Goal: Transaction & Acquisition: Purchase product/service

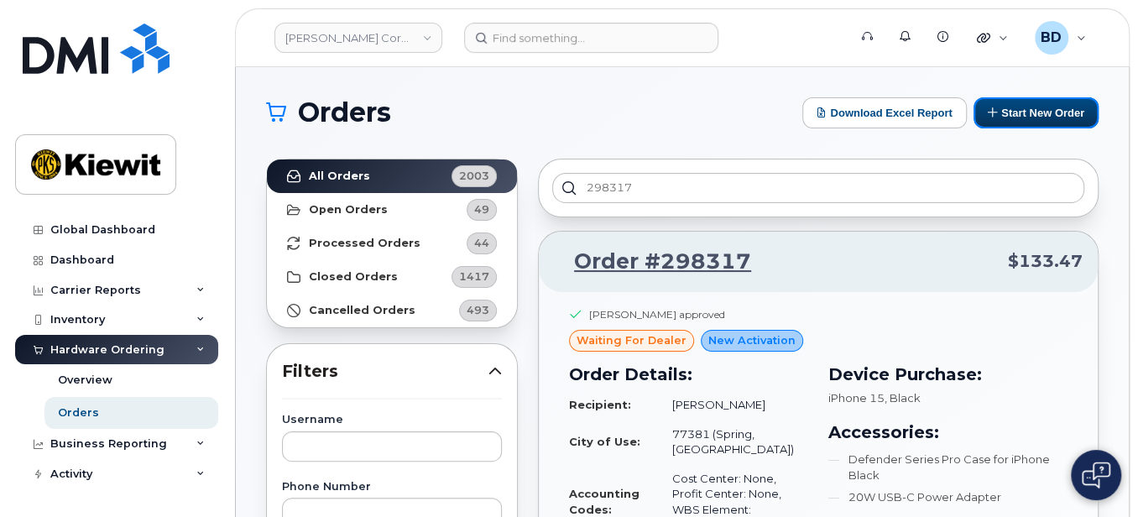
drag, startPoint x: 1035, startPoint y: 111, endPoint x: 675, endPoint y: 83, distance: 361.2
click at [1035, 110] on button "Start New Order" at bounding box center [1036, 112] width 125 height 31
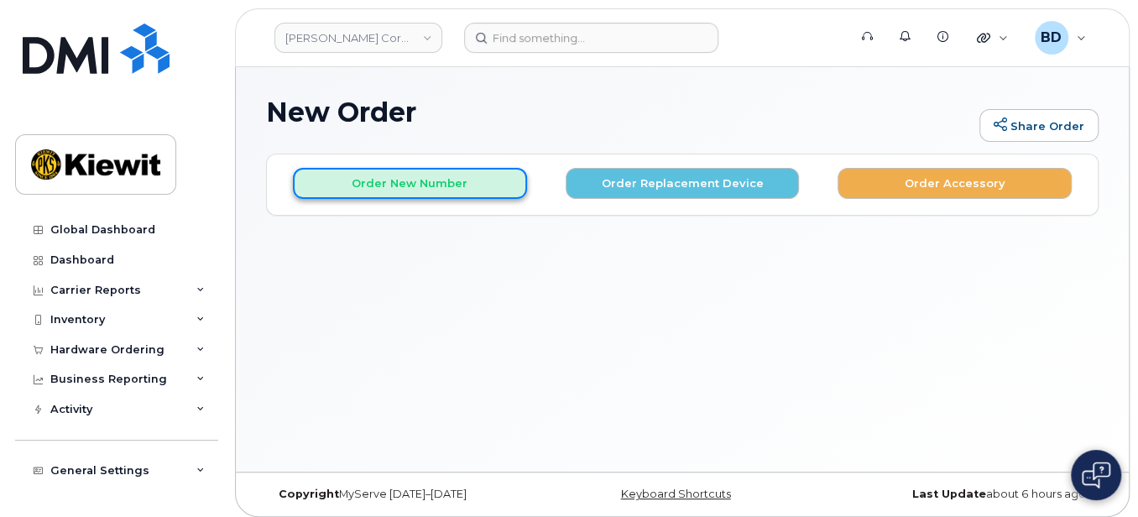
click at [426, 181] on button "Order New Number" at bounding box center [410, 183] width 234 height 31
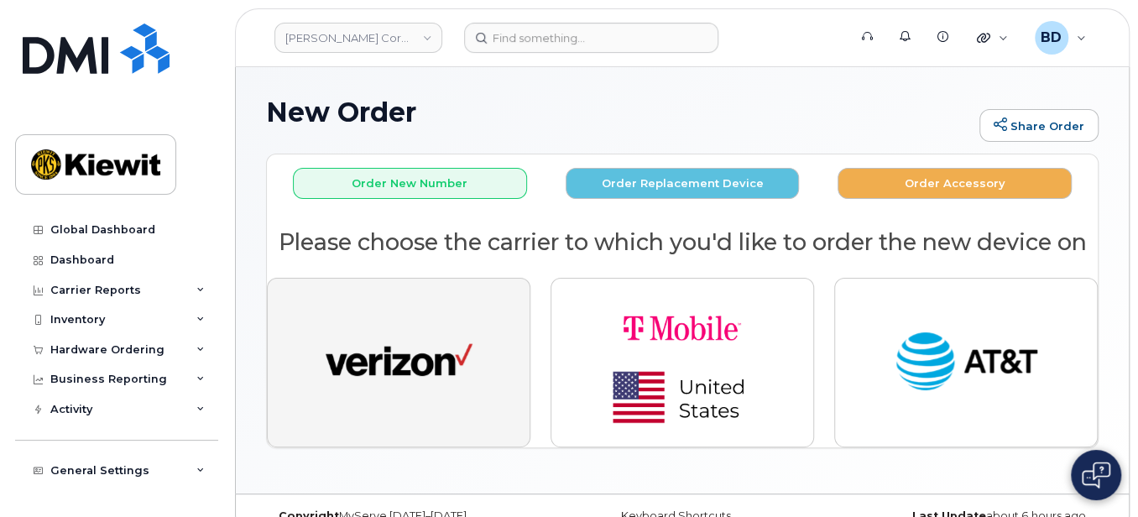
click at [421, 321] on button "button" at bounding box center [399, 363] width 264 height 170
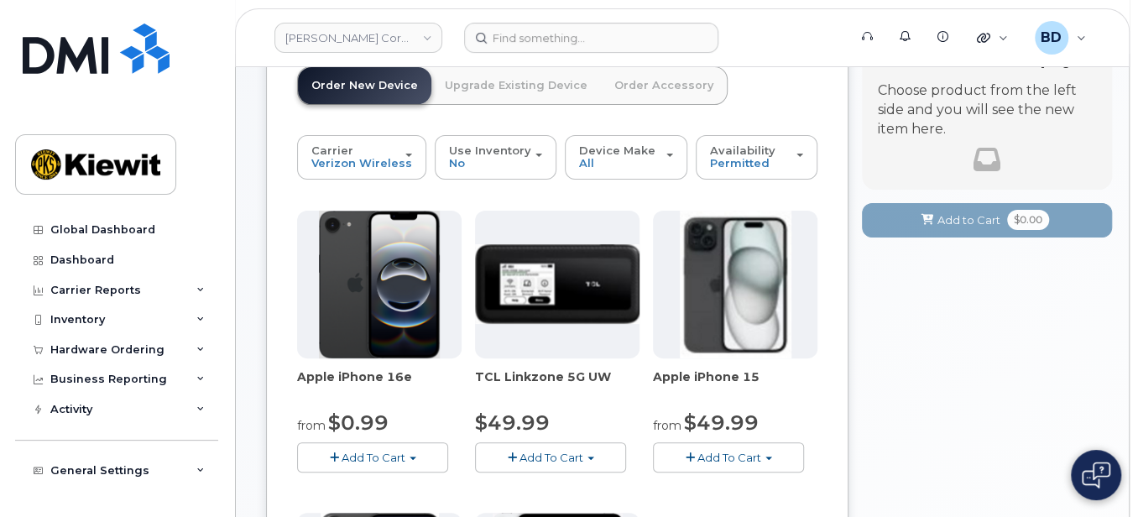
scroll to position [336, 0]
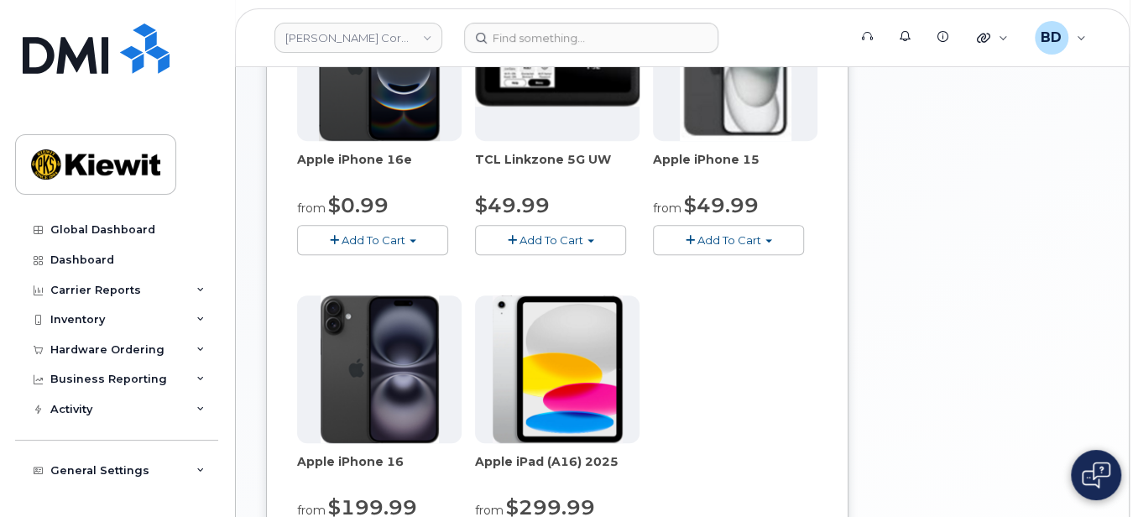
click at [733, 245] on button "Add To Cart" at bounding box center [728, 239] width 151 height 29
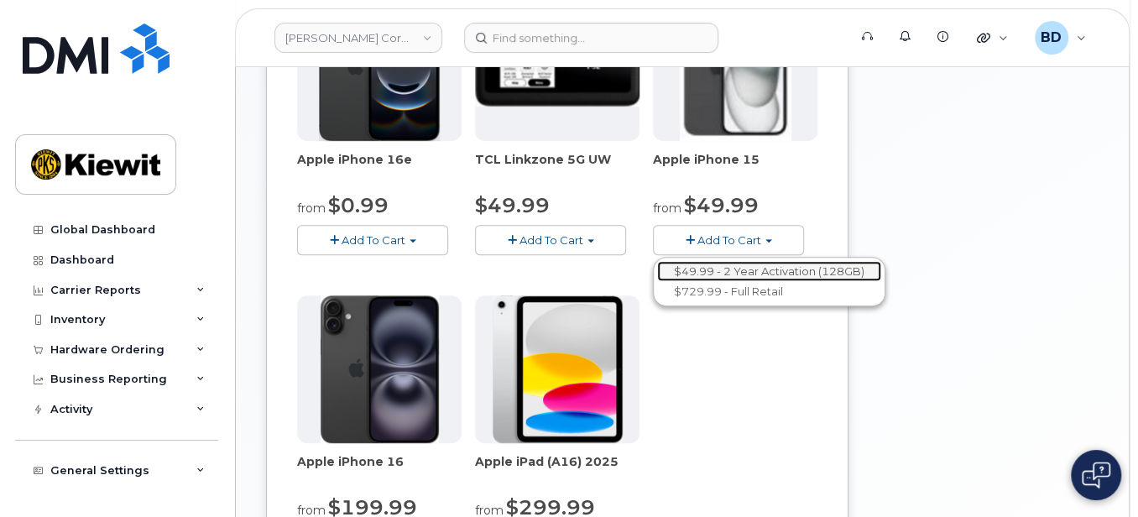
click at [748, 269] on link "$49.99 - 2 Year Activation (128GB)" at bounding box center [769, 271] width 224 height 21
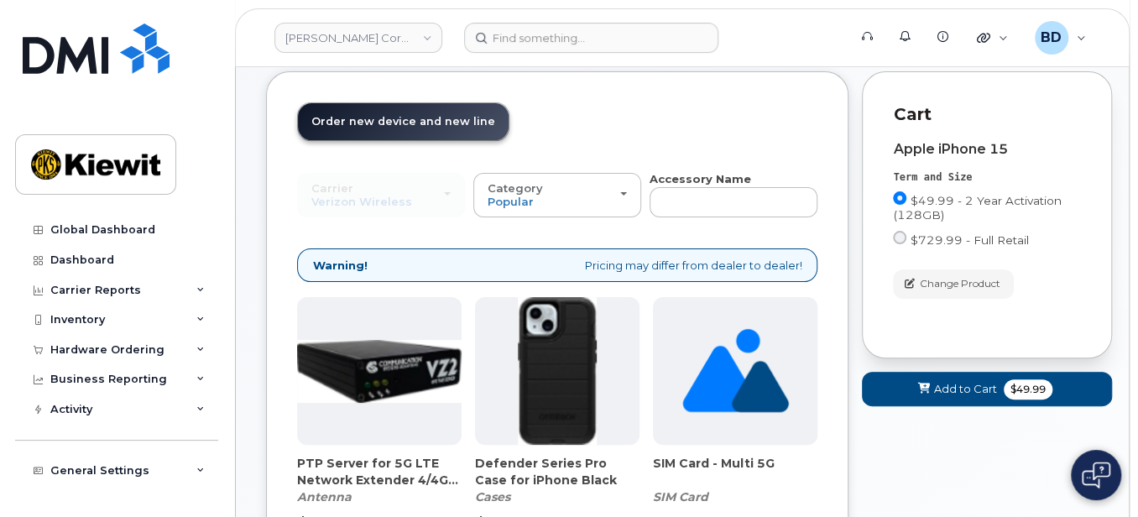
scroll to position [273, 0]
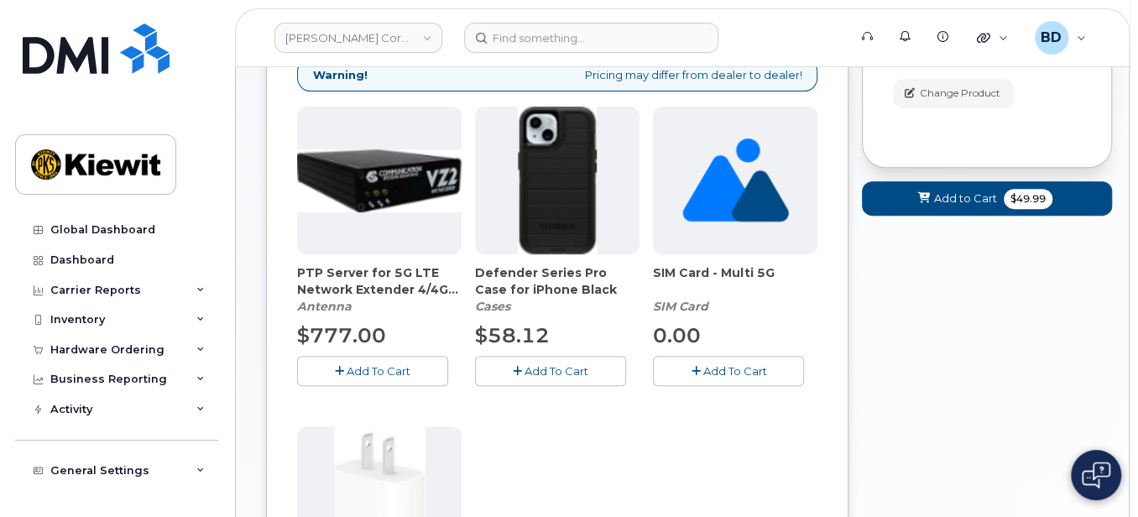
click at [520, 366] on icon "button" at bounding box center [517, 371] width 9 height 11
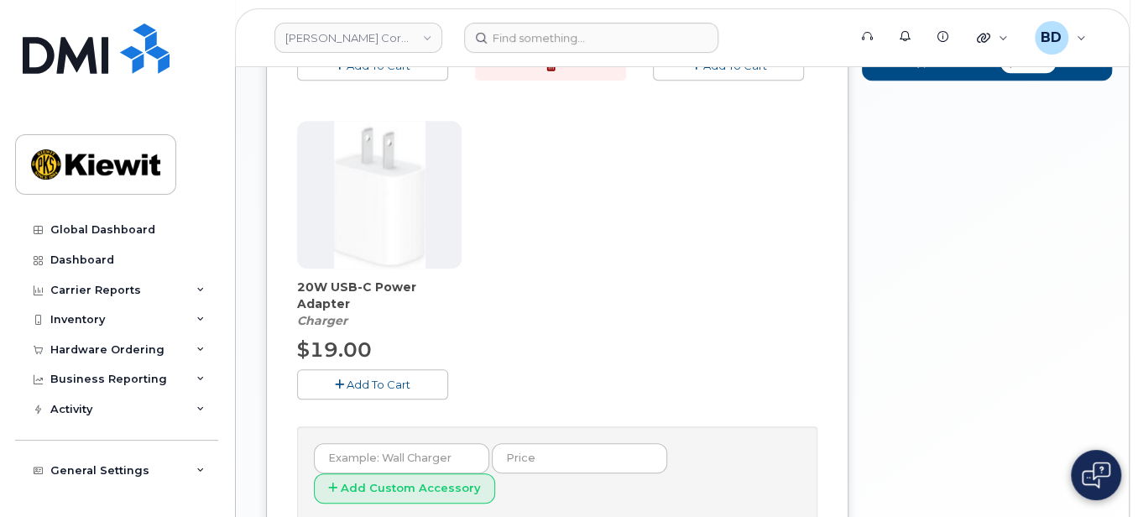
scroll to position [609, 0]
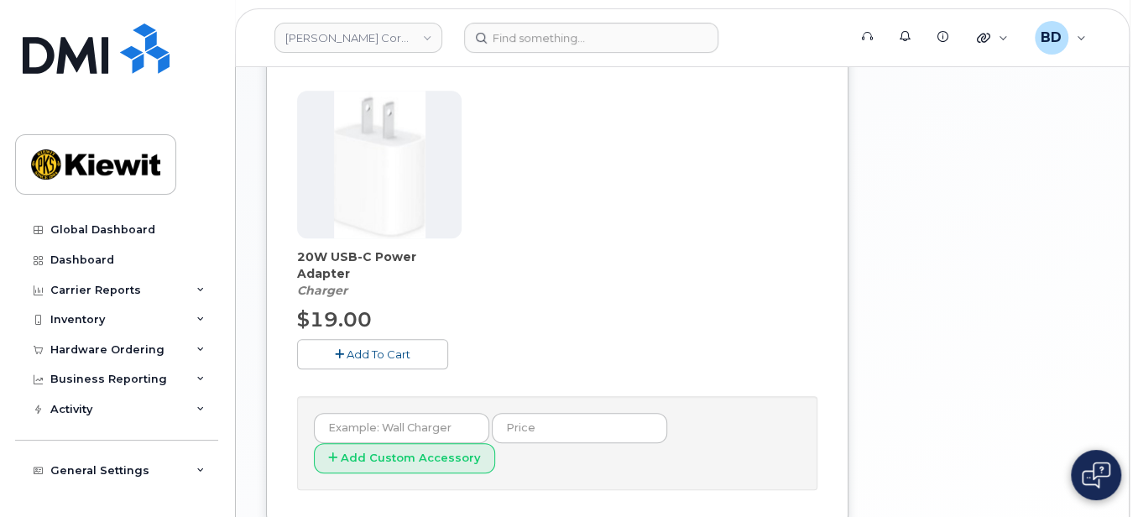
click at [376, 351] on span "Add To Cart" at bounding box center [379, 354] width 64 height 13
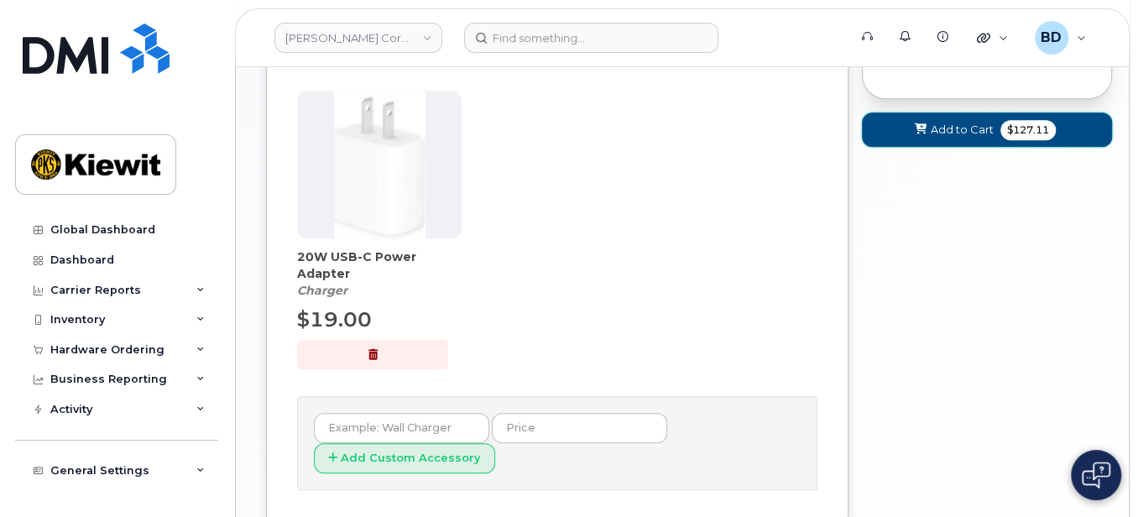
click at [975, 126] on span "Add to Cart" at bounding box center [962, 130] width 63 height 16
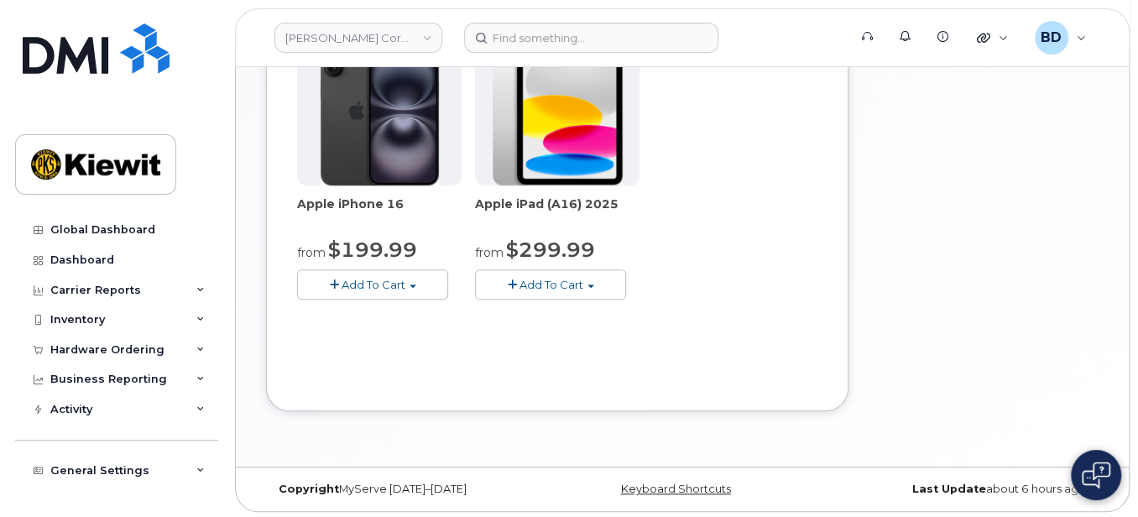
scroll to position [145, 0]
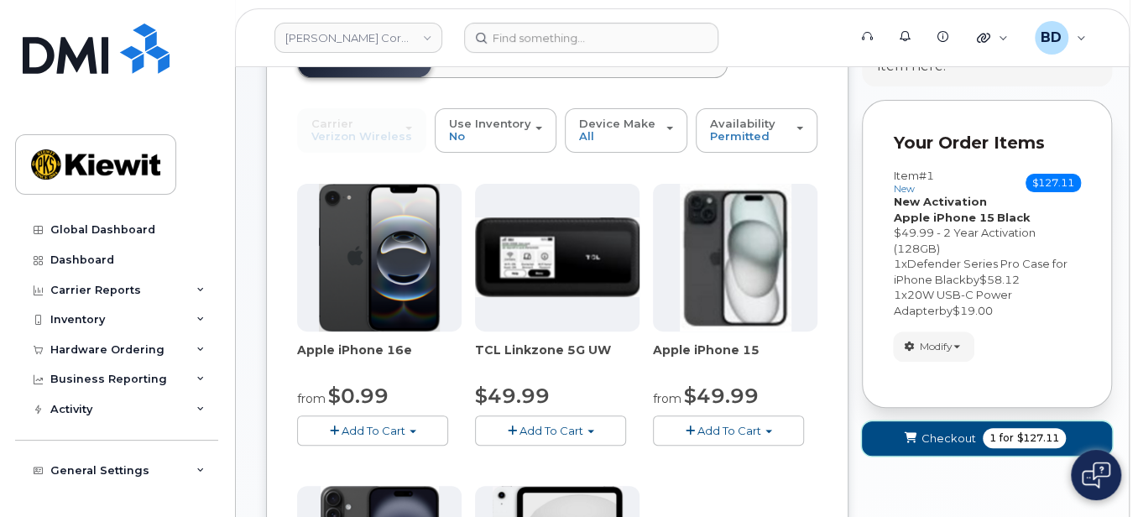
click at [954, 436] on span "Checkout" at bounding box center [949, 439] width 55 height 16
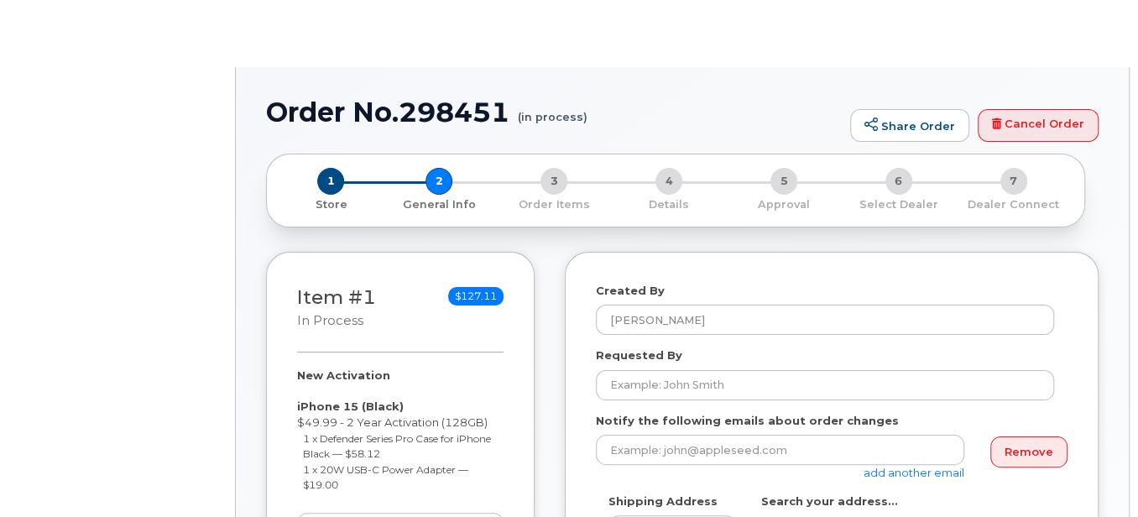
select select
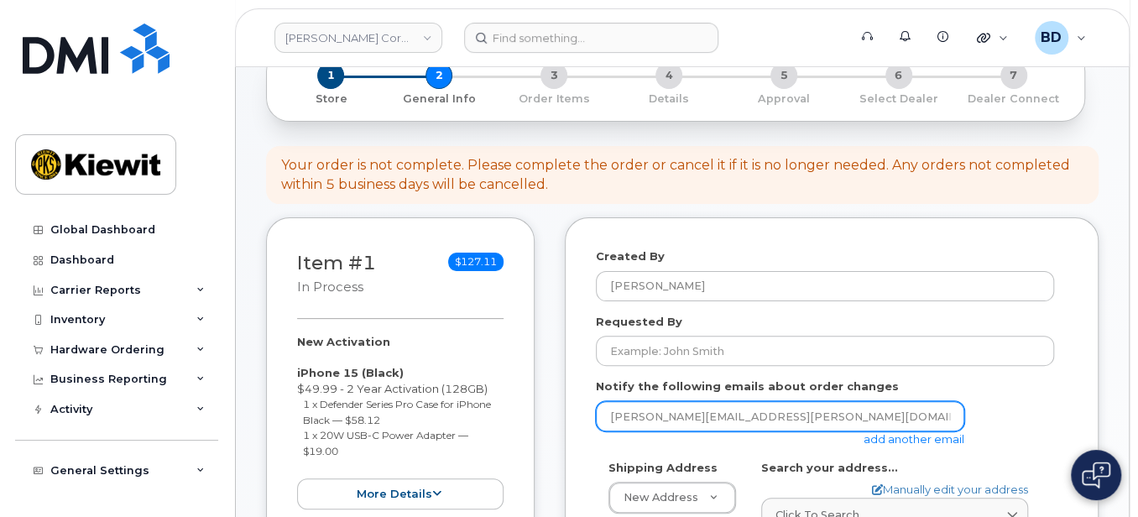
scroll to position [223, 0]
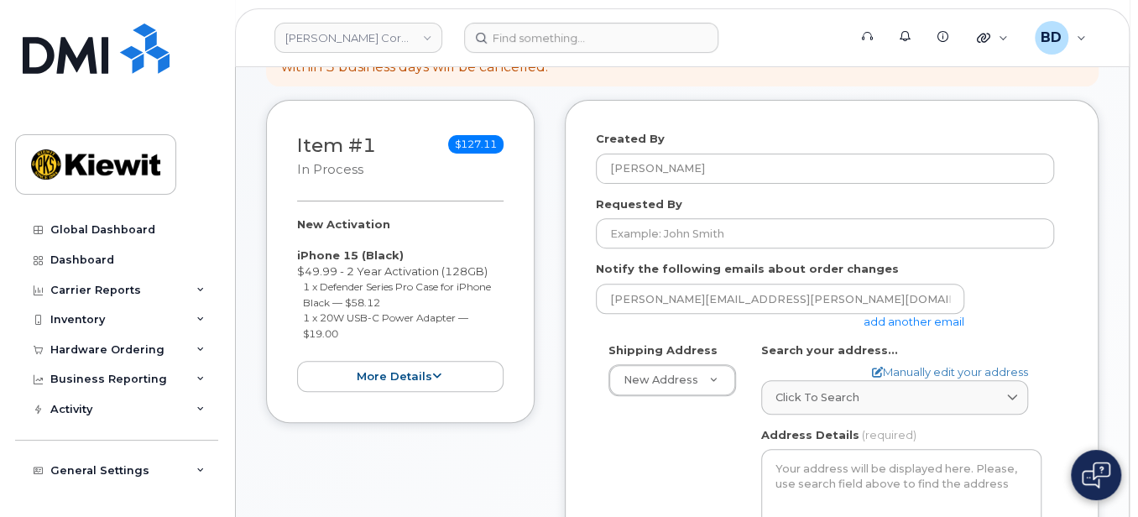
click at [914, 323] on link "add another email" at bounding box center [914, 321] width 101 height 13
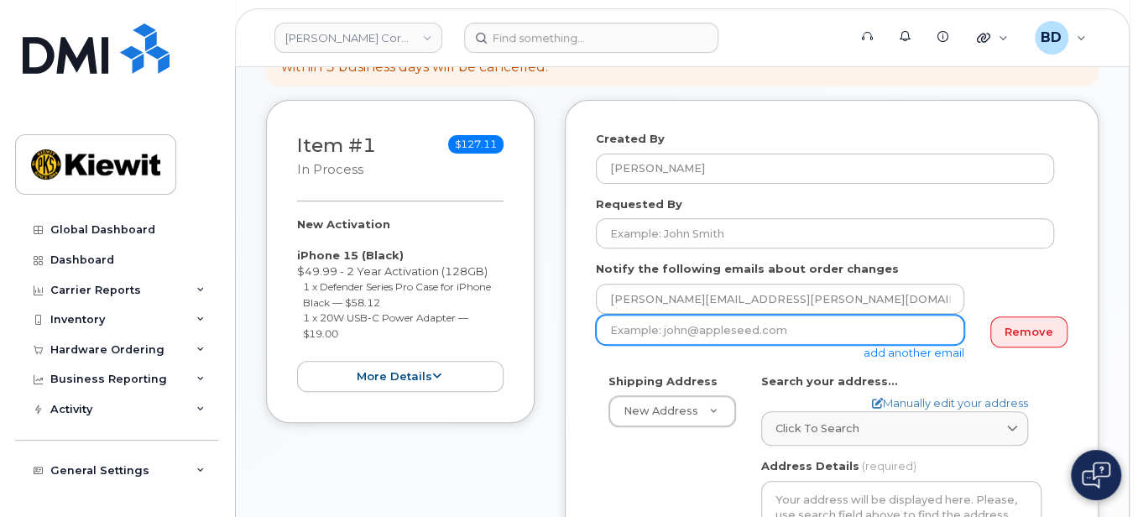
click at [675, 315] on input "email" at bounding box center [780, 330] width 369 height 30
click at [642, 327] on input "email" at bounding box center [780, 330] width 369 height 30
paste input "105441.1218"
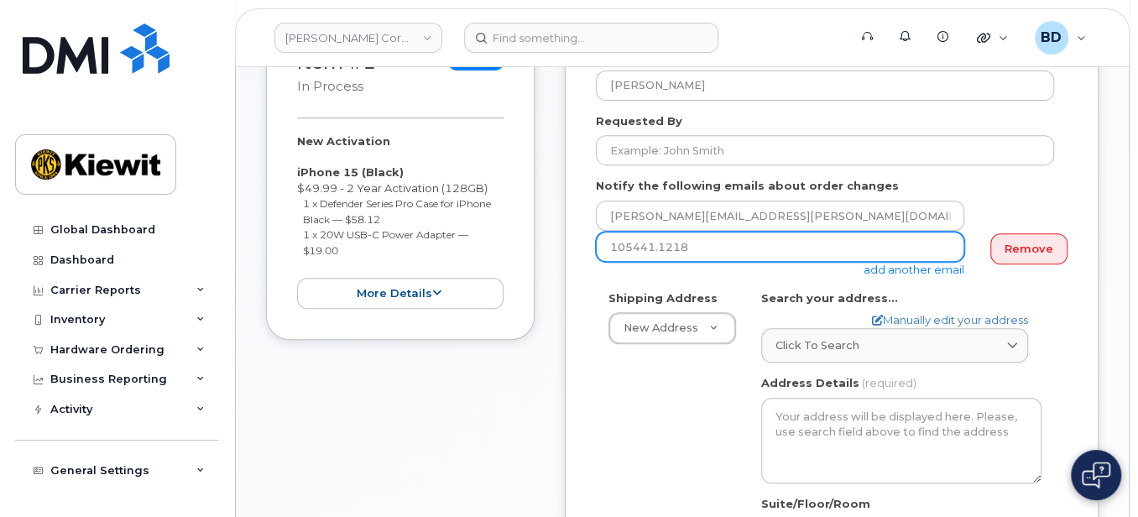
scroll to position [336, 0]
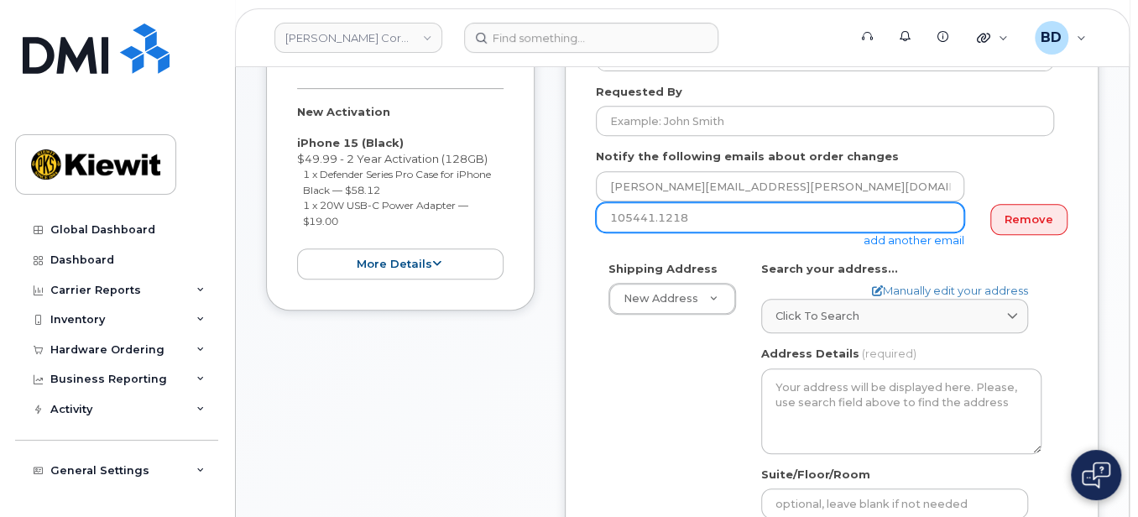
type input "105441.1218"
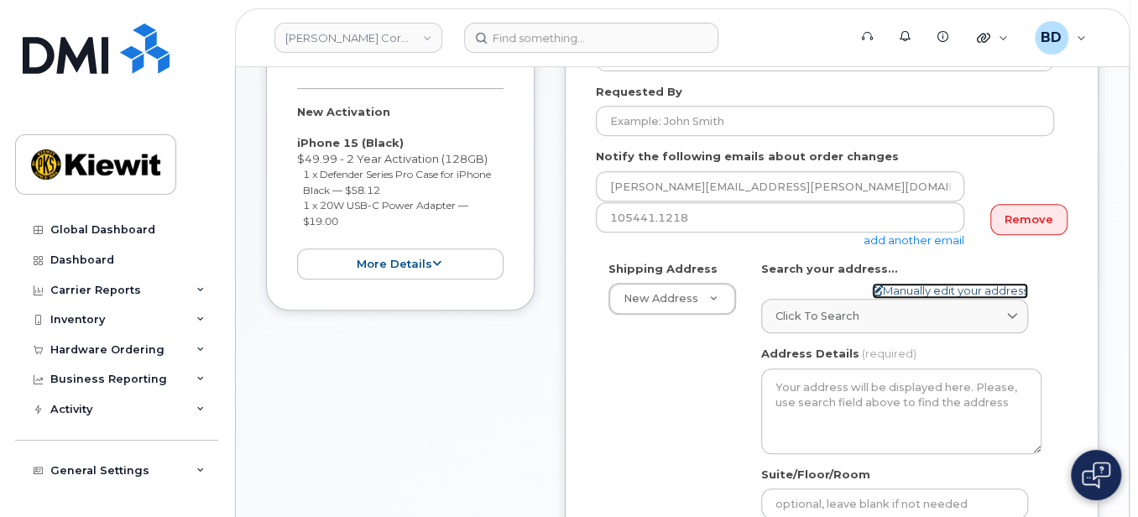
click at [904, 287] on link "Manually edit your address" at bounding box center [950, 291] width 156 height 16
select select
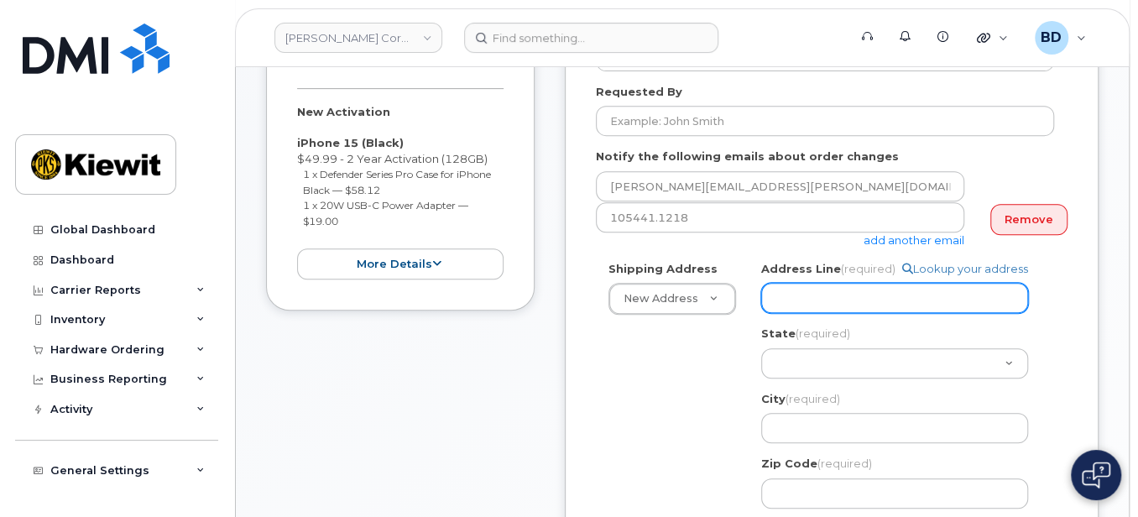
click at [793, 286] on input "Address Line (required)" at bounding box center [894, 298] width 267 height 30
paste input "989 Seven Pines Rd"
type input "989 Seven Pines Rd"
select select
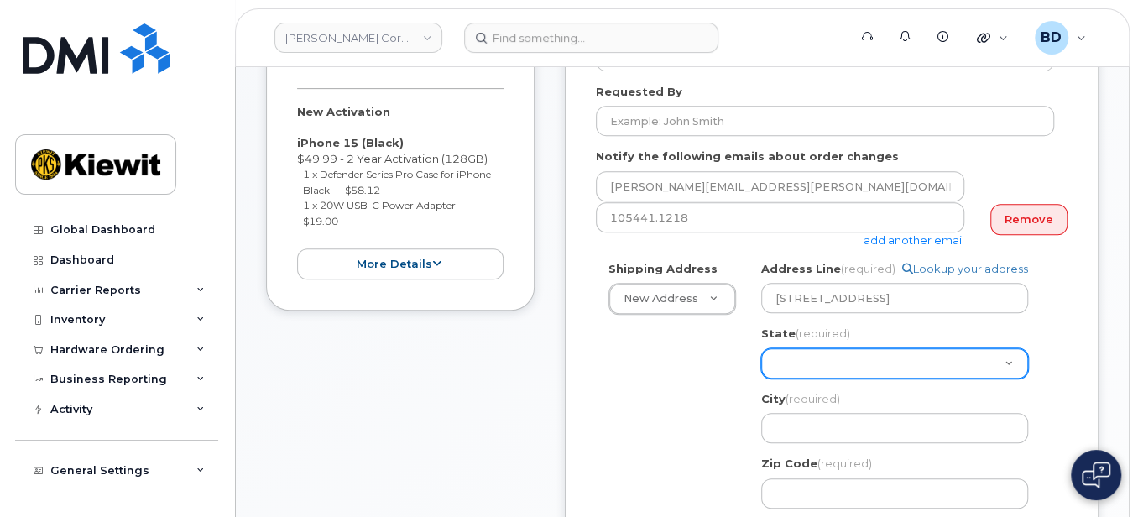
click at [789, 358] on select "Alabama Alaska American Samoa Arizona Arkansas California Colorado Connecticut …" at bounding box center [894, 363] width 267 height 30
select select "MD"
click at [761, 348] on select "Alabama Alaska American Samoa Arizona Arkansas California Colorado Connecticut …" at bounding box center [894, 363] width 267 height 30
click at [803, 358] on select "Alabama Alaska American Samoa Arizona Arkansas California Colorado Connecticut …" at bounding box center [894, 363] width 267 height 30
click at [761, 348] on select "Alabama Alaska American Samoa Arizona Arkansas California Colorado Connecticut …" at bounding box center [894, 363] width 267 height 30
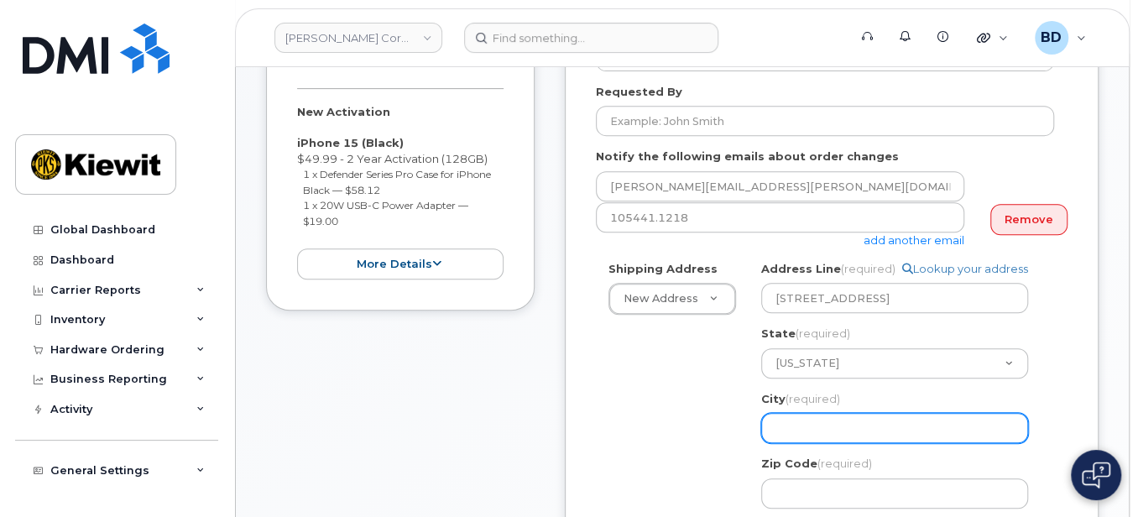
click at [801, 422] on input "City (required)" at bounding box center [894, 428] width 267 height 30
paste input "Benton"
select select
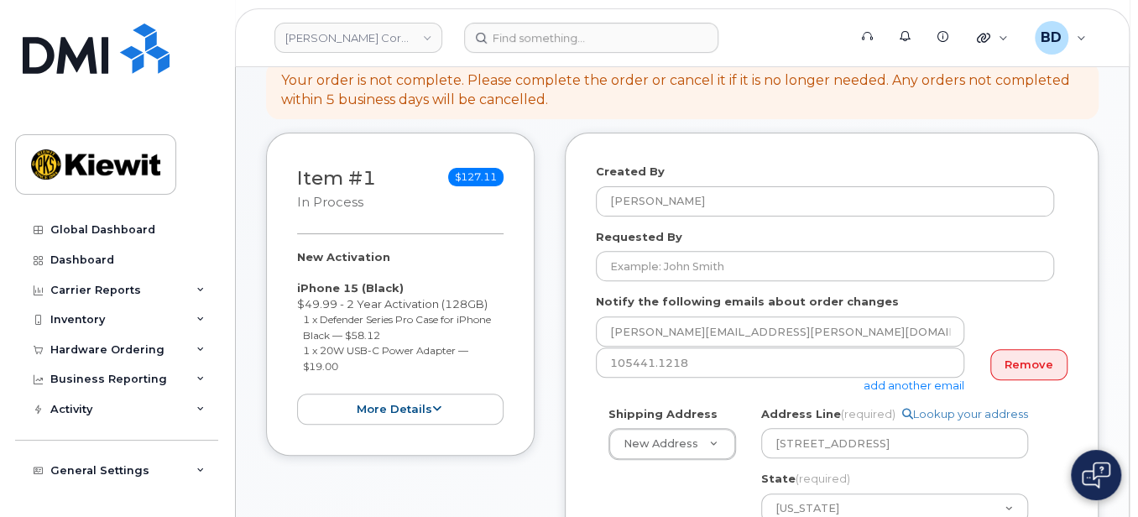
scroll to position [112, 0]
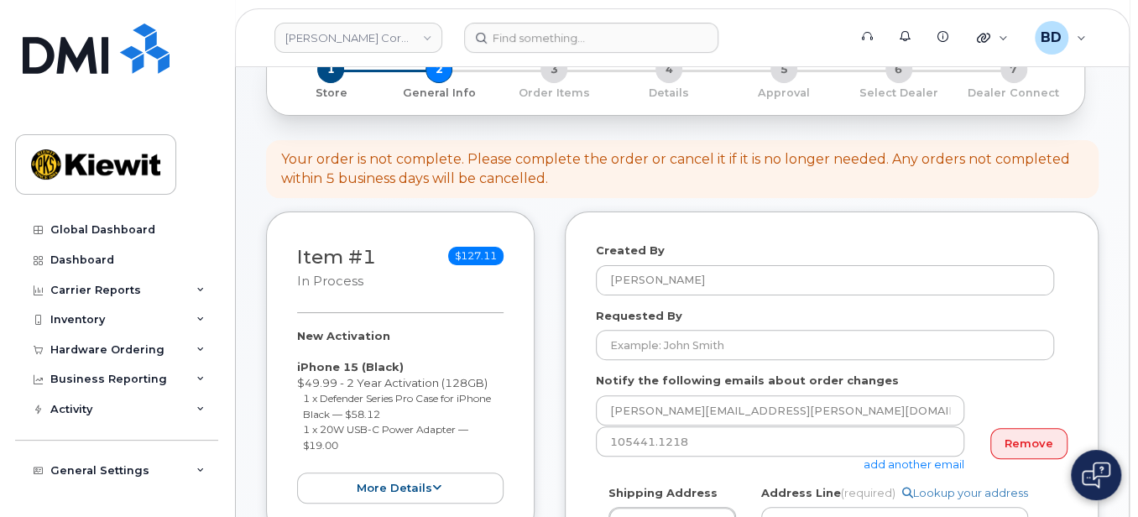
type input "Benton"
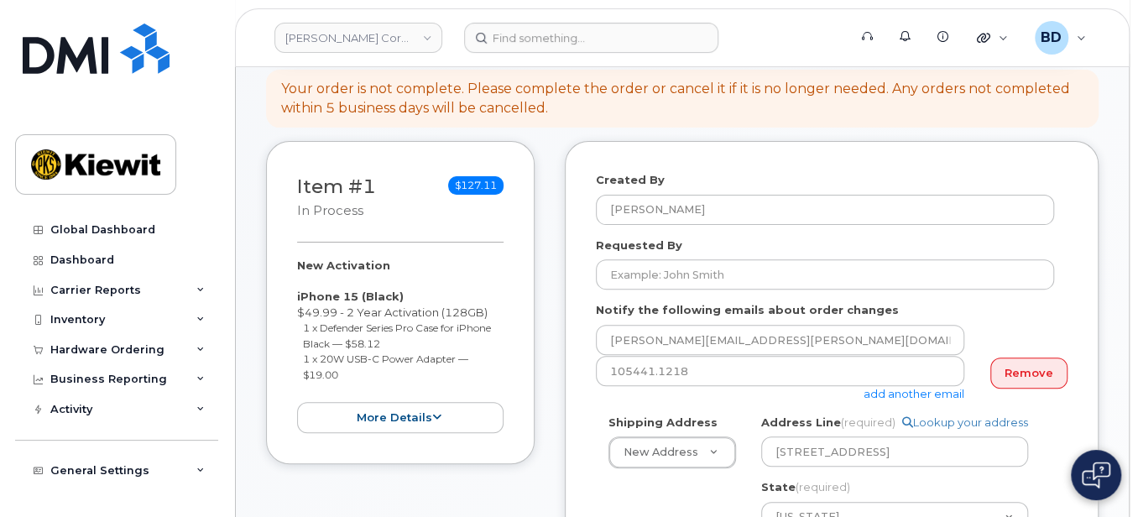
scroll to position [223, 0]
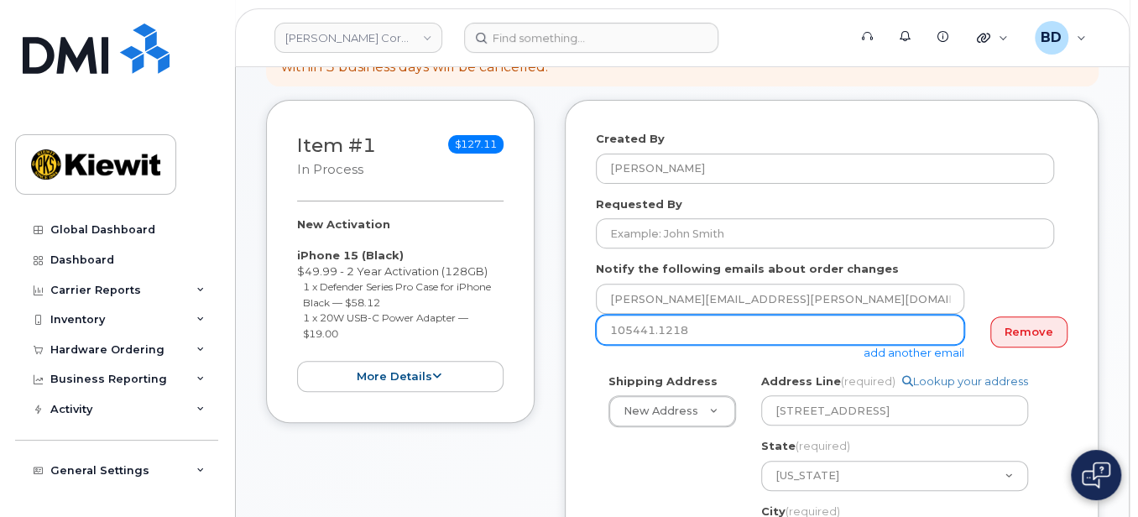
drag, startPoint x: 690, startPoint y: 331, endPoint x: 577, endPoint y: 349, distance: 114.8
click at [589, 348] on div "Created By Barbara Dye Requested By Notify the following emails about order cha…" at bounding box center [832, 501] width 534 height 803
paste input "taylor.blagdon@kiewit.com"
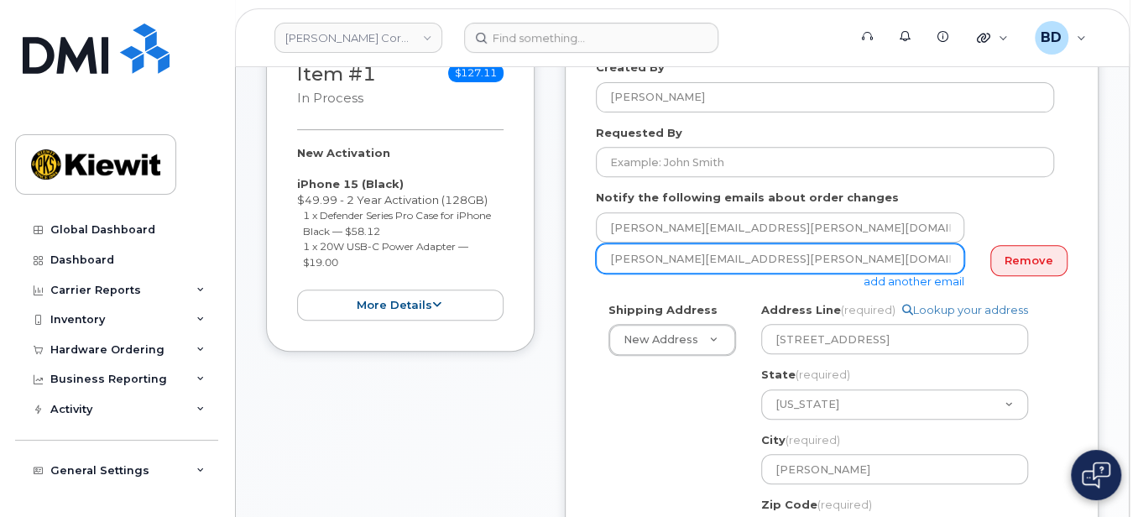
scroll to position [336, 0]
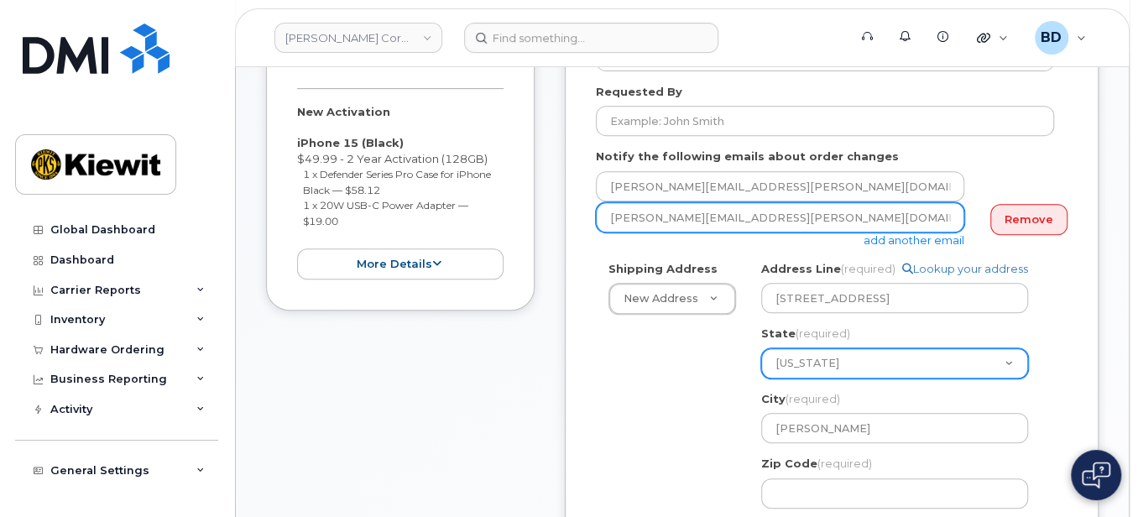
type input "taylor.blagdon@kiewit.com"
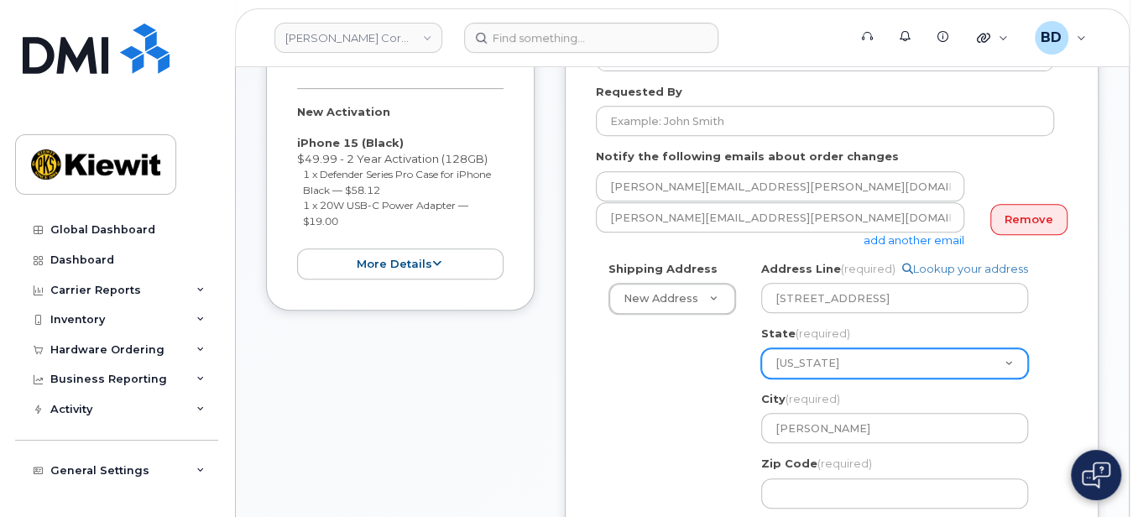
click at [813, 362] on select "Alabama Alaska American Samoa Arizona Arkansas California Colorado Connecticut …" at bounding box center [894, 363] width 267 height 30
select select "LA"
click at [761, 348] on select "Alabama Alaska American Samoa Arizona Arkansas California Colorado Connecticut …" at bounding box center [894, 363] width 267 height 30
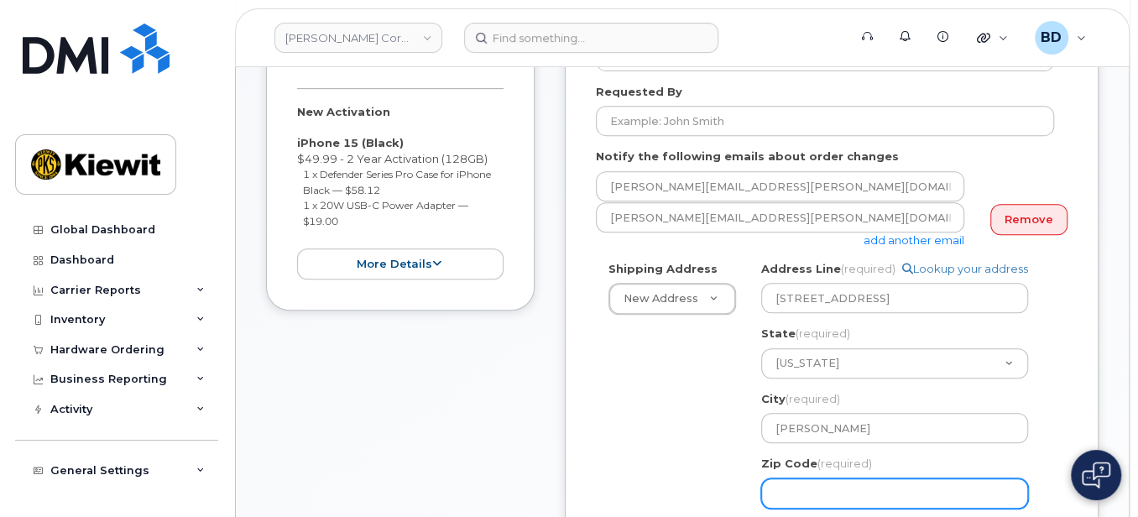
click at [809, 497] on input "Zip Code (required)" at bounding box center [894, 493] width 267 height 30
select select
type input "7"
select select
type input "71"
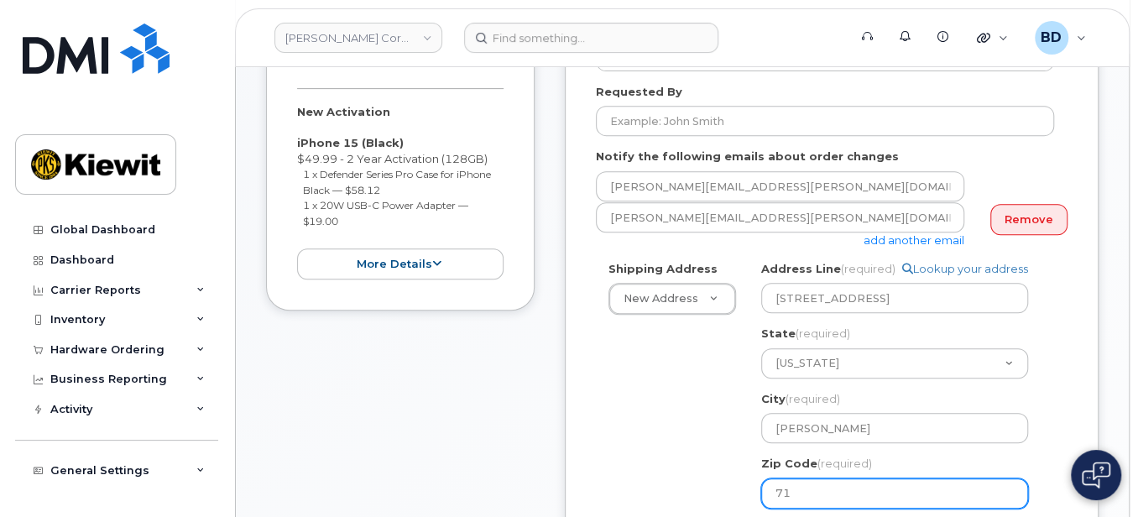
select select
type input "710"
select select
type input "7100"
select select
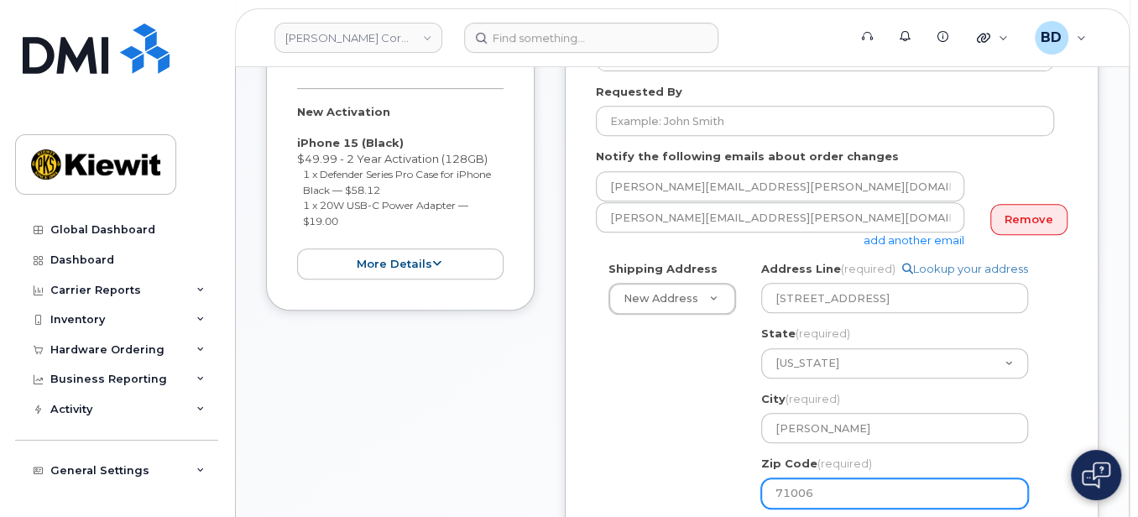
type input "71006"
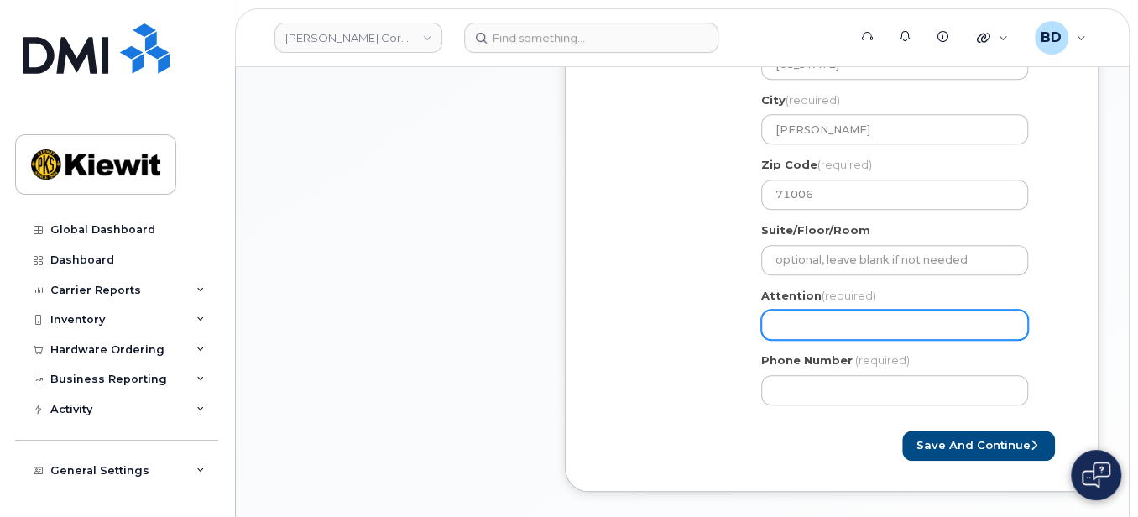
click at [783, 327] on input "Attention (required)" at bounding box center [894, 325] width 267 height 30
click at [787, 326] on input "Attention (required)" at bounding box center [894, 325] width 267 height 30
select select
type input "v"
click at [776, 321] on input "v" at bounding box center [894, 325] width 267 height 30
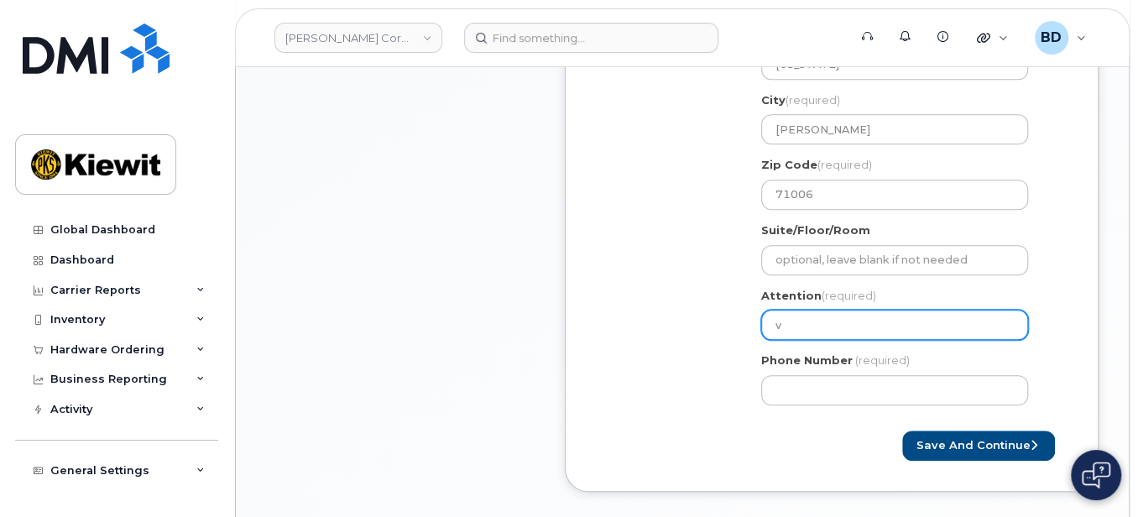
paste input "Ali.Alqaraghuli"
select select
type input "Ali.Alqaraghuli"
select select
type input "AliAlqaraghuli"
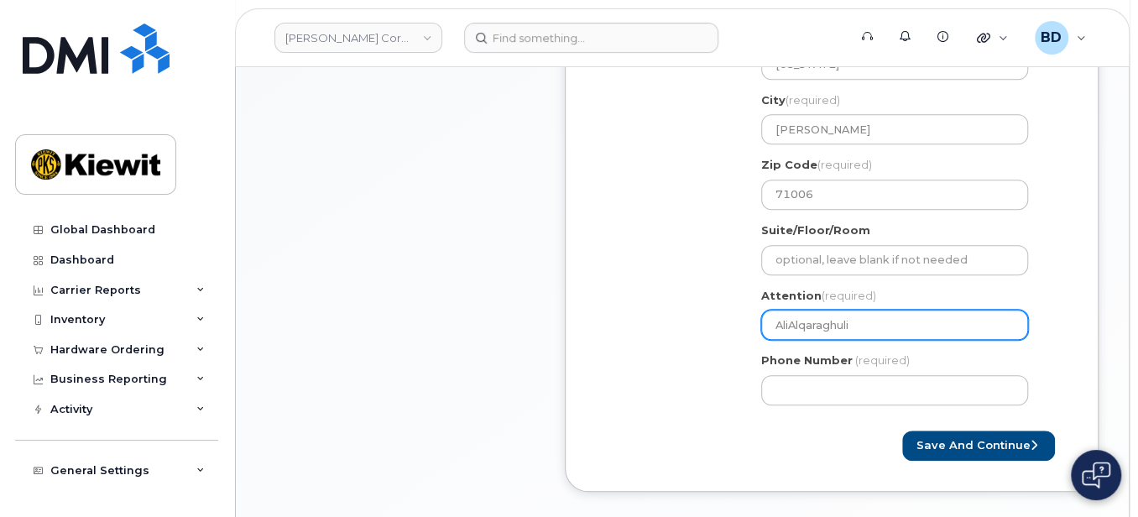
select select
type input "Ali Alqaraghuli"
select select
type input "Ali Alqaraghuli/"
select select
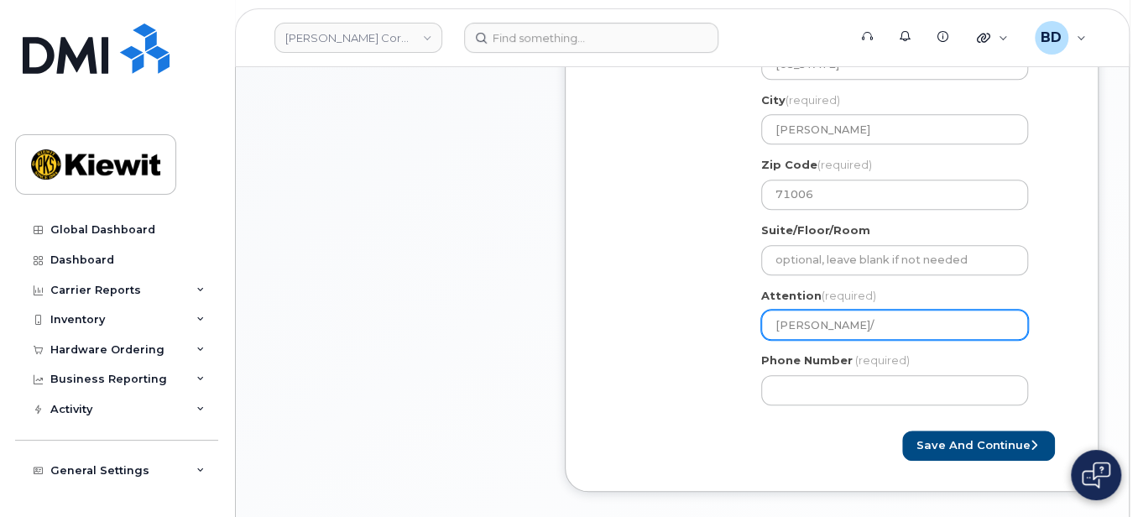
type input "Ali Alqaraghuli/A"
select select
type input "Ali Alqaraghuli/Au"
select select
type input "Ali Alqaraghuli/Aus"
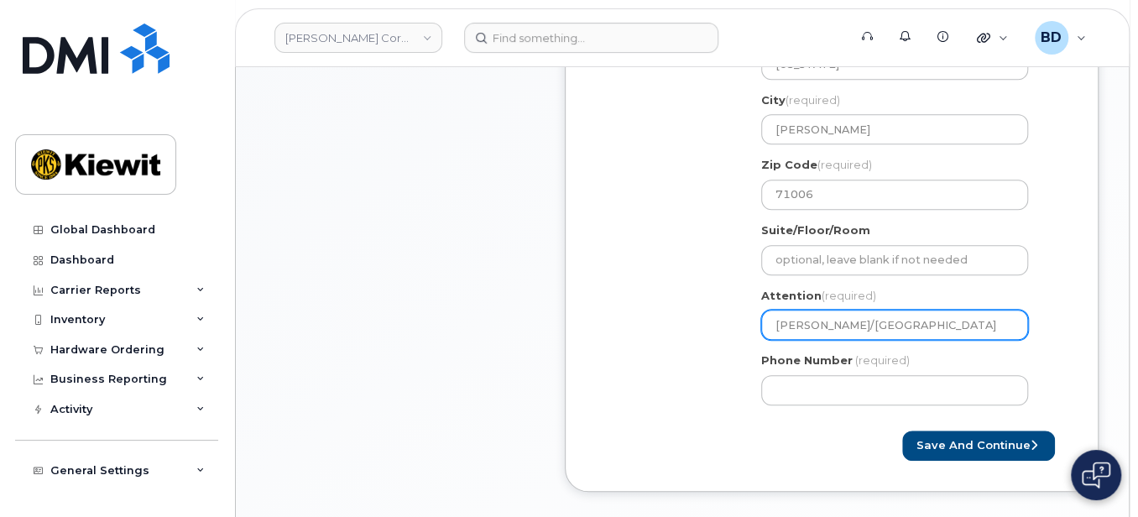
select select
type input "Ali Alqaraghuli/Aust"
select select
type input "Ali Alqaraghuli/Austi"
select select
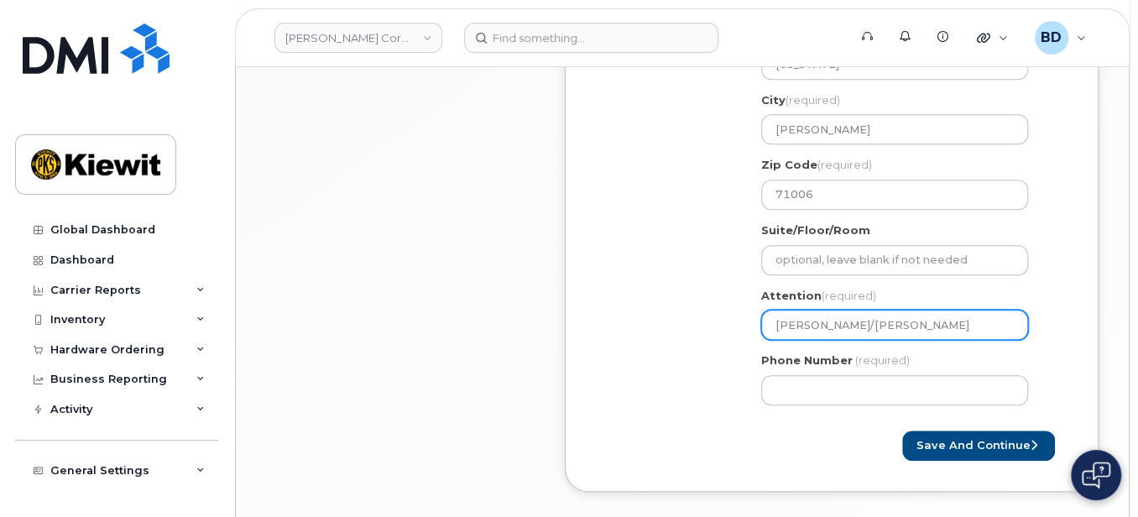
type input "Ali Alqaraghuli/Austin"
select select
type input "Ali Alqaraghuli/Austin M"
select select
type input "Ali Alqaraghuli/Austin"
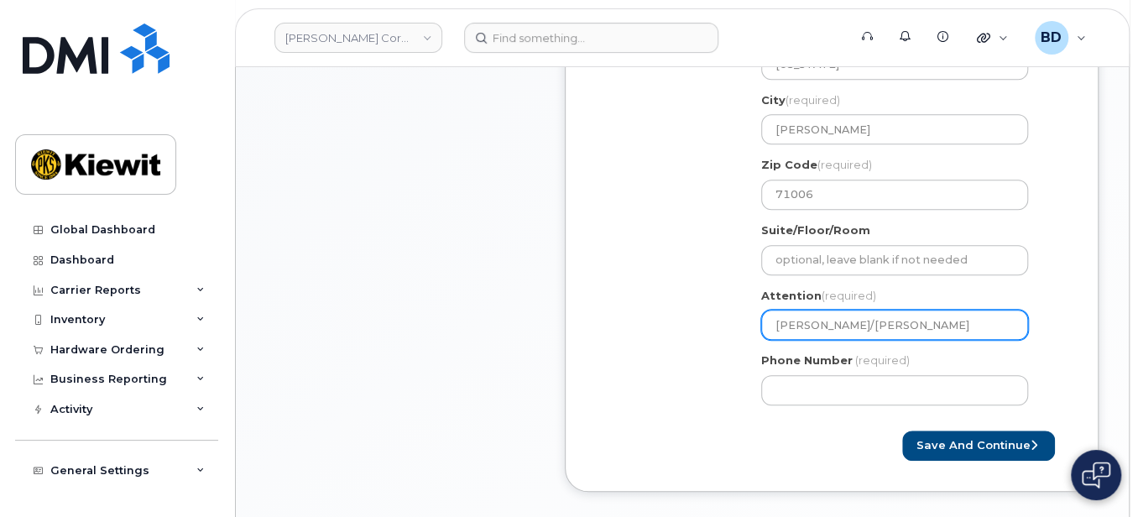
select select
type input "Ali Alqaraghuli/Austin M"
select select
type input "Ali Alqaraghuli/Austin Mi"
select select
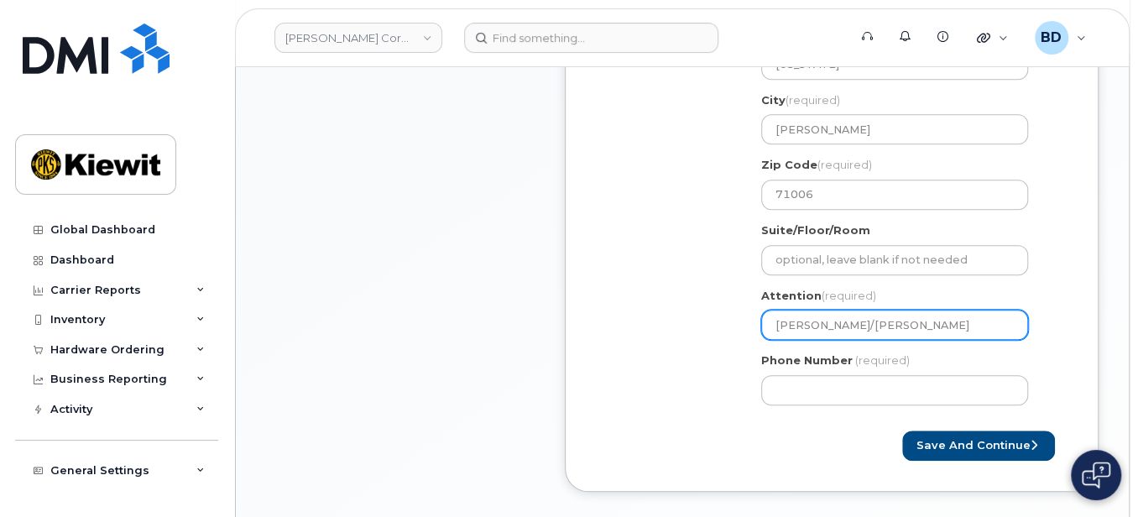
type input "Ali Alqaraghuli/Austin Mil"
select select
type input "Ali Alqaraghuli/Austin Mill"
select select
type input "Ali Alqaraghuli/Austin Mille"
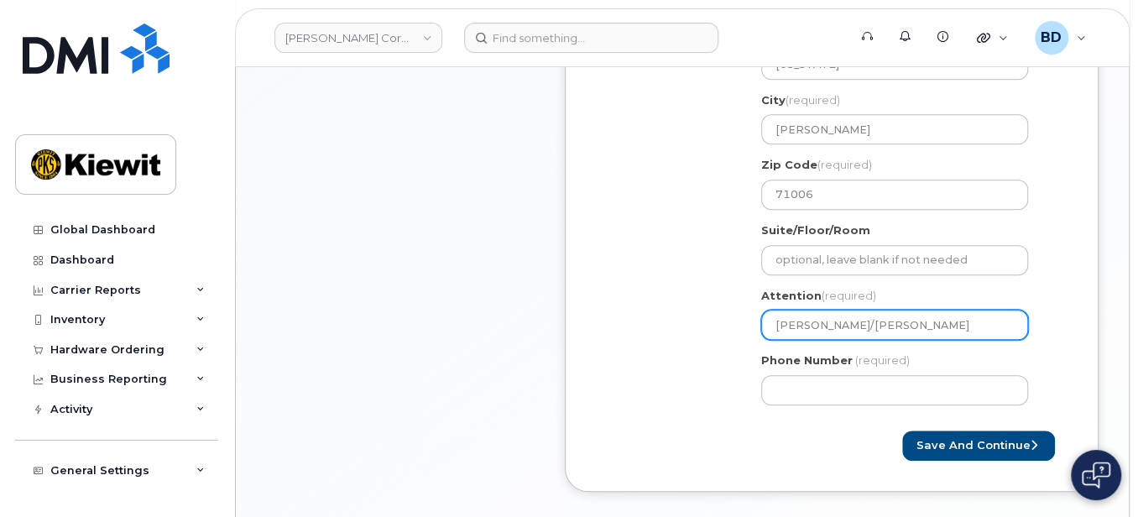
select select
drag, startPoint x: 860, startPoint y: 322, endPoint x: 984, endPoint y: 311, distance: 124.6
click at [984, 311] on input "Ali Alqaraghuli/Austin Miller" at bounding box center [894, 325] width 267 height 30
type input "Ali Alqaraghuli/Austin Miller"
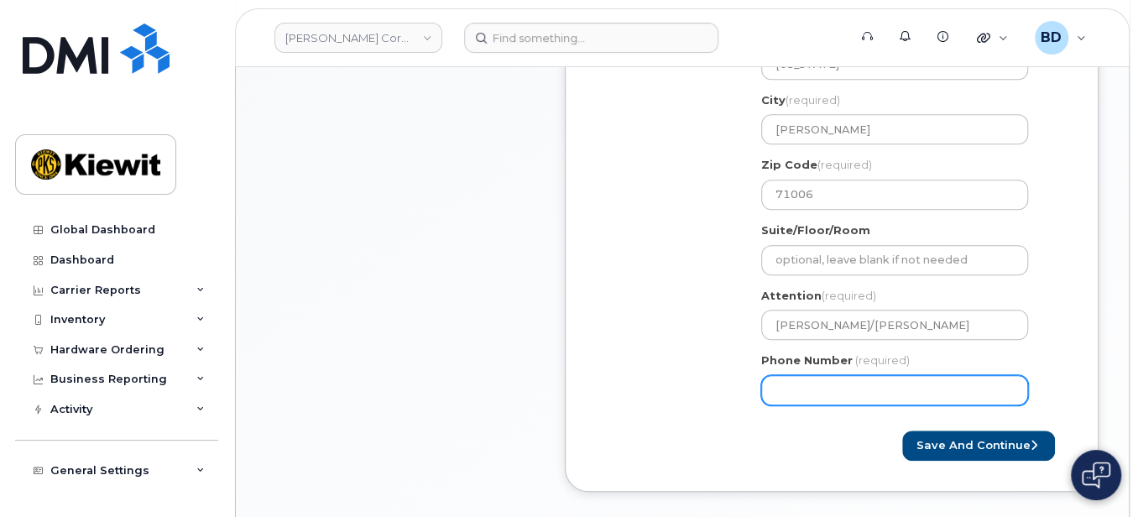
click at [803, 385] on input "Phone Number" at bounding box center [894, 390] width 267 height 30
type input "8777727707"
select select
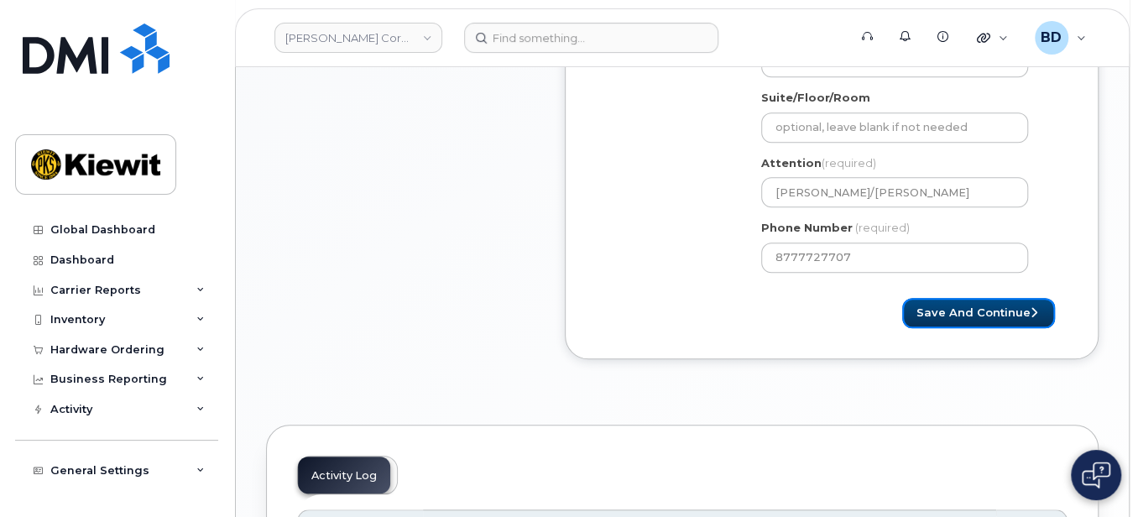
scroll to position [859, 0]
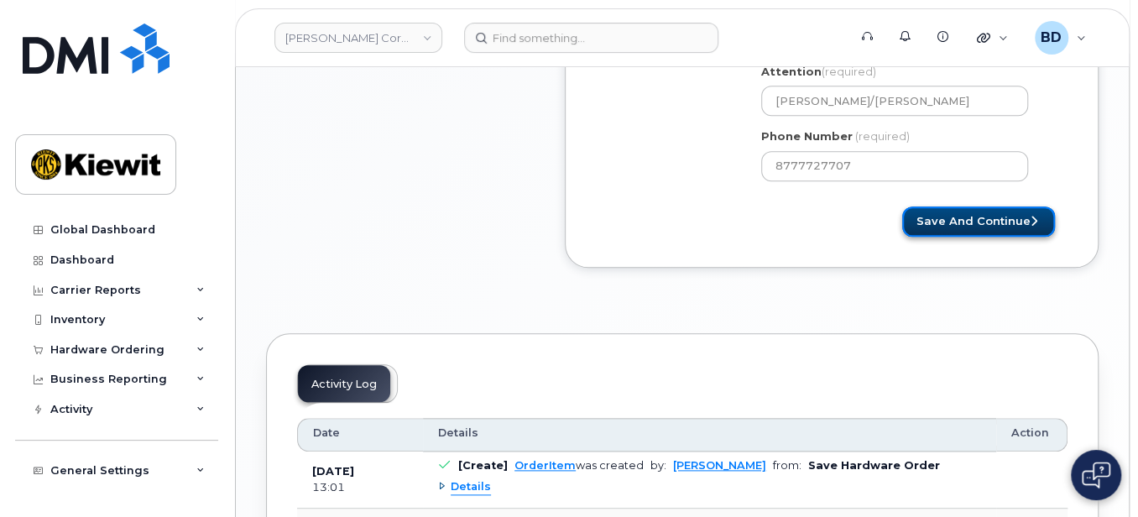
click at [986, 218] on button "Save and Continue" at bounding box center [978, 222] width 153 height 31
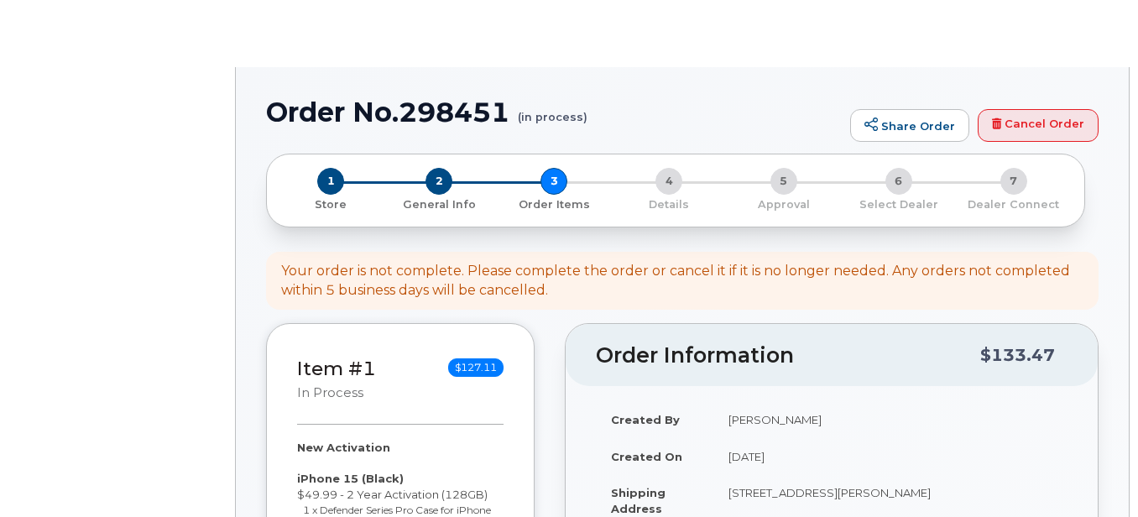
select select
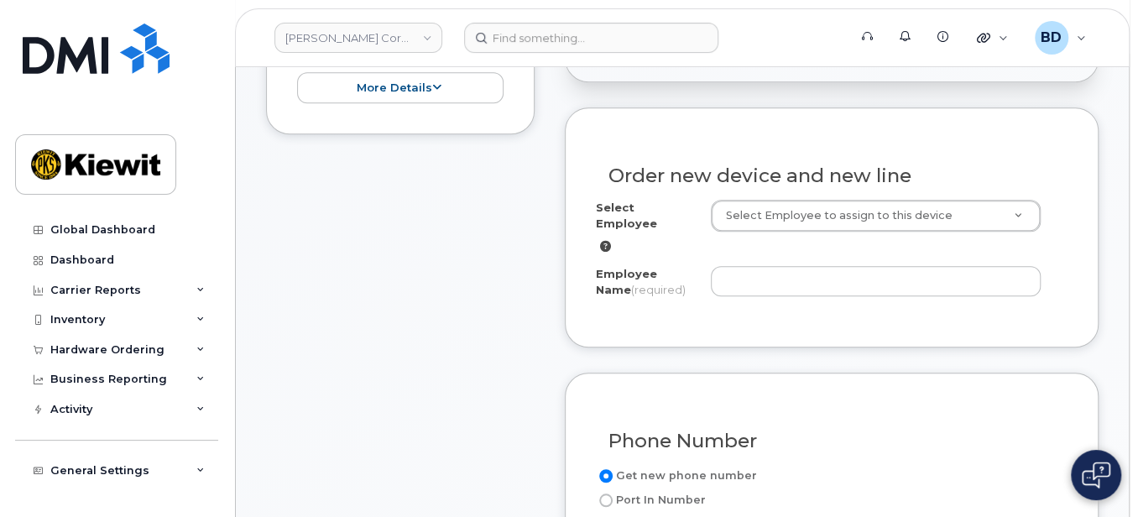
scroll to position [559, 0]
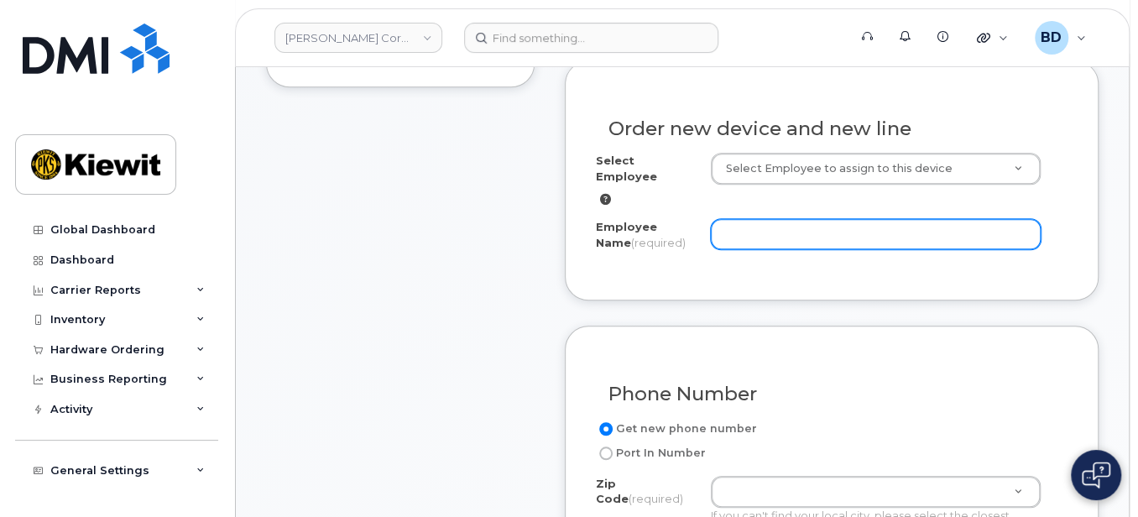
click at [765, 219] on input "Employee Name (required)" at bounding box center [876, 234] width 331 height 30
paste input "[PERSON_NAME]"
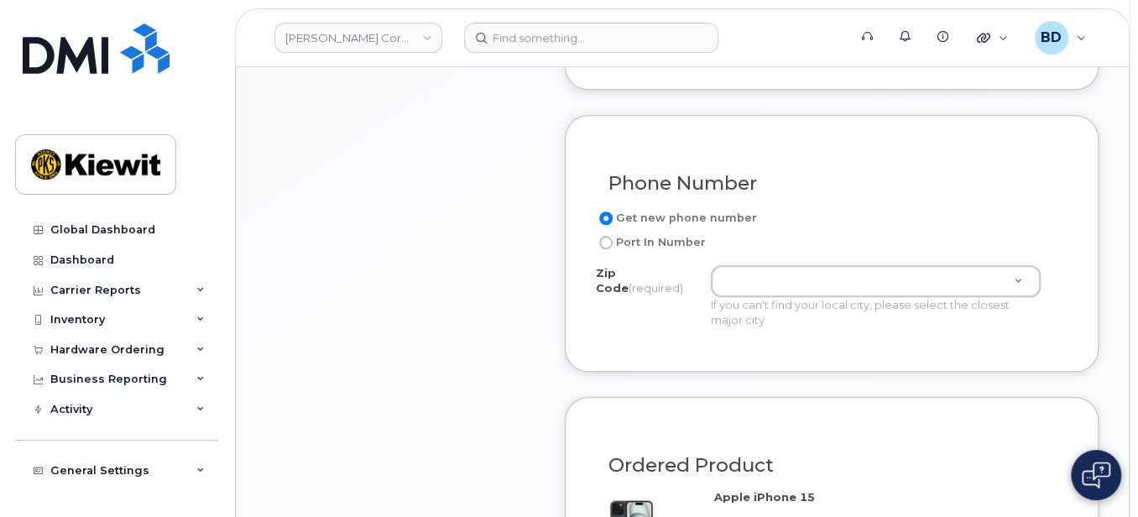
scroll to position [783, 0]
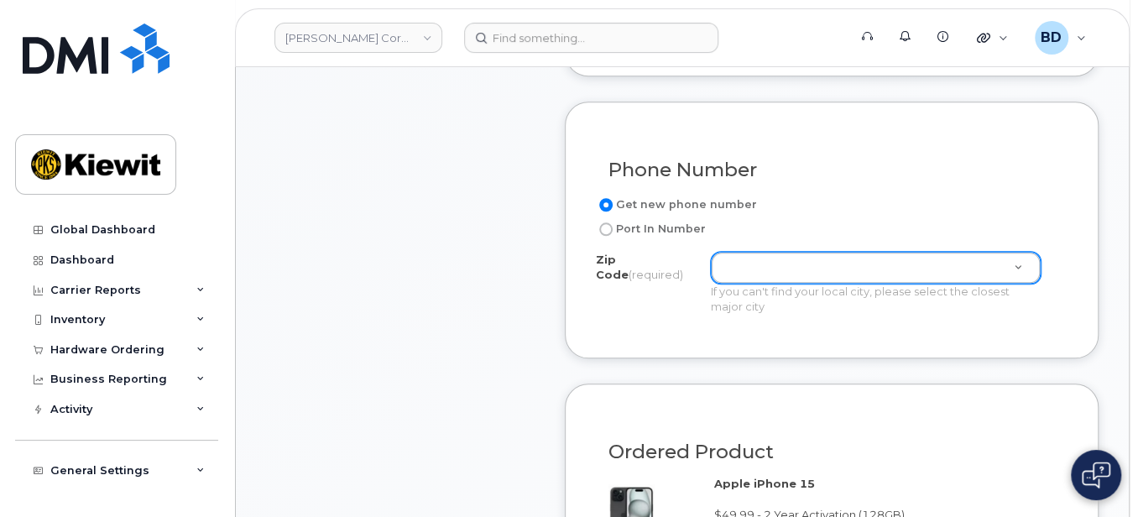
type input "[PERSON_NAME]"
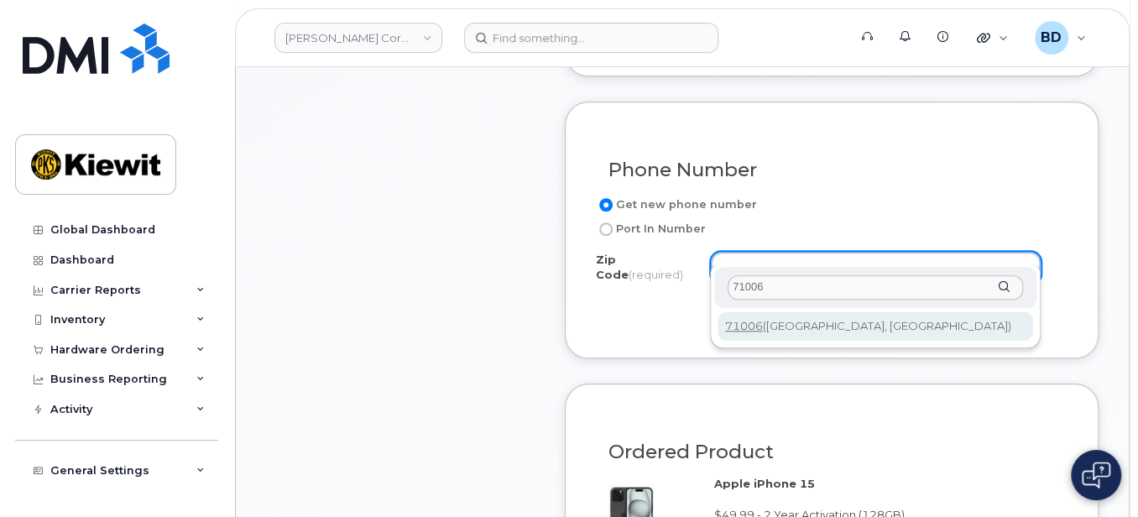
type input "71006"
type input "71006 (Benton, LA)"
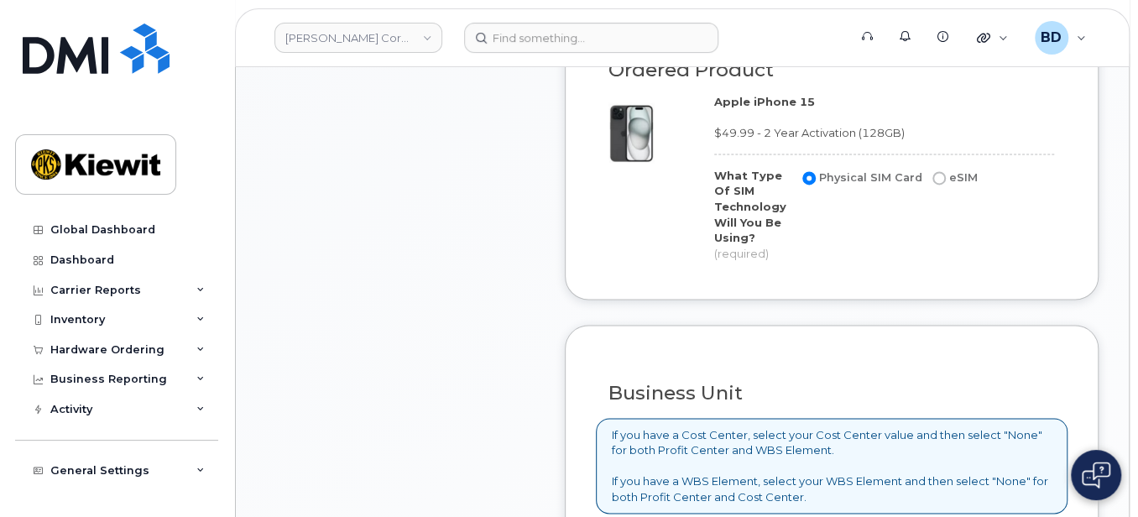
scroll to position [1455, 0]
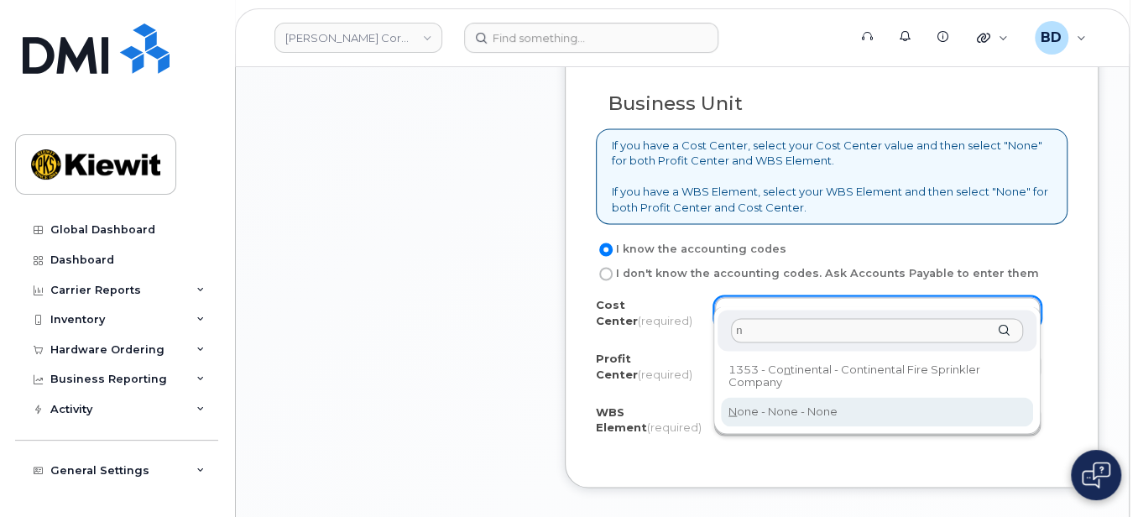
type input "n"
type input "None"
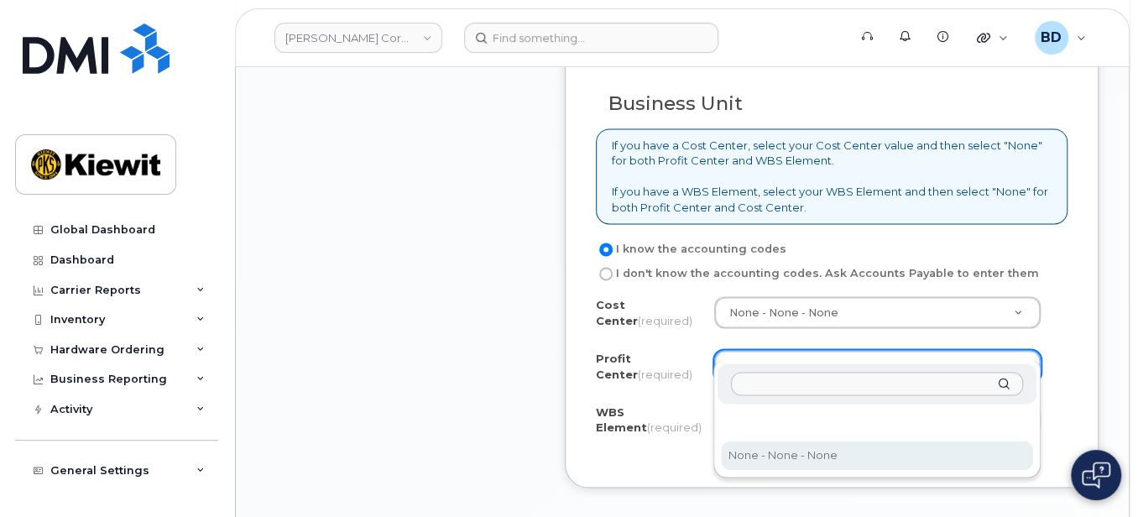
select select "None"
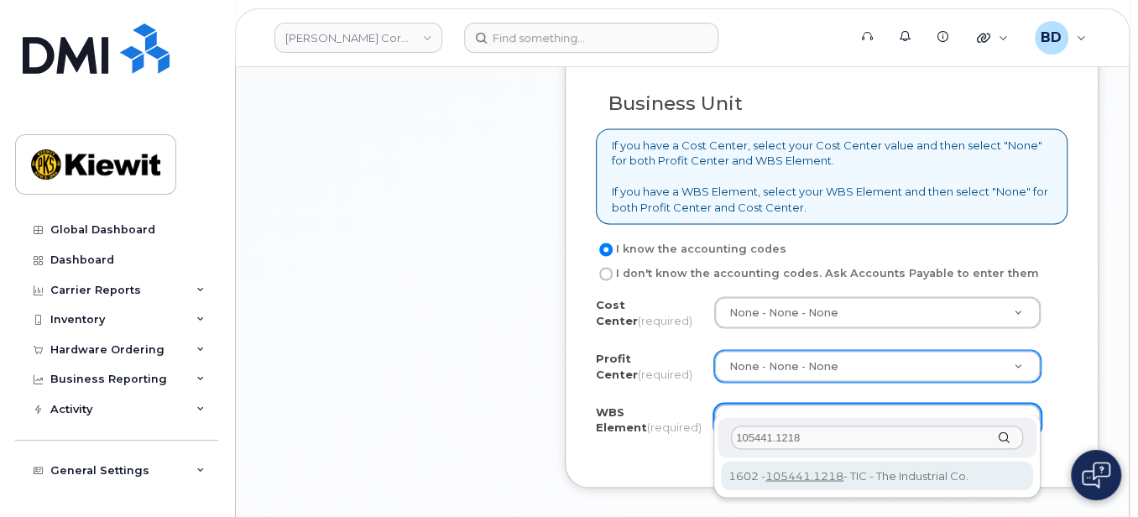
type input "105441.1218"
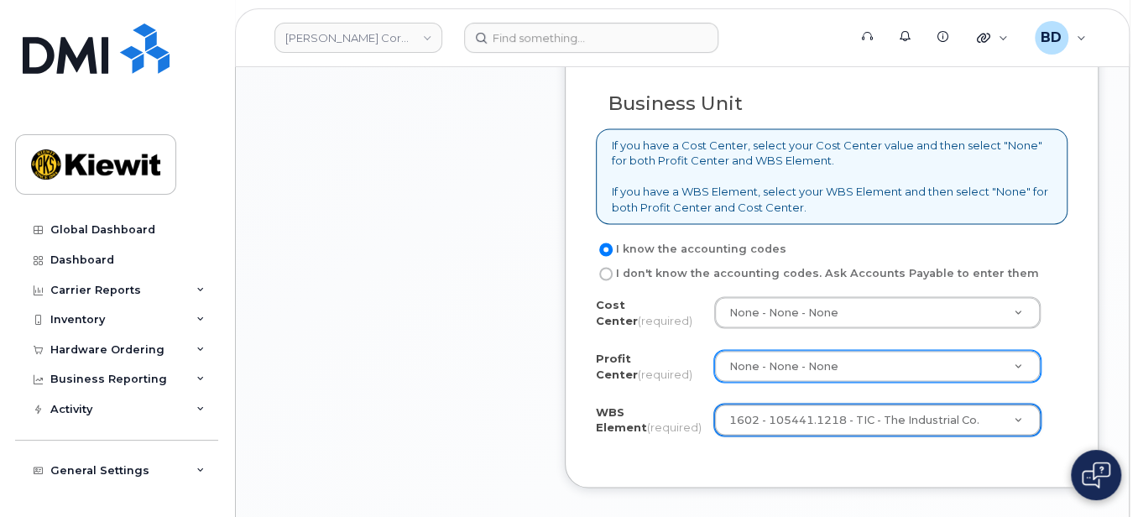
scroll to position [1678, 0]
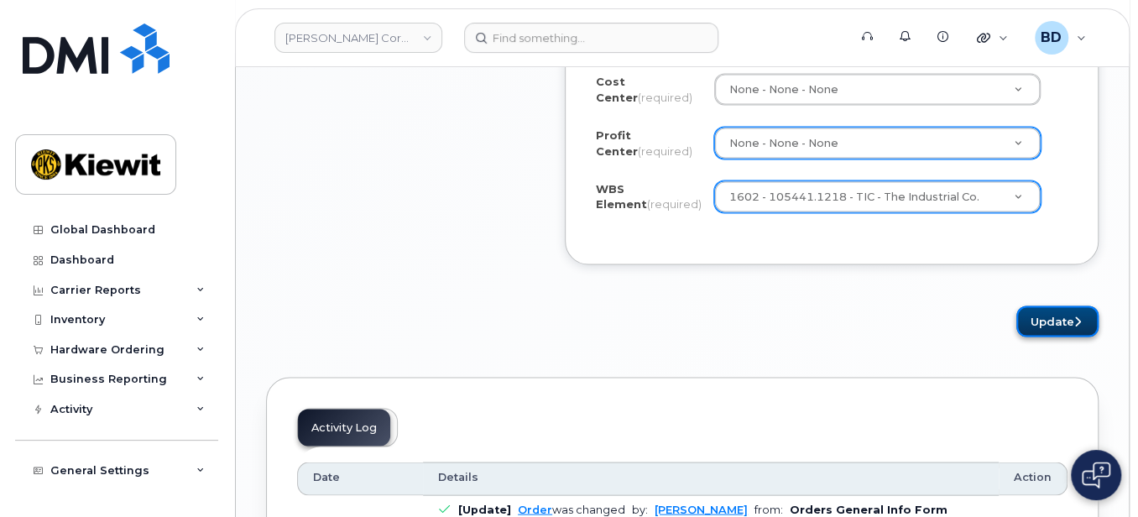
click at [1058, 306] on button "Update" at bounding box center [1058, 321] width 82 height 31
click at [1052, 306] on div "Please wait..." at bounding box center [832, 321] width 534 height 31
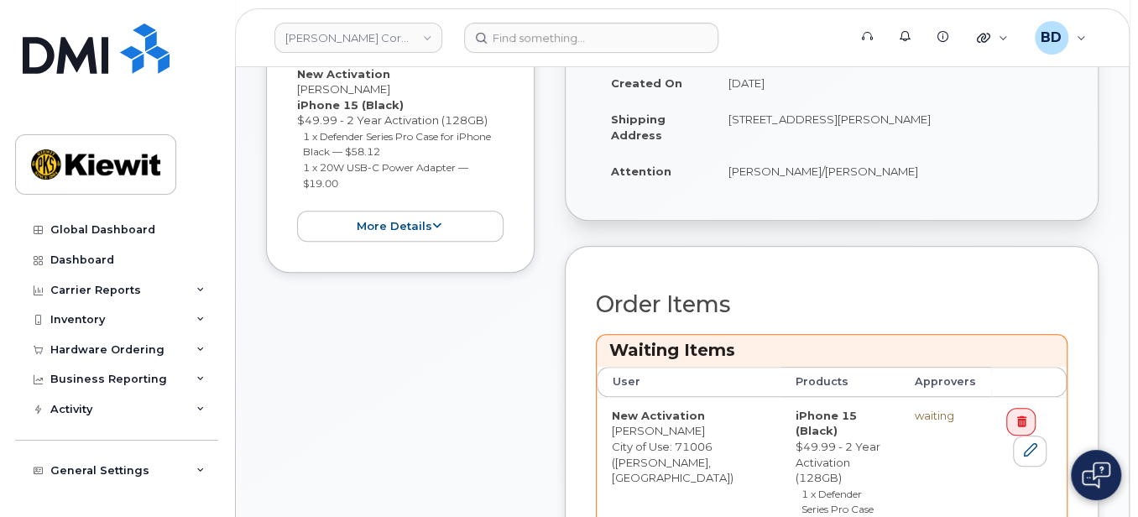
scroll to position [559, 0]
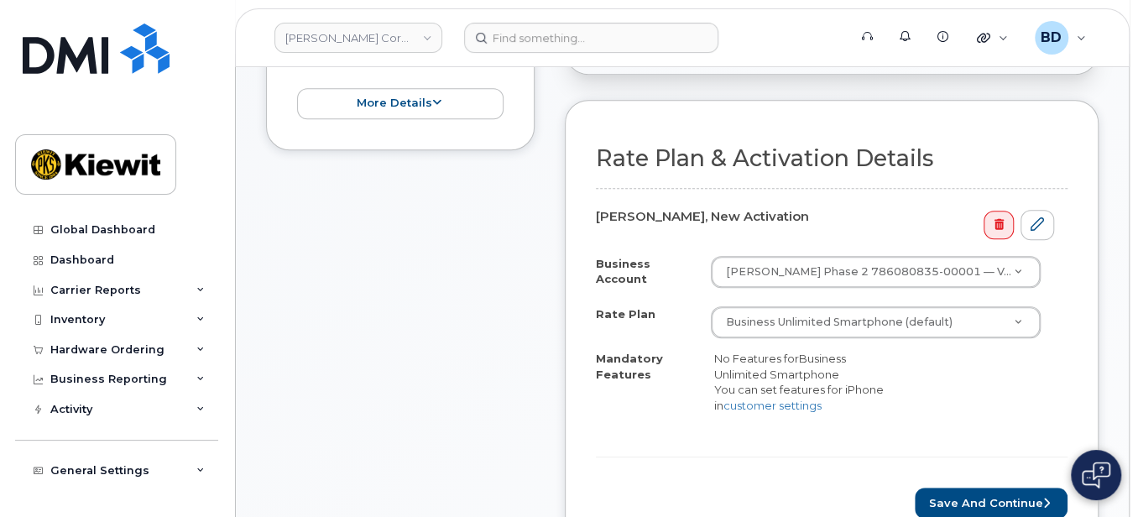
scroll to position [672, 0]
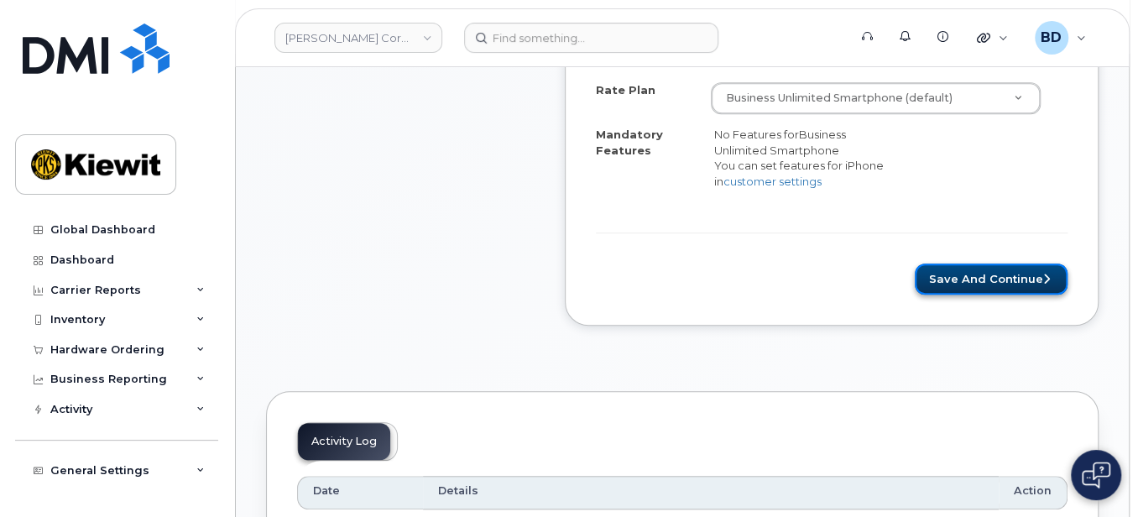
click at [1001, 270] on button "Save and Continue" at bounding box center [991, 279] width 153 height 31
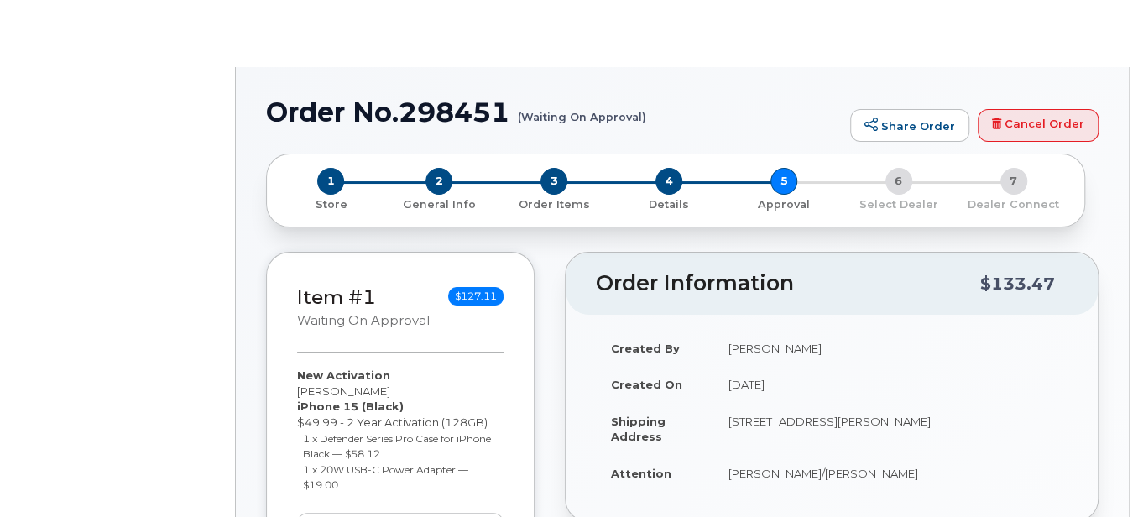
radio input "true"
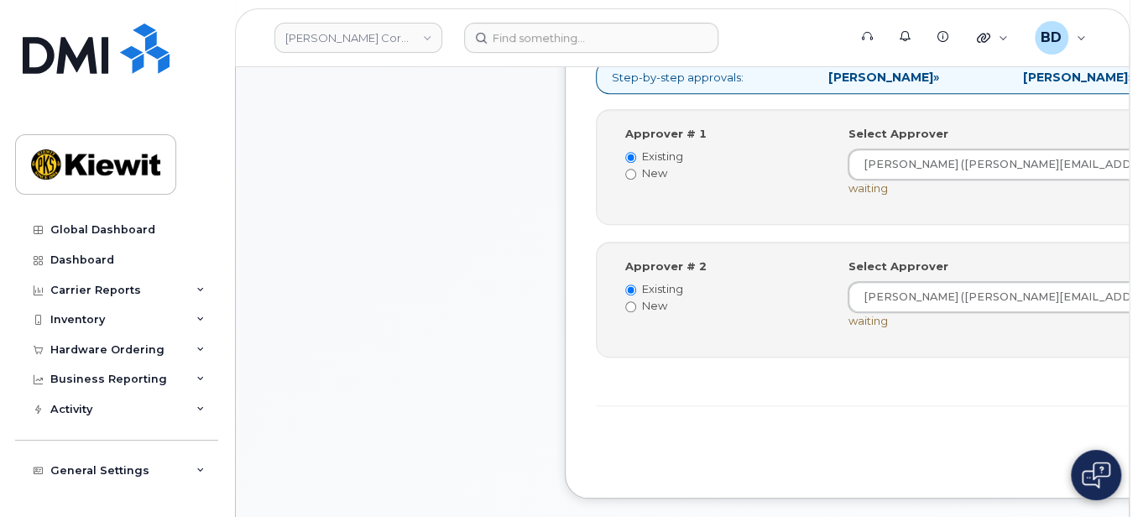
scroll to position [672, 0]
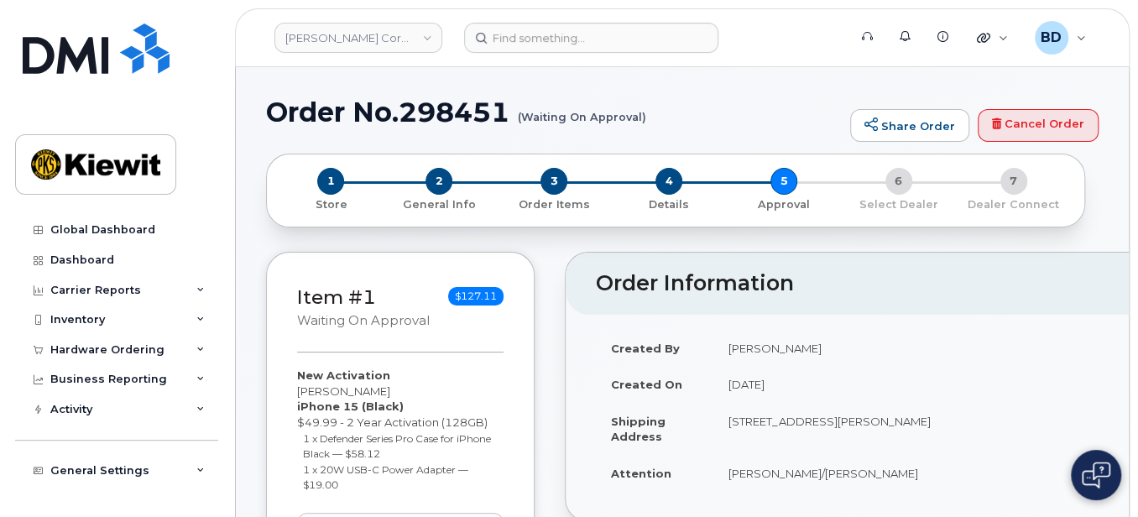
click at [431, 103] on h1 "Order No.298451 (Waiting On Approval)" at bounding box center [554, 111] width 576 height 29
copy h1 "298451"
click at [190, 342] on div "Hardware Ordering" at bounding box center [116, 350] width 203 height 30
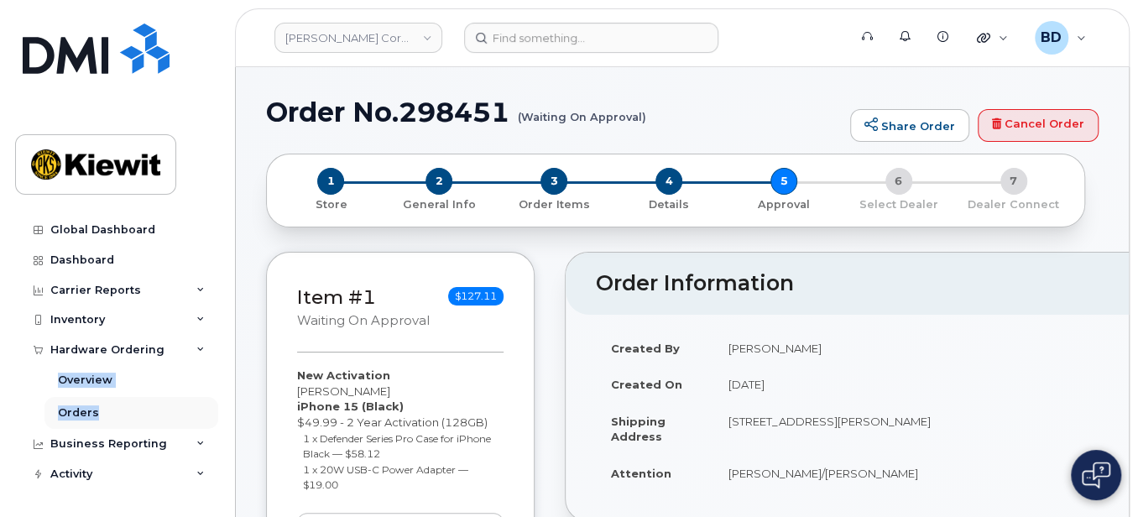
drag, startPoint x: 179, startPoint y: 374, endPoint x: 154, endPoint y: 418, distance: 50.0
click at [154, 418] on div "Hardware Ordering Overview Orders" at bounding box center [118, 382] width 207 height 94
click at [87, 420] on link "Orders" at bounding box center [131, 413] width 174 height 32
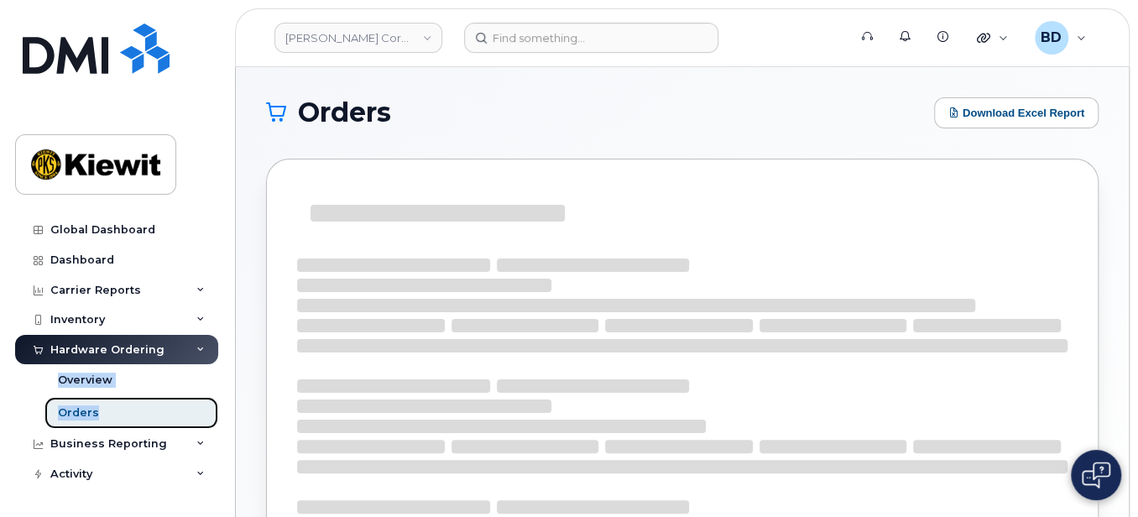
click at [88, 410] on div "Orders" at bounding box center [78, 412] width 41 height 15
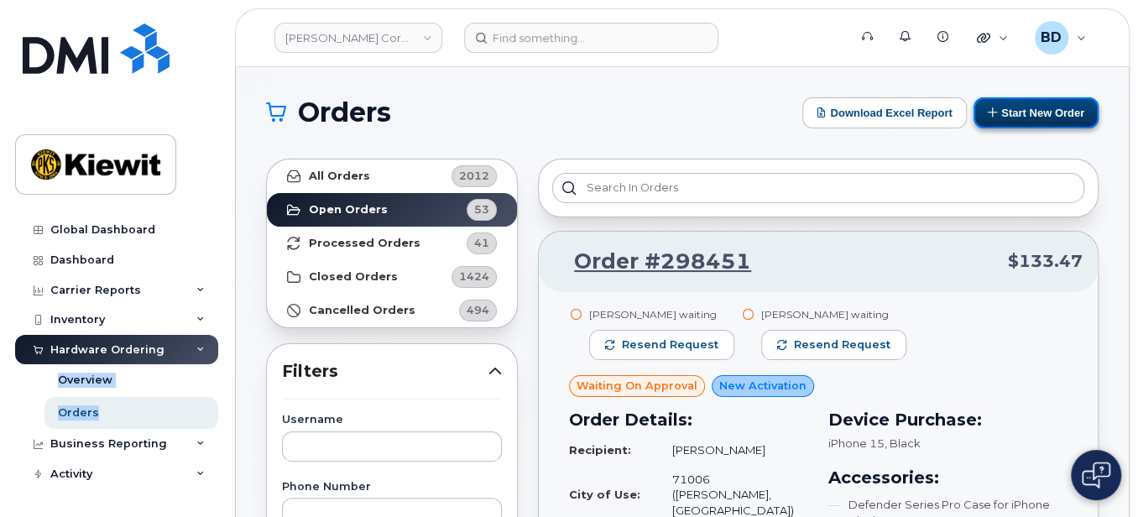
click at [1018, 112] on button "Start New Order" at bounding box center [1036, 112] width 125 height 31
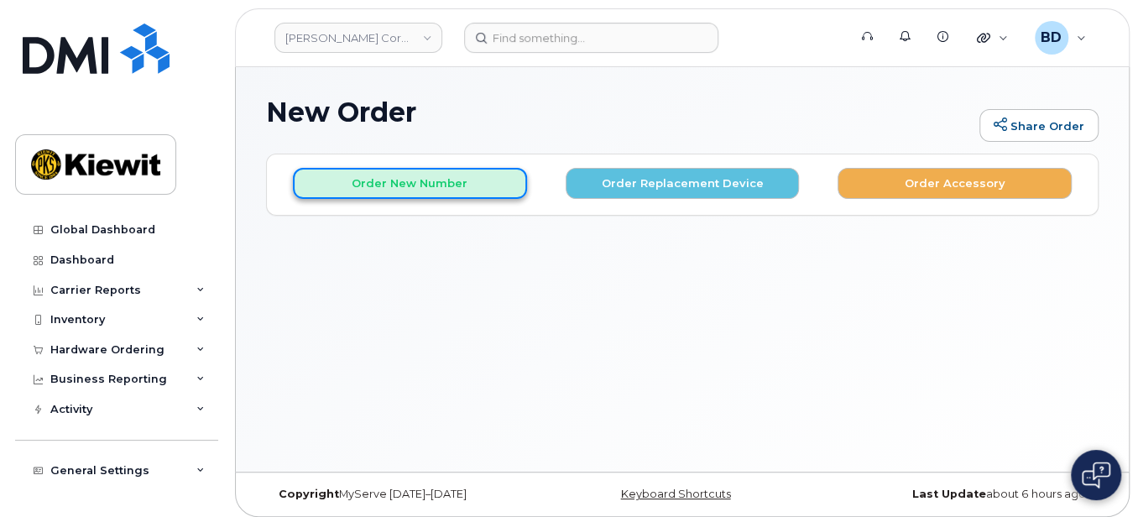
click at [342, 175] on button "Order New Number" at bounding box center [410, 183] width 234 height 31
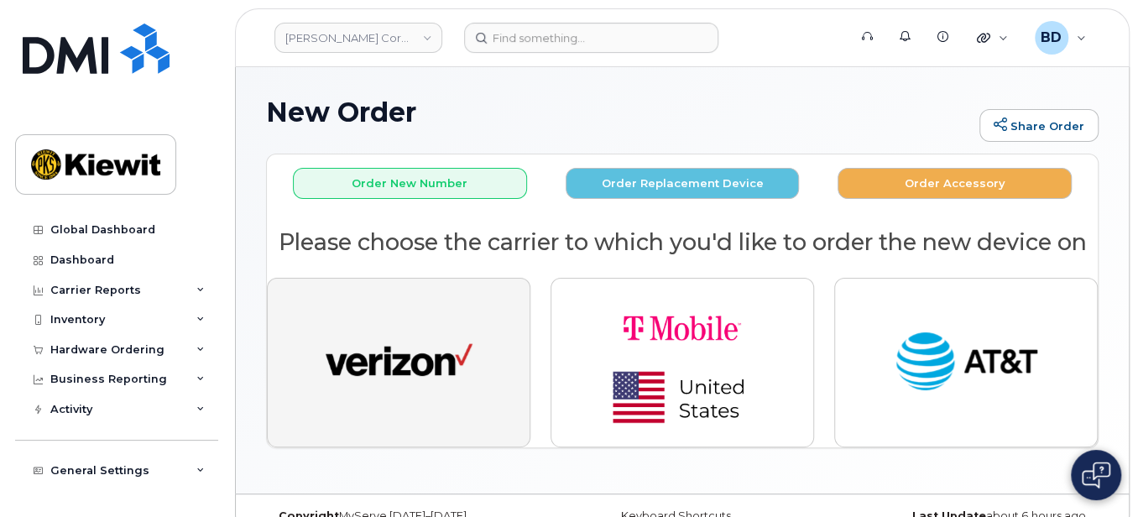
click at [388, 338] on img "button" at bounding box center [399, 363] width 147 height 76
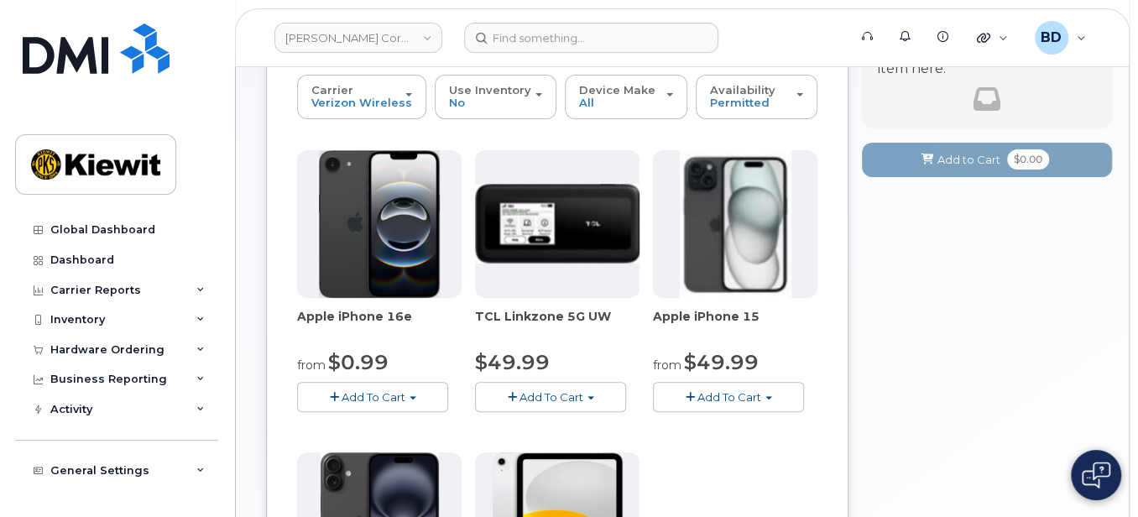
scroll to position [223, 0]
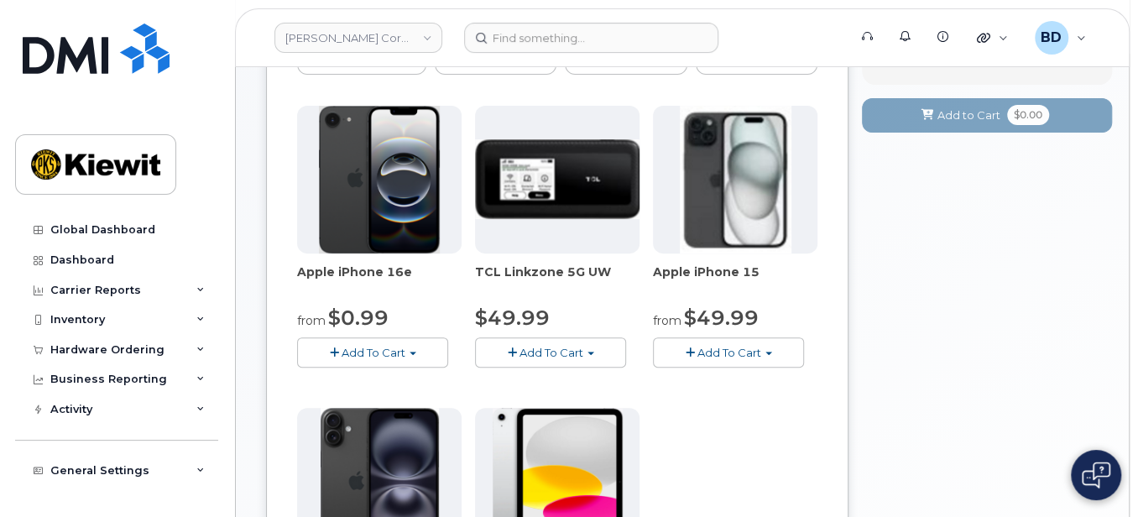
click at [768, 343] on button "Add To Cart" at bounding box center [728, 351] width 151 height 29
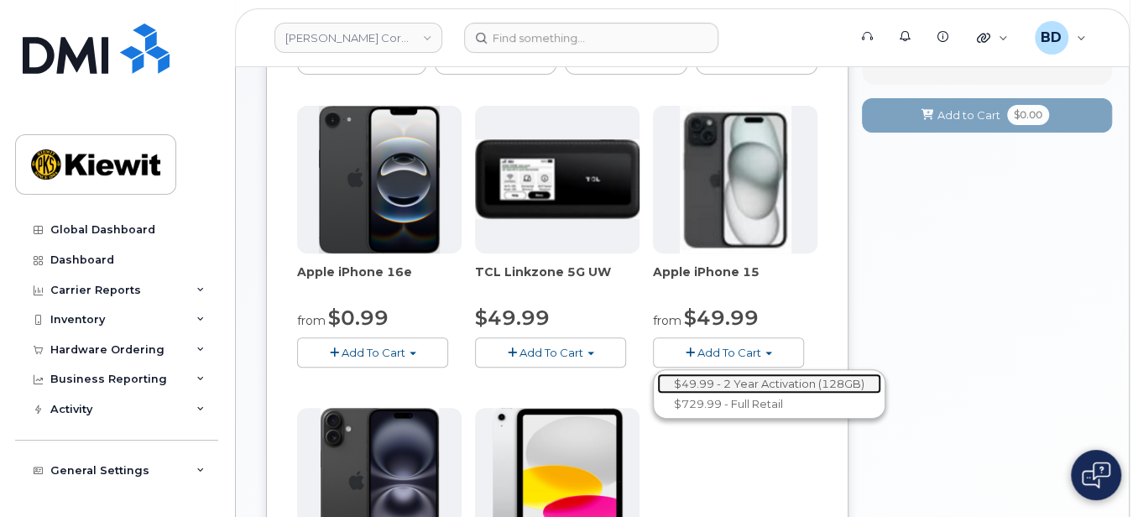
click at [745, 374] on link "$49.99 - 2 Year Activation (128GB)" at bounding box center [769, 384] width 224 height 21
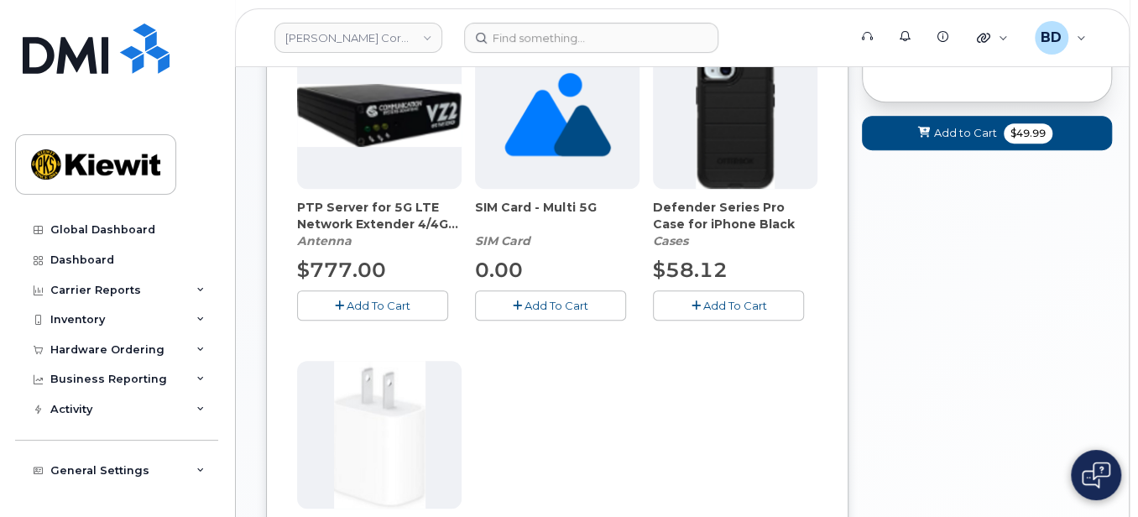
scroll to position [447, 0]
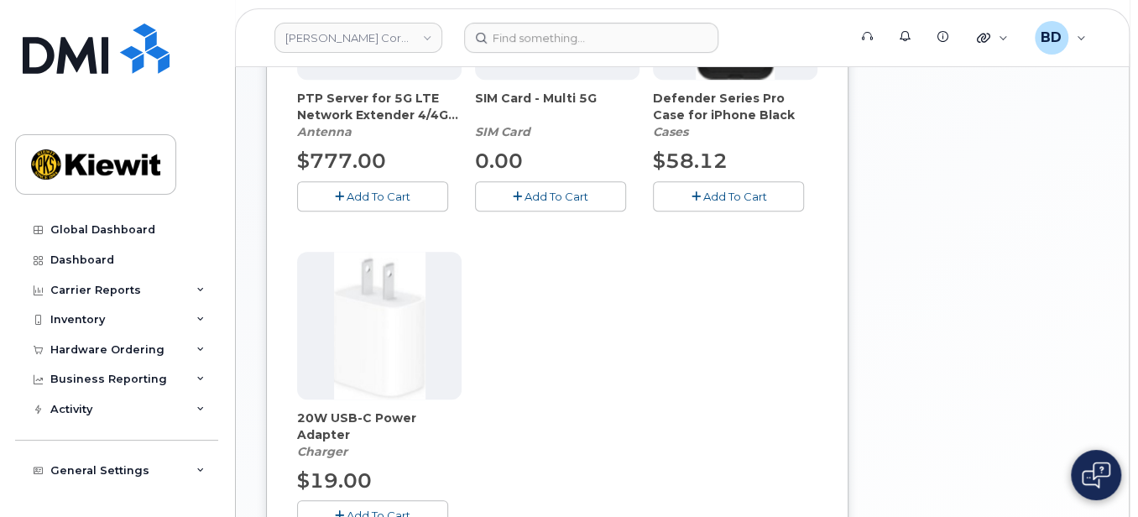
click at [735, 199] on span "Add To Cart" at bounding box center [735, 196] width 64 height 13
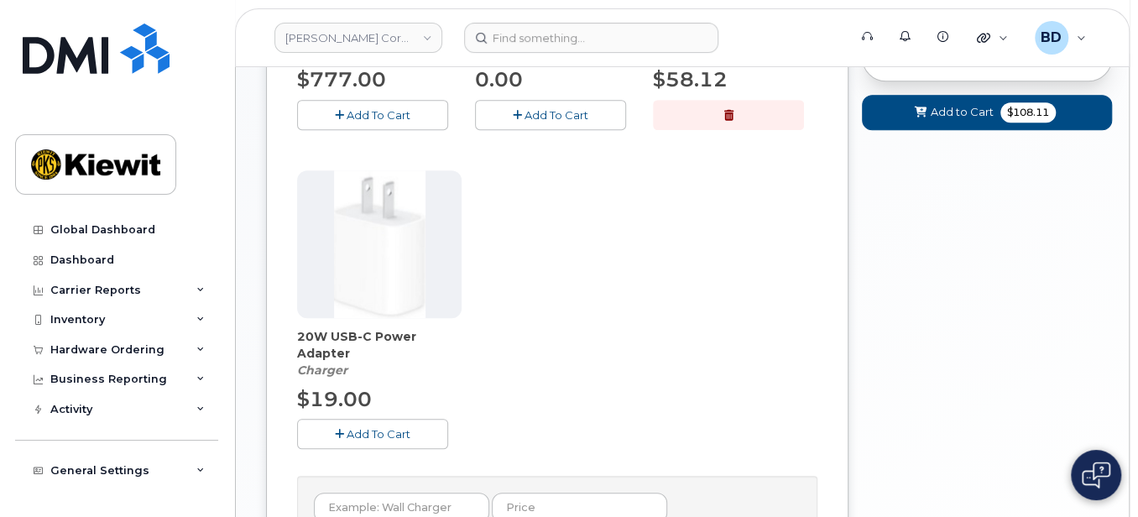
scroll to position [672, 0]
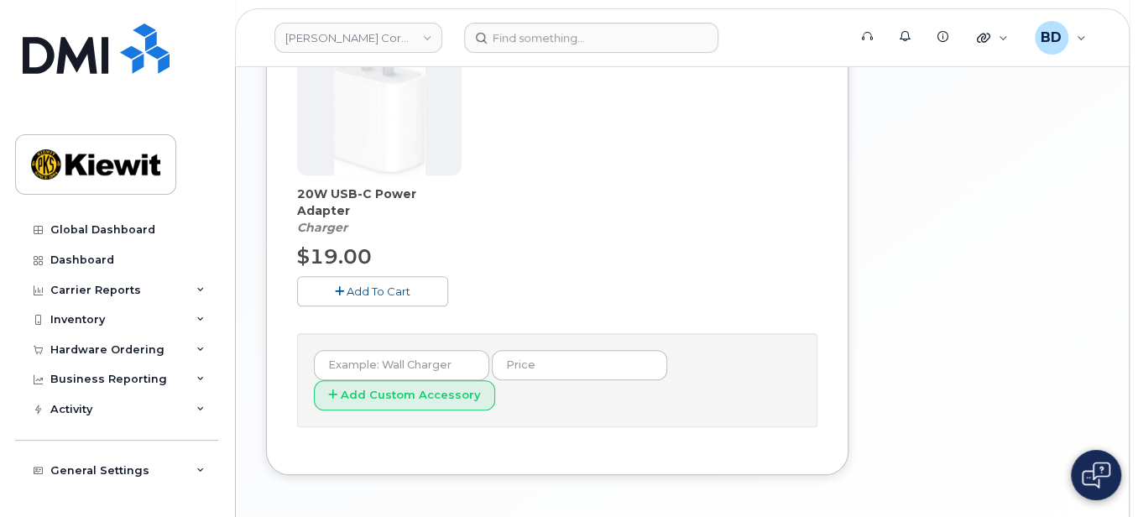
click at [369, 280] on button "Add To Cart" at bounding box center [372, 290] width 151 height 29
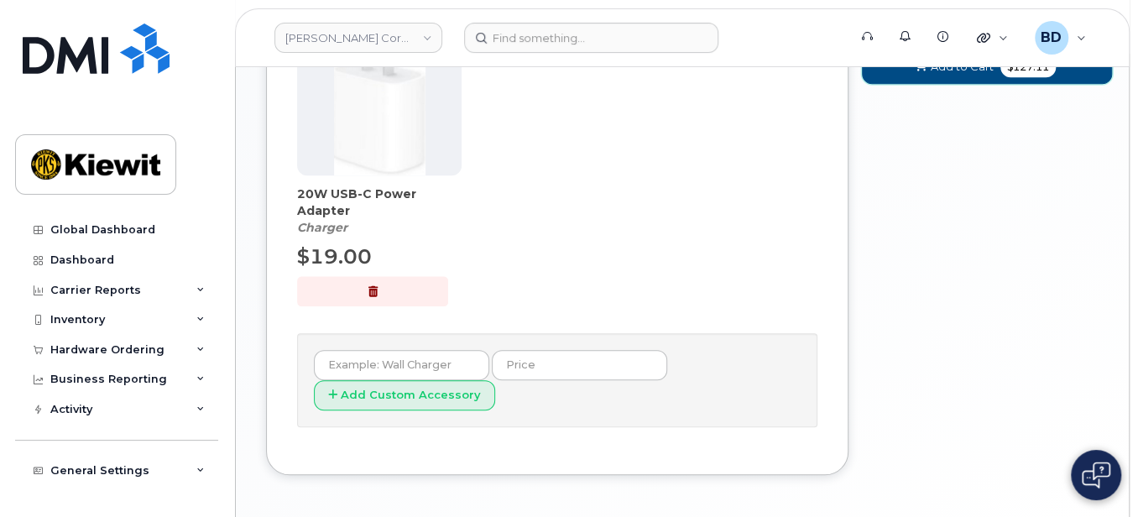
click at [929, 76] on button "Add to Cart $127.11" at bounding box center [987, 67] width 250 height 34
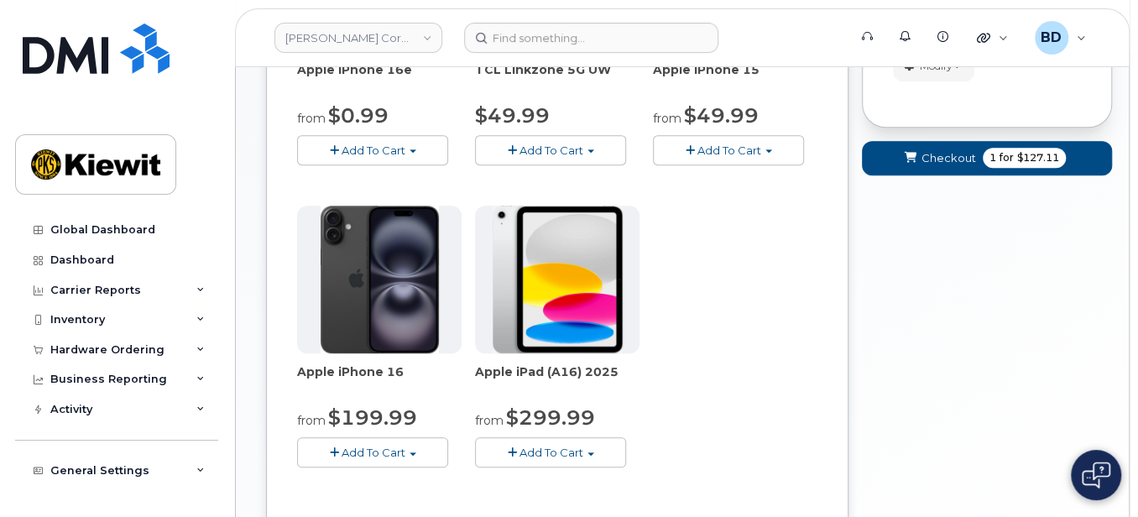
scroll to position [34, 0]
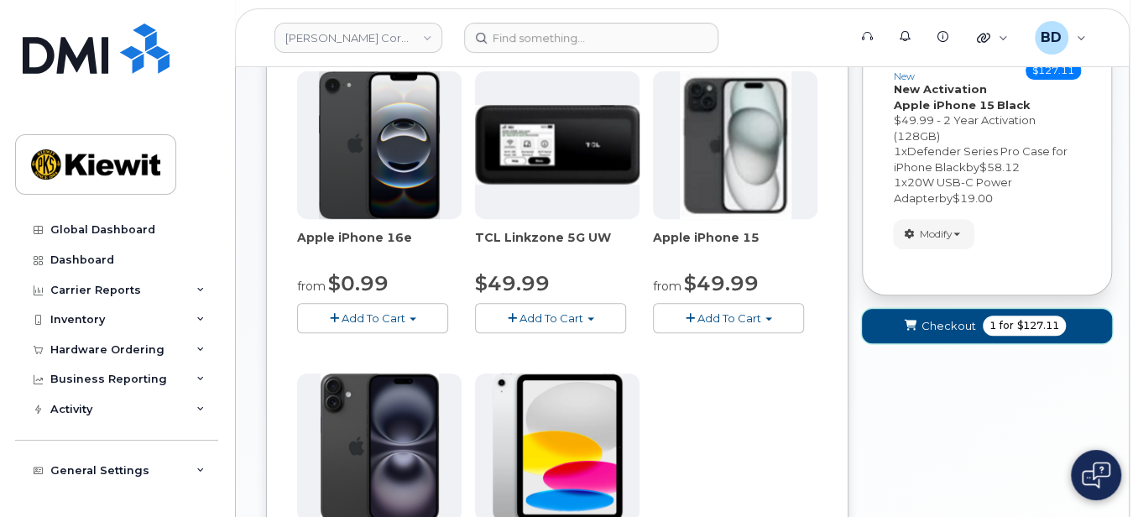
click at [942, 314] on button "Checkout 1 for $127.11" at bounding box center [987, 326] width 250 height 34
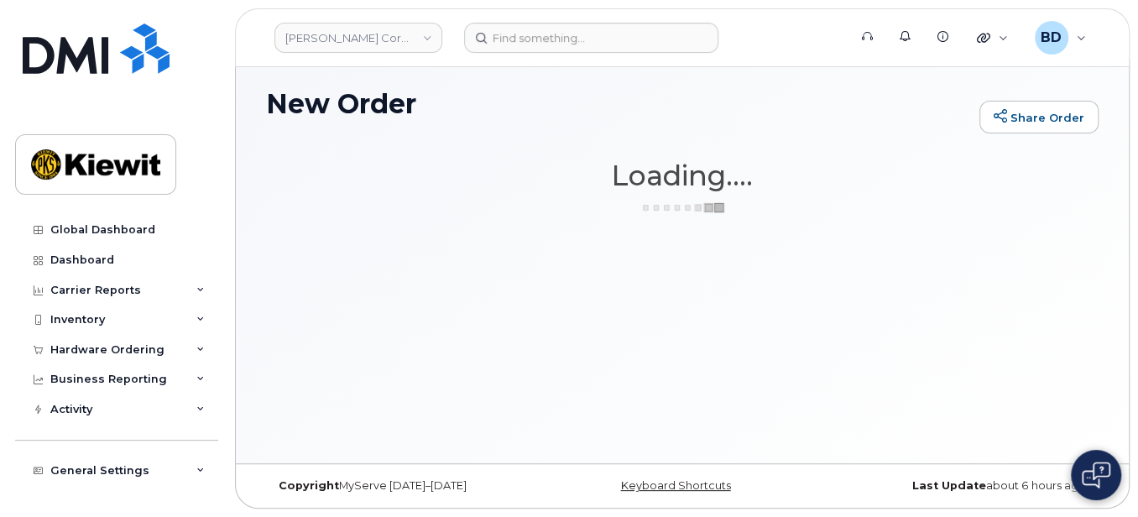
scroll to position [8, 0]
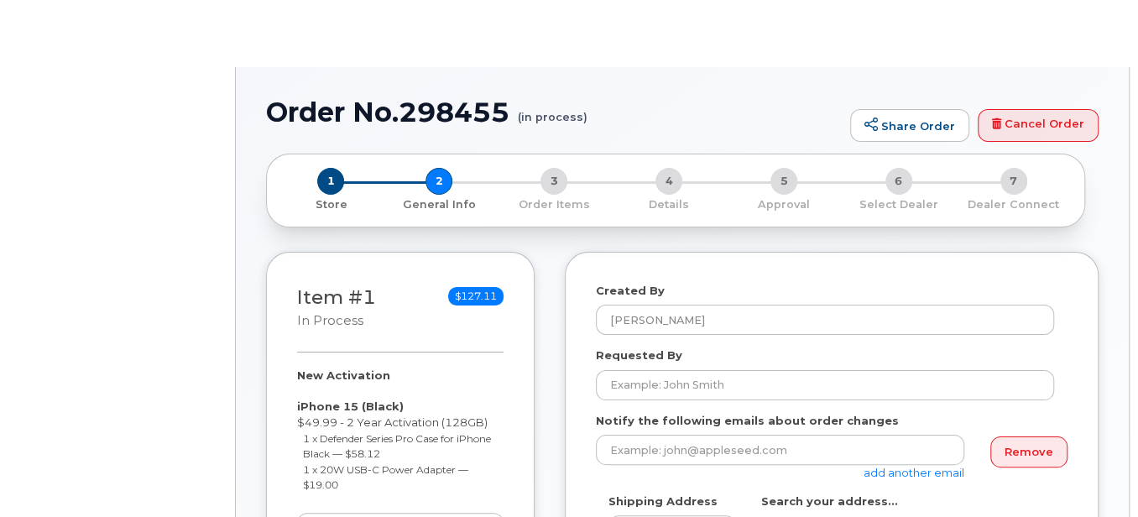
select select
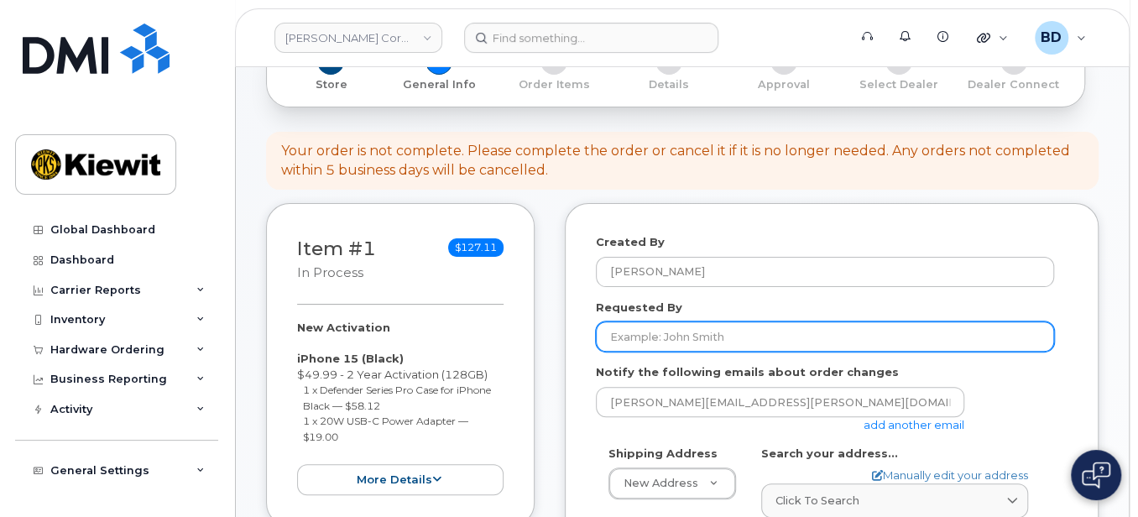
scroll to position [223, 0]
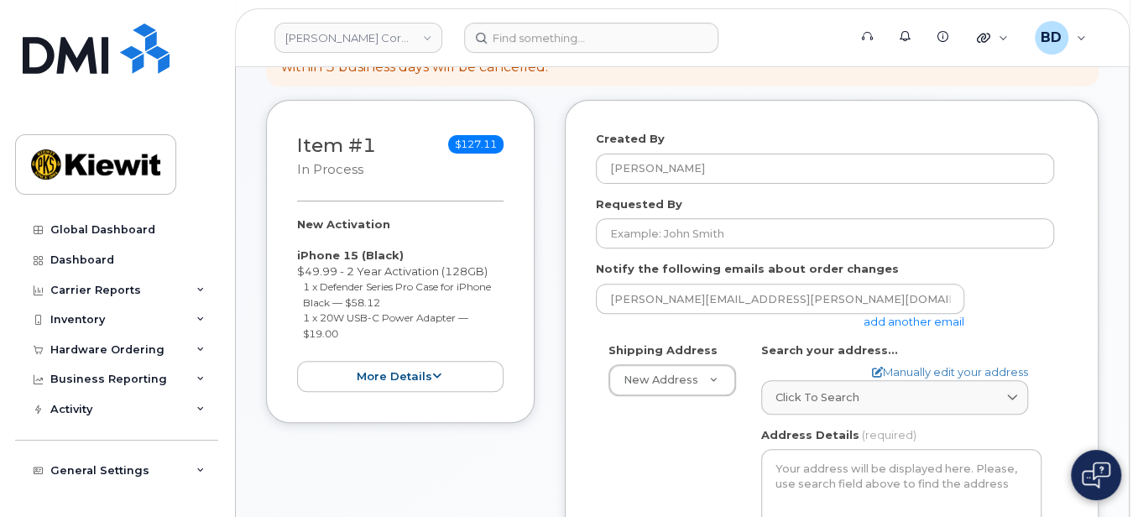
click at [898, 322] on link "add another email" at bounding box center [914, 321] width 101 height 13
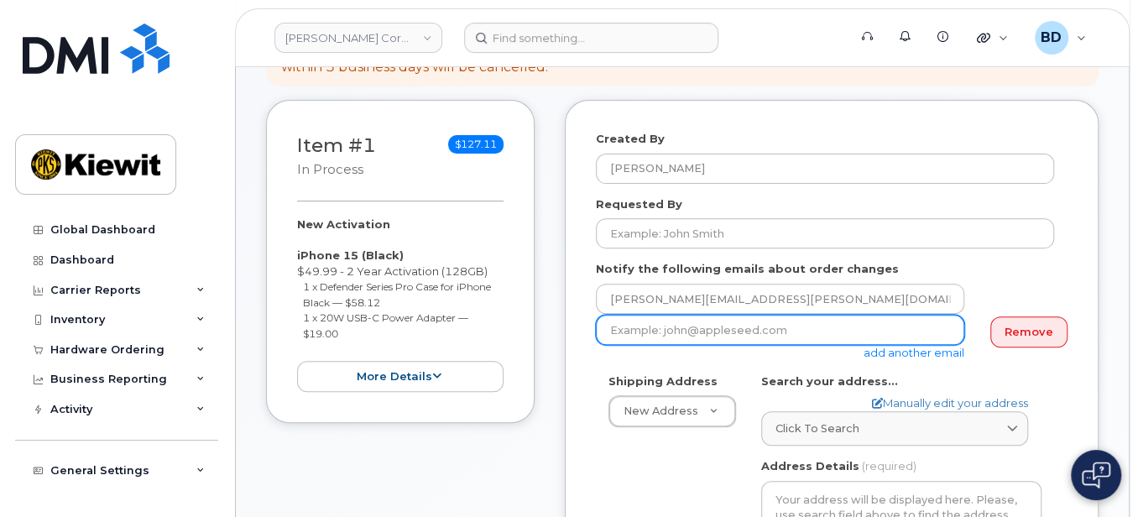
click at [650, 327] on input "email" at bounding box center [780, 330] width 369 height 30
paste input "taylor.blagdon@kiewit.com"
type input "taylor.blagdon@kiewit.com"
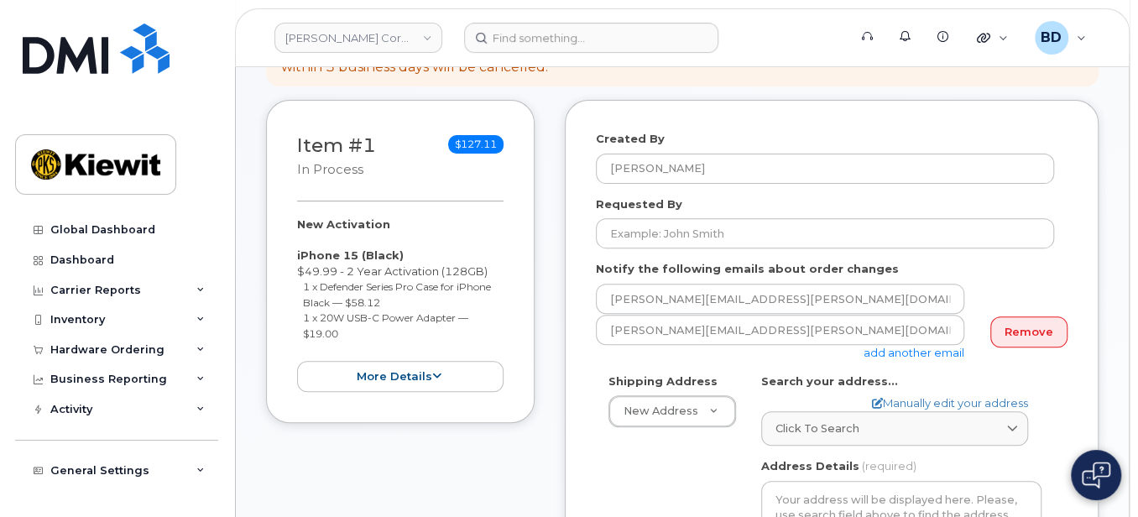
click at [562, 426] on div "Item #1 in process $127.11 New Activation iPhone 15 (Black) $49.99 - 2 Year Act…" at bounding box center [682, 487] width 833 height 774
click at [911, 400] on link "Manually edit your address" at bounding box center [950, 403] width 156 height 16
select select
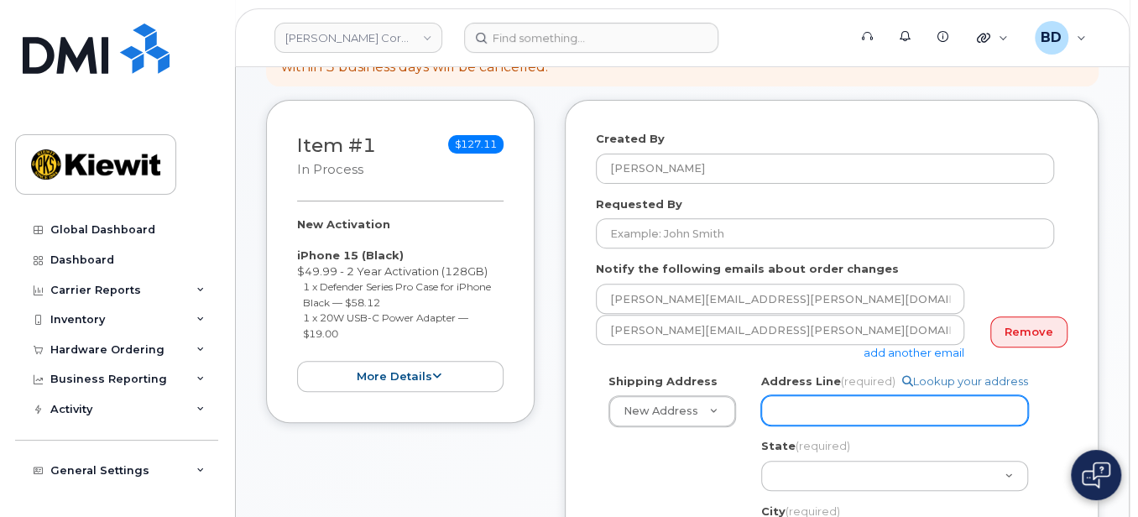
click at [793, 407] on input "Address Line (required)" at bounding box center [894, 410] width 267 height 30
paste input "8900 Renner Blvd"
select select
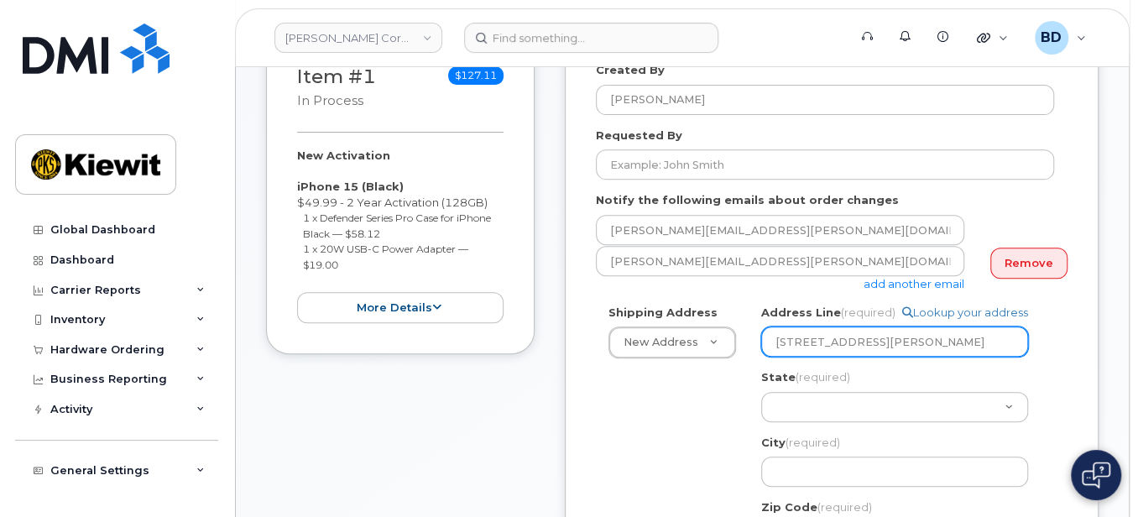
scroll to position [336, 0]
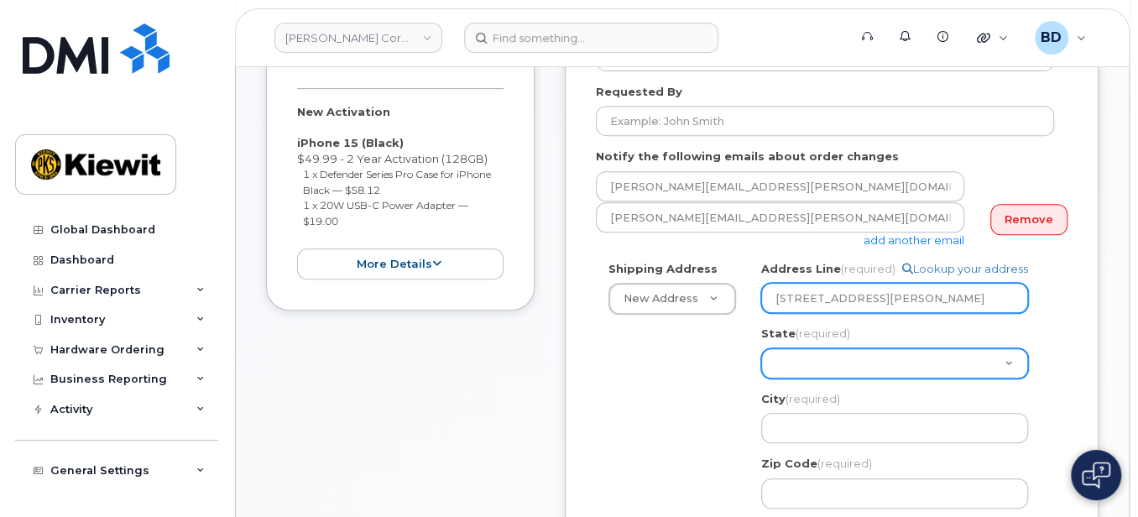
type input "8900 Renner Blvd"
click at [804, 362] on select "Alabama Alaska American Samoa Arizona Arkansas California Colorado Connecticut …" at bounding box center [894, 363] width 267 height 30
select select "KS"
click at [761, 348] on select "Alabama Alaska American Samoa Arizona Arkansas California Colorado Connecticut …" at bounding box center [894, 363] width 267 height 30
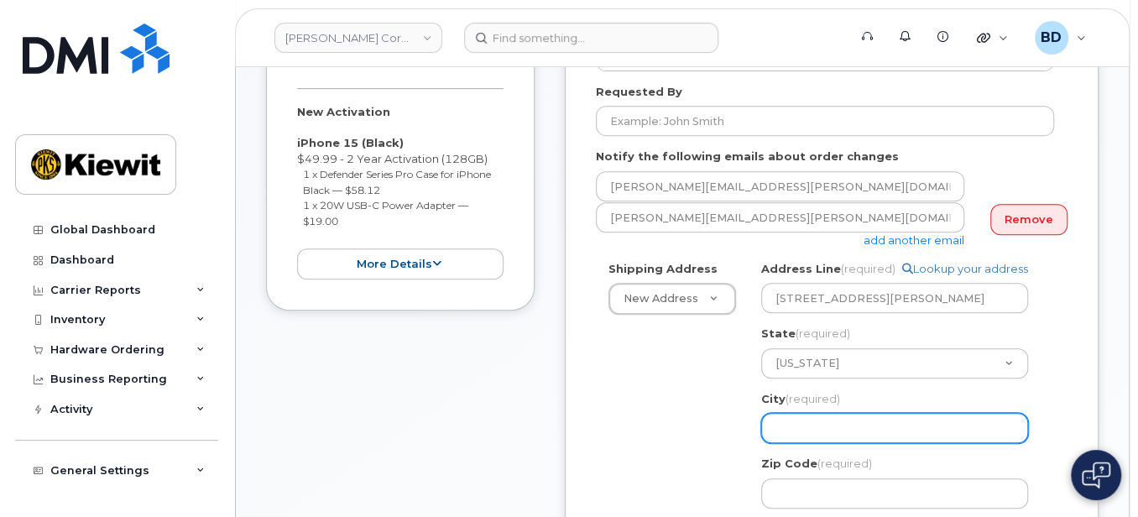
drag, startPoint x: 786, startPoint y: 431, endPoint x: 779, endPoint y: 413, distance: 18.9
click at [786, 425] on input "City (required)" at bounding box center [894, 428] width 267 height 30
select select
type input "L"
select select
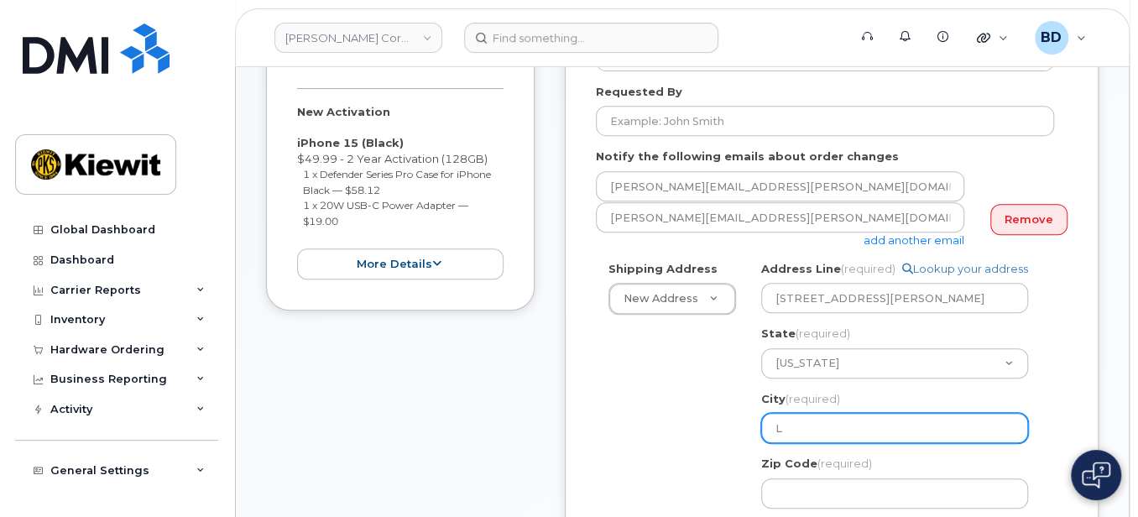
type input "Le"
select select
type input "Len"
select select
type input "Lene"
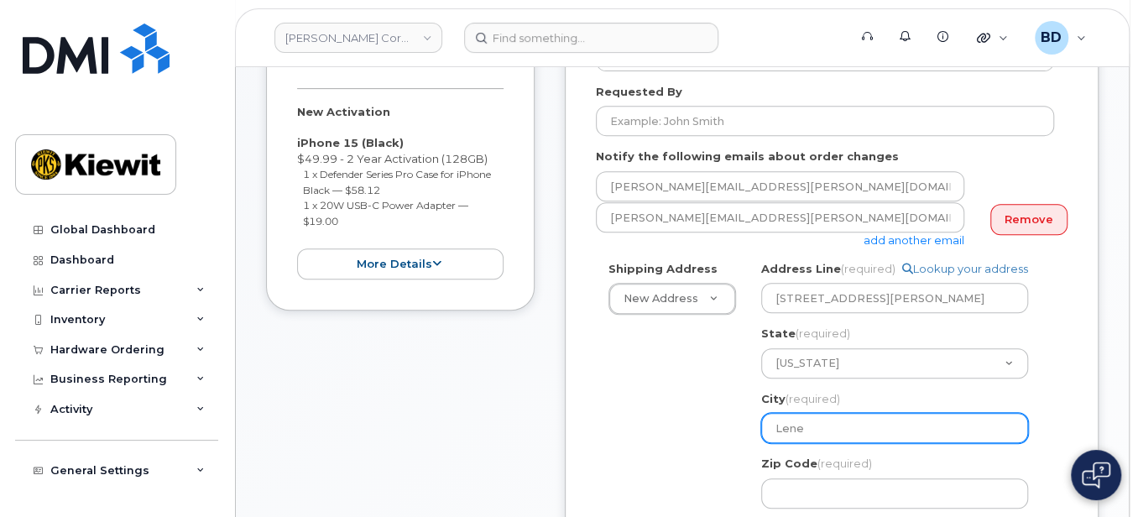
select select
type input "Lenex"
select select
type input "Lenexa"
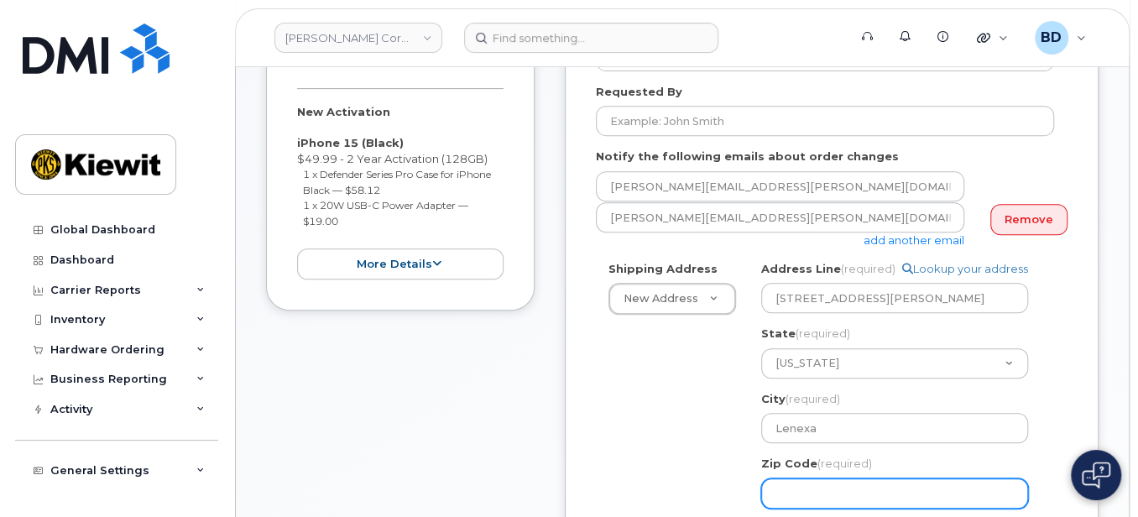
click at [804, 496] on input "Zip Code (required)" at bounding box center [894, 493] width 267 height 30
paste input "66219"
select select
type input "66219"
click at [627, 355] on div "Shipping Address New Address New Address 10055 Trainstation Circle 11501 42nd S…" at bounding box center [825, 489] width 458 height 456
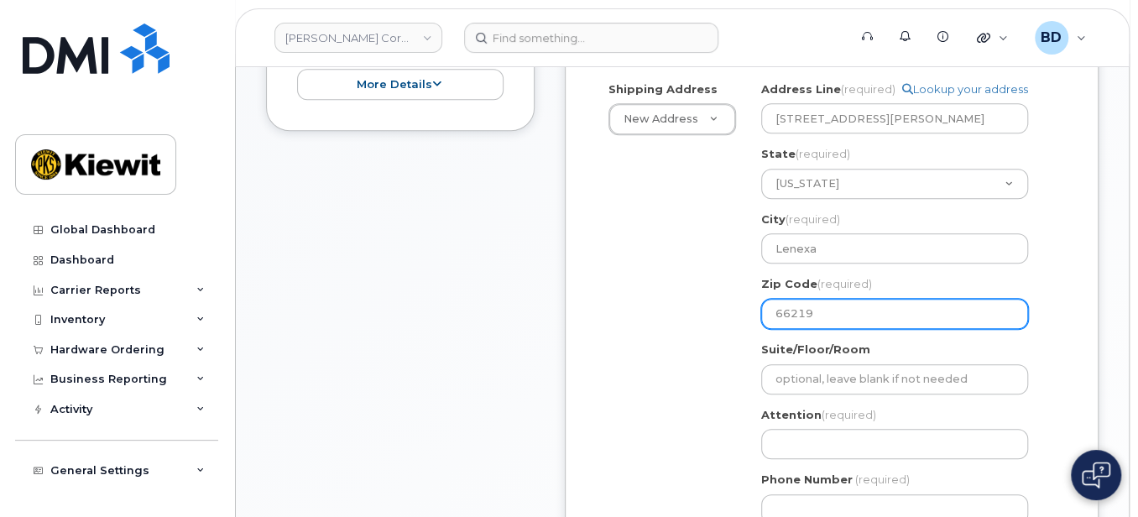
scroll to position [559, 0]
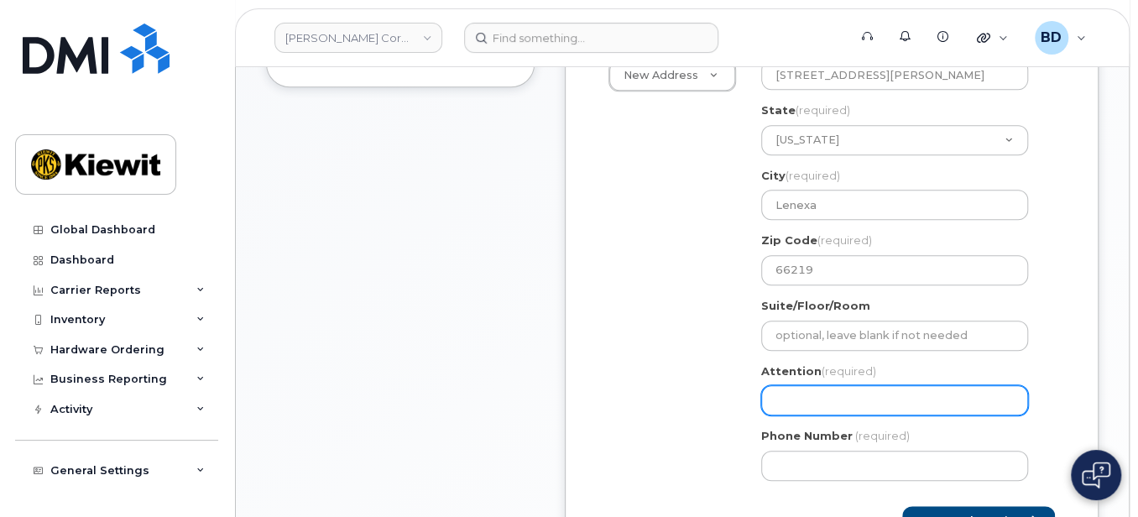
click at [776, 405] on input "Attention (required)" at bounding box center [894, 400] width 267 height 30
select select
type input "S"
select select
type input "Se"
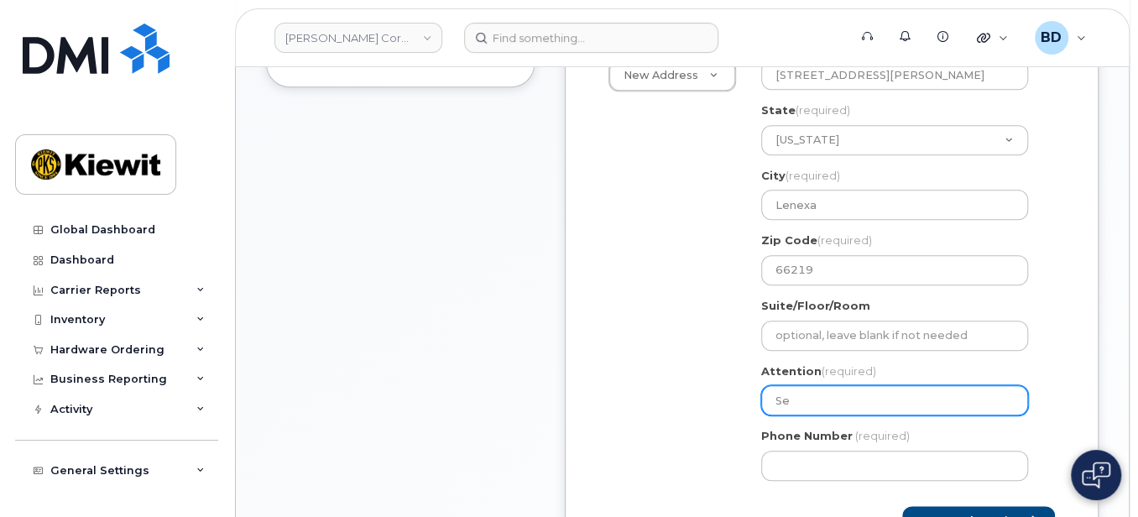
select select
type input "Set"
select select
type input "Seth"
select select
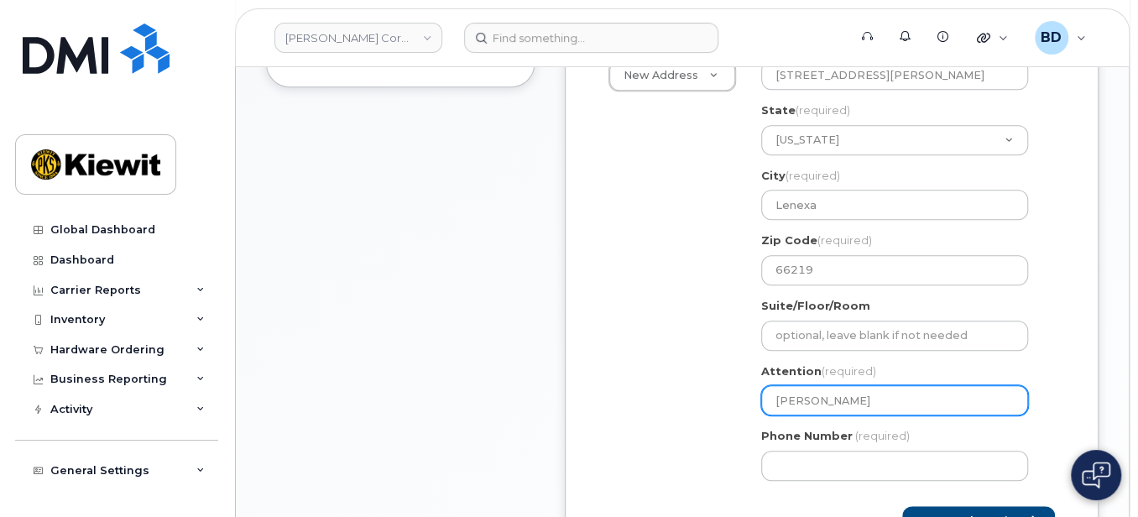
type input "Seth A"
select select
type input "Seth Al"
select select
type input "Seth All"
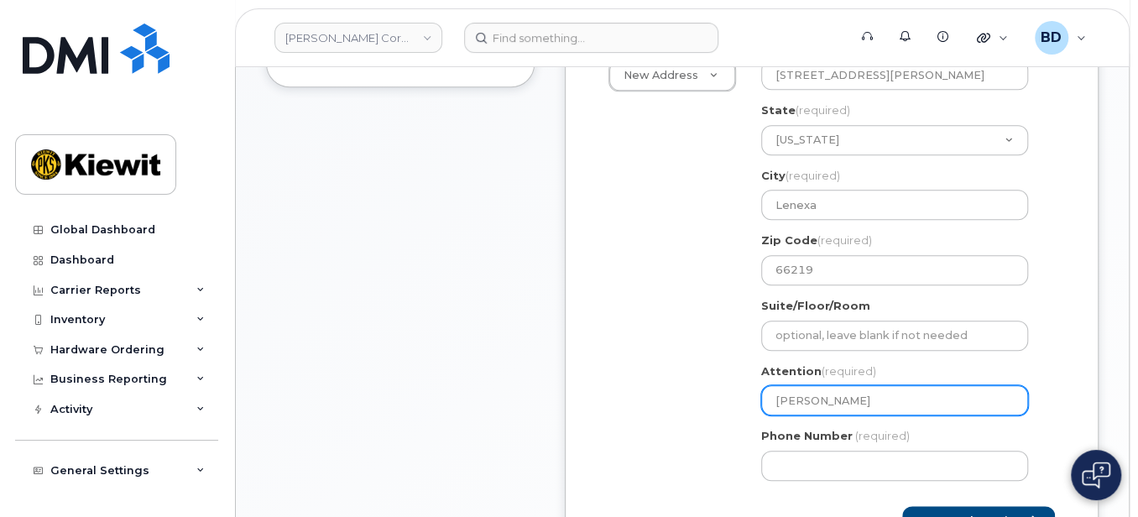
select select
type input "Seth Alle"
select select
type input "Seth Allen"
select select
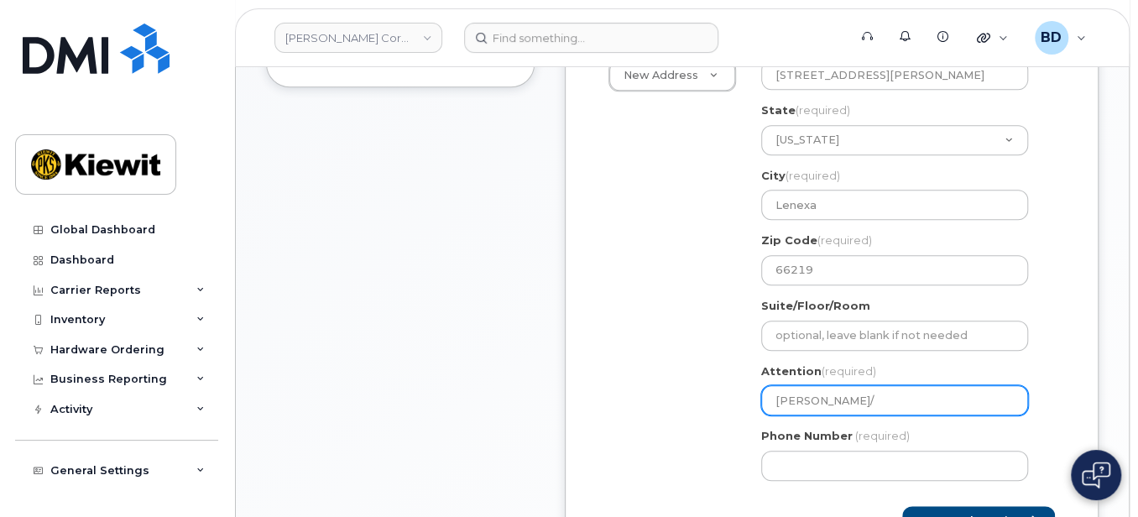
type input "Seth Allen/"
select select
type input "Seth Allen/ n"
select select
type input "Seth Allen/"
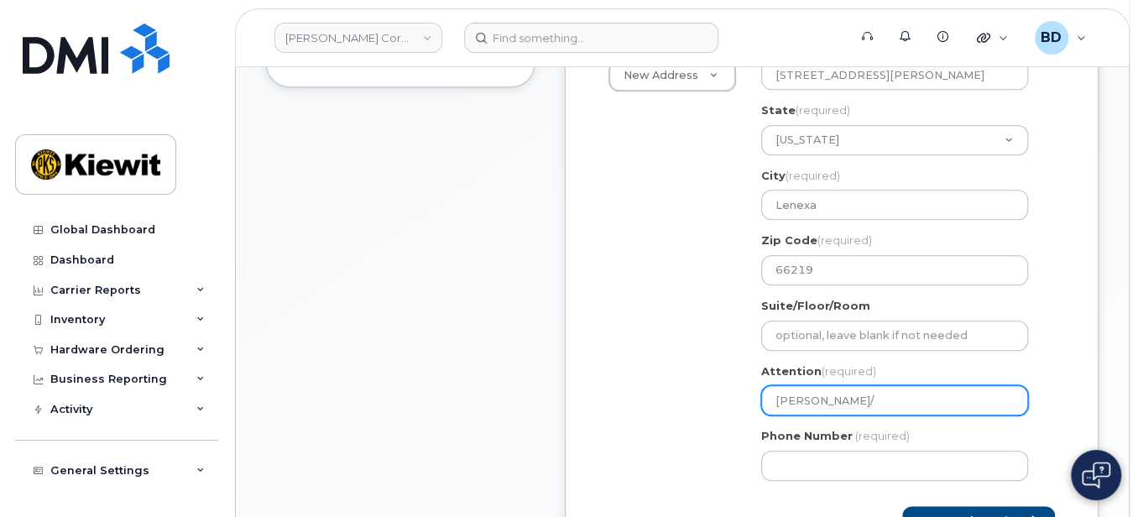
select select
type input "Seth Allen/ N"
select select
type input "Seth Allen/ Ne"
select select
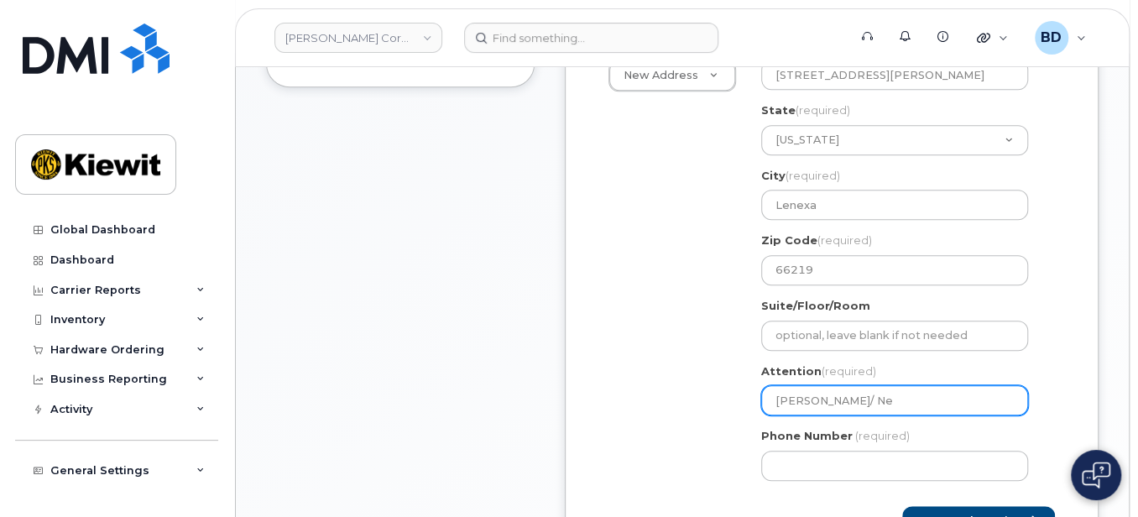
type input "Seth Allen/ Nea"
select select
type input "Seth Allen/ Neal"
select select
type input "Seth Allen/ Neal P"
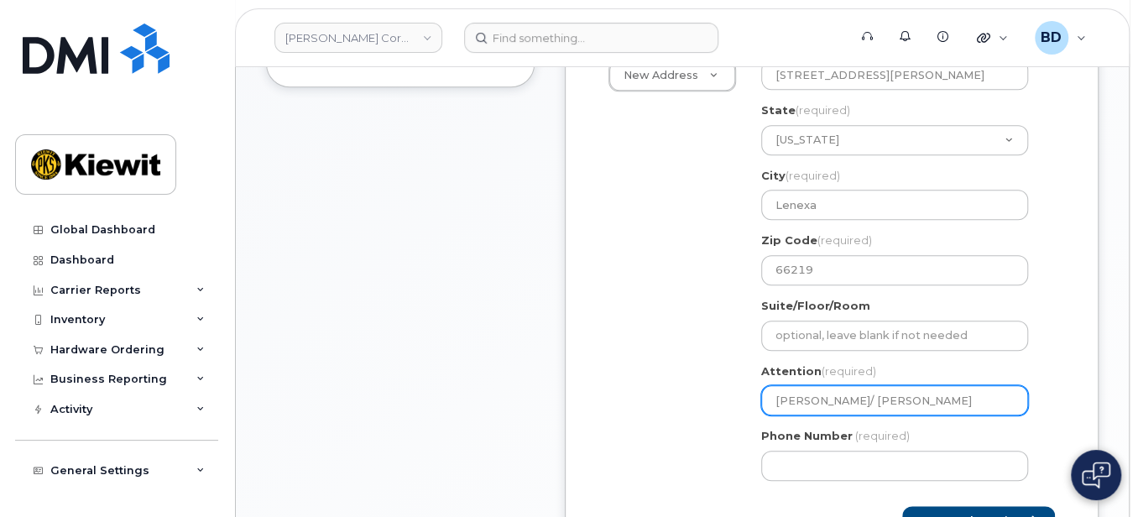
select select
type input "Seth Allen/ Neal Pu"
select select
type input "Seth Allen/ Neal Pur"
select select
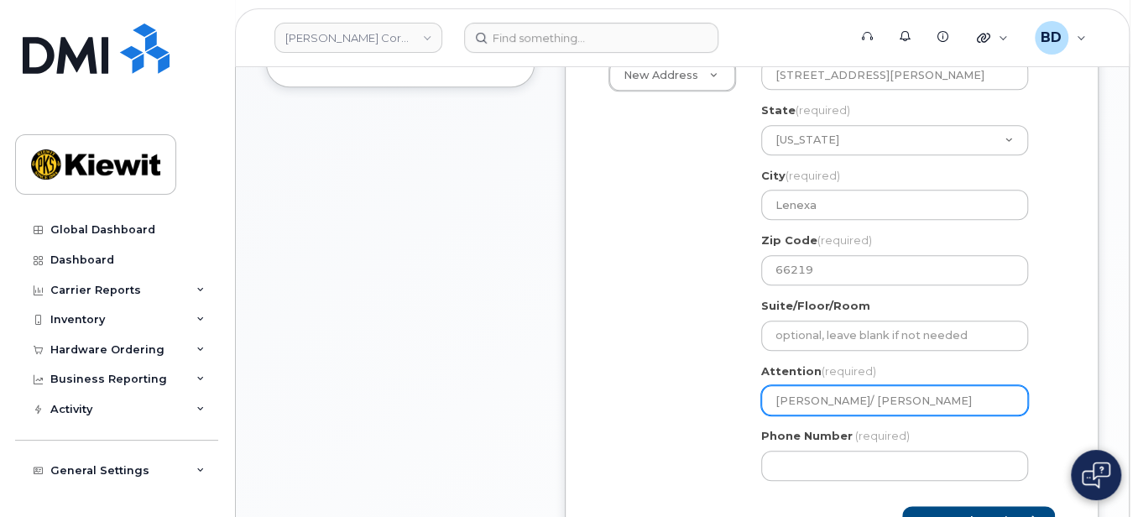
type input "Seth Allen/ Neal Puro"
select select
type input "Seth Allen/ Neal Puroh"
select select
type input "Seth Allen/ Neal Purohi"
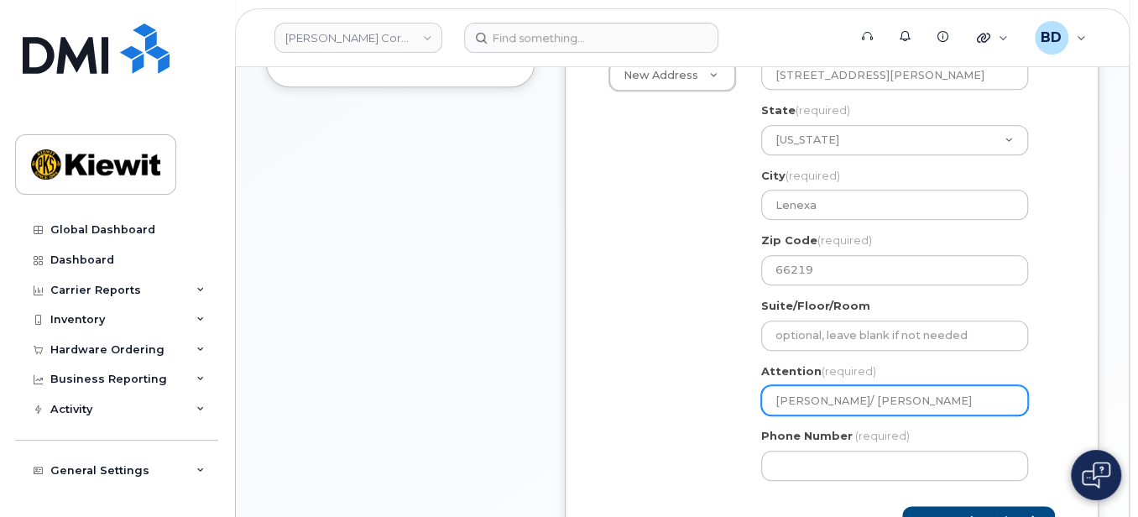
select select
drag, startPoint x: 839, startPoint y: 395, endPoint x: 963, endPoint y: 381, distance: 125.0
click at [963, 381] on div "Attention (required) Seth Allen/ Neal Purohit" at bounding box center [901, 389] width 280 height 53
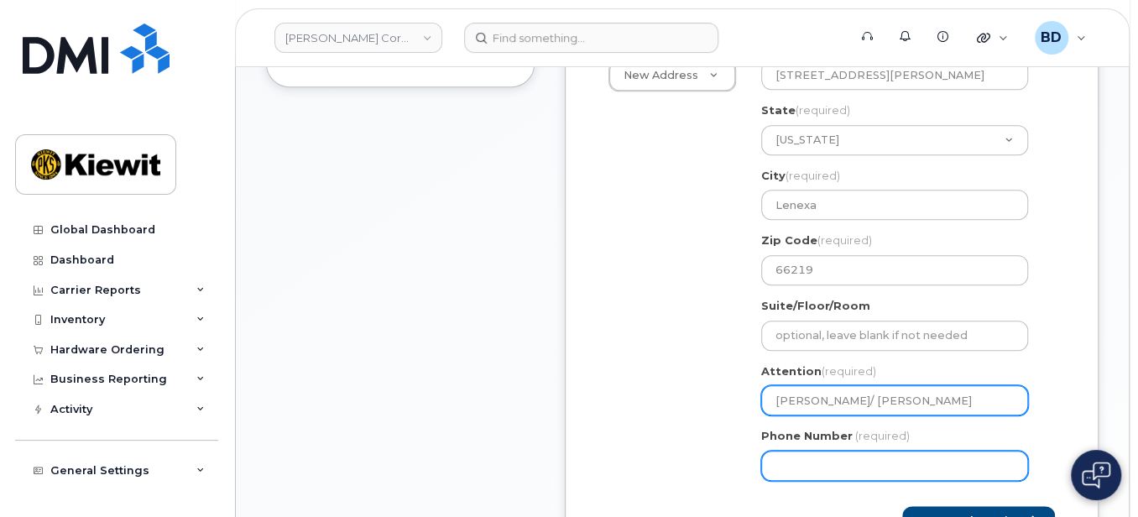
type input "Seth Allen/ Neal Purohit"
click at [809, 460] on input "Phone Number" at bounding box center [894, 466] width 267 height 30
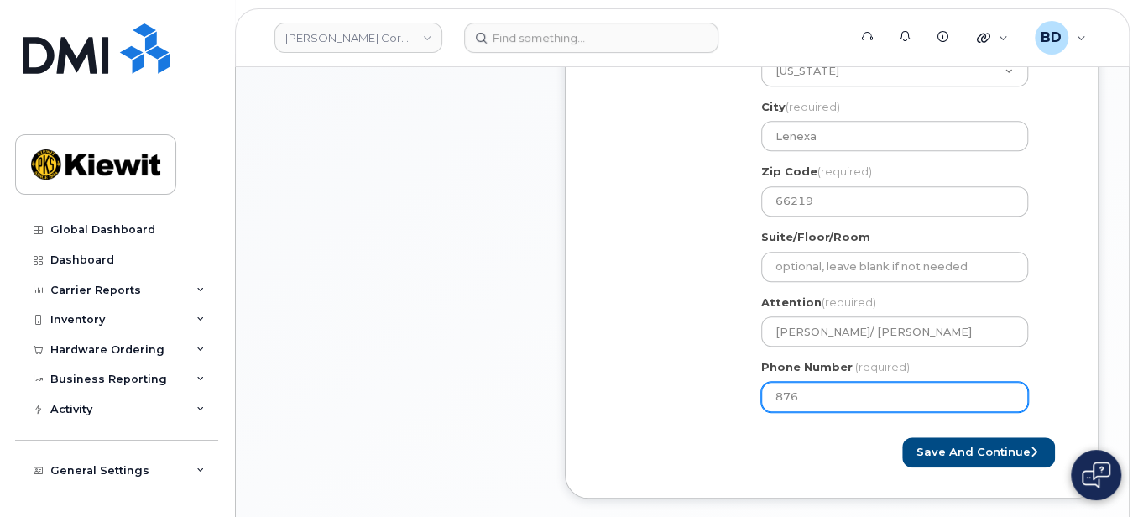
scroll to position [672, 0]
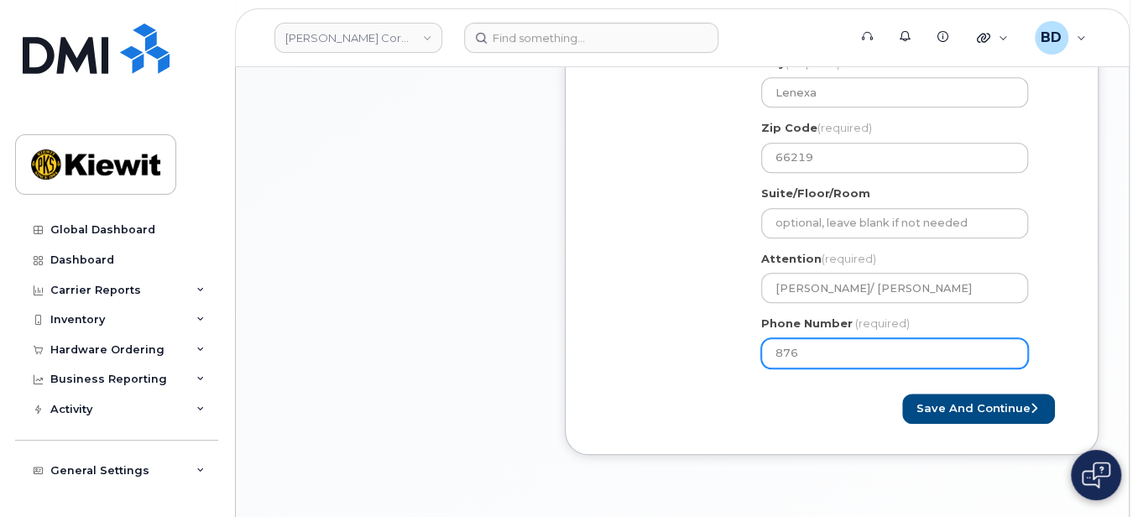
type input "876"
drag, startPoint x: 799, startPoint y: 348, endPoint x: 706, endPoint y: 347, distance: 93.2
click at [706, 347] on div "Shipping Address New Address New Address 10055 Trainstation Circle 11501 42nd S…" at bounding box center [825, 153] width 458 height 456
type input "8777727707"
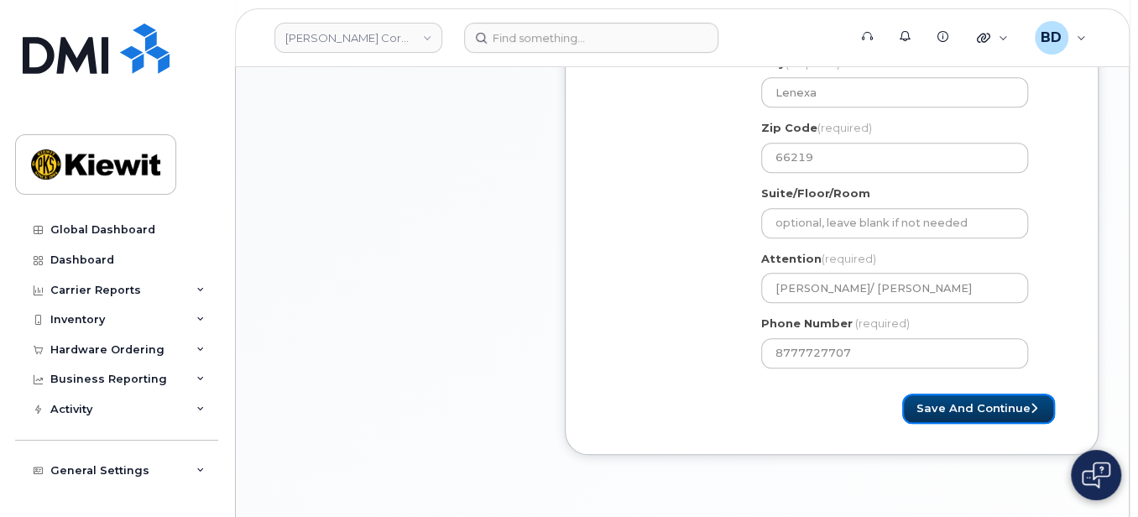
select select
click at [978, 403] on button "Save and Continue" at bounding box center [978, 409] width 153 height 31
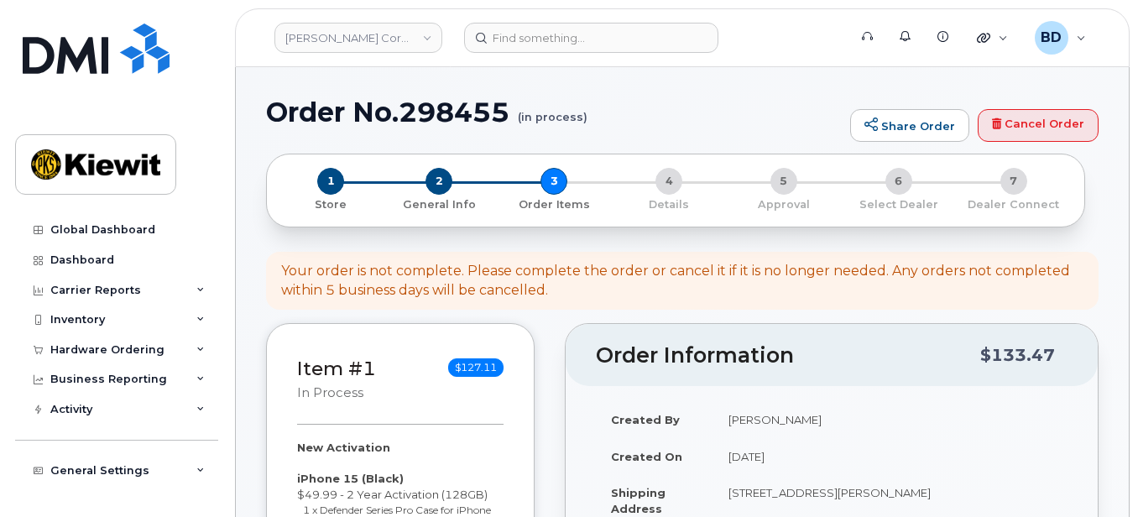
select select
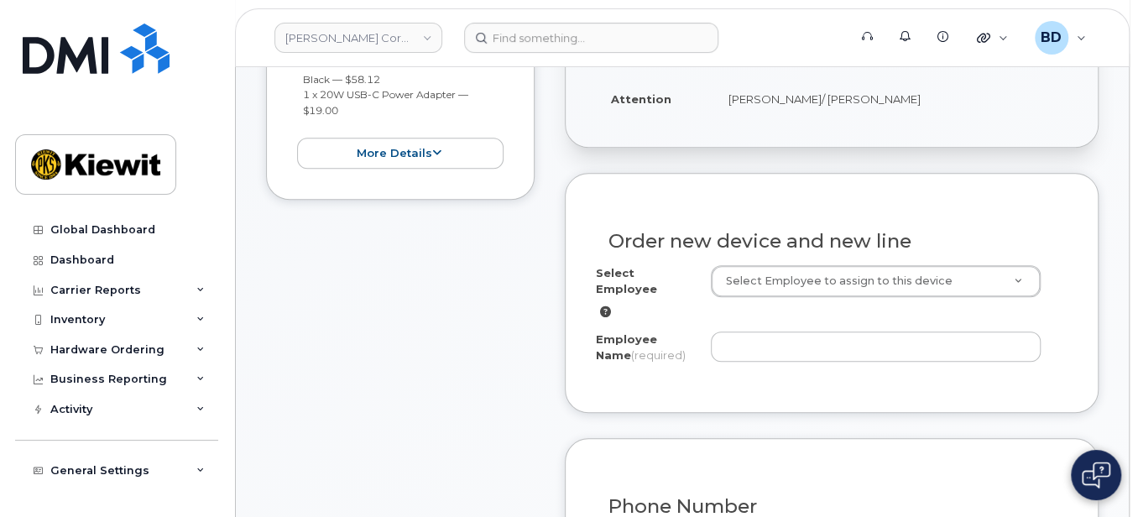
scroll to position [447, 0]
click at [729, 331] on input "Employee Name (required)" at bounding box center [876, 346] width 331 height 30
paste input "[PERSON_NAME]"
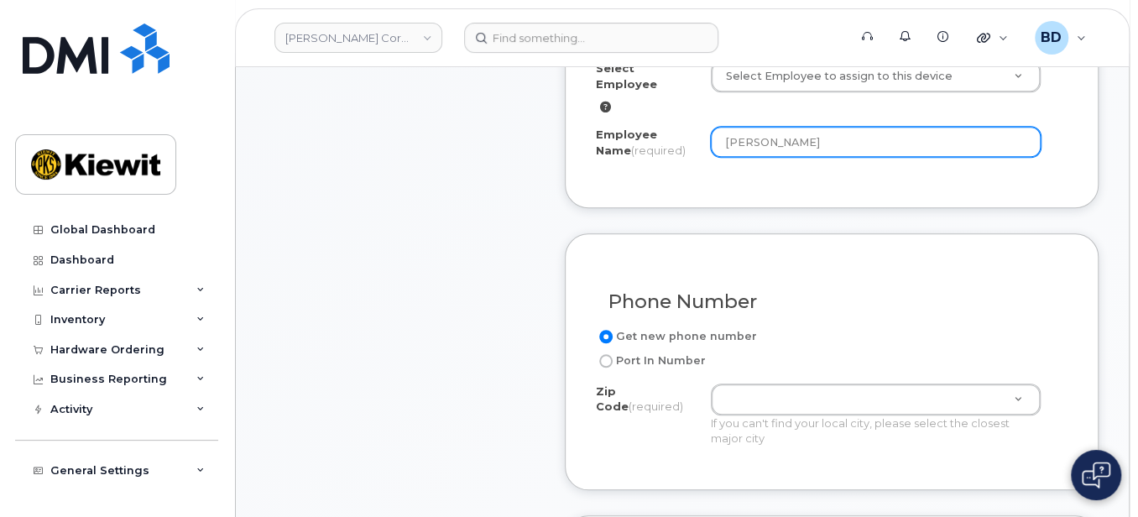
scroll to position [783, 0]
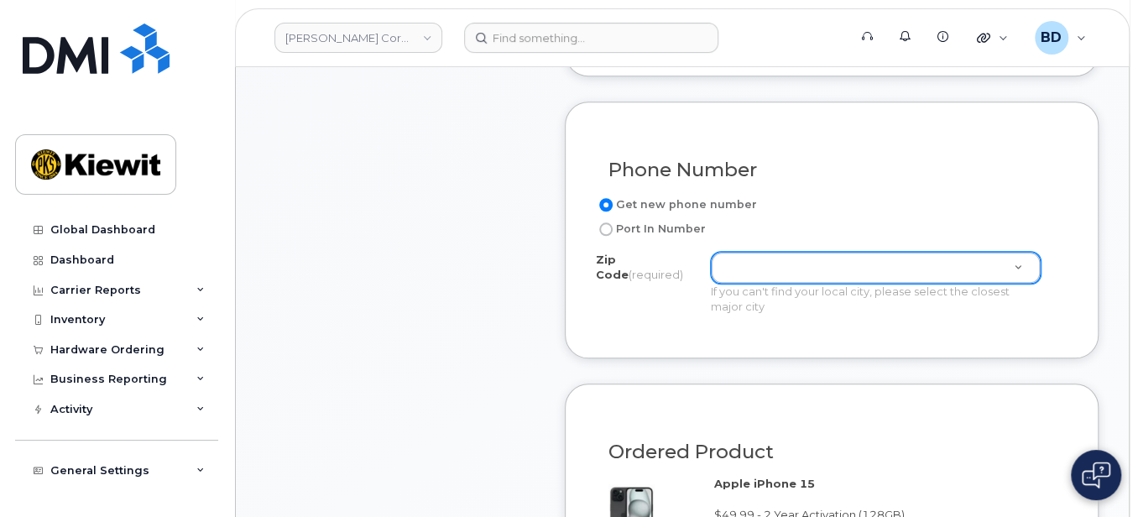
type input "[PERSON_NAME]"
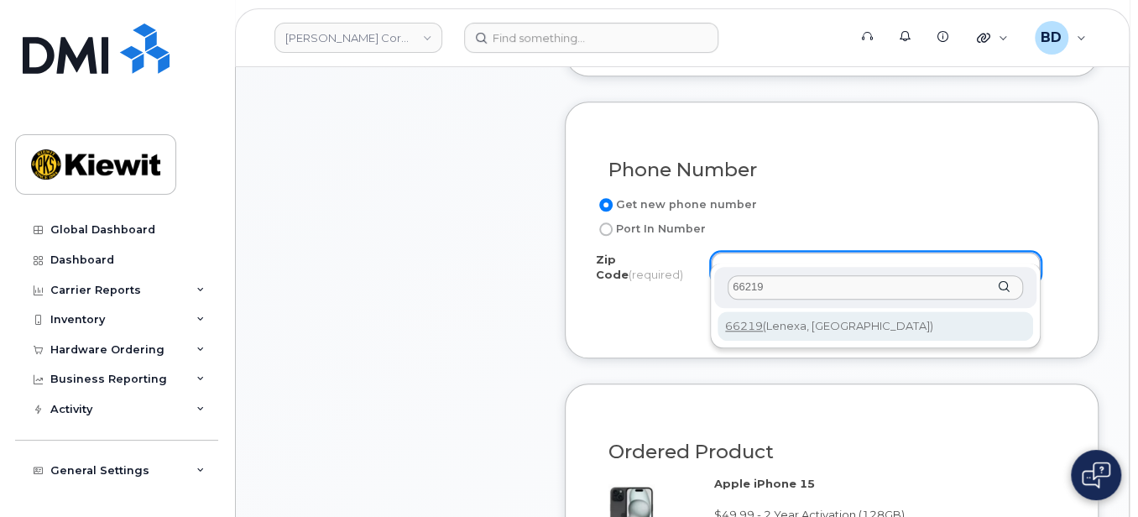
type input "66219"
type input "66219 (Lenexa, KS)"
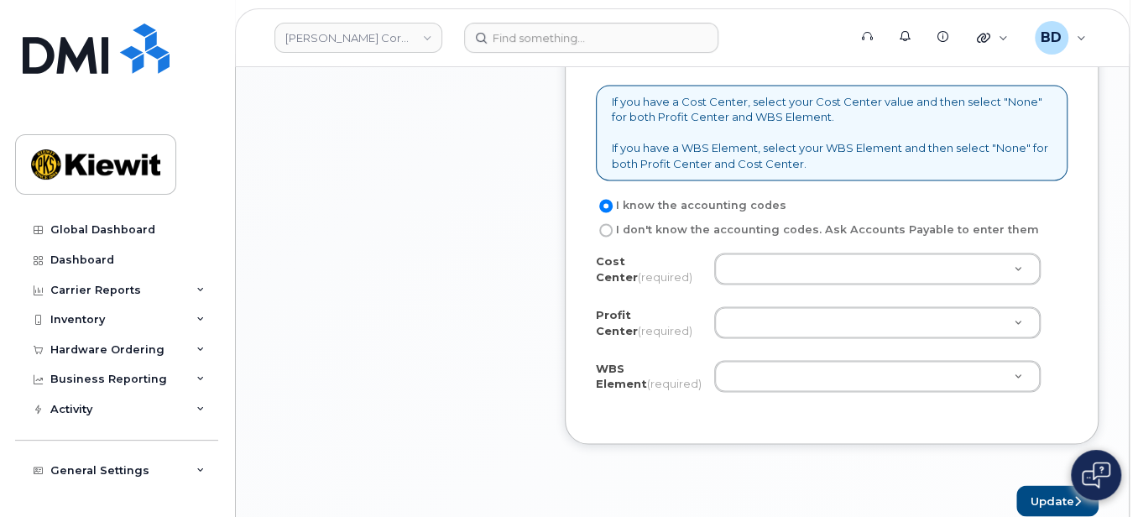
scroll to position [1566, 0]
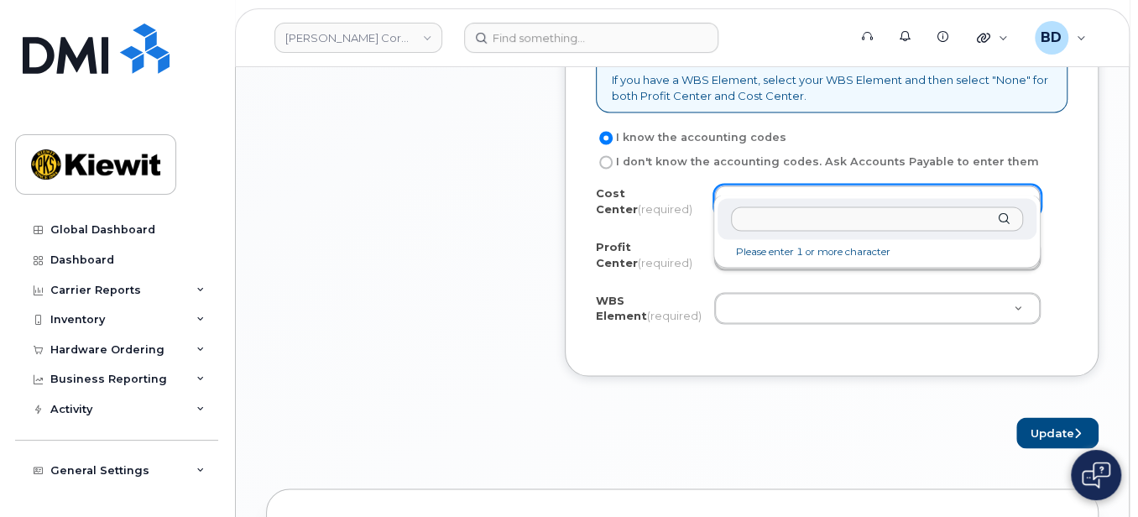
click at [745, 222] on input "text" at bounding box center [877, 219] width 292 height 24
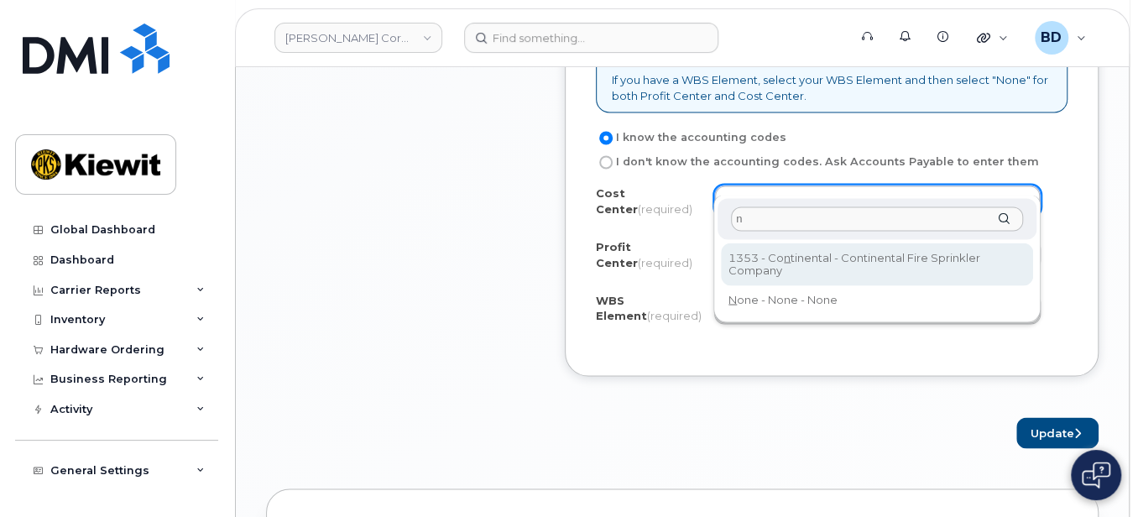
type input "n"
type input "Continental"
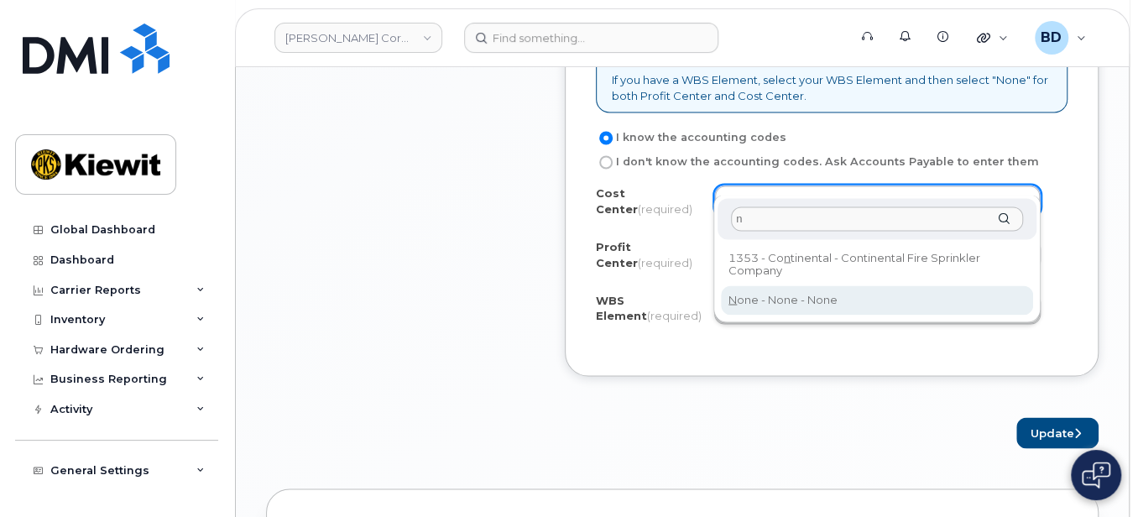
type input "n"
type input "None"
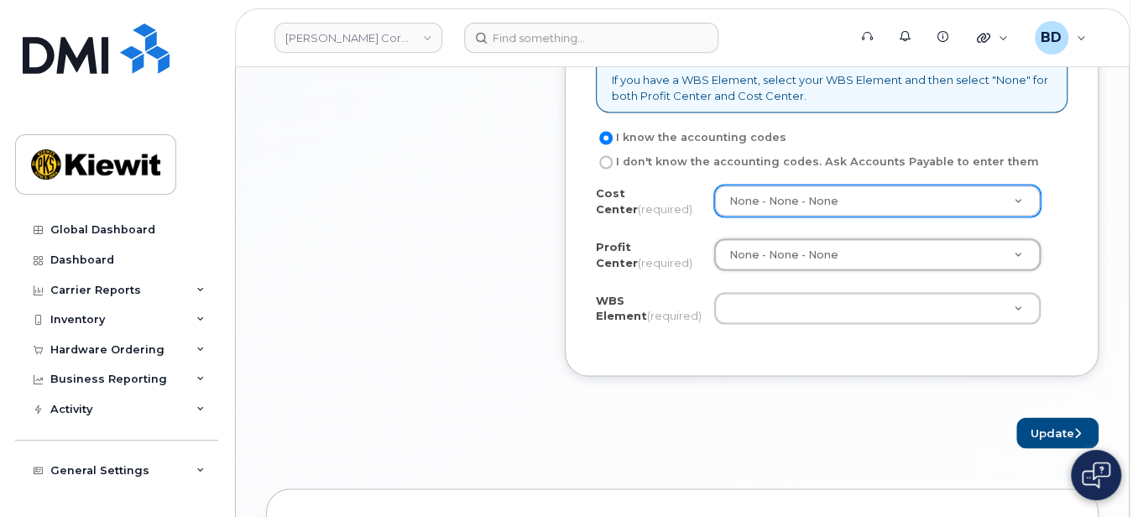
select select "None"
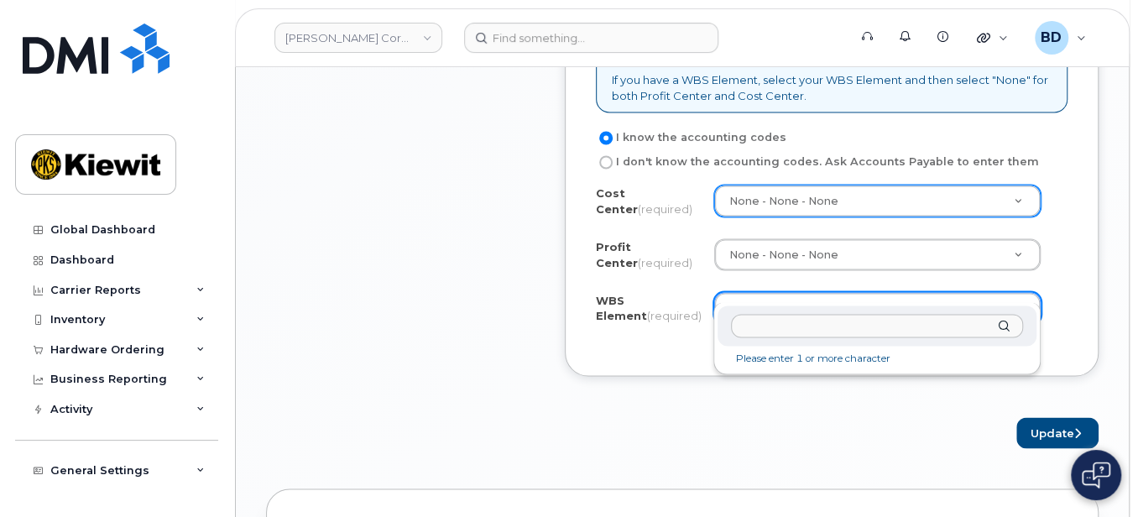
paste input "106092.119"
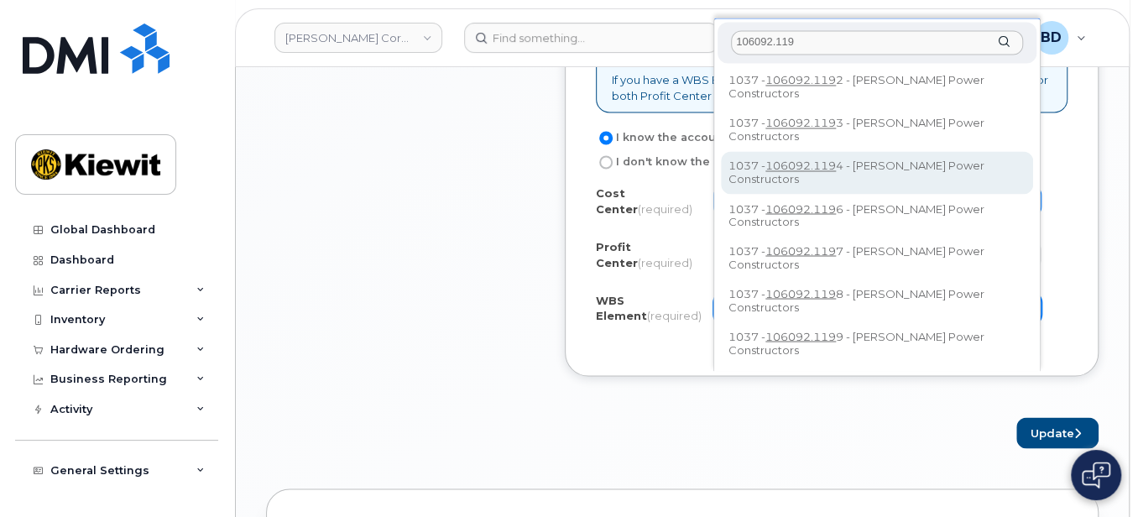
type input "106092.119"
type input "106092.1194"
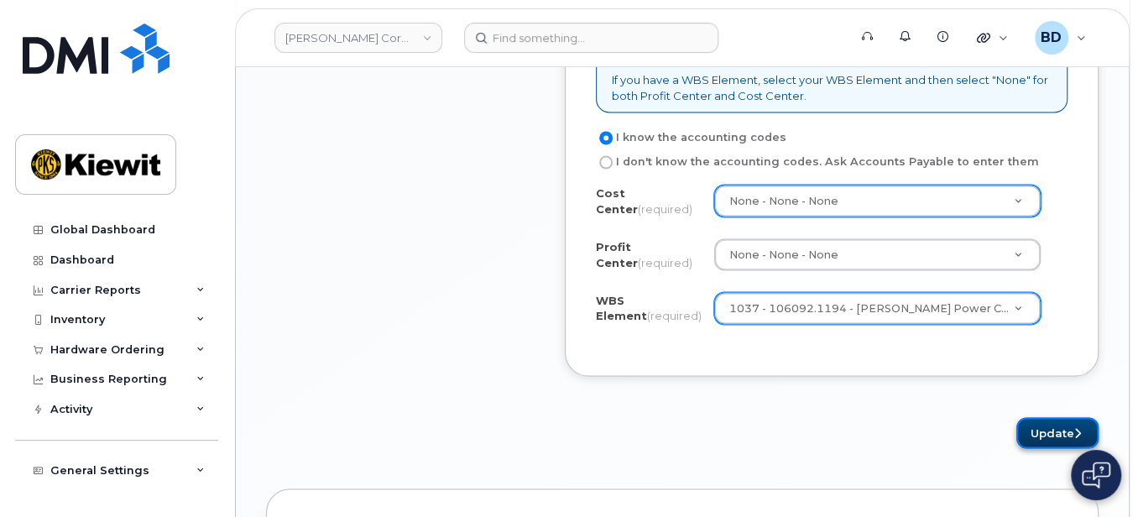
click at [1048, 417] on button "Update" at bounding box center [1058, 432] width 82 height 31
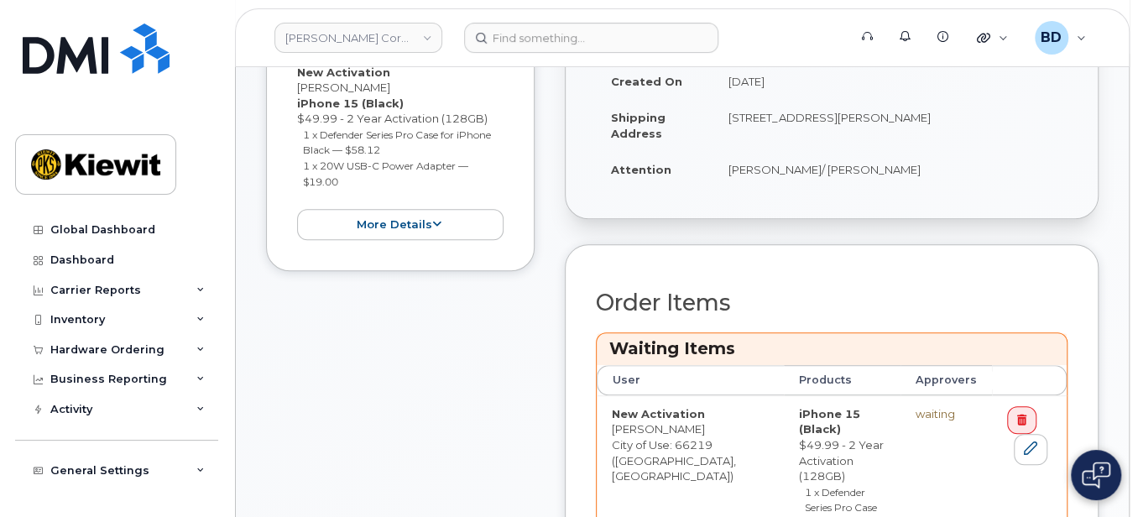
scroll to position [783, 0]
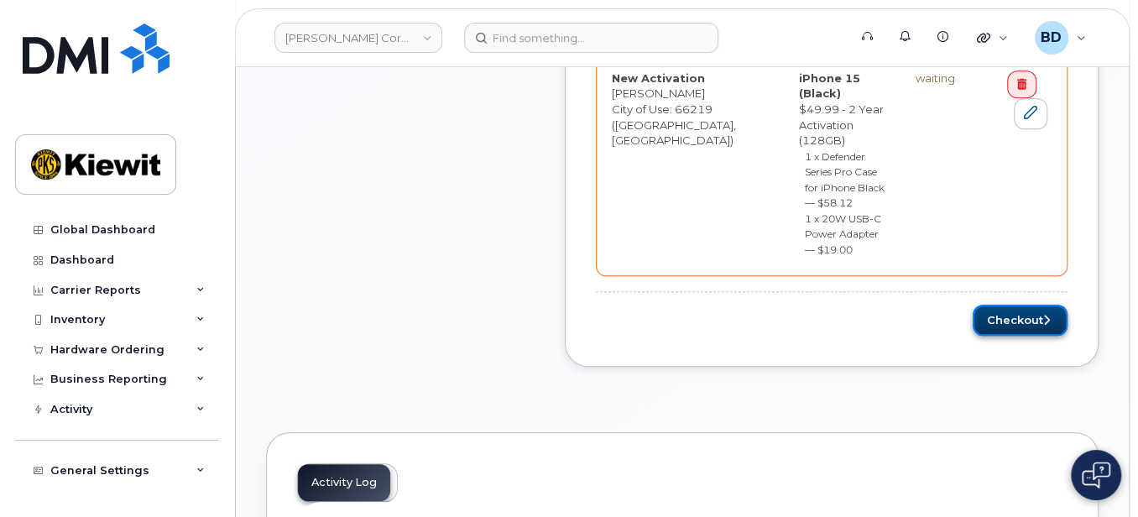
click at [997, 305] on button "Checkout" at bounding box center [1020, 320] width 95 height 31
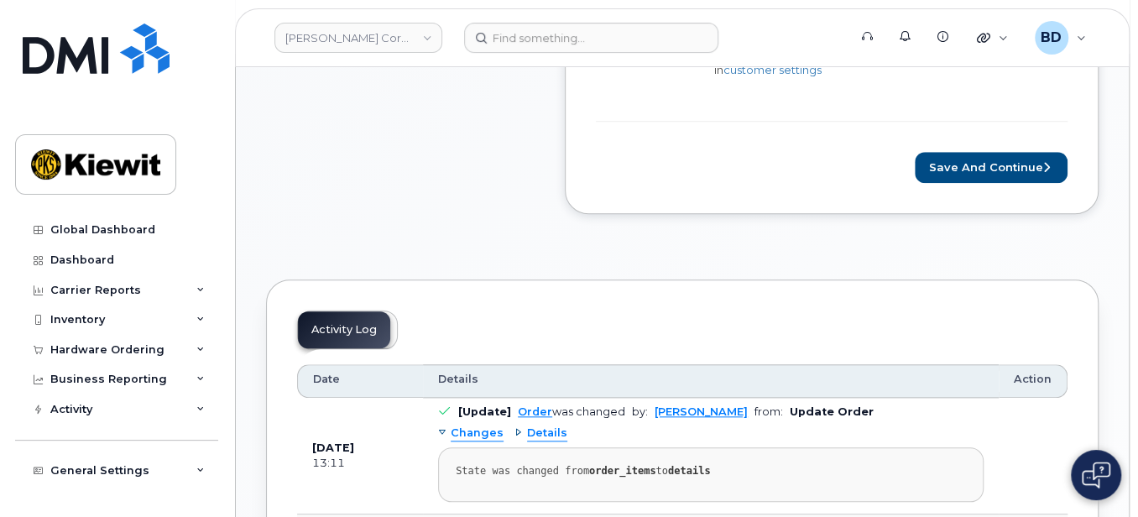
scroll to position [559, 0]
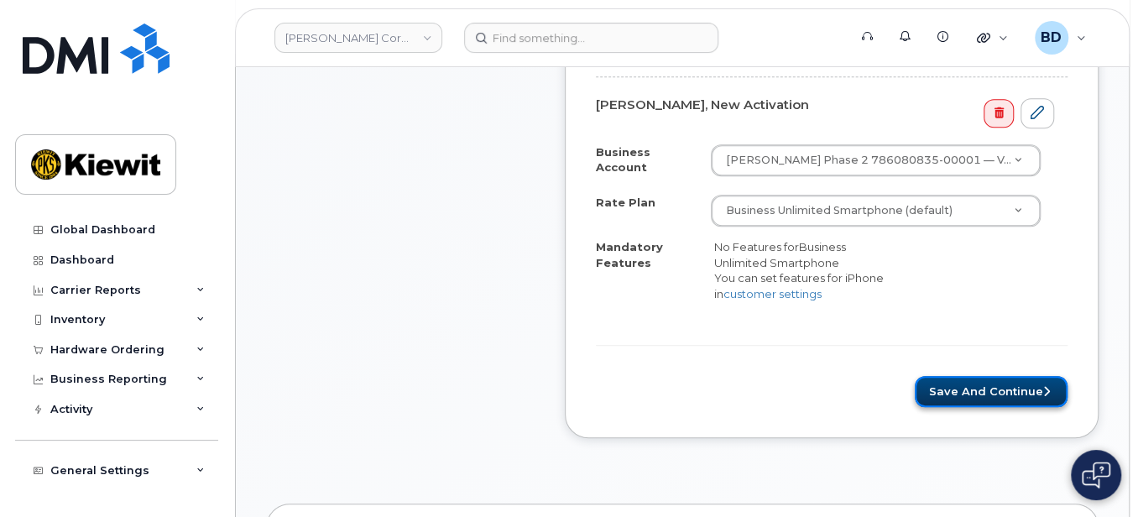
click at [997, 376] on button "Save and Continue" at bounding box center [991, 391] width 153 height 31
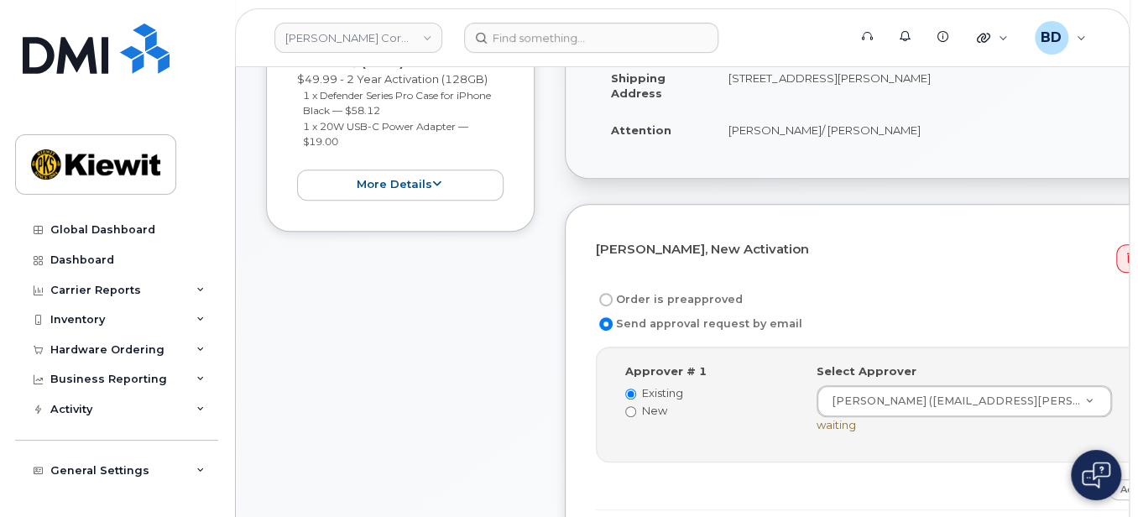
scroll to position [447, 0]
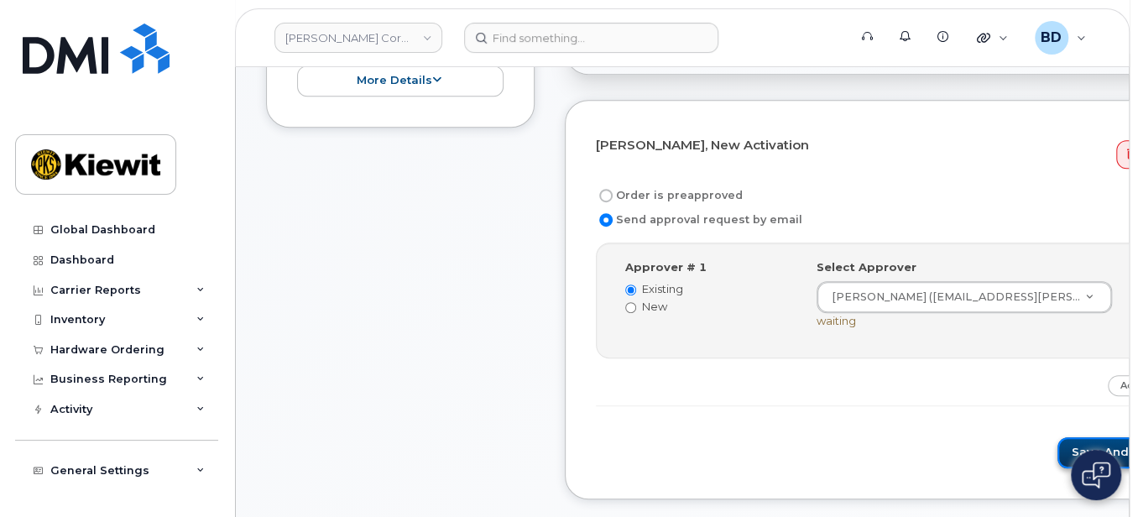
click at [1058, 442] on button "Save and Continue" at bounding box center [1129, 452] width 143 height 31
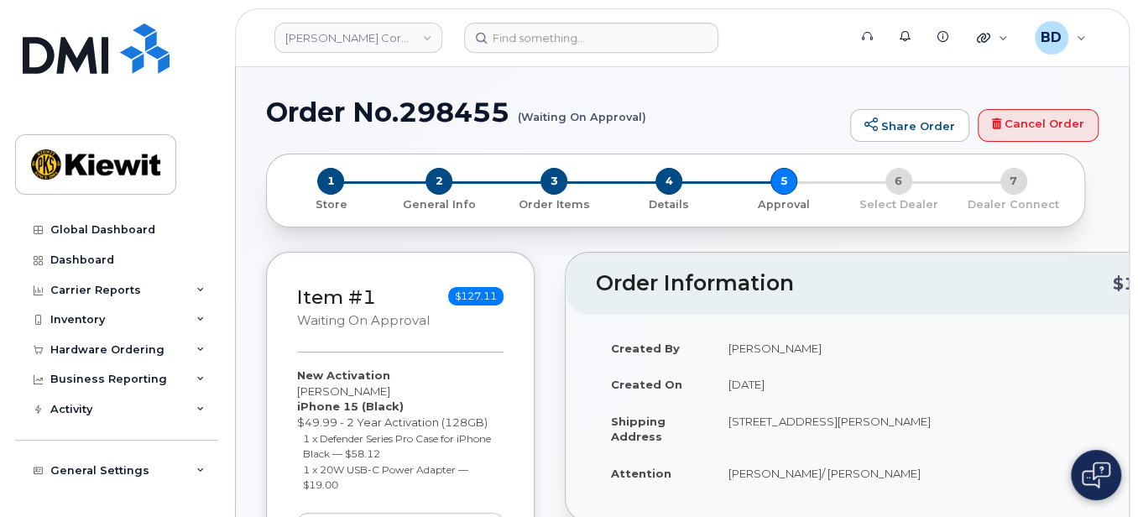
click at [445, 113] on h1 "Order No.298455 (Waiting On Approval)" at bounding box center [554, 111] width 576 height 29
copy h1 "298455"
click at [196, 348] on icon at bounding box center [200, 350] width 8 height 8
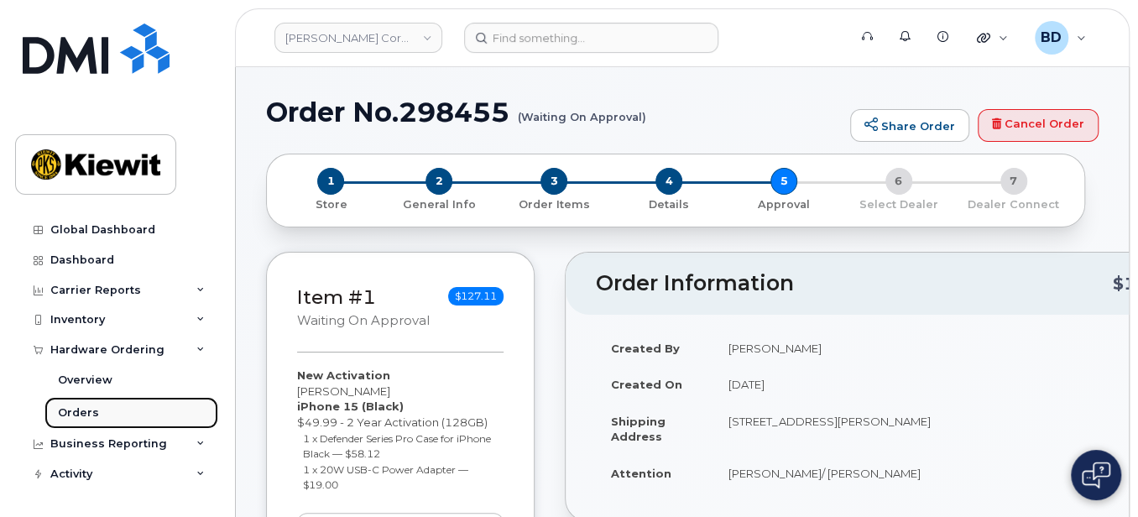
click at [82, 407] on div "Orders" at bounding box center [78, 412] width 41 height 15
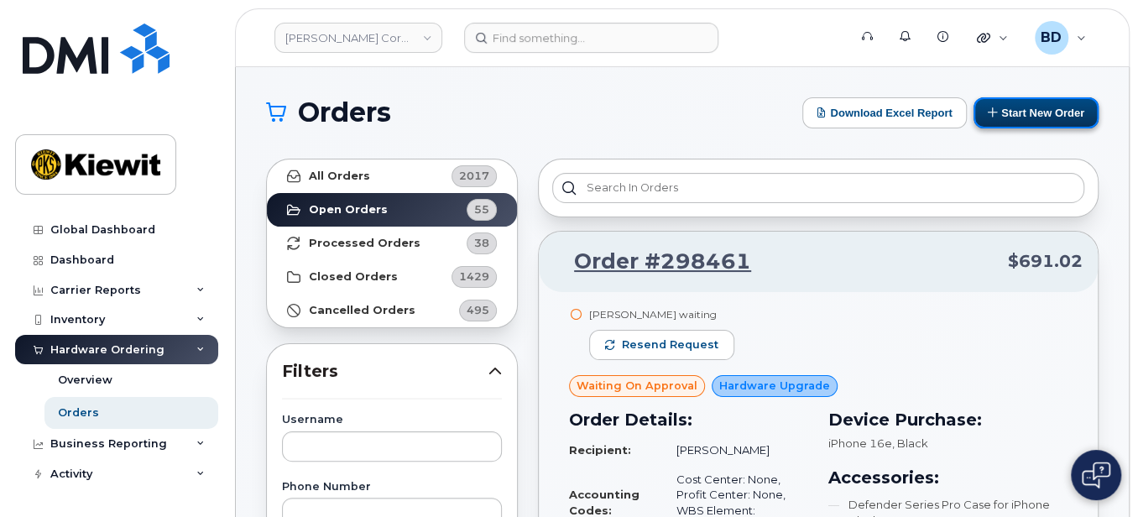
click at [1042, 111] on button "Start New Order" at bounding box center [1036, 112] width 125 height 31
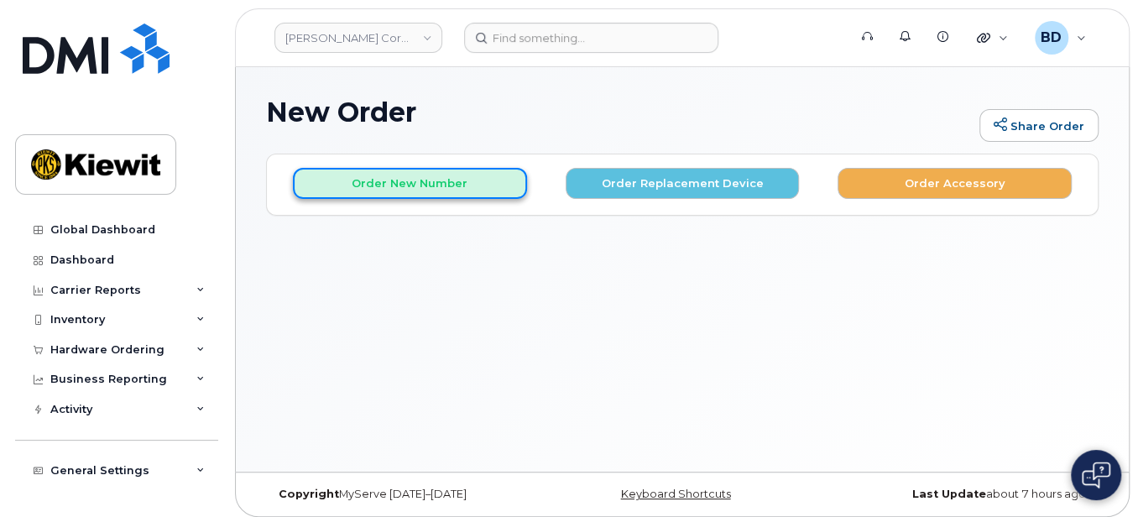
click at [355, 186] on button "Order New Number" at bounding box center [410, 183] width 234 height 31
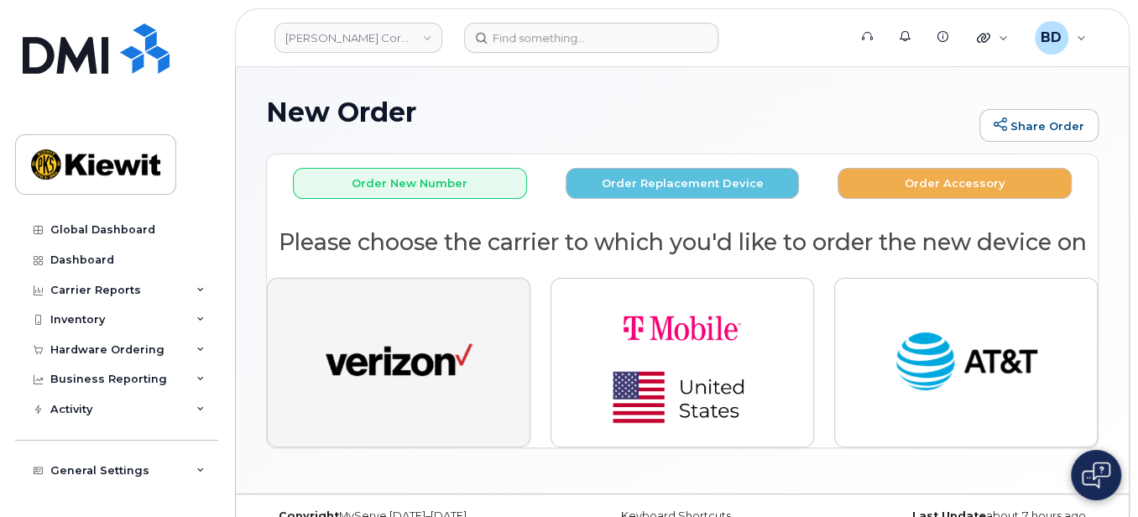
click at [401, 327] on img "button" at bounding box center [399, 363] width 147 height 76
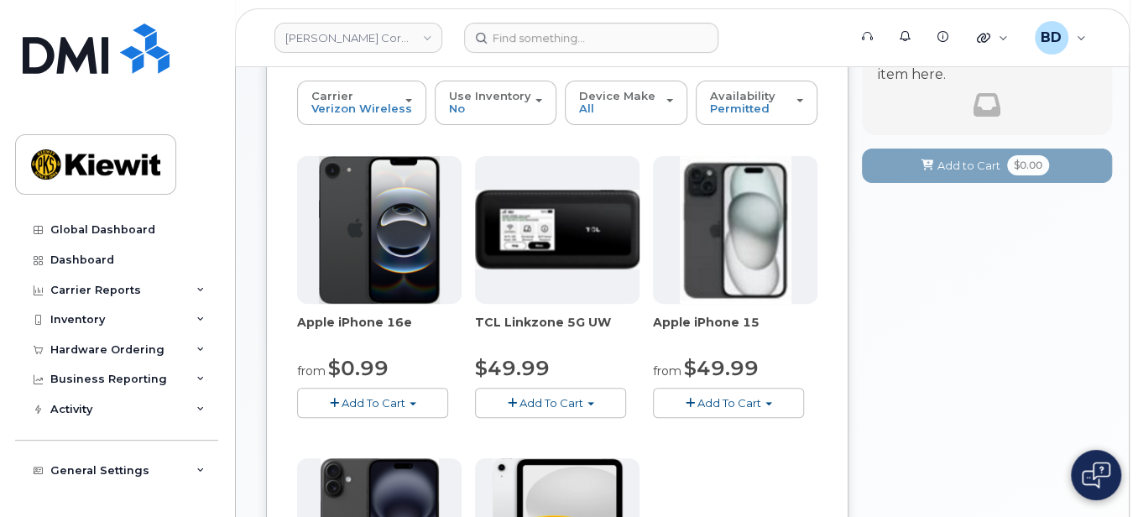
scroll to position [223, 0]
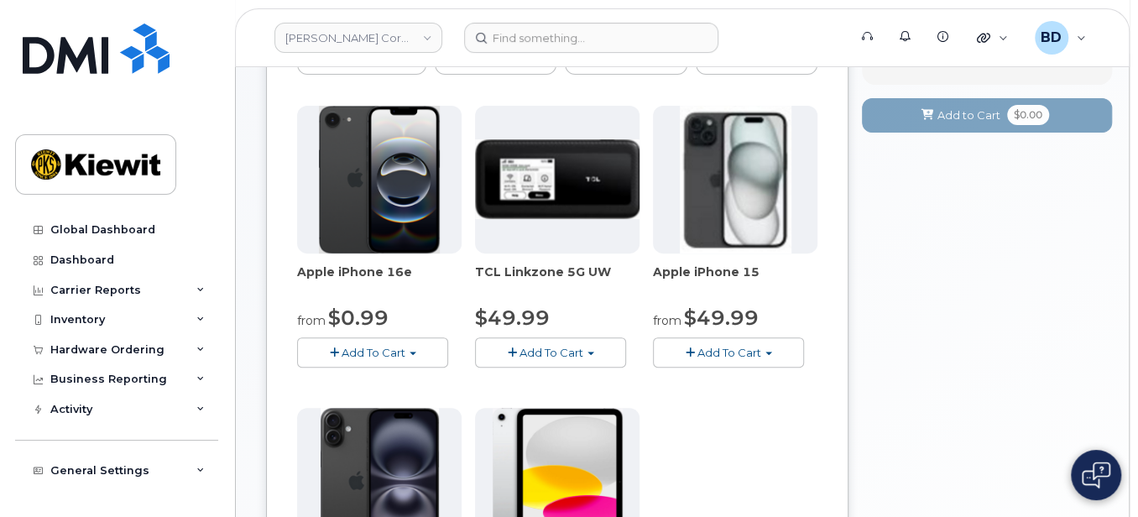
click at [693, 342] on button "Add To Cart" at bounding box center [728, 351] width 151 height 29
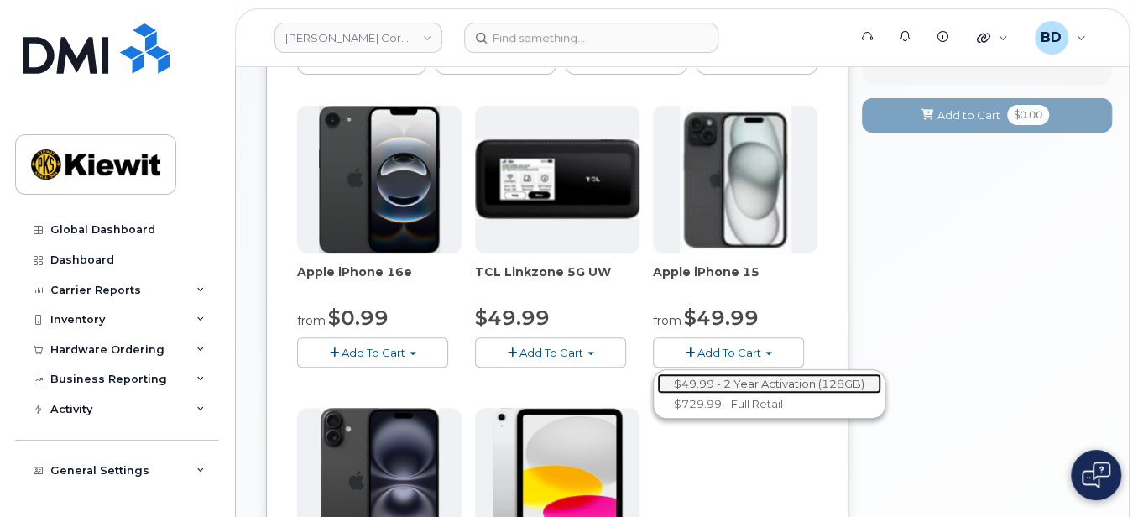
click at [716, 379] on link "$49.99 - 2 Year Activation (128GB)" at bounding box center [769, 384] width 224 height 21
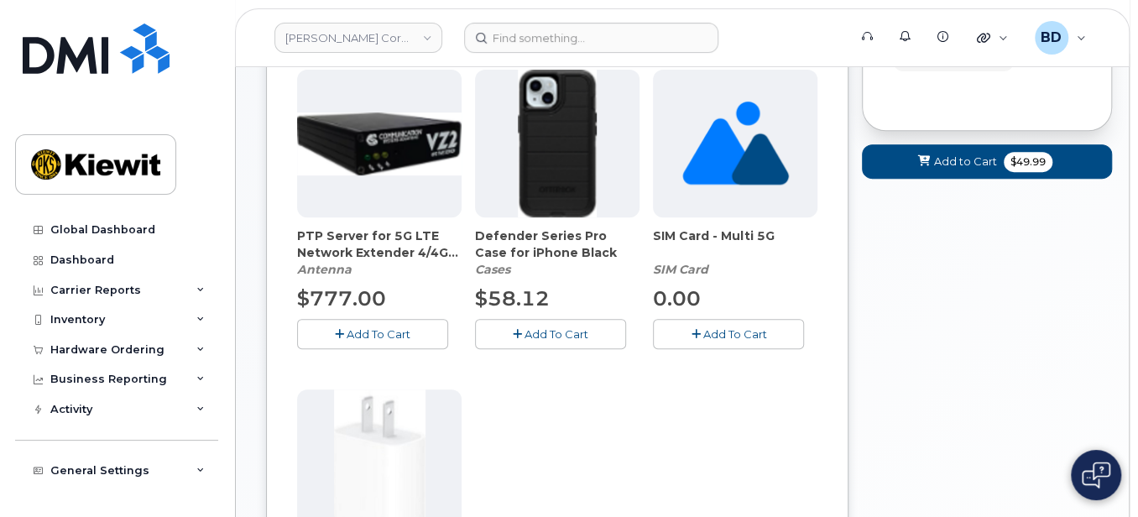
scroll to position [336, 0]
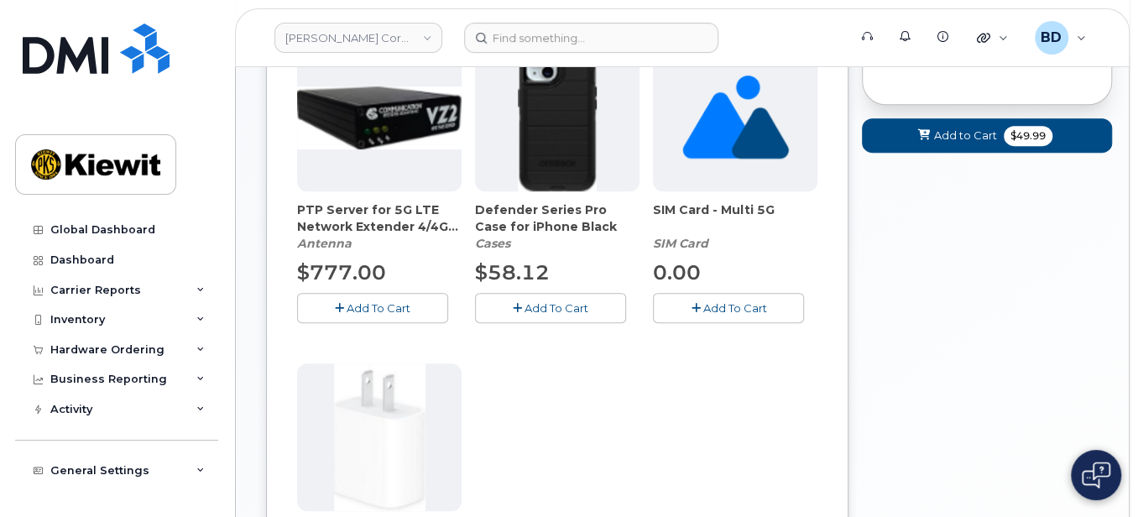
click at [551, 306] on span "Add To Cart" at bounding box center [557, 307] width 64 height 13
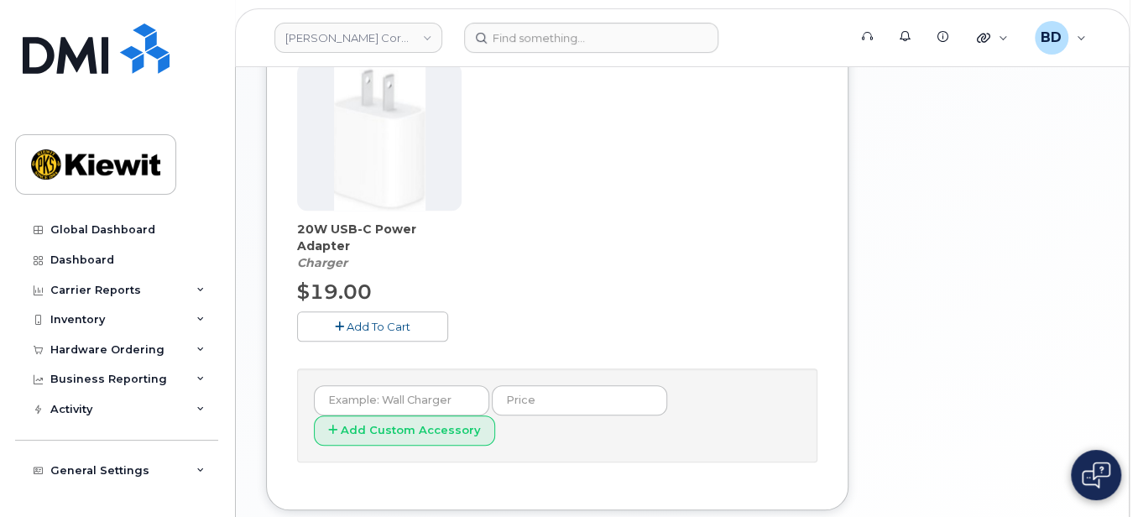
scroll to position [672, 0]
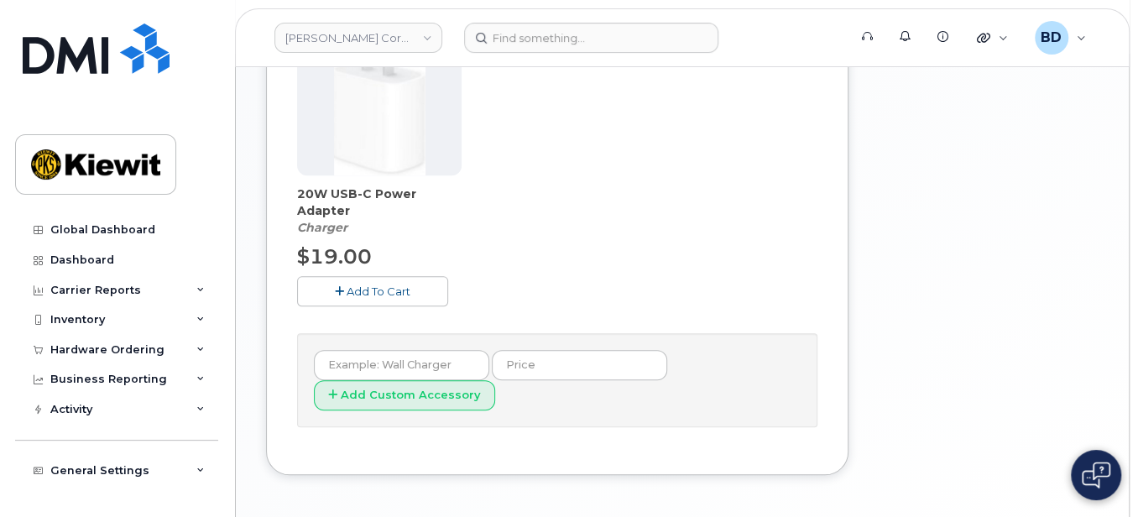
drag, startPoint x: 322, startPoint y: 282, endPoint x: 385, endPoint y: 257, distance: 68.6
click at [320, 282] on button "Add To Cart" at bounding box center [372, 290] width 151 height 29
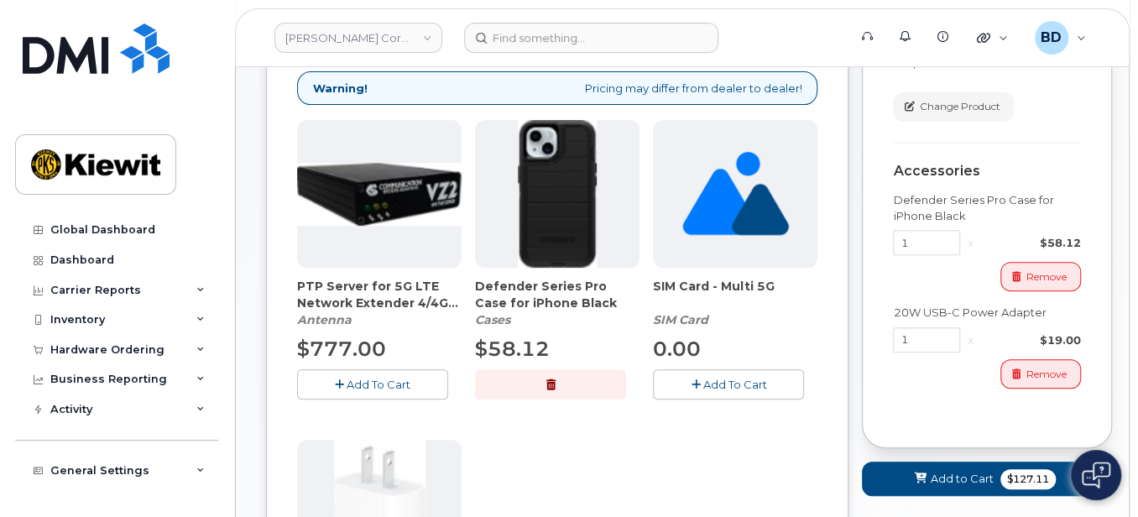
scroll to position [0, 0]
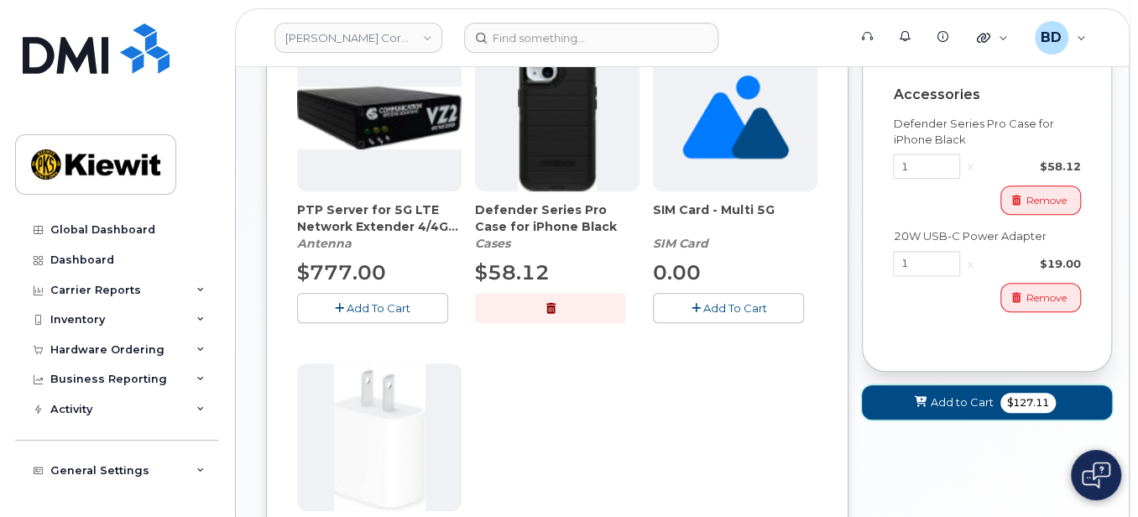
click at [935, 395] on span "Add to Cart" at bounding box center [962, 403] width 63 height 16
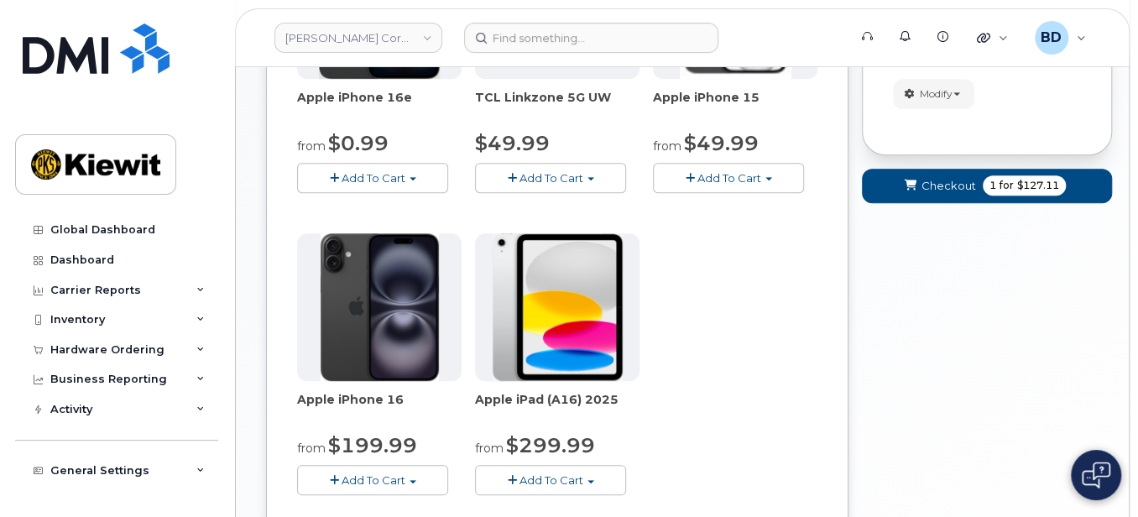
scroll to position [258, 0]
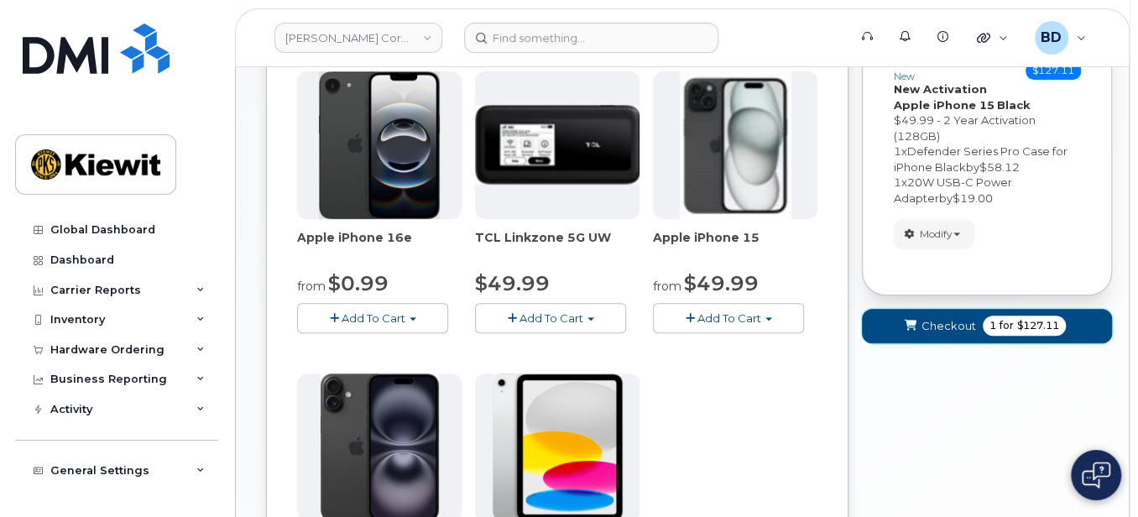
drag, startPoint x: 921, startPoint y: 329, endPoint x: 910, endPoint y: 327, distance: 11.2
click at [920, 329] on button "Checkout 1 for $127.11" at bounding box center [987, 326] width 250 height 34
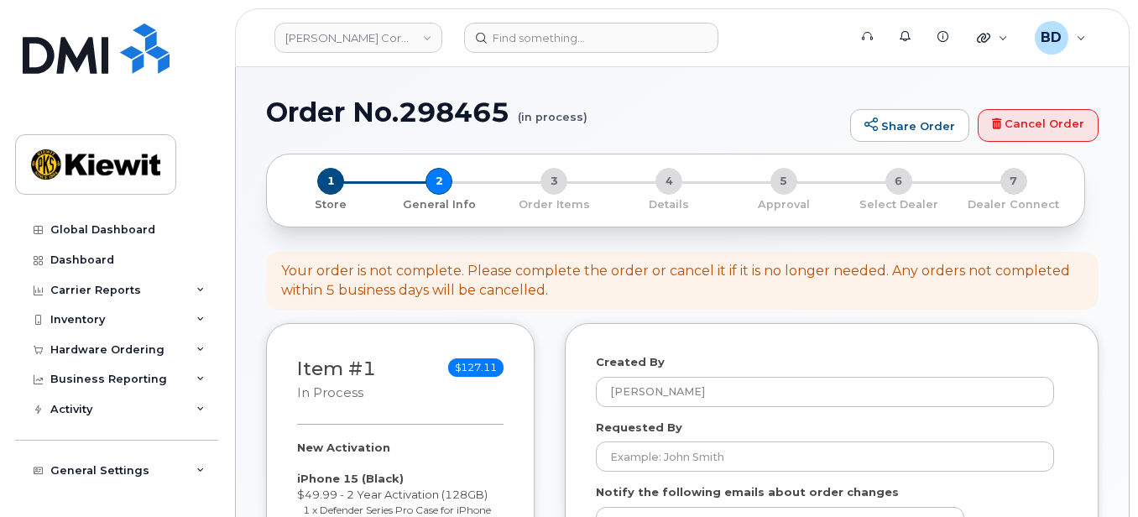
select select
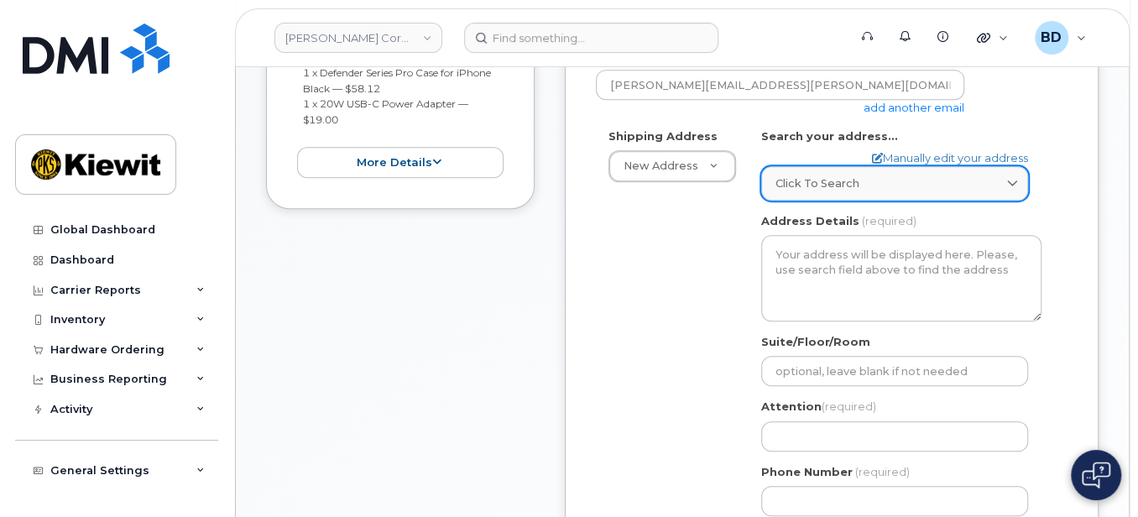
scroll to position [447, 0]
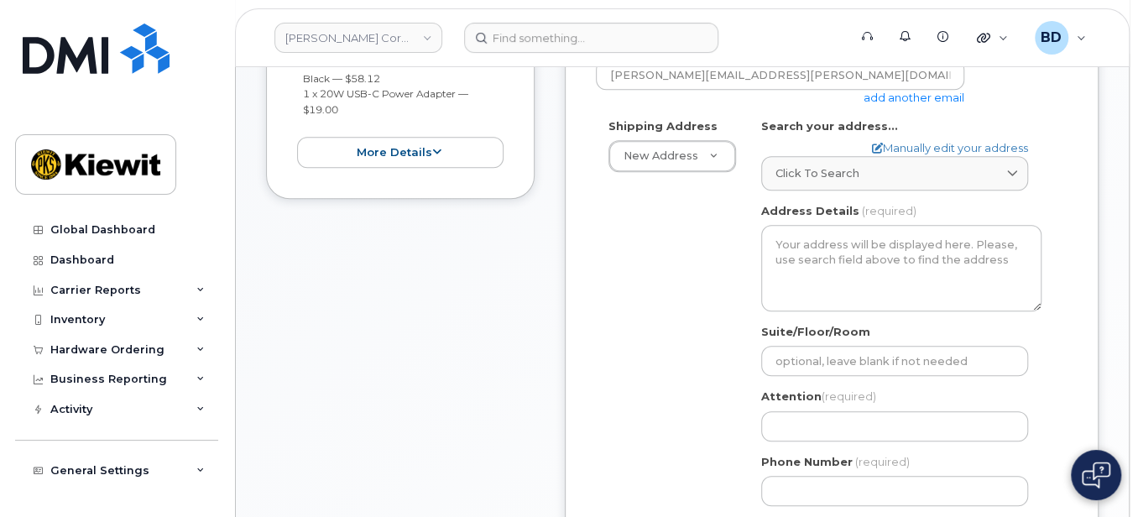
click at [900, 94] on link "add another email" at bounding box center [914, 97] width 101 height 13
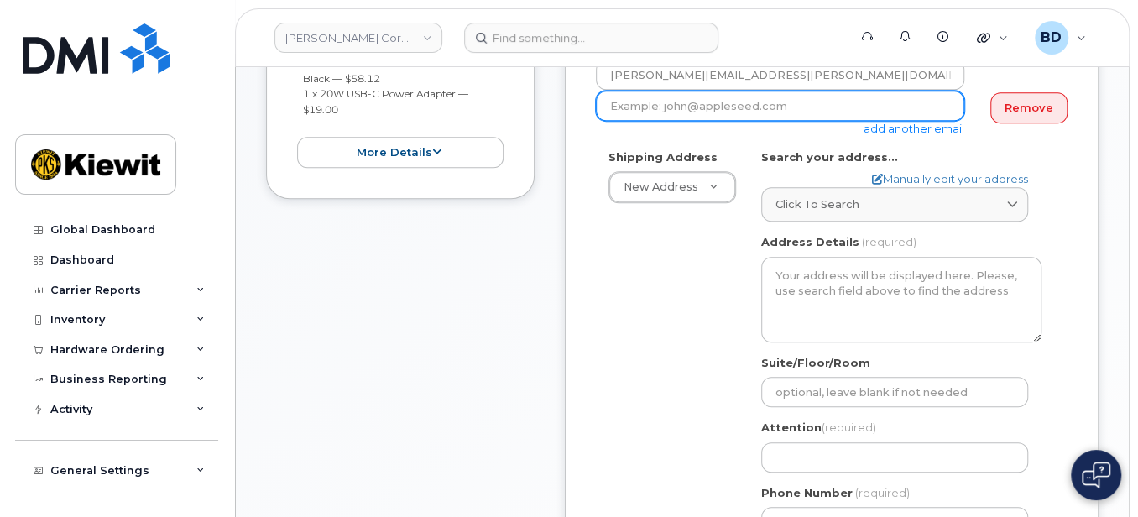
click at [664, 97] on input "email" at bounding box center [780, 106] width 369 height 30
paste input "taylor.blagdon@kiewit.com"
type input "taylor.blagdon@kiewit.com"
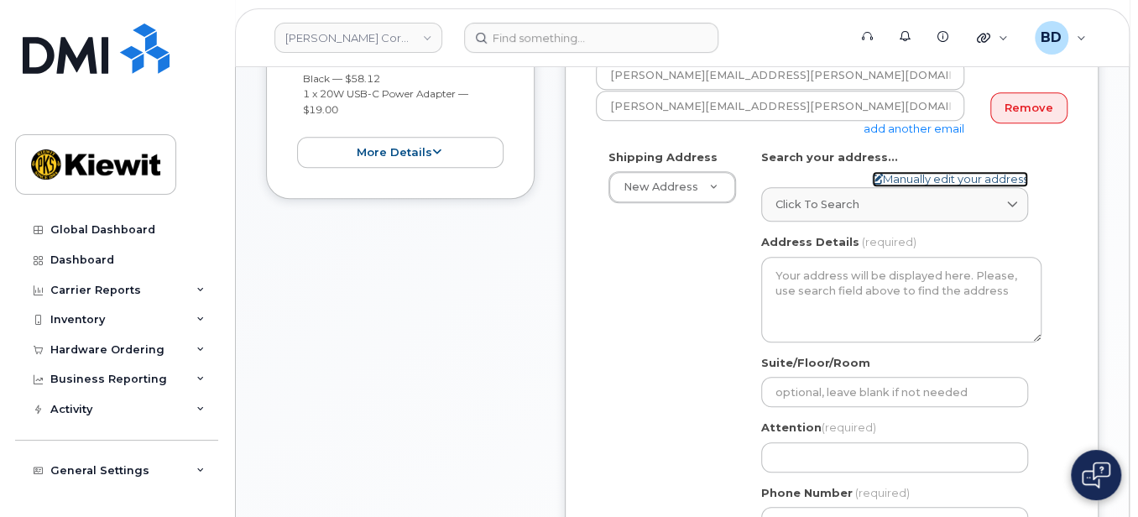
click at [904, 176] on link "Manually edit your address" at bounding box center [950, 179] width 156 height 16
select select
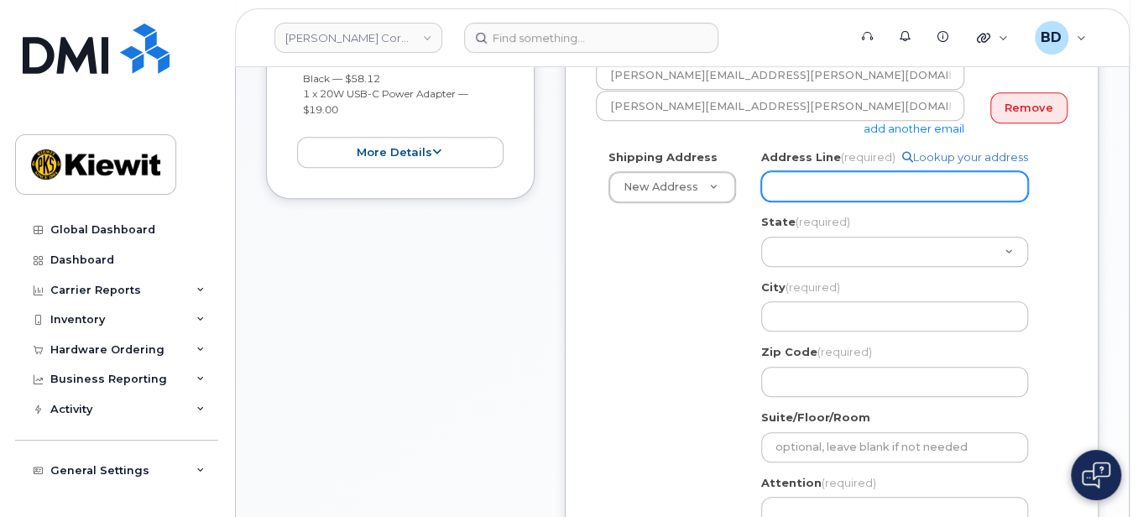
drag, startPoint x: 758, startPoint y: 193, endPoint x: 778, endPoint y: 188, distance: 20.8
click at [758, 193] on div "Search your address... Manually edit your address Click to search No available …" at bounding box center [902, 377] width 306 height 456
click at [778, 188] on input "Address Line (required)" at bounding box center [894, 186] width 267 height 30
paste input "455 Old Scott Rd"
select select
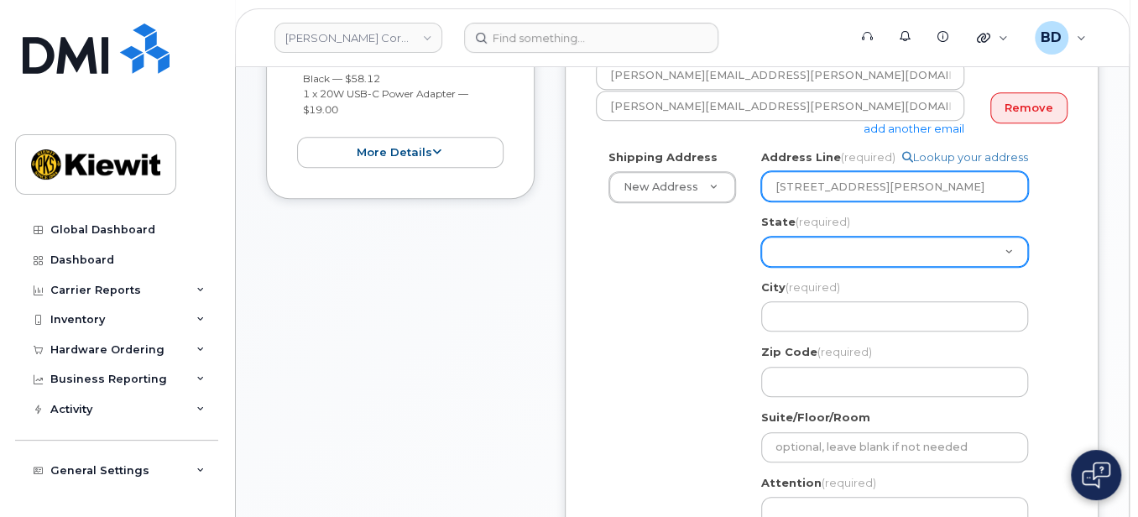
type input "455 Old Scott Rd"
click at [778, 244] on select "Alabama Alaska American Samoa Arizona Arkansas California Colorado Connecticut …" at bounding box center [894, 252] width 267 height 30
select select "TN"
click at [761, 237] on select "Alabama Alaska American Samoa Arizona Arkansas California Colorado Connecticut …" at bounding box center [894, 252] width 267 height 30
select select
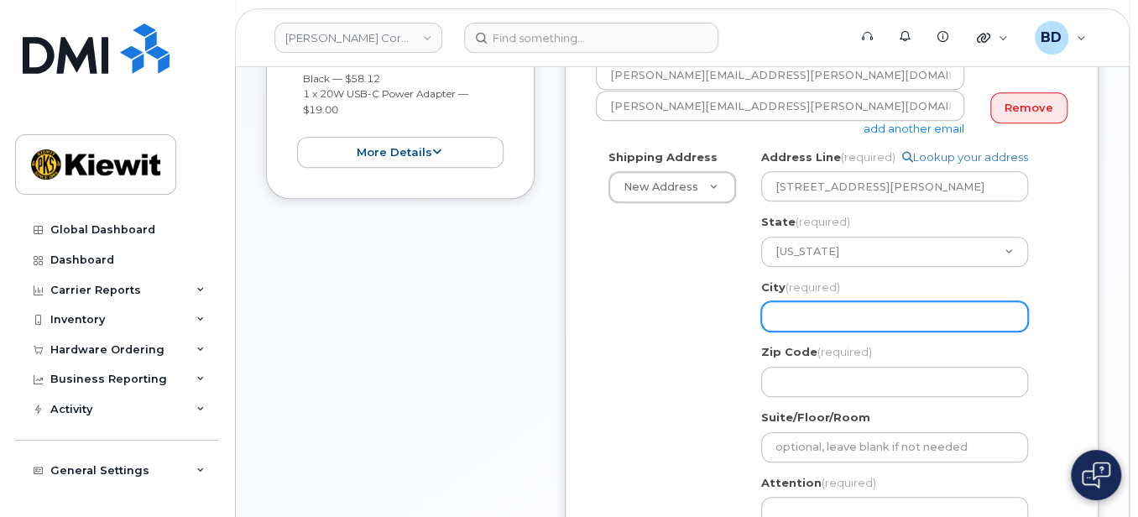
click at [803, 308] on input "City (required)" at bounding box center [894, 316] width 267 height 30
paste input "Cumberland City"
type input "Cumberland City"
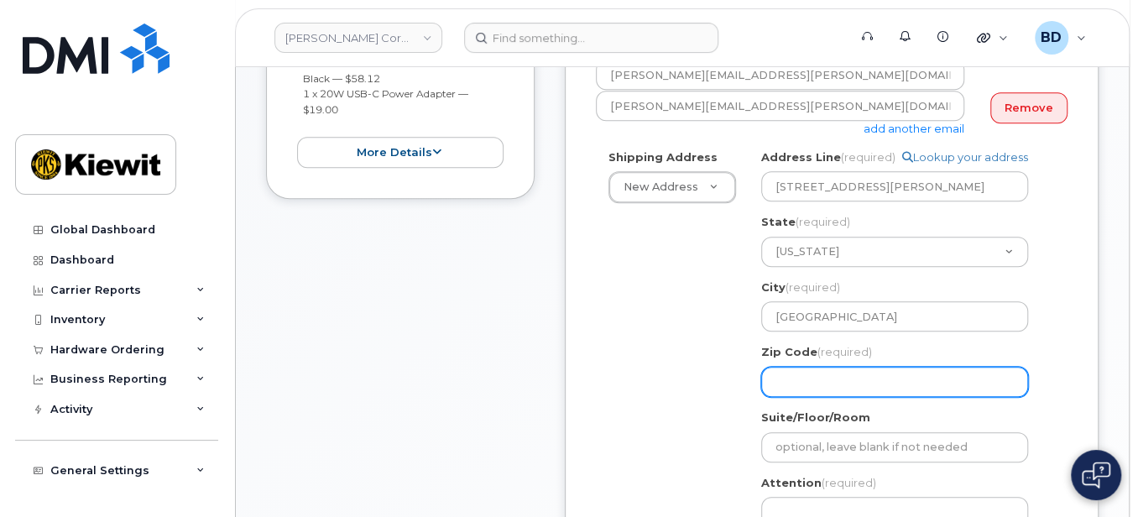
click at [807, 384] on input "Zip Code (required)" at bounding box center [894, 382] width 267 height 30
select select
type input "3"
select select
type input "37"
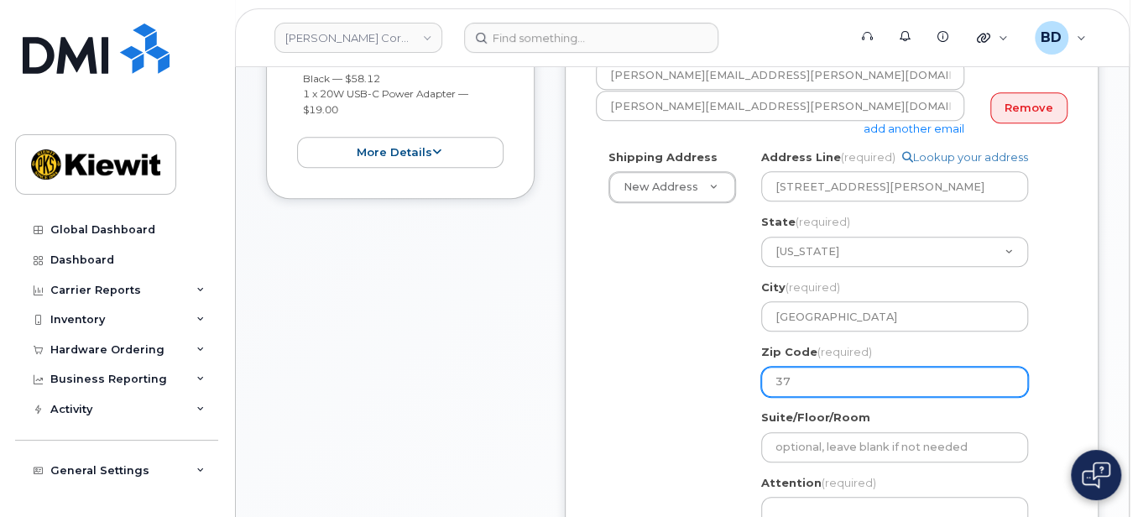
select select
type input "370"
select select
type input "3705"
select select
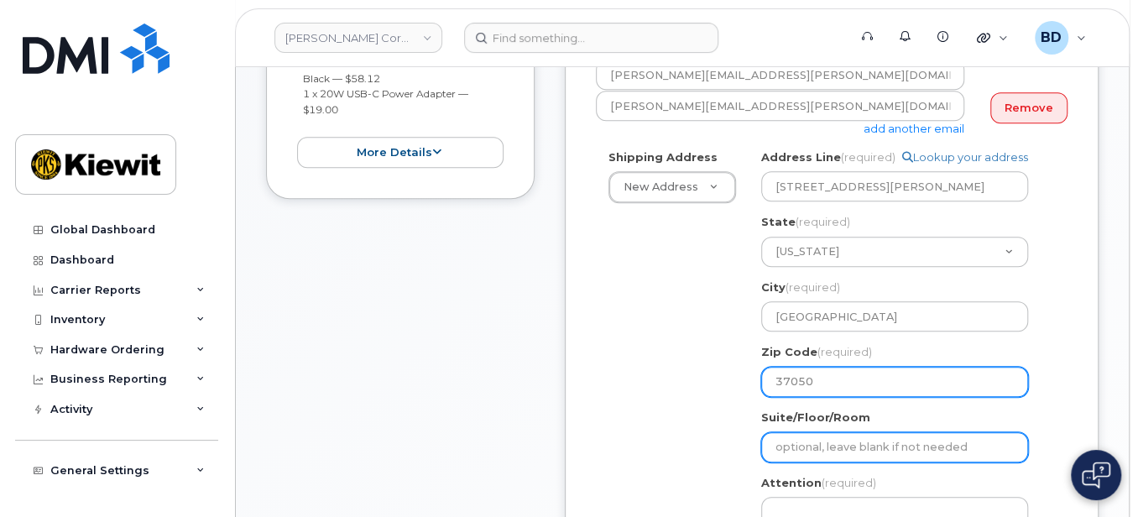
scroll to position [559, 0]
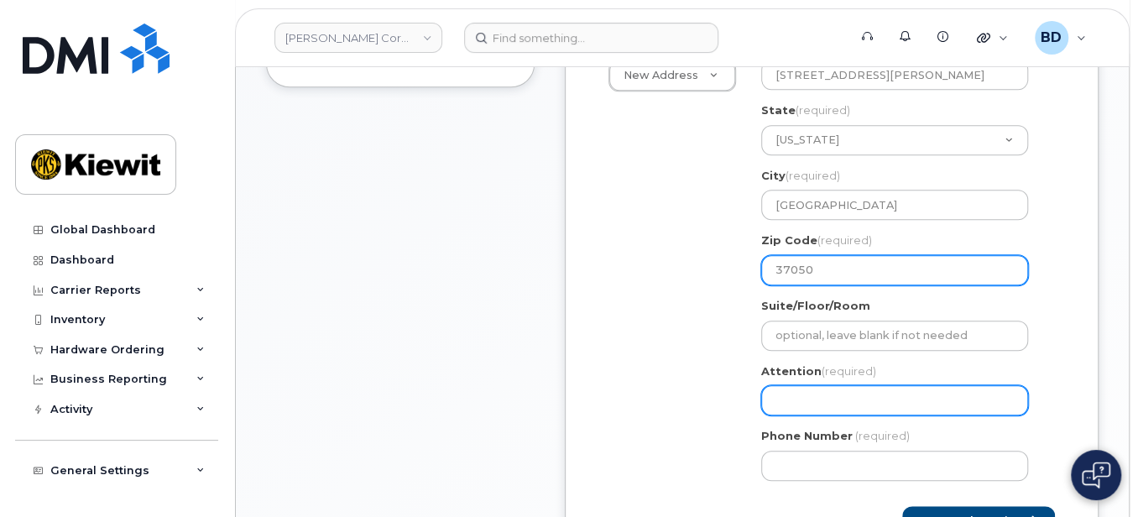
type input "37050"
click at [781, 400] on input "Attention (required)" at bounding box center [894, 400] width 267 height 30
select select
type input "K"
select select
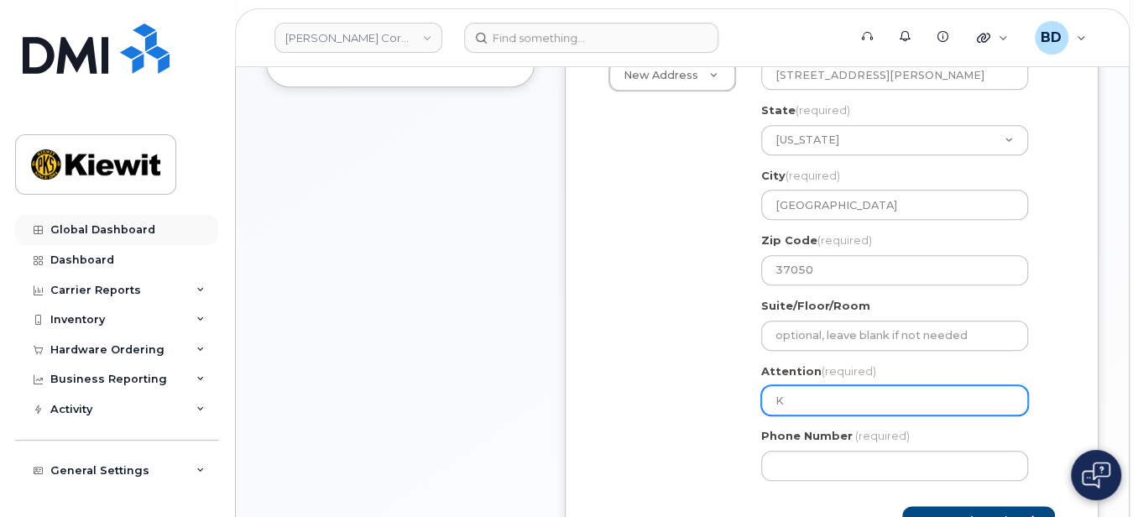
type input "Ky"
select select
type input "Kyl"
select select
type input "Kyle"
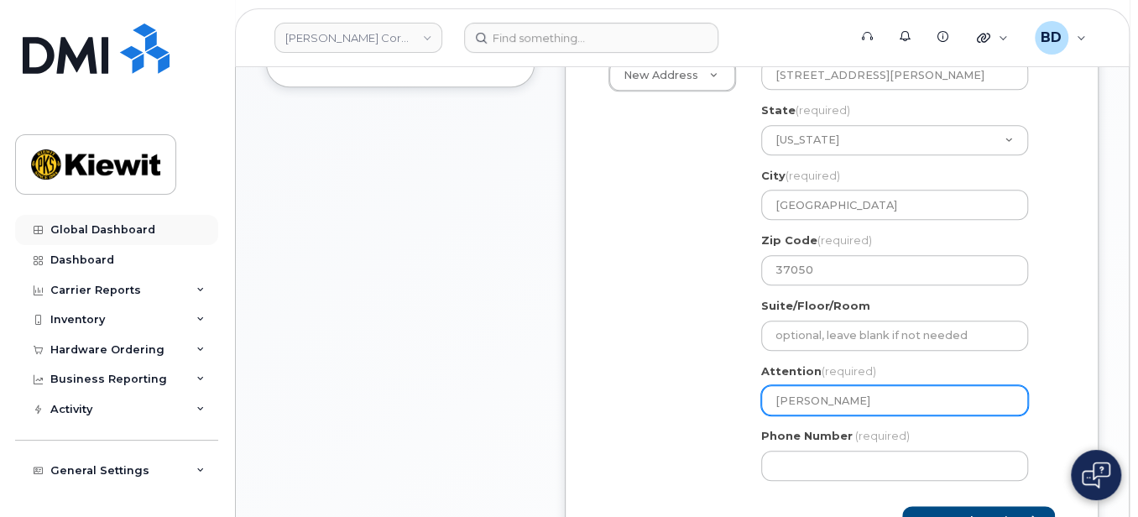
select select
type input "Kyl"
select select
type input "Kyli"
select select
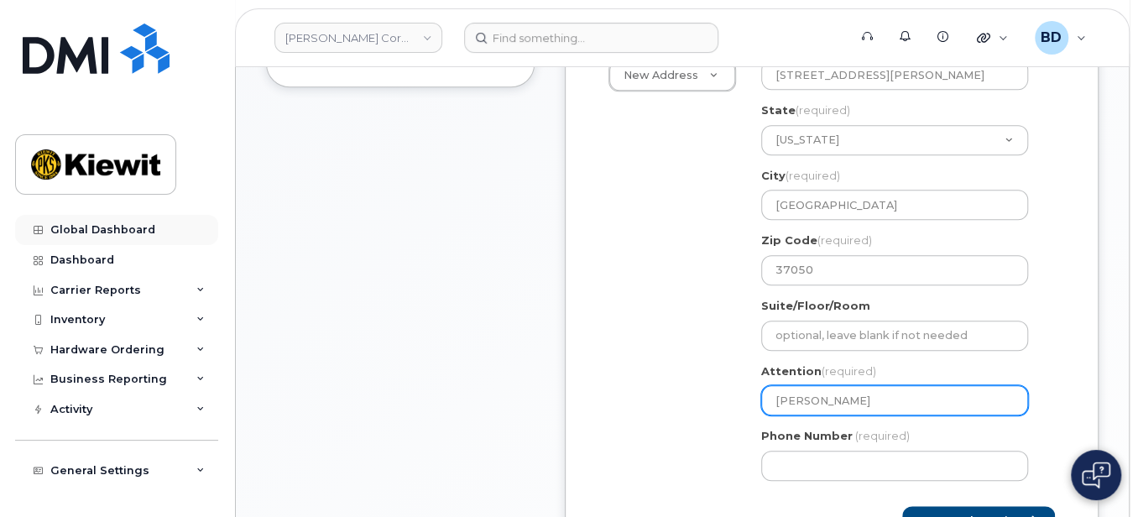
type input "Kylie"
select select
type input "Kylie a"
select select
type input "Kylie al"
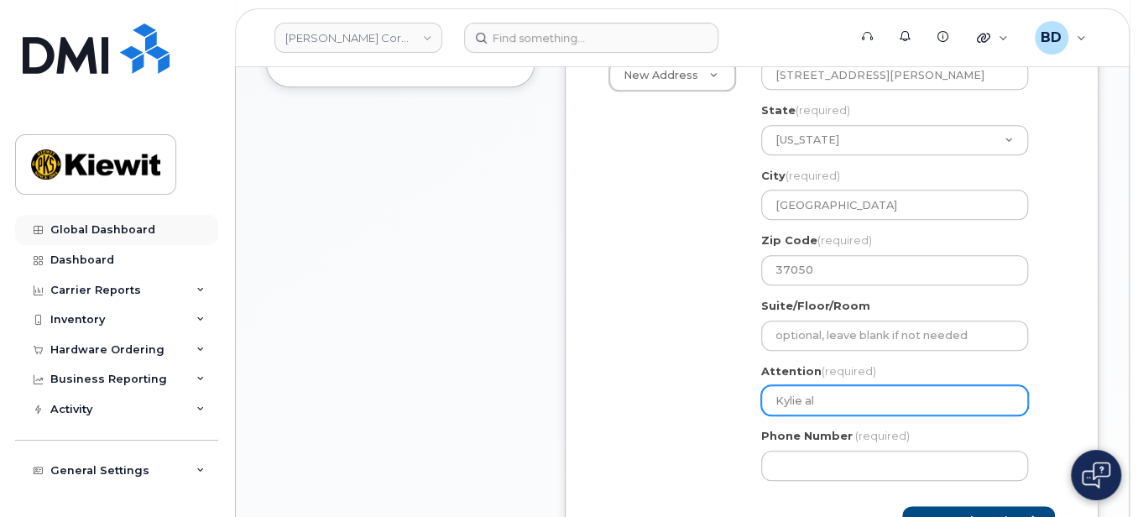
select select
type input "Kylie ale"
select select
type input "Kylie alej"
select select
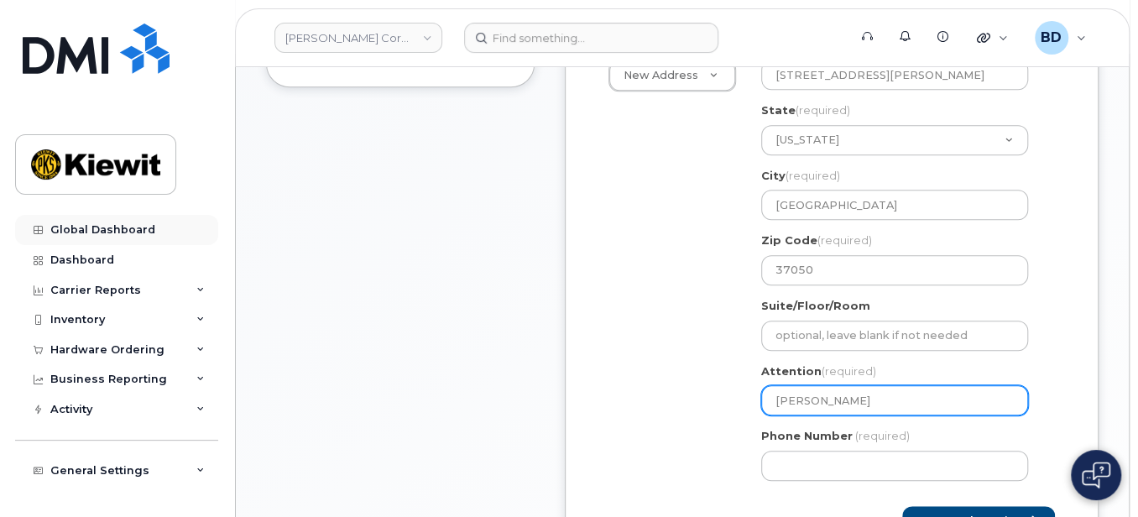
type input "Kylie alejo"
select select
type input "Kylie alejos"
select select
type input "Kylie alejos/"
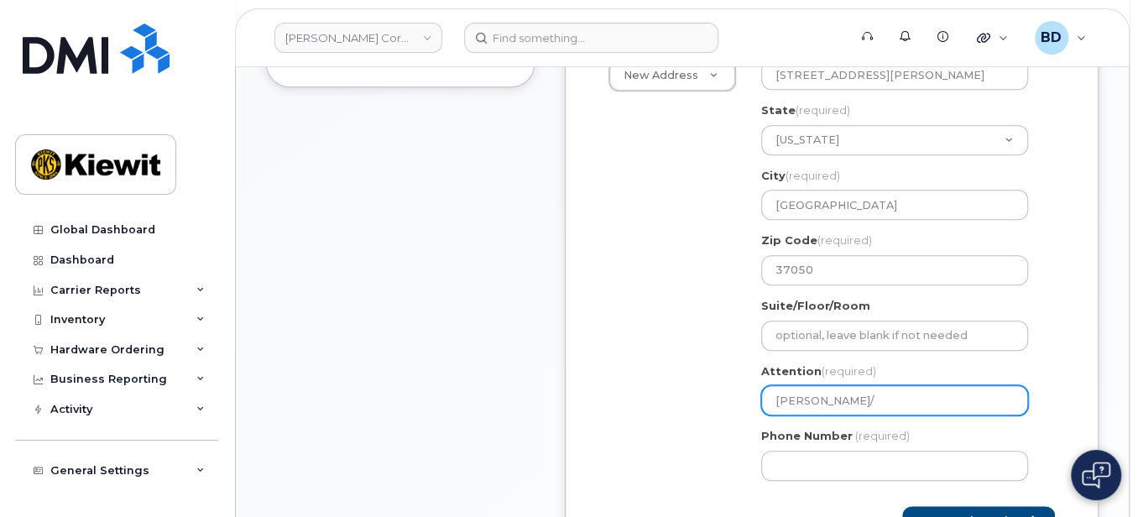
select select
type input "Kylie lejos/"
select select
type input "Kylie Alejos/"
click at [872, 400] on input "Kylie Alejos/" at bounding box center [894, 400] width 267 height 30
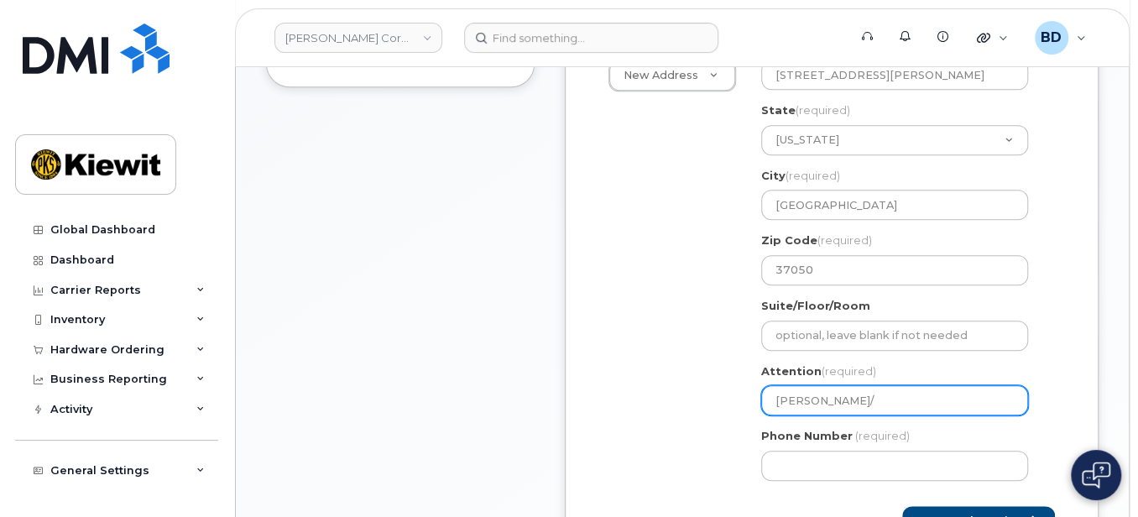
paste input "Yash.Dixit"
select select
type input "Kylie Alejos/Yash.Dixit"
select select
type input "Kylie Alejos/YashDixit"
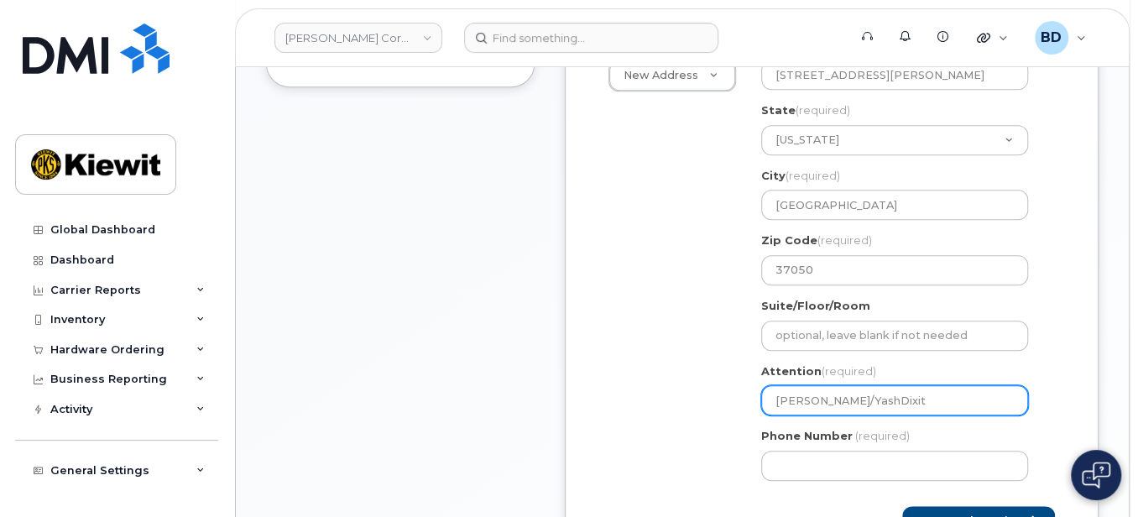
select select
drag, startPoint x: 908, startPoint y: 392, endPoint x: 840, endPoint y: 395, distance: 68.0
click at [840, 395] on input "[PERSON_NAME]/[PERSON_NAME]" at bounding box center [894, 400] width 267 height 30
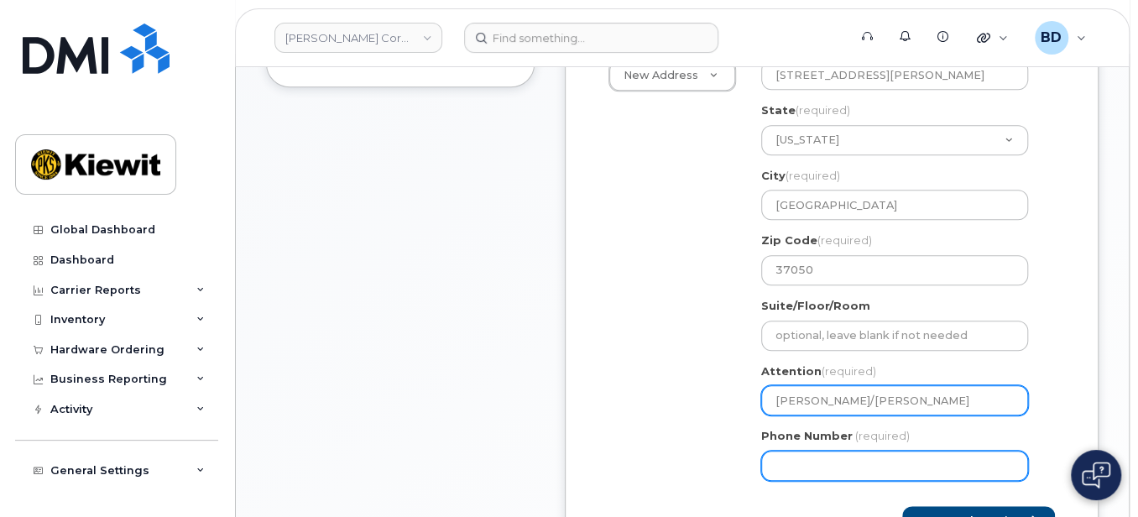
type input "[PERSON_NAME]/[PERSON_NAME]"
click at [819, 463] on input "Phone Number" at bounding box center [894, 466] width 267 height 30
type input "8777727707"
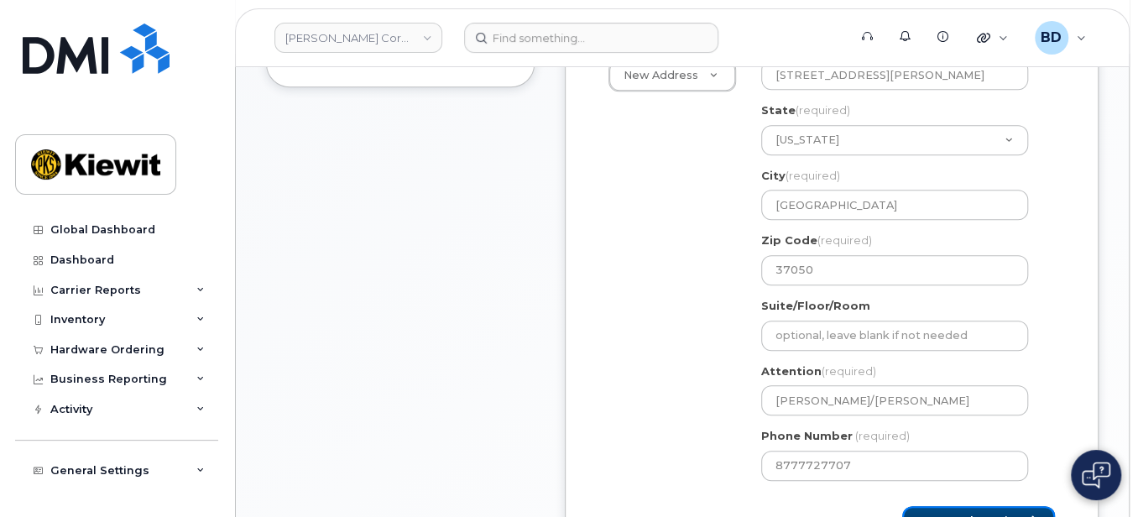
select select
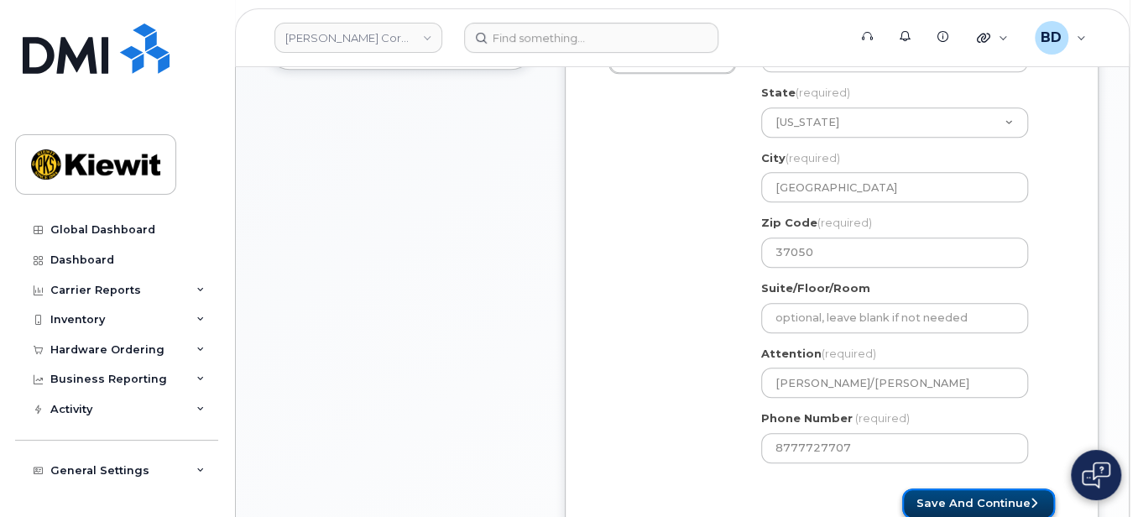
click at [980, 495] on button "Save and Continue" at bounding box center [978, 504] width 153 height 31
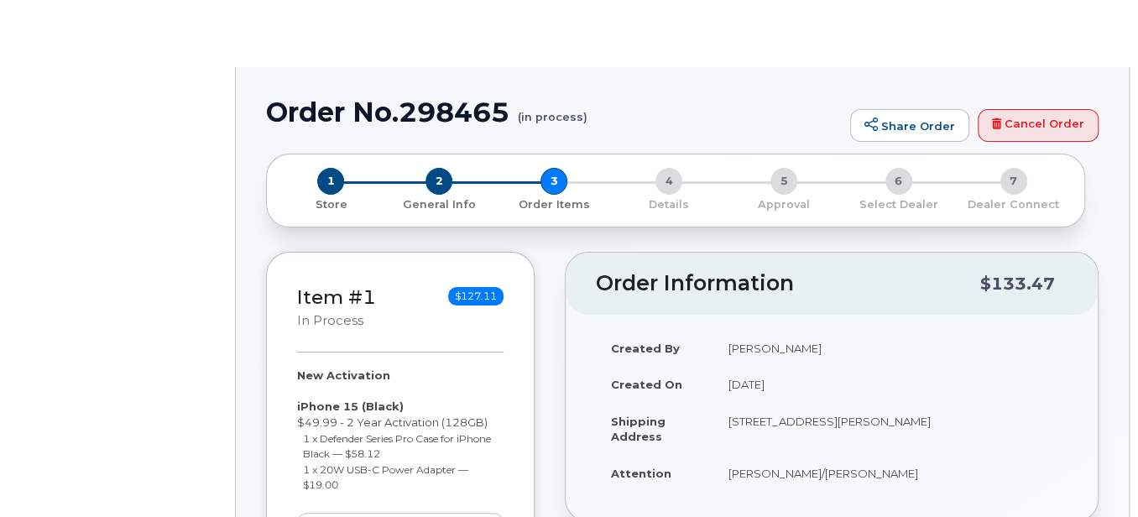
radio input "true"
select select
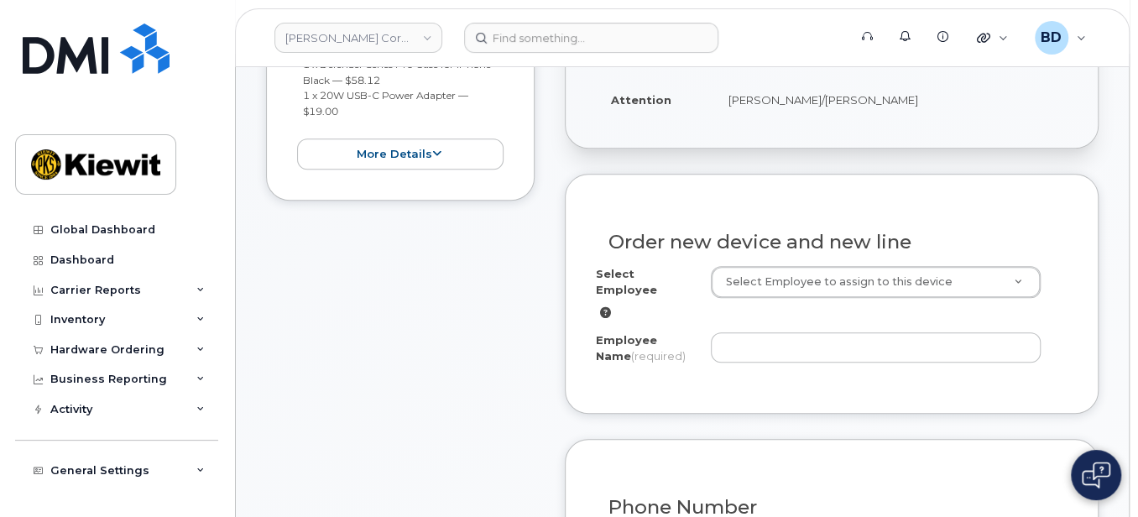
scroll to position [447, 0]
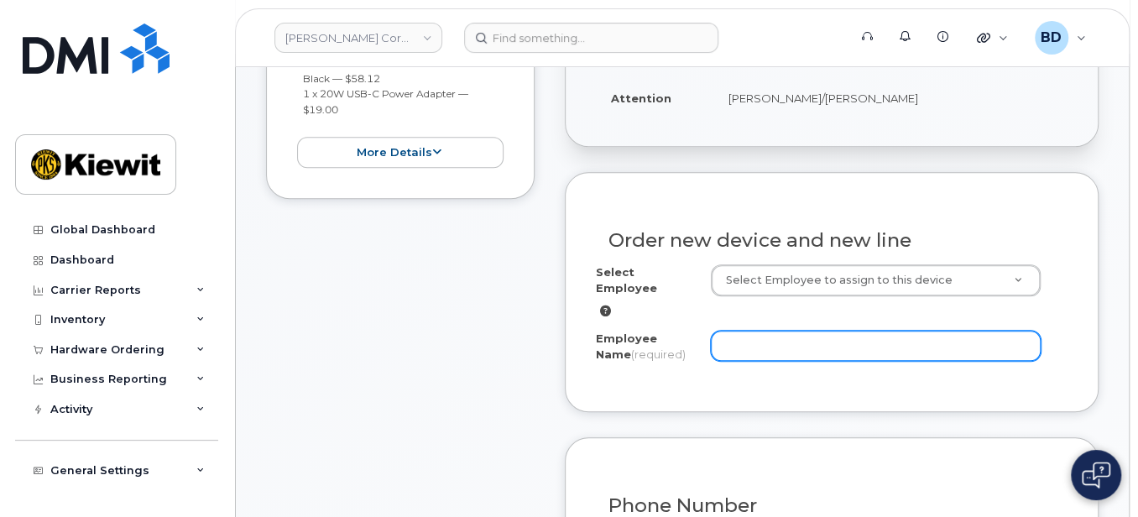
click at [773, 331] on input "Employee Name (required)" at bounding box center [876, 346] width 331 height 30
paste input "[PERSON_NAME]"
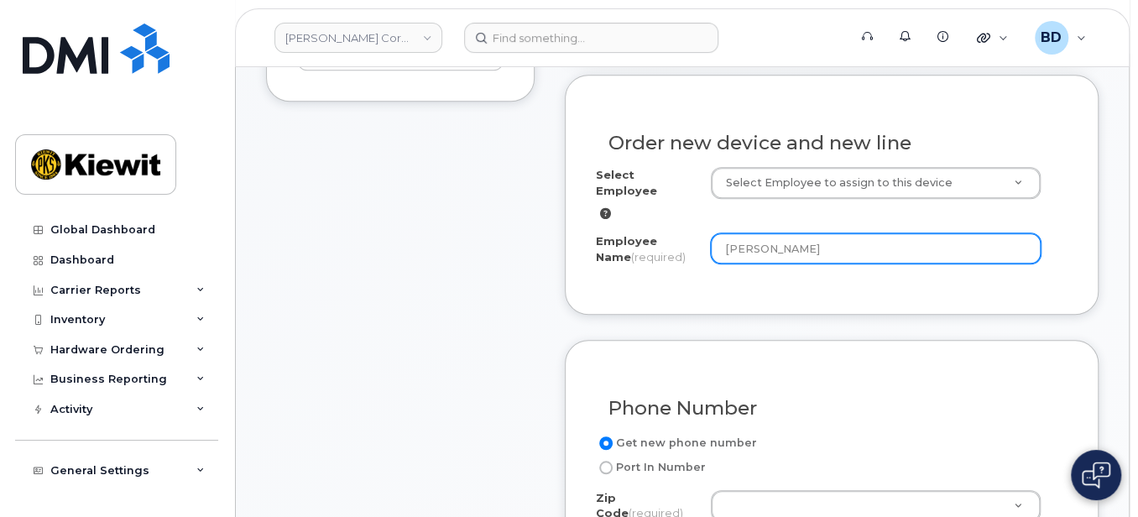
scroll to position [672, 0]
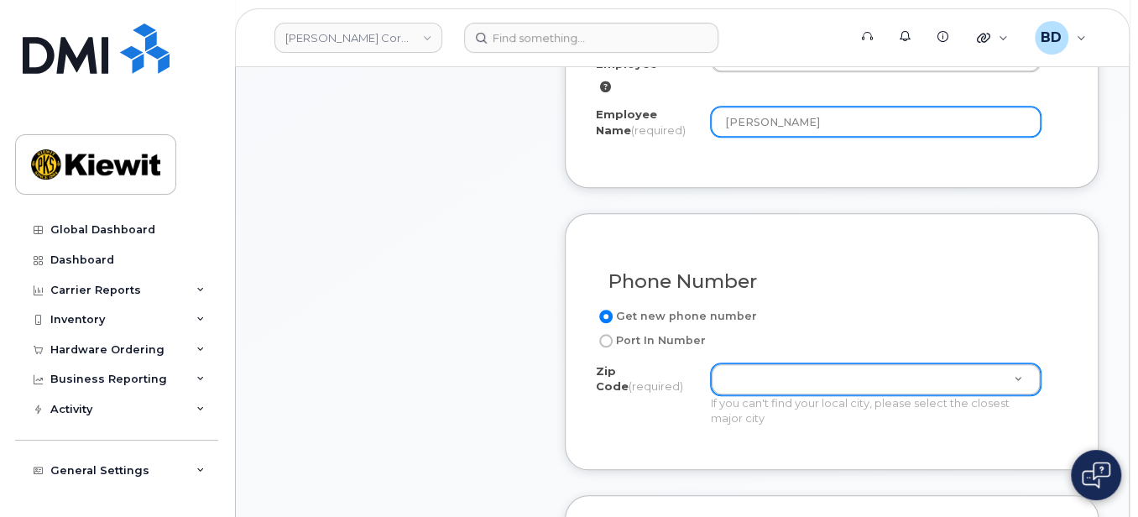
type input "[PERSON_NAME]"
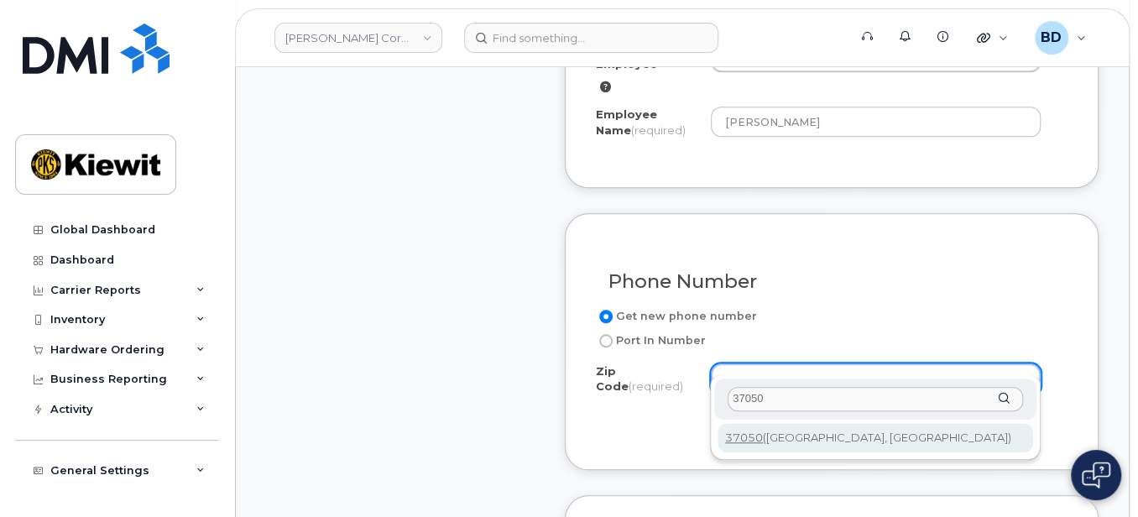
type input "37050"
type input "37050 ([GEOGRAPHIC_DATA], [GEOGRAPHIC_DATA])"
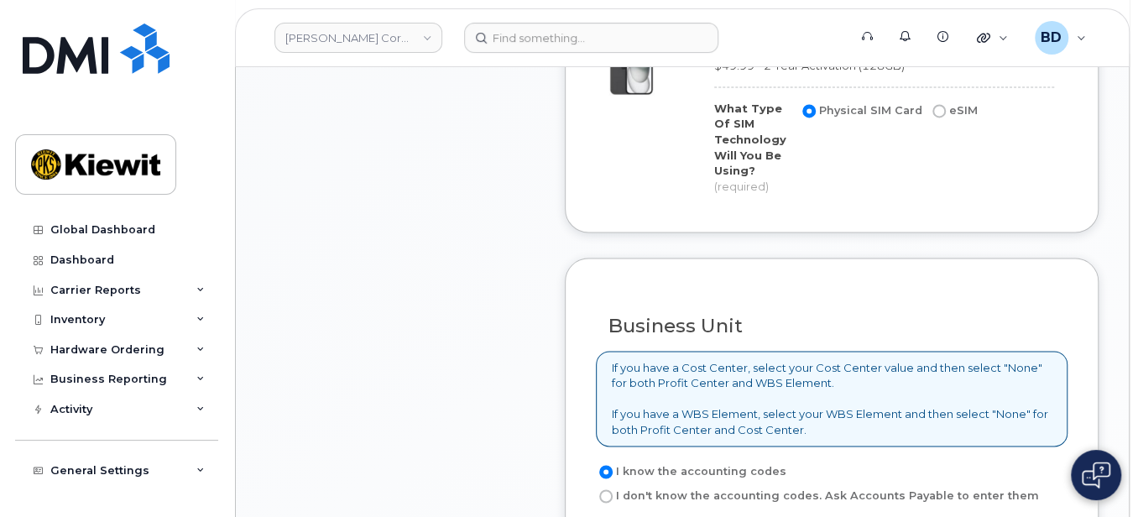
scroll to position [1343, 0]
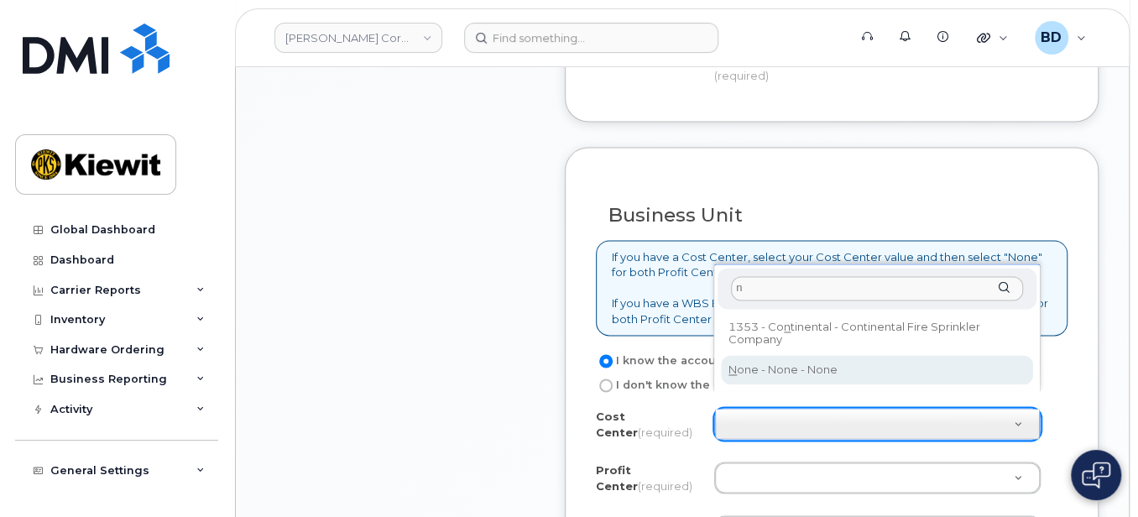
type input "n"
type input "None"
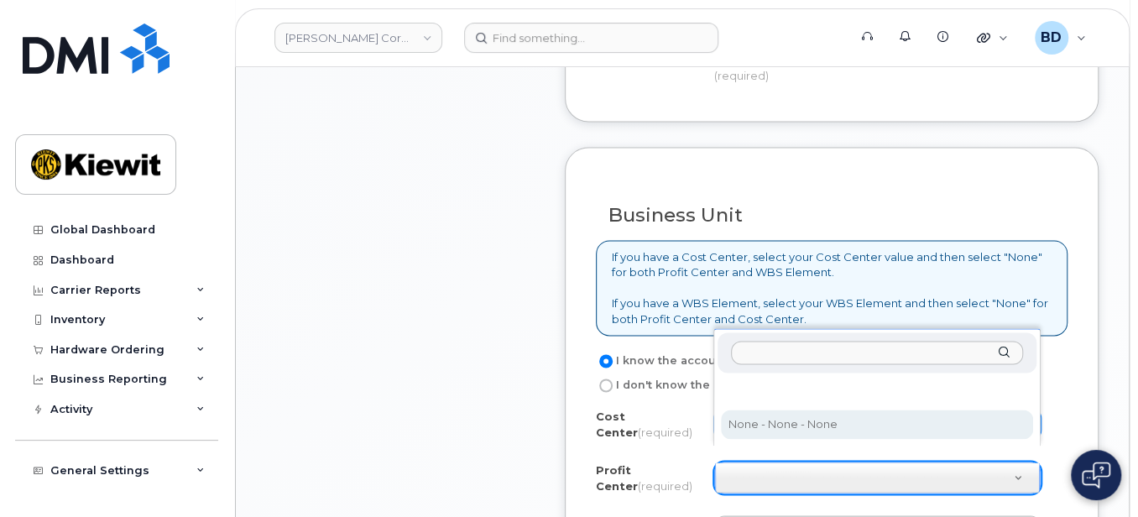
select select "None"
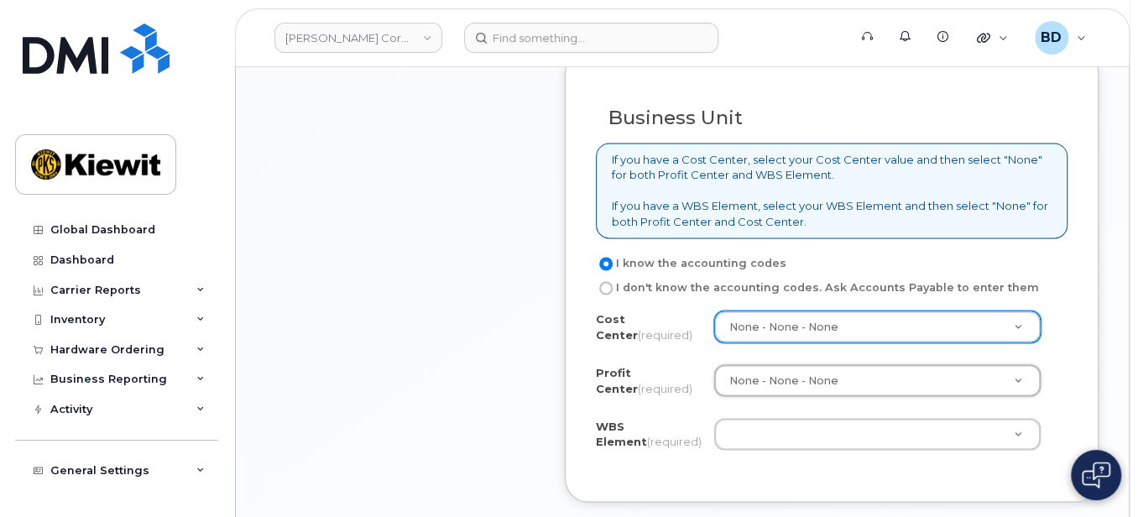
scroll to position [1566, 0]
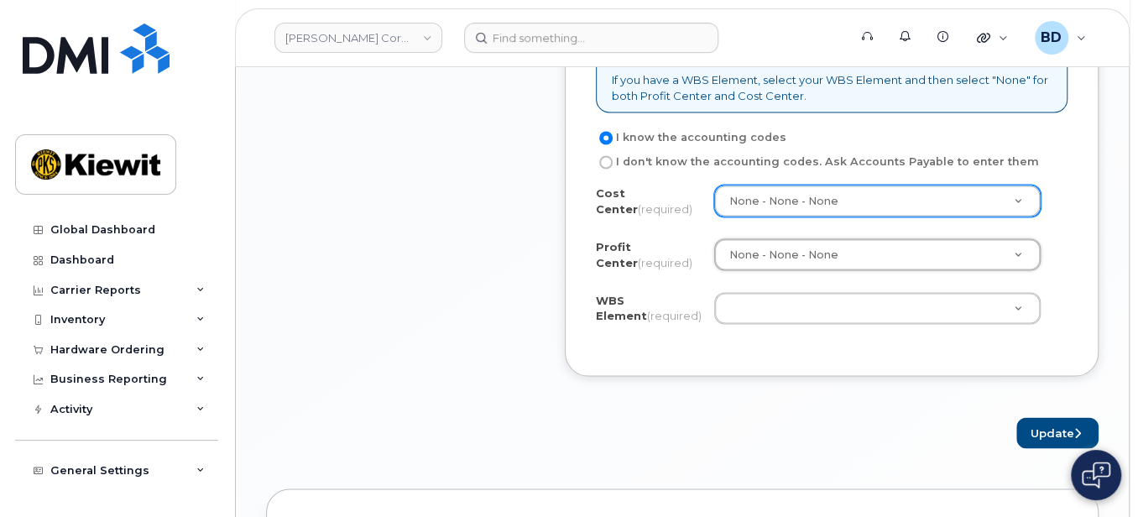
drag, startPoint x: 736, startPoint y: 280, endPoint x: 714, endPoint y: 262, distance: 28.7
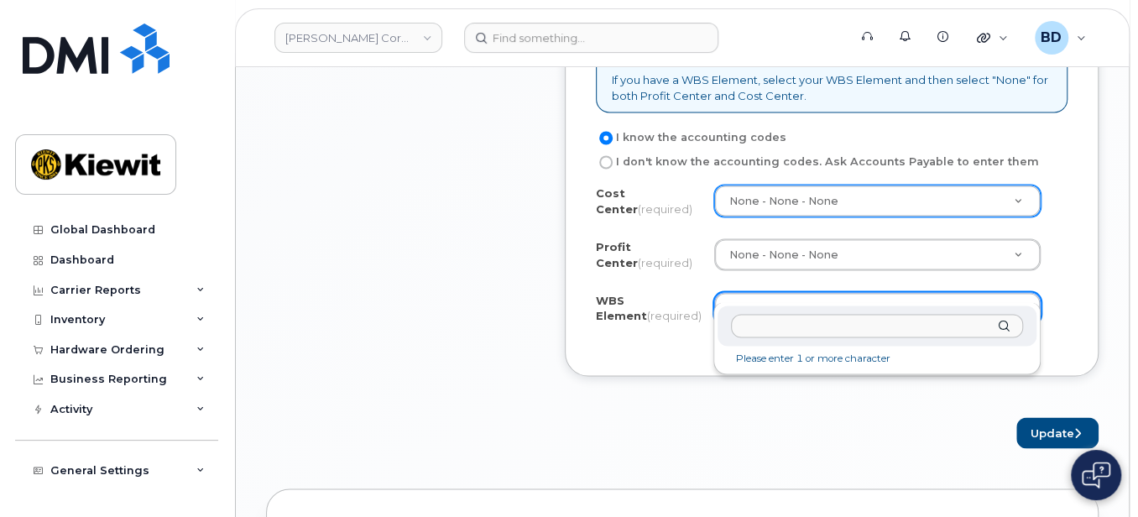
click at [765, 319] on input "text" at bounding box center [877, 326] width 292 height 24
paste input "105778.2338"
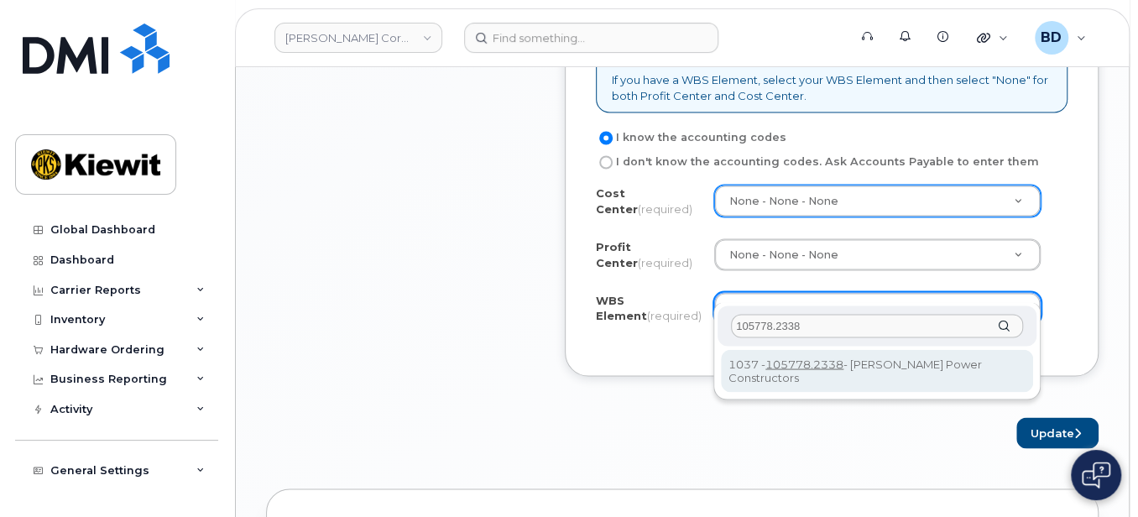
type input "105778.2338"
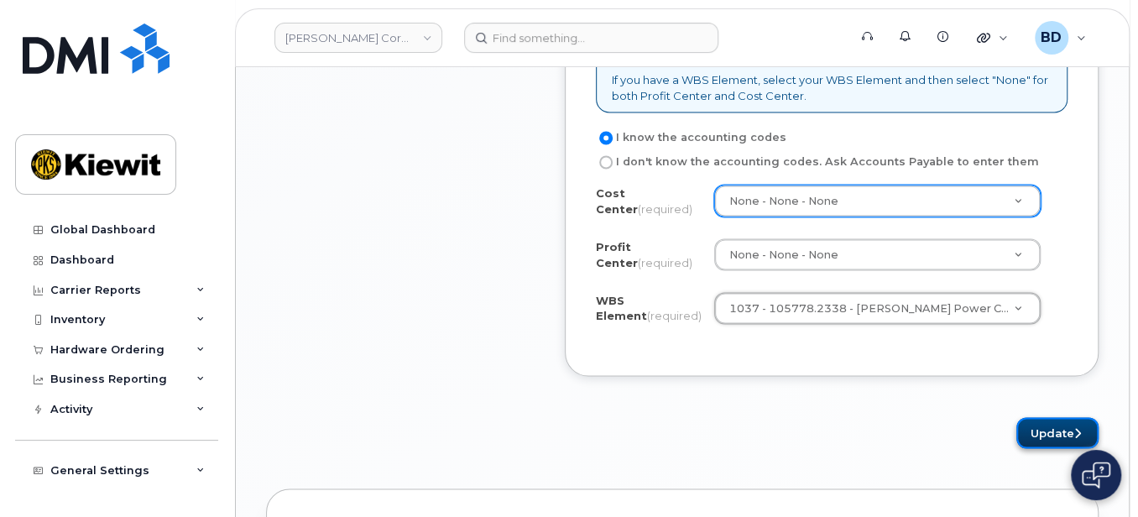
click at [1064, 417] on button "Update" at bounding box center [1058, 432] width 82 height 31
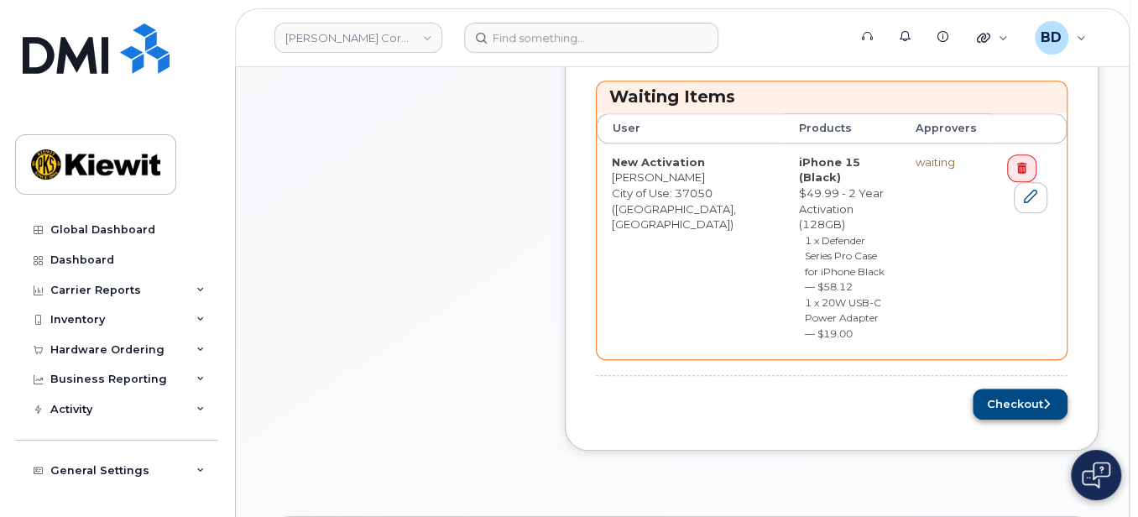
scroll to position [672, 0]
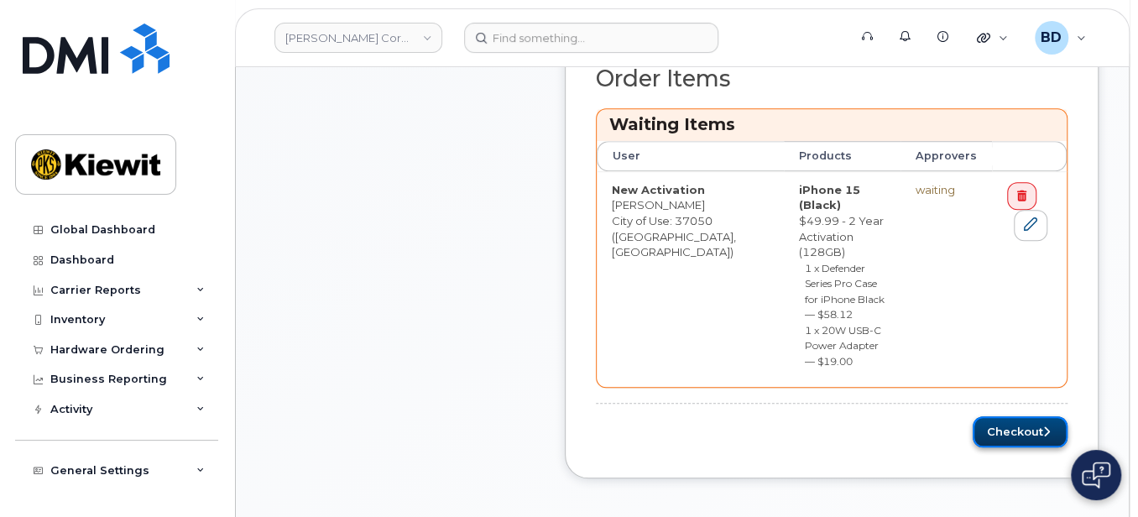
click at [1009, 416] on button "Checkout" at bounding box center [1020, 431] width 95 height 31
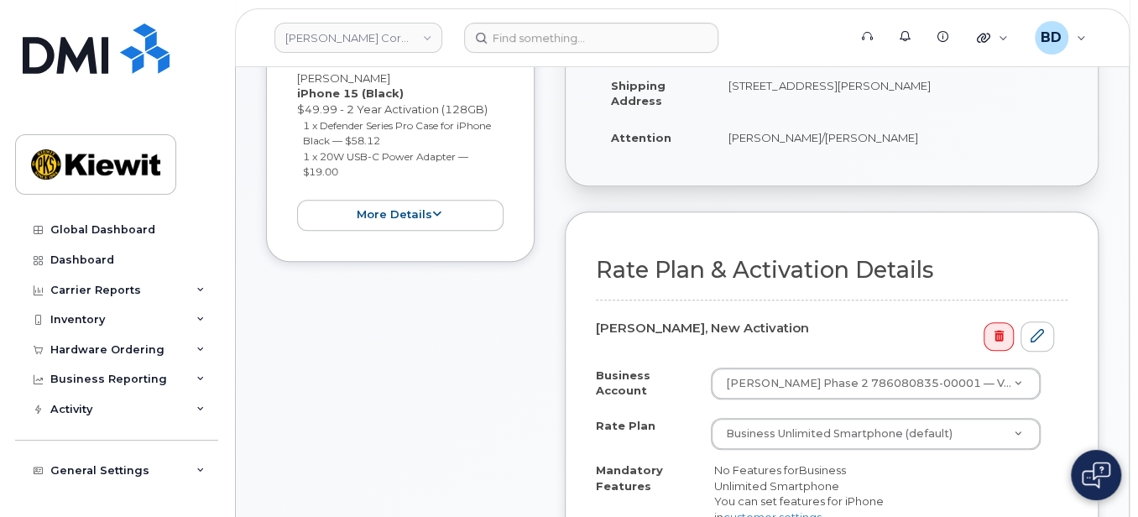
scroll to position [447, 0]
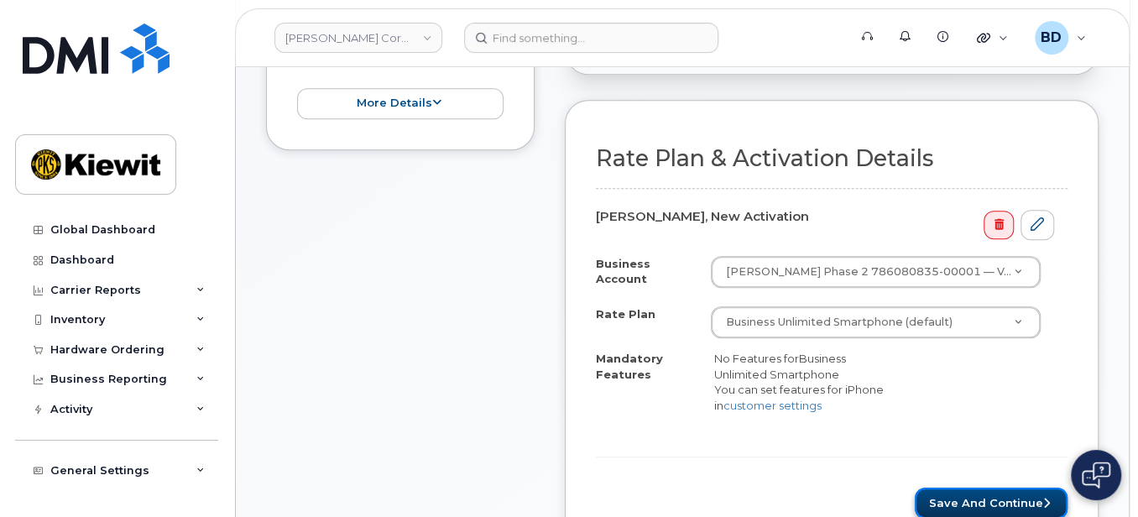
click at [949, 488] on button "Save and Continue" at bounding box center [991, 503] width 153 height 31
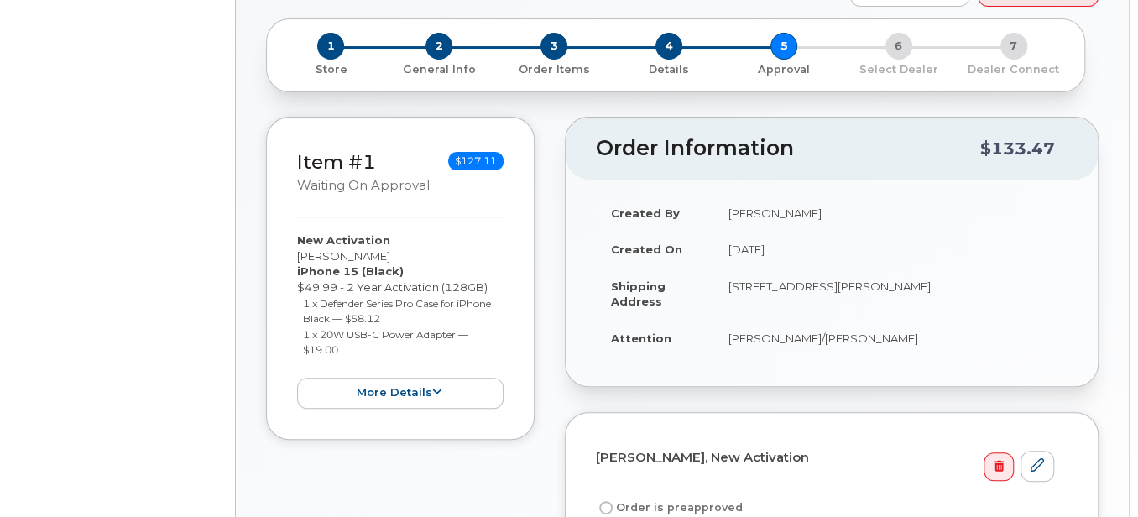
radio input "true"
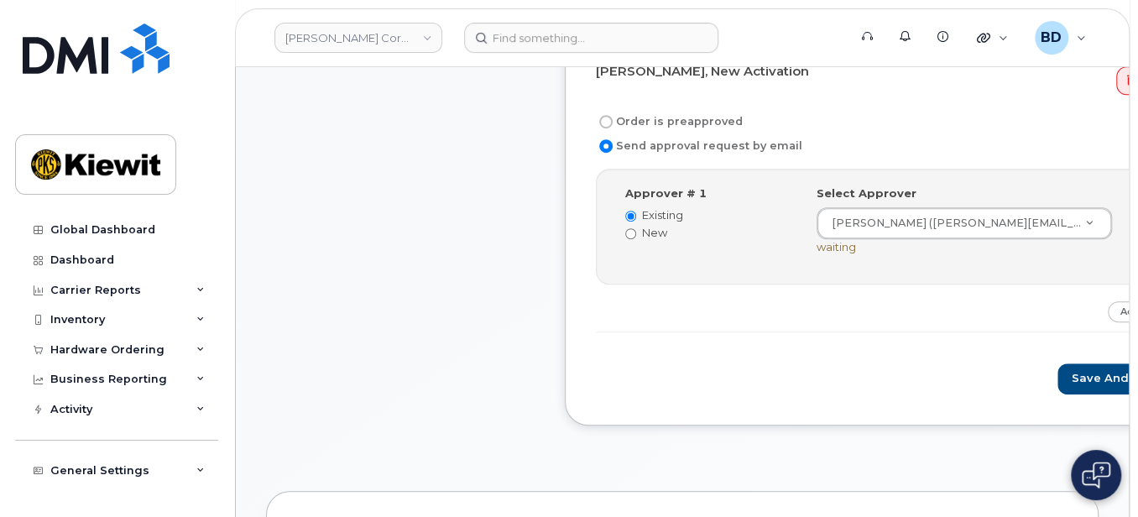
scroll to position [552, 0]
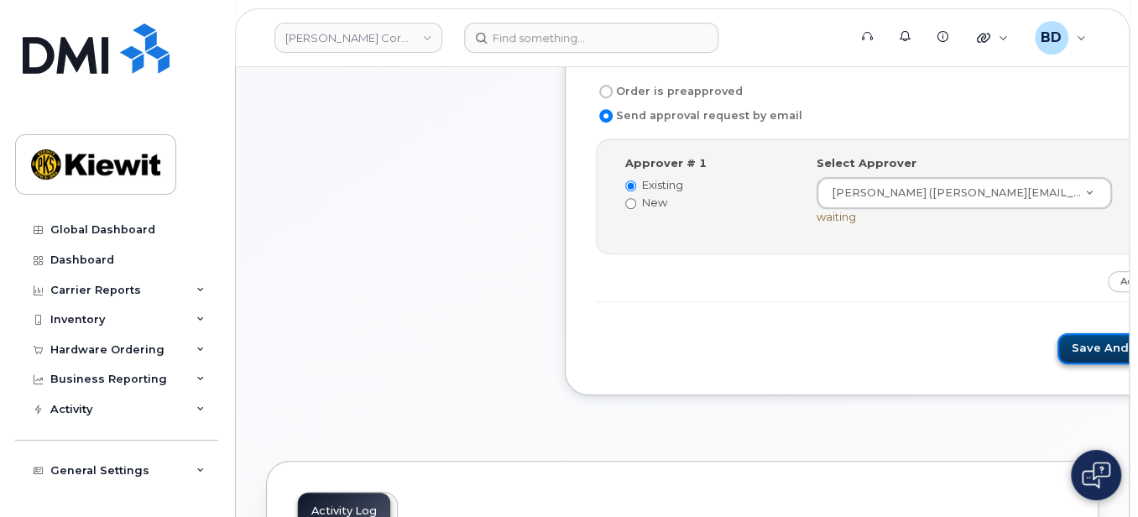
click at [1058, 337] on button "Save and Continue" at bounding box center [1129, 348] width 143 height 31
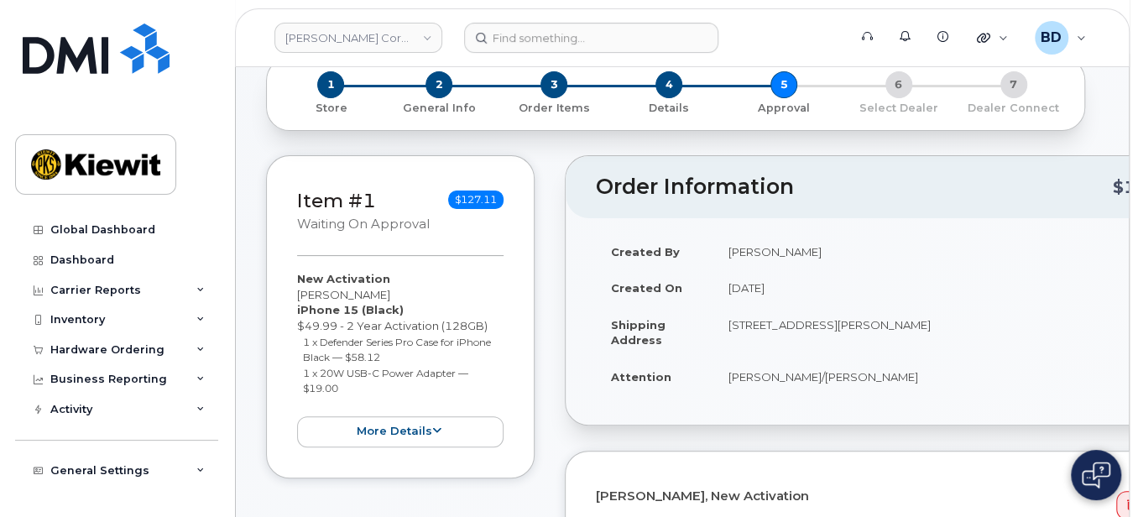
scroll to position [0, 0]
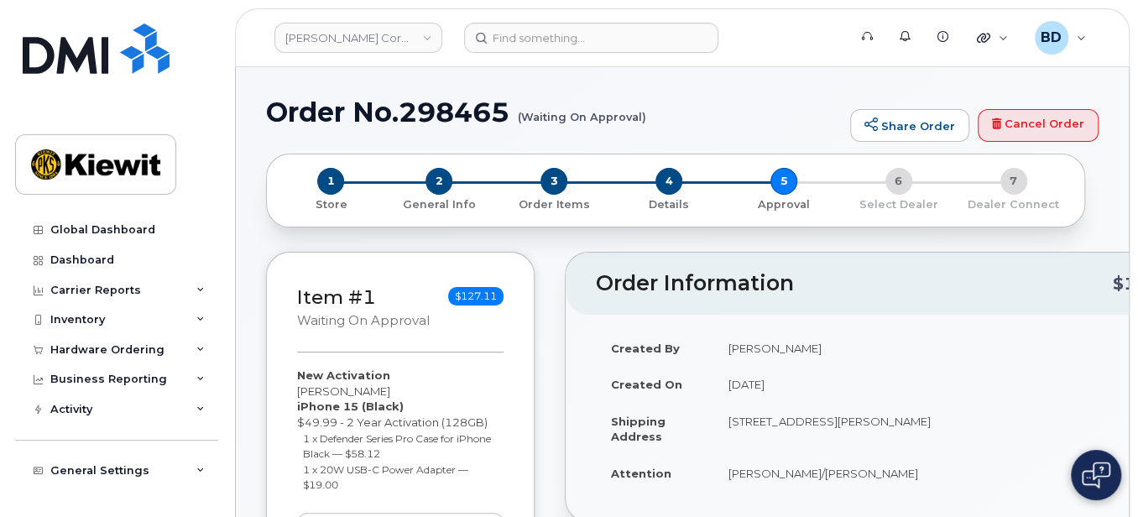
click at [422, 108] on h1 "Order No.298465 (Waiting On Approval)" at bounding box center [554, 111] width 576 height 29
click at [196, 351] on icon at bounding box center [200, 350] width 8 height 8
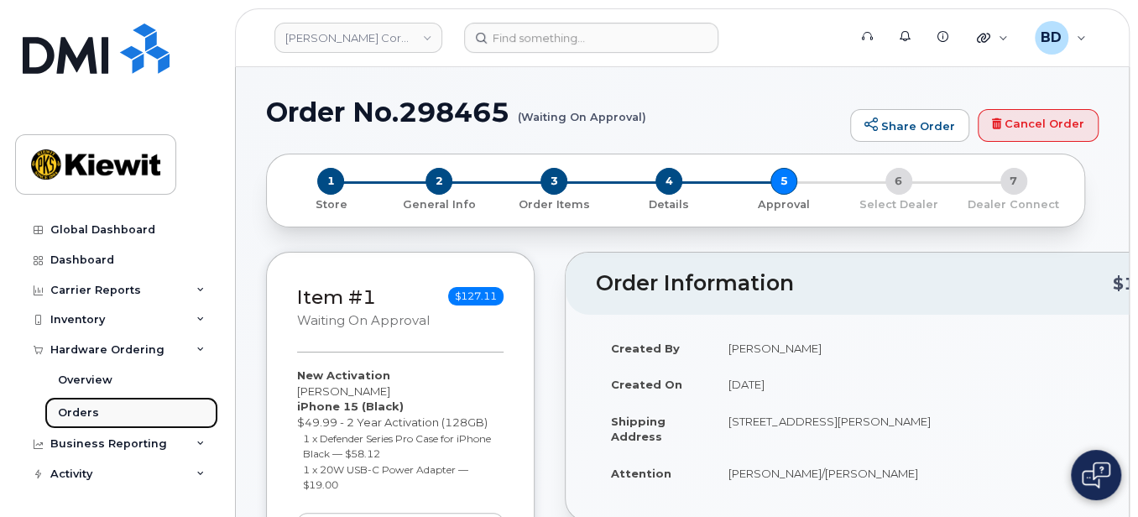
click at [95, 413] on div "Orders" at bounding box center [78, 412] width 41 height 15
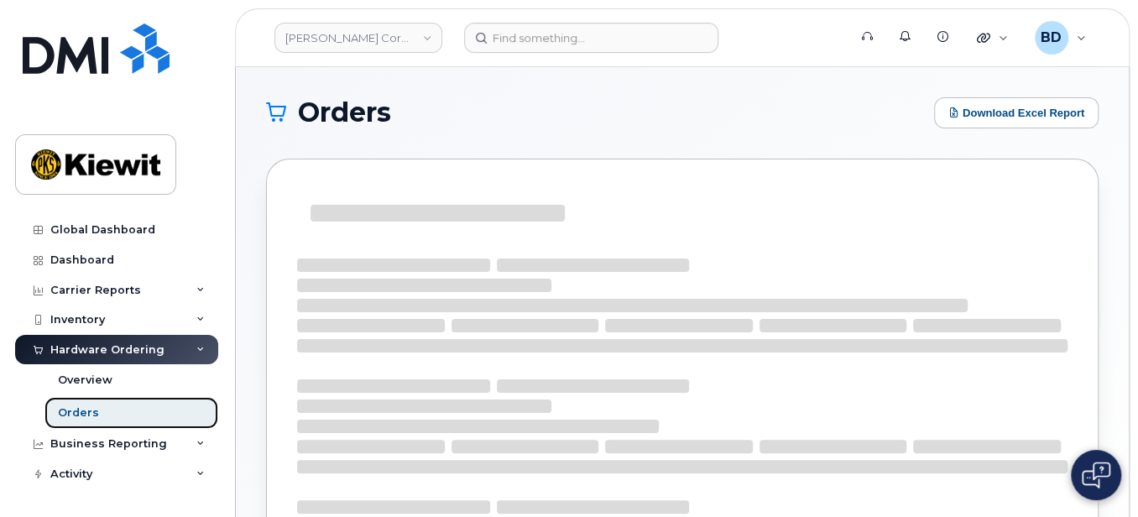
click at [95, 413] on div "Orders" at bounding box center [78, 412] width 41 height 15
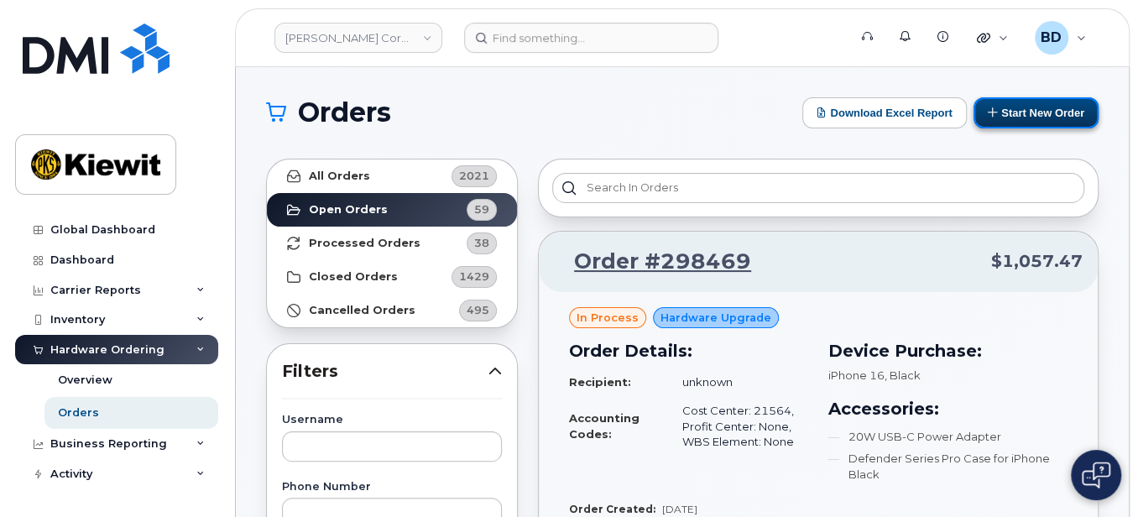
click at [1039, 112] on button "Start New Order" at bounding box center [1036, 112] width 125 height 31
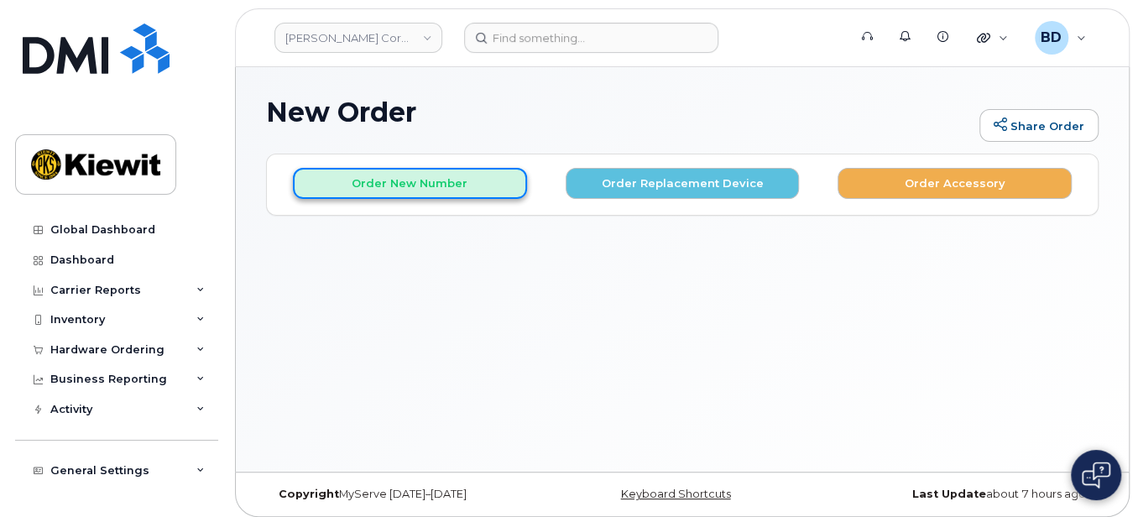
click at [371, 187] on button "Order New Number" at bounding box center [410, 183] width 234 height 31
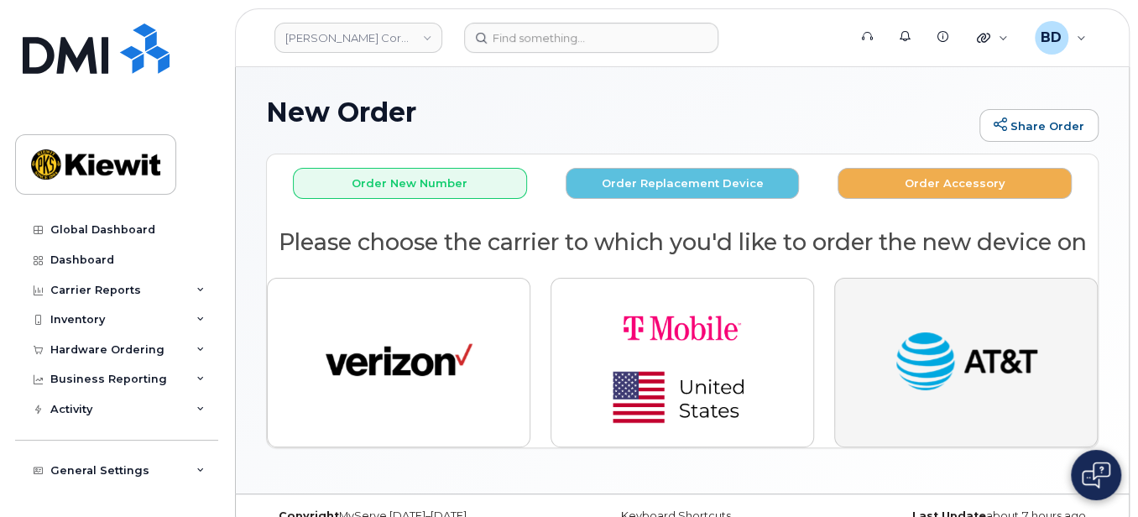
click at [985, 394] on img "button" at bounding box center [966, 363] width 147 height 76
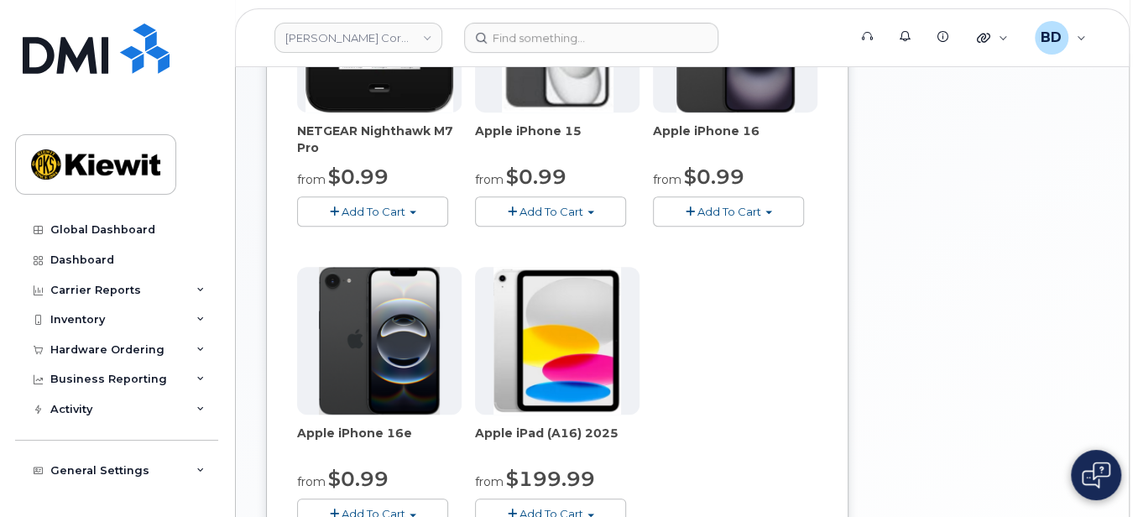
scroll to position [336, 0]
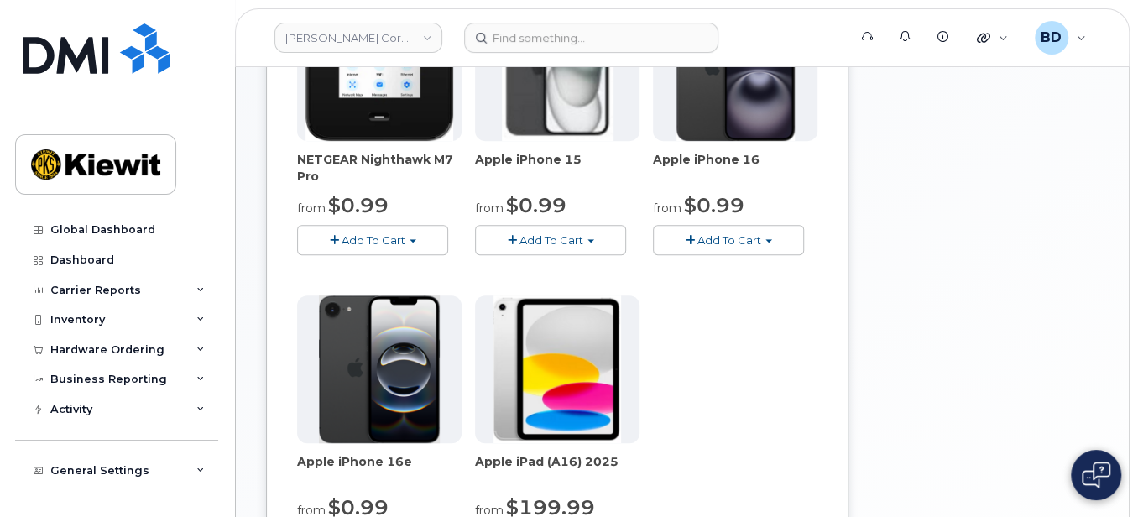
click at [553, 236] on span "Add To Cart" at bounding box center [552, 239] width 64 height 13
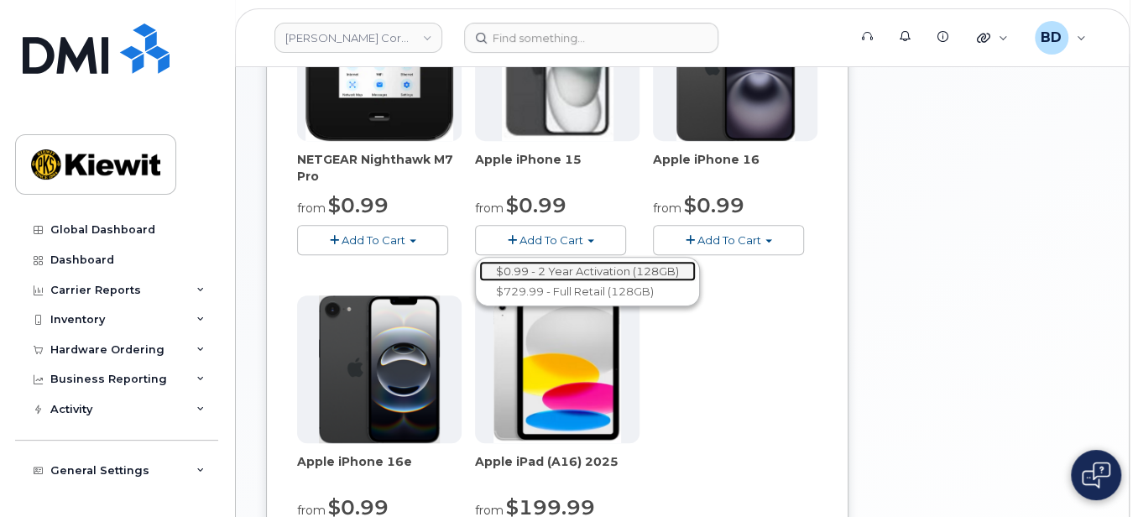
click at [546, 269] on link "$0.99 - 2 Year Activation (128GB)" at bounding box center [587, 271] width 217 height 21
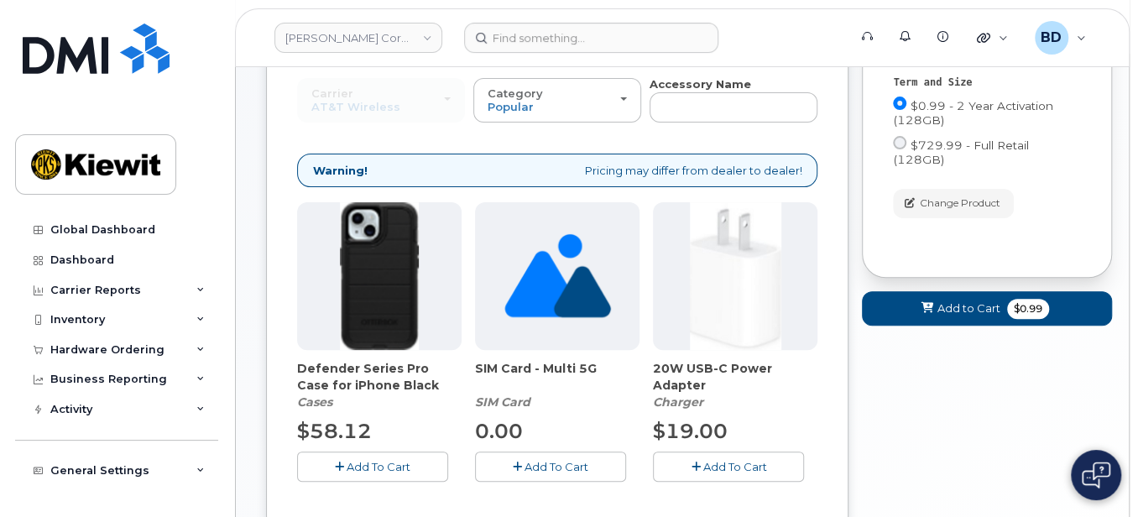
scroll to position [223, 0]
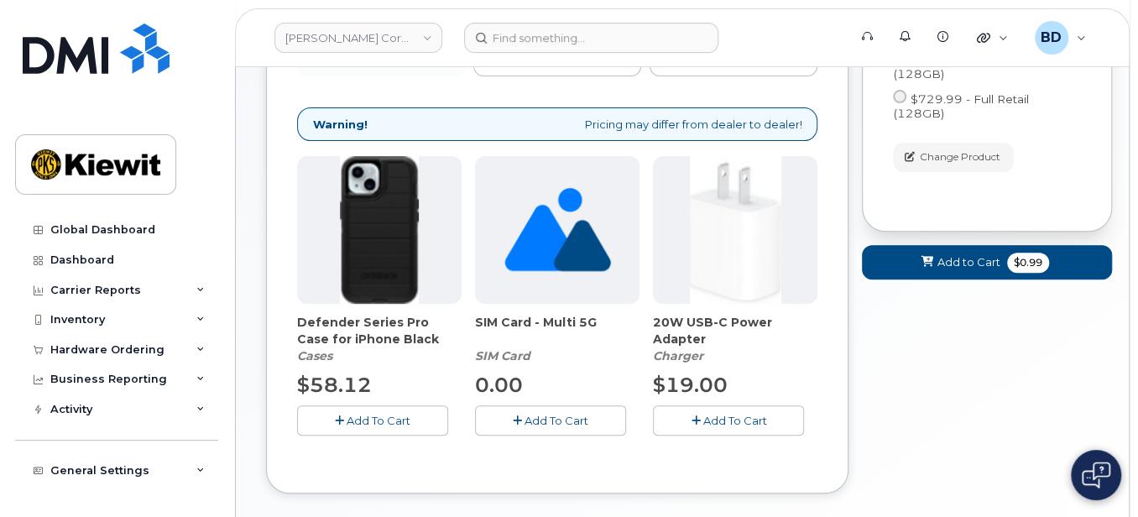
click at [372, 414] on span "Add To Cart" at bounding box center [379, 420] width 64 height 13
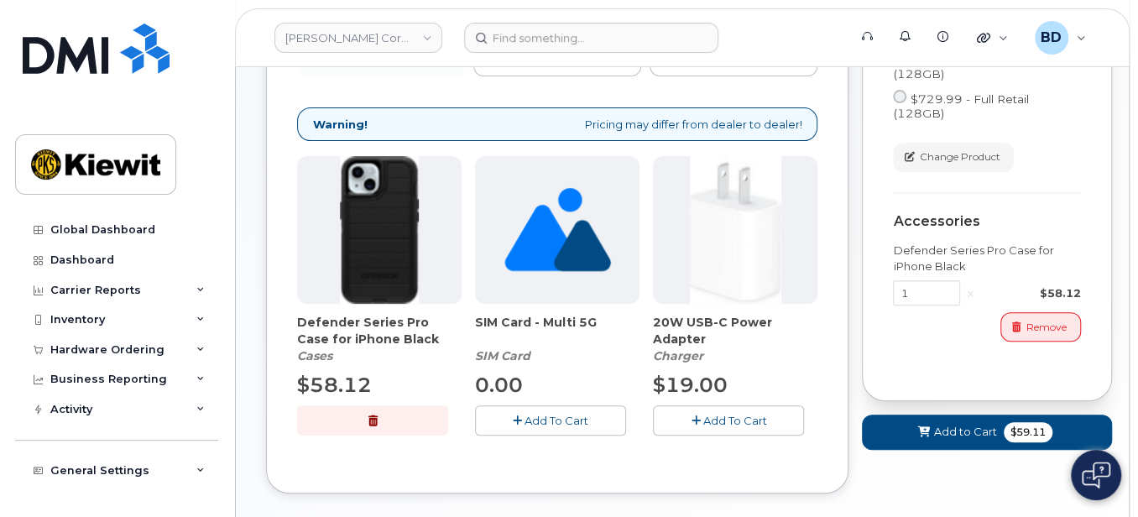
click at [743, 410] on button "Add To Cart" at bounding box center [728, 419] width 151 height 29
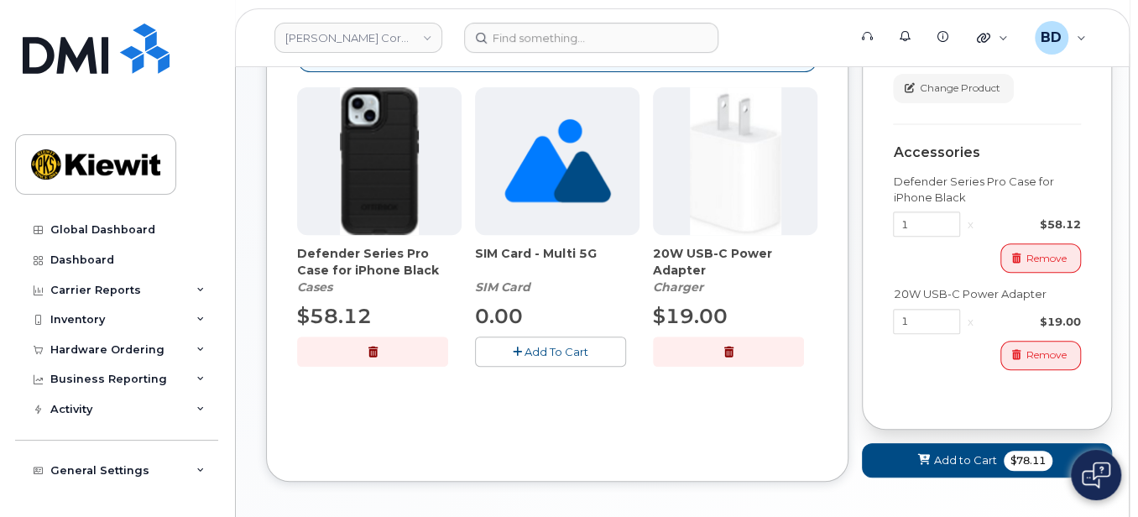
scroll to position [336, 0]
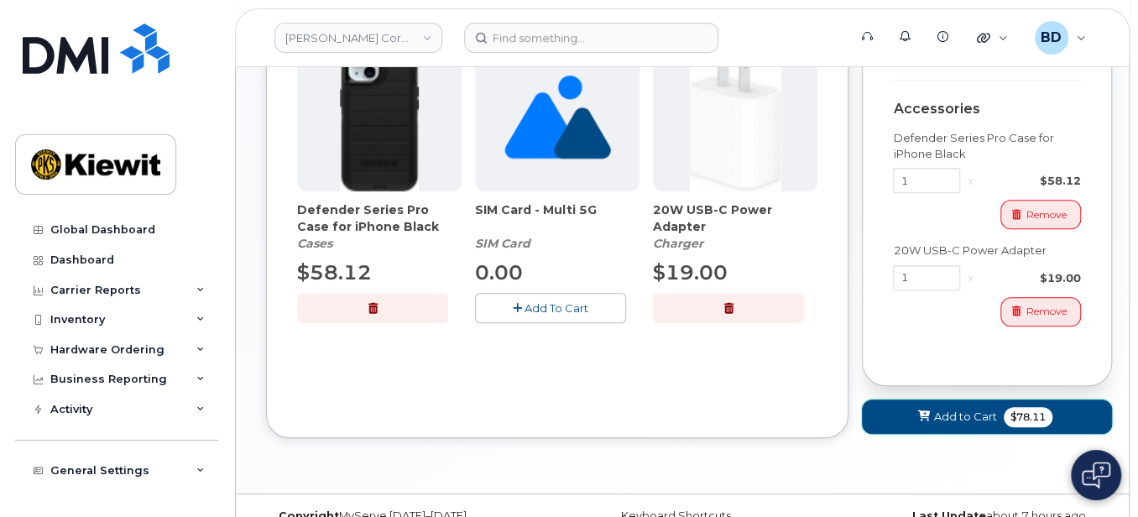
click at [969, 409] on span "Add to Cart" at bounding box center [965, 417] width 63 height 16
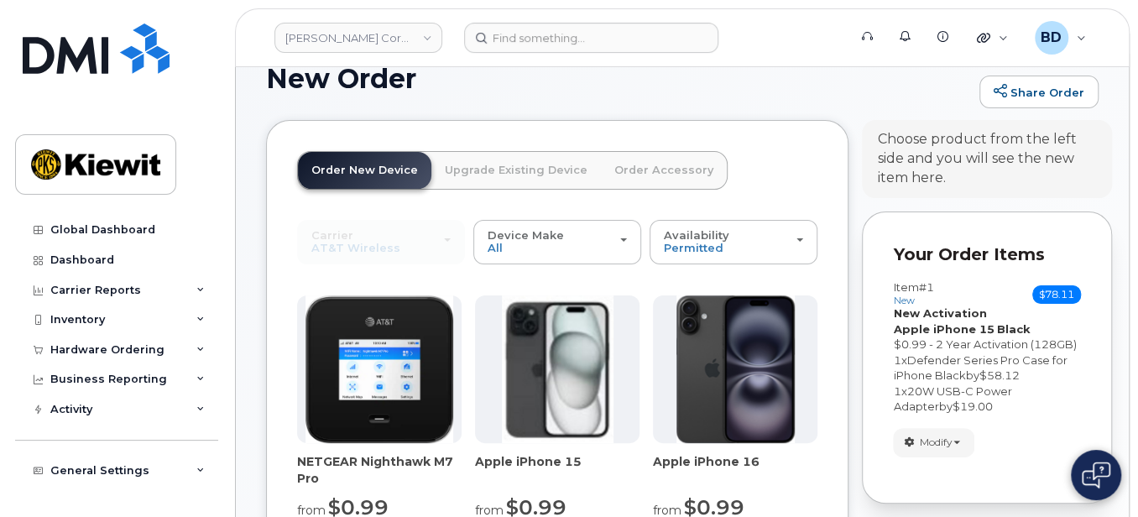
scroll to position [145, 0]
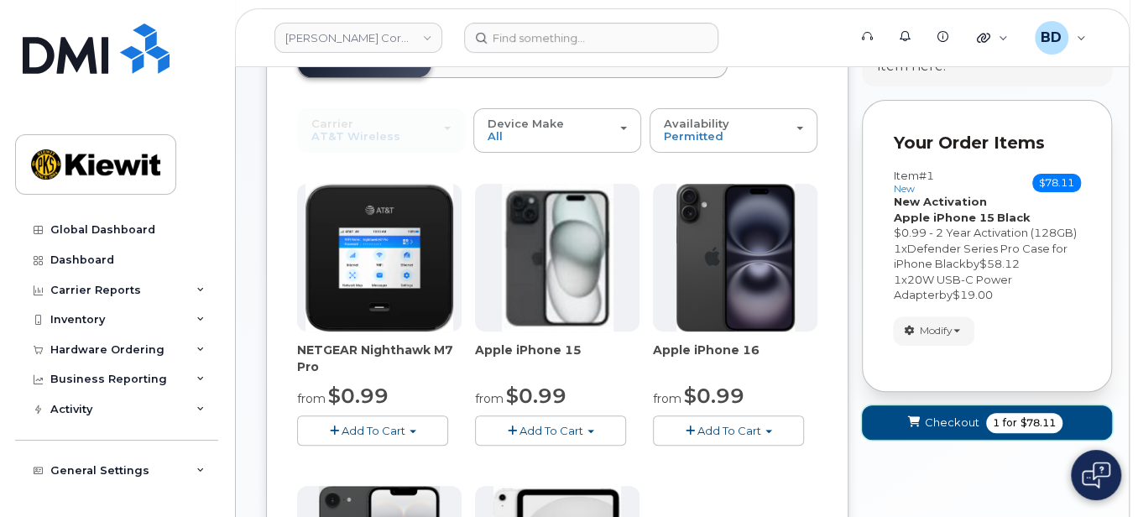
click at [956, 418] on span "Checkout" at bounding box center [952, 423] width 55 height 16
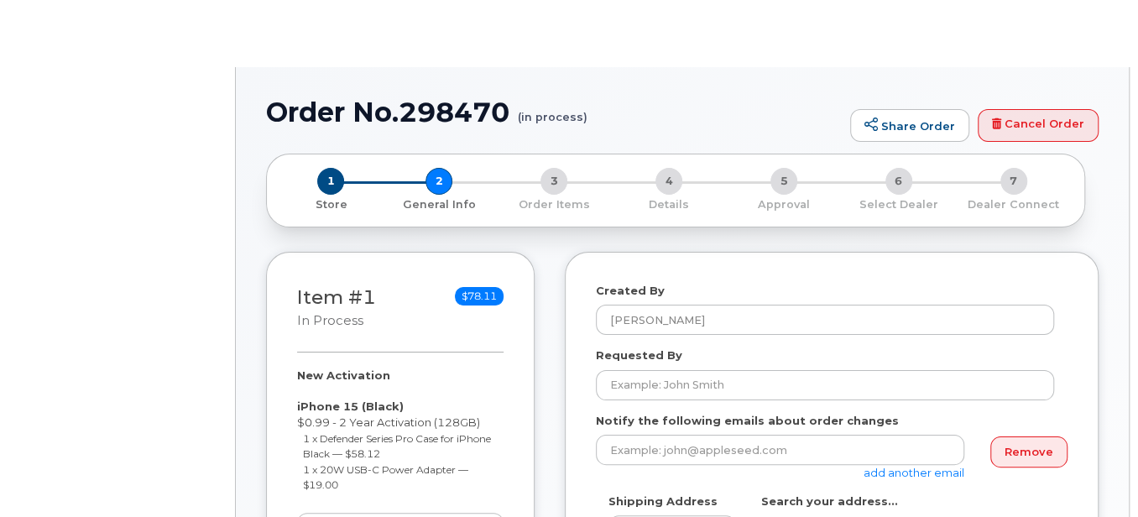
select select
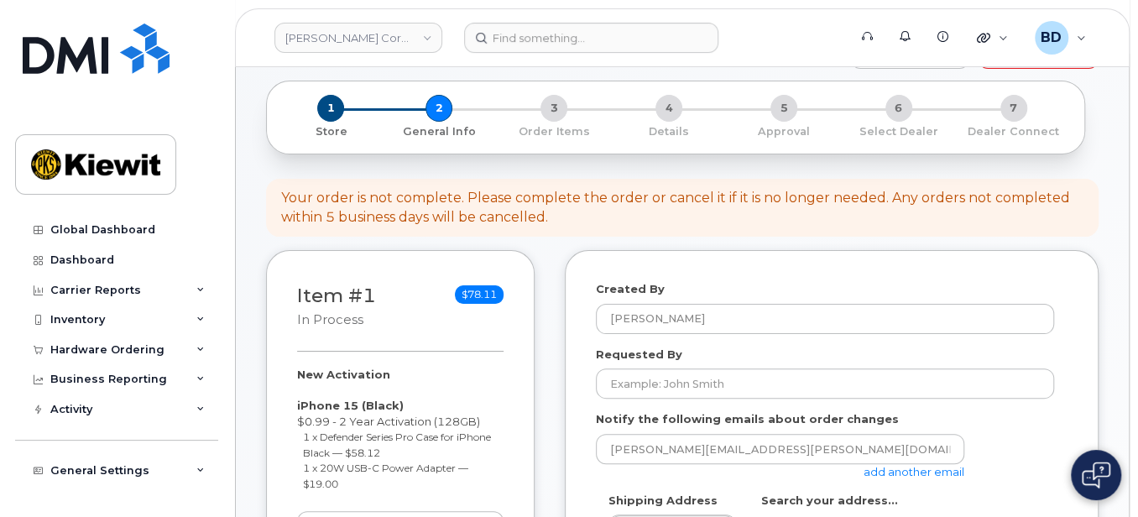
scroll to position [112, 0]
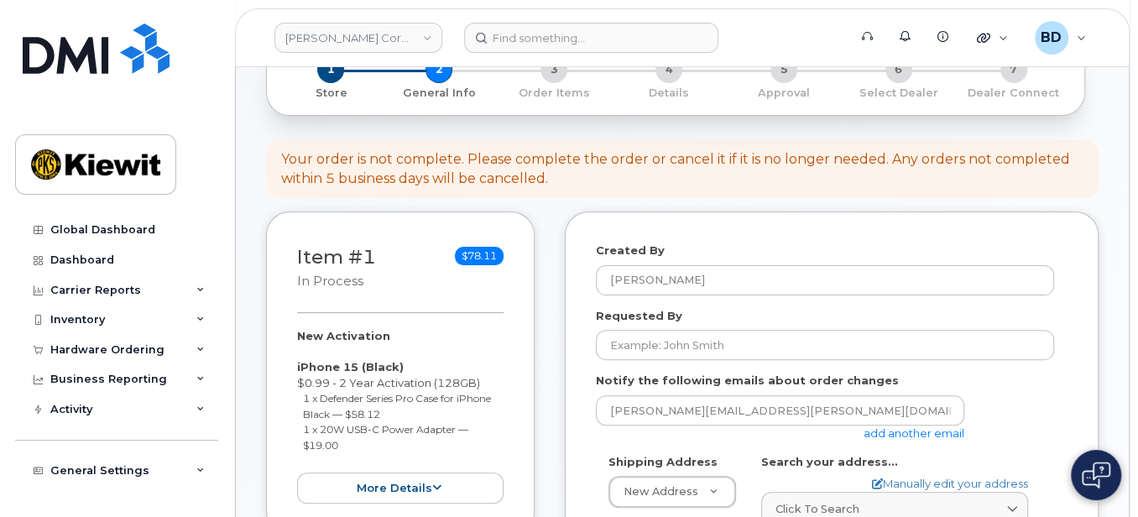
click at [902, 433] on link "add another email" at bounding box center [914, 432] width 101 height 13
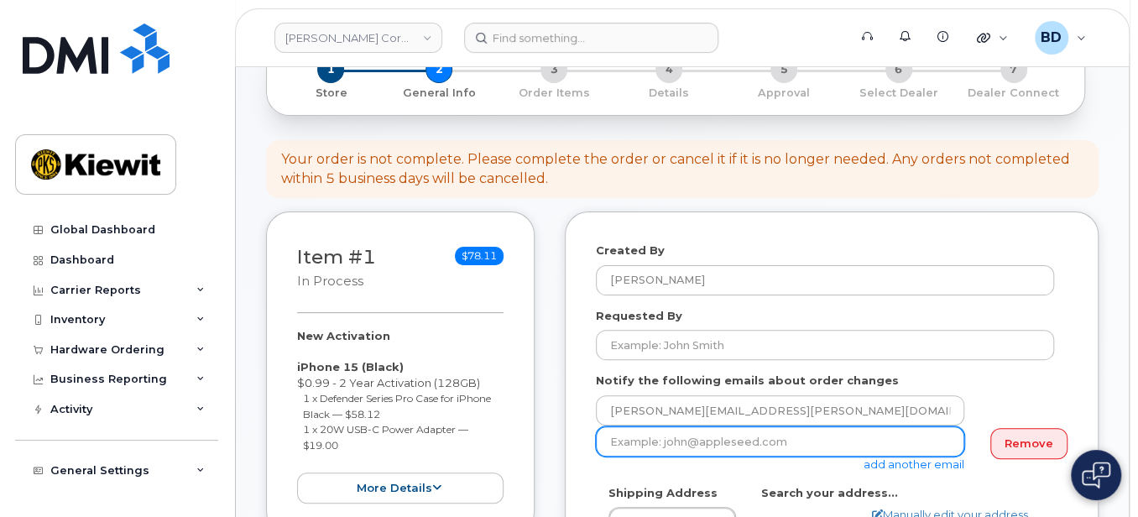
click at [629, 446] on input "email" at bounding box center [780, 441] width 369 height 30
paste input "[PERSON_NAME][EMAIL_ADDRESS][PERSON_NAME][PERSON_NAME][DOMAIN_NAME]"
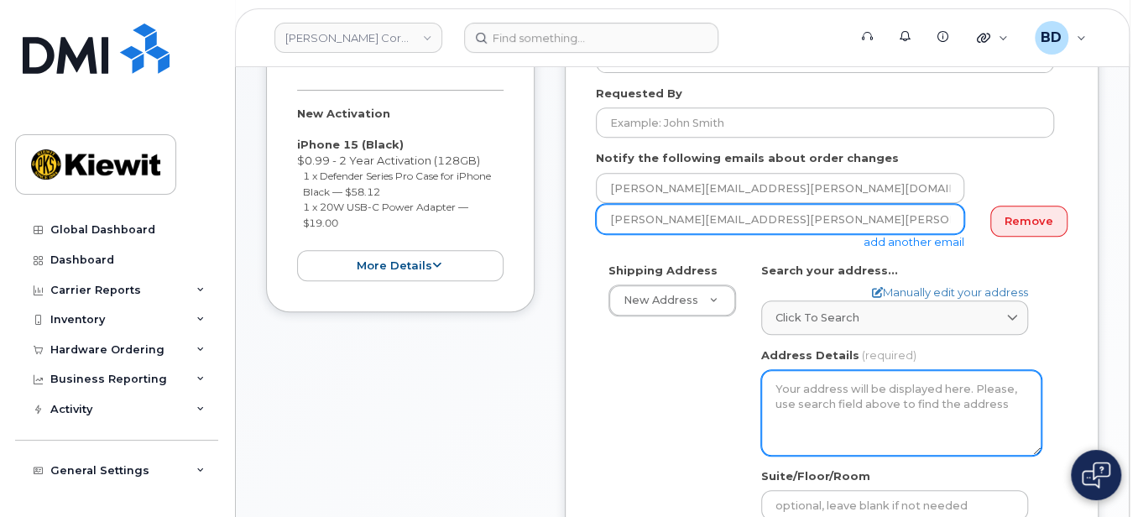
scroll to position [336, 0]
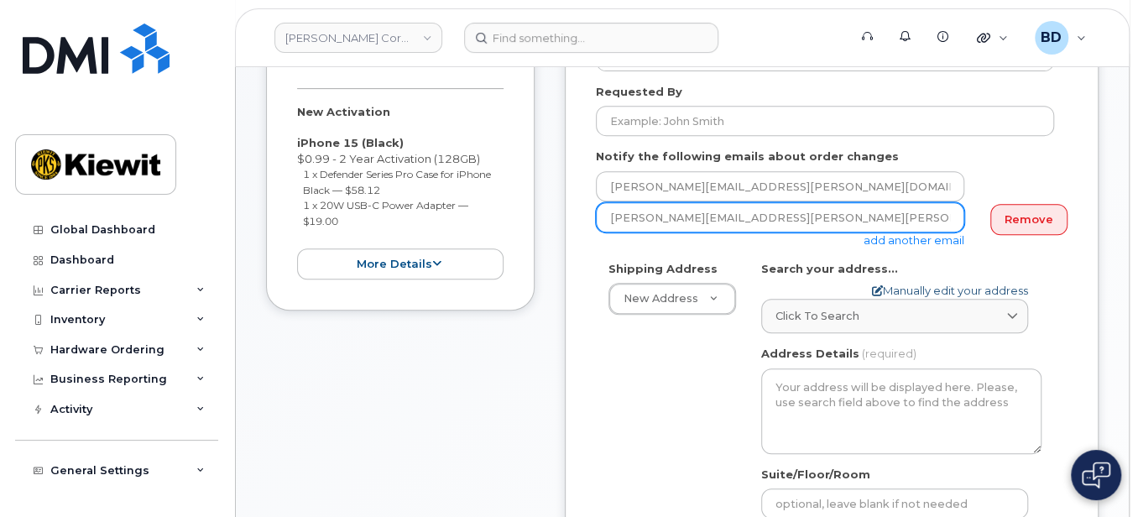
type input "mary.stein@kiewit.com"
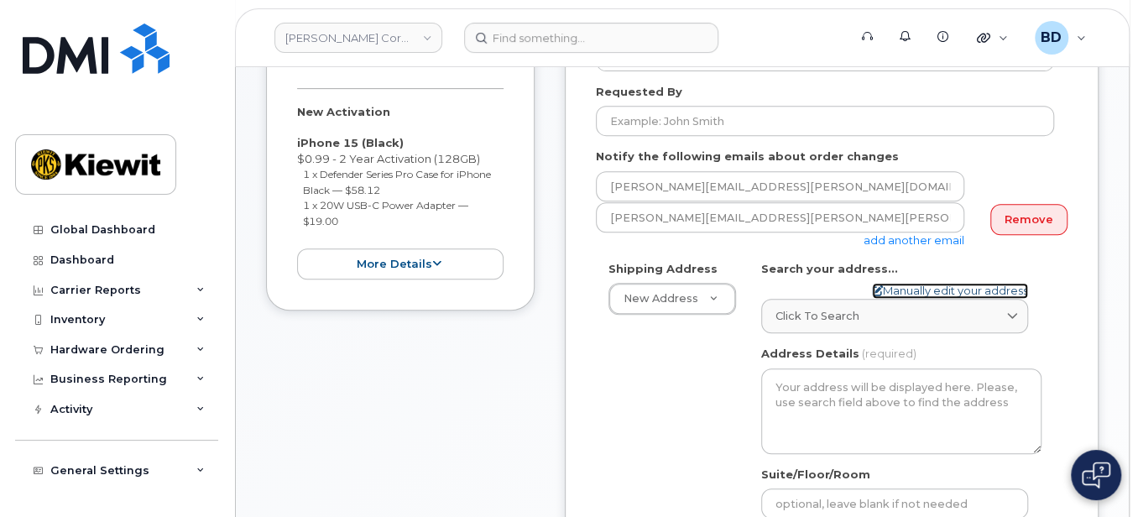
click at [897, 286] on link "Manually edit your address" at bounding box center [950, 291] width 156 height 16
select select
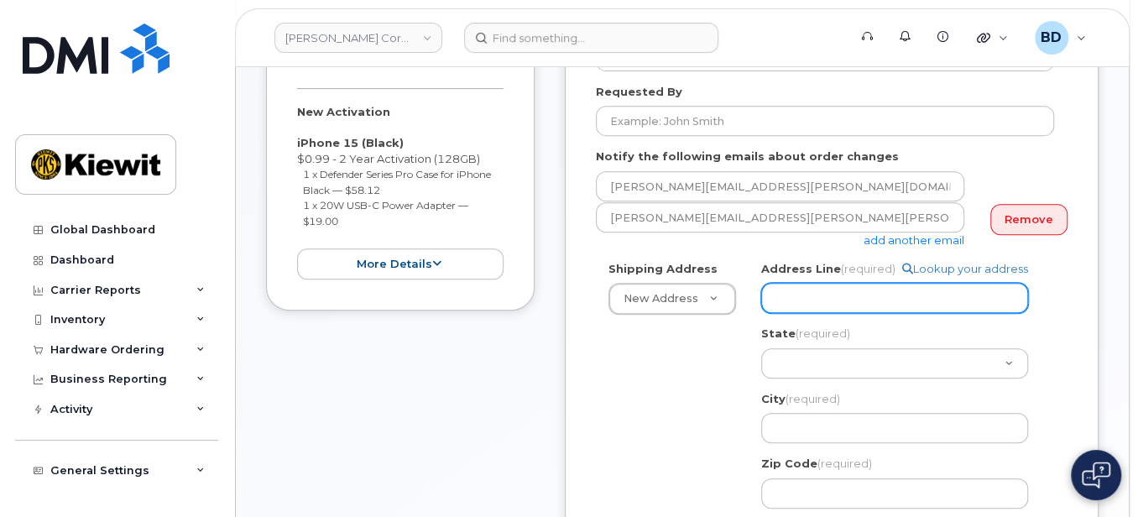
click at [820, 302] on input "Address Line (required)" at bounding box center [894, 298] width 267 height 30
paste input "2050 Roanoke Rd #100"
select select
type input "2050 Roanoke Rd #100"
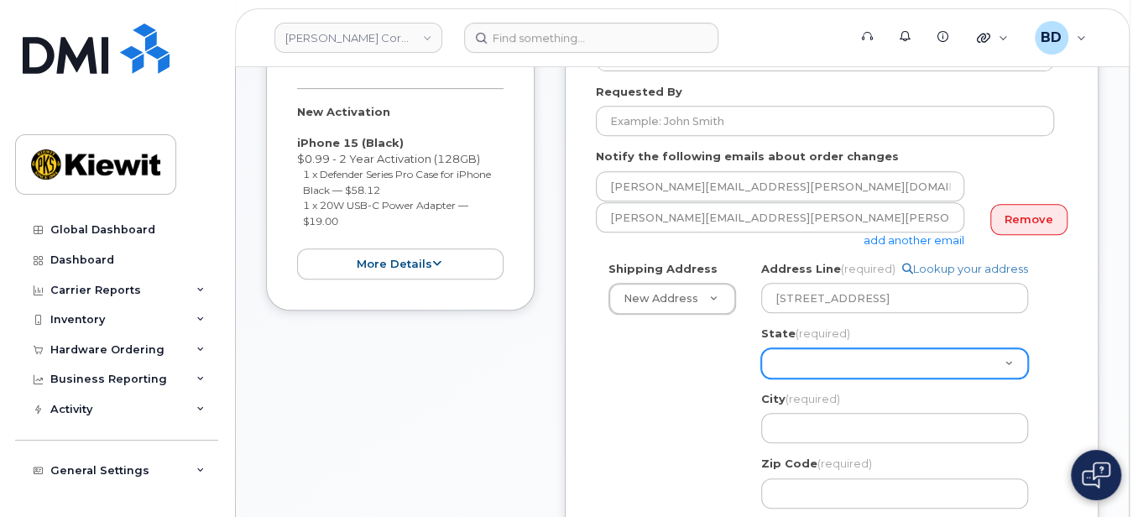
click at [806, 357] on select "Alabama Alaska American Samoa Arizona Arkansas California Colorado Connecticut …" at bounding box center [894, 363] width 267 height 30
select select "TX"
click at [796, 358] on select "Alabama Alaska American Samoa Arizona Arkansas California Colorado Connecticut …" at bounding box center [894, 363] width 267 height 30
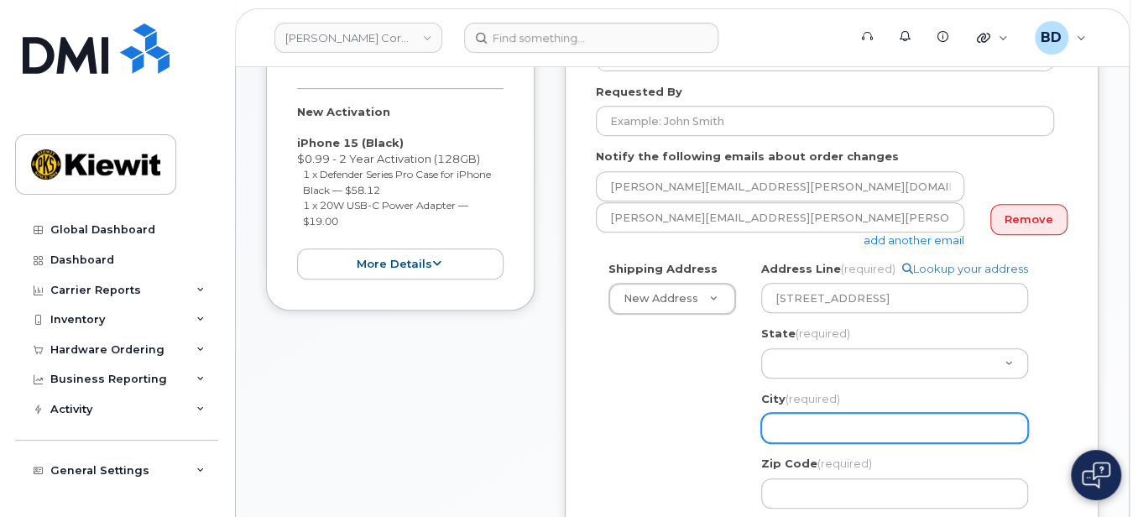
click at [803, 431] on input "City (required)" at bounding box center [894, 428] width 267 height 30
select select
type input "W"
select select
type input "We"
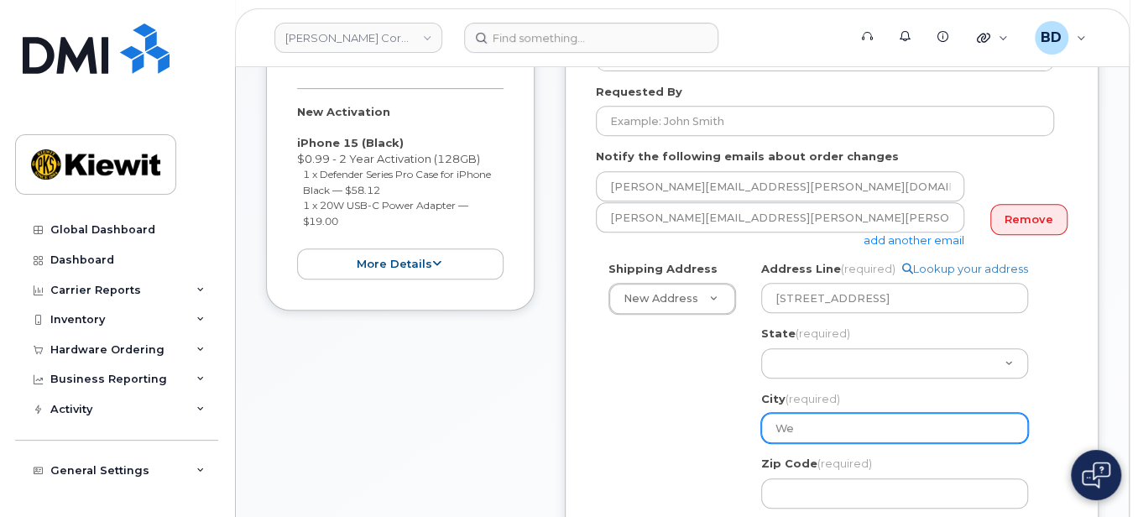
select select
type input "Wes"
select select
type input "West"
select select
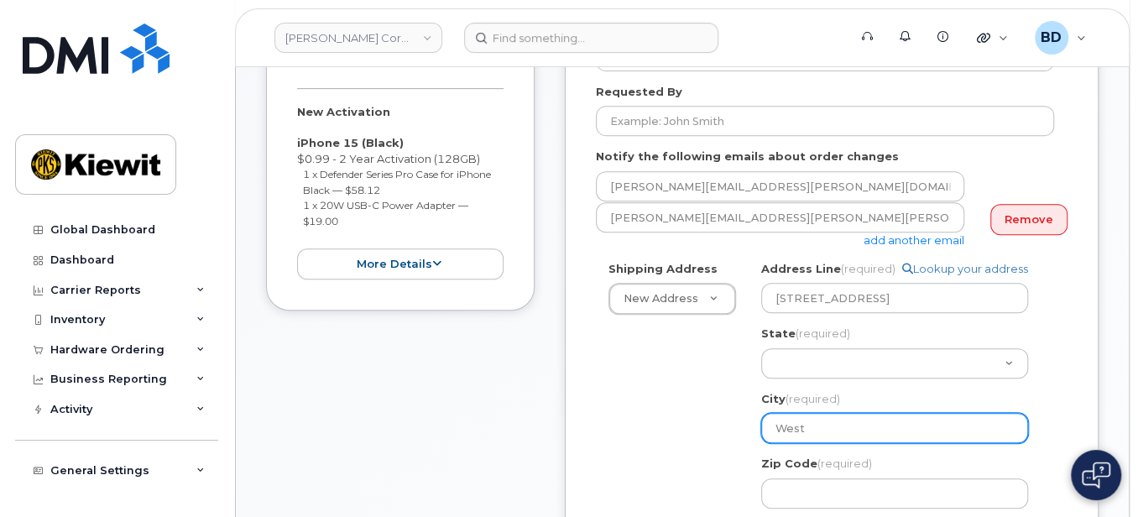
type input "Westl"
select select
type input "Westla"
select select
type input "Westlak"
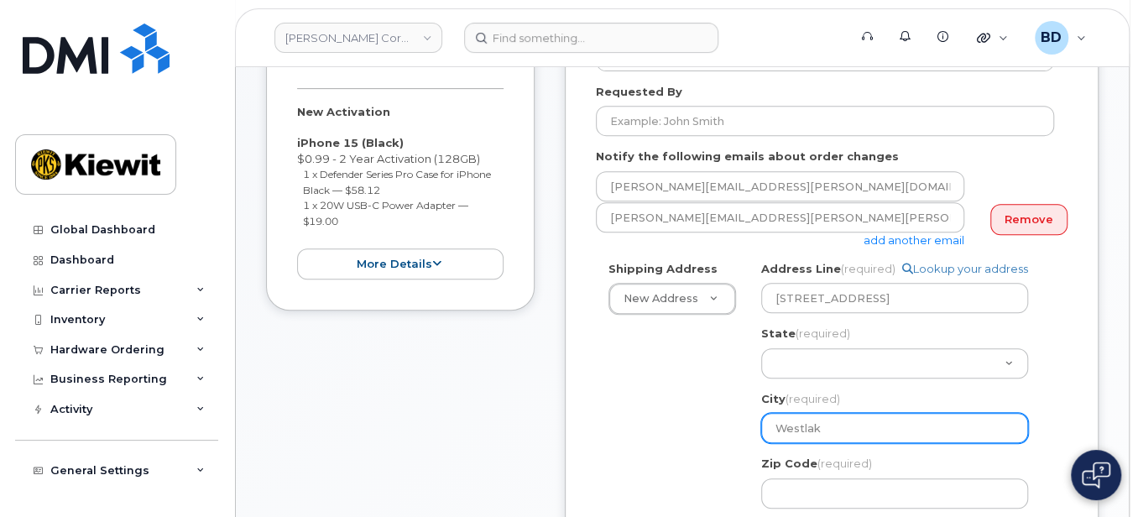
select select
type input "Westlake"
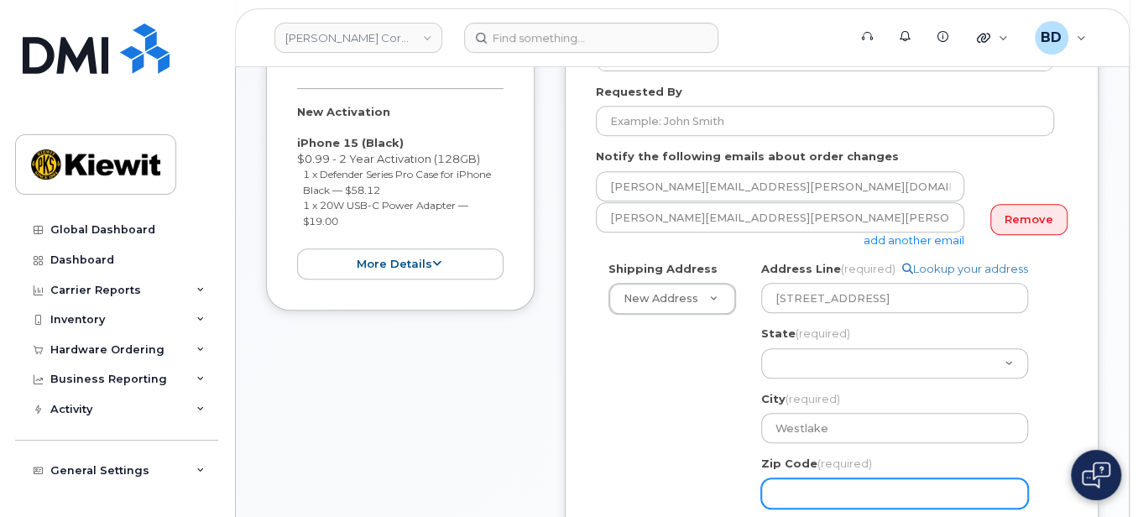
click at [787, 486] on input "Zip Code (required)" at bounding box center [894, 493] width 267 height 30
select select
type input "7"
select select
type input "76"
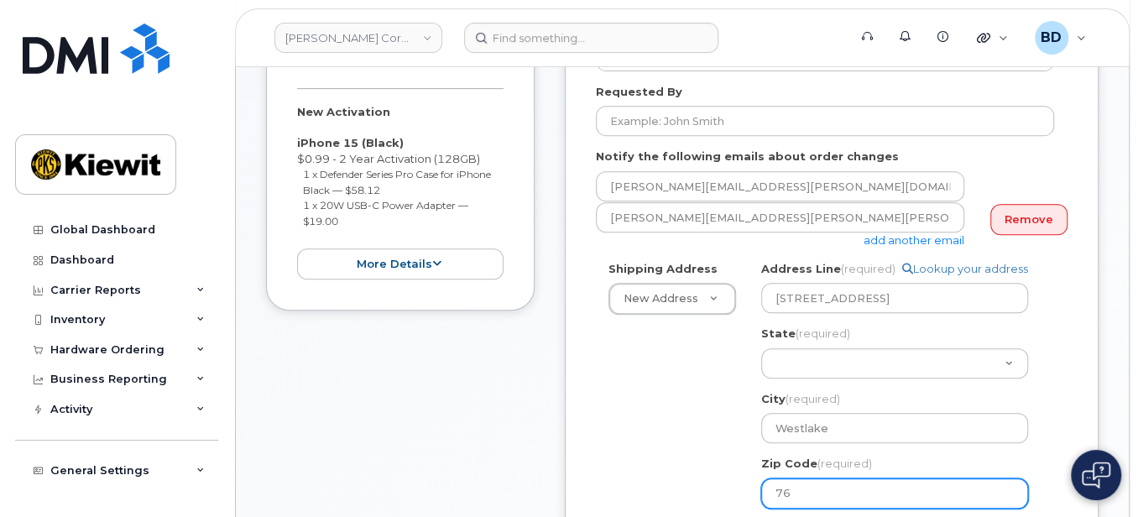
select select
type input "762"
select select
type input "7626"
select select
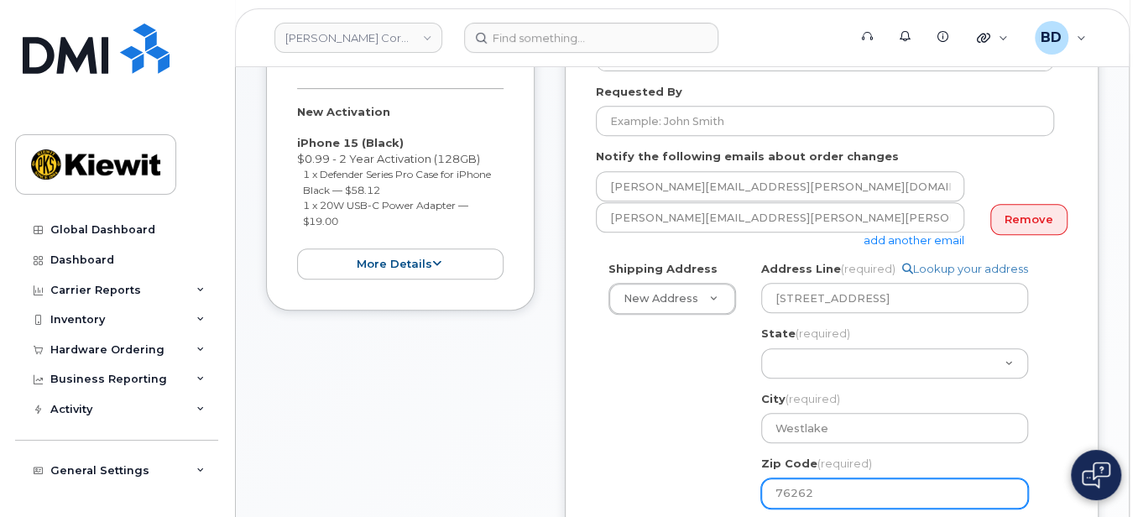
click at [863, 499] on input "76262" at bounding box center [894, 493] width 267 height 30
type input "76262"
drag, startPoint x: 692, startPoint y: 458, endPoint x: 696, endPoint y: 444, distance: 14.9
click at [692, 458] on div "Shipping Address New Address New Address 10055 Trainstation Circle 11501 42nd S…" at bounding box center [825, 489] width 458 height 456
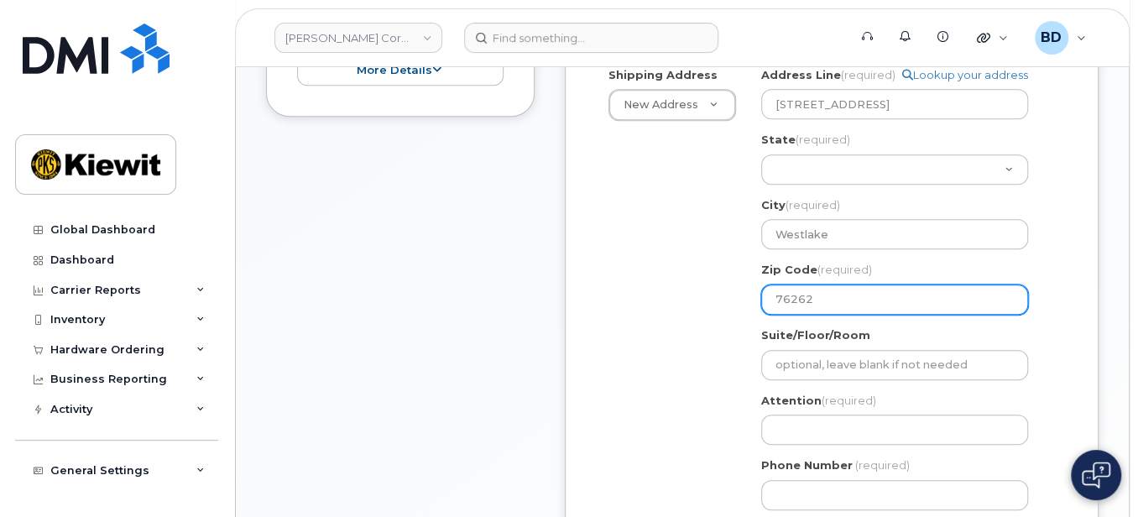
scroll to position [559, 0]
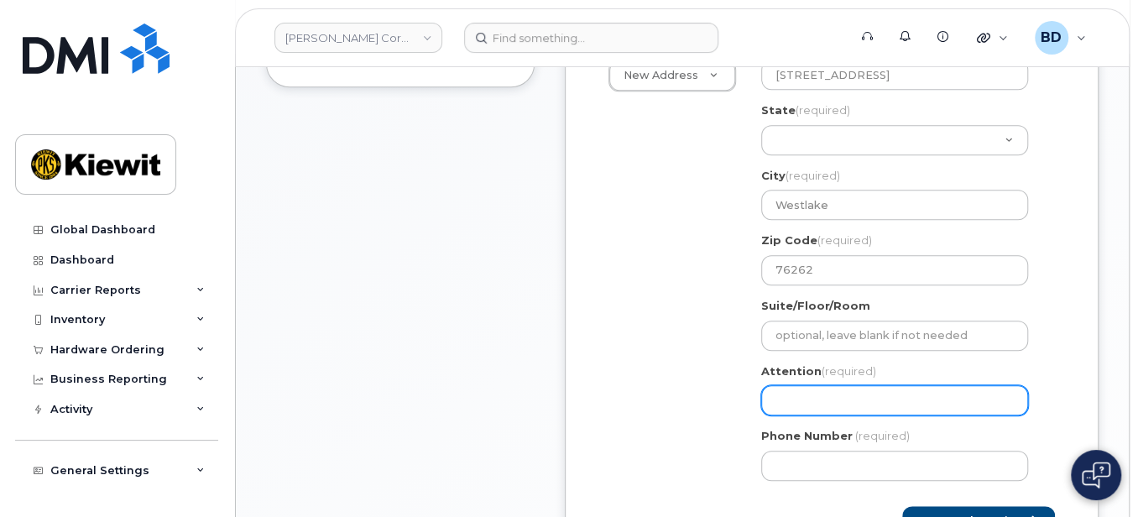
click at [794, 398] on input "Attention (required)" at bounding box center [894, 400] width 267 height 30
click at [783, 387] on input "Attention (required)" at bounding box center [894, 400] width 267 height 30
select select
type input "S"
select select
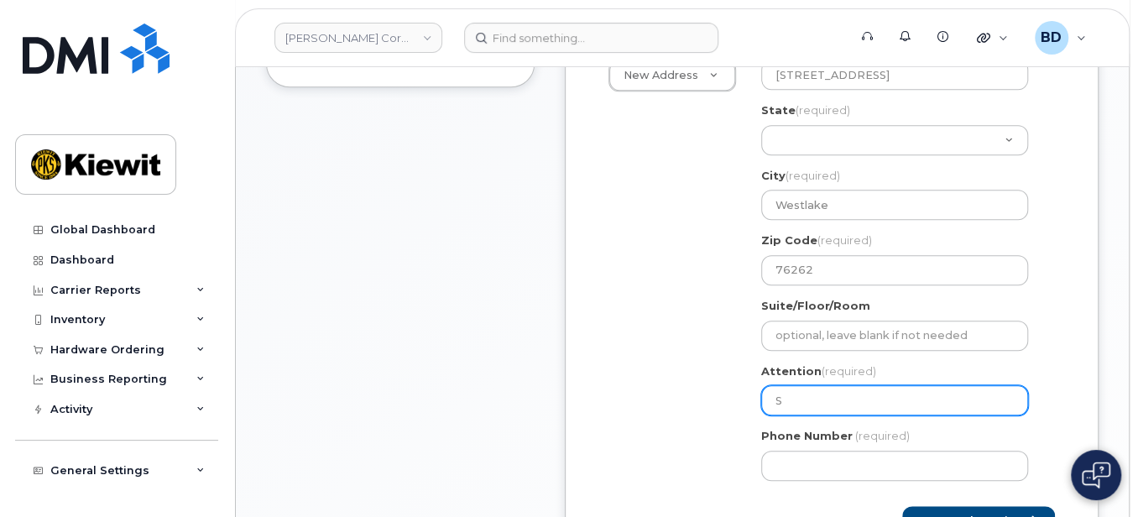
type input "Sc"
select select
type input "Sco"
select select
type input "Scot"
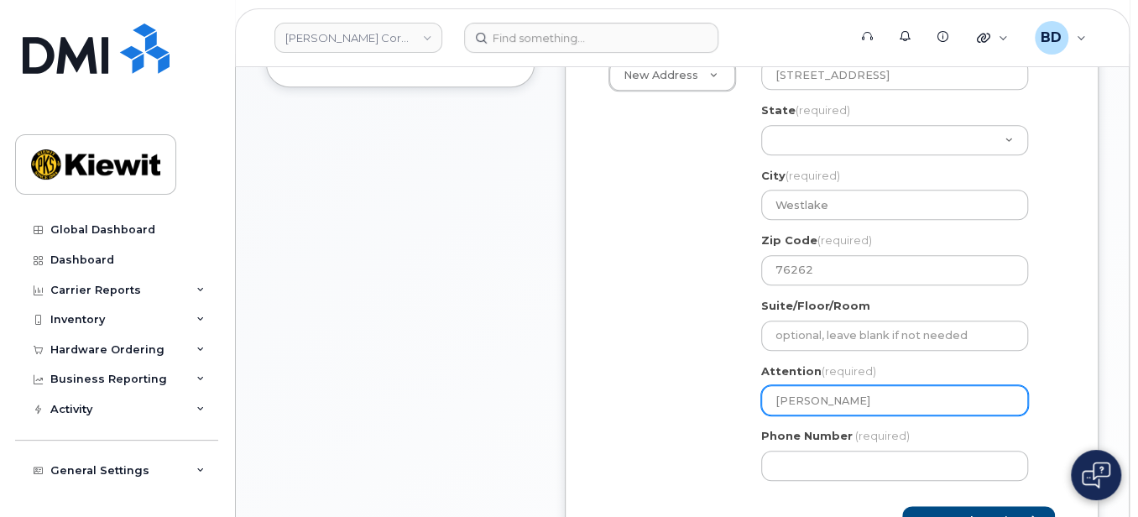
select select
type input "Scott"
select select
type input "Scott P"
select select
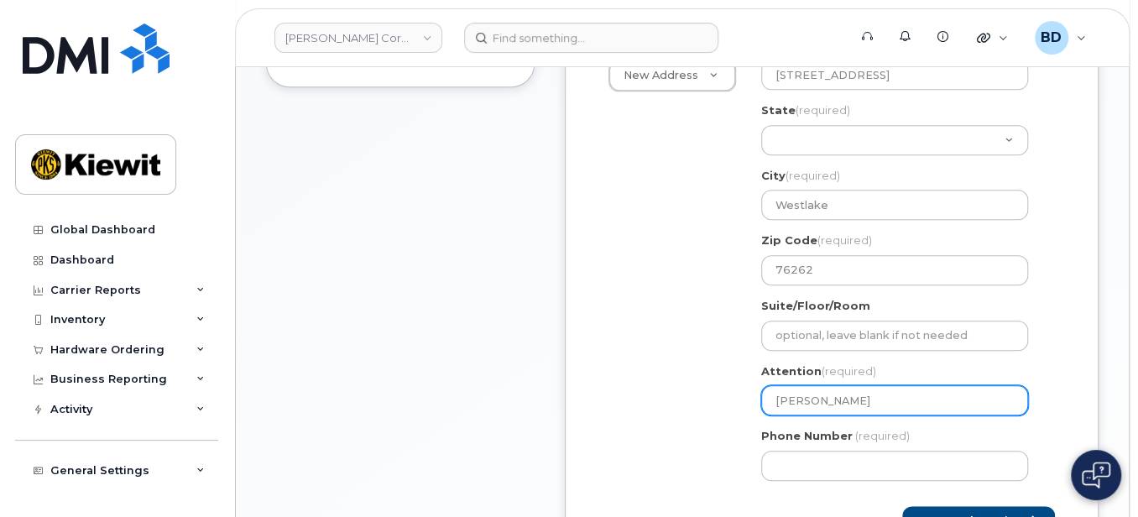
type input "Scott Pa"
select select
type input "Scott Pat"
select select
type input "Scott Patt"
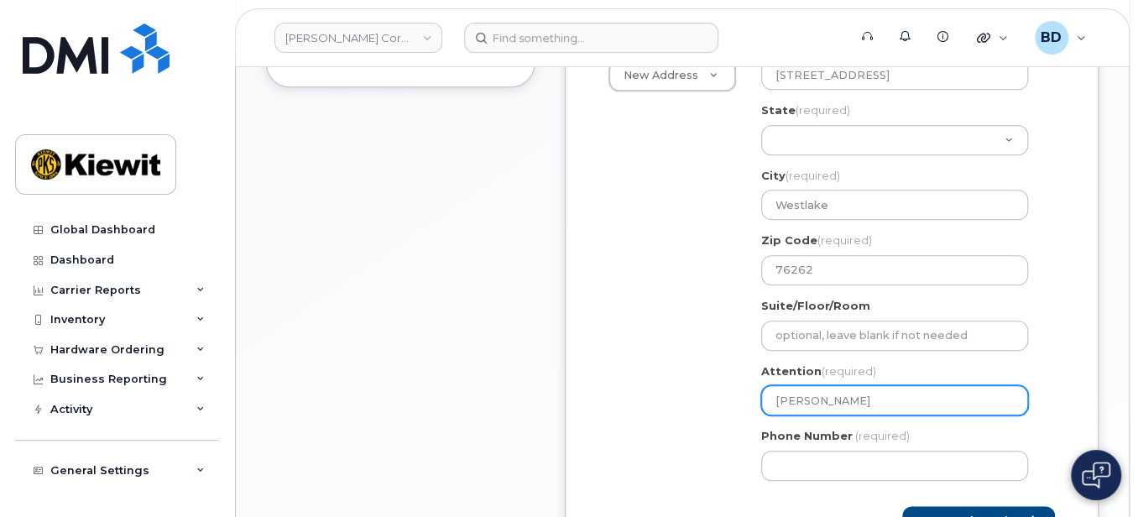
select select
type input "Scott Patte"
select select
type input "Scott Patter"
select select
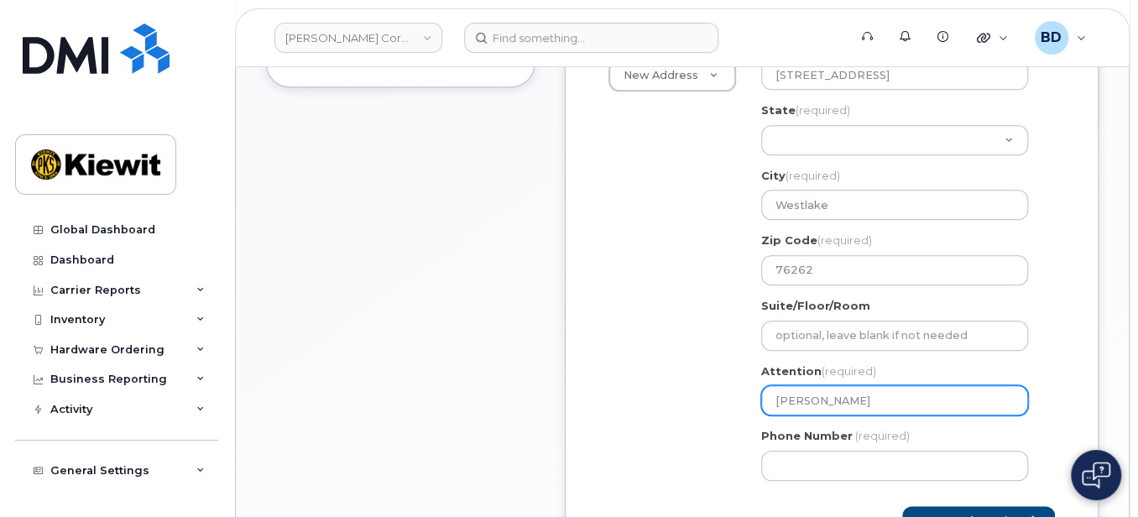
type input "Scott Patters"
select select
type input "Scott Patterso"
select select
type input "Scott Patterson"
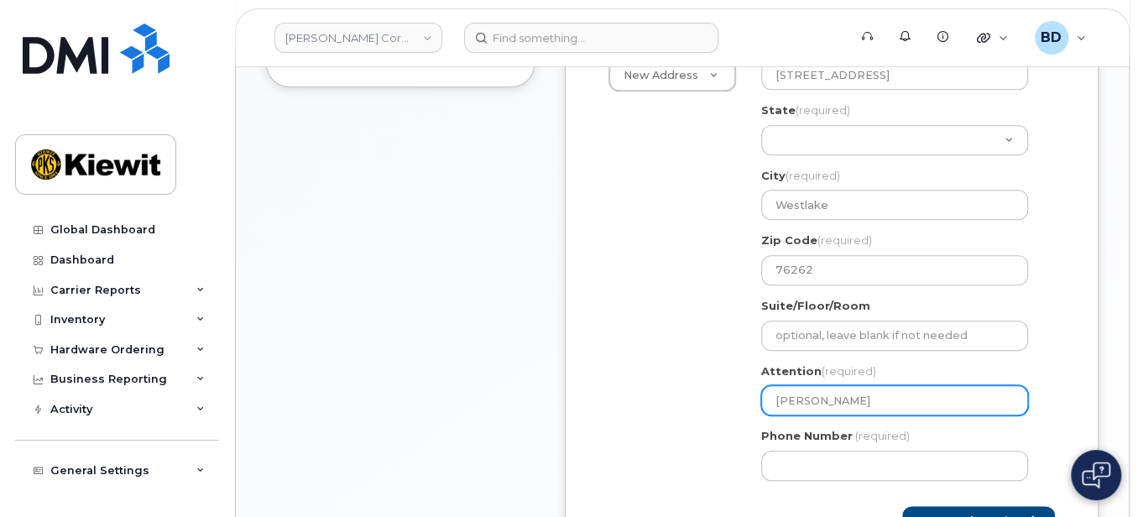
select select
type input "Scott Patterson/"
select select
type input "Scott Patterson/B"
select select
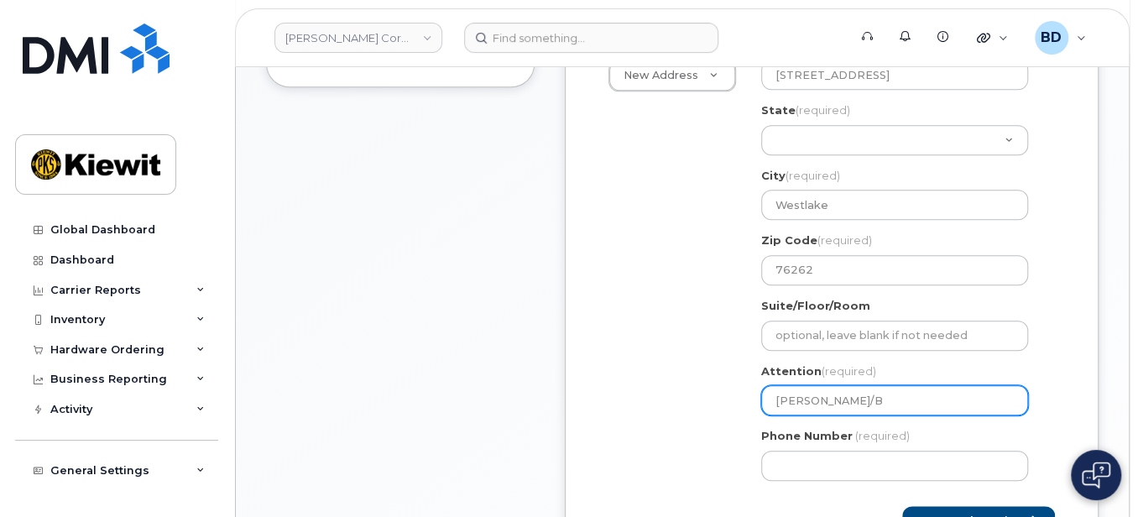
type input "Scott Patterson/Ba"
select select
type input "Scott Patterson/Bai"
select select
type input "Scott Patterson/Bail"
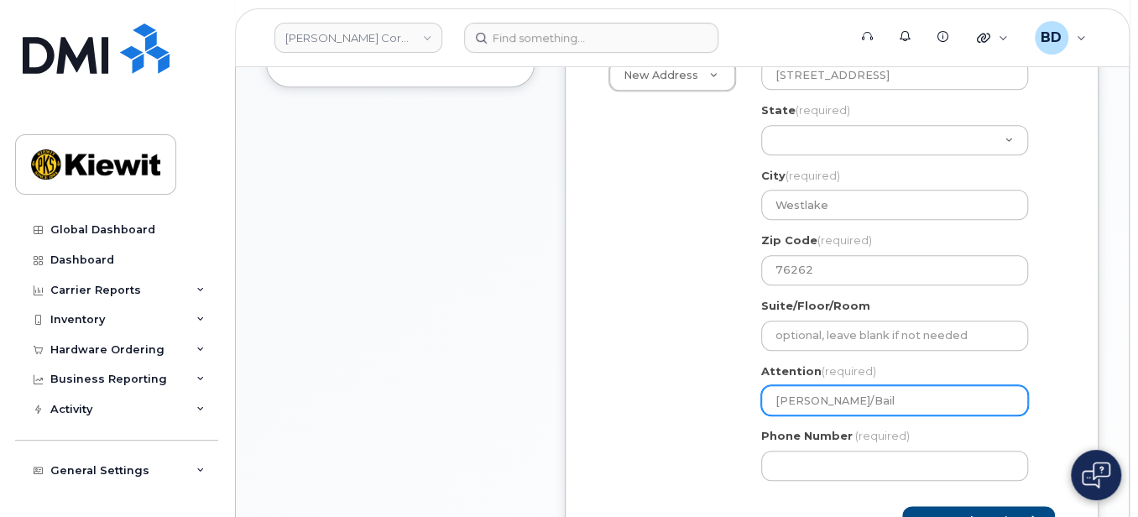
select select
type input "Scott Patterson/Baile"
select select
type input "Scott Patterson/Bailey"
select select
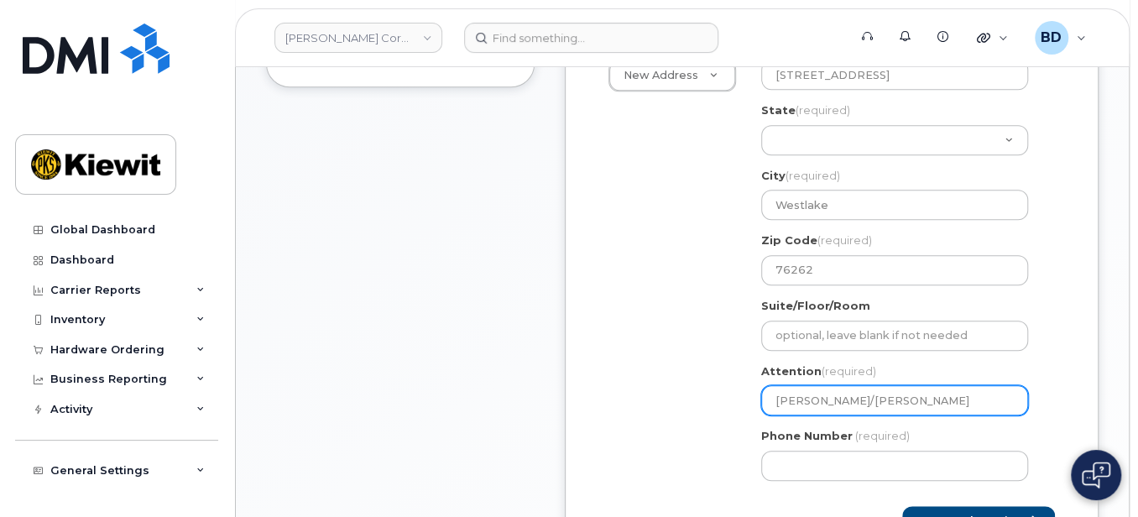
type input "Scott Patterson/Bailey H"
select select
type input "Scott Patterson/Bailey He"
select select
type input "Scott Patterson/Bailey Her"
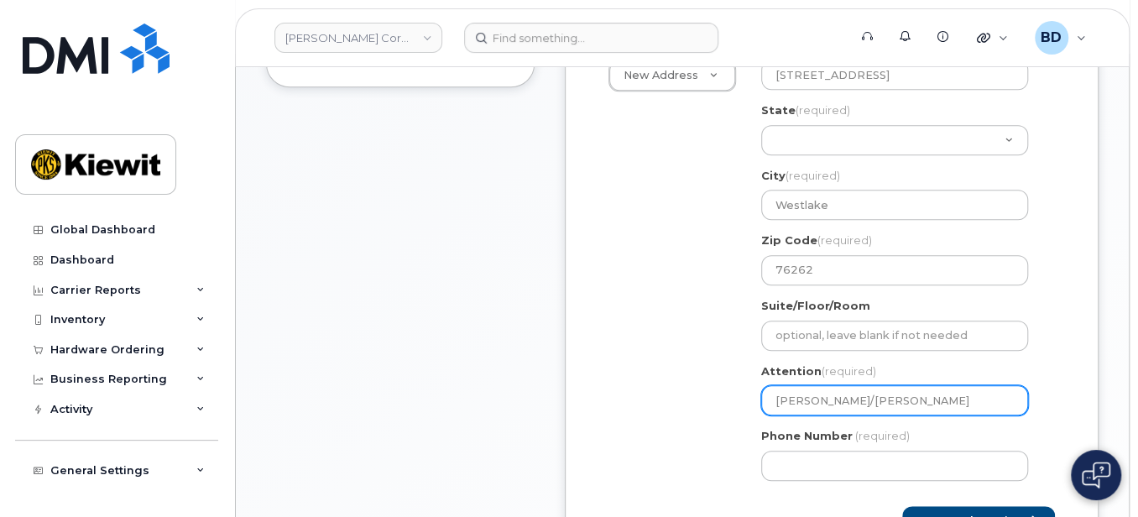
select select
type input "Scott Patterson/Bailey Herr"
select select
type input "Scott Patterson/Bailey Herre"
select select
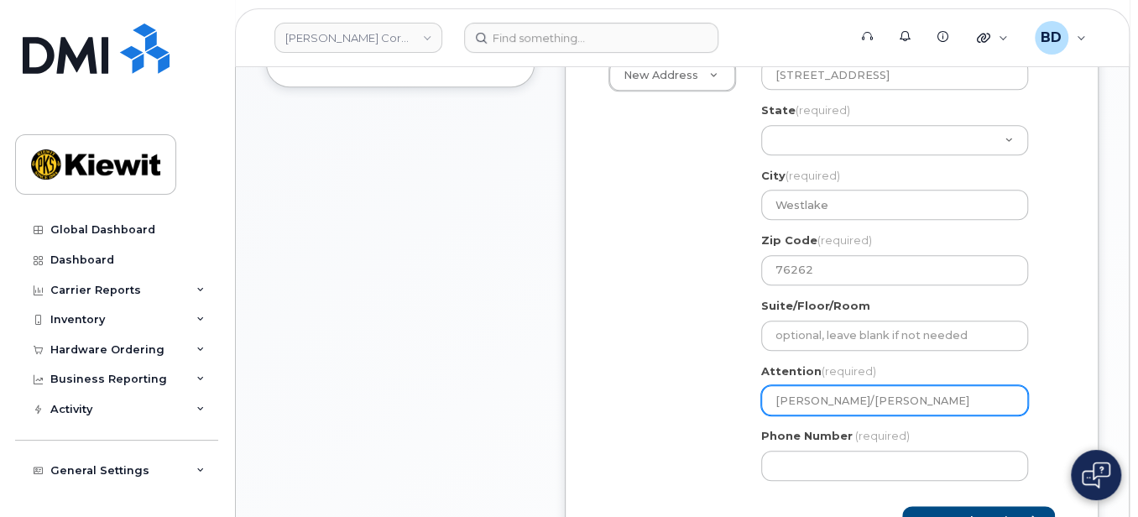
type input "Scott Patterson/Bailey Herrer"
select select
click at [859, 396] on input "[PERSON_NAME]/[PERSON_NAME]" at bounding box center [894, 400] width 267 height 30
drag, startPoint x: 860, startPoint y: 396, endPoint x: 951, endPoint y: 398, distance: 91.5
click at [951, 398] on input "[PERSON_NAME]/[PERSON_NAME]" at bounding box center [894, 400] width 267 height 30
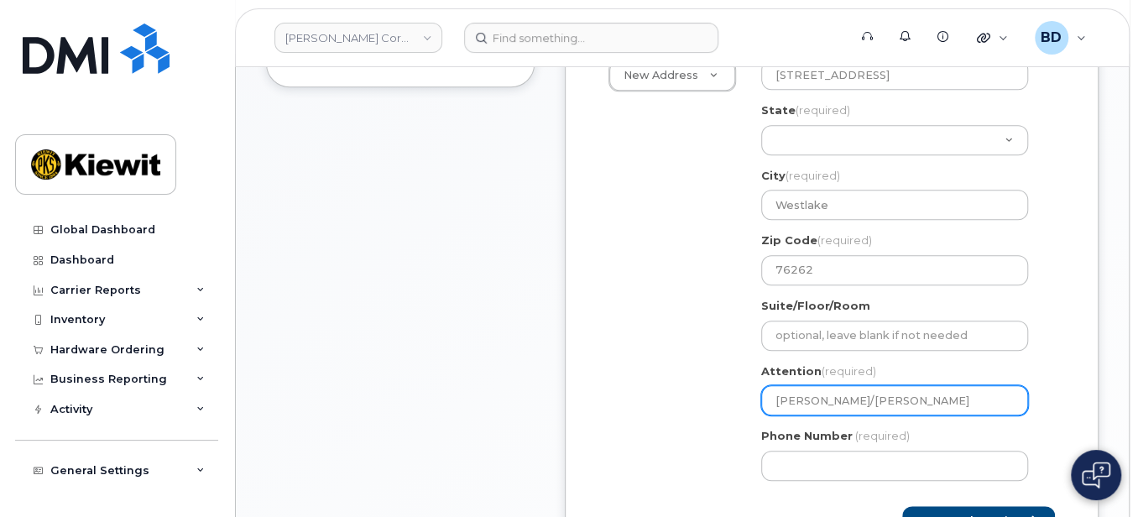
type input "[PERSON_NAME]/[PERSON_NAME]"
click at [816, 431] on label "Phone Number" at bounding box center [807, 436] width 92 height 16
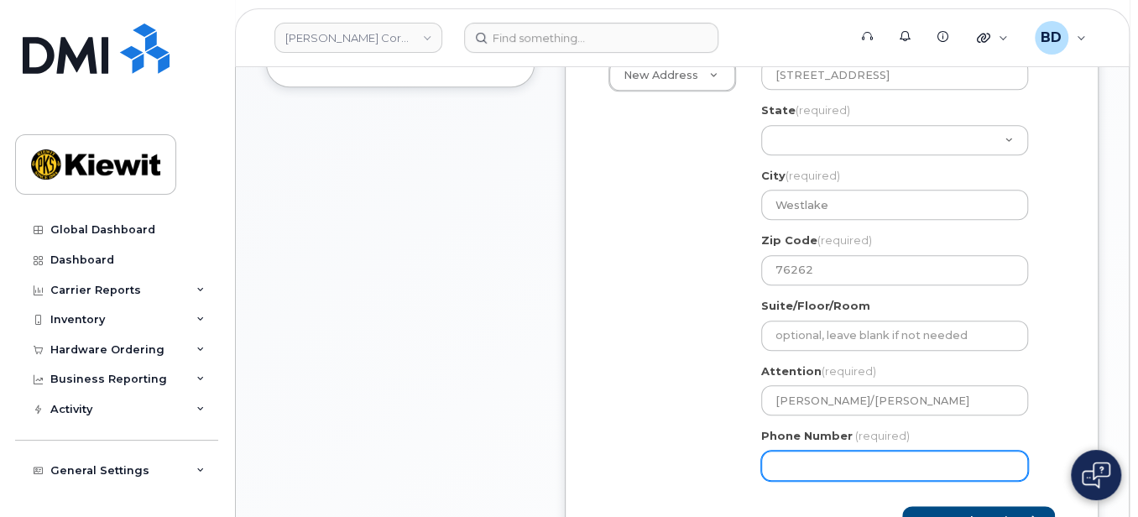
click at [816, 451] on input "Phone Number" at bounding box center [894, 466] width 267 height 30
type input "8777727707"
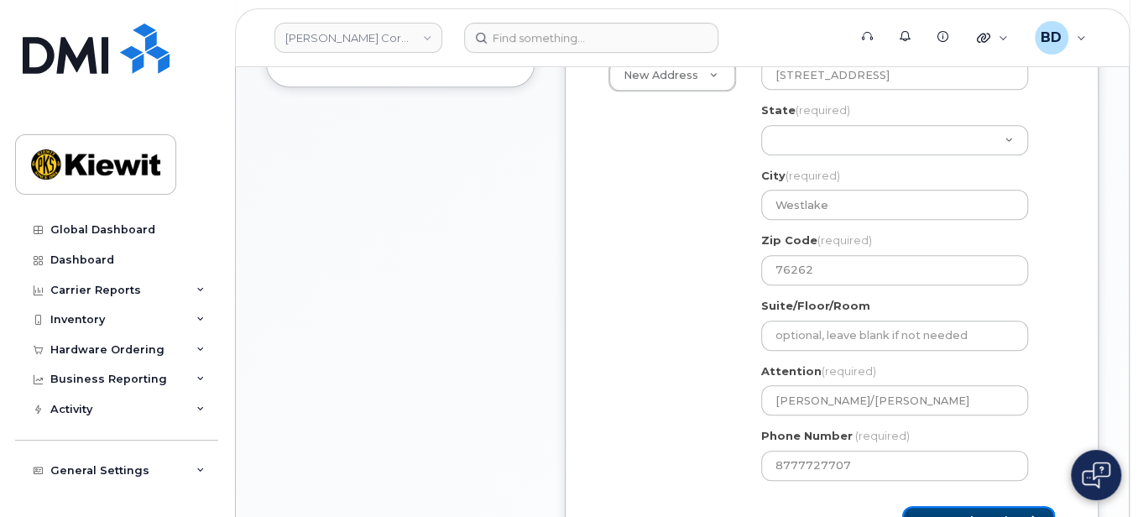
select select
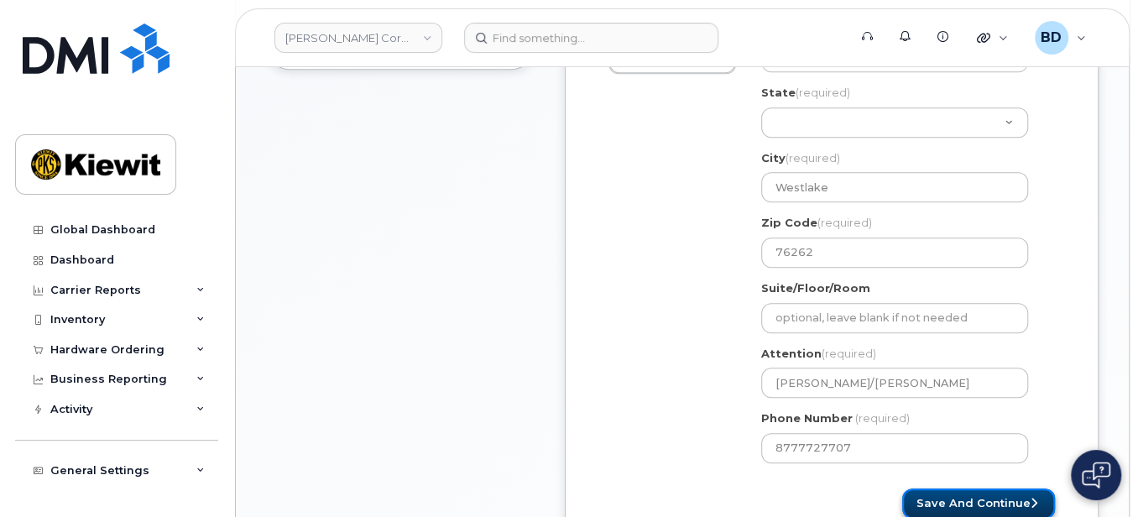
click at [1006, 499] on button "Save and Continue" at bounding box center [978, 504] width 153 height 31
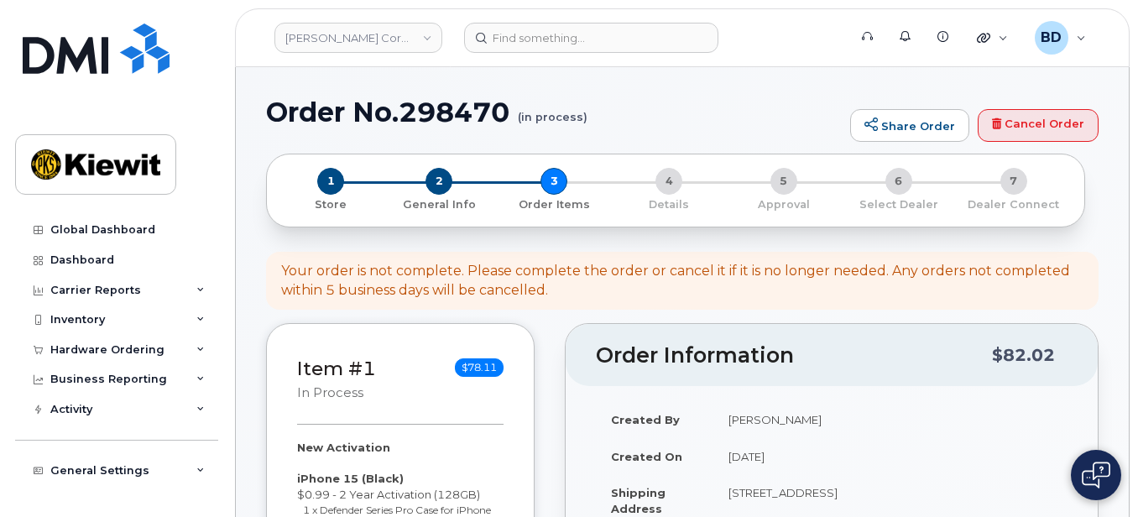
select select
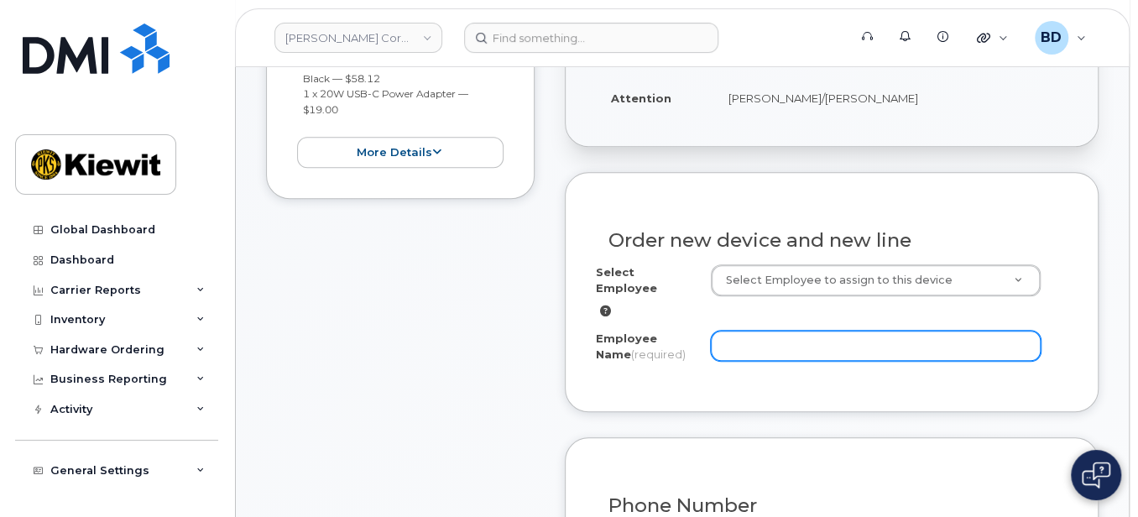
click at [769, 331] on input "Employee Name (required)" at bounding box center [876, 346] width 331 height 30
paste input "/[PERSON_NAME]"
click at [727, 331] on input "/[PERSON_NAME]" at bounding box center [876, 346] width 331 height 30
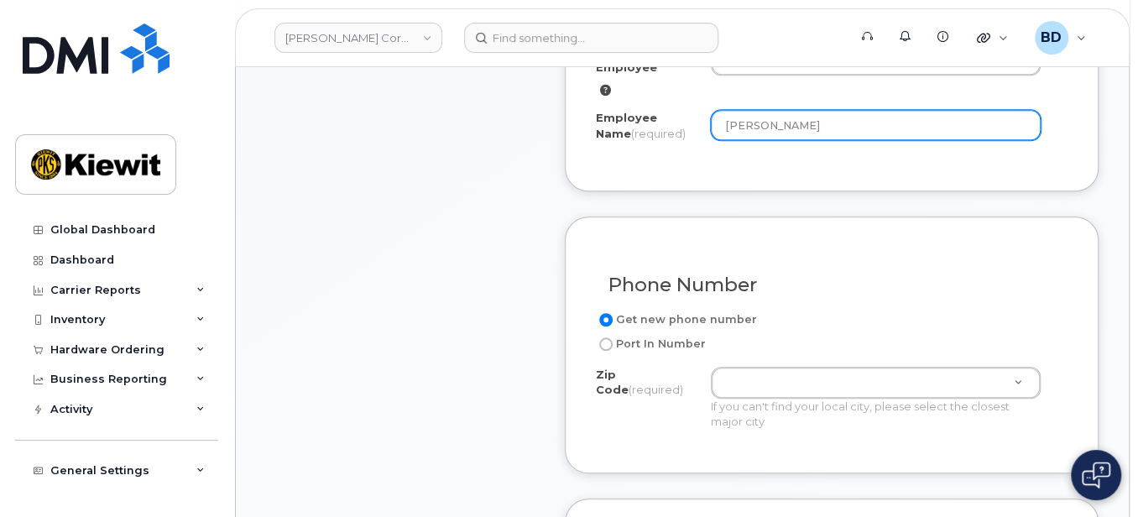
scroll to position [672, 0]
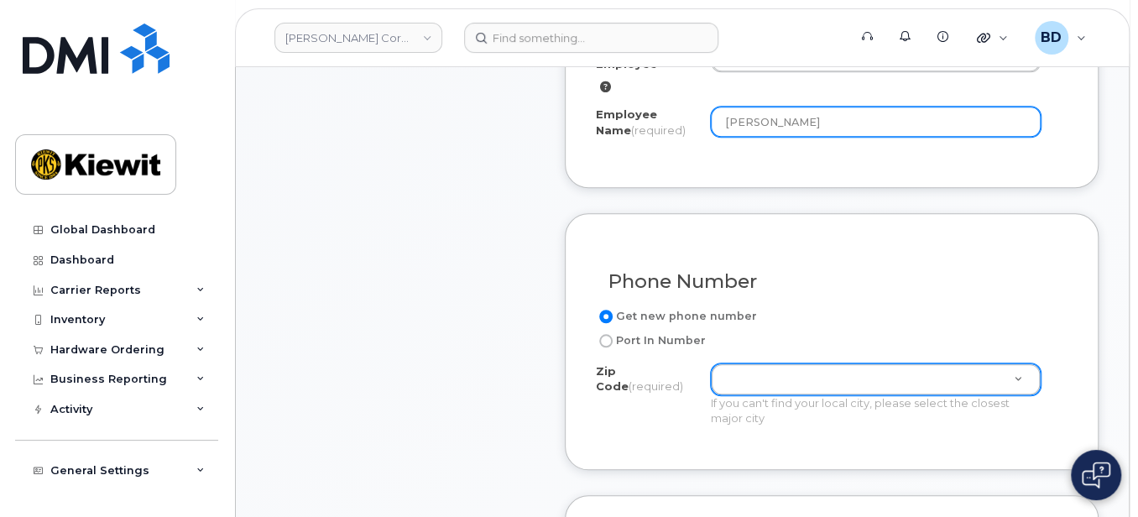
type input "[PERSON_NAME]"
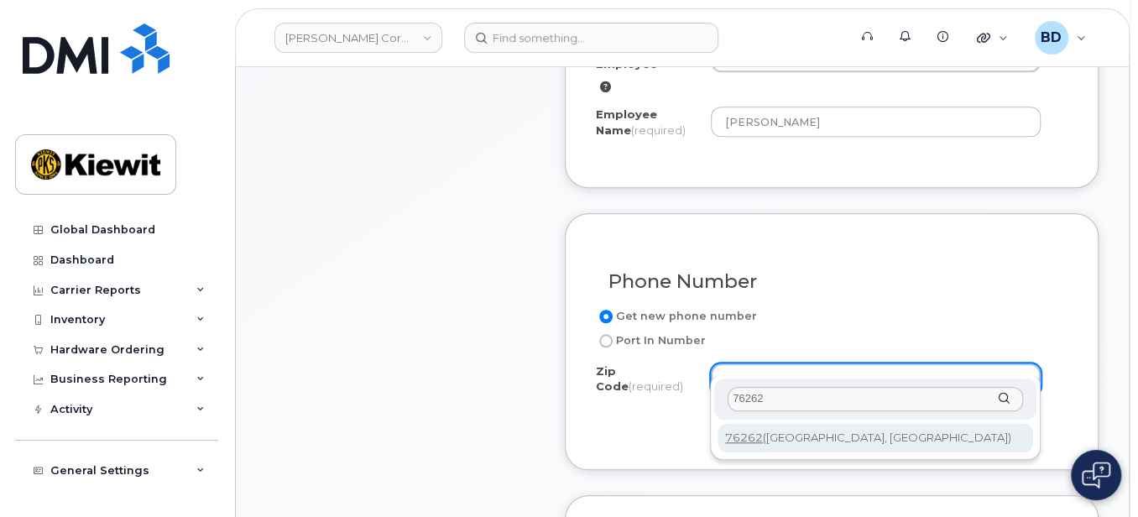
type input "76262"
type input "76262 (Roanoke, TX)"
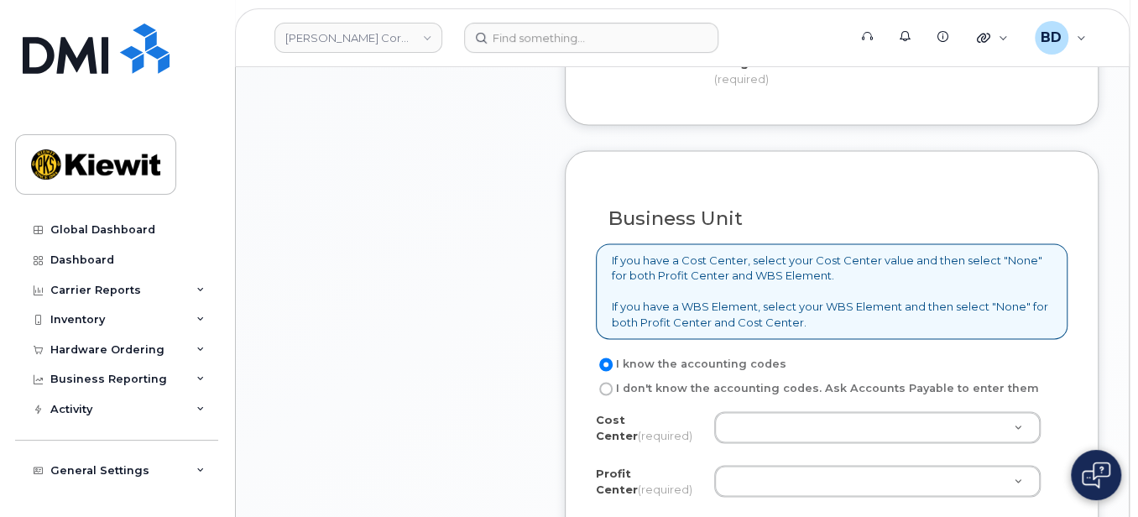
scroll to position [1343, 0]
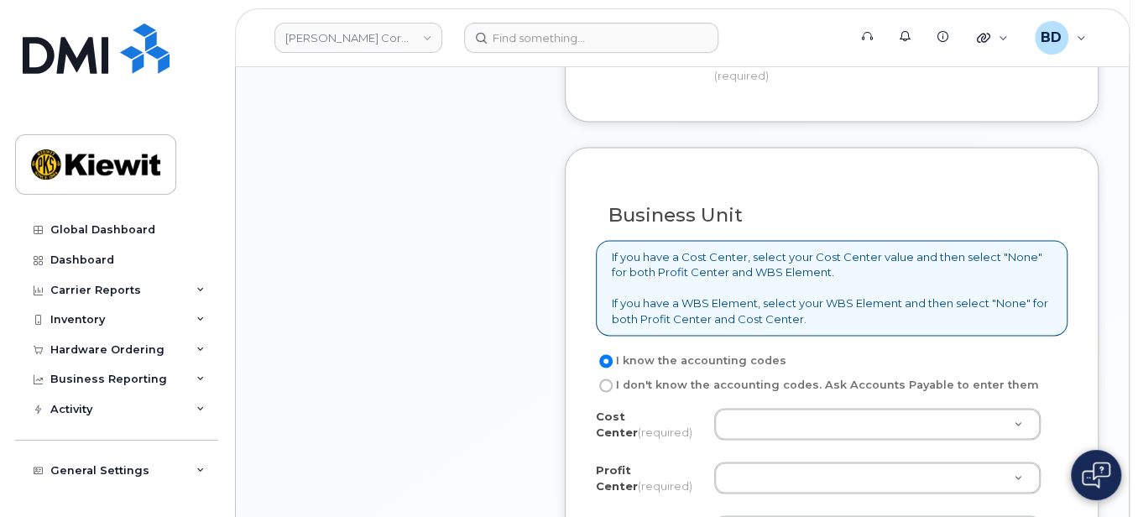
click at [763, 384] on div "I know the accounting codes I don't know the accounting codes. Ask Accounts Pay…" at bounding box center [832, 459] width 472 height 217
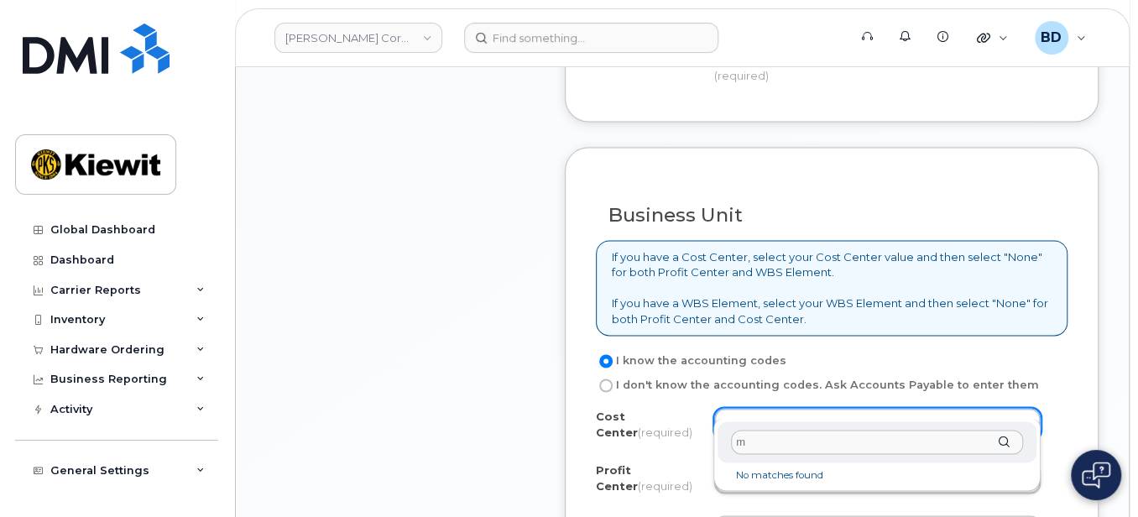
click at [756, 478] on li "No matches found" at bounding box center [877, 475] width 312 height 18
click at [754, 446] on input "m" at bounding box center [877, 442] width 292 height 24
drag, startPoint x: 763, startPoint y: 442, endPoint x: 683, endPoint y: 446, distance: 79.9
click at [683, 446] on body "Kiewit Corporation Support Alerts Knowledge Base Quicklinks Suspend / Cancel De…" at bounding box center [569, 150] width 1138 height 2986
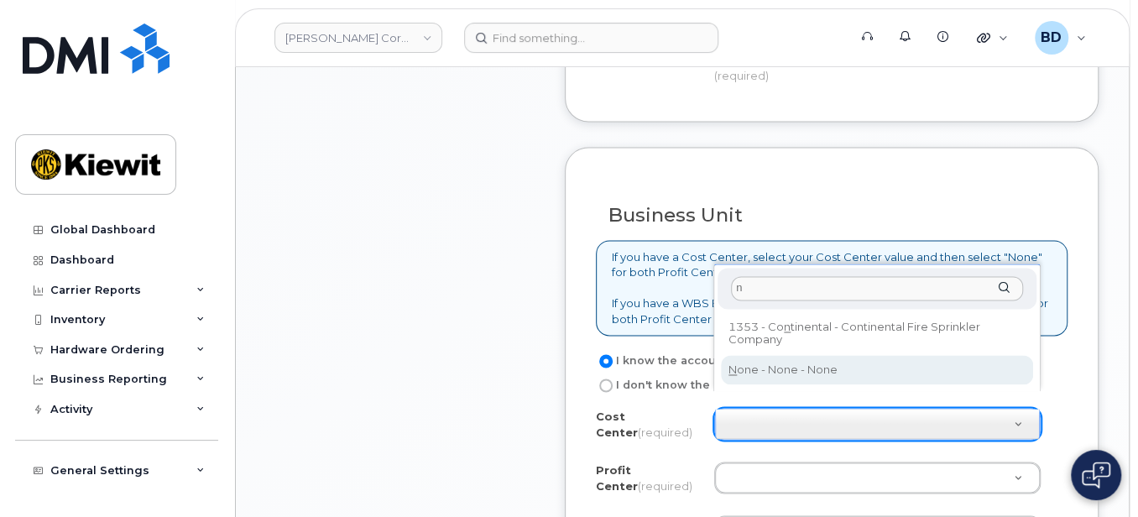
type input "n"
type input "None"
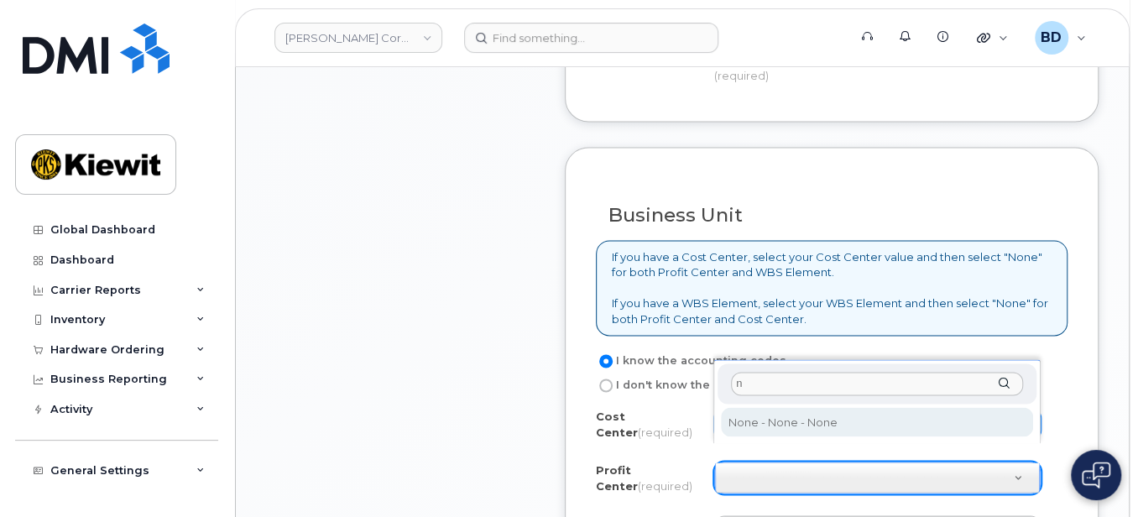
type input "n"
click at [766, 436] on div "n None - None - None" at bounding box center [877, 401] width 327 height 85
select select "None"
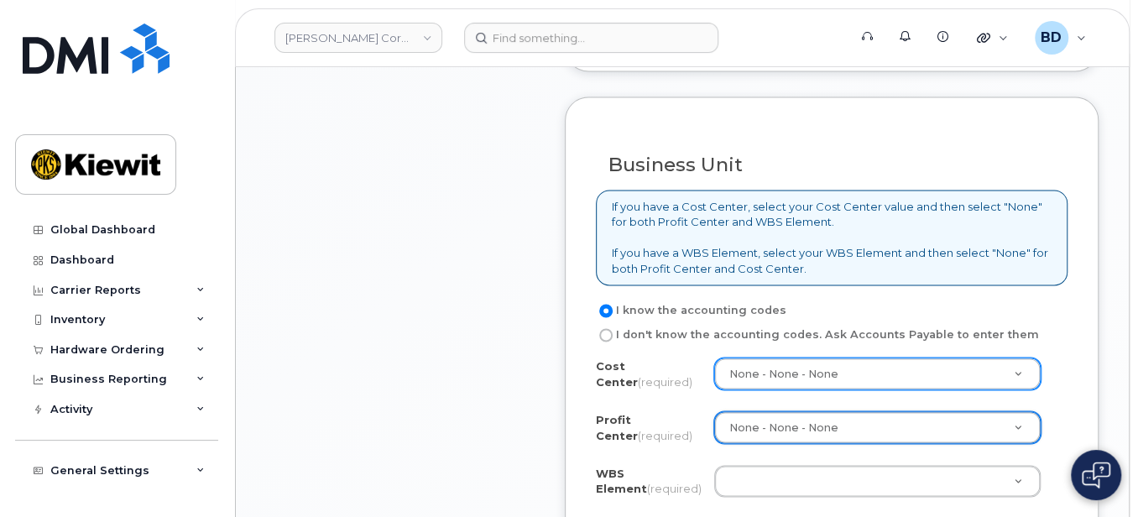
scroll to position [1455, 0]
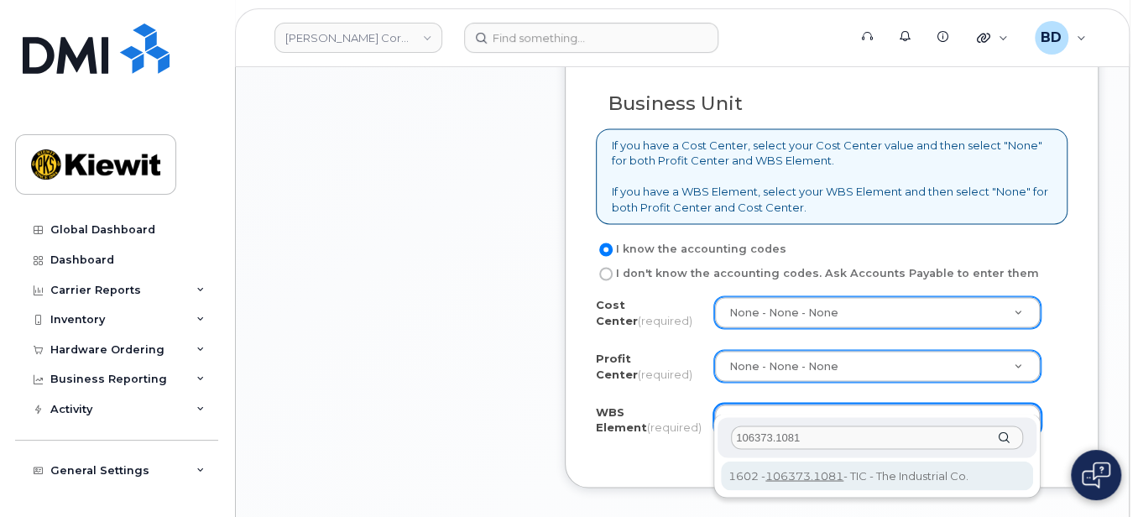
type input "106373.1081"
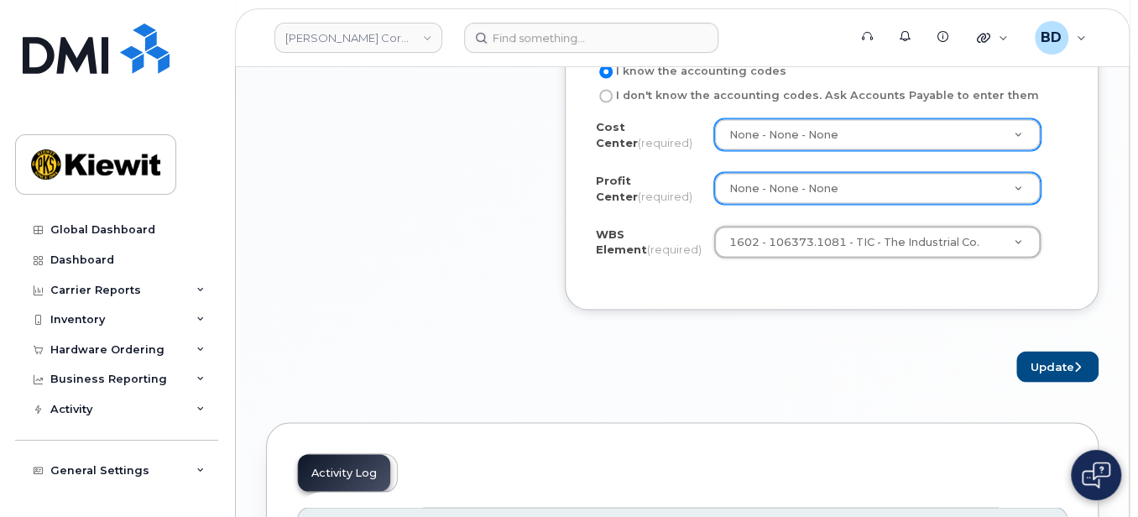
scroll to position [1678, 0]
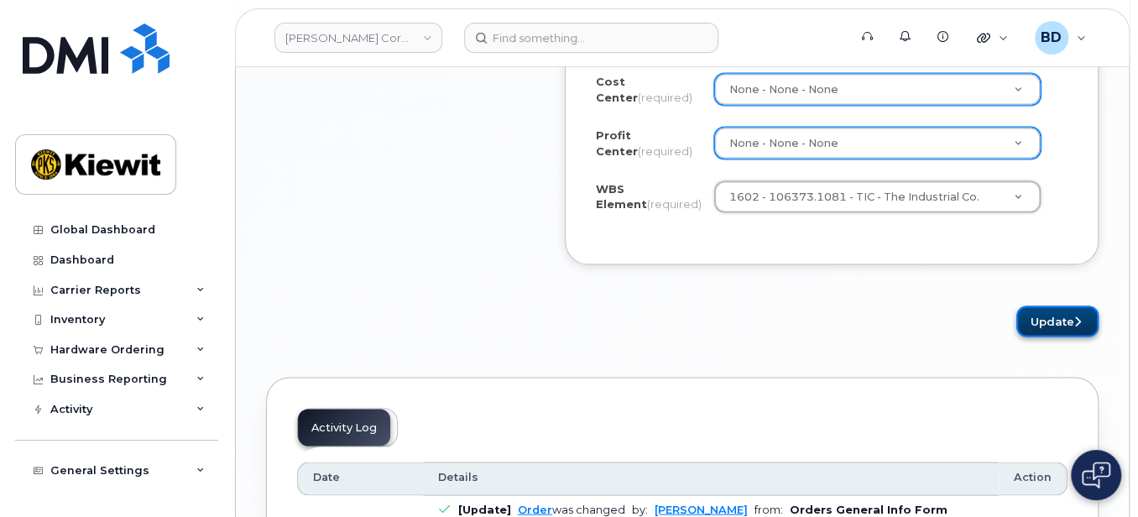
click at [1030, 306] on button "Update" at bounding box center [1058, 321] width 82 height 31
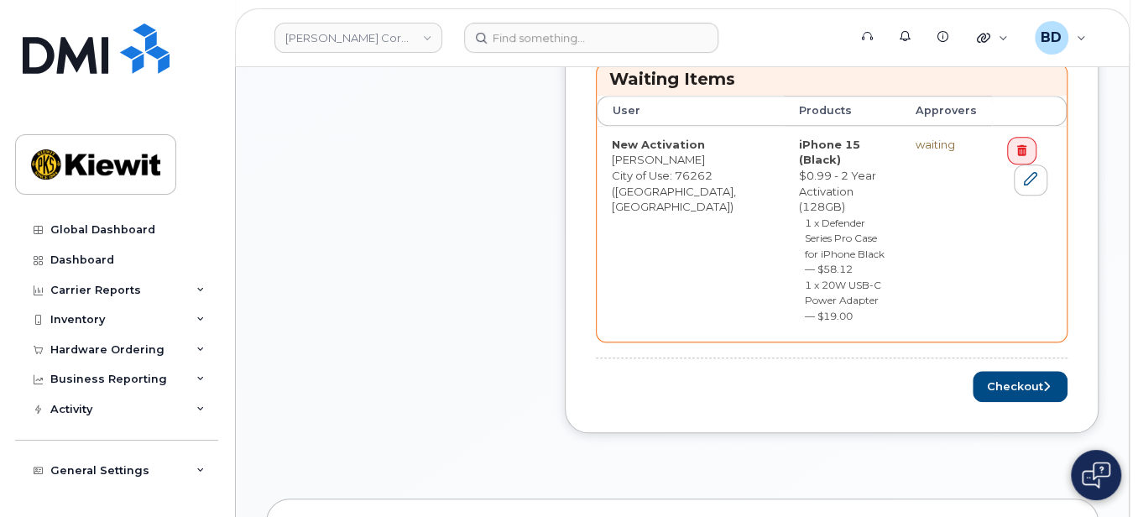
scroll to position [783, 0]
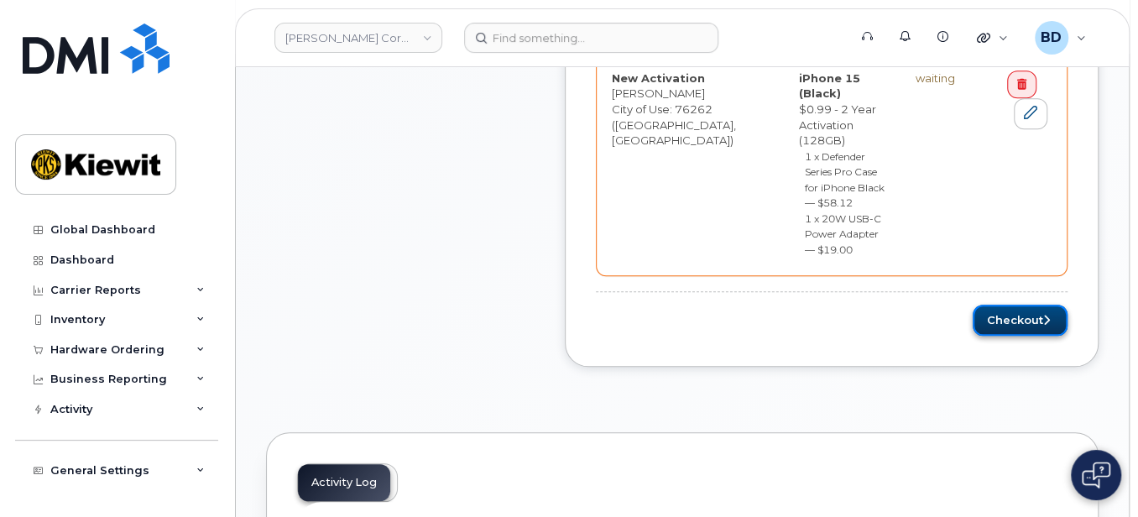
click at [1000, 305] on button "Checkout" at bounding box center [1020, 320] width 95 height 31
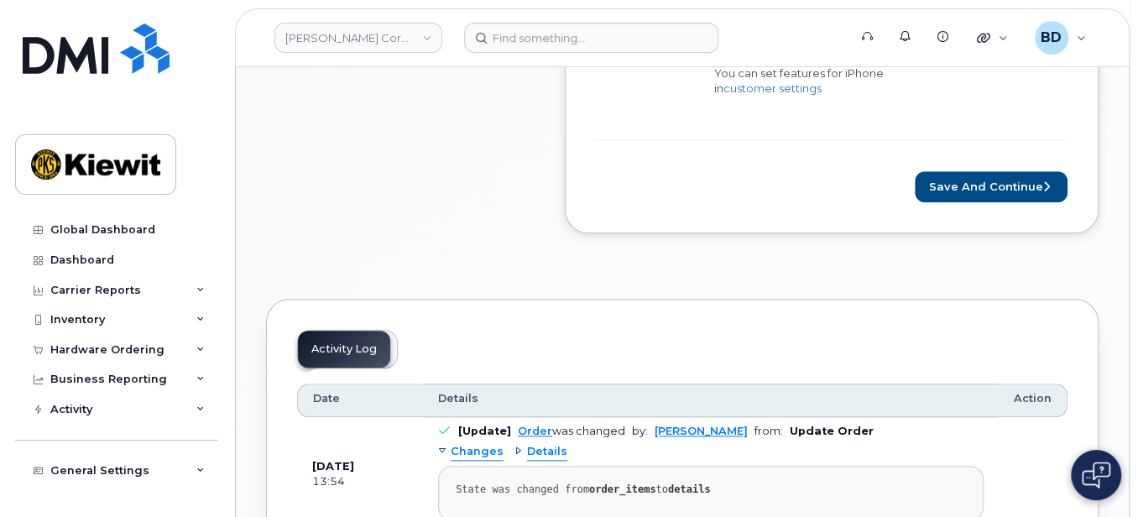
scroll to position [783, 0]
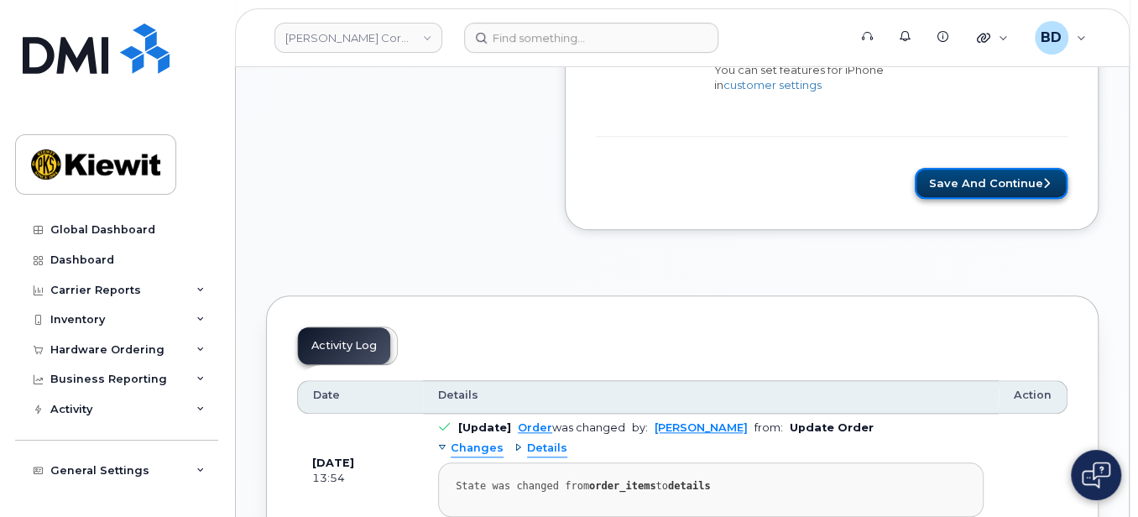
click at [974, 177] on button "Save and Continue" at bounding box center [991, 183] width 153 height 31
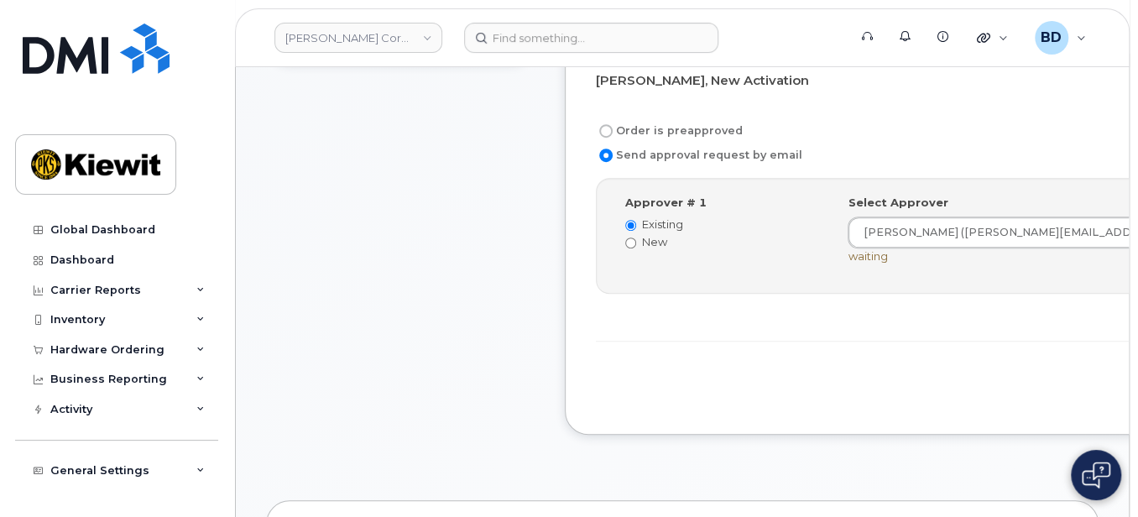
scroll to position [559, 0]
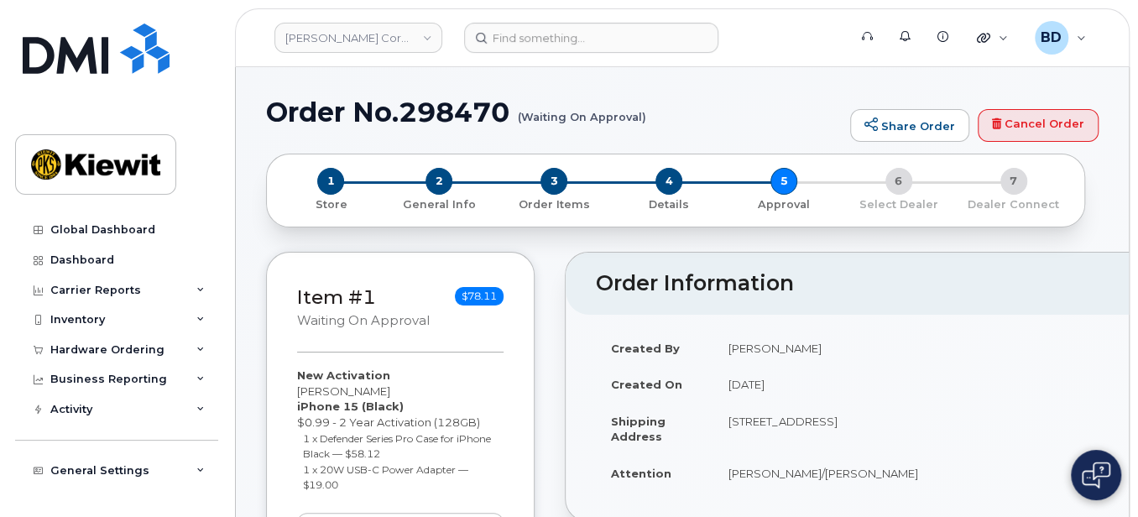
click at [442, 109] on h1 "Order No.298470 (Waiting On Approval)" at bounding box center [554, 111] width 576 height 29
click at [460, 106] on h1 "Order No.298470 (Waiting On Approval)" at bounding box center [554, 111] width 576 height 29
click at [459, 107] on h1 "Order No.298470 (Waiting On Approval)" at bounding box center [554, 111] width 576 height 29
copy h1 "298470"
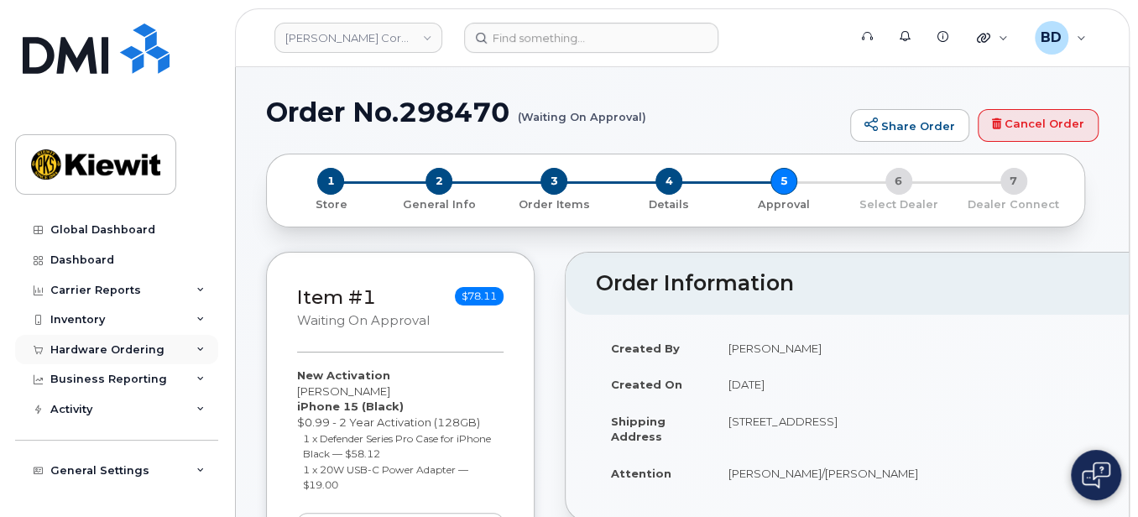
click at [185, 347] on div "Hardware Ordering" at bounding box center [116, 350] width 203 height 30
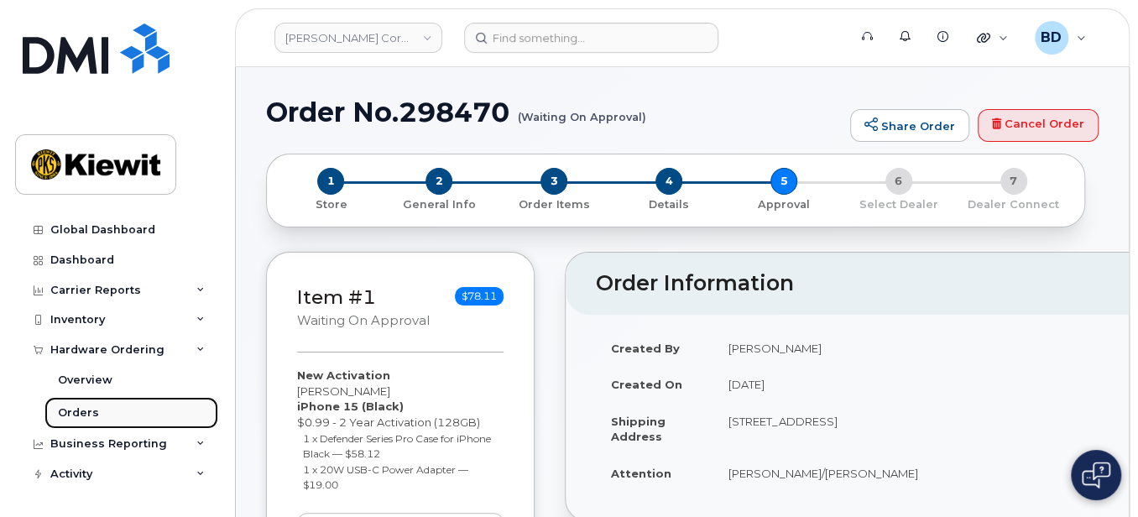
click at [112, 412] on link "Orders" at bounding box center [131, 413] width 174 height 32
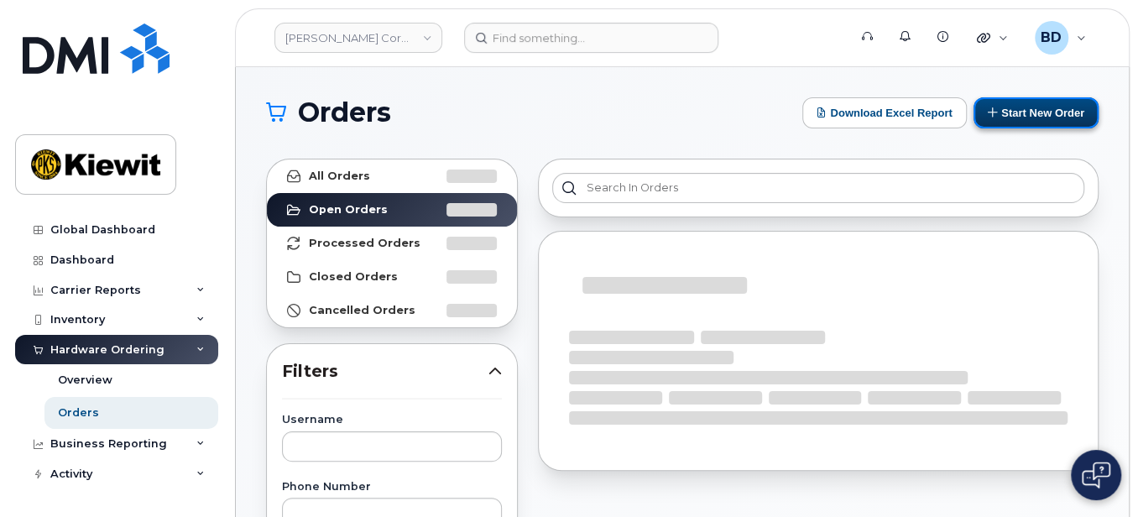
click at [1033, 113] on button "Start New Order" at bounding box center [1036, 112] width 125 height 31
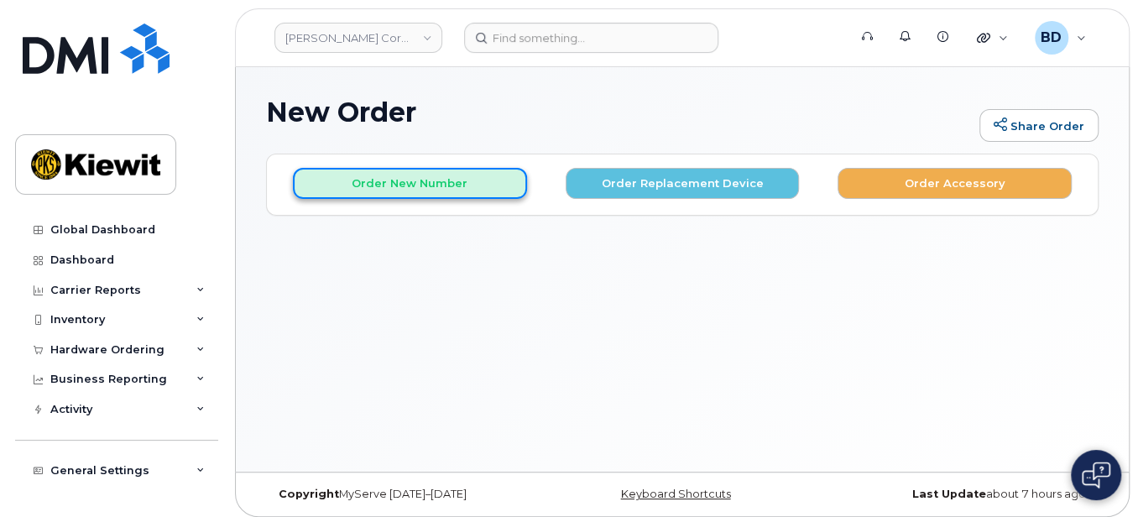
click at [421, 182] on button "Order New Number" at bounding box center [410, 183] width 234 height 31
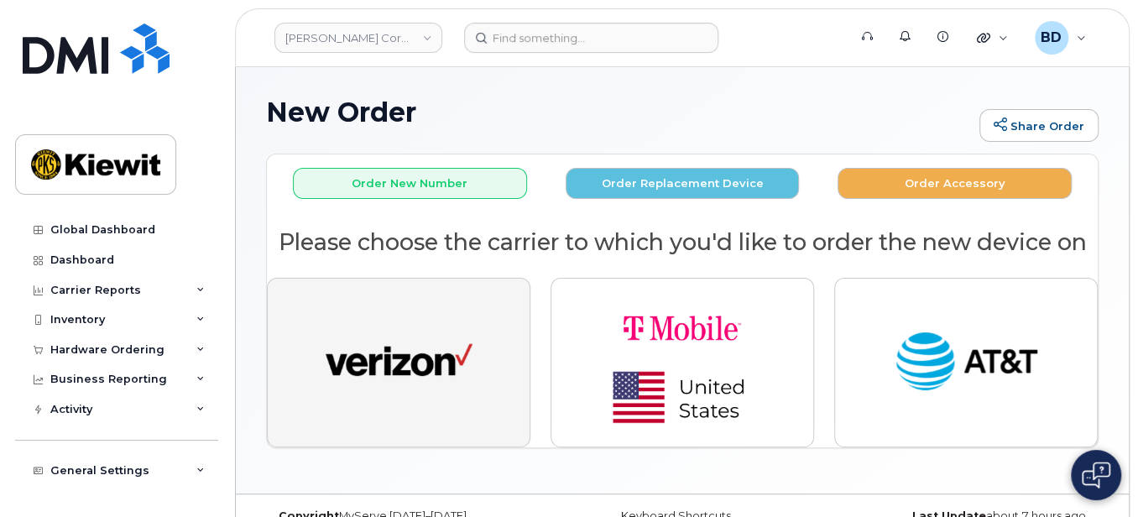
click at [378, 348] on img "button" at bounding box center [399, 363] width 147 height 76
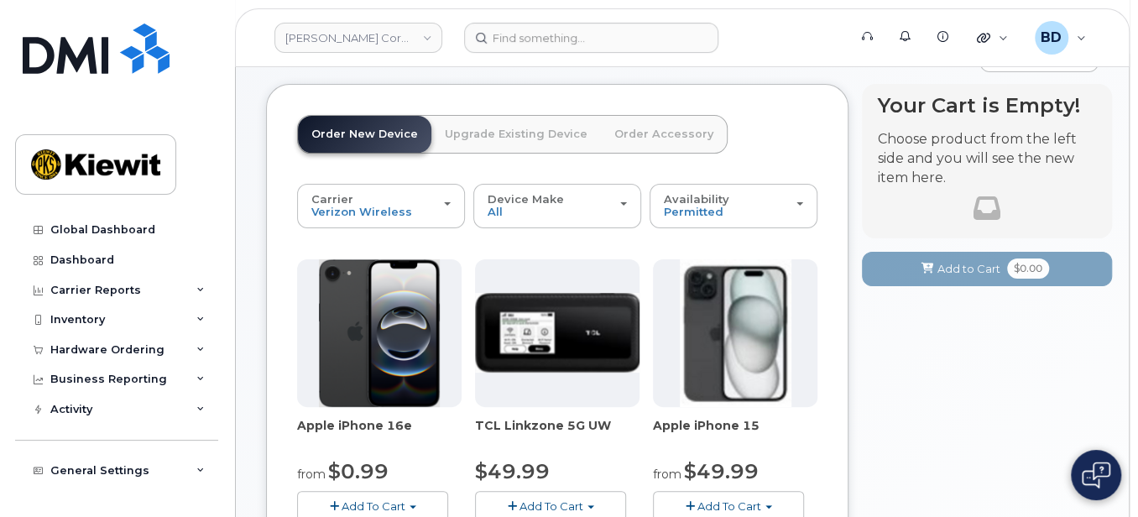
scroll to position [112, 0]
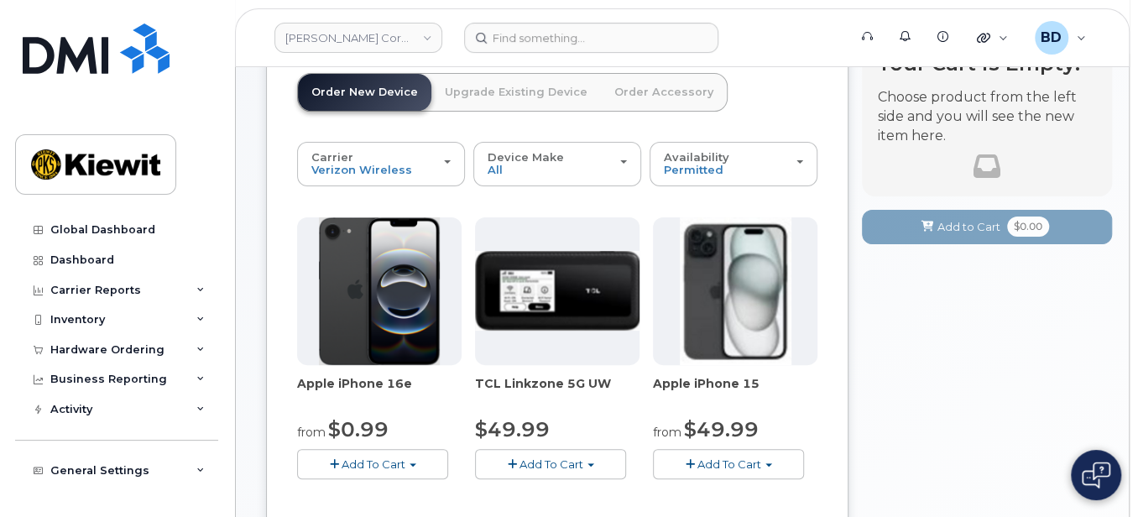
click at [715, 469] on button "Add To Cart" at bounding box center [728, 463] width 151 height 29
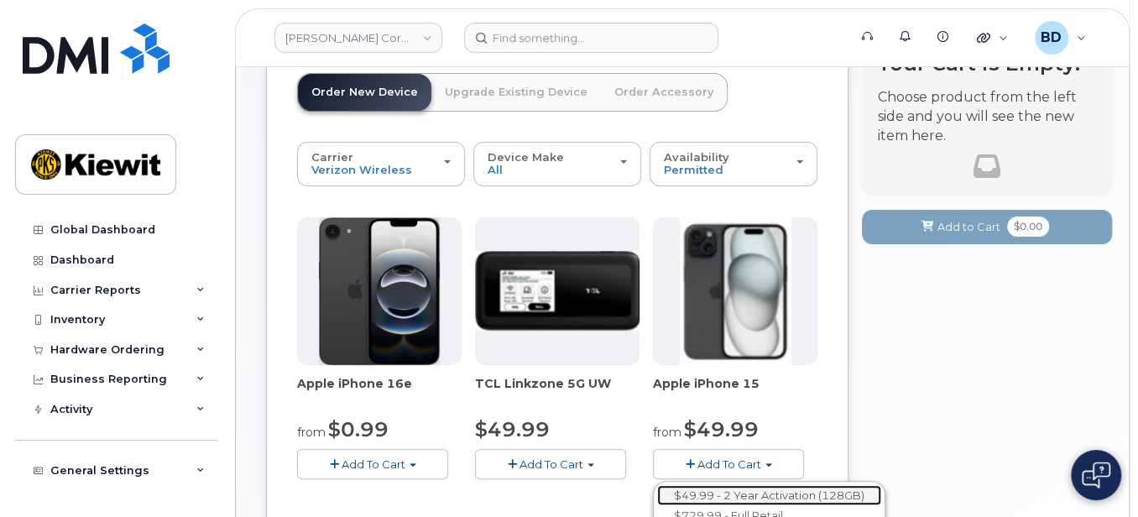
click at [714, 485] on link "$49.99 - 2 Year Activation (128GB)" at bounding box center [769, 495] width 224 height 21
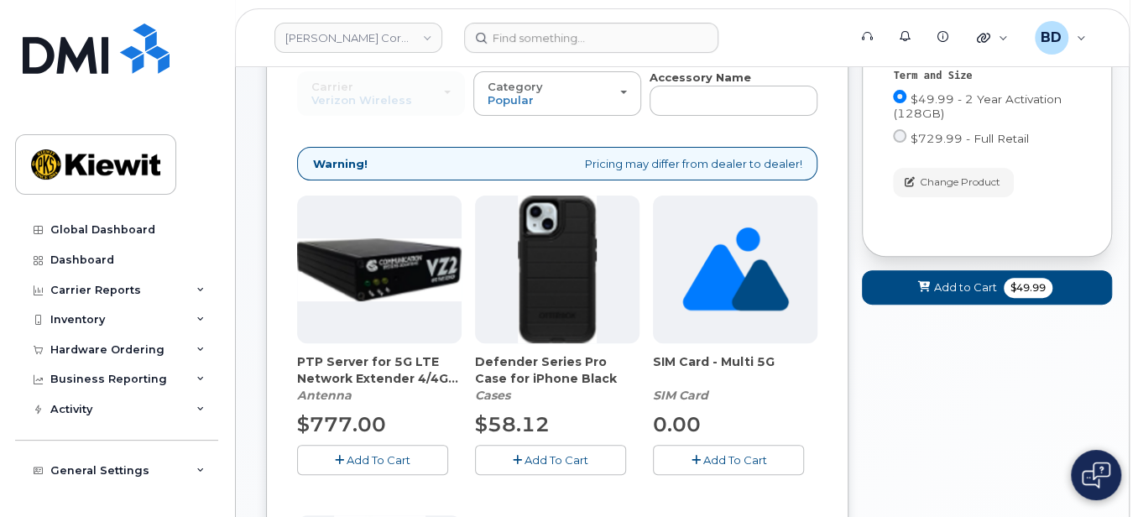
scroll to position [223, 0]
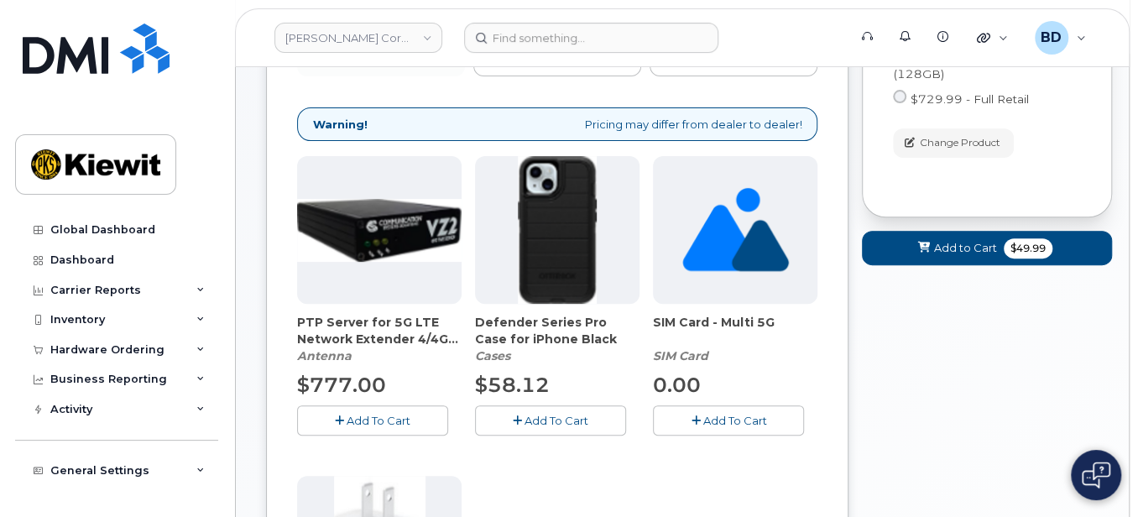
click at [536, 421] on span "Add To Cart" at bounding box center [557, 420] width 64 height 13
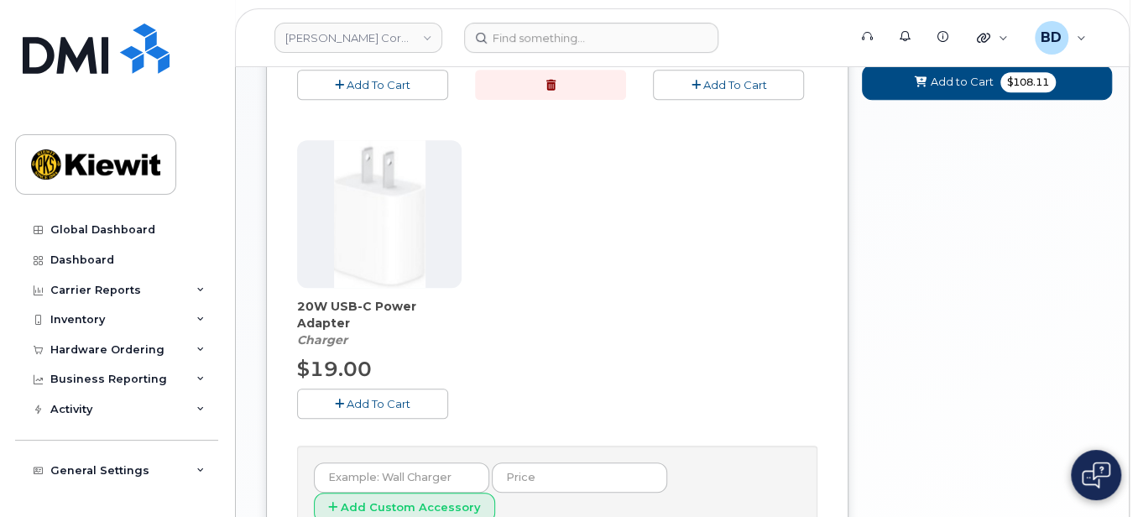
scroll to position [672, 0]
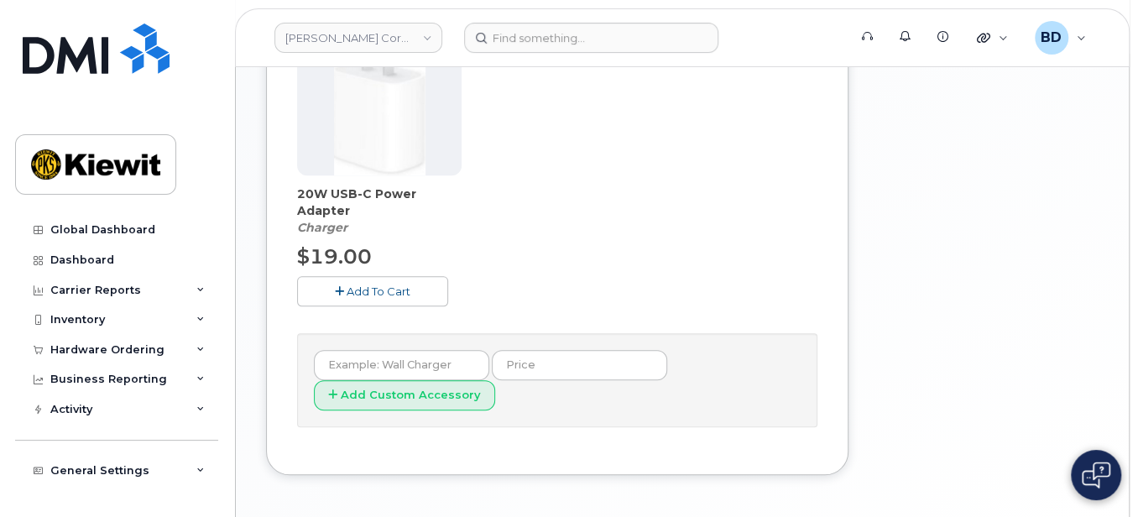
click at [359, 292] on span "Add To Cart" at bounding box center [379, 291] width 64 height 13
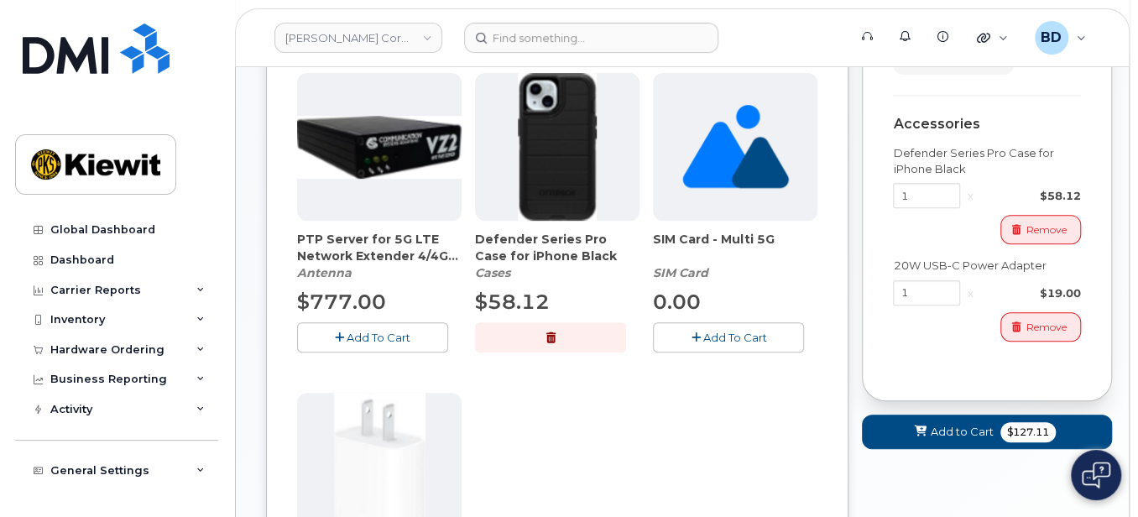
scroll to position [336, 0]
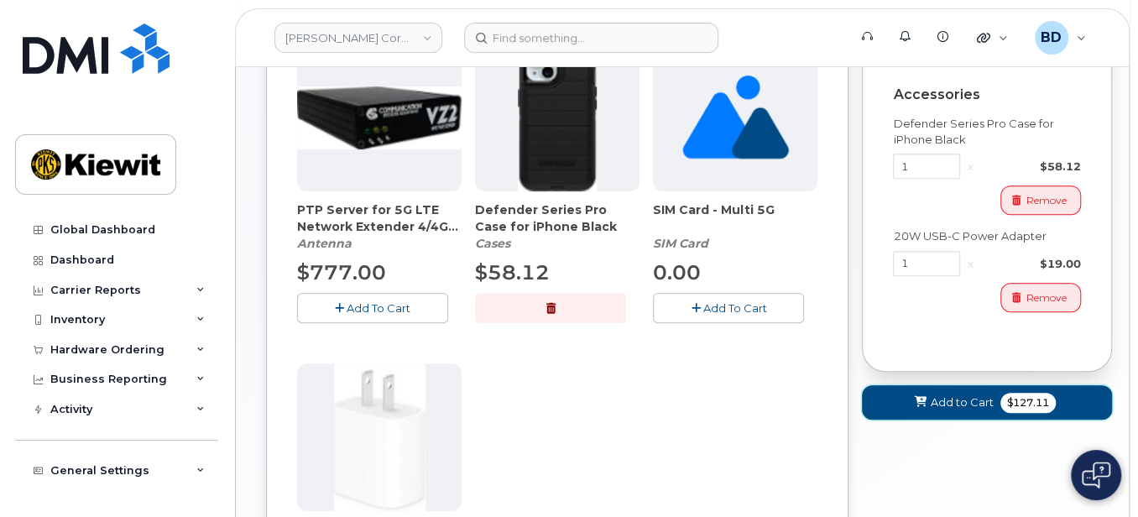
click at [929, 399] on button "Add to Cart $127.11" at bounding box center [987, 402] width 250 height 34
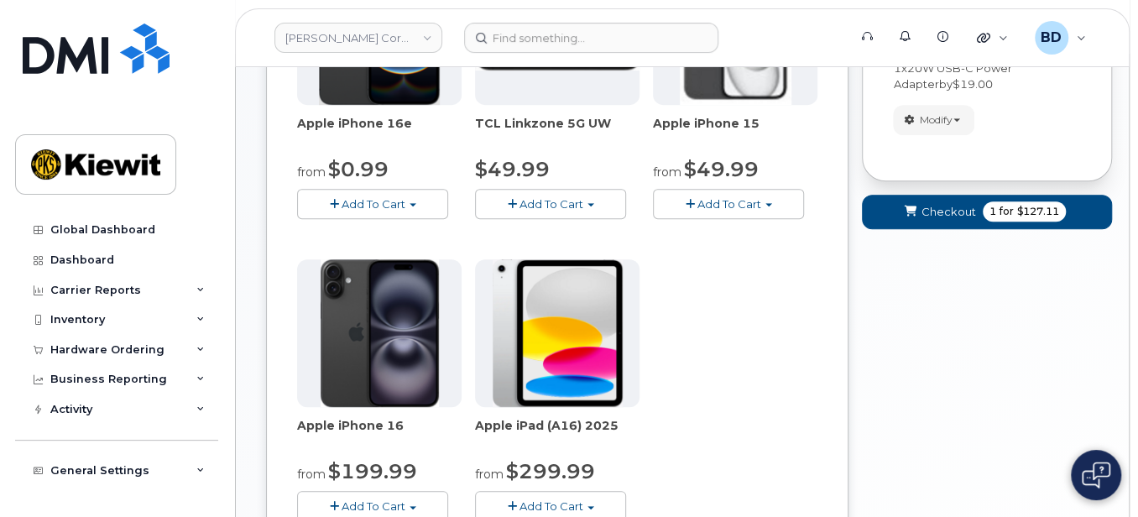
scroll to position [369, 0]
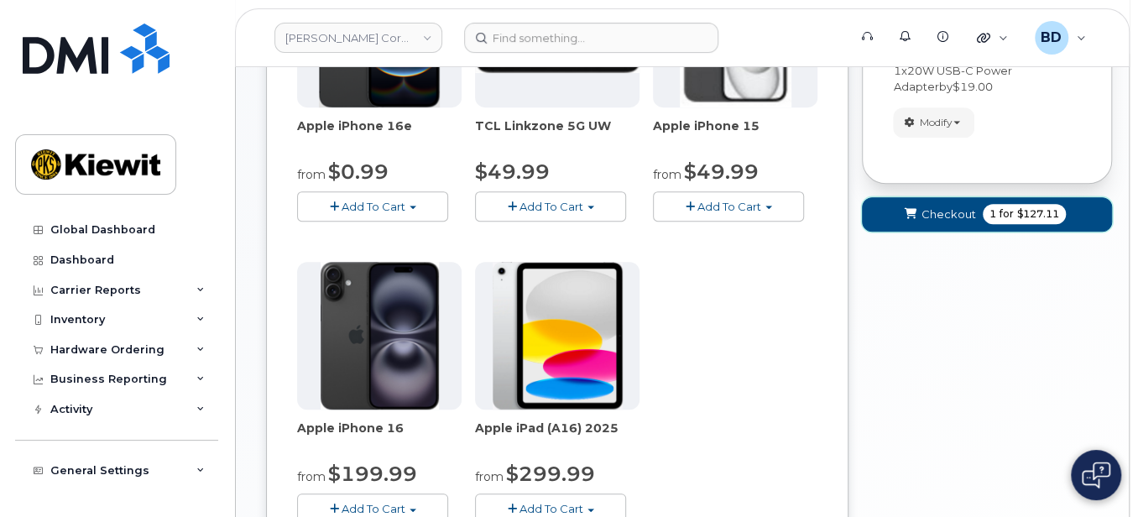
click at [905, 217] on icon "submit" at bounding box center [911, 214] width 12 height 11
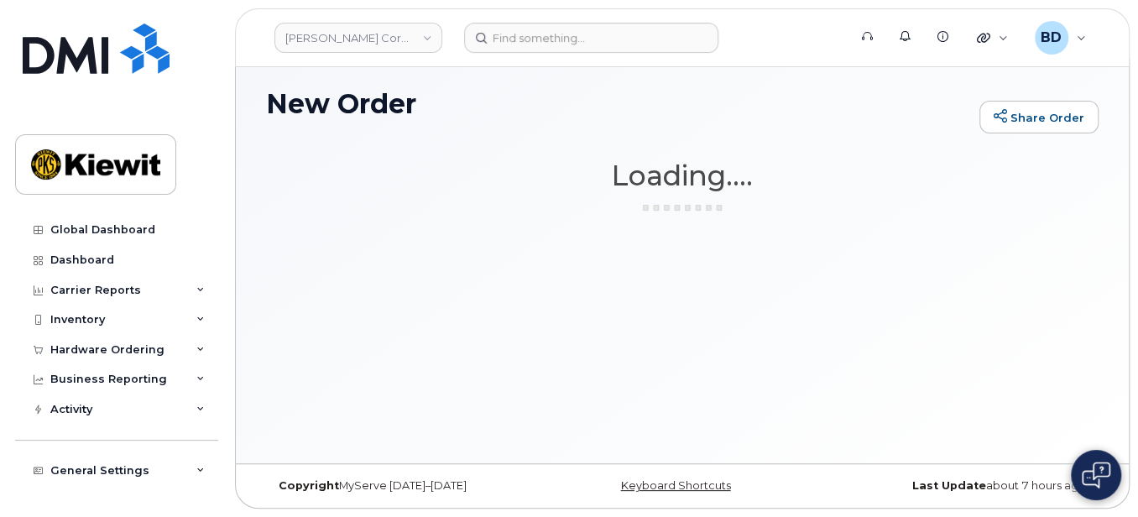
scroll to position [8, 0]
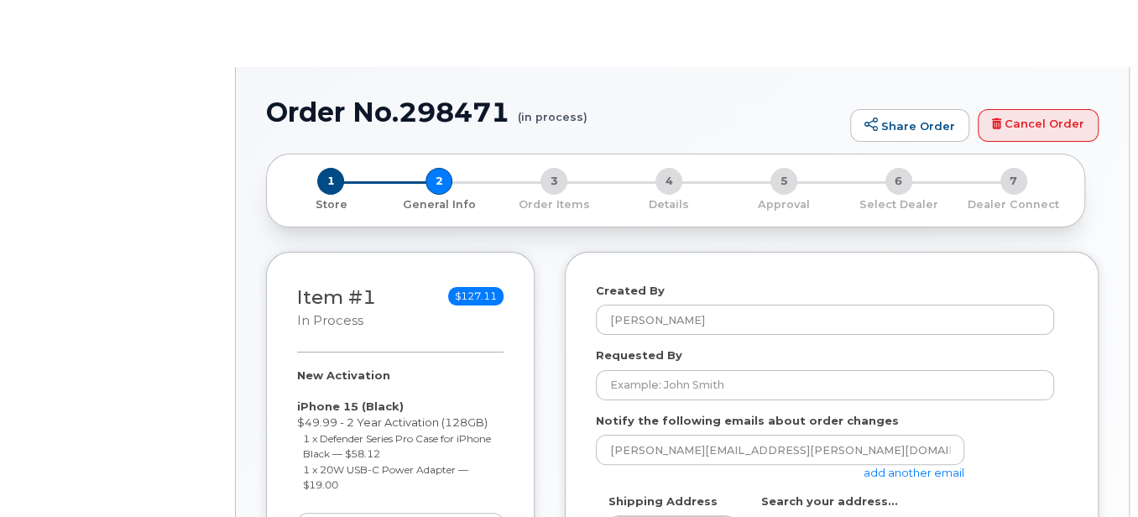
select select
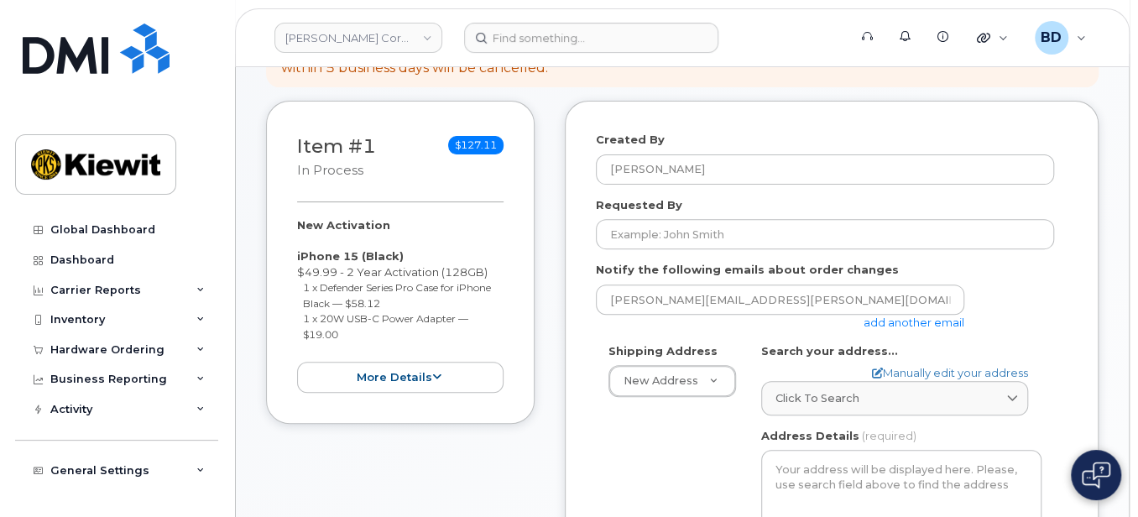
scroll to position [223, 0]
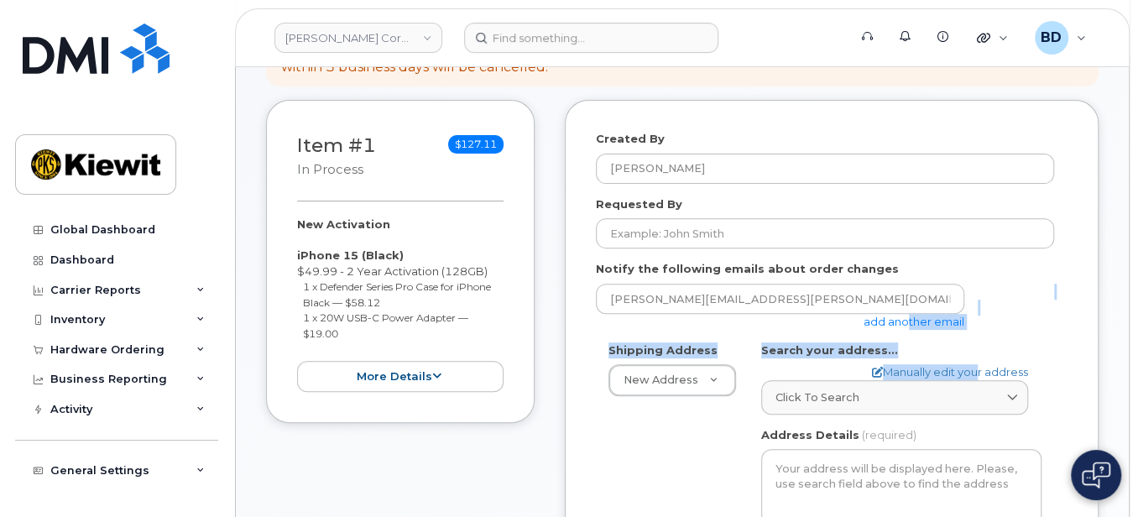
drag, startPoint x: 904, startPoint y: 316, endPoint x: 970, endPoint y: 329, distance: 66.7
click at [970, 329] on form "Created By [PERSON_NAME] Requested By Notify the following emails about order c…" at bounding box center [832, 459] width 472 height 656
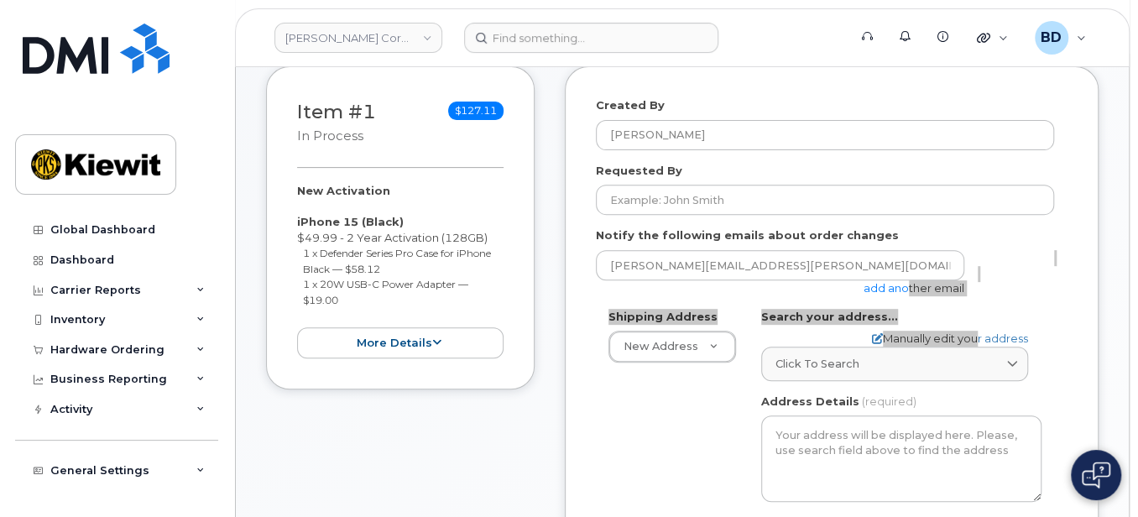
scroll to position [336, 0]
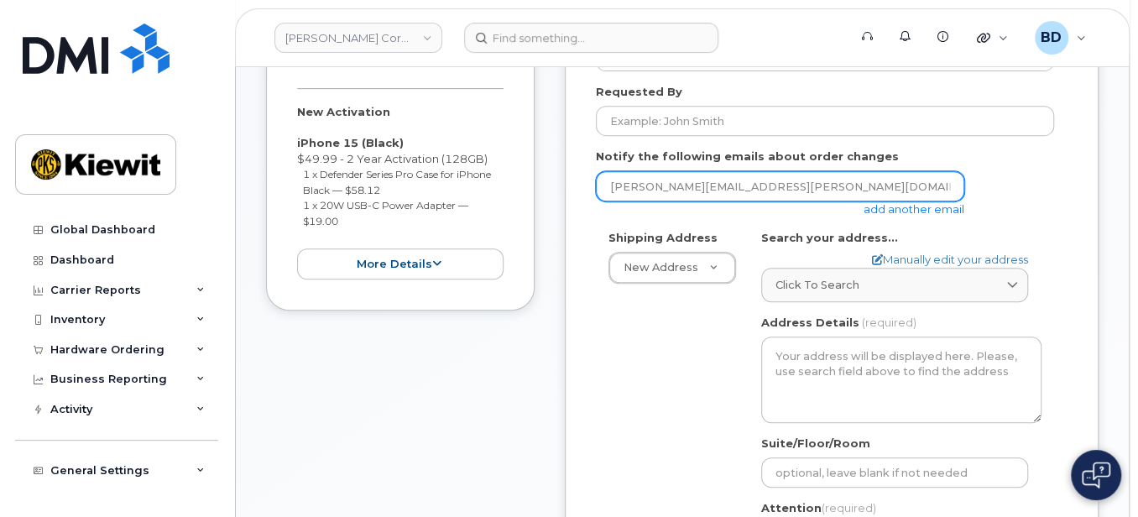
click at [919, 198] on input "[PERSON_NAME][EMAIL_ADDRESS][PERSON_NAME][DOMAIN_NAME]" at bounding box center [780, 186] width 369 height 30
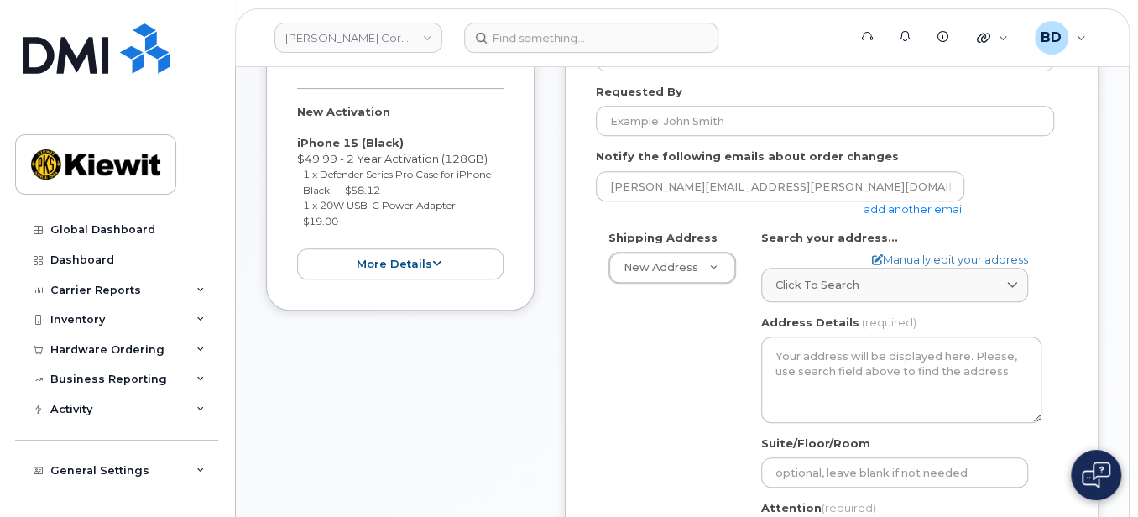
click at [907, 206] on link "add another email" at bounding box center [914, 208] width 101 height 13
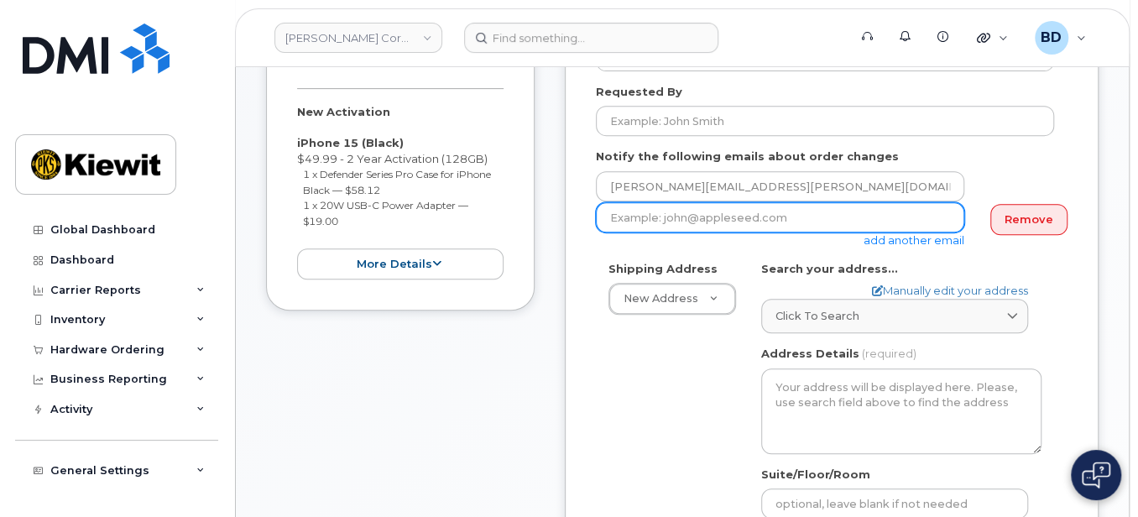
click at [636, 217] on input "email" at bounding box center [780, 217] width 369 height 30
paste input "106004.226"
type input "106004.226"
drag, startPoint x: 697, startPoint y: 217, endPoint x: 465, endPoint y: 222, distance: 231.7
click at [465, 222] on div "Item #1 in process $127.11 New Activation iPhone 15 (Black) $49.99 - 2 Year Act…" at bounding box center [682, 374] width 833 height 774
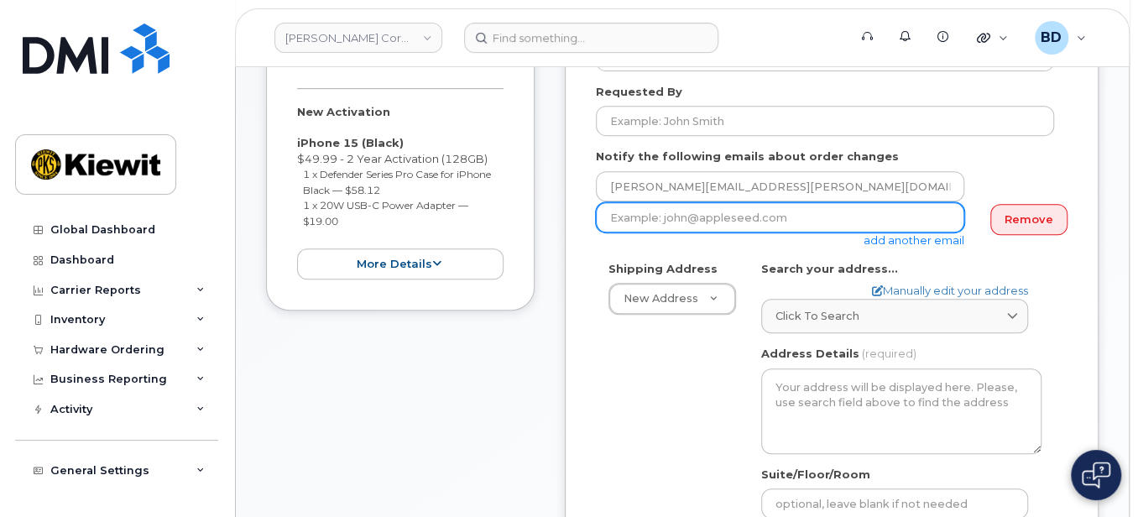
click at [745, 212] on input "email" at bounding box center [780, 217] width 369 height 30
paste input "[EMAIL_ADDRESS][PERSON_NAME][PERSON_NAME][DOMAIN_NAME]"
click at [609, 217] on input "[EMAIL_ADDRESS][PERSON_NAME][PERSON_NAME][DOMAIN_NAME]" at bounding box center [780, 217] width 369 height 30
type input "[PERSON_NAME][EMAIL_ADDRESS][PERSON_NAME][PERSON_NAME][DOMAIN_NAME]"
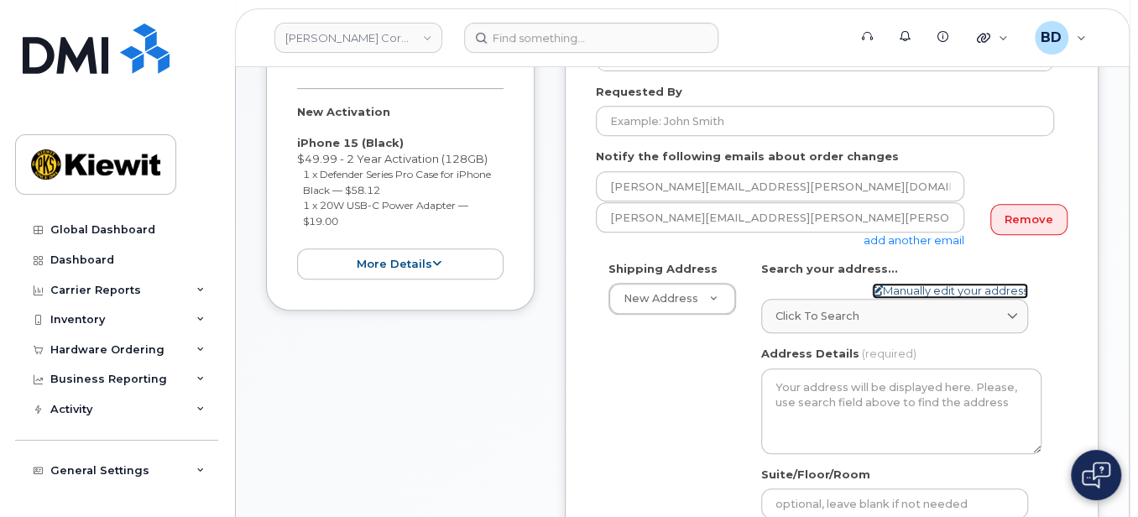
click at [925, 288] on link "Manually edit your address" at bounding box center [950, 291] width 156 height 16
select select
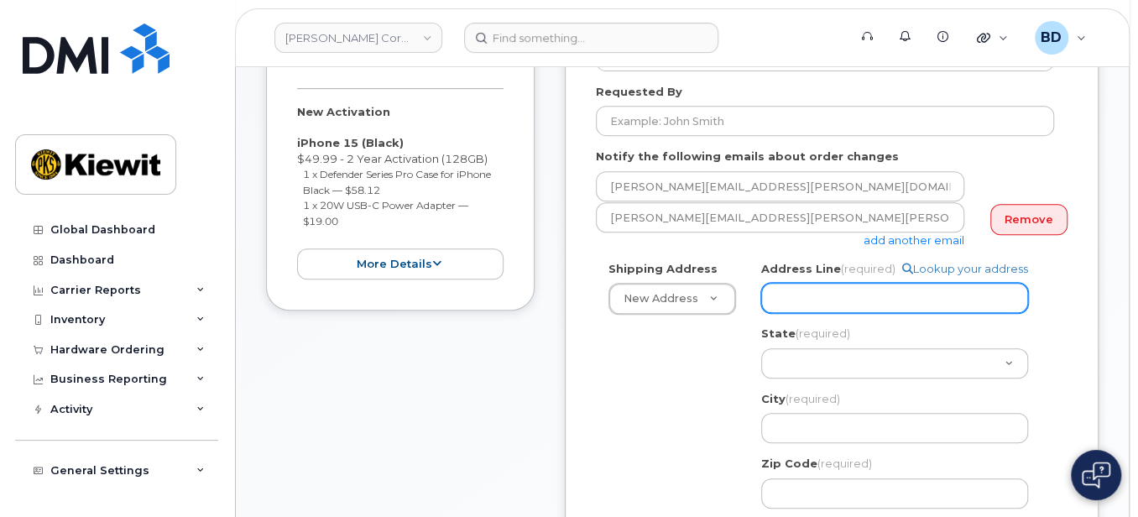
click at [811, 293] on input "Address Line (required)" at bounding box center [894, 298] width 267 height 30
paste input "85 Stokes King Rd"
select select
type input "85 Stokes King Rd"
select select
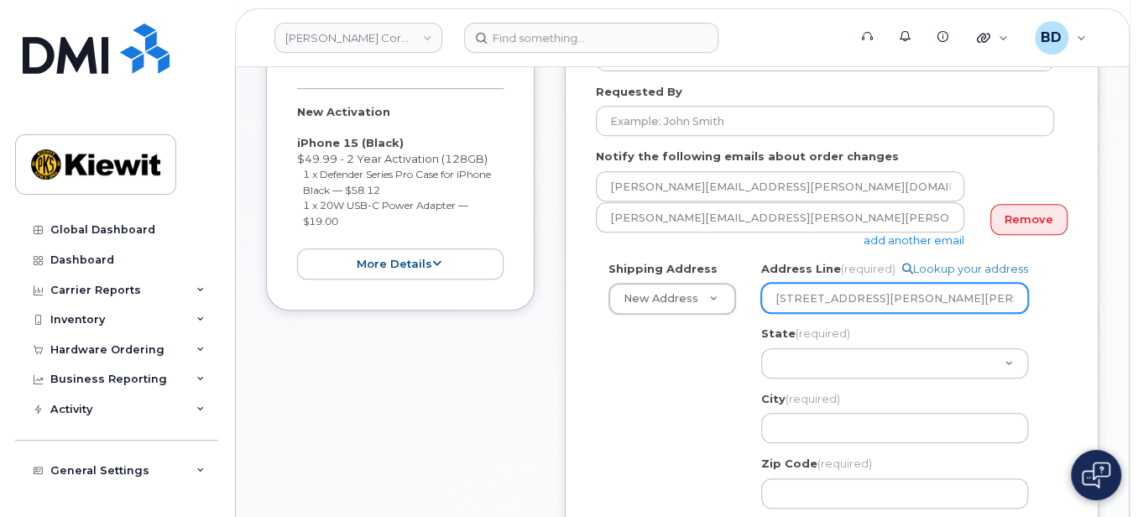
type input "85 Stokes King Rd."
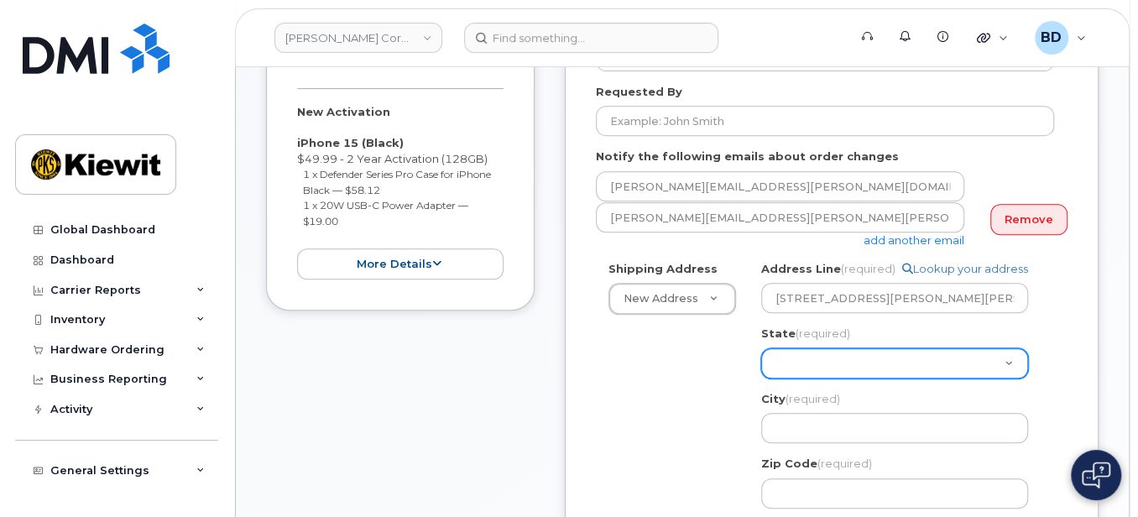
click at [810, 349] on select "Alabama Alaska American Samoa Arizona Arkansas California Colorado Connecticut …" at bounding box center [894, 363] width 267 height 30
select select "MS"
click at [785, 361] on select "Alabama Alaska American Samoa Arizona Arkansas California Colorado Connecticut …" at bounding box center [894, 363] width 267 height 30
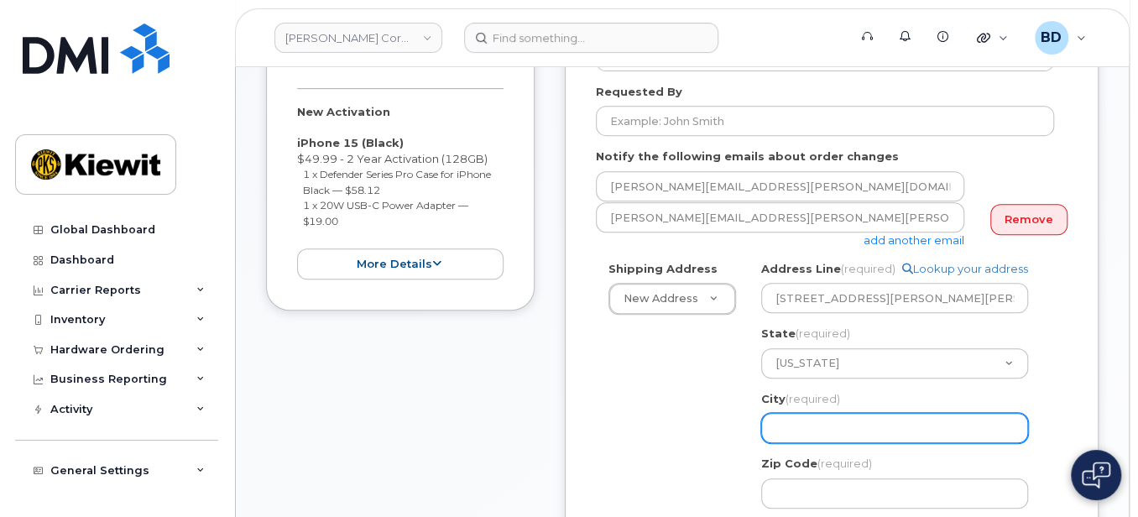
click at [805, 429] on input "City (required)" at bounding box center [894, 428] width 267 height 30
select select
type input "G"
select select
type input "Gr"
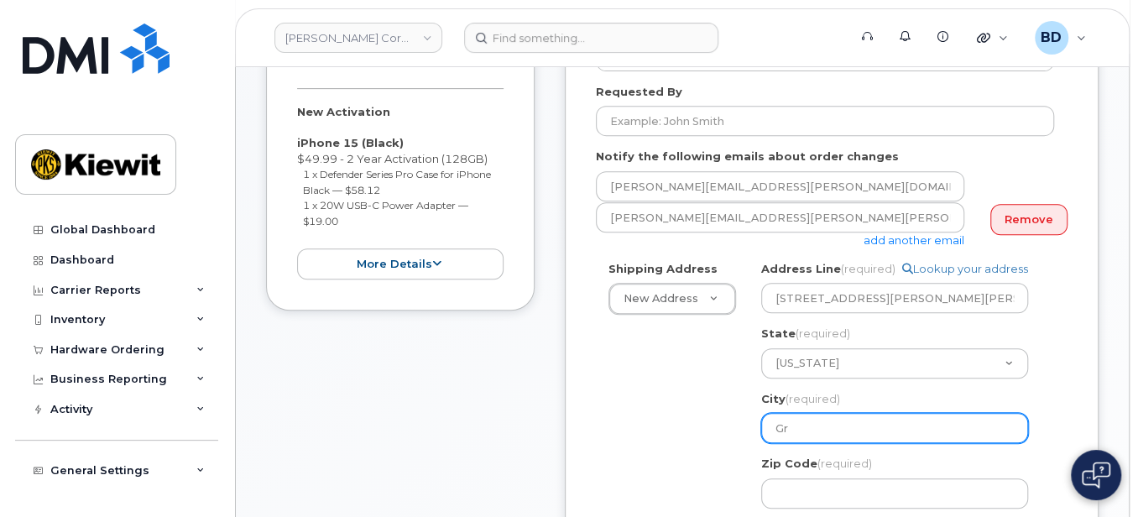
select select
type input "Gre"
select select
type input "Gree"
select select
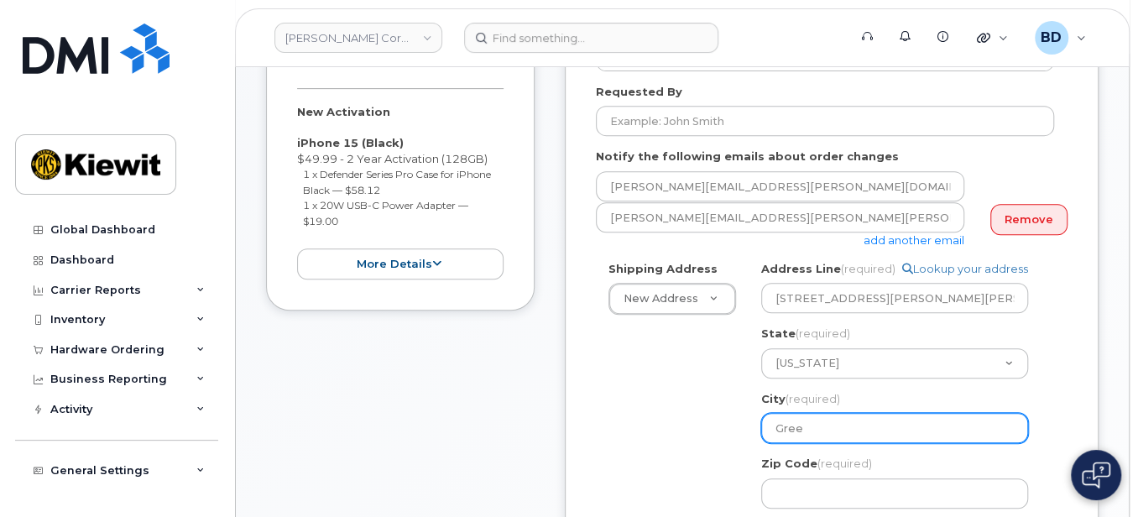
type input "Green"
select select
type input "Greenv"
select select
type input "Greenvi"
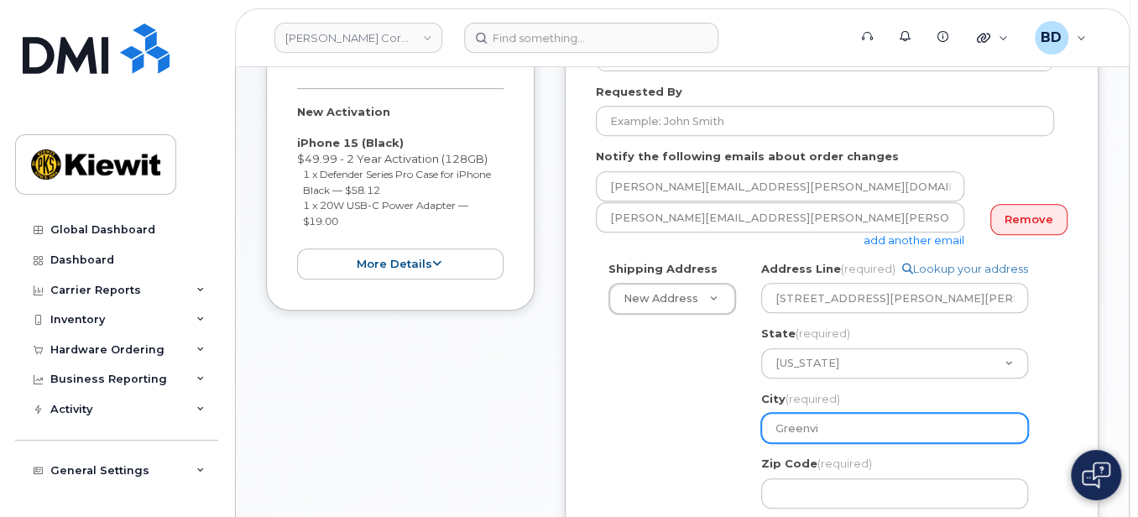
select select
type input "Greenvil"
select select
type input "Greenvill"
select select
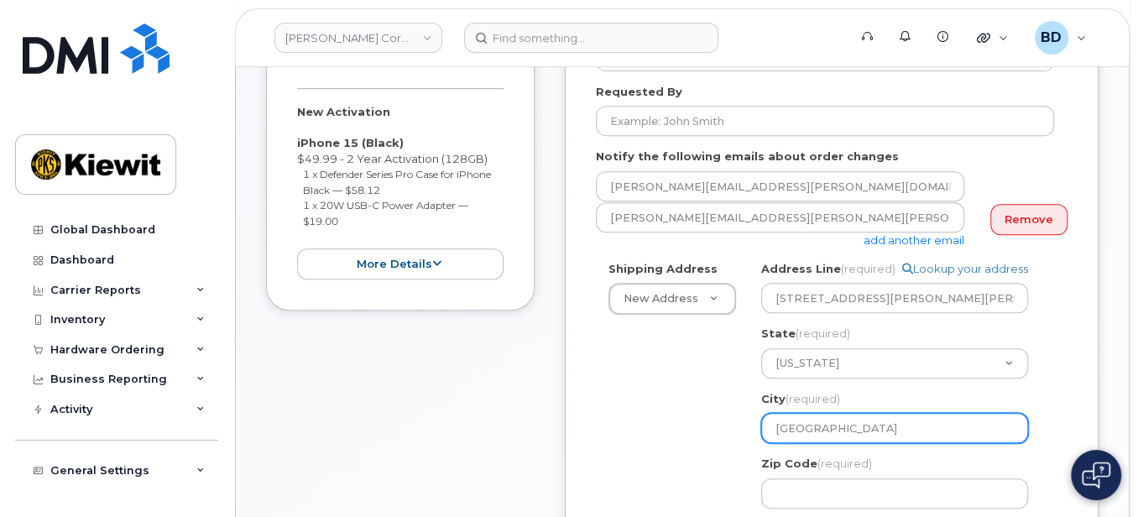
type input "Greenville"
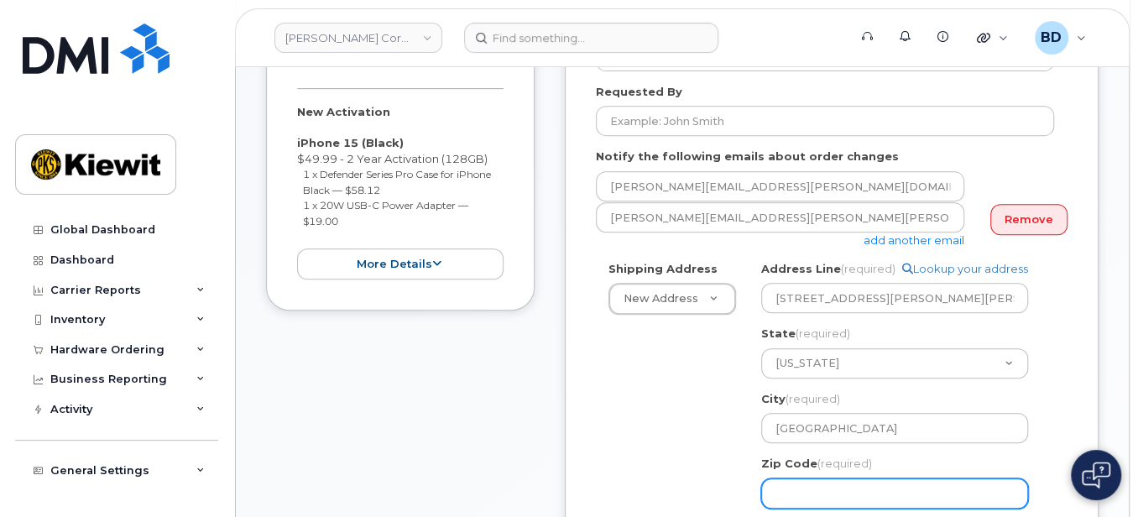
select select
type input "3"
select select
type input "38"
select select
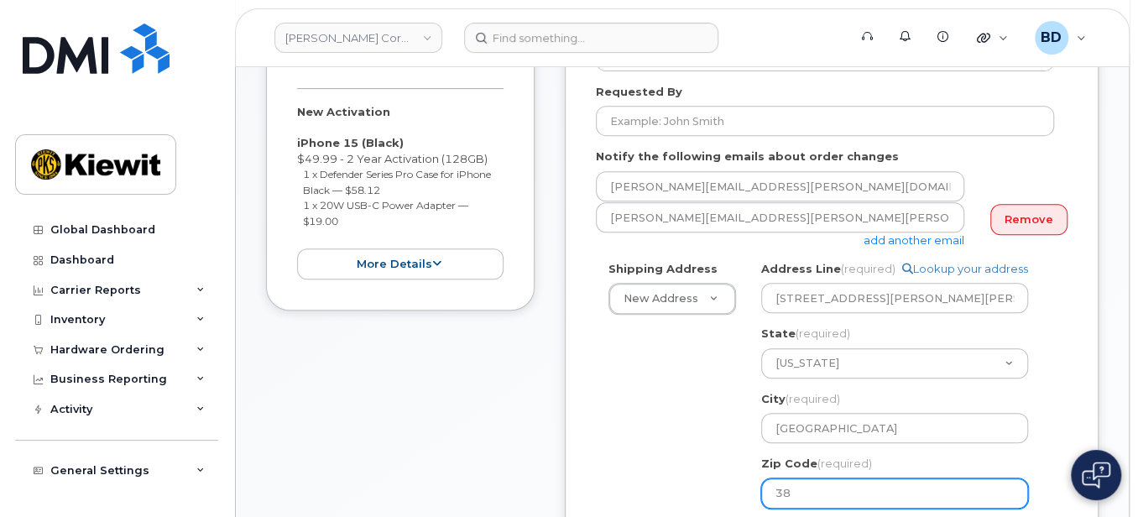
type input "387"
select select
type input "3870"
select select
type input "38701"
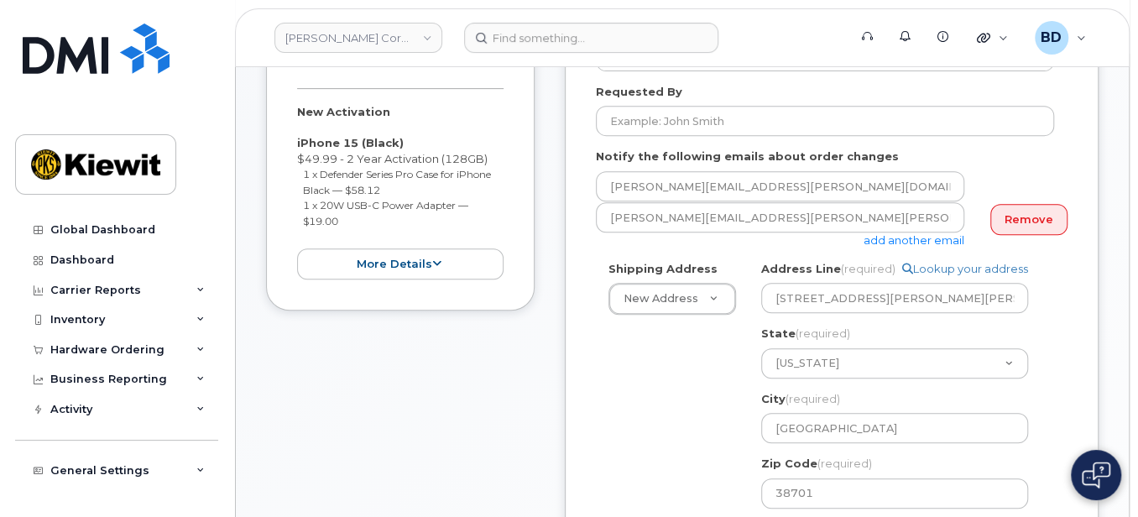
scroll to position [635, 0]
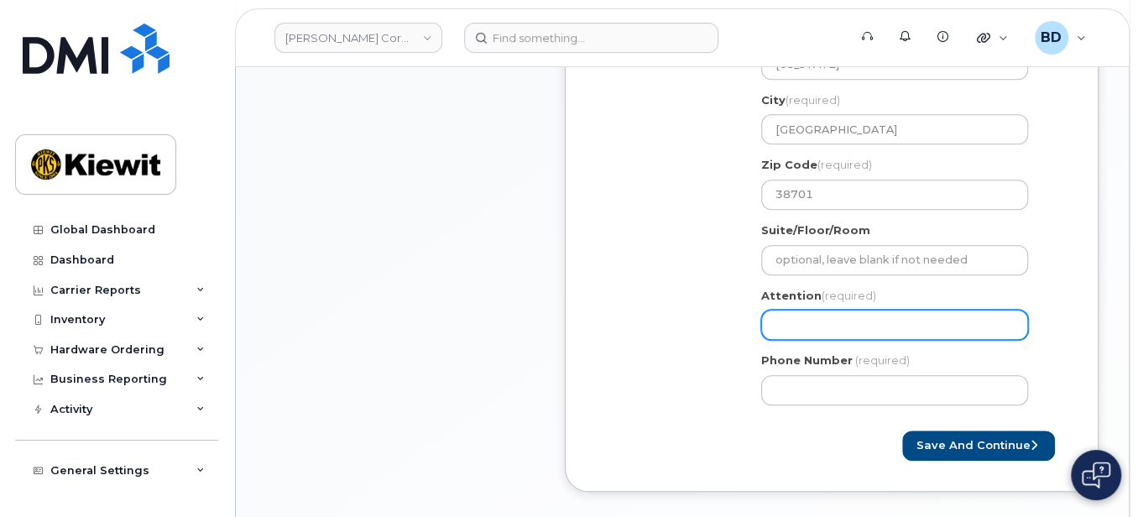
click at [811, 314] on input "Attention (required)" at bounding box center [894, 325] width 267 height 30
select select
type input "J"
select select
type input "JO"
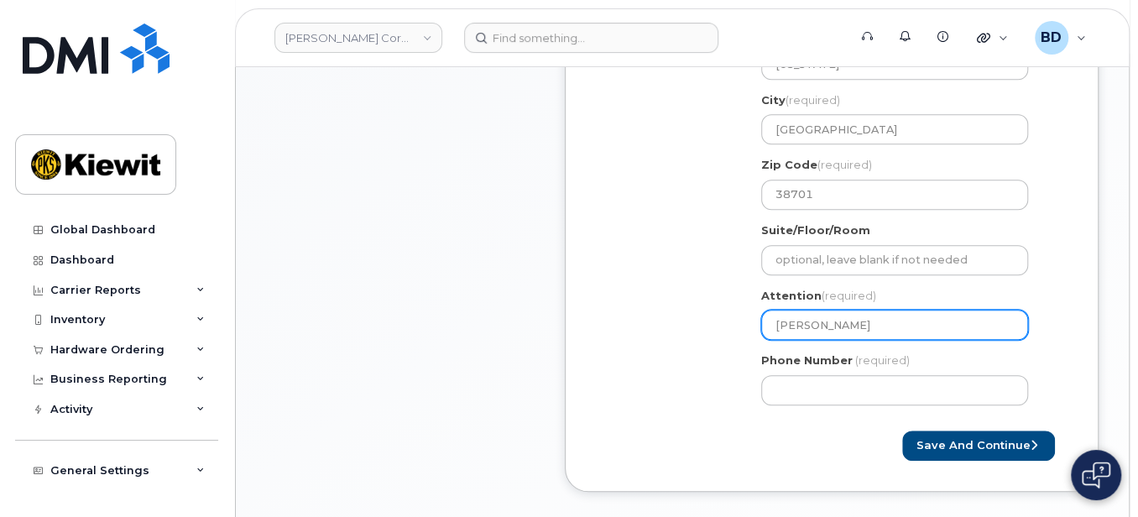
select select
type input "JOs"
select select
type input "JOsu"
select select
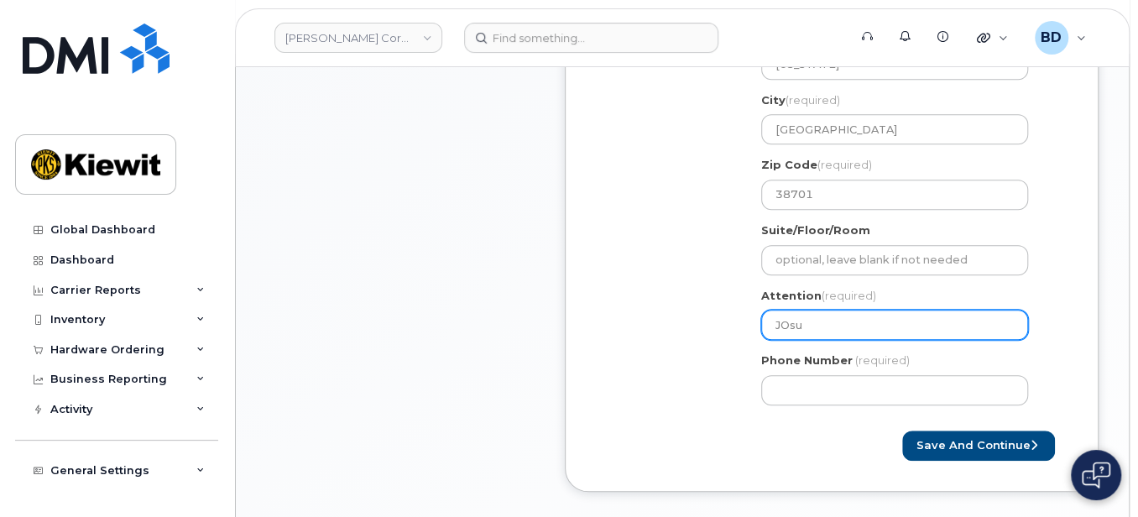
type input "JOs"
select select
type input "JO"
select select
type input "J"
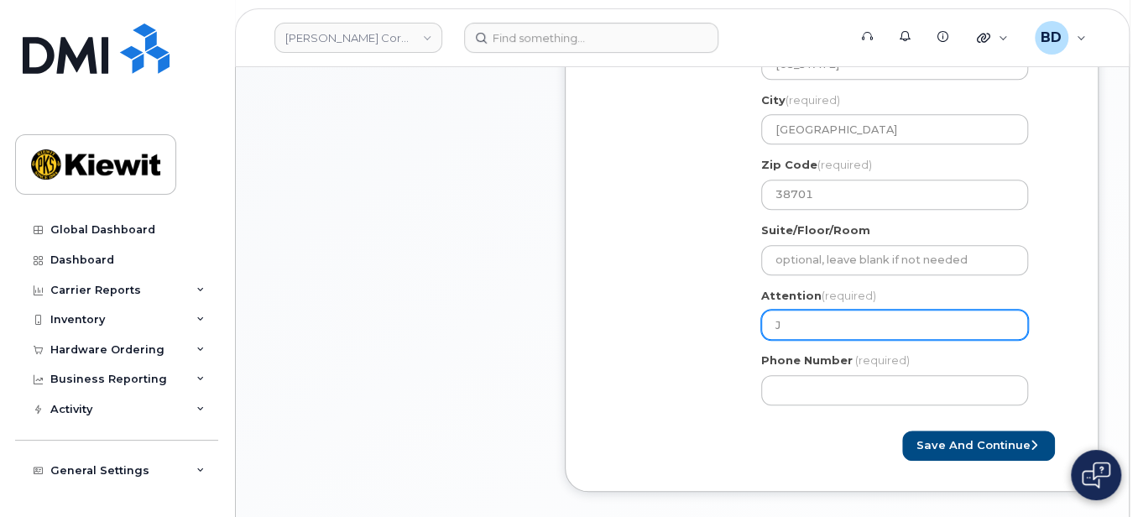
select select
type input "D"
select select
type input "De"
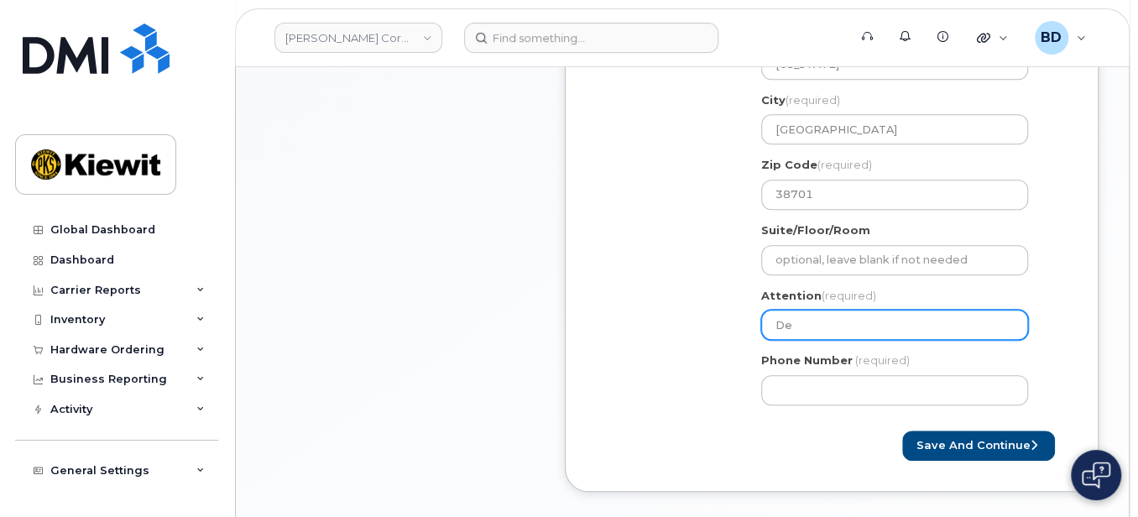
select select
type input "Dea"
select select
type input "Dean"
select select
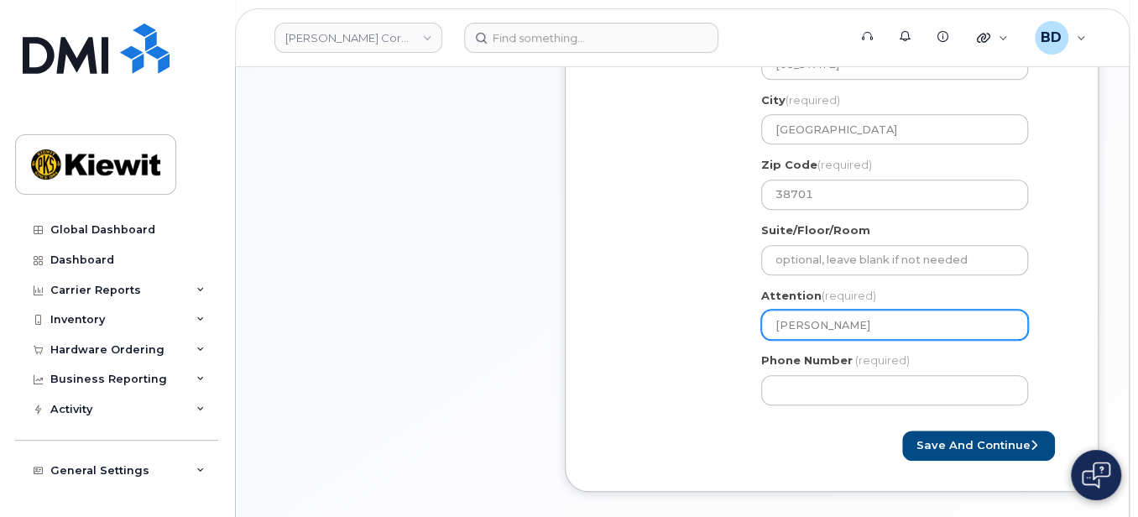
type input "Dean L"
select select
type input "Dean Le"
select select
type input "Dean Leb"
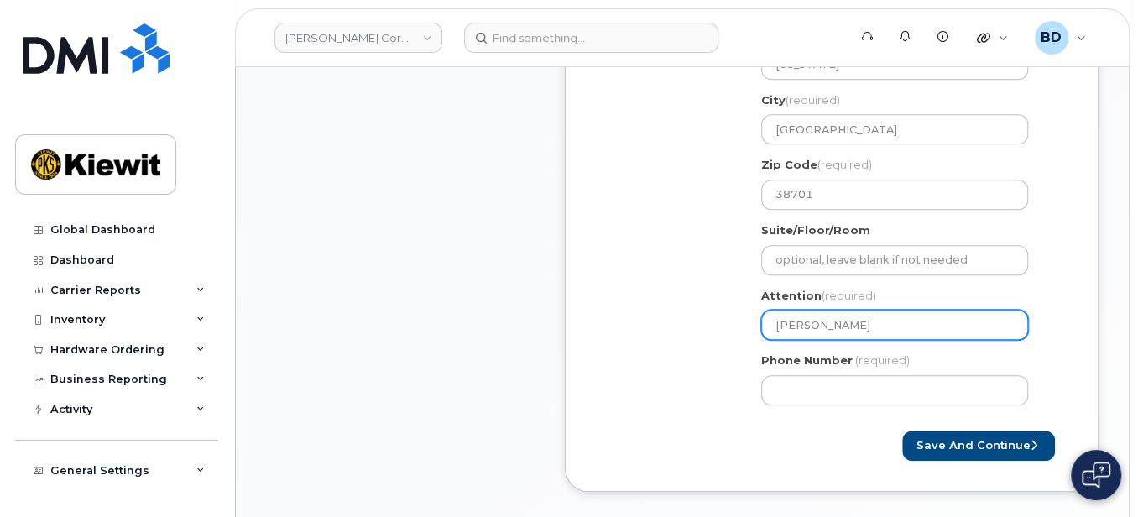
select select
type input "Dean Lebe"
select select
type input "Dean Lebea"
select select
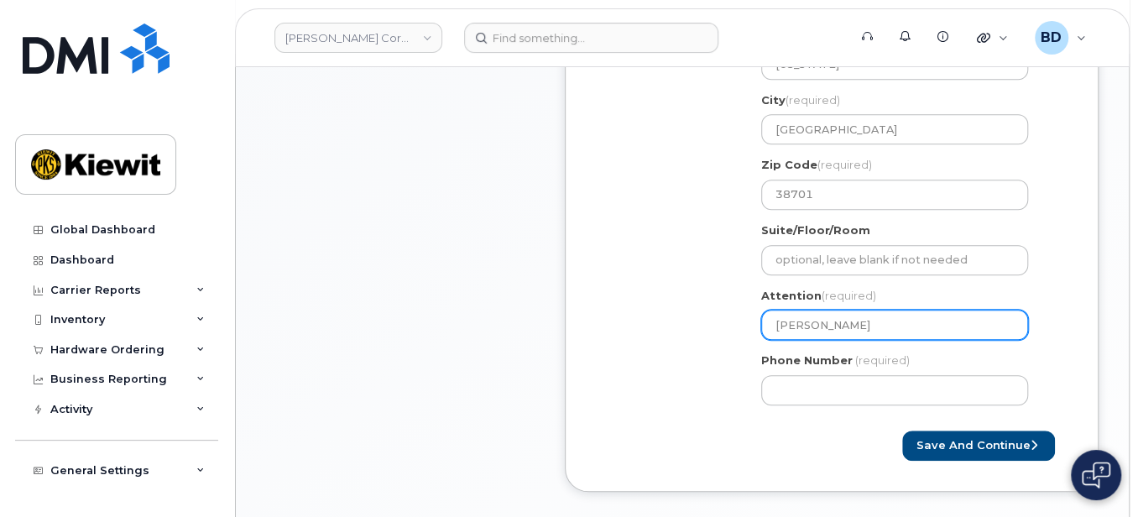
type input "Dean Lebeau"
select select
type input "Dean Lebeau/"
click at [856, 327] on input "Dean Lebeau/" at bounding box center [894, 325] width 267 height 30
select select
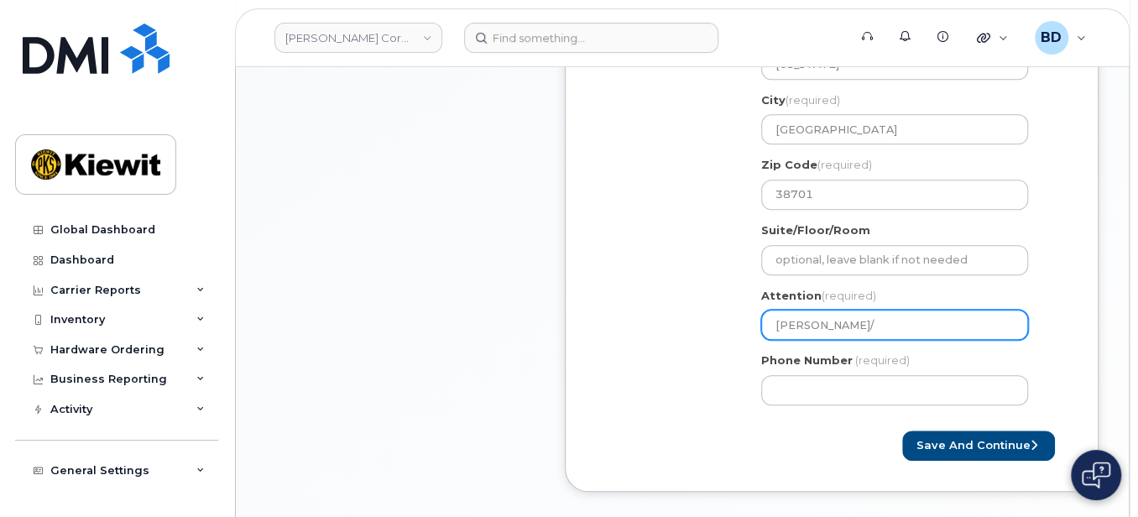
type input "Dean Lebeau/J"
select select
type input "Dean Lebeau/Jo"
select select
type input "Dean Lebeau/Jos"
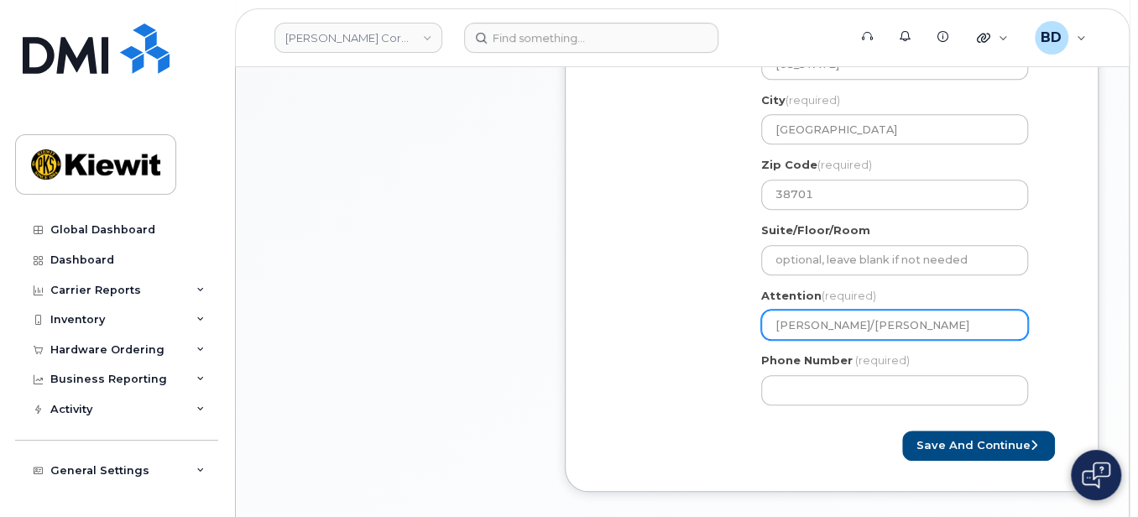
select select
type input "Dean Lebeau/Josh"
select select
type input "Dean Lebeau/Joshu"
select select
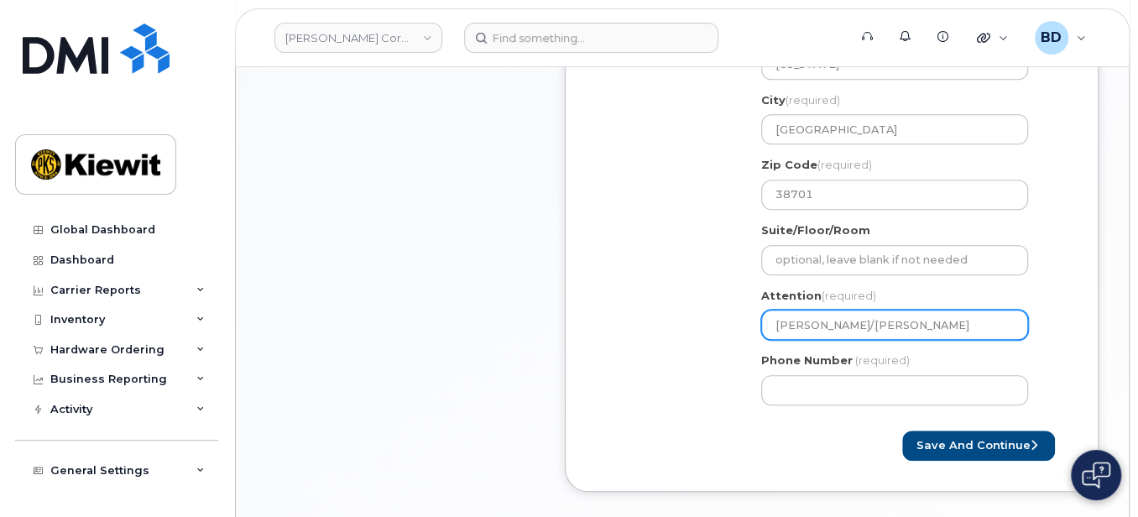
type input "Dean Lebeau/Joshua"
select select
type input "Dean Lebeau/Joshua C"
select select
type input "Dean Lebeau/Joshua Ch"
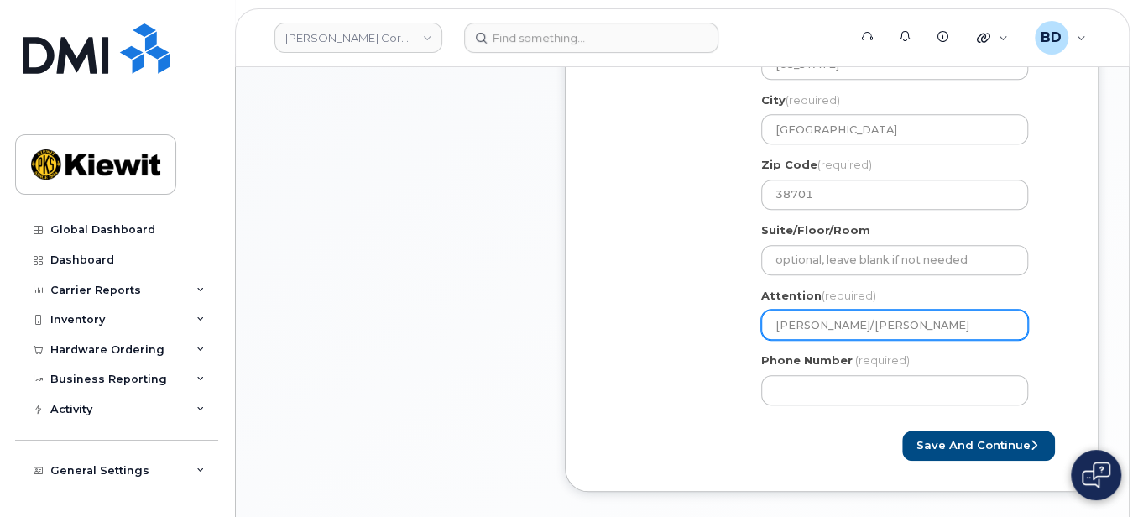
select select
type input "Dean Lebeau/Joshua Cha"
select select
type input "Dean Lebeau/Joshua Chai"
select select
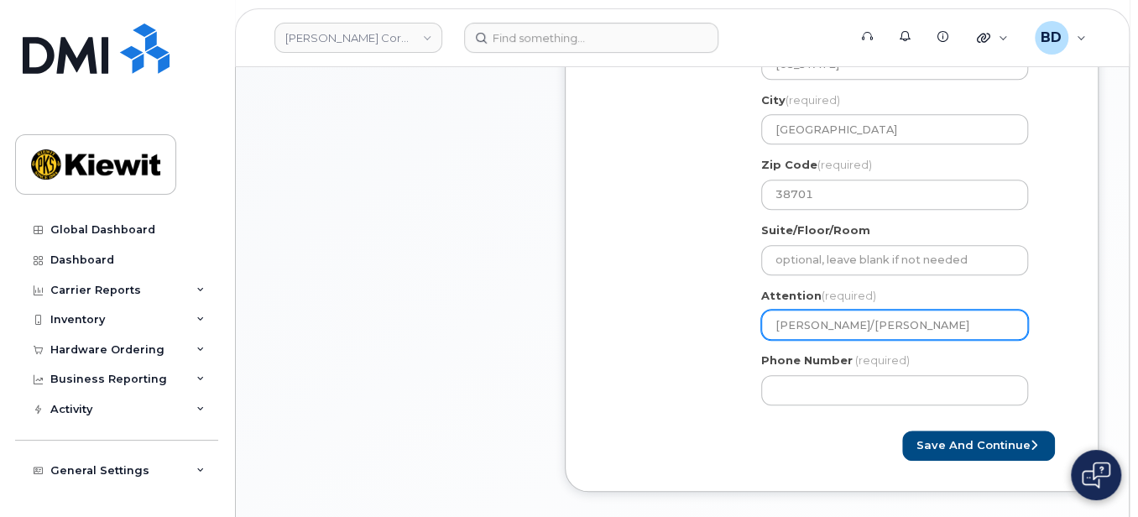
type input "Dean Lebeau/Joshua Chain"
select select
type input "Dean Lebeau/Joshua Chaine"
select select
drag, startPoint x: 852, startPoint y: 321, endPoint x: 967, endPoint y: 332, distance: 115.5
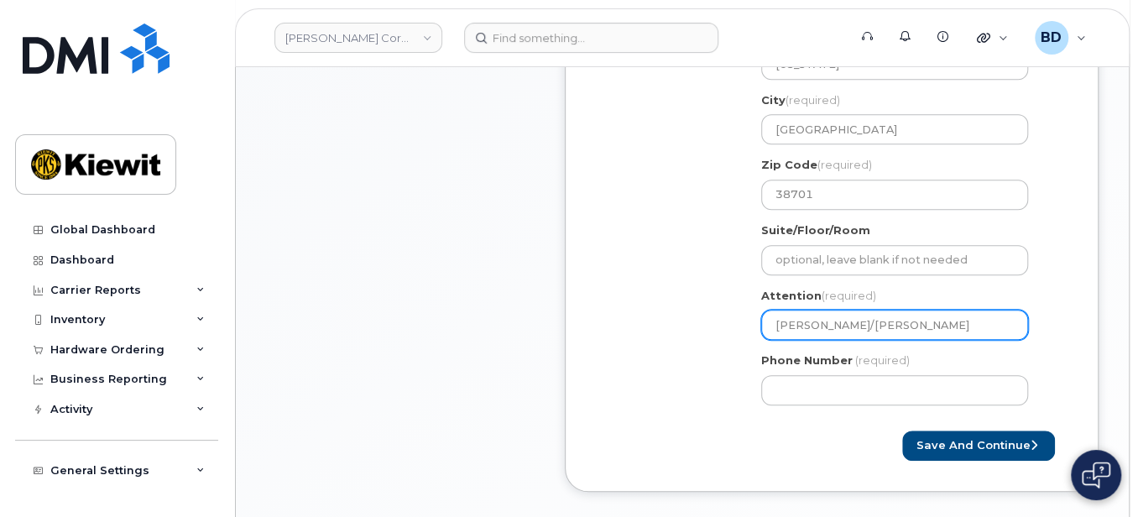
click at [967, 332] on input "[PERSON_NAME]/[PERSON_NAME]" at bounding box center [894, 325] width 267 height 30
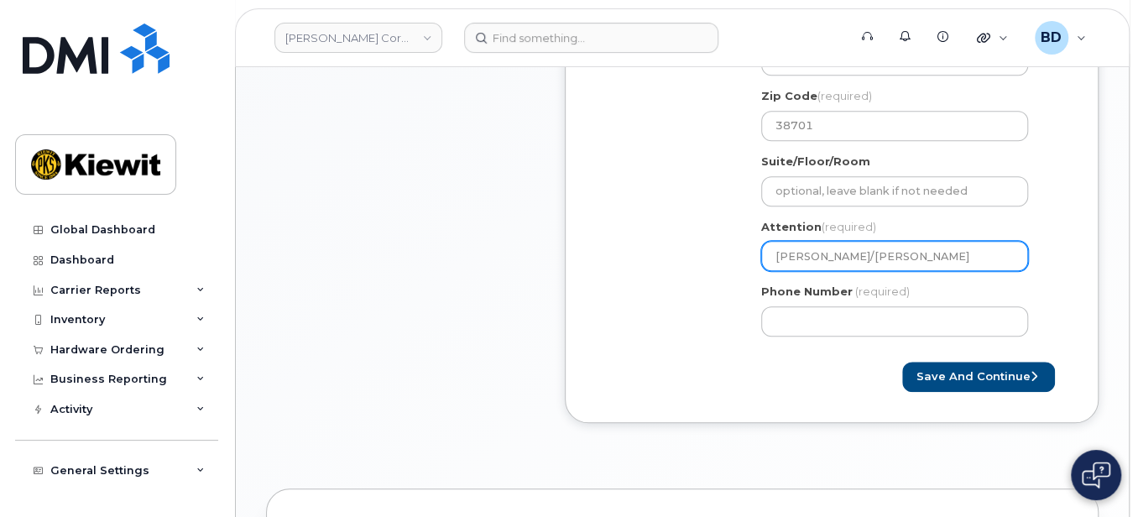
scroll to position [747, 0]
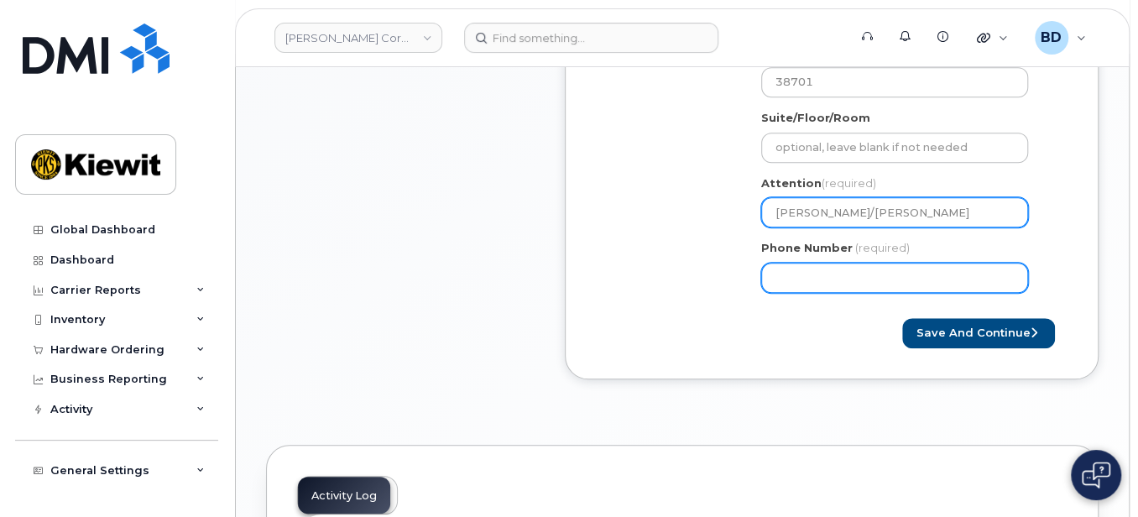
type input "[PERSON_NAME]/[PERSON_NAME]"
click at [796, 275] on input "Phone Number" at bounding box center [894, 278] width 267 height 30
type input "8777727707"
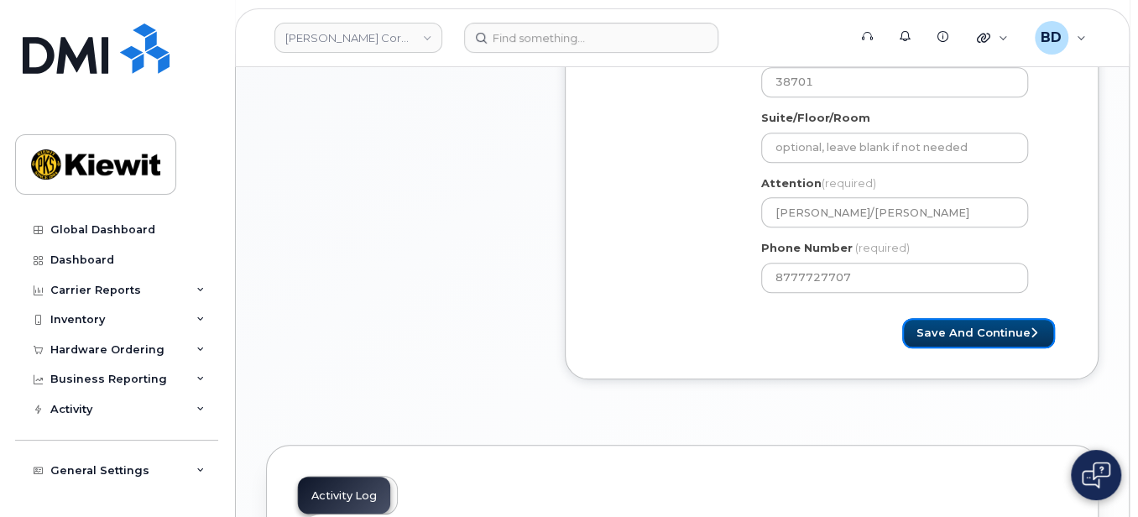
select select
click at [974, 339] on button "Save and Continue" at bounding box center [978, 333] width 153 height 31
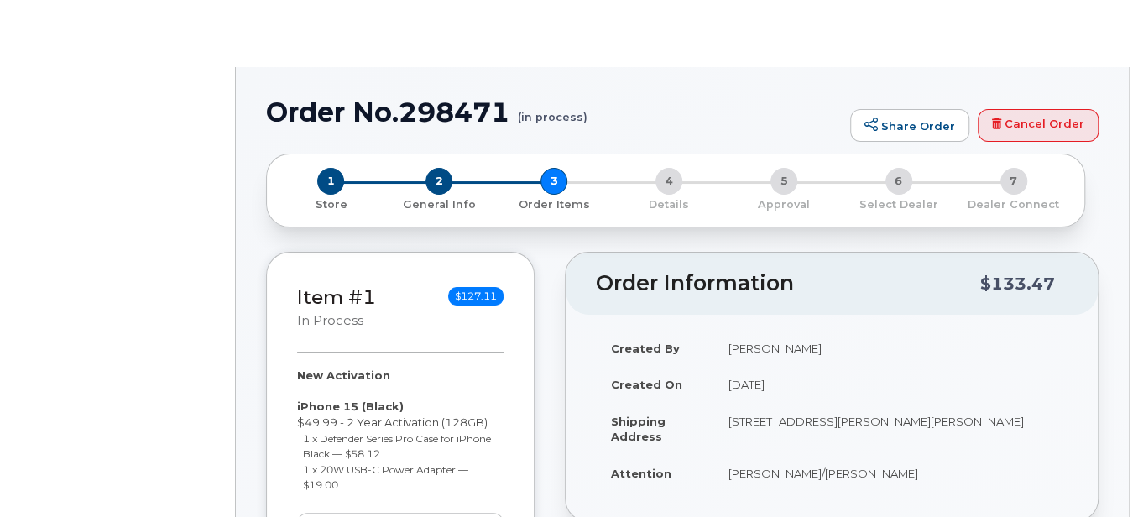
radio input "true"
select select
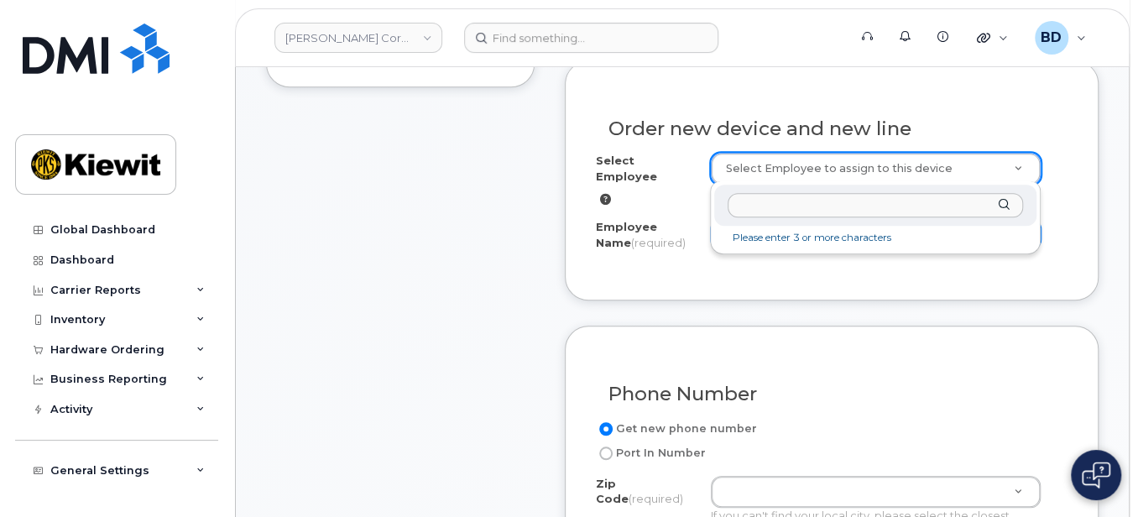
scroll to position [447, 0]
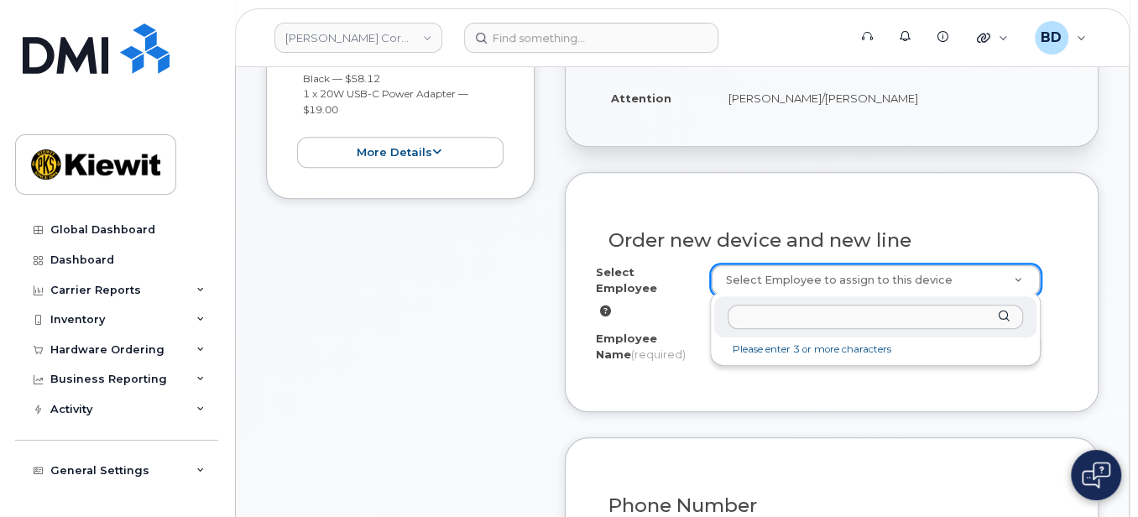
click at [745, 311] on input "text" at bounding box center [875, 317] width 295 height 24
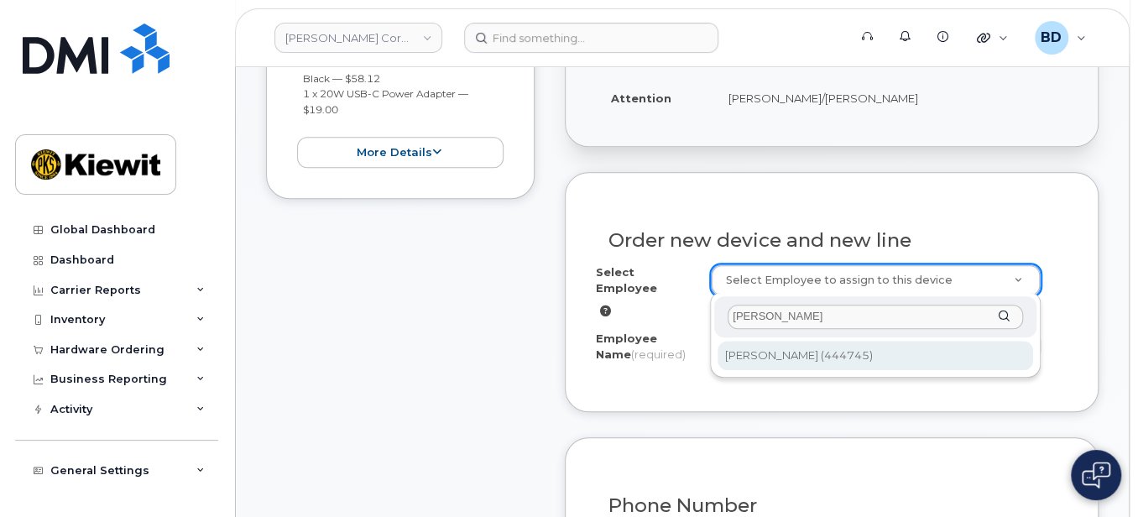
type input "[PERSON_NAME]"
type input "2284728"
type input "Joshua Chainey"
type input "221 Stokes King Road"
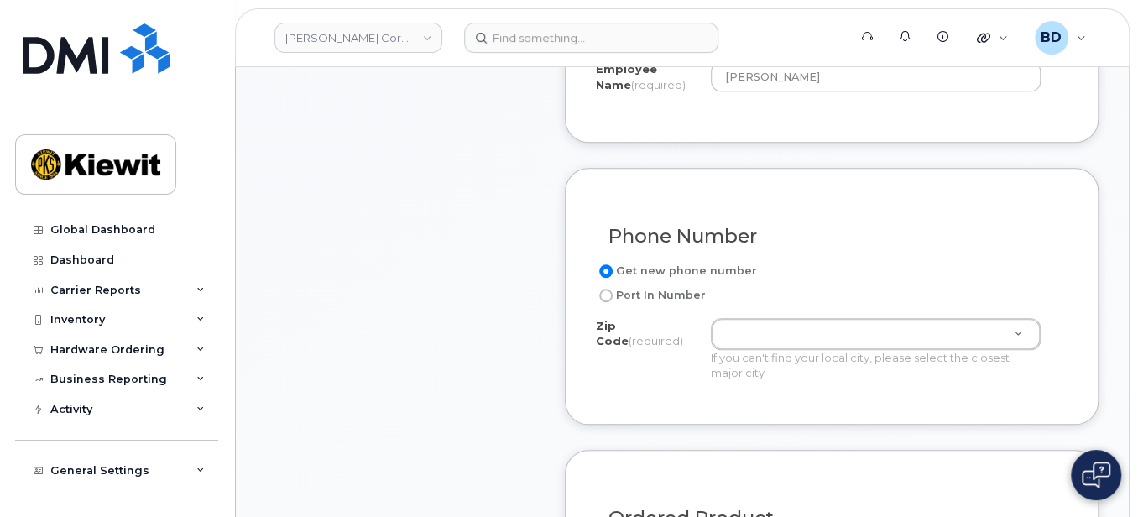
scroll to position [672, 0]
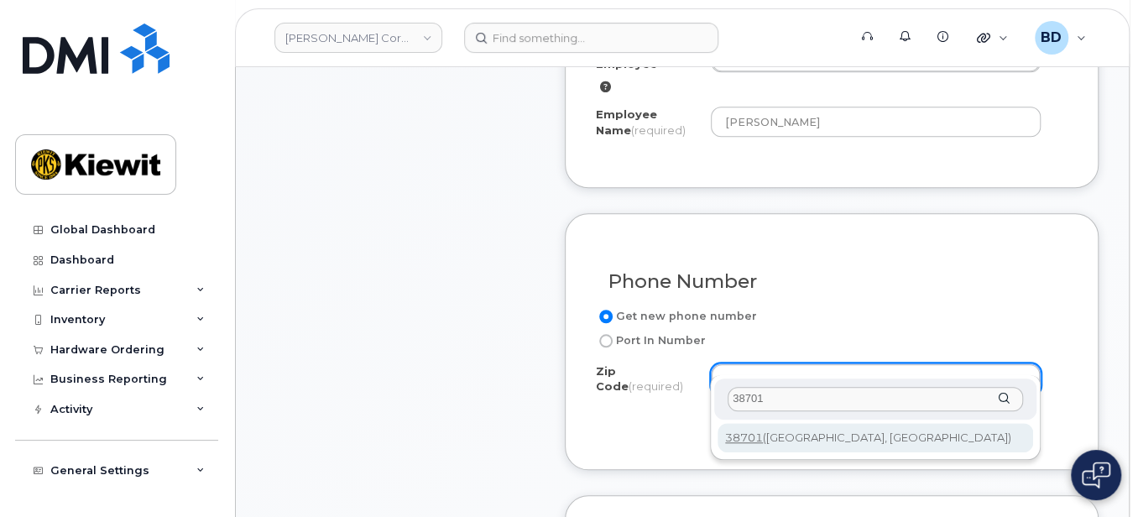
type input "38701"
type input "38701 (Greenville, MS)"
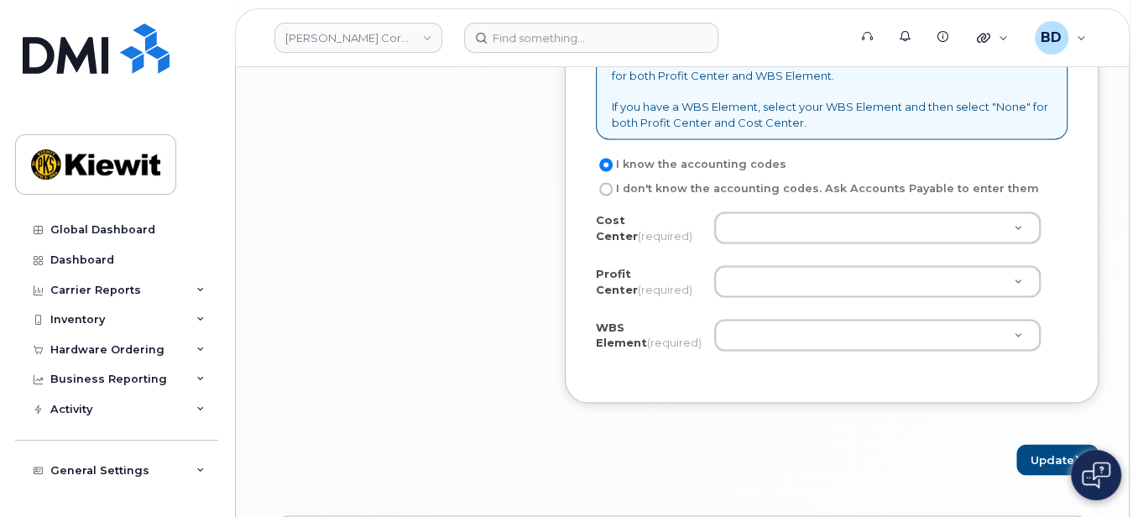
scroll to position [1455, 0]
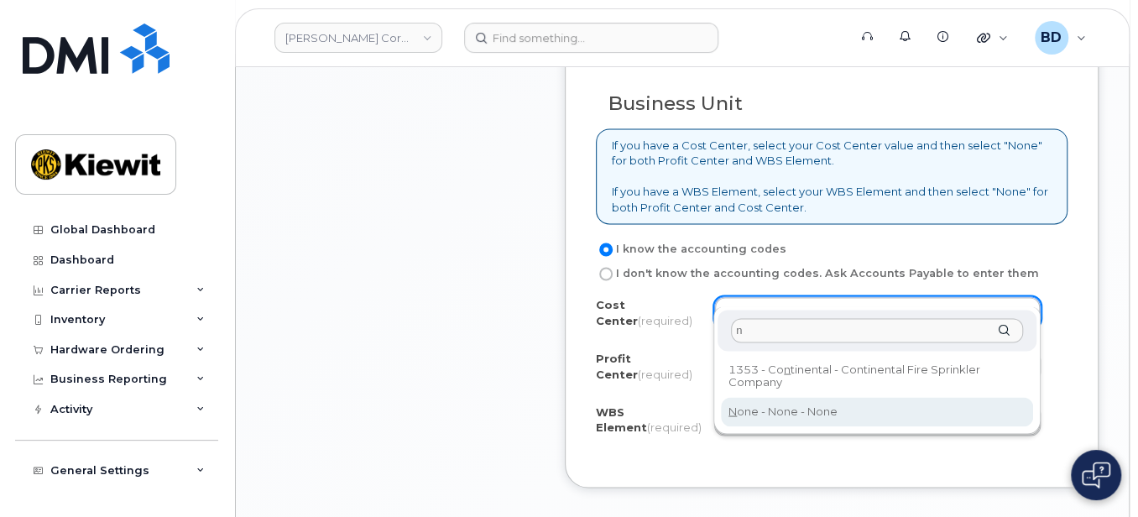
type input "n"
drag, startPoint x: 768, startPoint y: 410, endPoint x: 757, endPoint y: 382, distance: 29.8
type input "None"
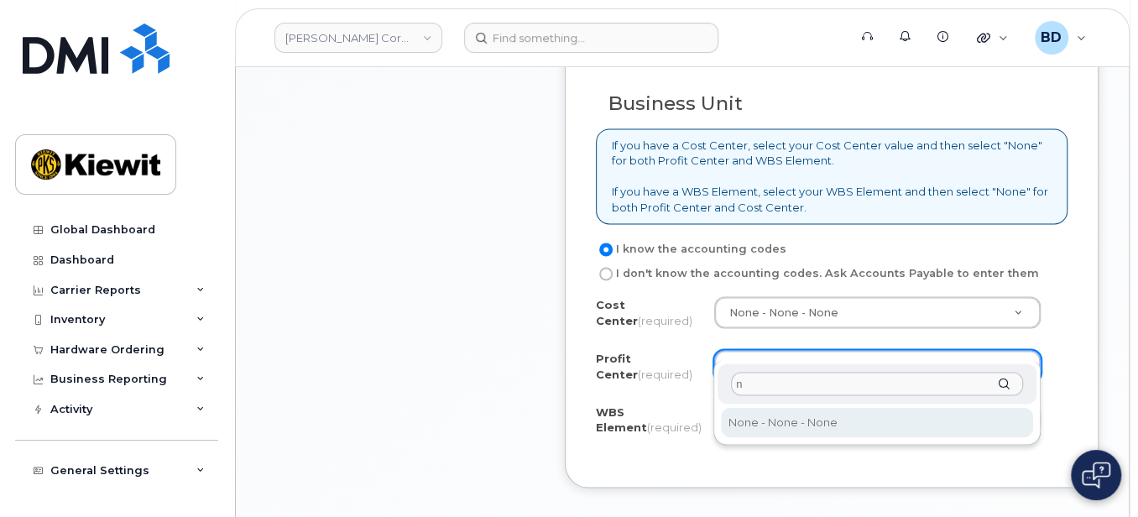
type input "n"
select select "None"
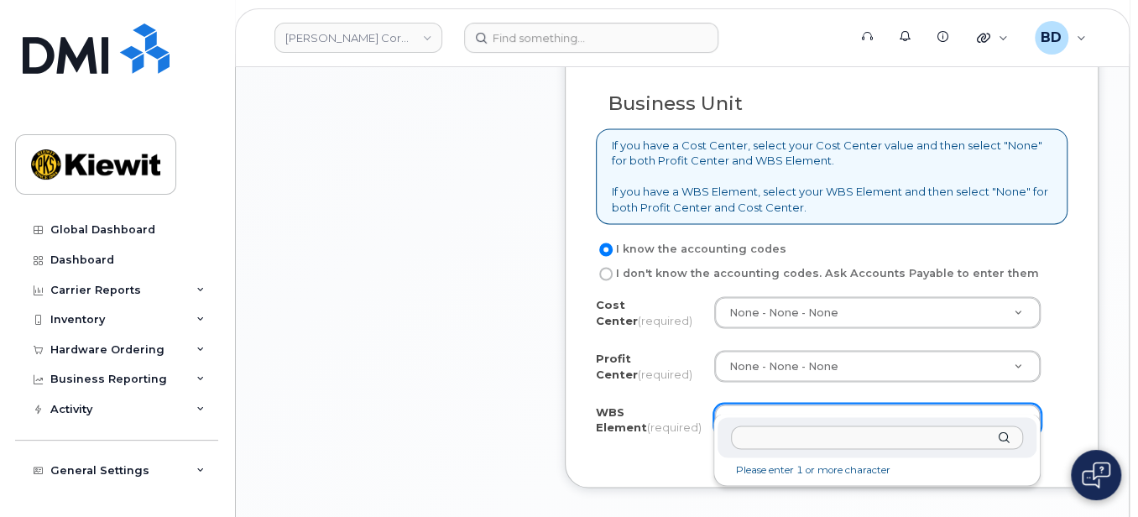
click at [764, 442] on input "text" at bounding box center [877, 438] width 292 height 24
paste input "106004.2261"
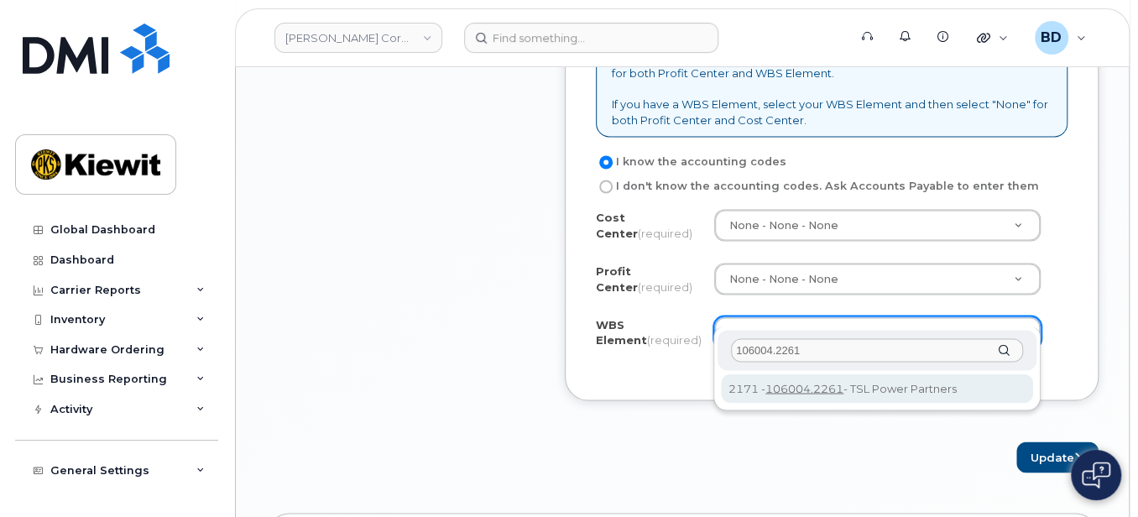
scroll to position [1678, 0]
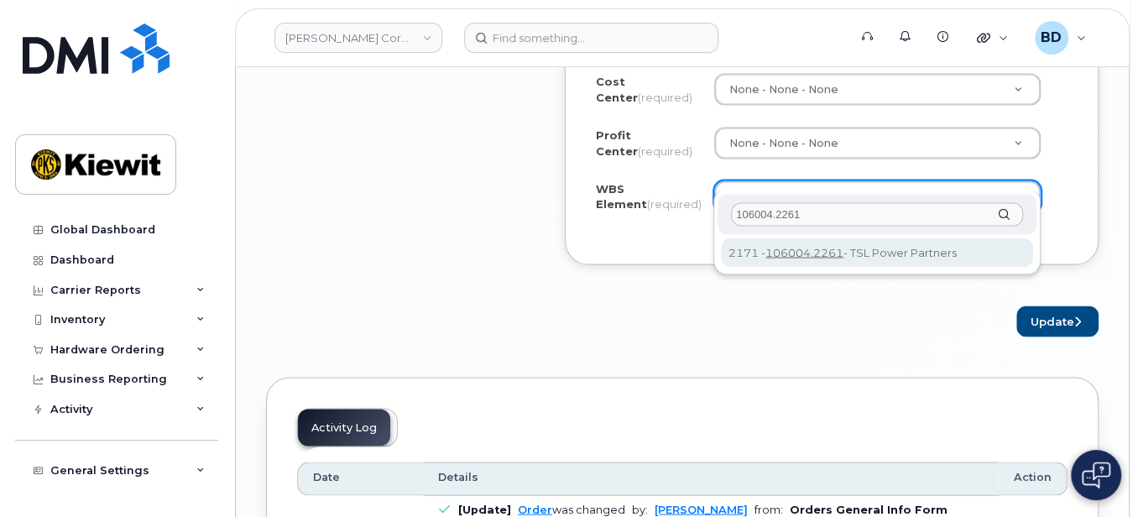
type input "106004.2261"
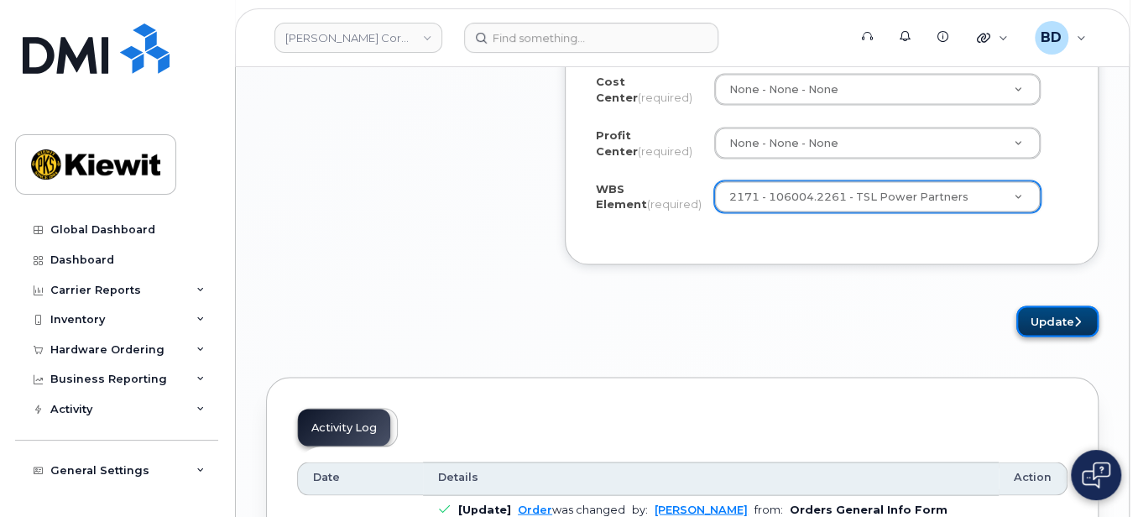
click at [1069, 306] on button "Update" at bounding box center [1058, 321] width 82 height 31
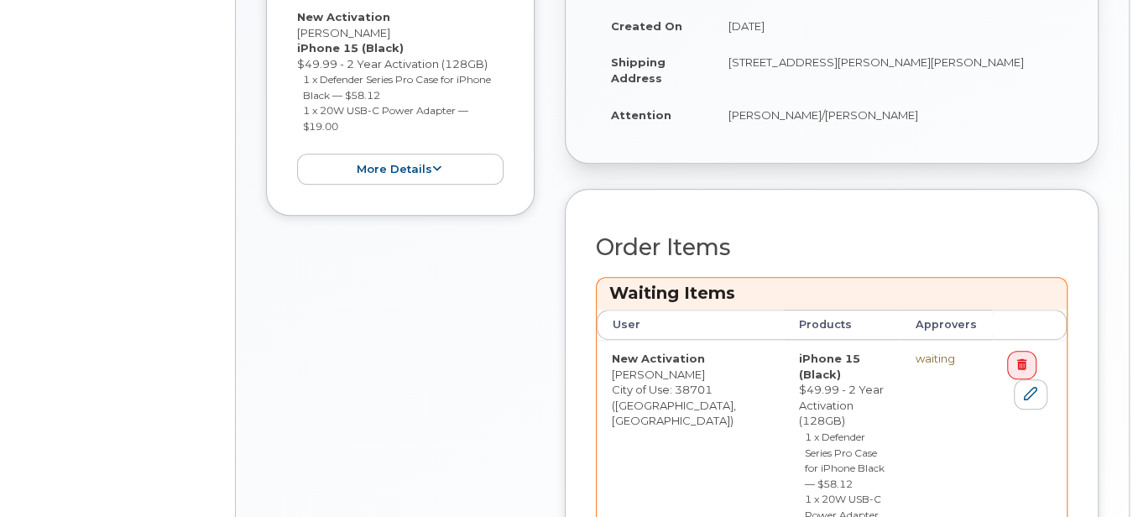
scroll to position [602, 0]
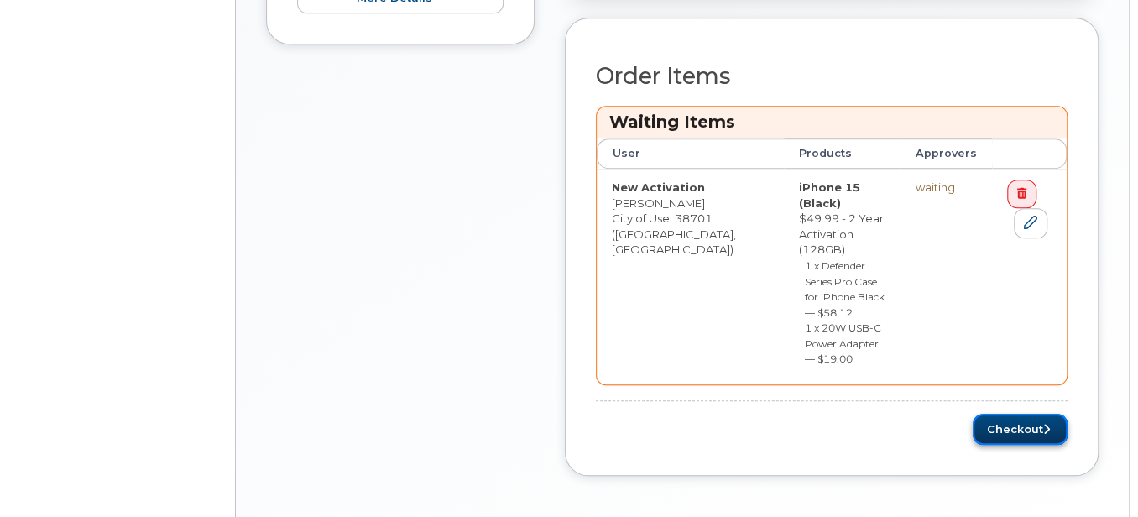
click at [1026, 414] on button "Checkout" at bounding box center [1020, 429] width 95 height 31
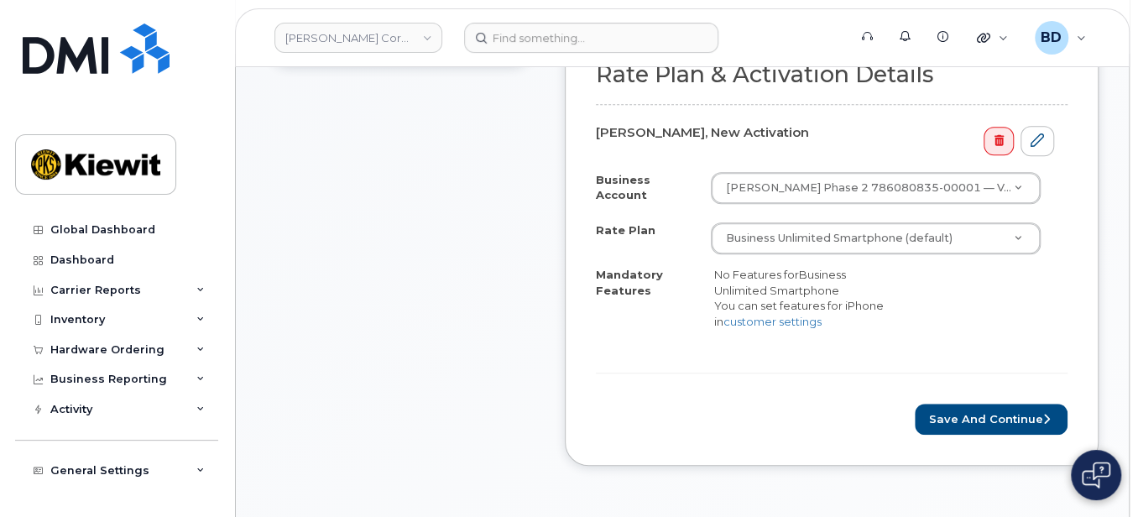
scroll to position [559, 0]
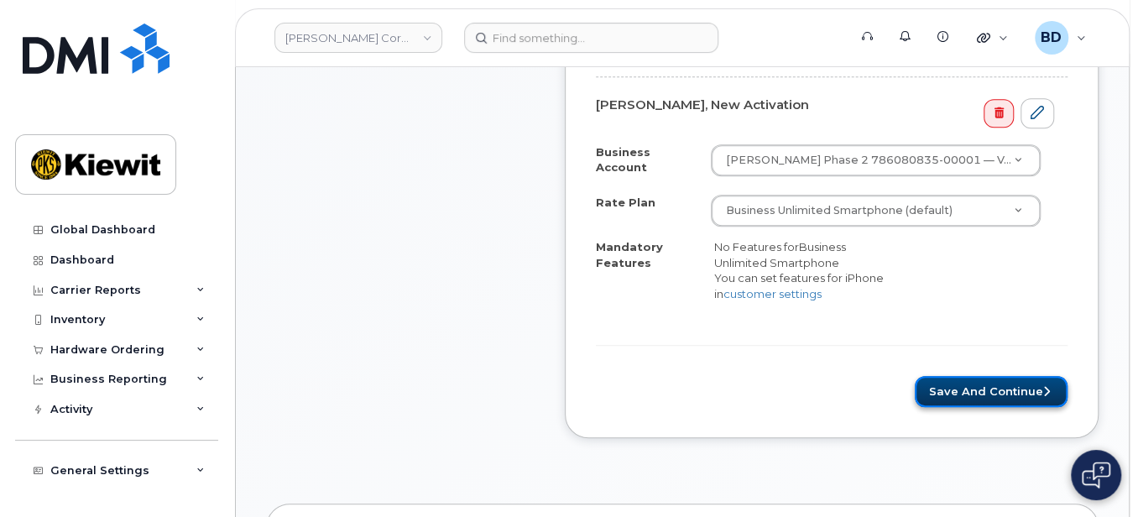
click at [988, 388] on button "Save and Continue" at bounding box center [991, 391] width 153 height 31
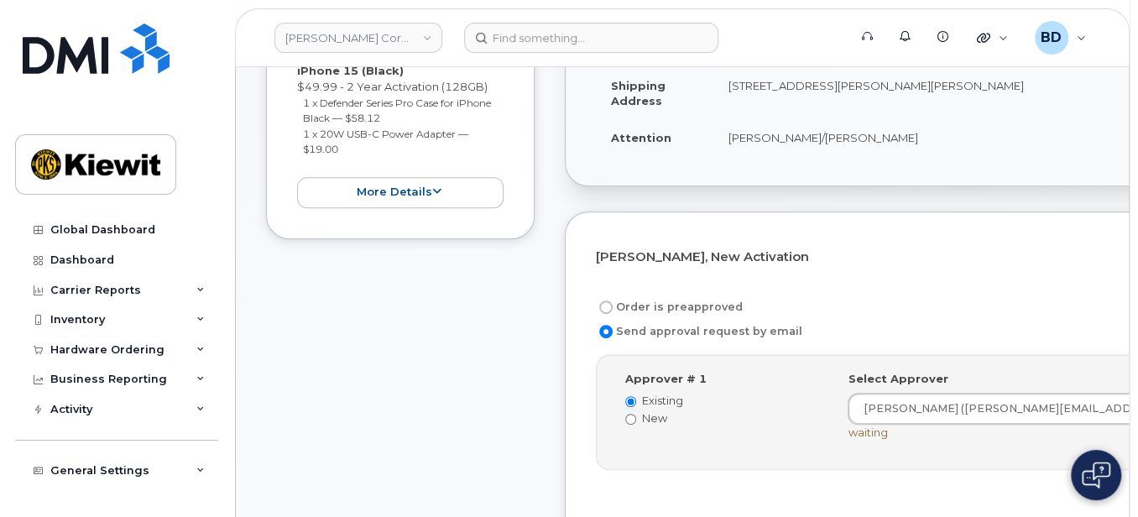
scroll to position [447, 0]
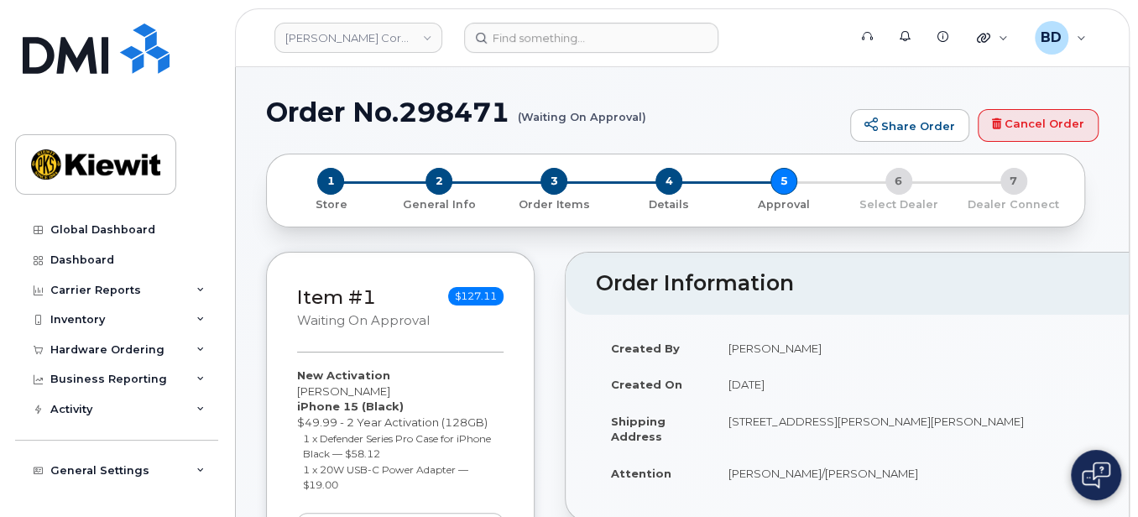
click at [453, 109] on h1 "Order No.298471 (Waiting On Approval)" at bounding box center [554, 111] width 576 height 29
copy h1 "298471"
click at [114, 347] on div "Hardware Ordering" at bounding box center [107, 349] width 114 height 13
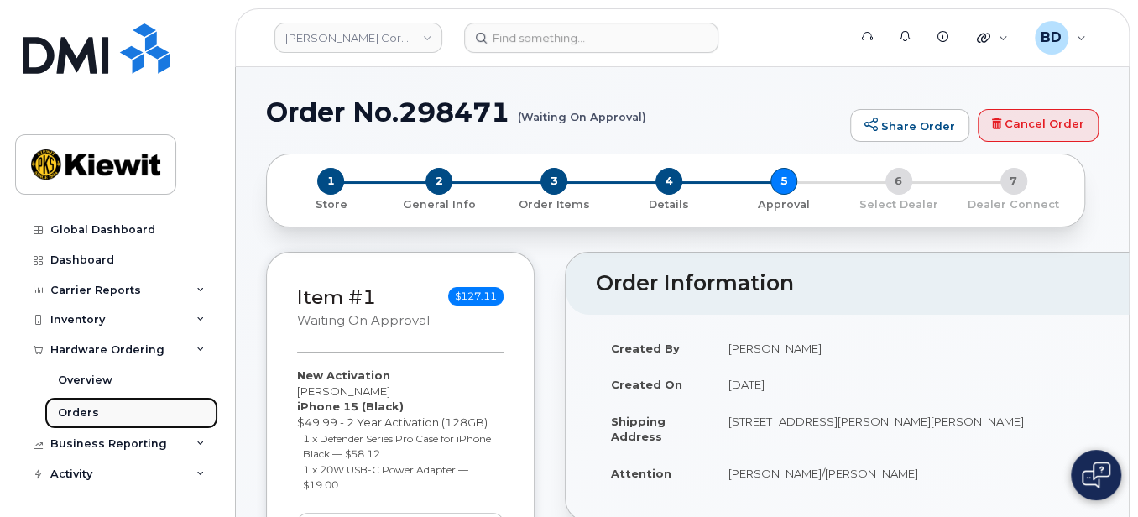
click at [112, 411] on link "Orders" at bounding box center [131, 413] width 174 height 32
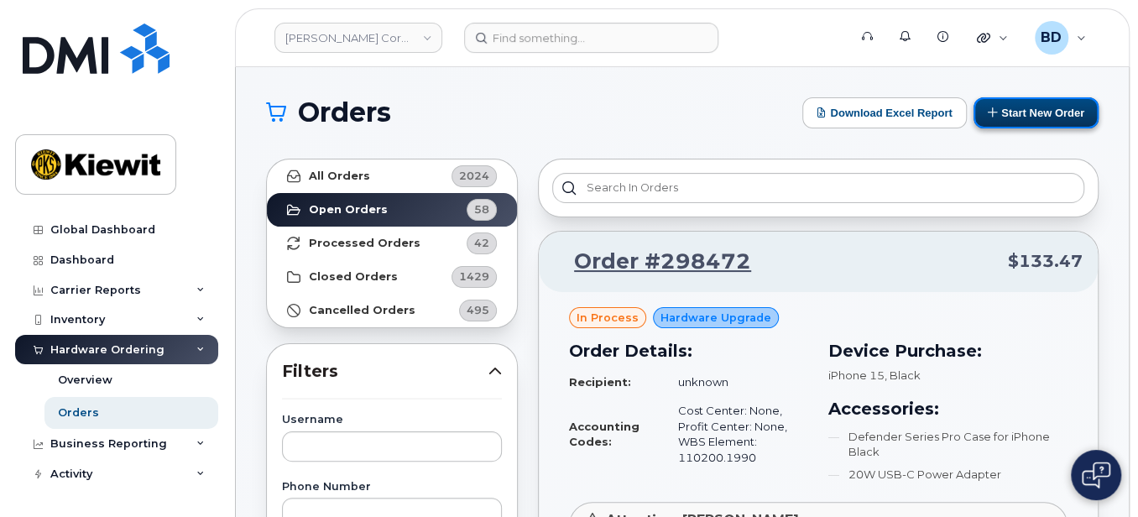
click at [1022, 111] on button "Start New Order" at bounding box center [1036, 112] width 125 height 31
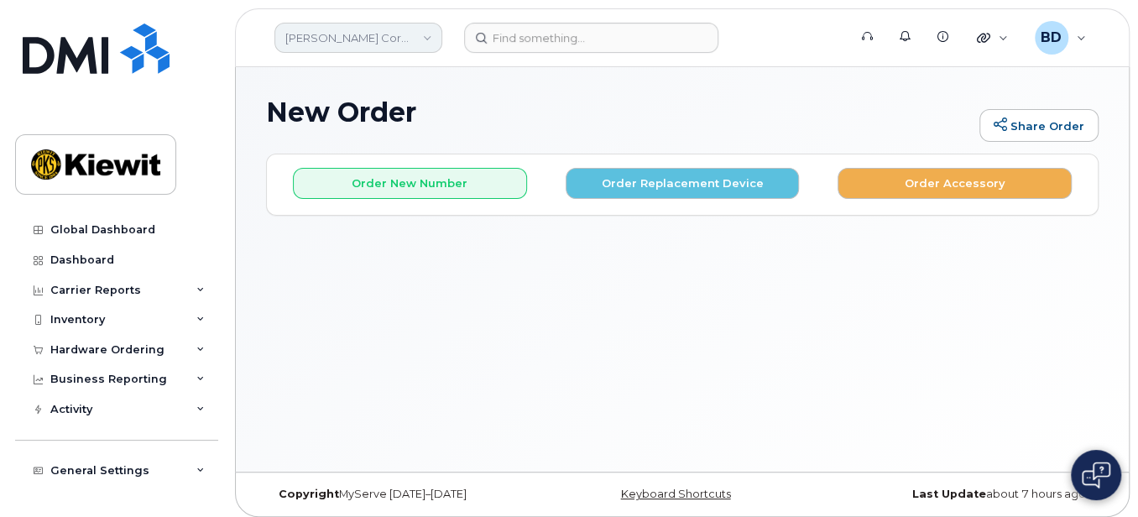
click at [412, 48] on link "[PERSON_NAME] Corporation" at bounding box center [359, 38] width 168 height 30
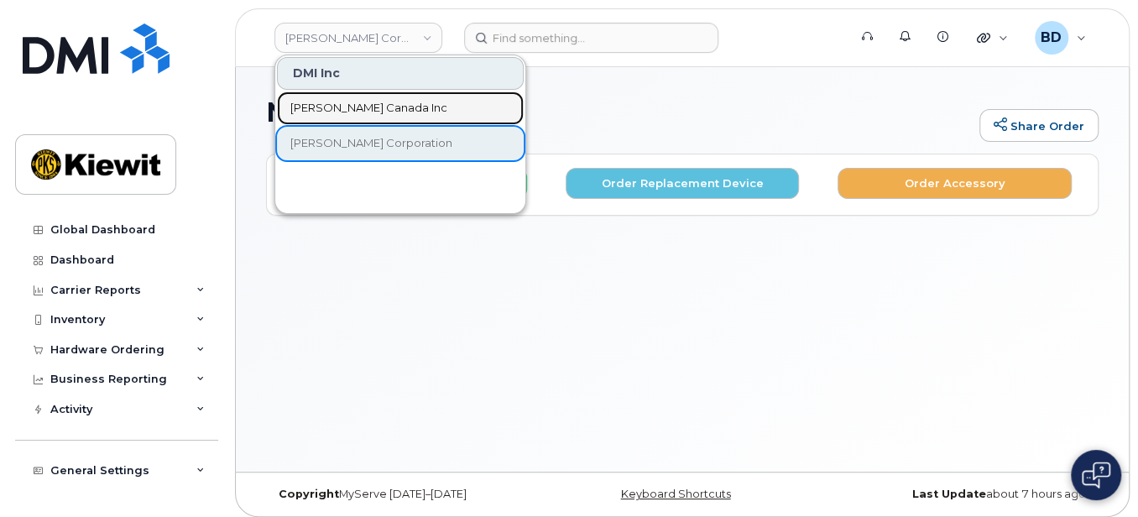
click at [369, 92] on link "[PERSON_NAME] Canada Inc" at bounding box center [400, 109] width 247 height 34
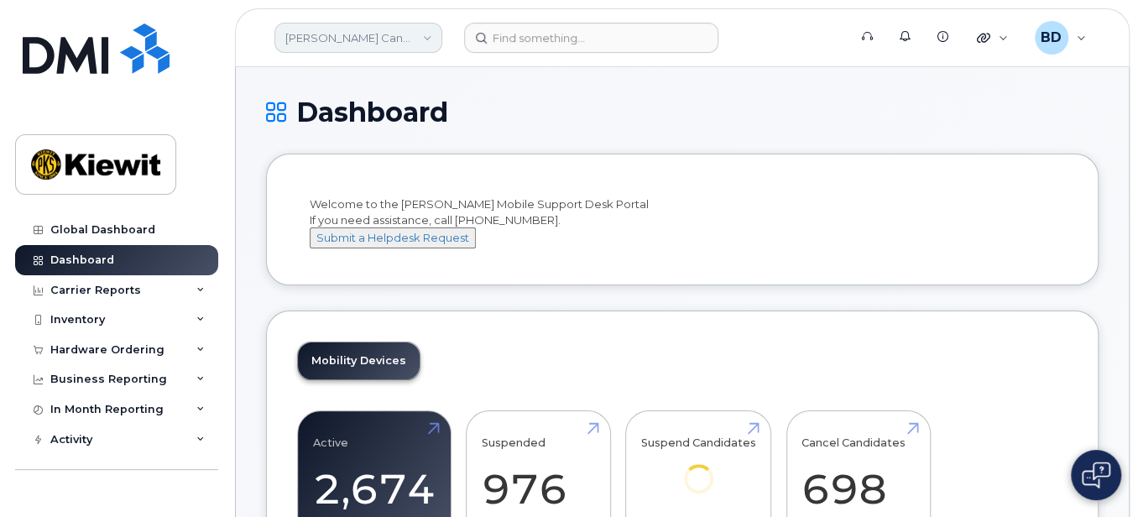
click at [393, 34] on link "[PERSON_NAME] Canada Inc" at bounding box center [359, 38] width 168 height 30
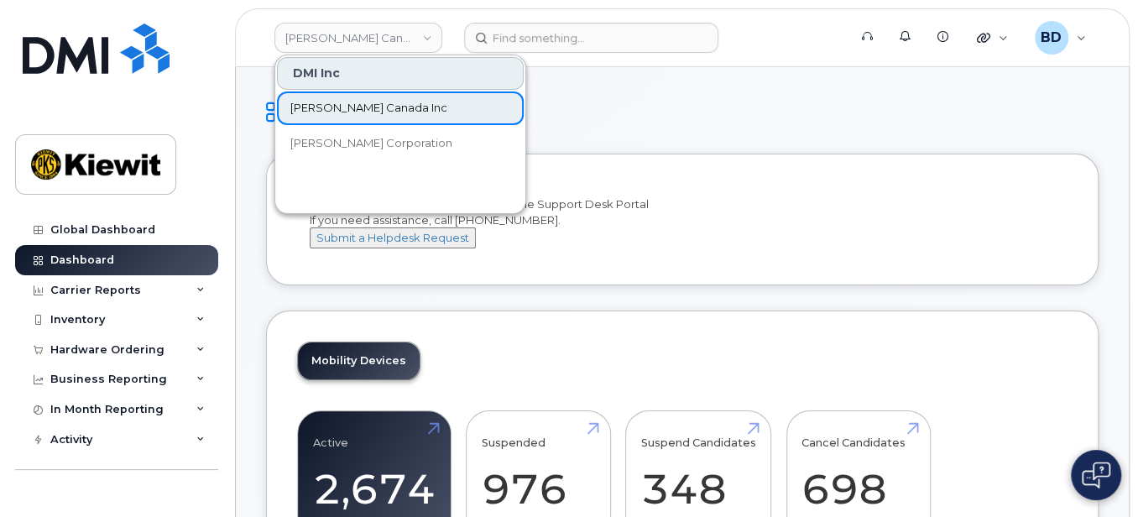
click at [365, 106] on span "[PERSON_NAME] Canada Inc" at bounding box center [368, 108] width 157 height 17
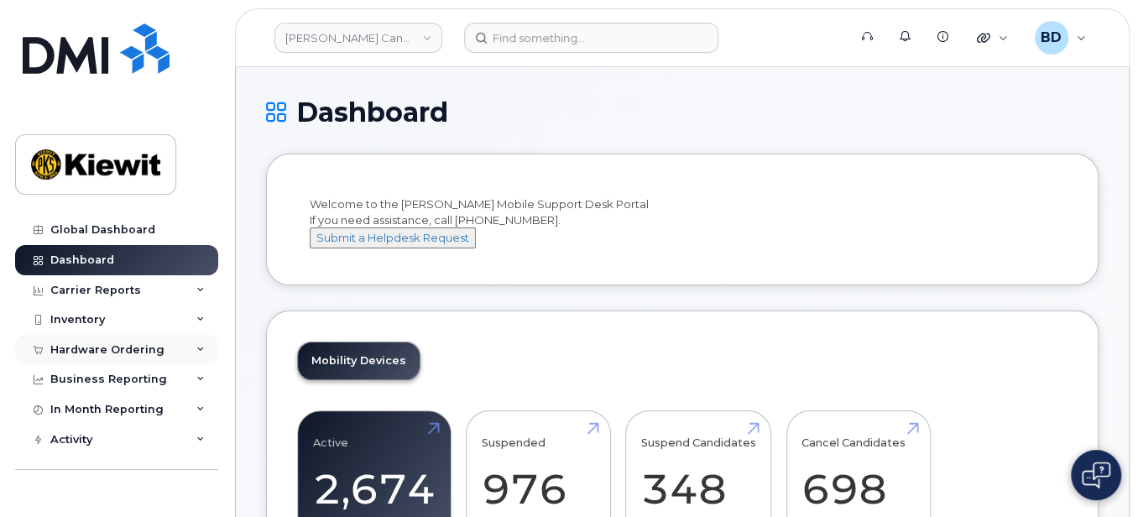
click at [180, 345] on div "Hardware Ordering" at bounding box center [116, 350] width 203 height 30
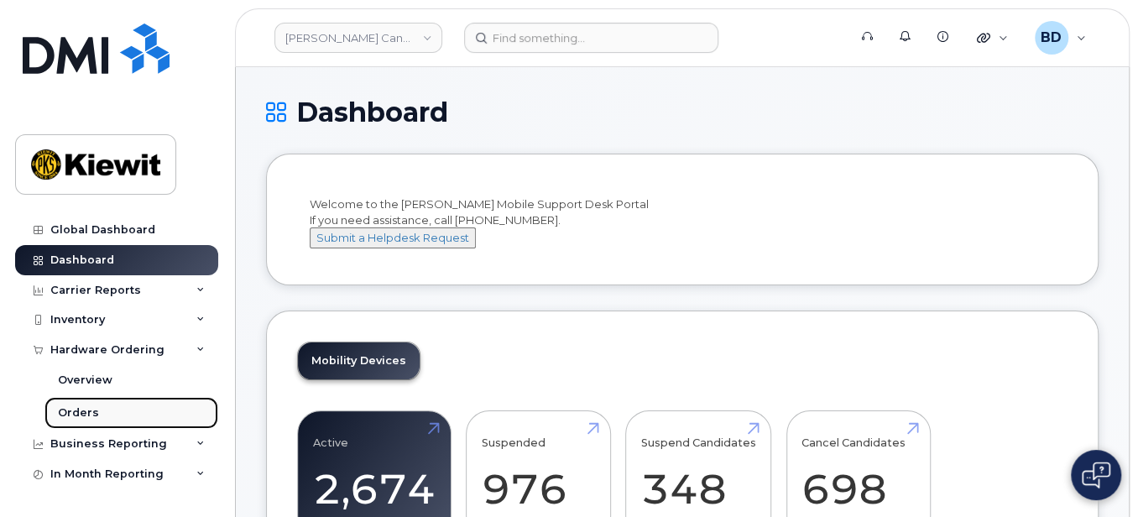
click at [91, 418] on div "Orders" at bounding box center [78, 412] width 41 height 15
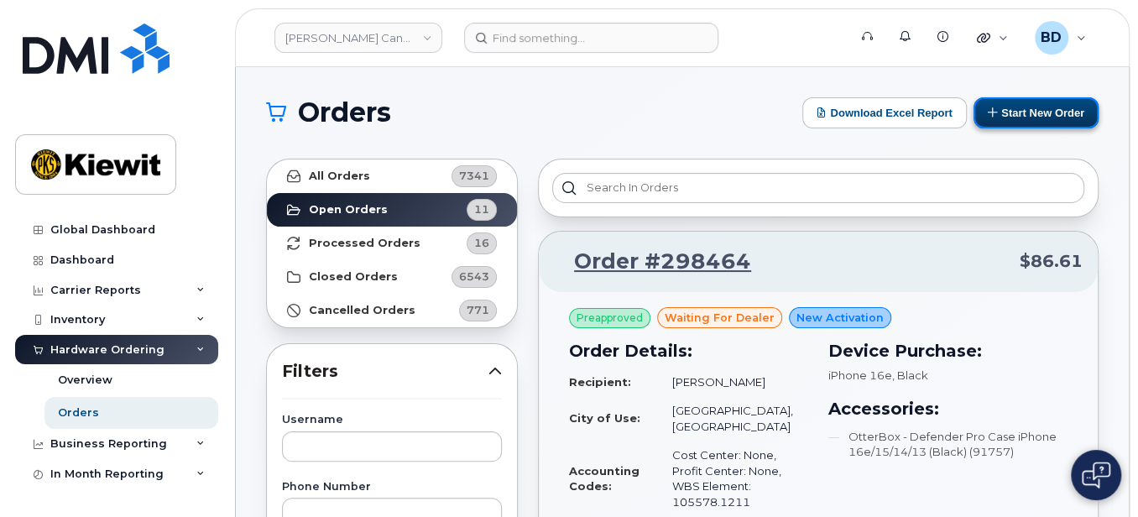
click at [1032, 112] on button "Start New Order" at bounding box center [1036, 112] width 125 height 31
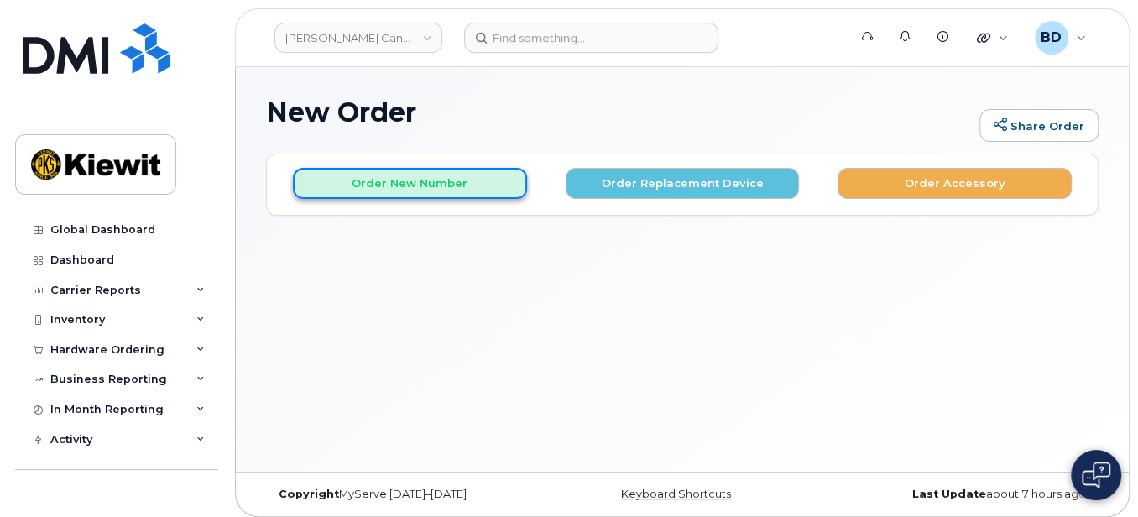
click at [393, 169] on button "Order New Number" at bounding box center [410, 183] width 234 height 31
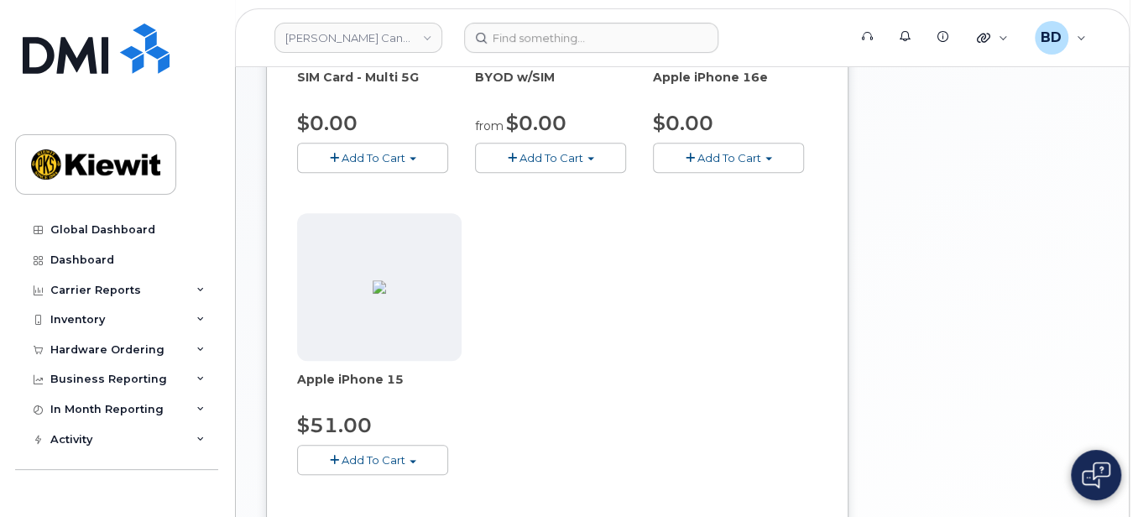
scroll to position [447, 0]
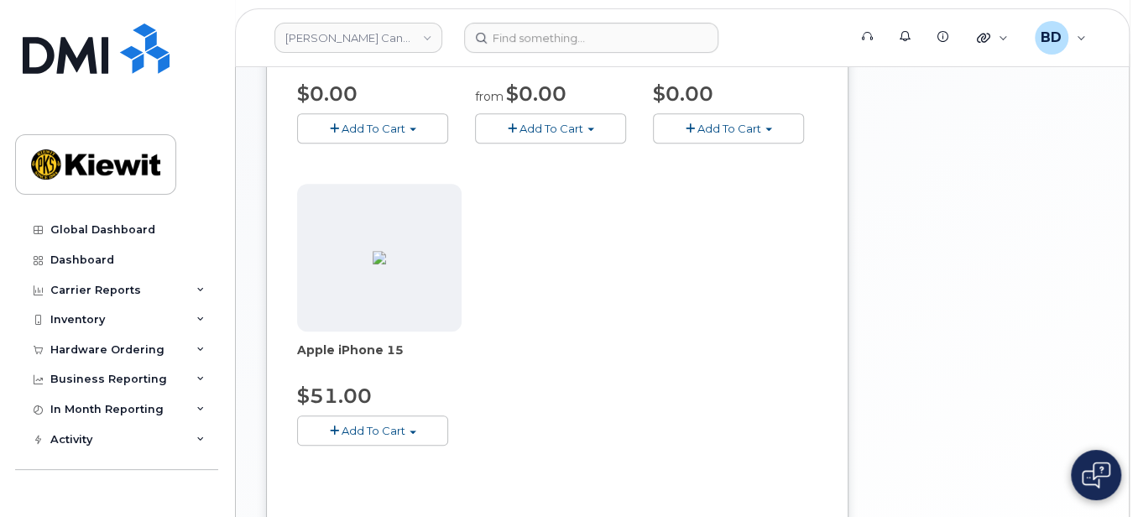
click at [358, 436] on button "Add To Cart" at bounding box center [372, 430] width 151 height 29
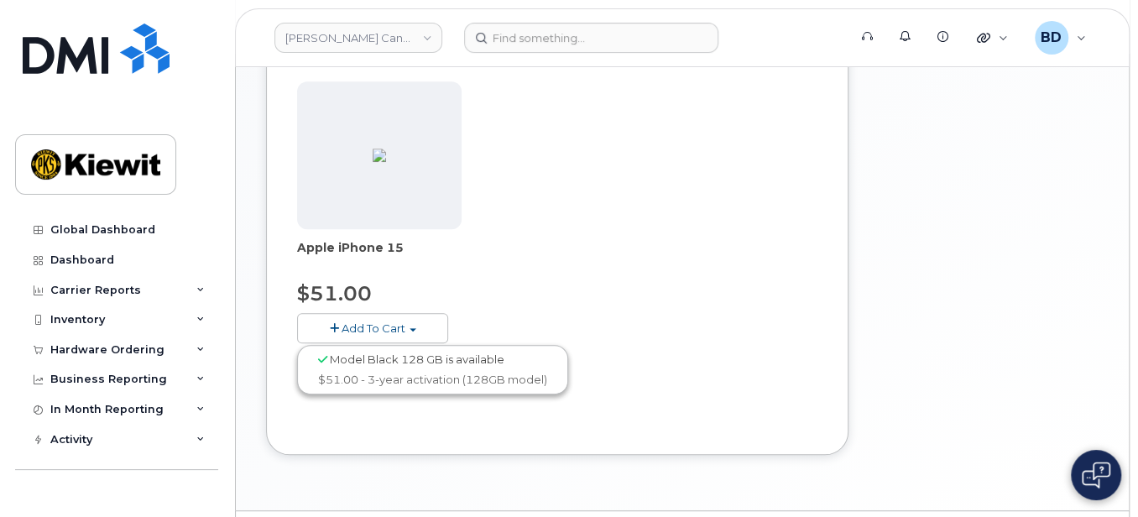
scroll to position [559, 0]
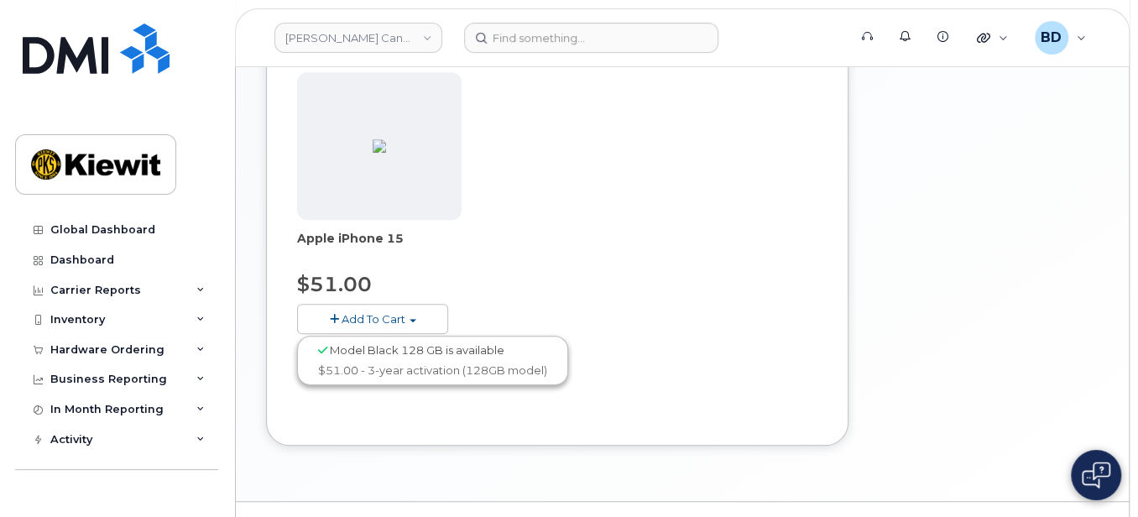
click at [369, 345] on span "Model Black 128 GB is available" at bounding box center [417, 349] width 175 height 13
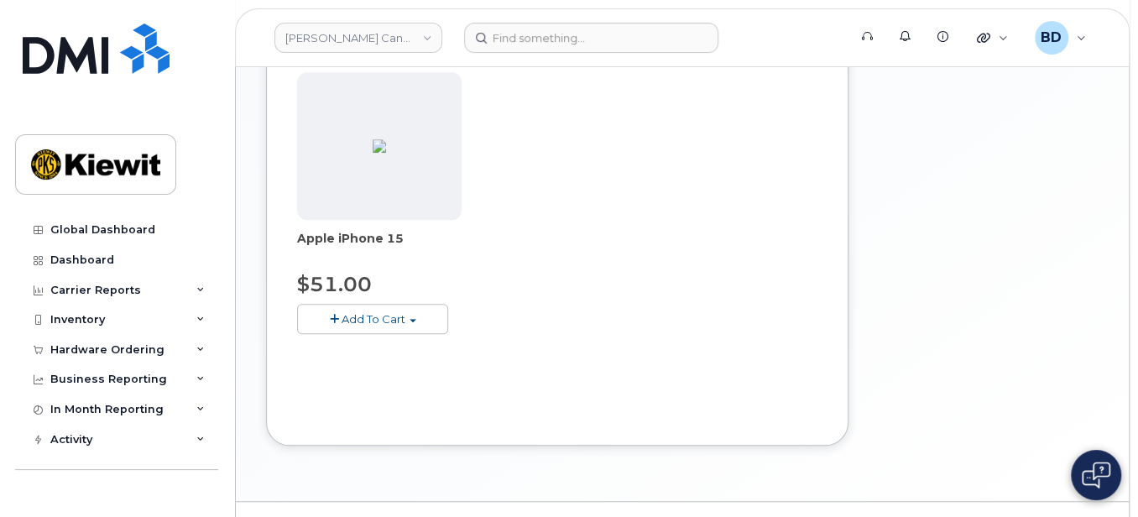
click at [369, 312] on span "Add To Cart" at bounding box center [374, 318] width 64 height 13
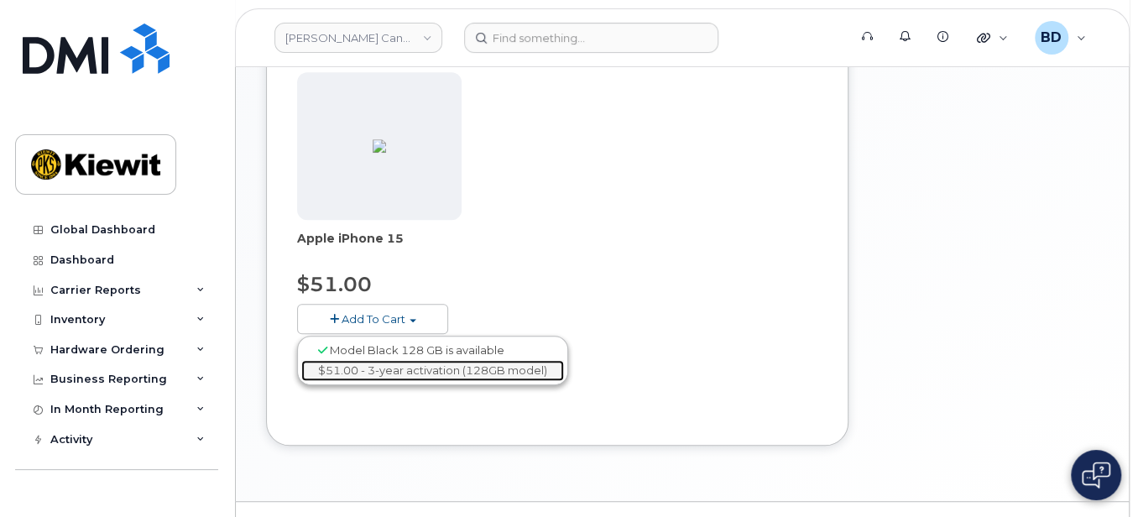
click at [382, 369] on link "$51.00 - 3-year activation (128GB model)" at bounding box center [432, 370] width 263 height 21
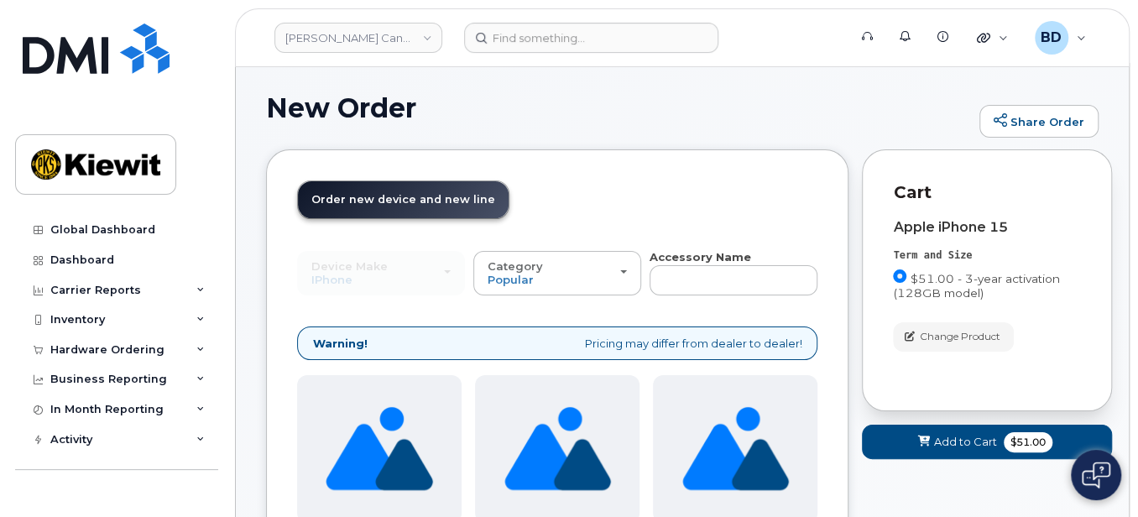
scroll to position [0, 0]
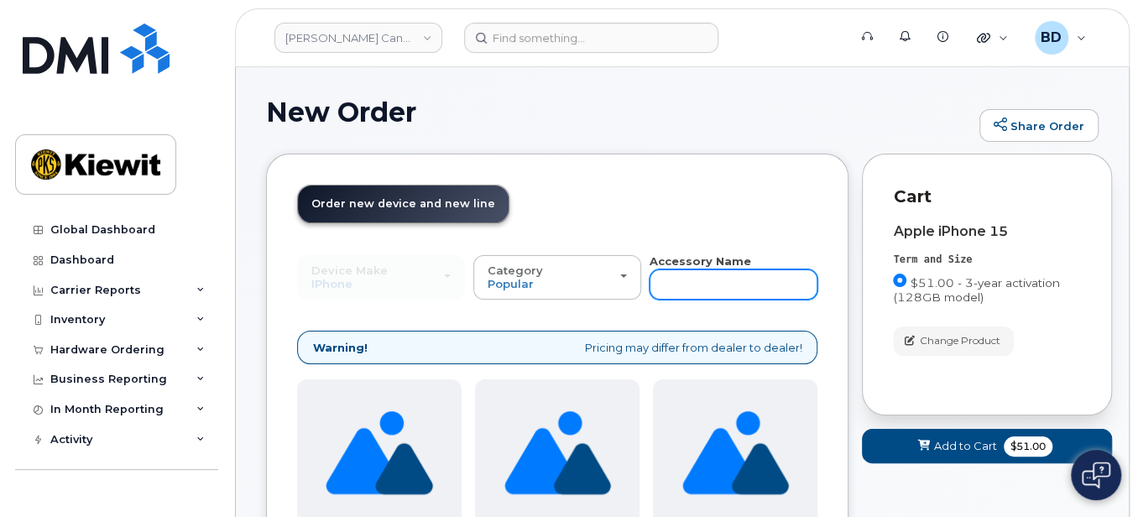
click at [665, 283] on input "text" at bounding box center [734, 284] width 168 height 30
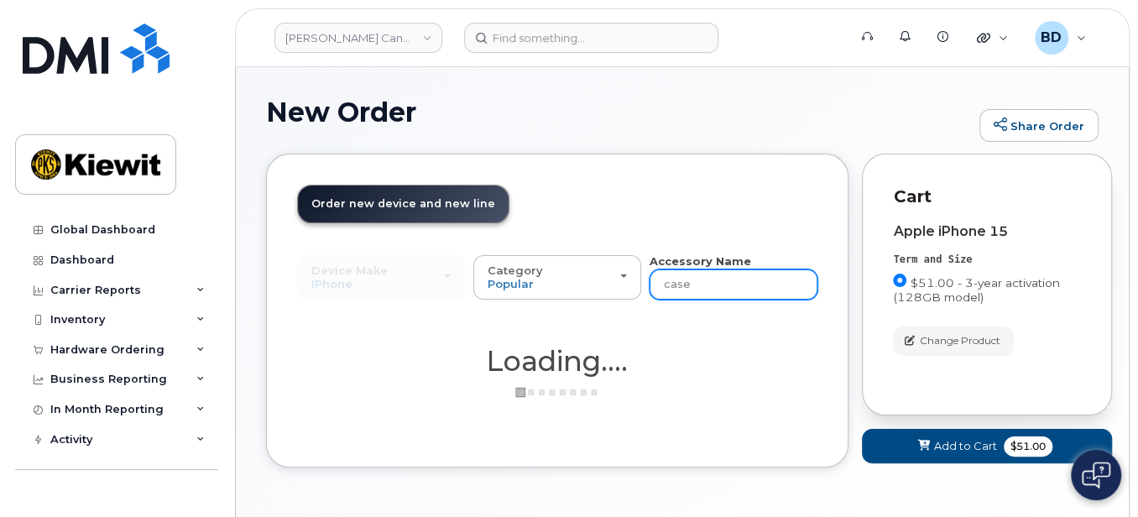
type input "case"
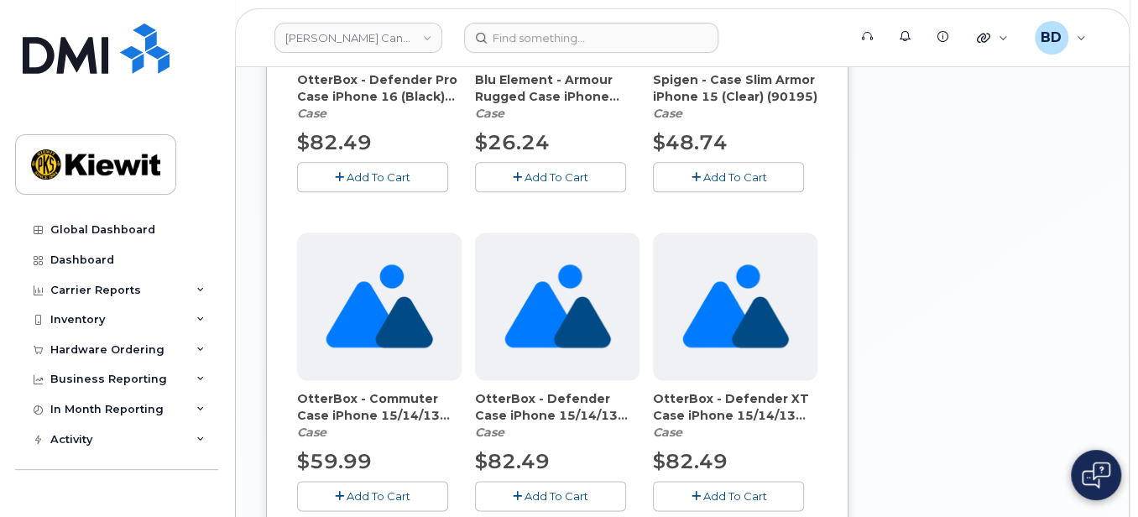
scroll to position [1119, 0]
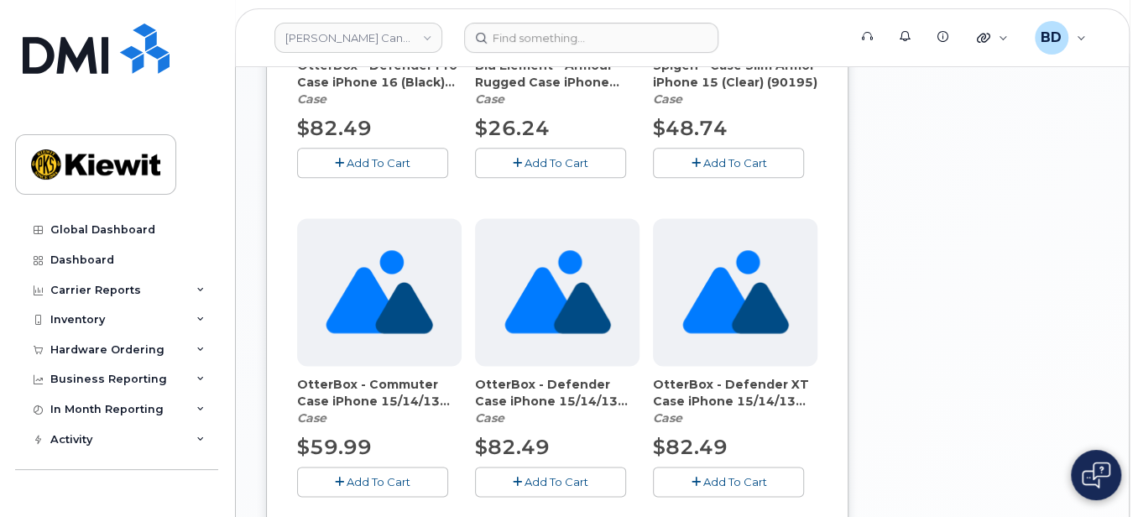
click at [369, 481] on span "Add To Cart" at bounding box center [379, 481] width 64 height 13
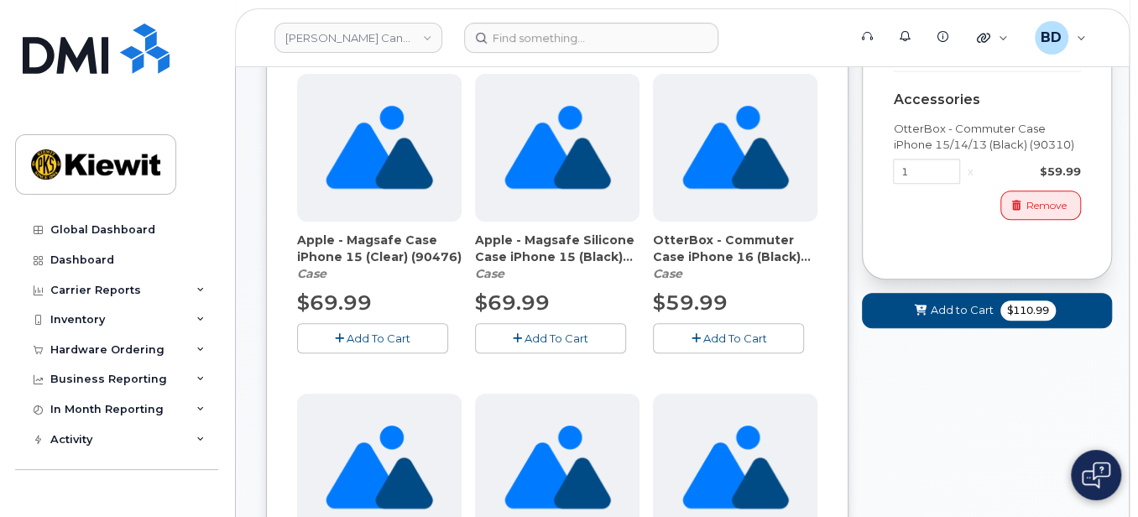
scroll to position [336, 0]
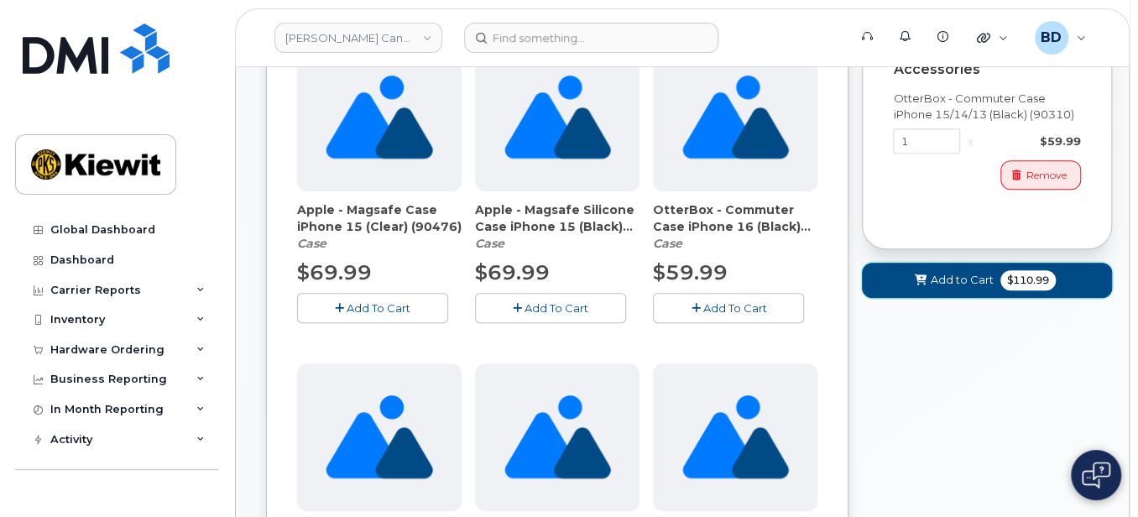
click at [962, 276] on span "Add to Cart" at bounding box center [962, 280] width 63 height 16
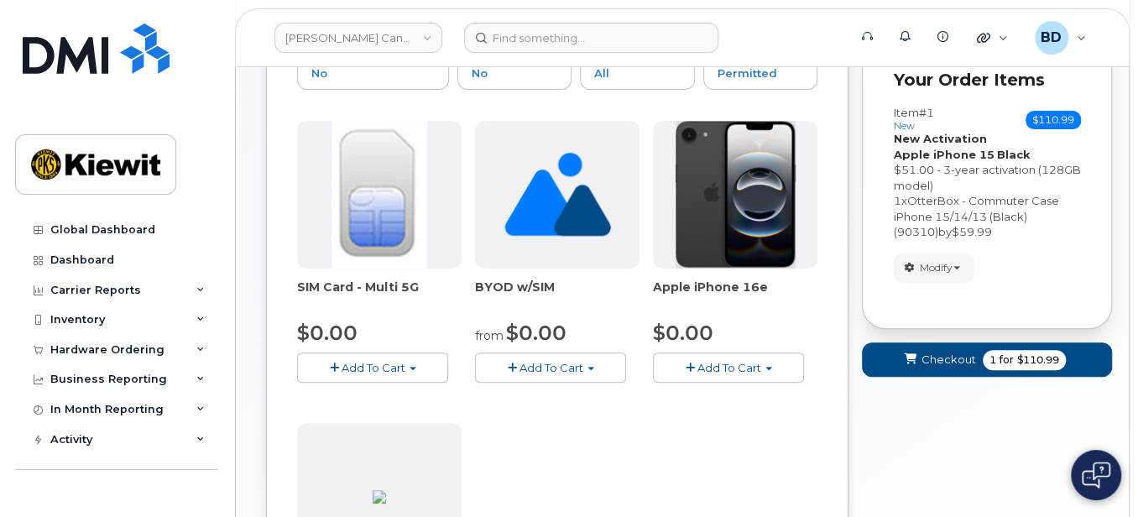
scroll to position [145, 0]
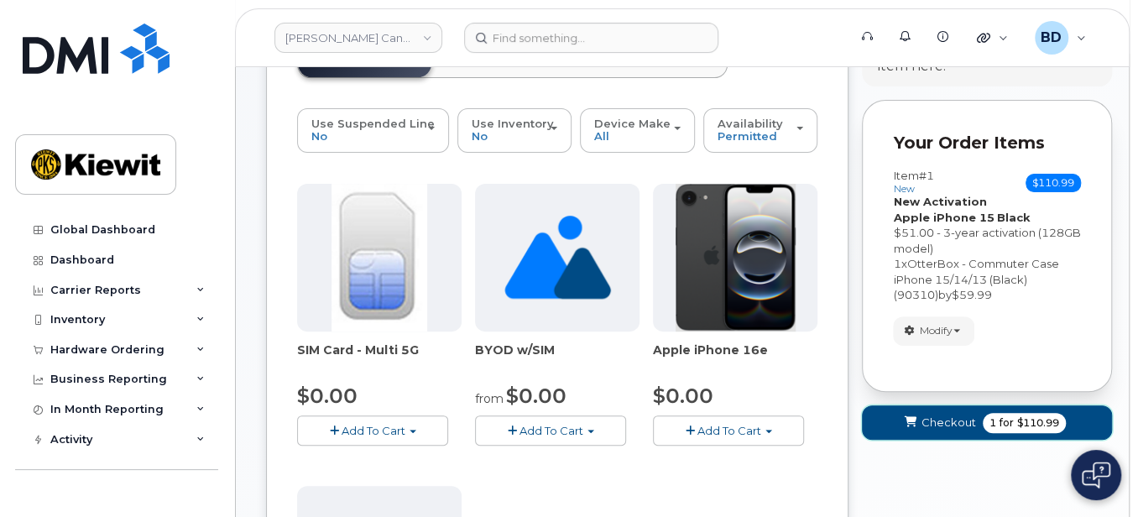
click at [908, 424] on icon "submit" at bounding box center [911, 422] width 12 height 11
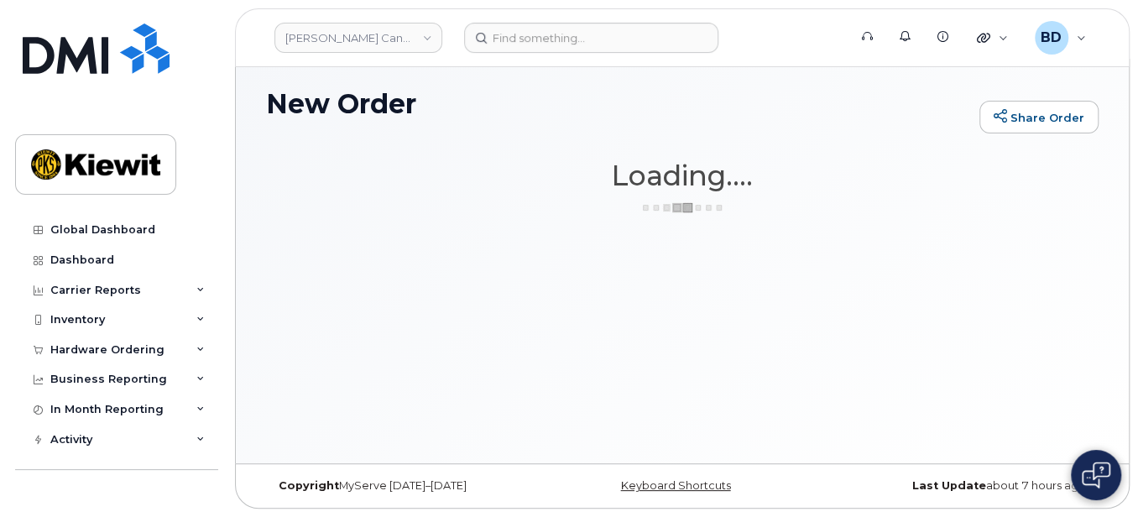
scroll to position [8, 0]
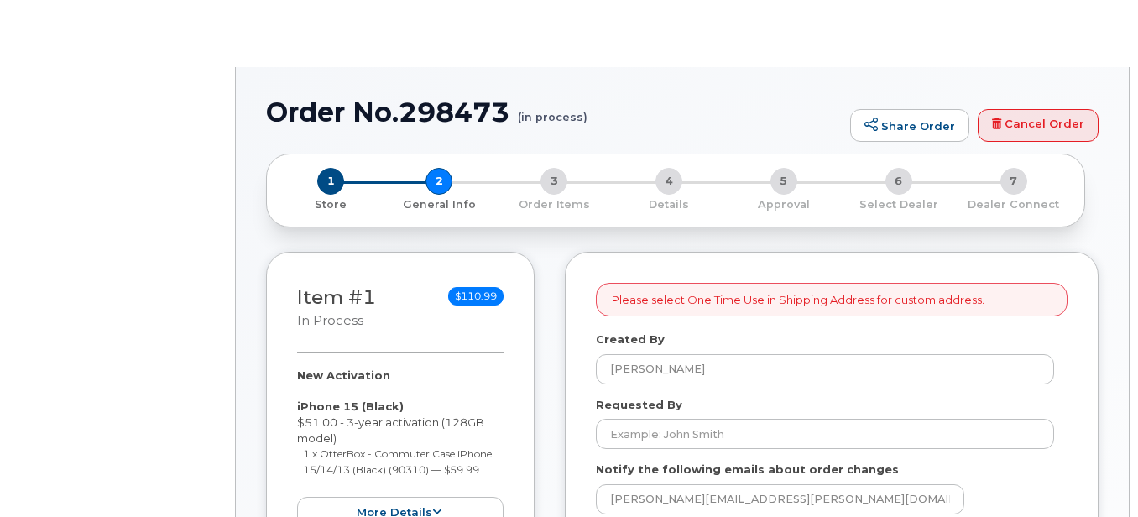
select select
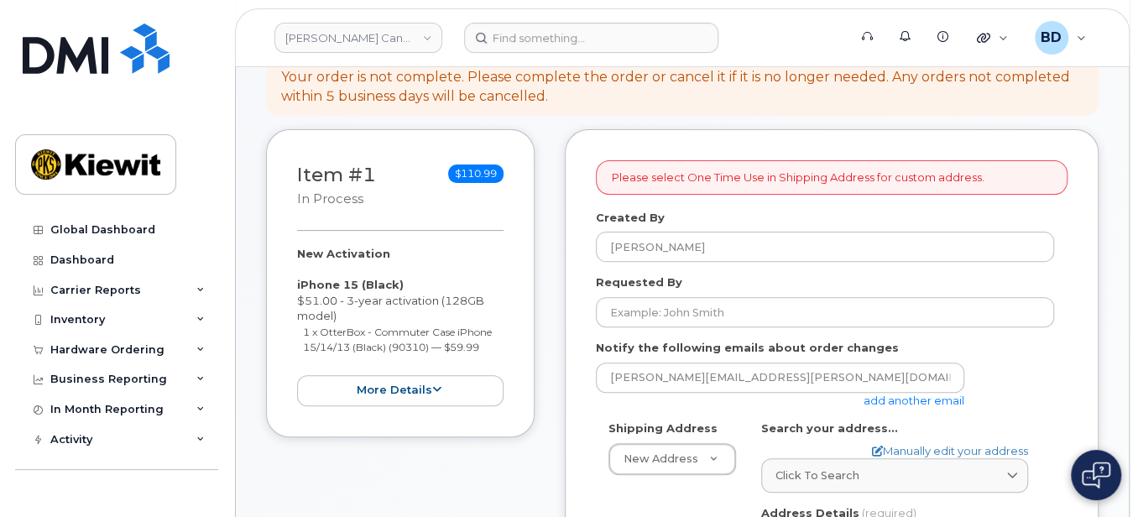
scroll to position [223, 0]
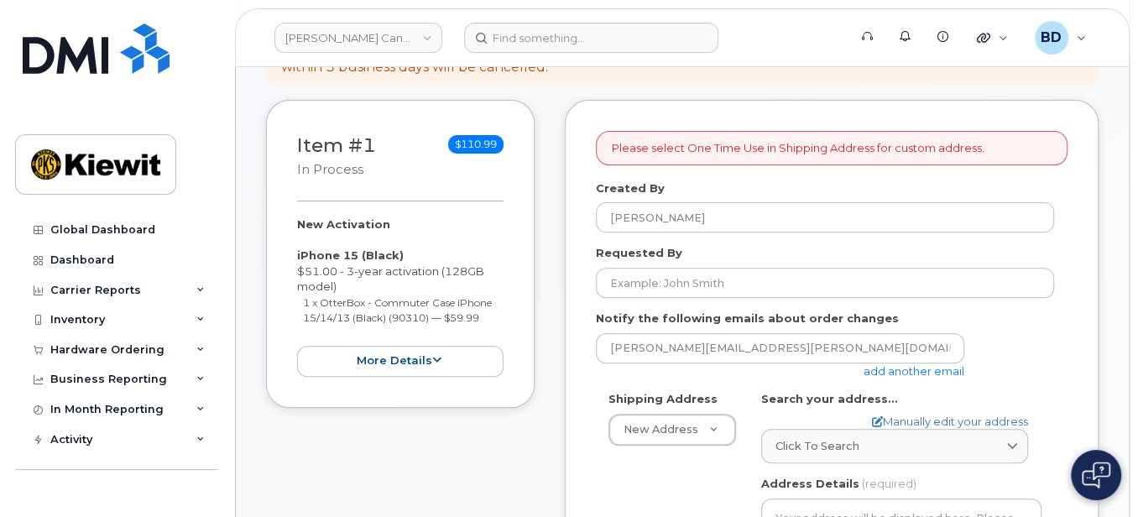
click at [876, 370] on link "add another email" at bounding box center [914, 370] width 101 height 13
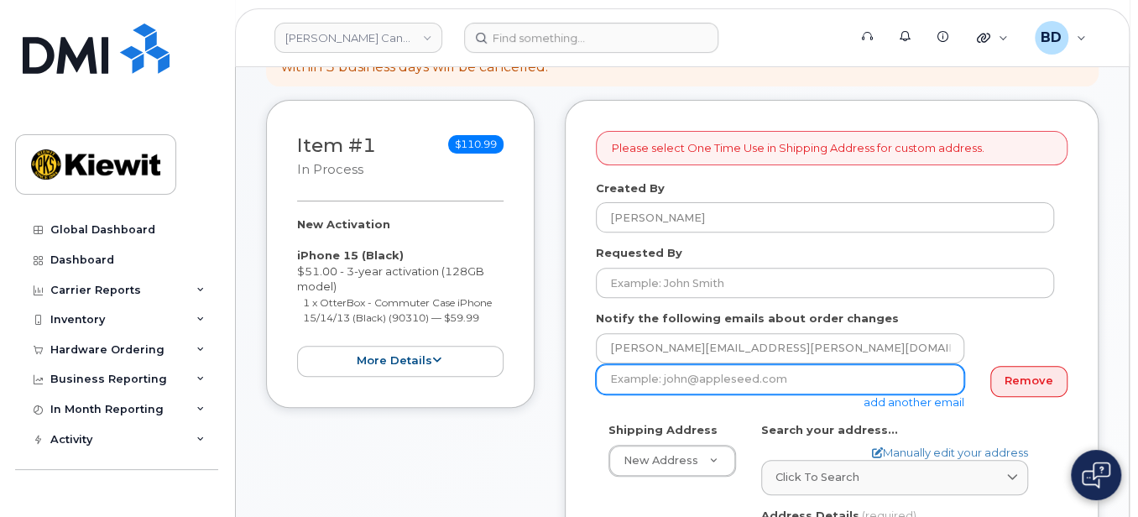
click at [636, 373] on input "email" at bounding box center [780, 379] width 369 height 30
click at [636, 374] on input "email" at bounding box center [780, 379] width 369 height 30
paste input "[EMAIL_ADDRESS][PERSON_NAME][PERSON_NAME][DOMAIN_NAME]"
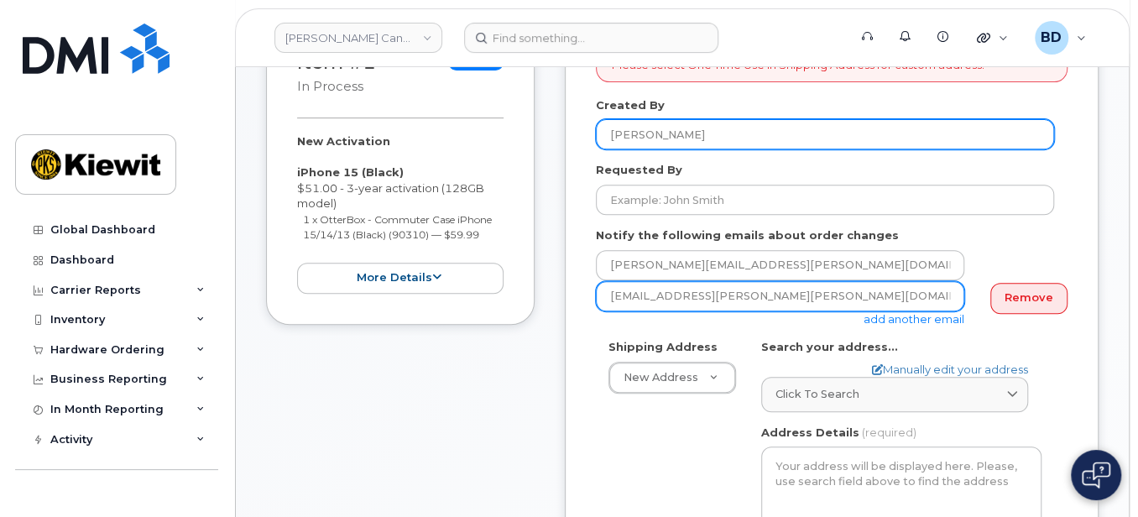
scroll to position [336, 0]
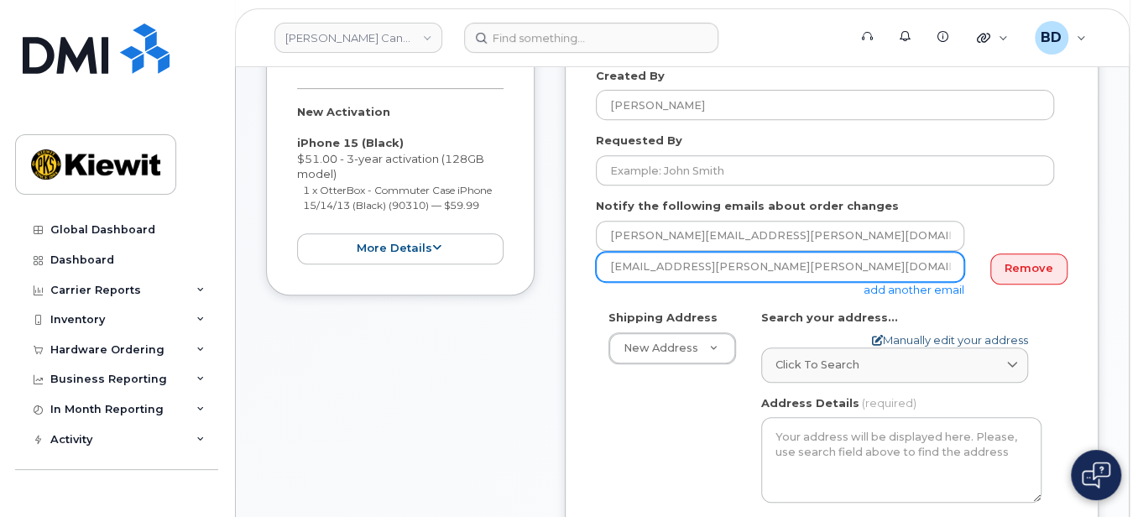
type input "jasmine.smith@kiewit.com"
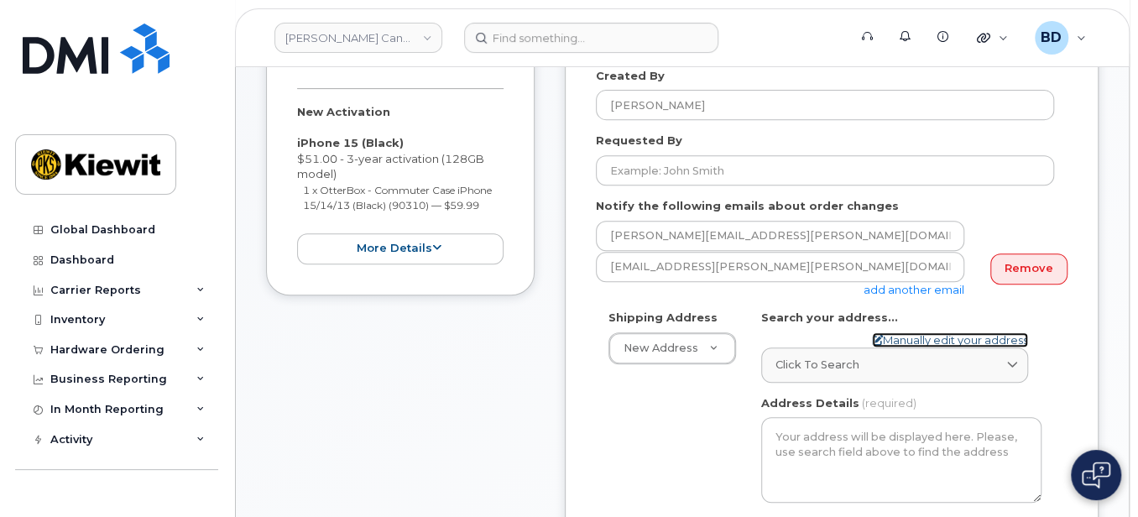
click at [932, 339] on link "Manually edit your address" at bounding box center [950, 340] width 156 height 16
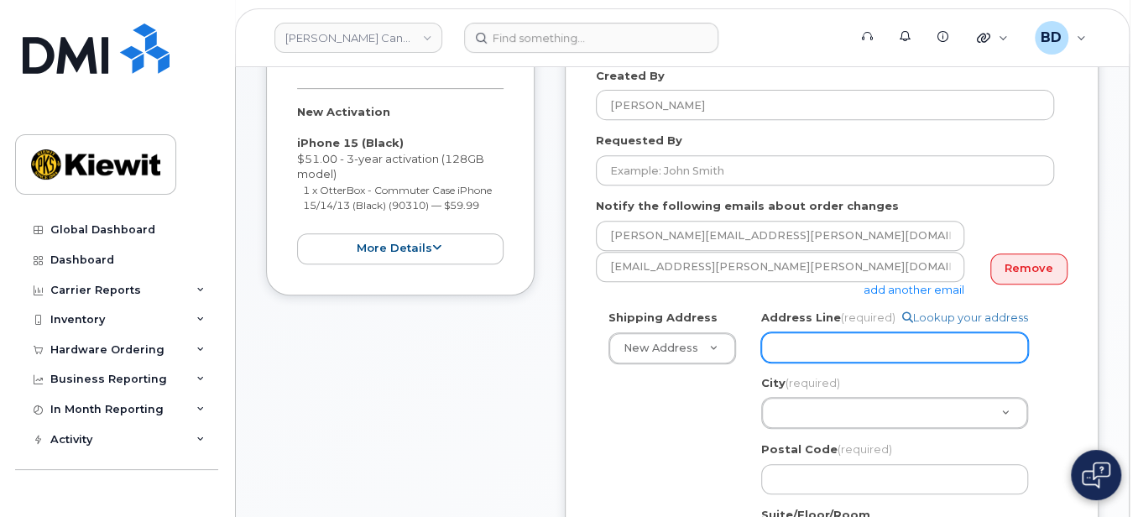
click at [822, 345] on input "Address Line (required)" at bounding box center [894, 347] width 267 height 30
click at [773, 339] on input "Address Line (required)" at bounding box center [894, 347] width 267 height 30
paste input "12250 33 Street N.E"
select select
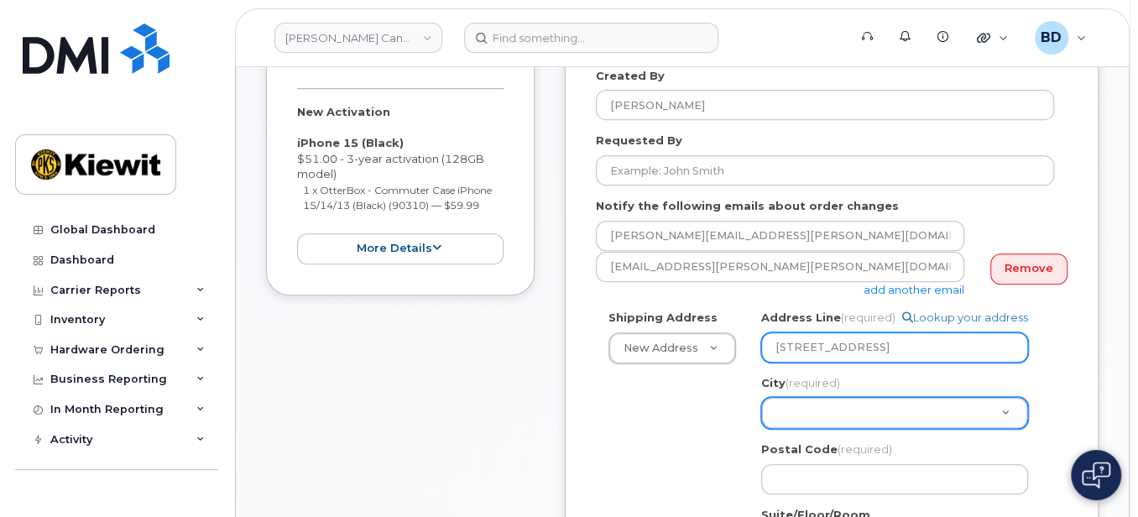
type input "12250 33 Street N.E"
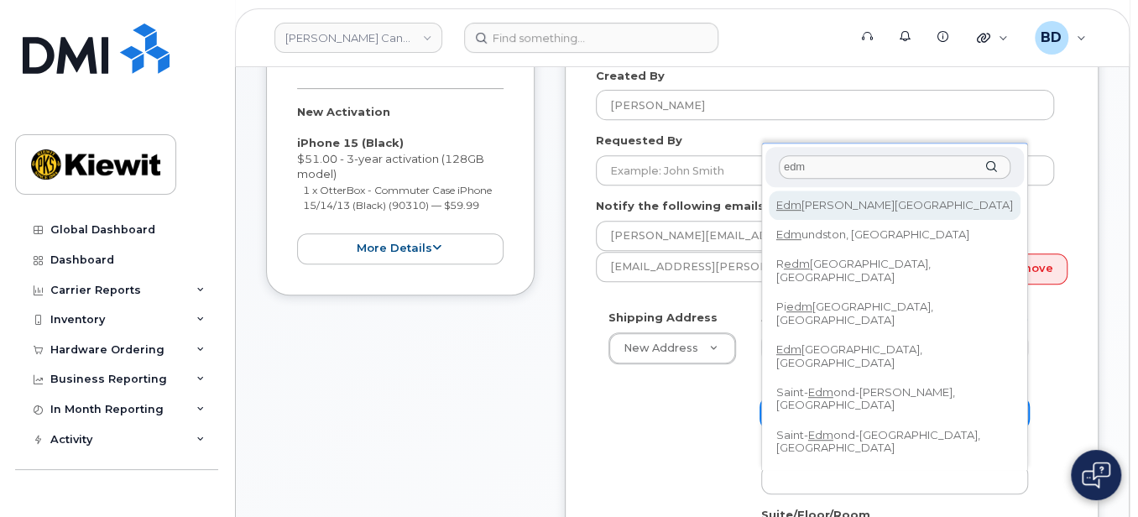
type input "edm"
select select
type input "182"
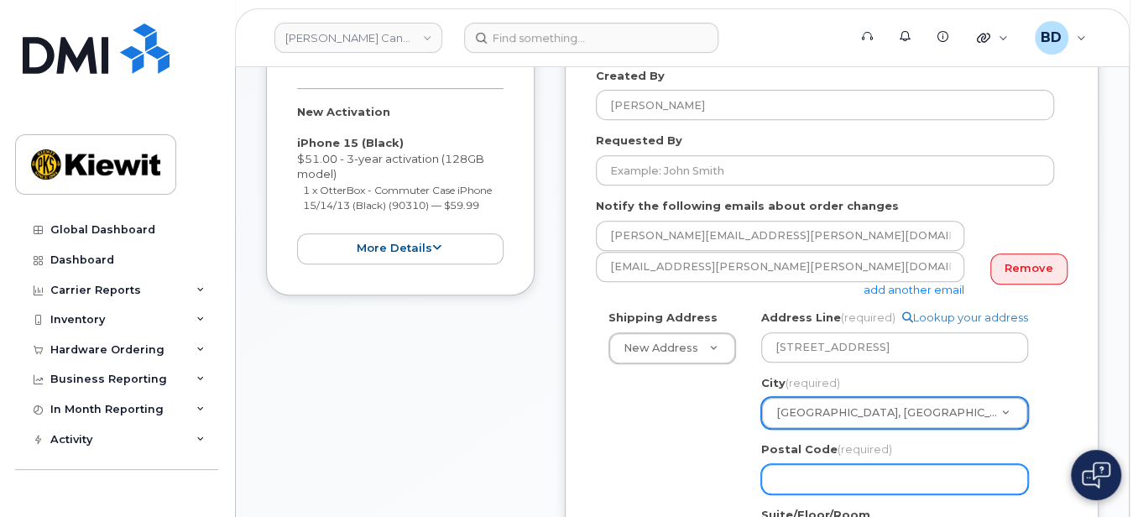
scroll to position [447, 0]
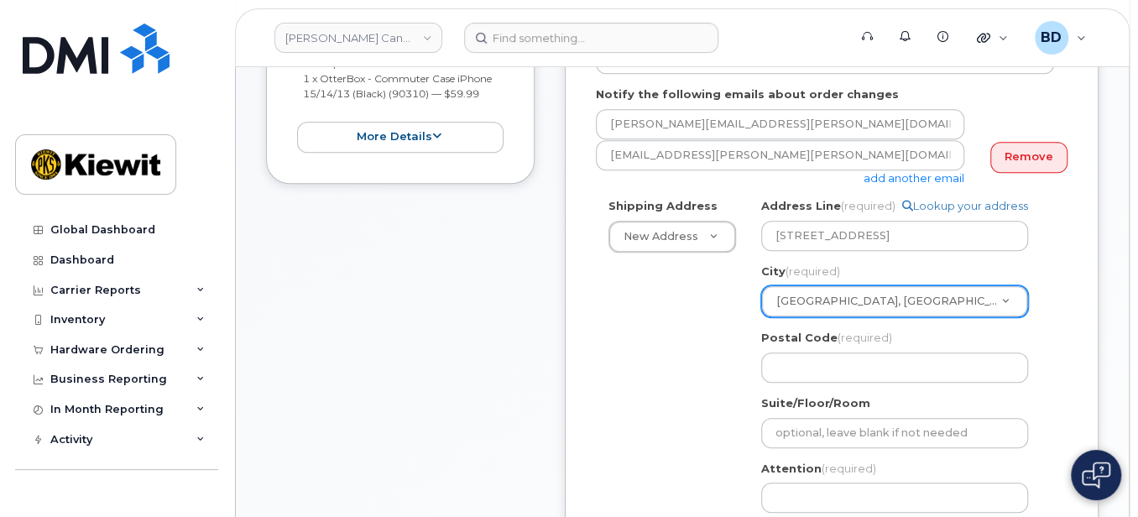
click at [798, 381] on div "Search your address... Manually edit your address Click to search No available …" at bounding box center [902, 394] width 306 height 392
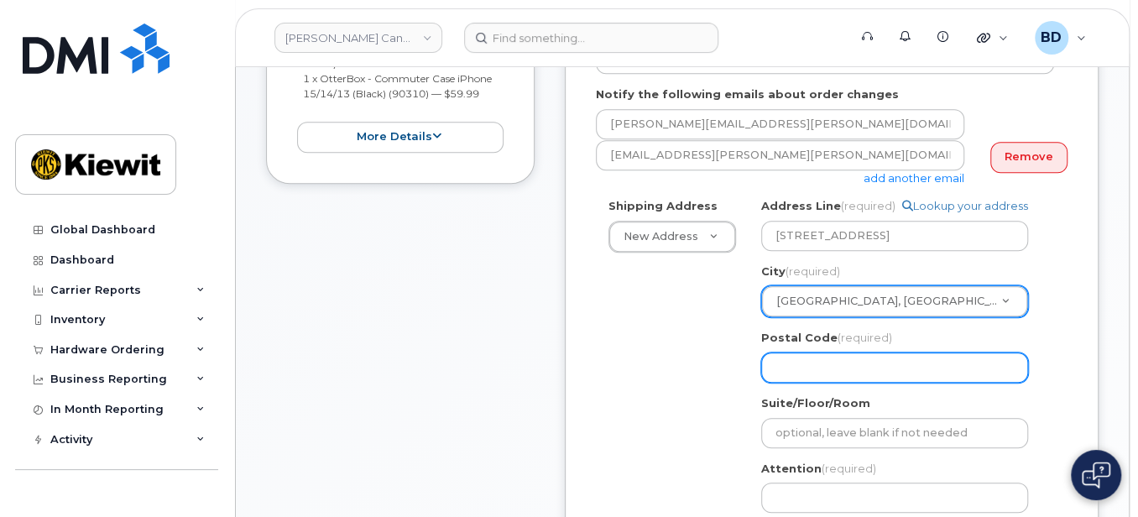
click at [798, 369] on input "Postal Code (required)" at bounding box center [894, 368] width 267 height 30
paste input "T6S 1H6"
select select
type input "T6S 1H6"
click at [802, 366] on input "T6S 1H6" at bounding box center [894, 368] width 267 height 30
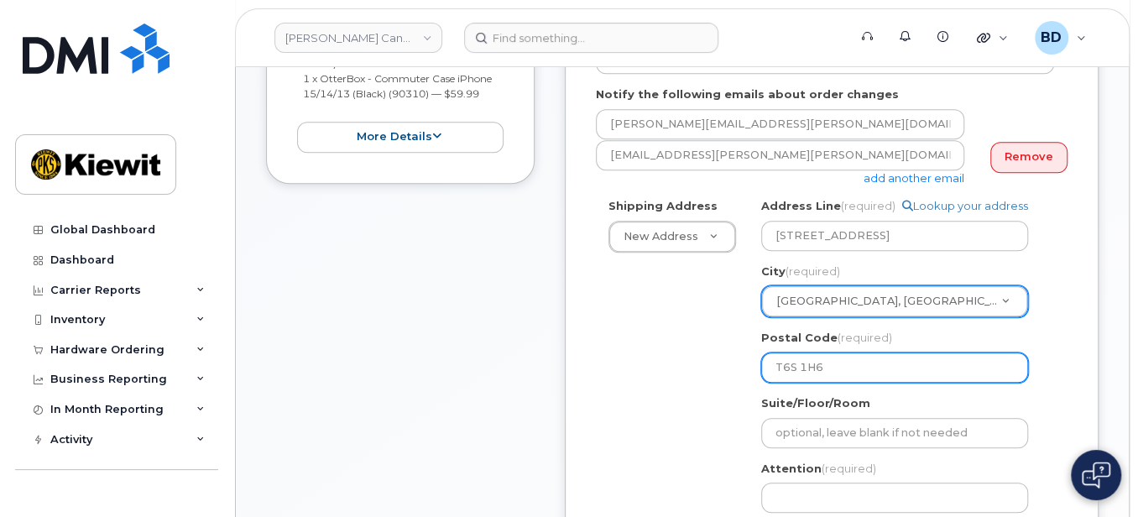
select select
type input "T6S1H6"
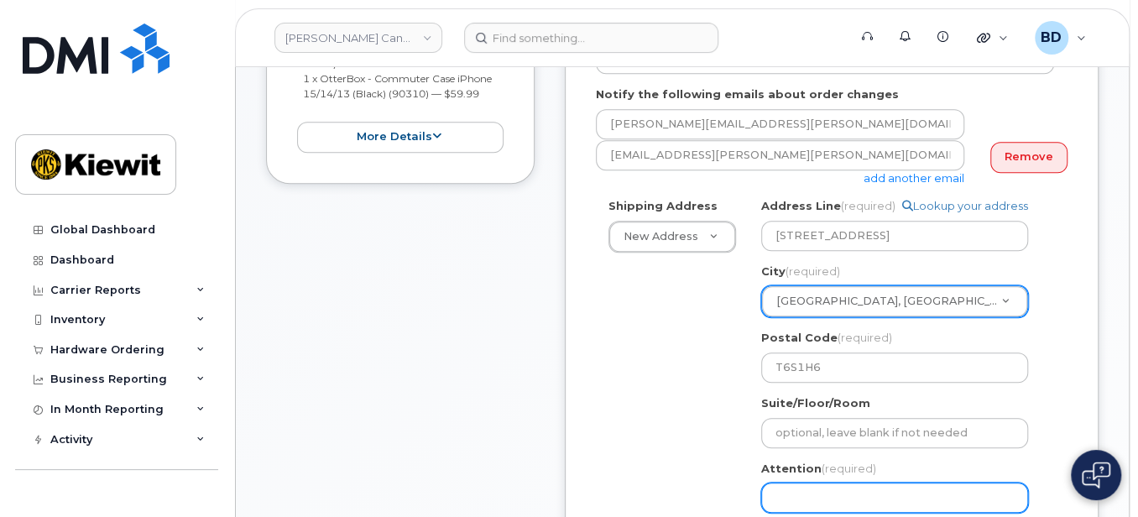
click at [782, 489] on input "Attention (required)" at bounding box center [894, 498] width 267 height 30
select select
type input "C"
select select
type input "Ch"
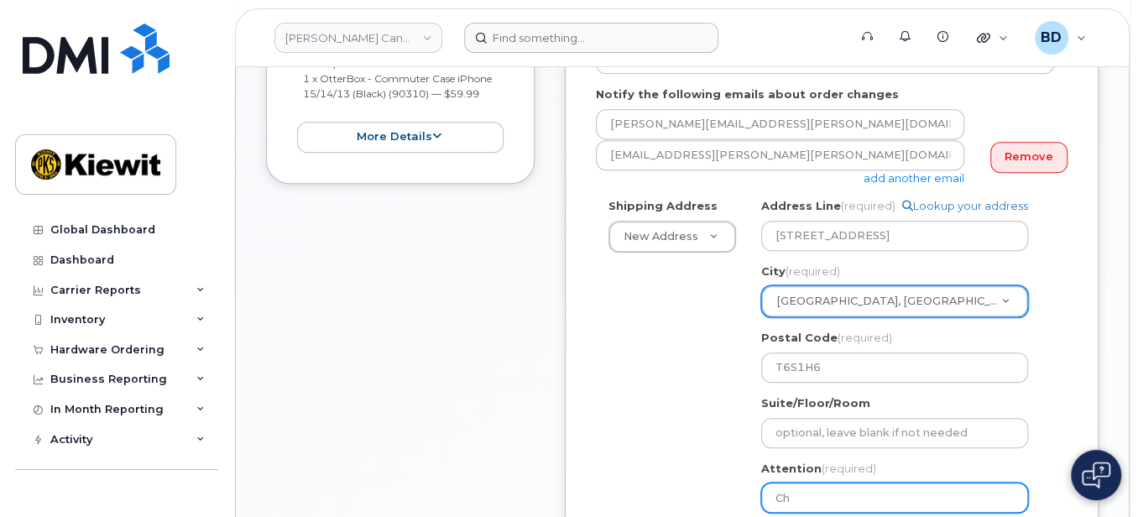
select select
type input "Chr"
select select
type input "Chri"
select select
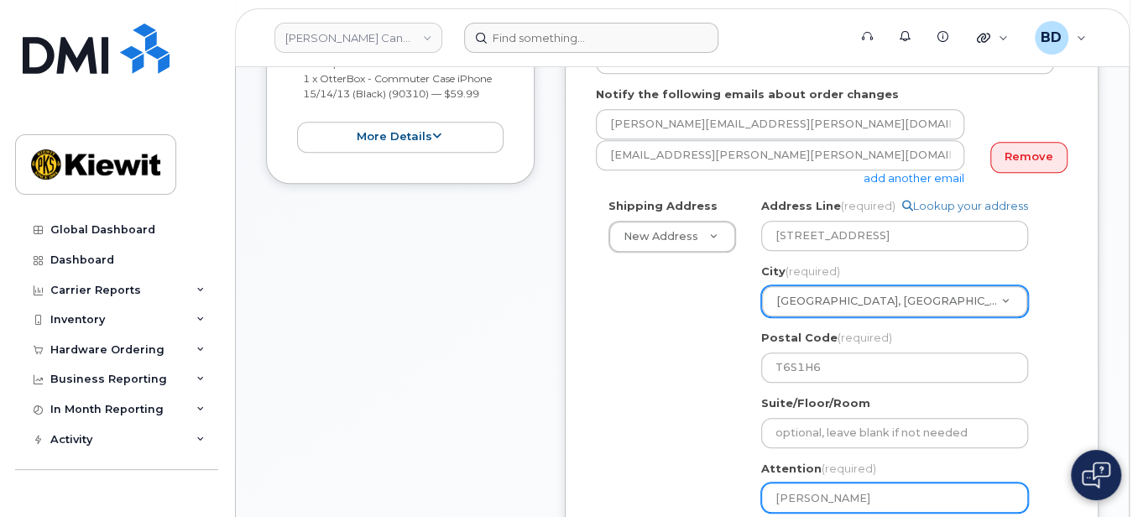
type input "Chris"
select select
type input "Chris S"
select select
type input "Chris Sy"
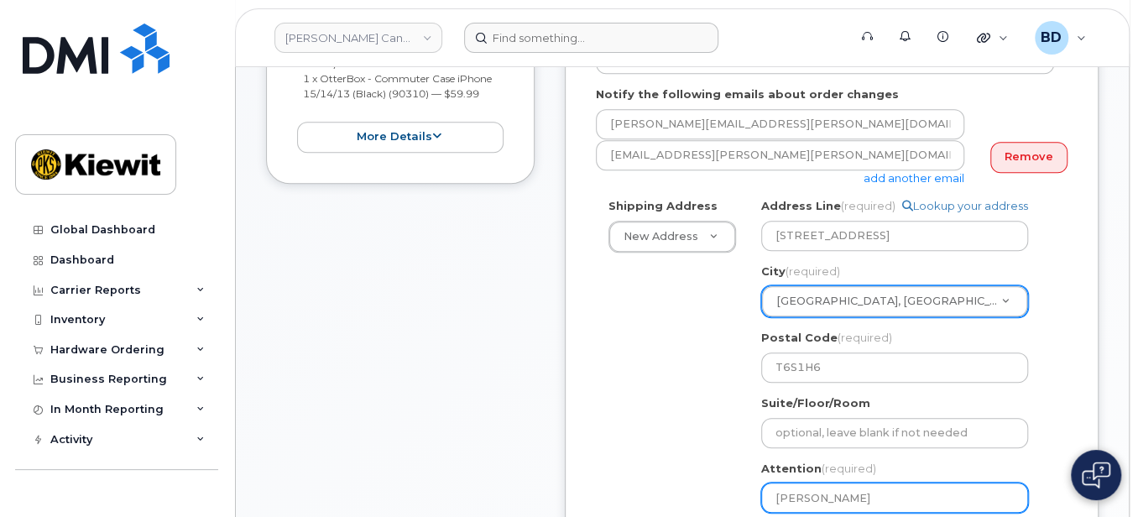
select select
type input "Chris Sym"
select select
type input "Chris Syme"
select select
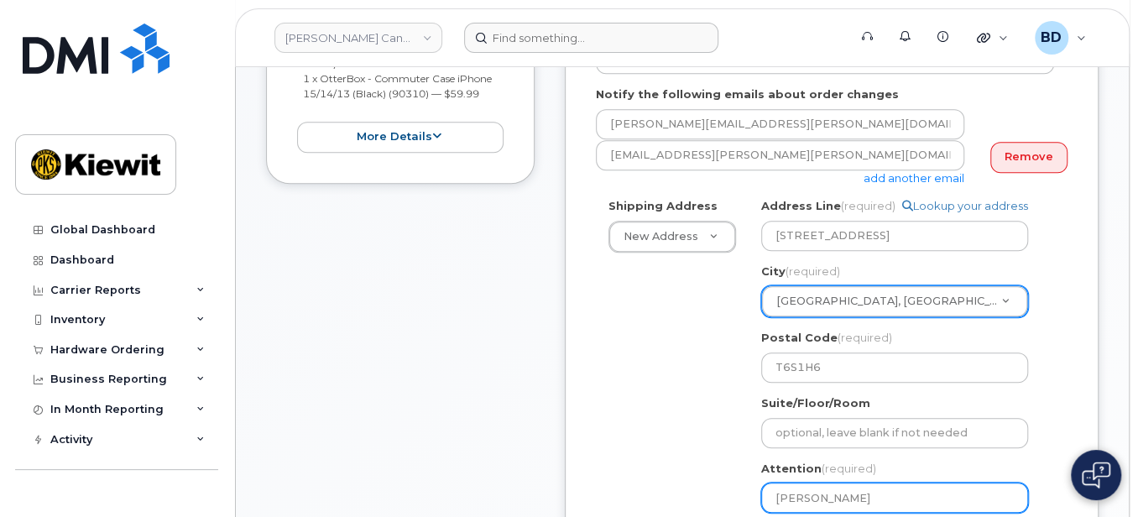
type input "Chris Symes"
select select
type input "Chris Symesk"
select select
type input "Chris Symesko"
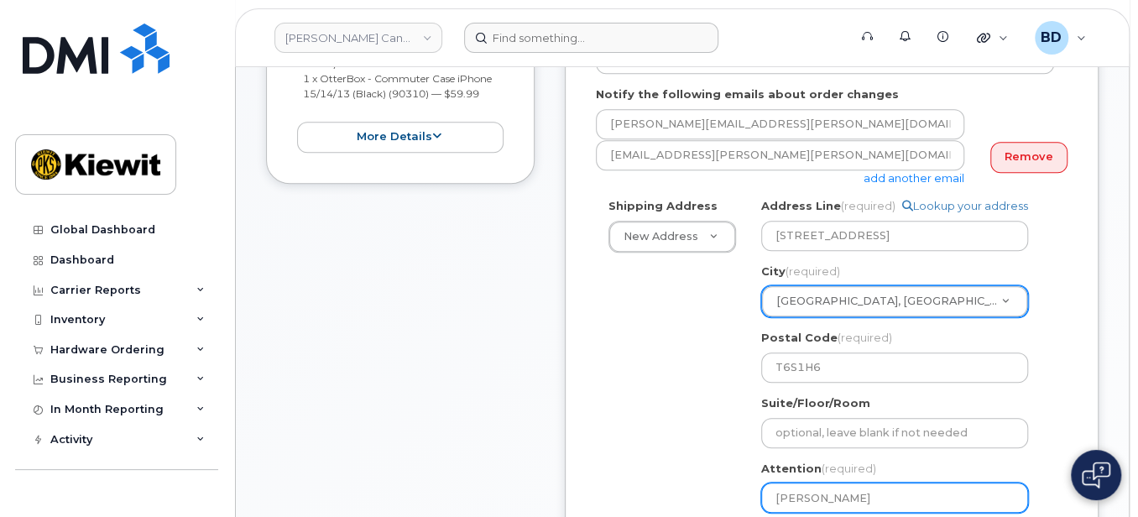
select select
type input "Chris Symesko/"
select select
type input "Chris Symesko/a"
select select
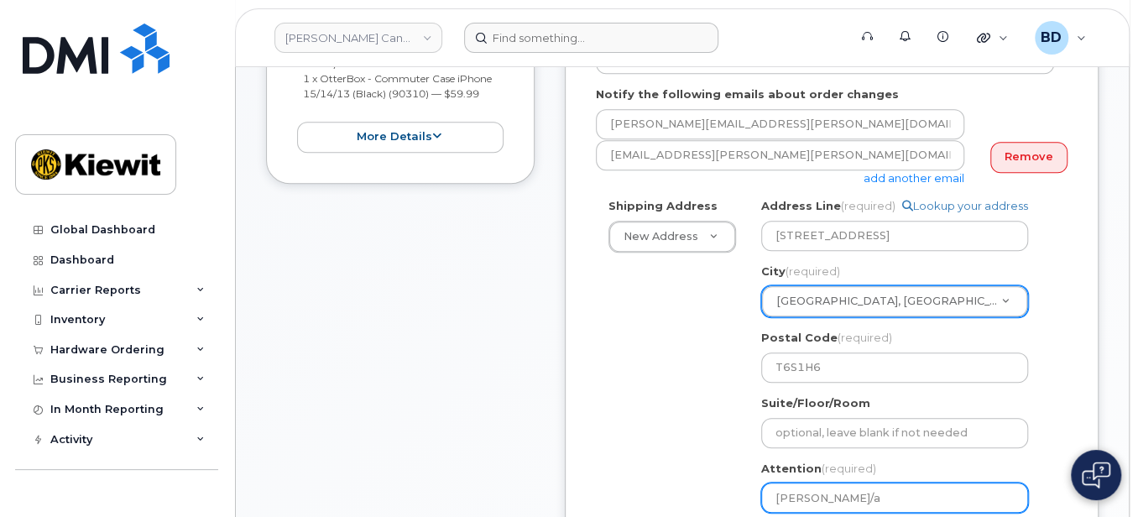
type input "Chris Symesko/am"
select select
type input "Chris Symesko/ama"
select select
type input "Chris Symesko/amau"
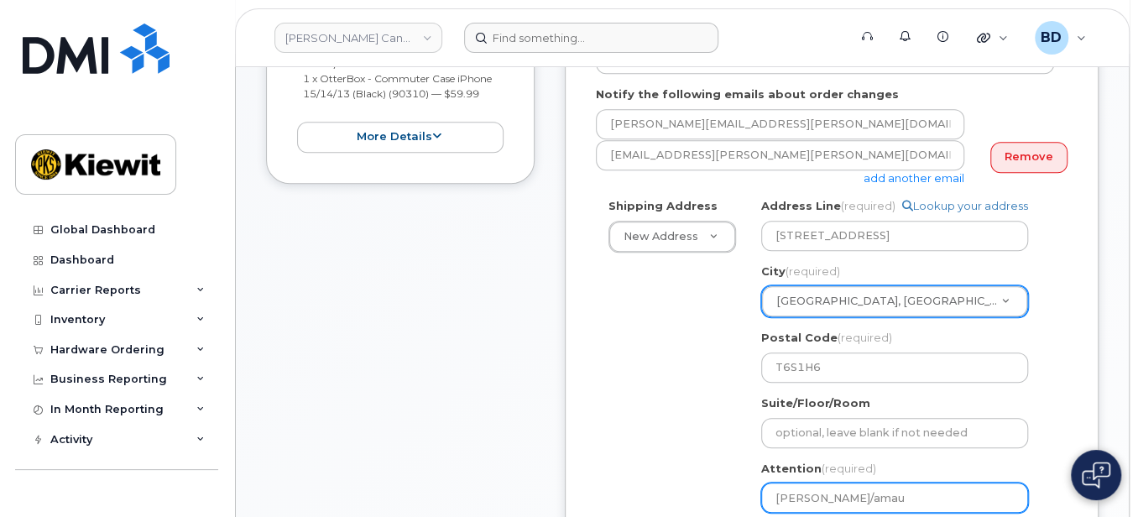
select select
type input "Chris Symesko/amaul"
select select
type input "Chris Symesko/amaull"
select select
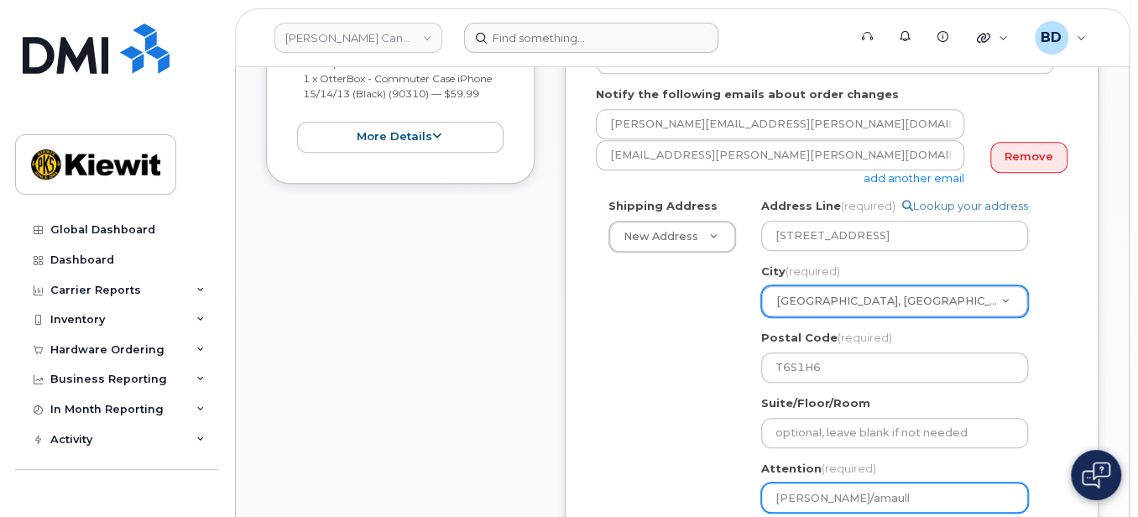
type input "Chris Symesko/amaulla"
select select
type input "Chris Symesko/amaullah"
select select
type input "Chris Symesko/amaullah N"
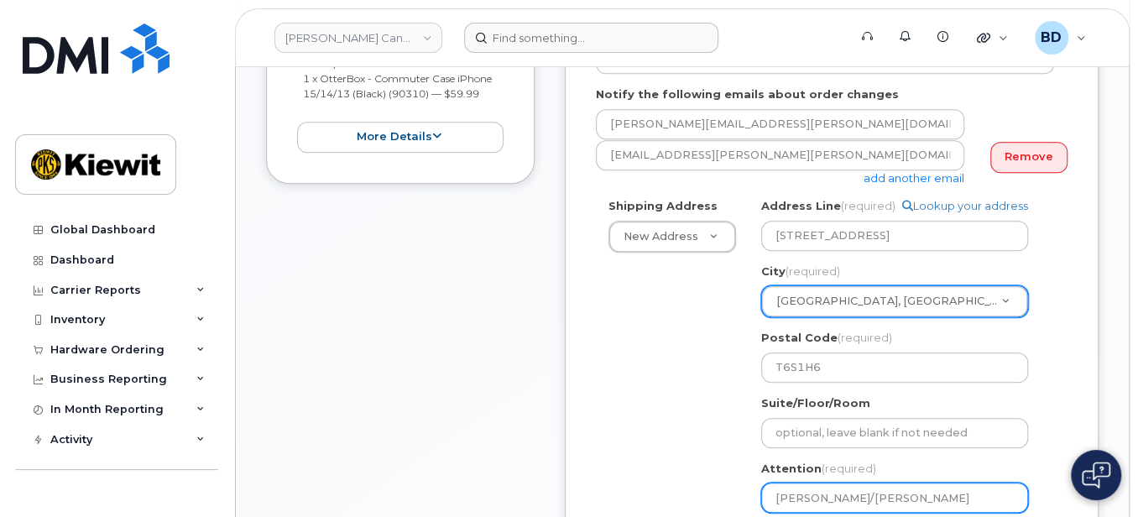
select select
type input "Chris Symesko/amaullah Na"
select select
type input "Chris Symesko/amaullah Nai"
select select
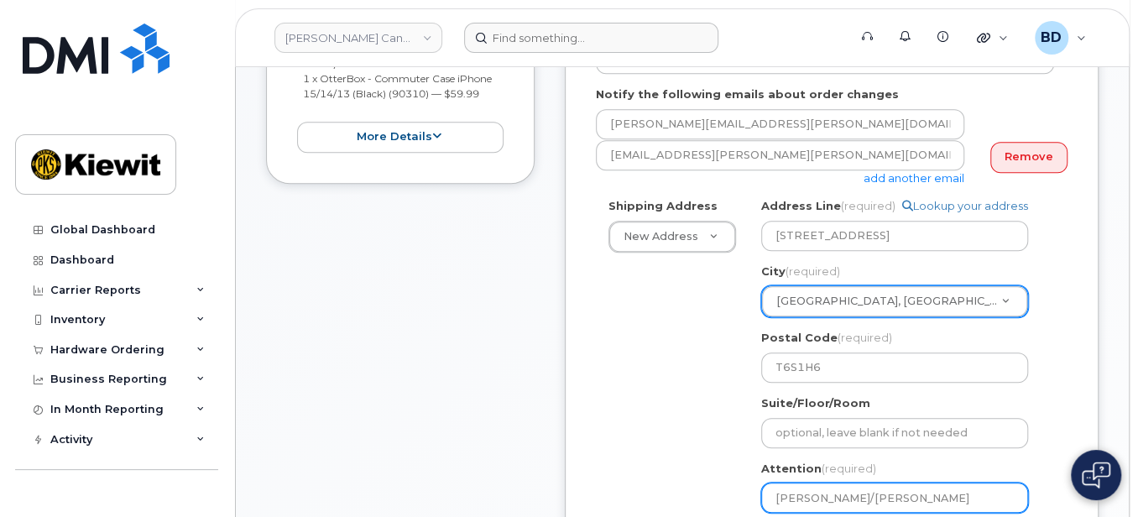
type input "Chris Symesko/amaullah Naik"
select select
type input "Chris Symesko/amaullah Naiky"
select select
type input "Chris Symesko/amaullah Naikya"
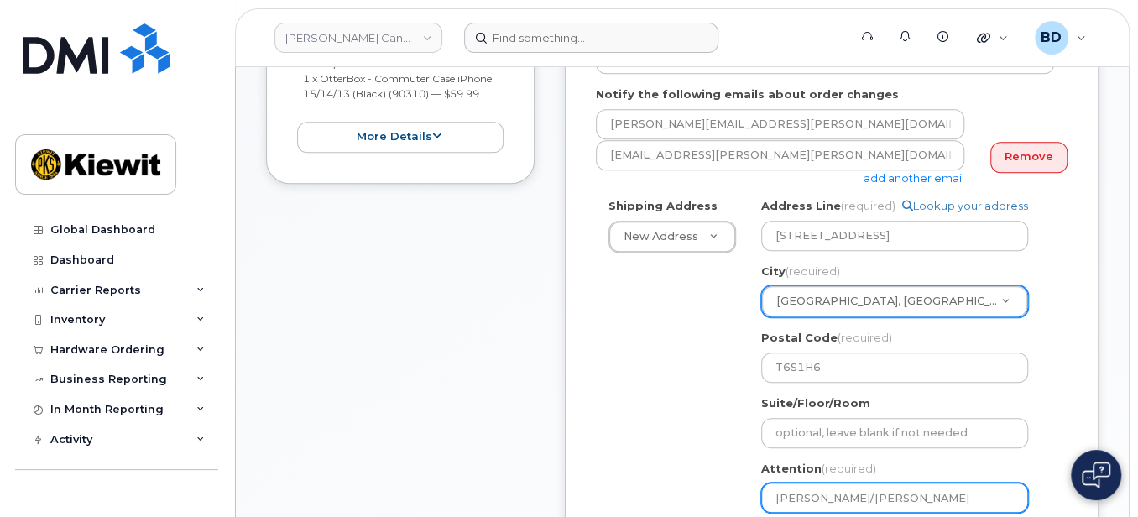
select select
type input "Chris Symesko/amaullah Naikyar"
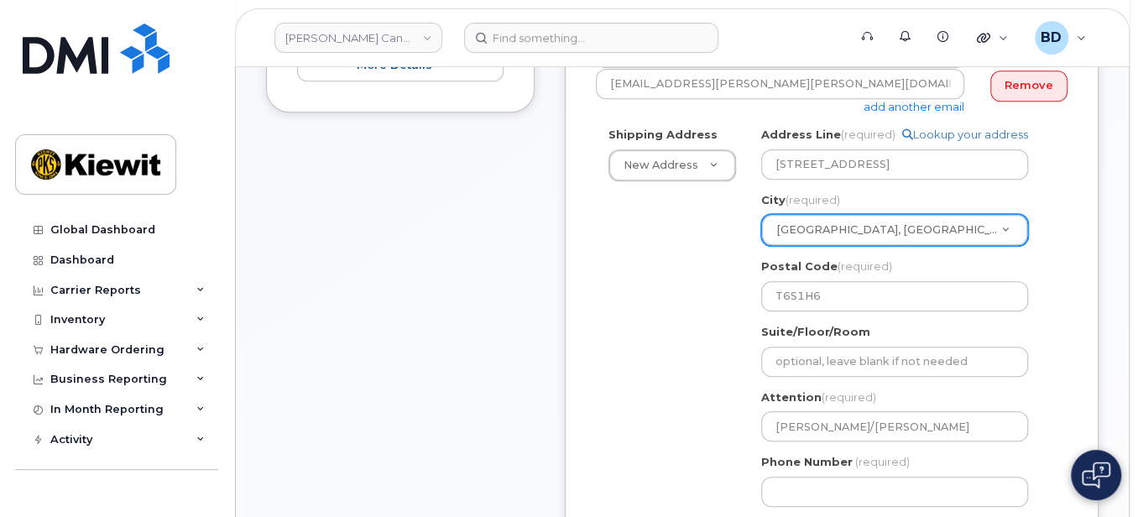
scroll to position [559, 0]
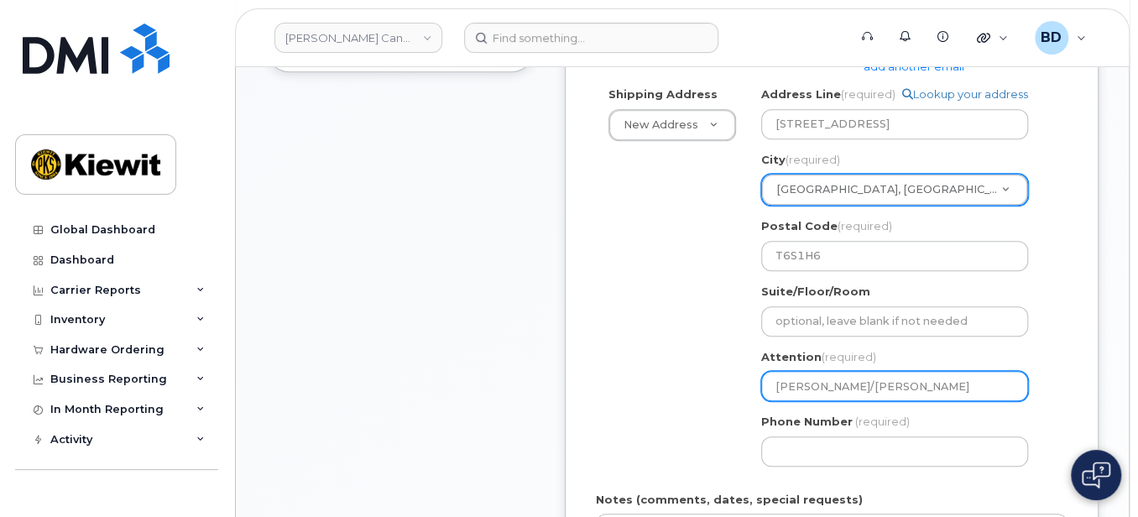
select select
type input "Chris Symesko/maullah Naikyar"
select select
drag, startPoint x: 858, startPoint y: 387, endPoint x: 1005, endPoint y: 388, distance: 146.9
click at [999, 392] on input "Chris Symesko/Amaullah Naikyar" at bounding box center [894, 386] width 267 height 30
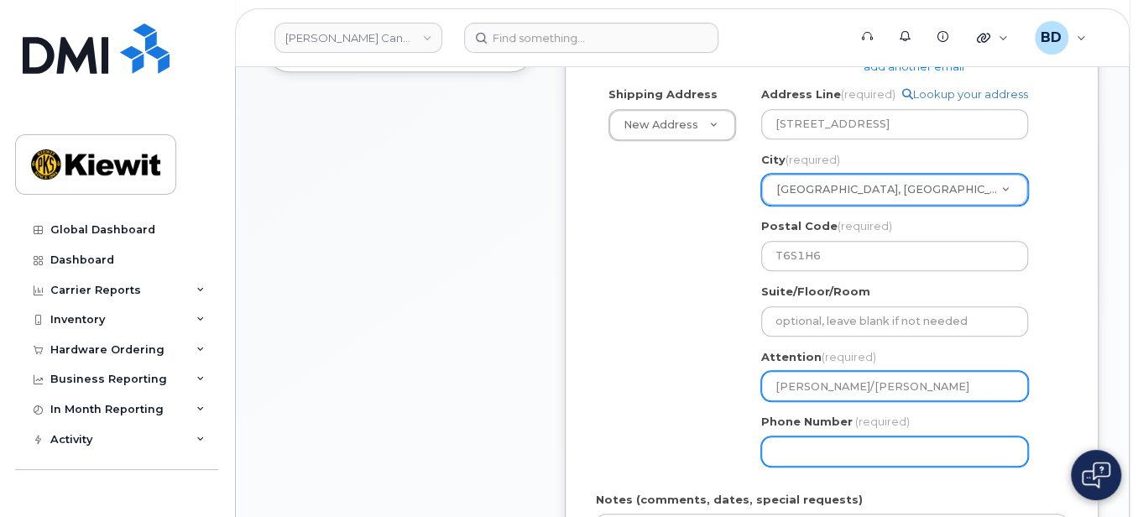
type input "Chris Symesko/Amaullah Naikyar"
click at [813, 451] on input "Phone Number" at bounding box center [894, 452] width 267 height 30
type input "8777727707"
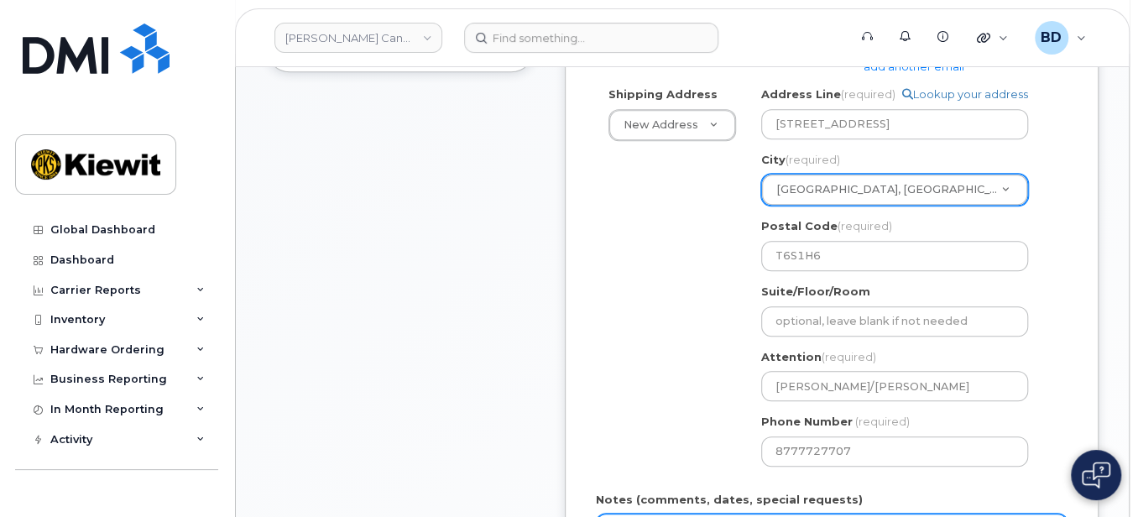
select select
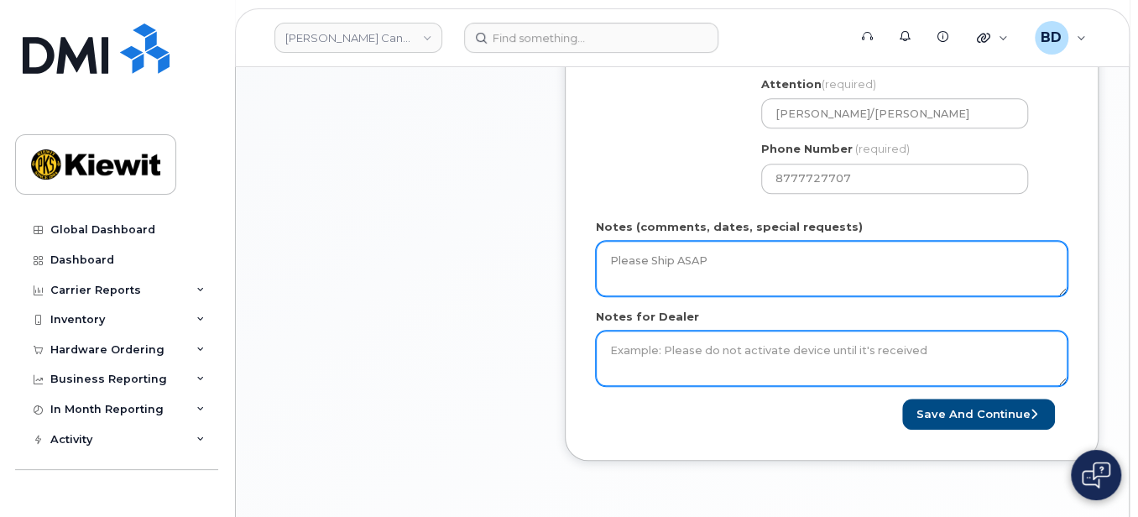
type textarea "Please Ship ASAP"
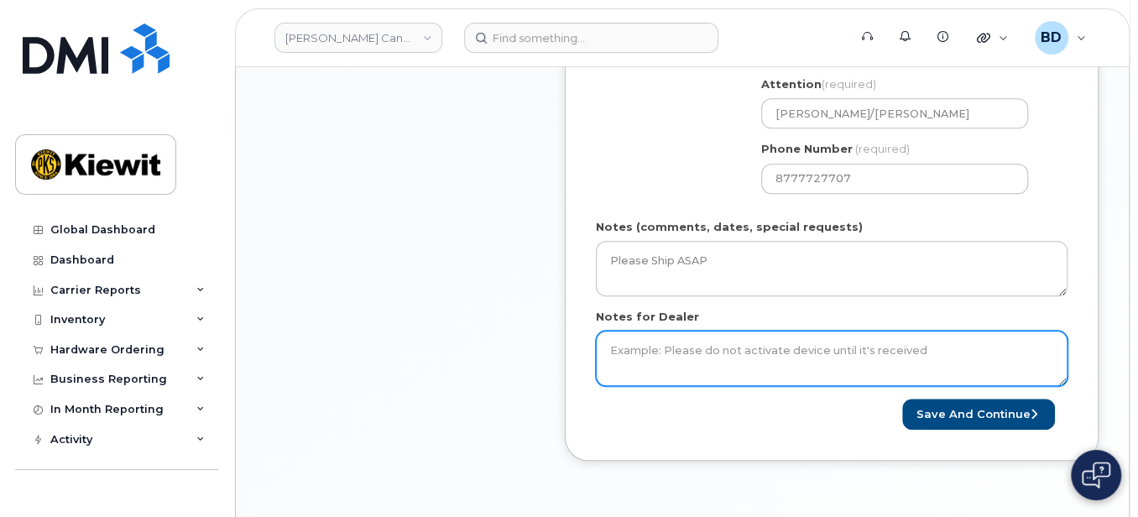
click at [627, 350] on textarea "Notes for Dealer" at bounding box center [832, 358] width 472 height 55
type textarea "Please ship ASAP"
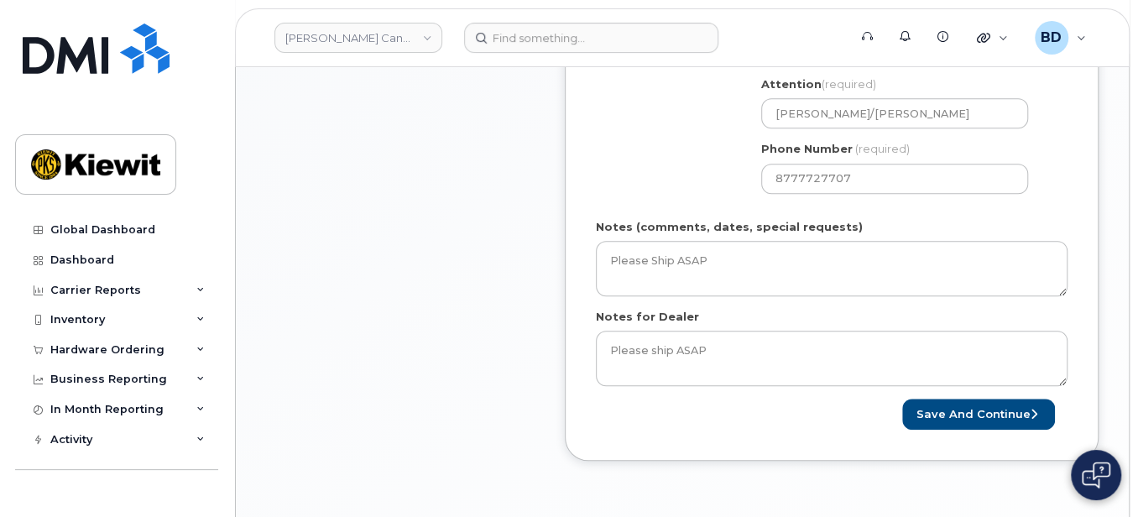
click at [928, 413] on button "Save and Continue" at bounding box center [978, 414] width 153 height 31
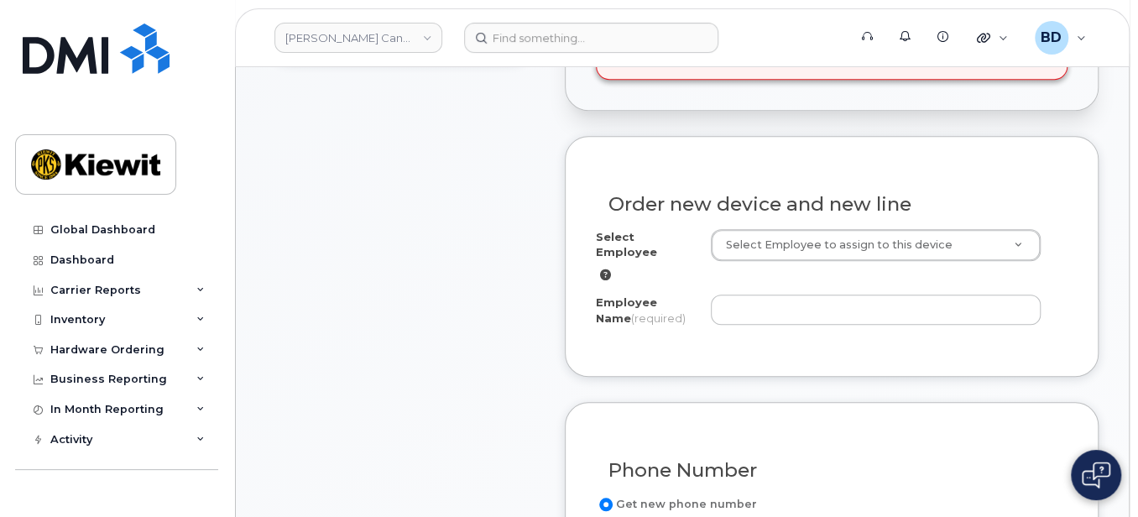
scroll to position [559, 0]
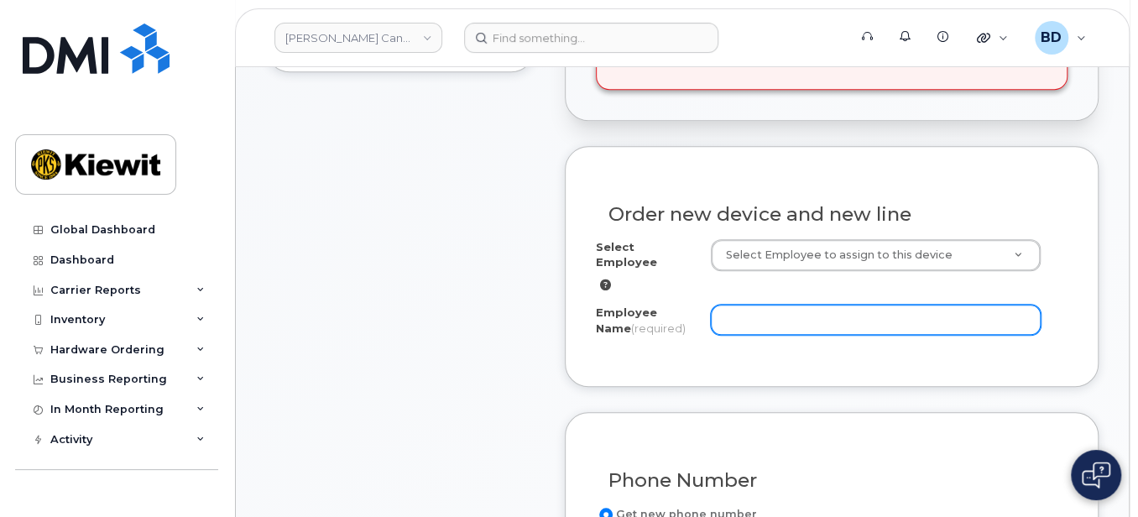
click at [711, 305] on input "Employee Name (required)" at bounding box center [876, 320] width 331 height 30
paste input "[PERSON_NAME]"
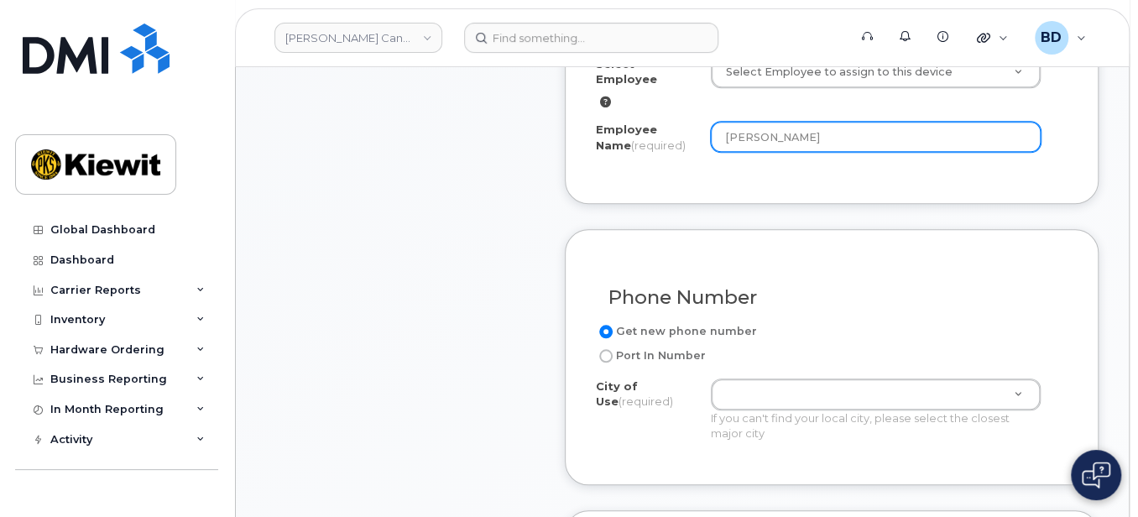
scroll to position [783, 0]
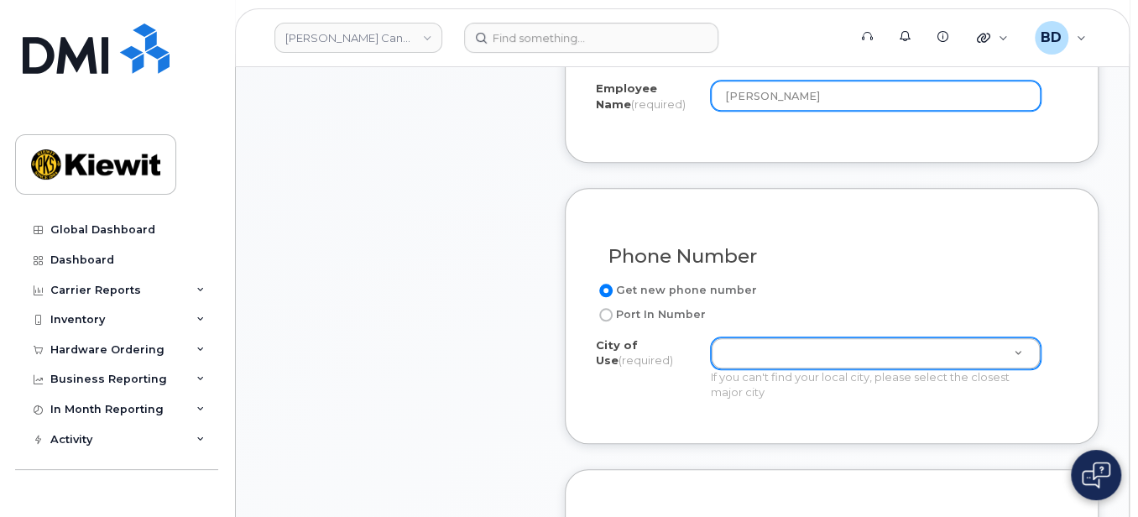
type input "[PERSON_NAME]"
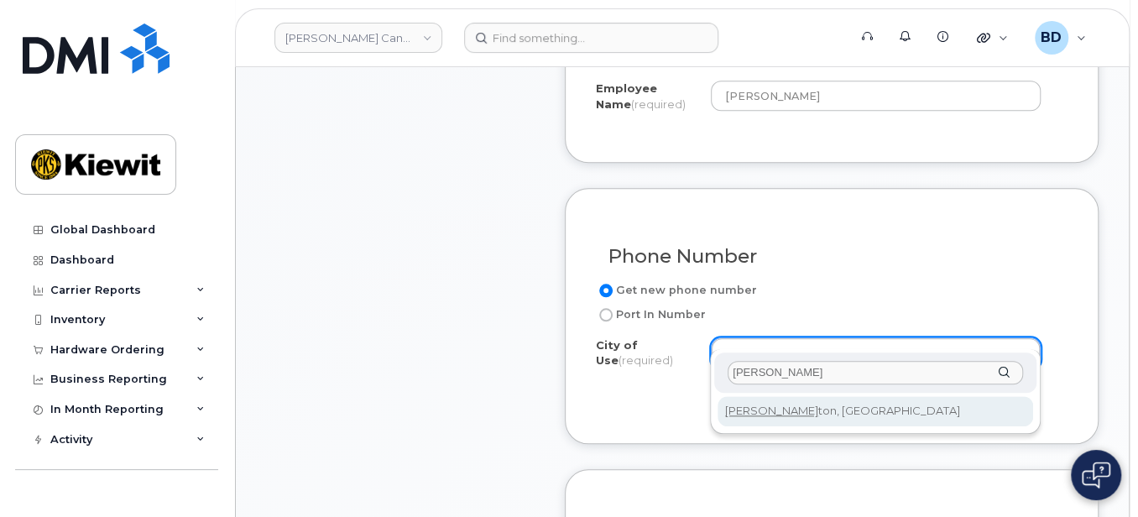
type input "edmon"
type input "182"
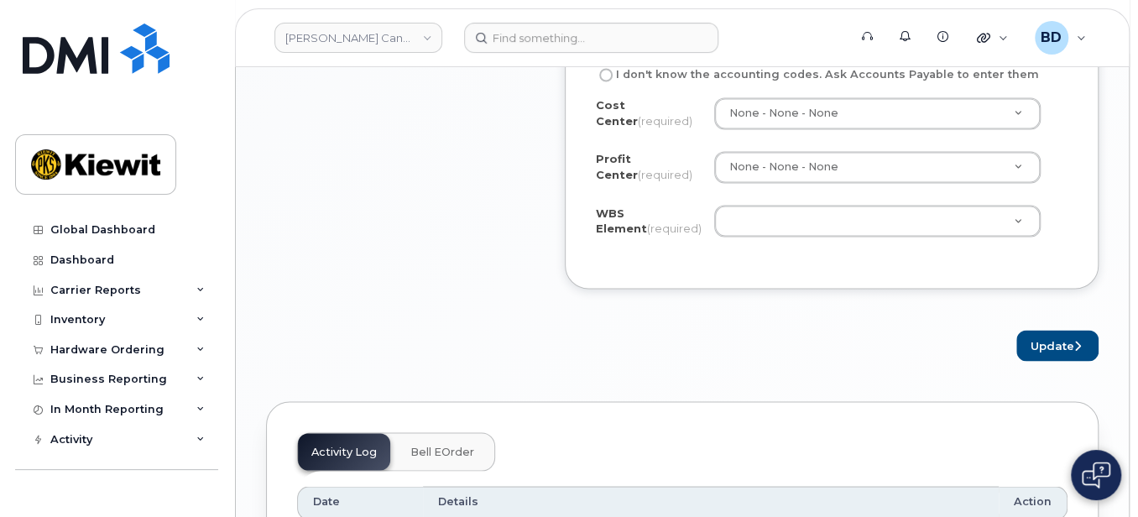
scroll to position [1566, 0]
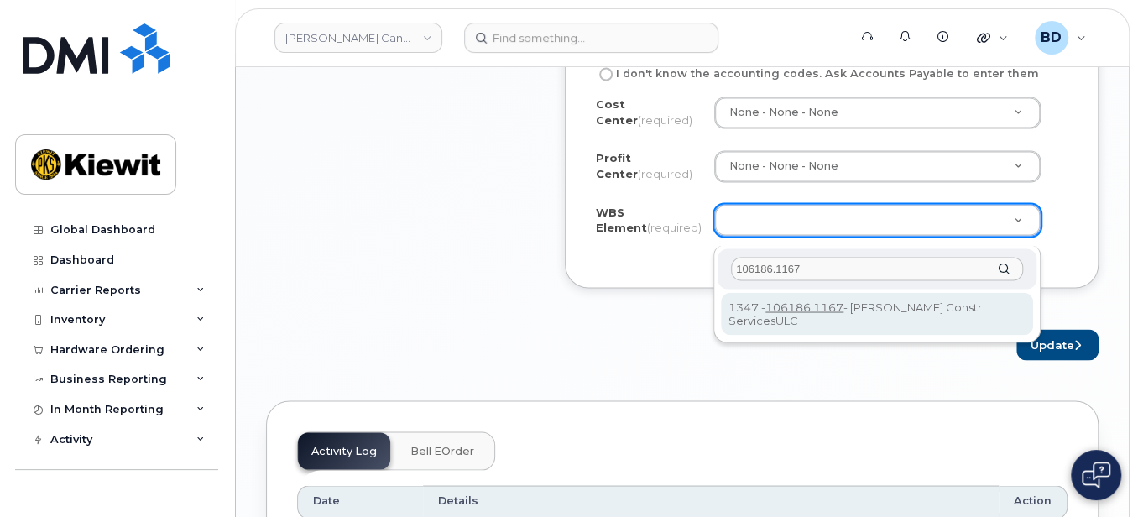
type input "106186.1167"
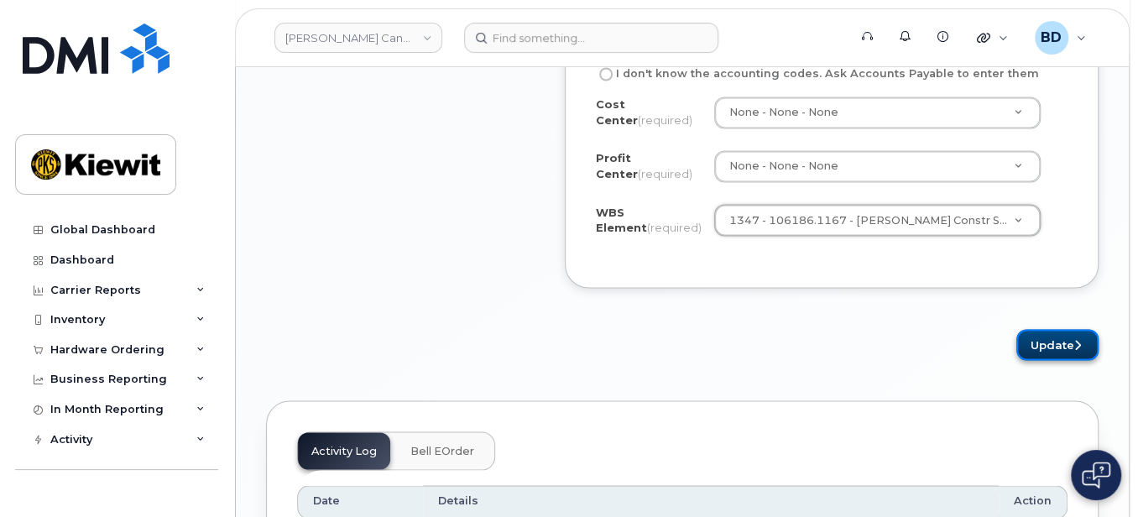
click at [1059, 348] on button "Update" at bounding box center [1058, 344] width 82 height 31
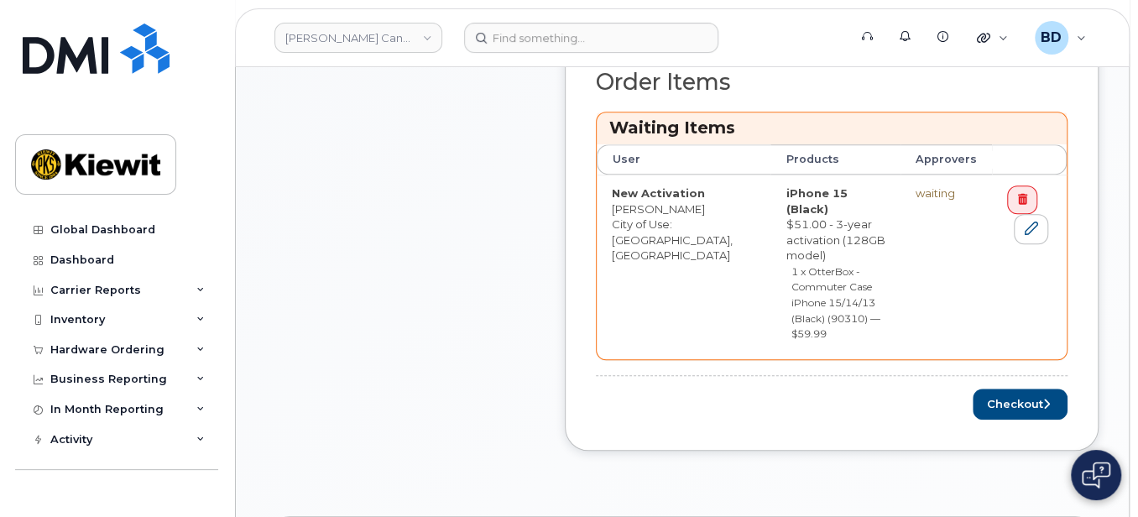
scroll to position [783, 0]
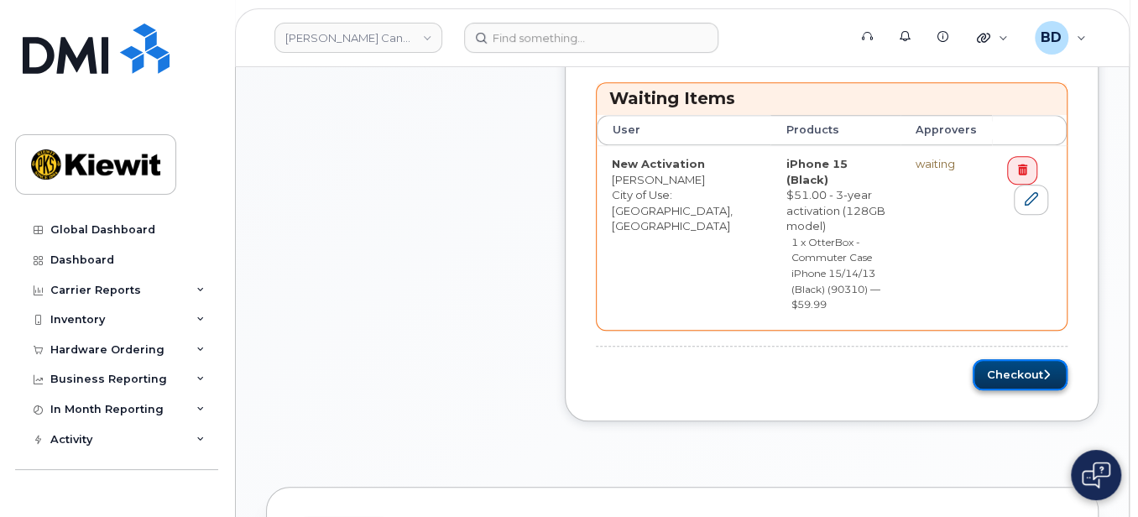
click at [1019, 359] on button "Checkout" at bounding box center [1020, 374] width 95 height 31
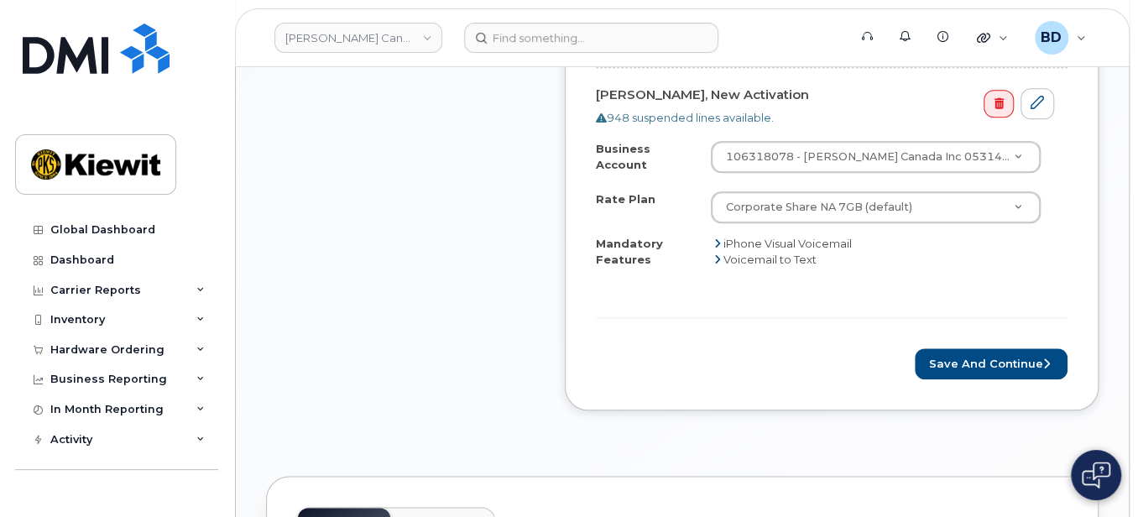
scroll to position [1007, 0]
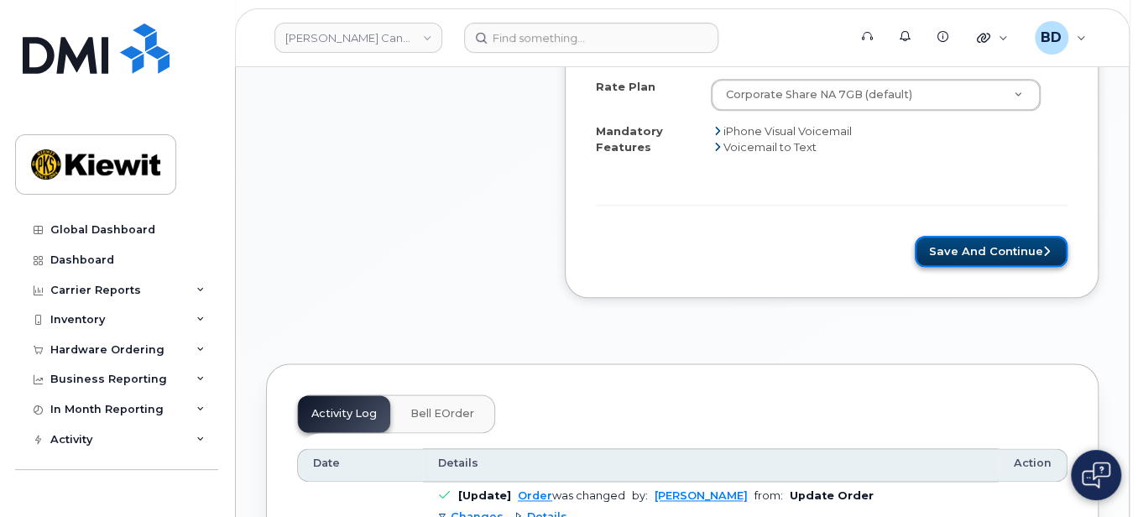
click at [974, 236] on button "Save and Continue" at bounding box center [991, 251] width 153 height 31
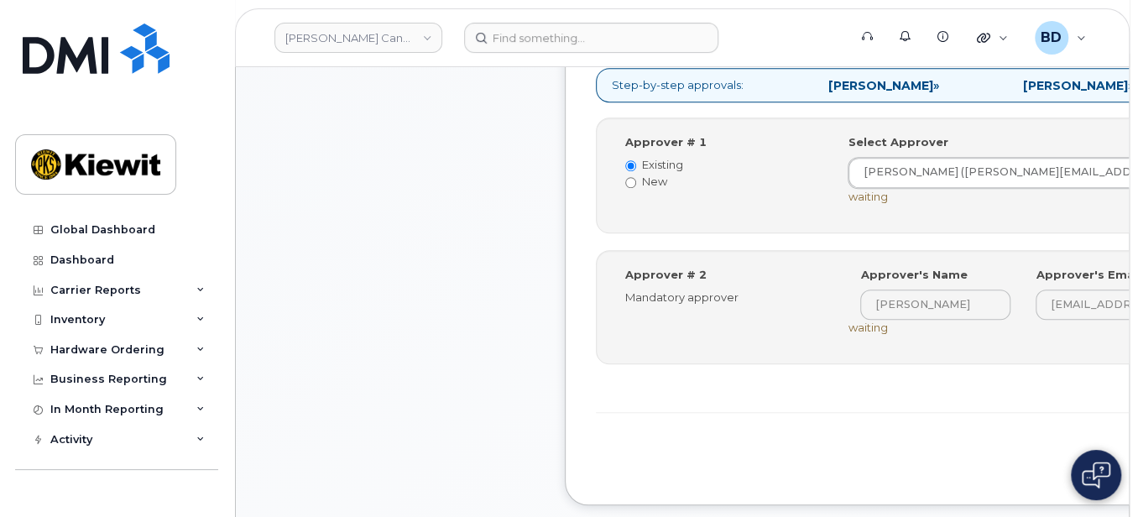
scroll to position [783, 0]
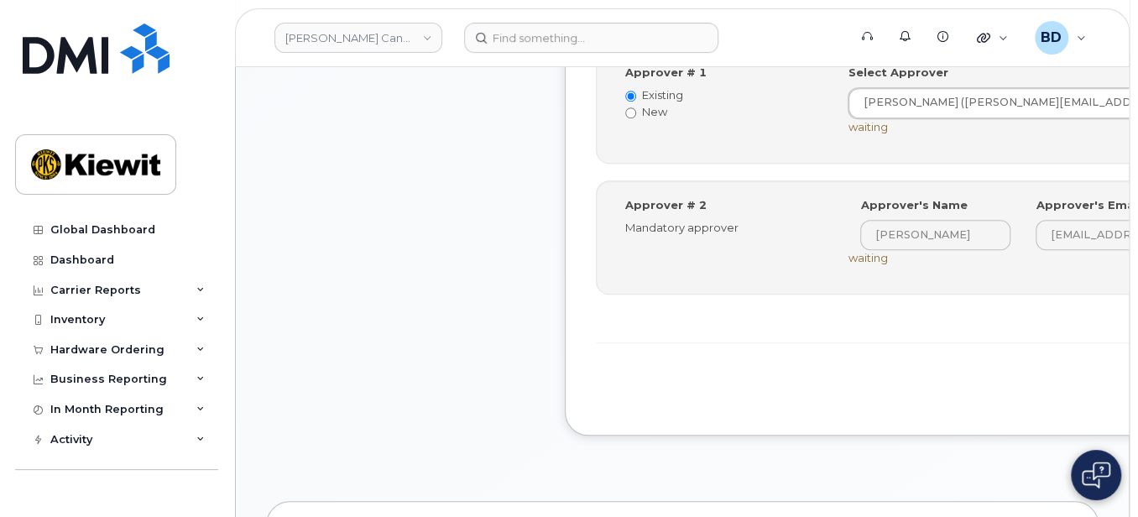
click at [940, 373] on form "Amaullah Naikyar, New Activation 948 suspended lines available. Order is preapp…" at bounding box center [945, 143] width 699 height 523
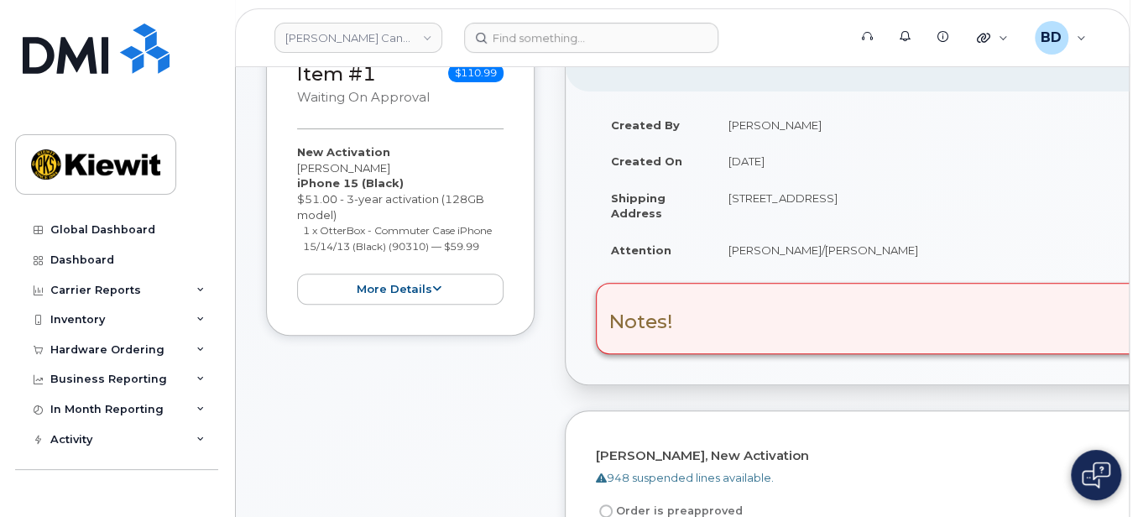
scroll to position [0, 0]
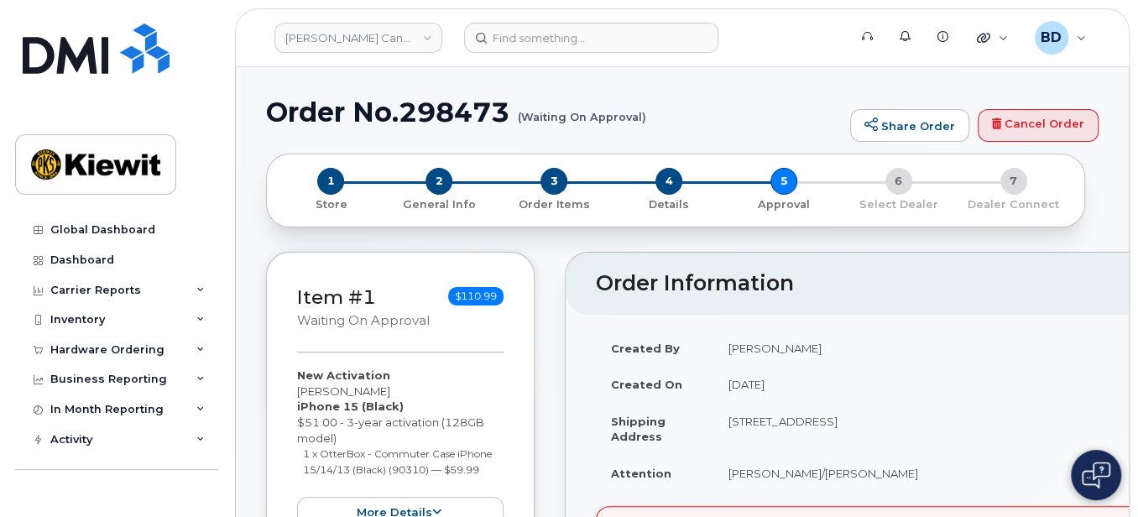
click at [468, 100] on h1 "Order No.298473 (Waiting On Approval)" at bounding box center [554, 111] width 576 height 29
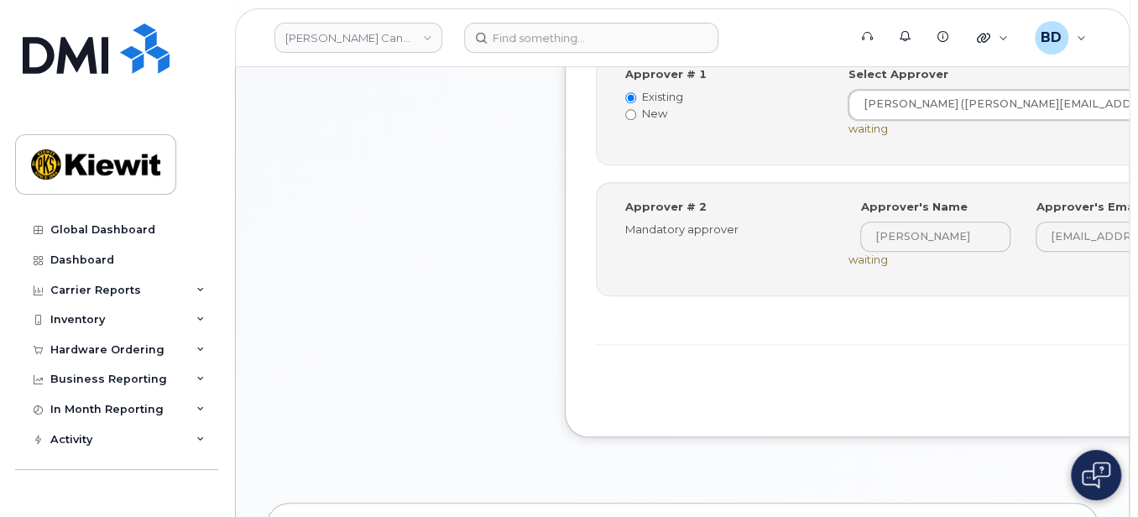
scroll to position [783, 0]
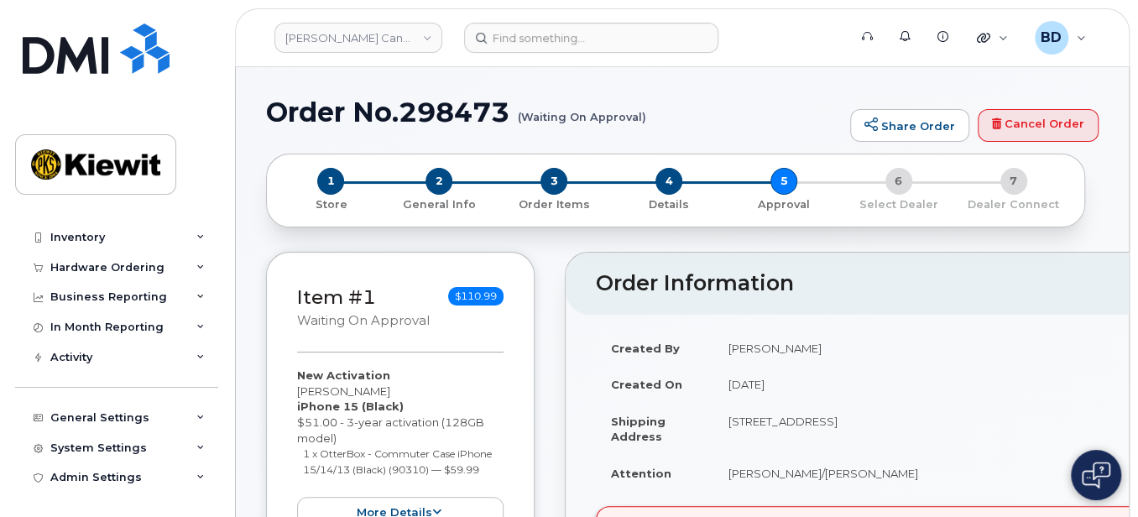
click at [458, 115] on h1 "Order No.298473 (Waiting On Approval)" at bounding box center [554, 111] width 576 height 29
copy h1 "298473"
drag, startPoint x: 408, startPoint y: 33, endPoint x: 403, endPoint y: 42, distance: 10.5
click at [408, 34] on link "Kiewit Canada Inc" at bounding box center [359, 38] width 168 height 30
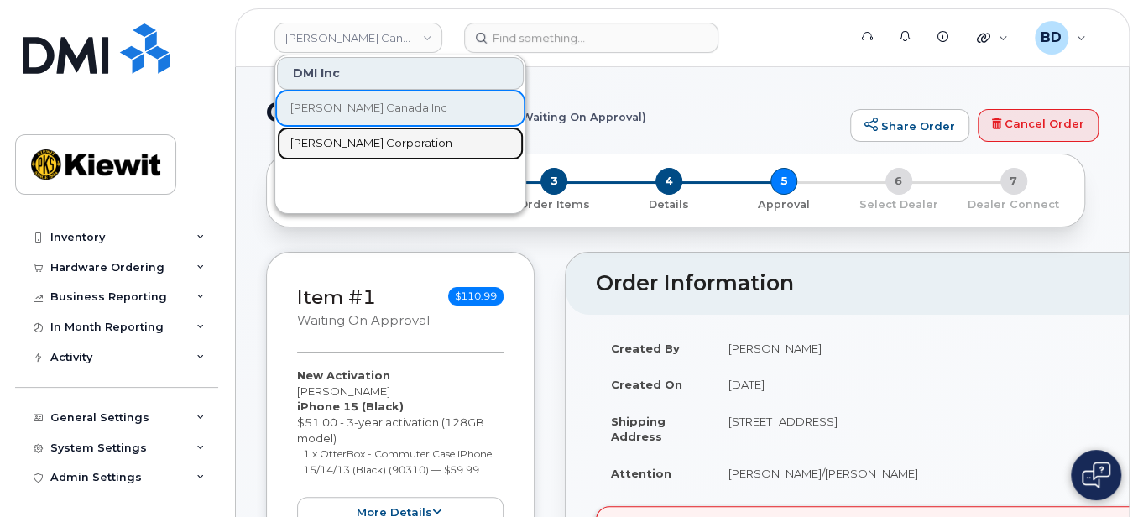
click at [334, 139] on span "[PERSON_NAME] Corporation" at bounding box center [371, 143] width 162 height 17
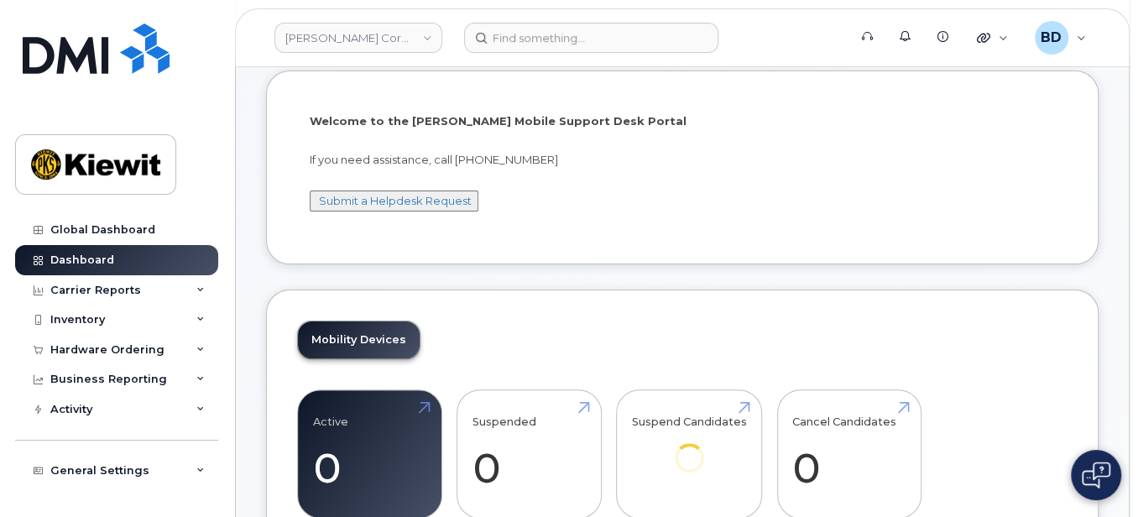
scroll to position [112, 0]
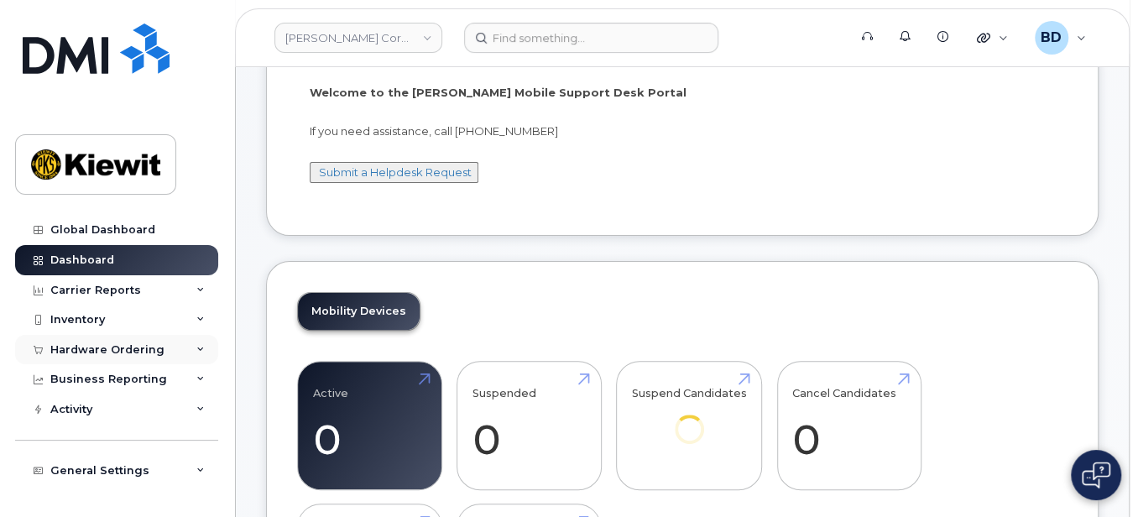
click at [196, 348] on icon at bounding box center [200, 350] width 8 height 8
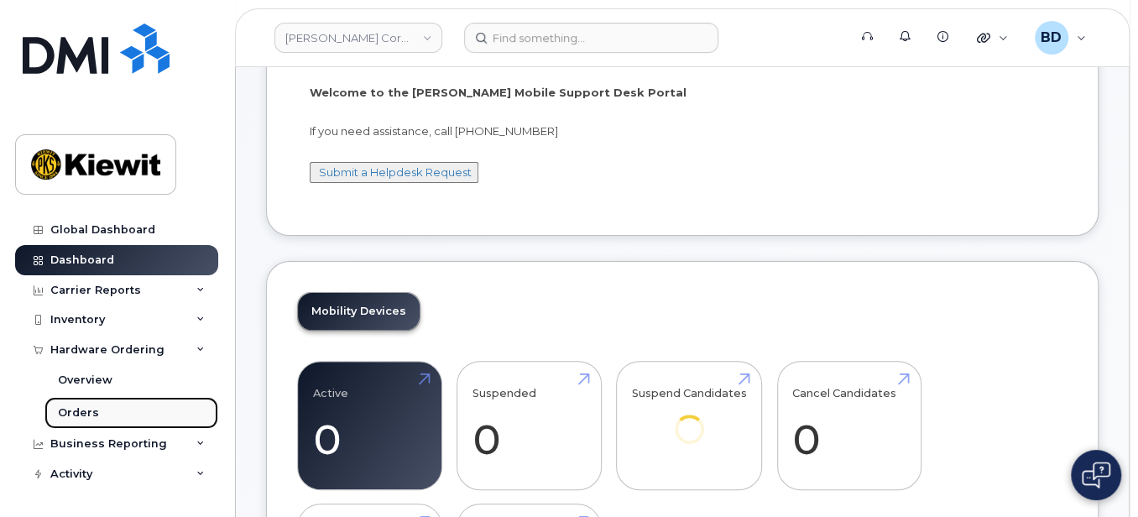
click at [75, 413] on div "Orders" at bounding box center [78, 412] width 41 height 15
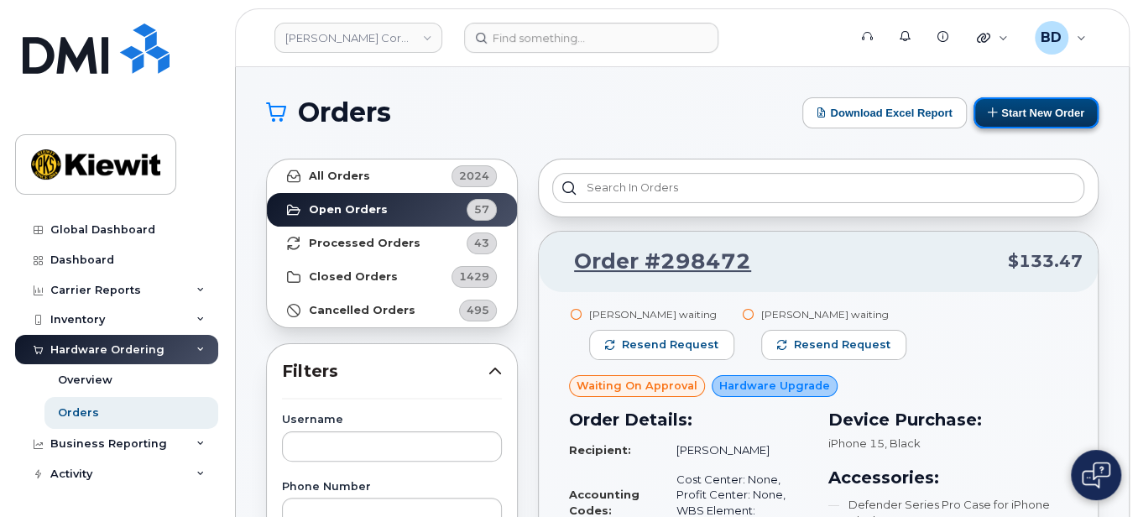
click at [1041, 111] on button "Start New Order" at bounding box center [1036, 112] width 125 height 31
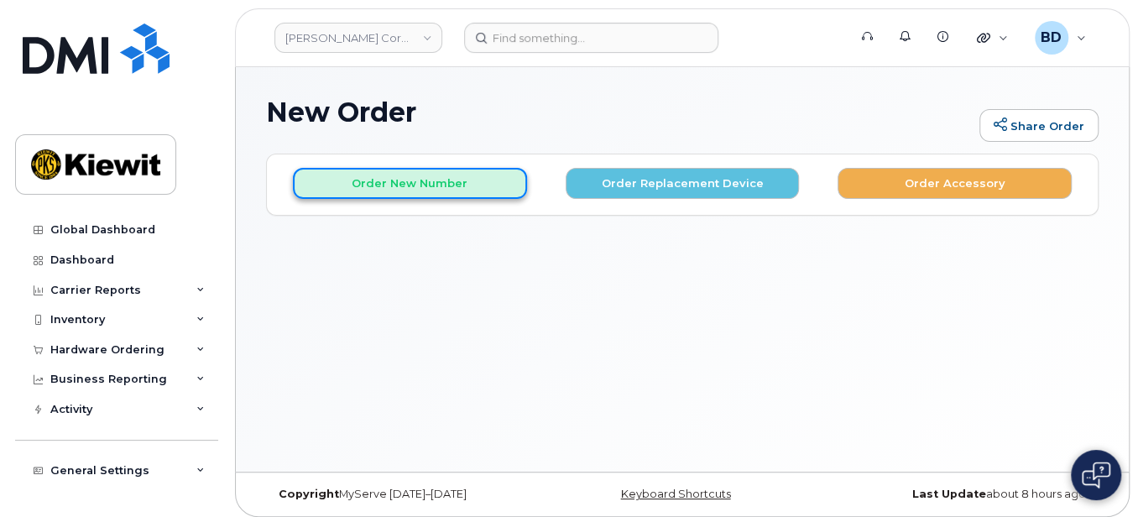
click at [346, 184] on button "Order New Number" at bounding box center [410, 183] width 234 height 31
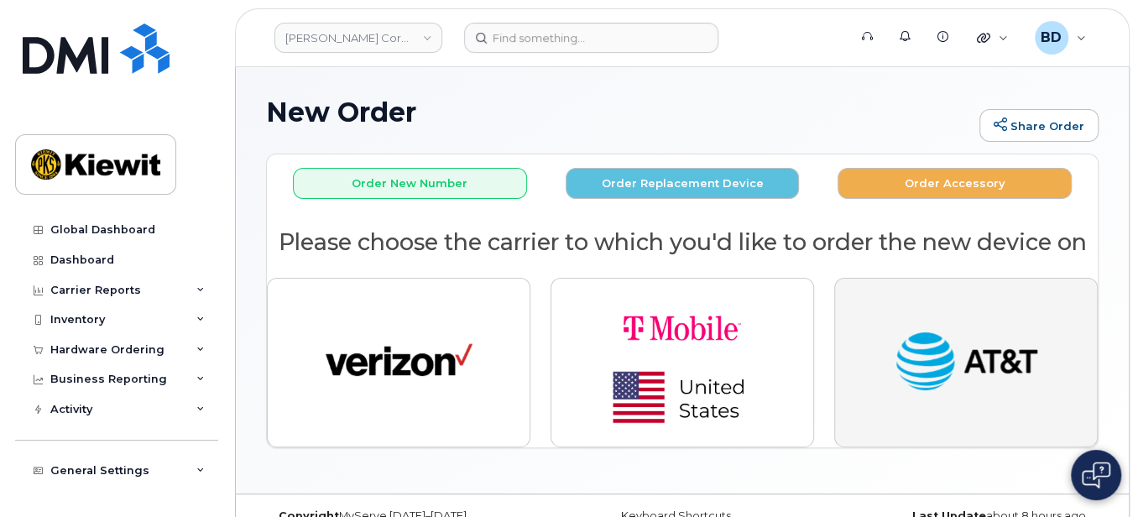
click at [1005, 348] on img "button" at bounding box center [966, 363] width 147 height 76
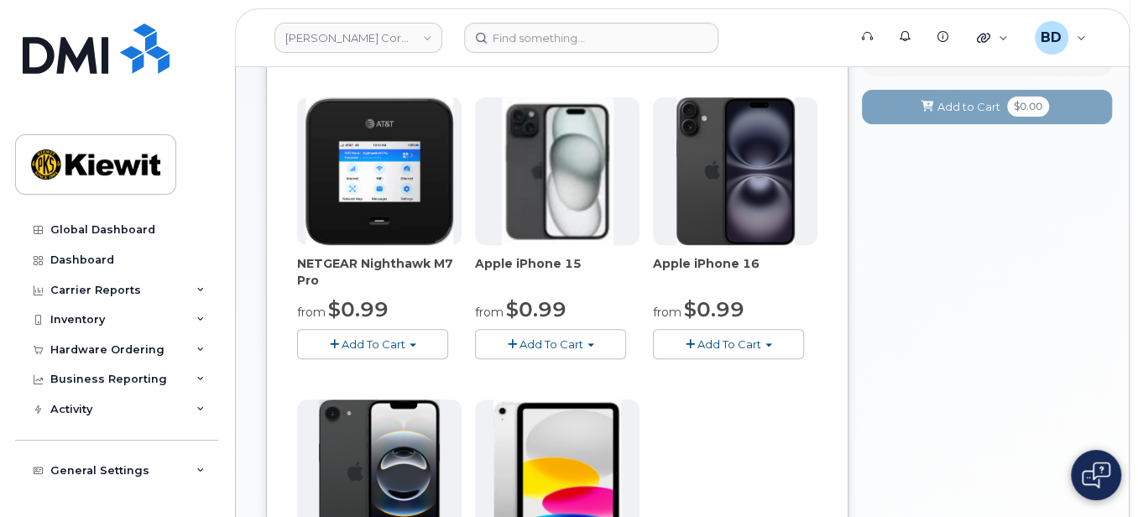
scroll to position [223, 0]
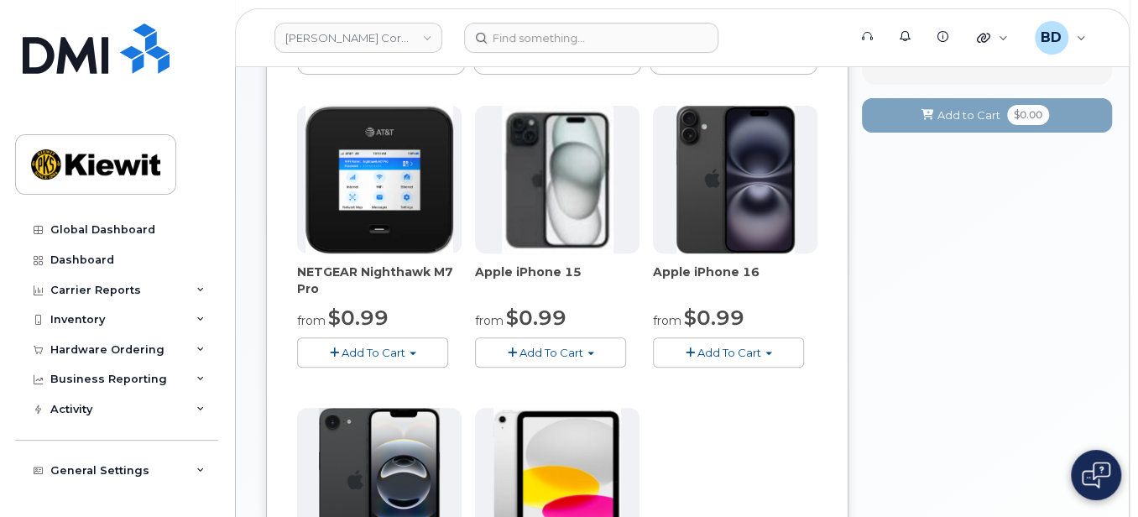
click at [560, 358] on button "Add To Cart" at bounding box center [550, 351] width 151 height 29
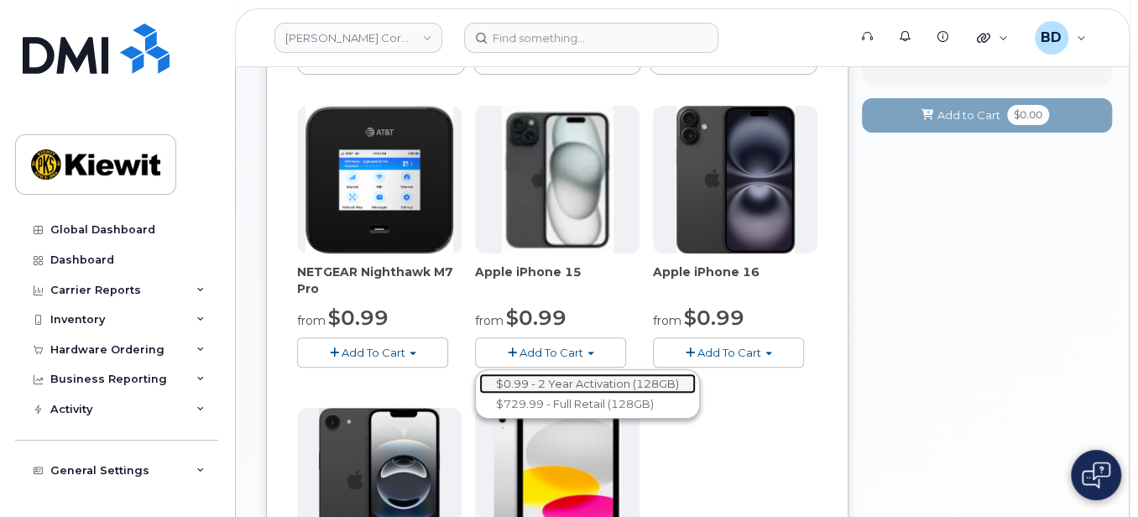
click at [546, 379] on link "$0.99 - 2 Year Activation (128GB)" at bounding box center [587, 384] width 217 height 21
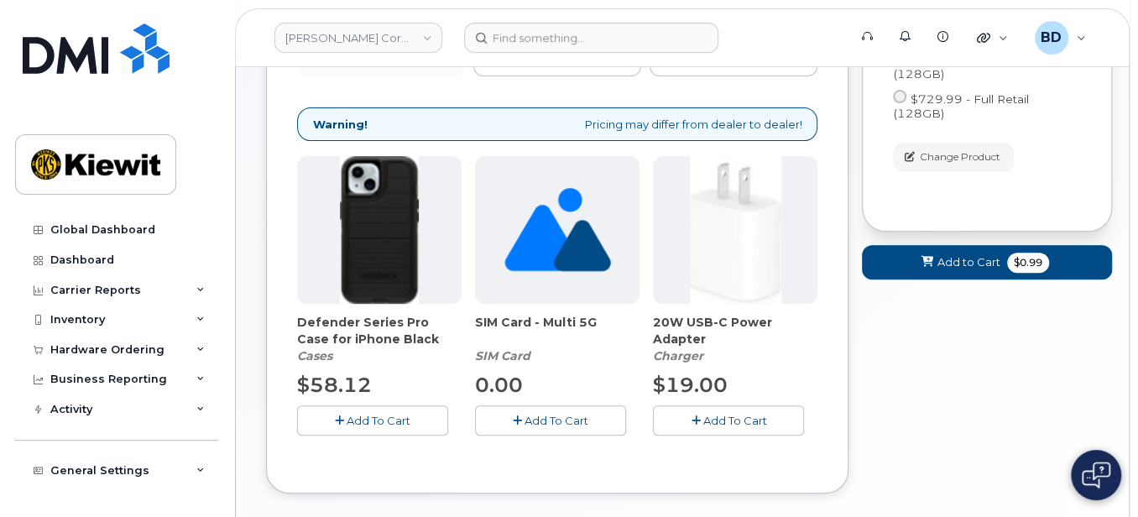
click at [378, 426] on button "Add To Cart" at bounding box center [372, 419] width 151 height 29
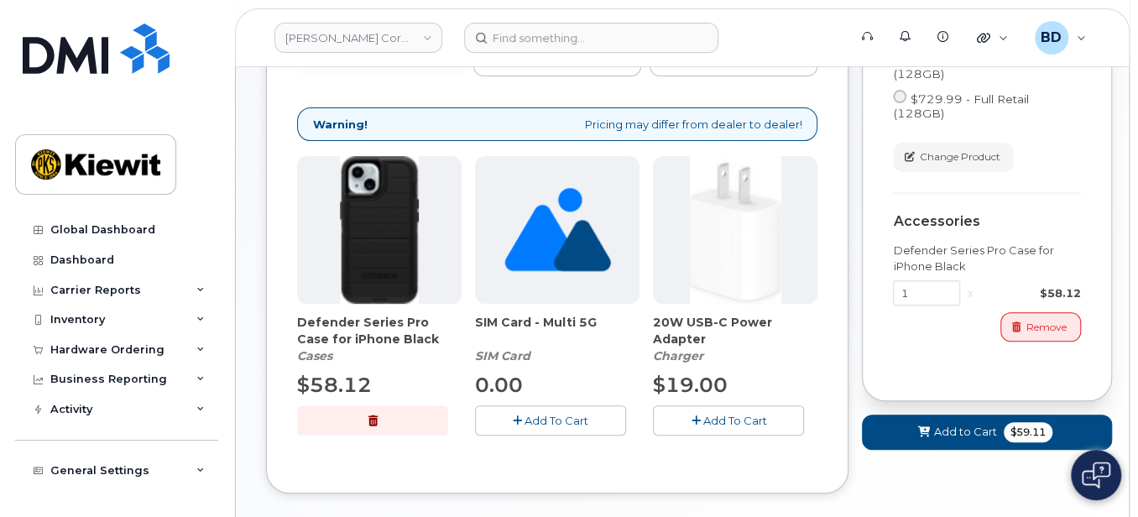
click at [751, 421] on span "Add To Cart" at bounding box center [735, 420] width 64 height 13
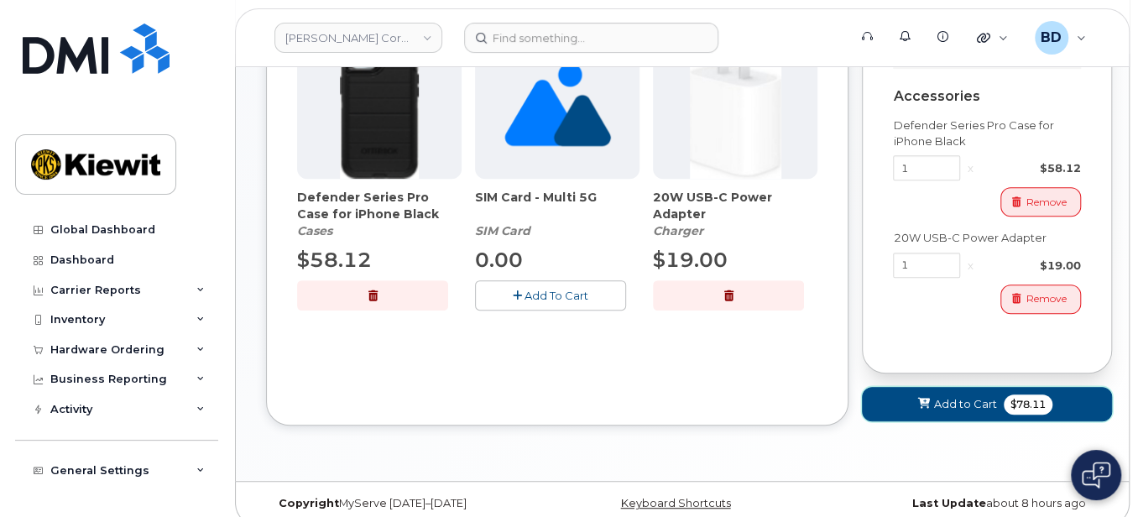
click at [953, 396] on span "Add to Cart" at bounding box center [965, 404] width 63 height 16
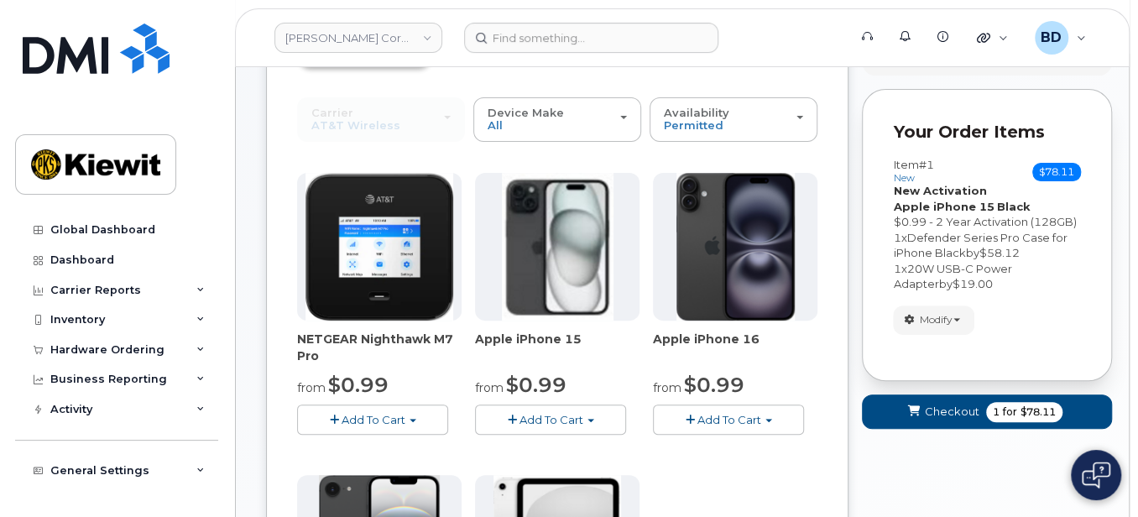
scroll to position [145, 0]
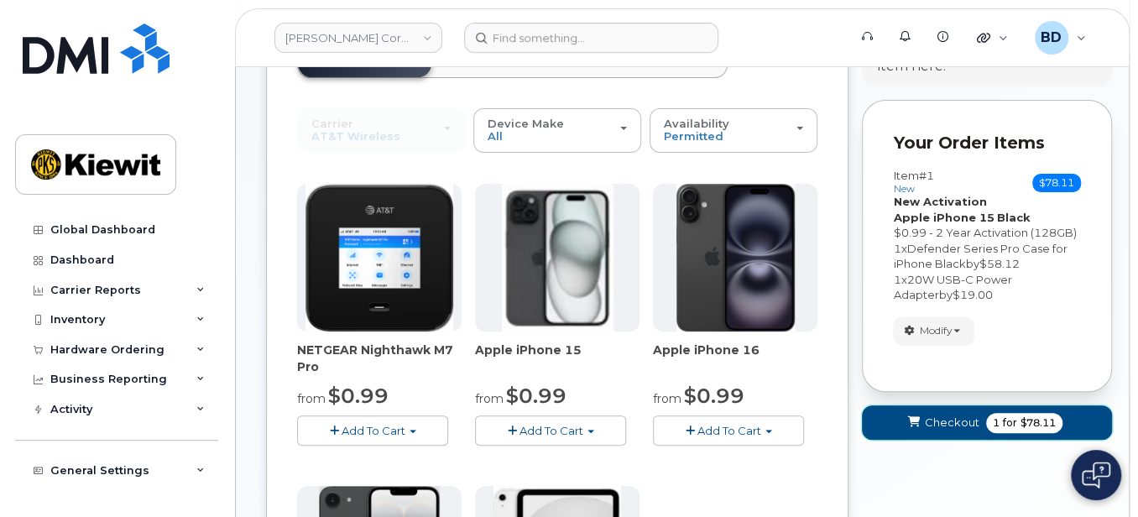
click at [949, 428] on span "Checkout" at bounding box center [952, 423] width 55 height 16
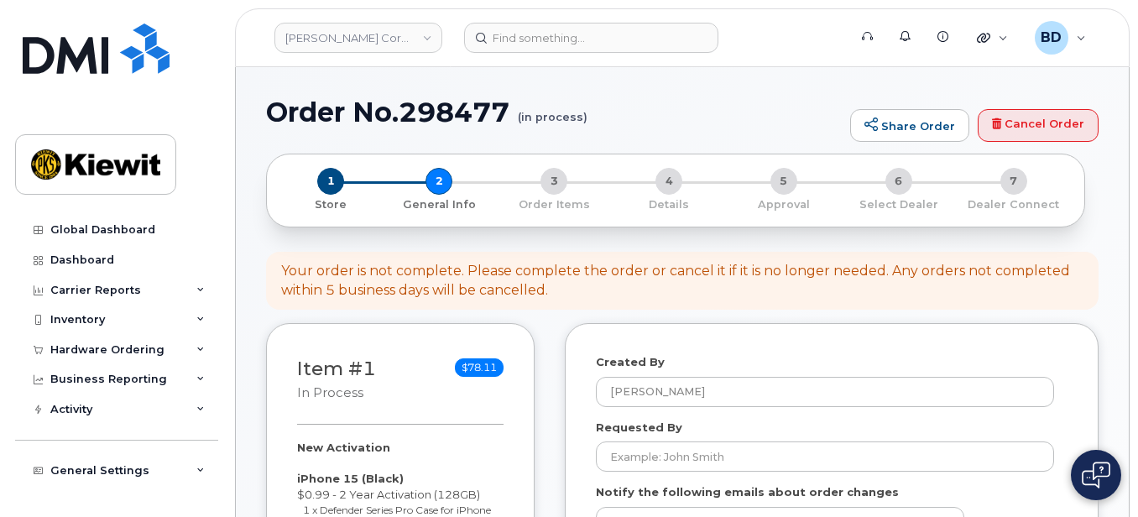
select select
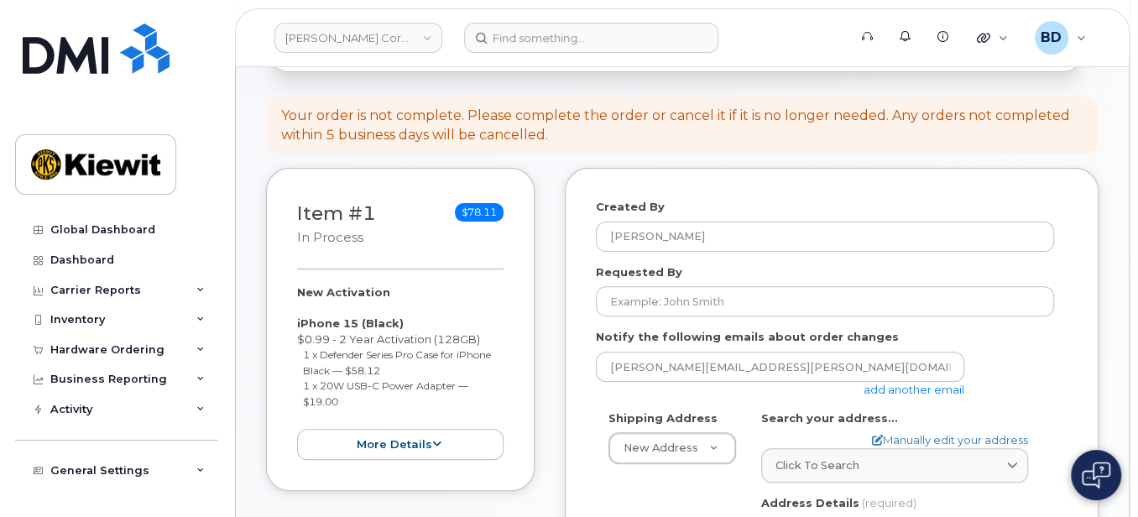
scroll to position [223, 0]
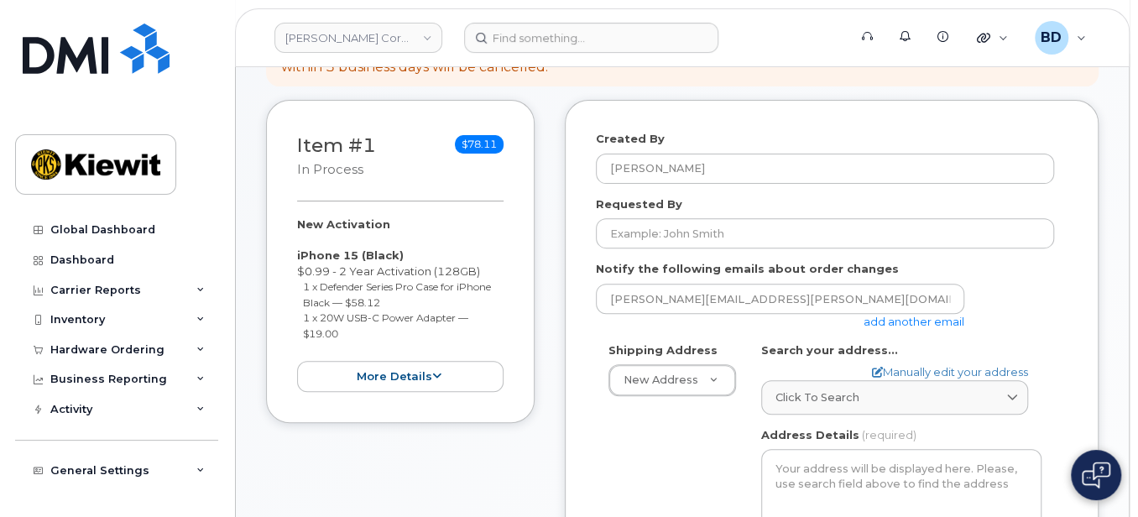
click at [892, 316] on link "add another email" at bounding box center [914, 321] width 101 height 13
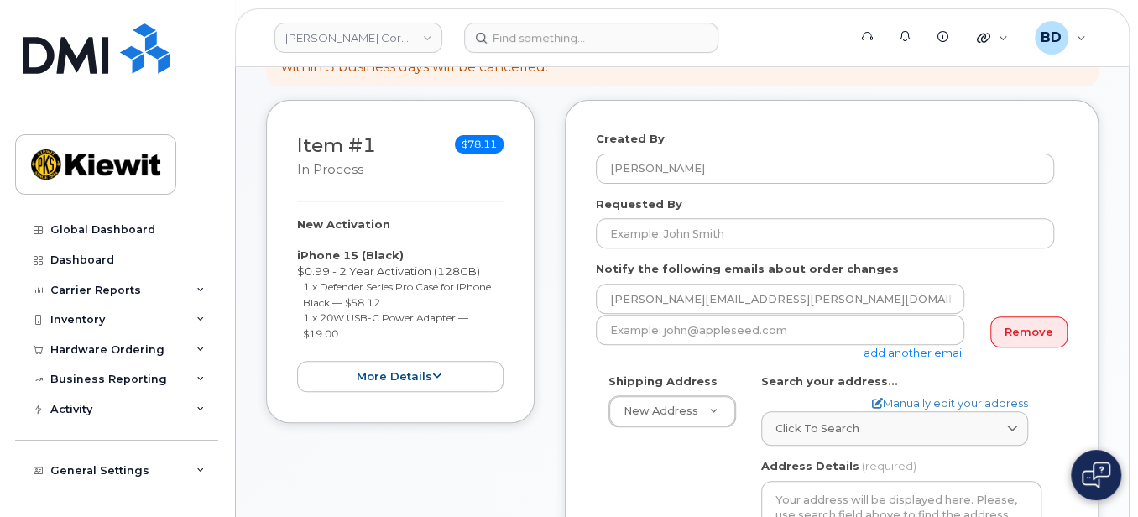
drag, startPoint x: 908, startPoint y: 353, endPoint x: 850, endPoint y: 343, distance: 59.6
click at [908, 353] on link "add another email" at bounding box center [914, 352] width 101 height 13
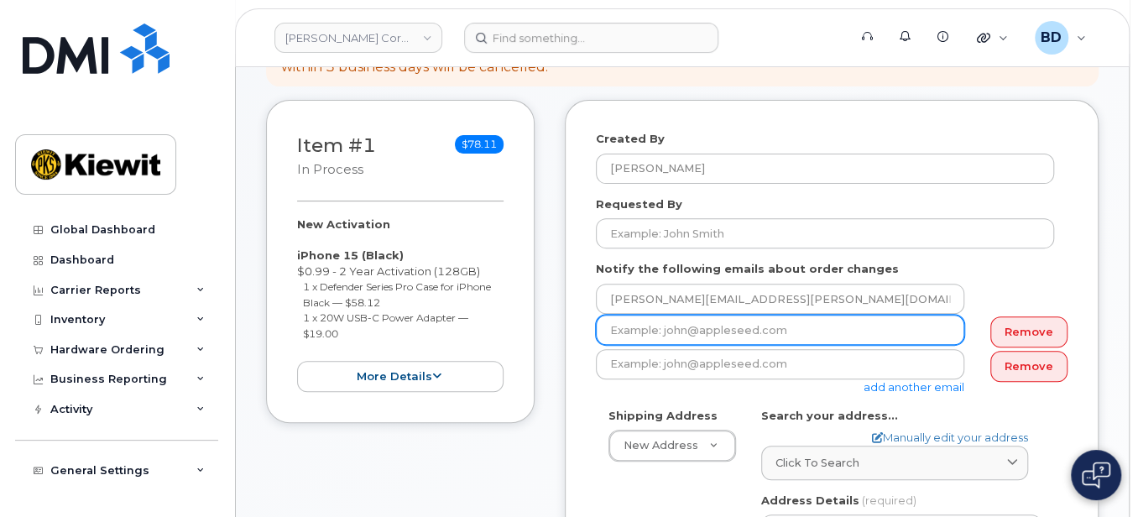
click at [622, 334] on input "email" at bounding box center [780, 330] width 369 height 30
paste input "[PERSON_NAME][EMAIL_ADDRESS][PERSON_NAME][PERSON_NAME][DOMAIN_NAME]"
type input "[PERSON_NAME][EMAIL_ADDRESS][PERSON_NAME][PERSON_NAME][DOMAIN_NAME]"
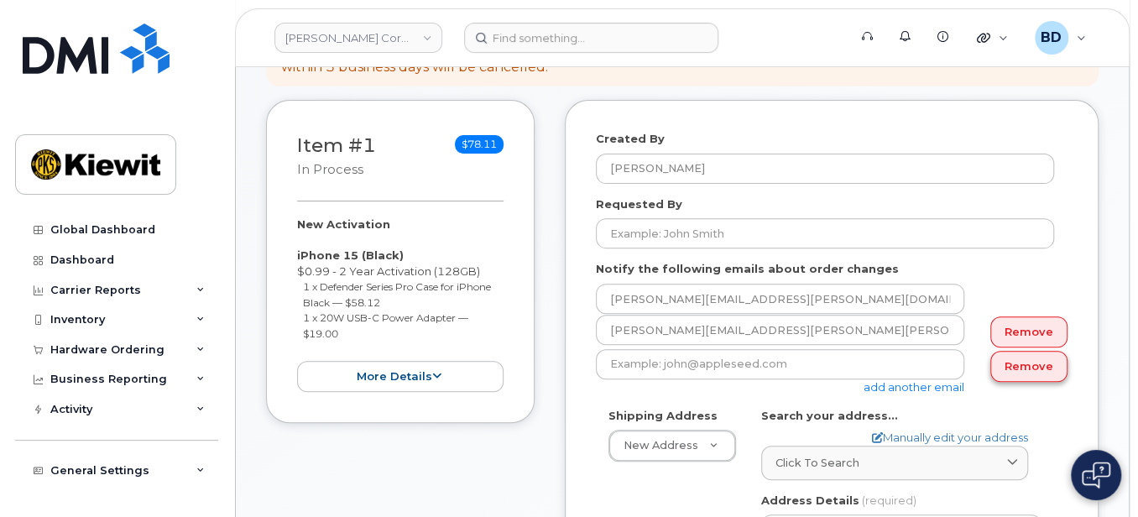
click at [1038, 359] on link "Remove" at bounding box center [1029, 366] width 77 height 31
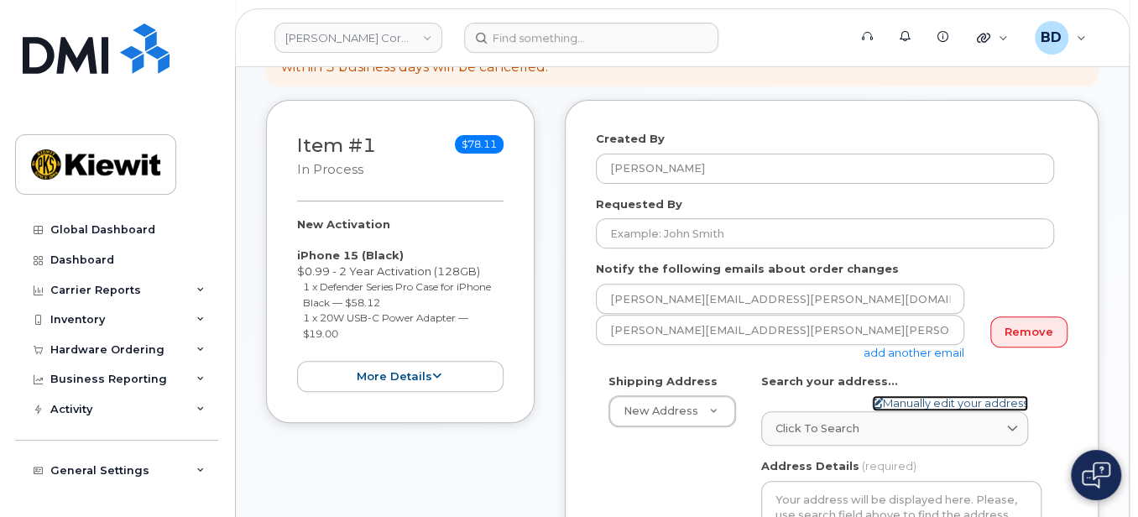
click at [911, 401] on link "Manually edit your address" at bounding box center [950, 403] width 156 height 16
select select
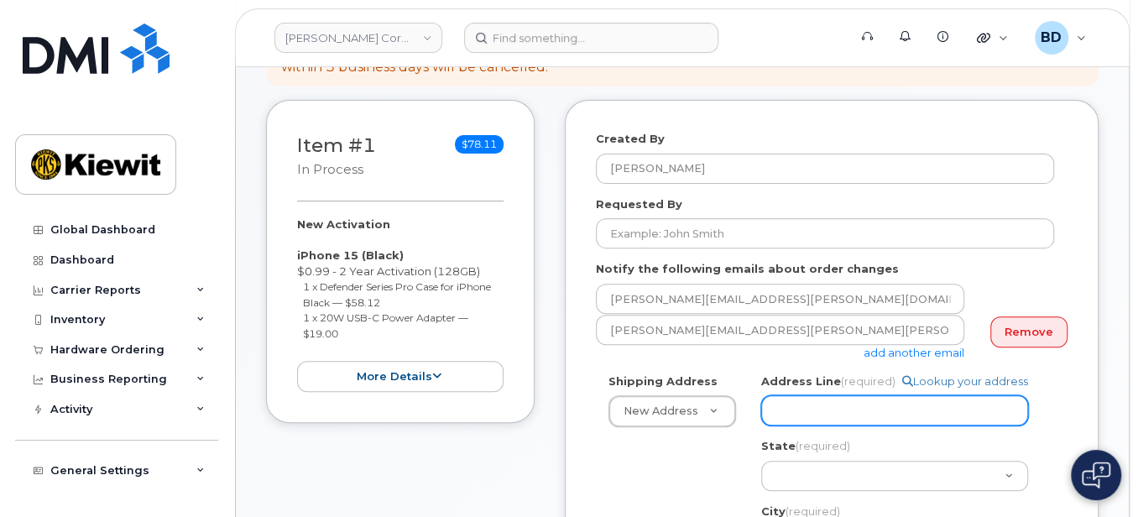
click at [787, 411] on input "Address Line (required)" at bounding box center [894, 410] width 267 height 30
paste input "[STREET_ADDRESS]"
select select
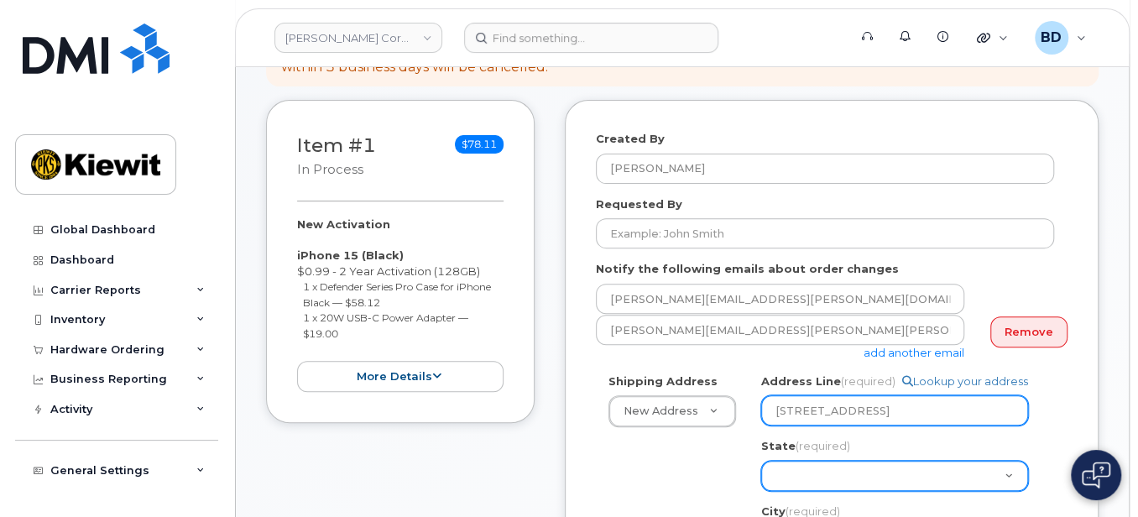
type input "[STREET_ADDRESS]"
drag, startPoint x: 803, startPoint y: 478, endPoint x: 800, endPoint y: 459, distance: 19.5
click at [803, 478] on select "[US_STATE] [US_STATE] [US_STATE] [US_STATE] [US_STATE] [US_STATE] [US_STATE] [U…" at bounding box center [894, 476] width 267 height 30
select select "[GEOGRAPHIC_DATA]"
click at [775, 475] on select "[US_STATE] [US_STATE] [US_STATE] [US_STATE] [US_STATE] [US_STATE] [US_STATE] [U…" at bounding box center [894, 476] width 267 height 30
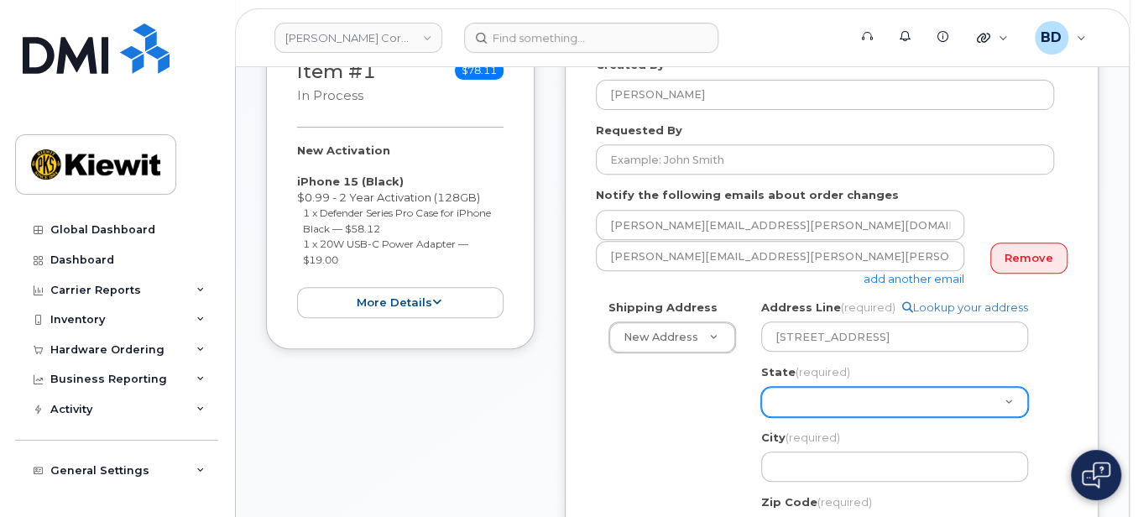
scroll to position [336, 0]
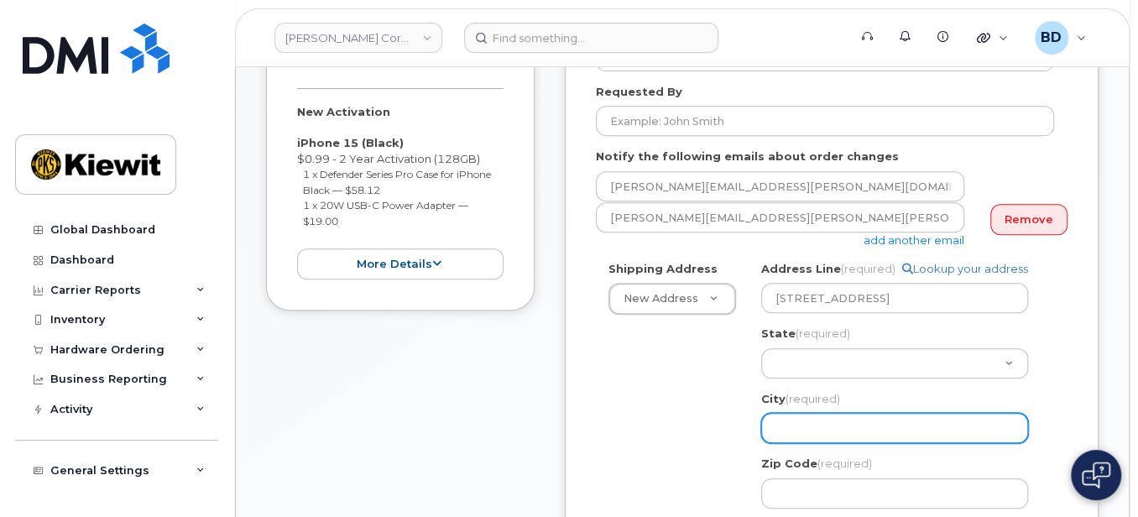
click at [789, 421] on input "City (required)" at bounding box center [894, 428] width 267 height 30
select select
type input "W"
select select
type input "We"
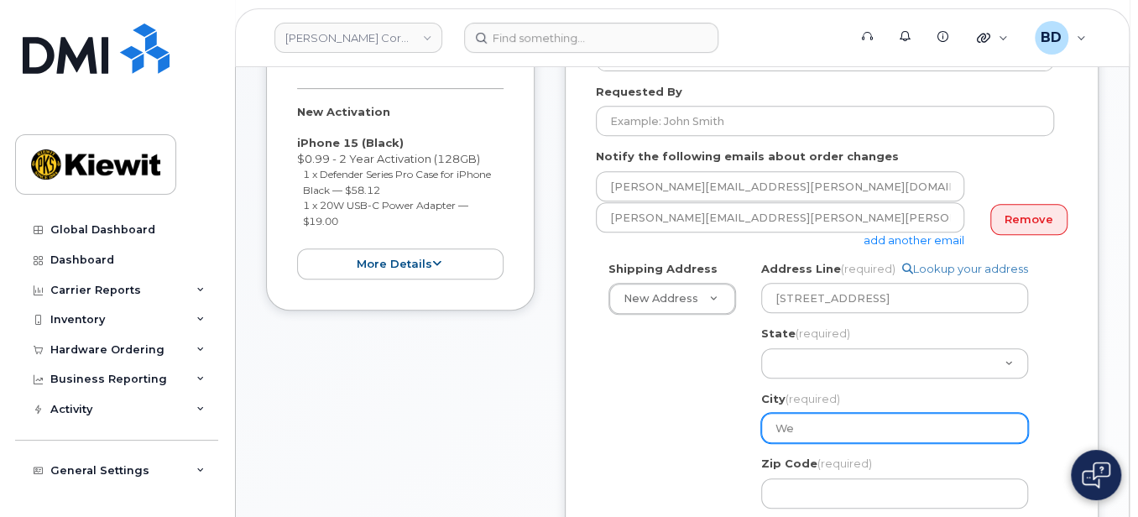
select select
type input "[PERSON_NAME]"
select select
type input "West"
select select
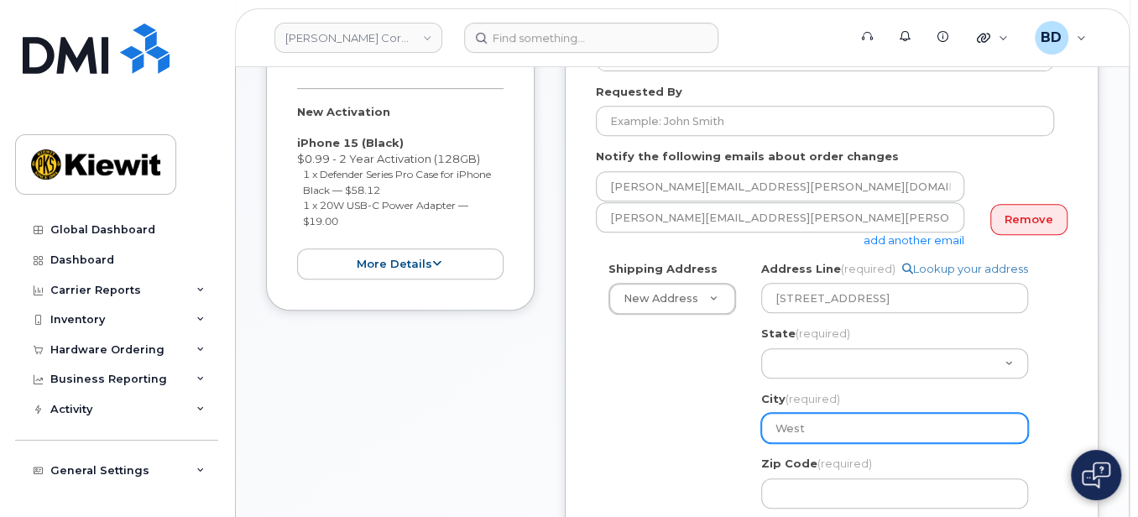
type input "Westl"
select select
type input "Westla"
select select
type input "Westlak"
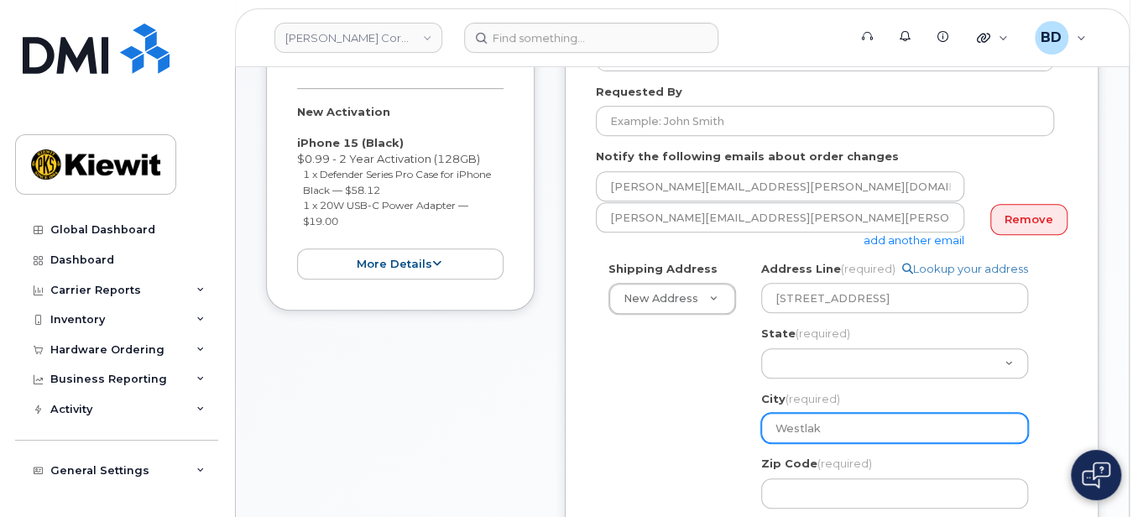
select select
type input "Westlake"
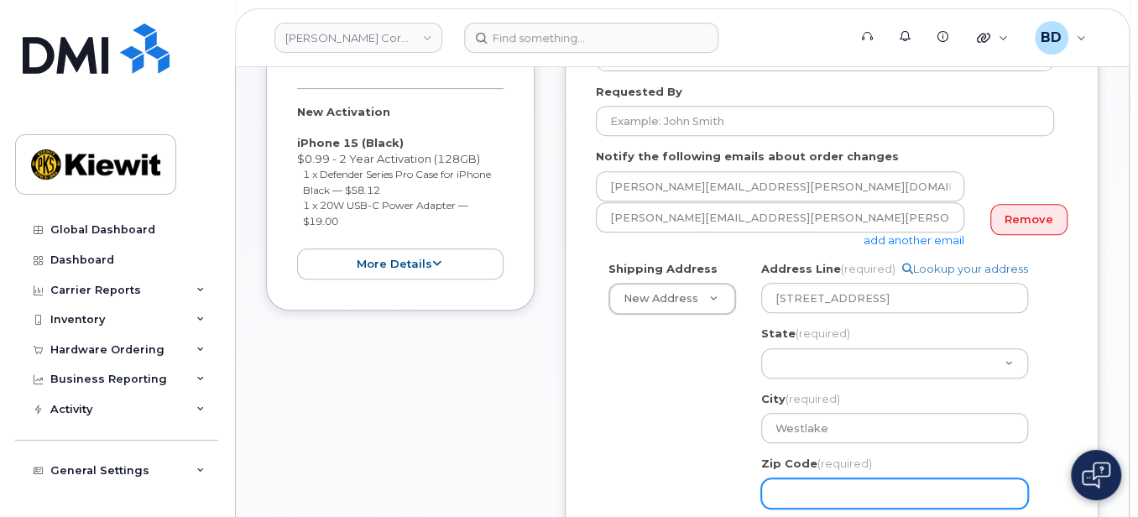
click at [853, 485] on input "Zip Code (required)" at bounding box center [894, 493] width 267 height 30
select select
type input "7"
select select
type input "76"
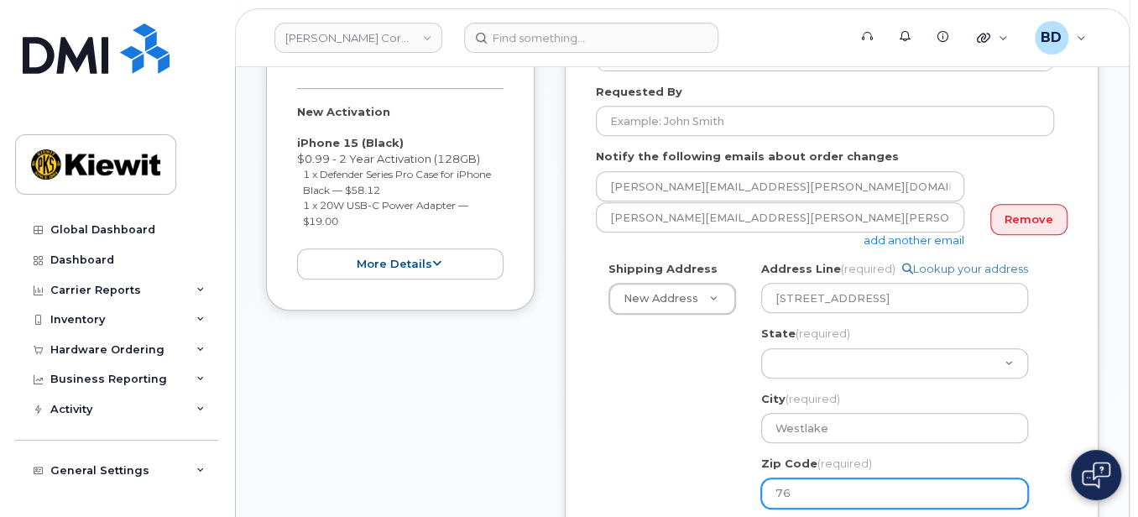
select select
type input "762"
select select
type input "7626"
select select
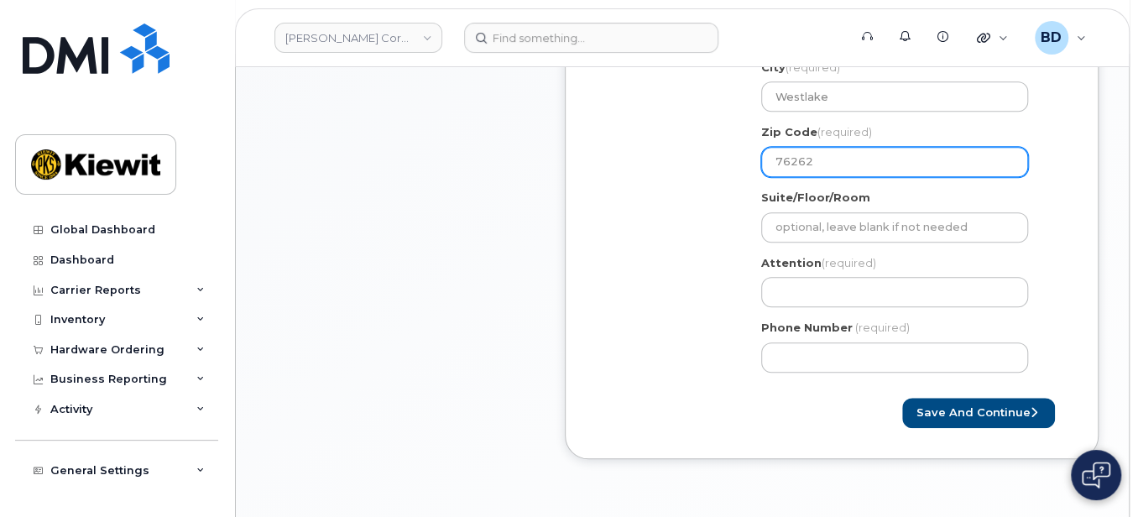
scroll to position [672, 0]
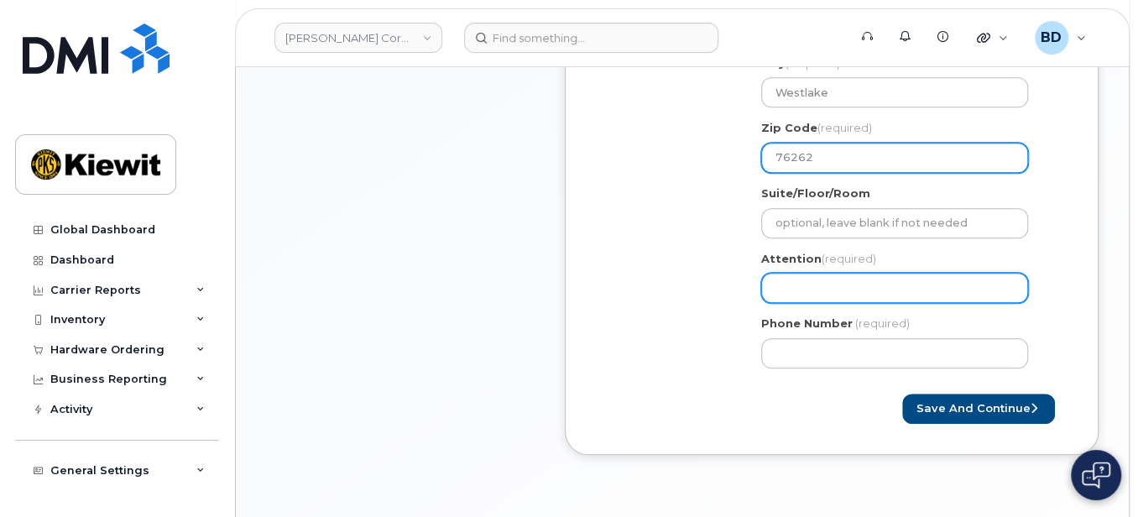
type input "76262"
click at [787, 290] on input "Attention (required)" at bounding box center [894, 288] width 267 height 30
drag, startPoint x: 778, startPoint y: 292, endPoint x: 736, endPoint y: 244, distance: 63.6
click at [780, 288] on input "Attention (required)" at bounding box center [894, 288] width 267 height 30
select select
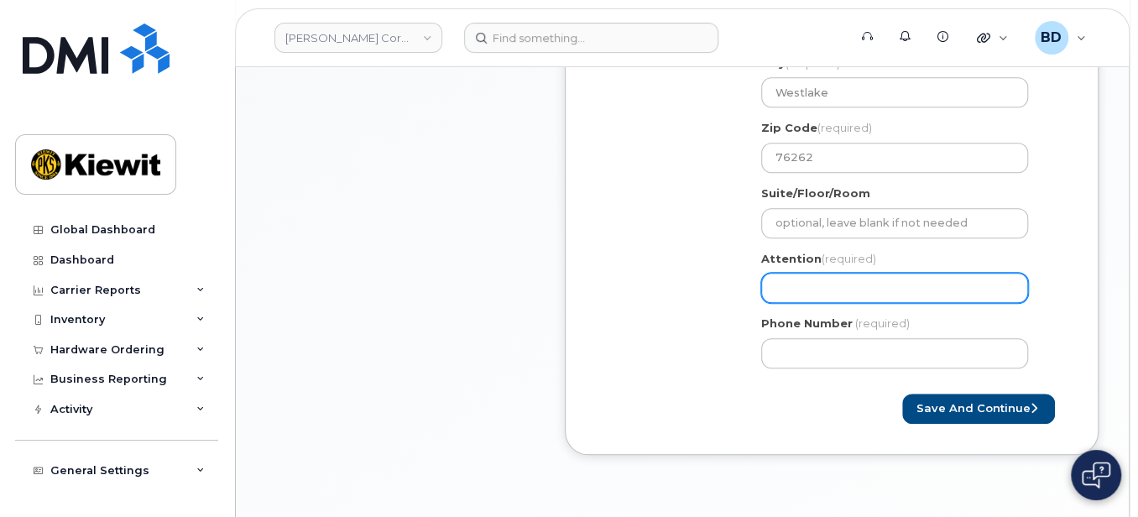
type input "R"
select select
type input "Ro"
select select
type input "[PERSON_NAME]"
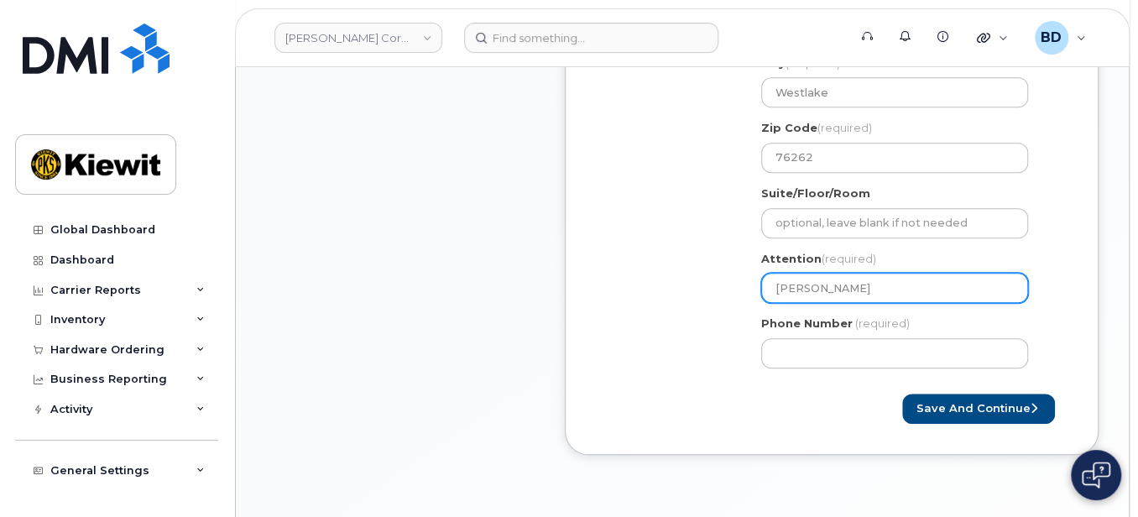
select select
type input "Robi"
select select
type input "[PERSON_NAME]"
select select
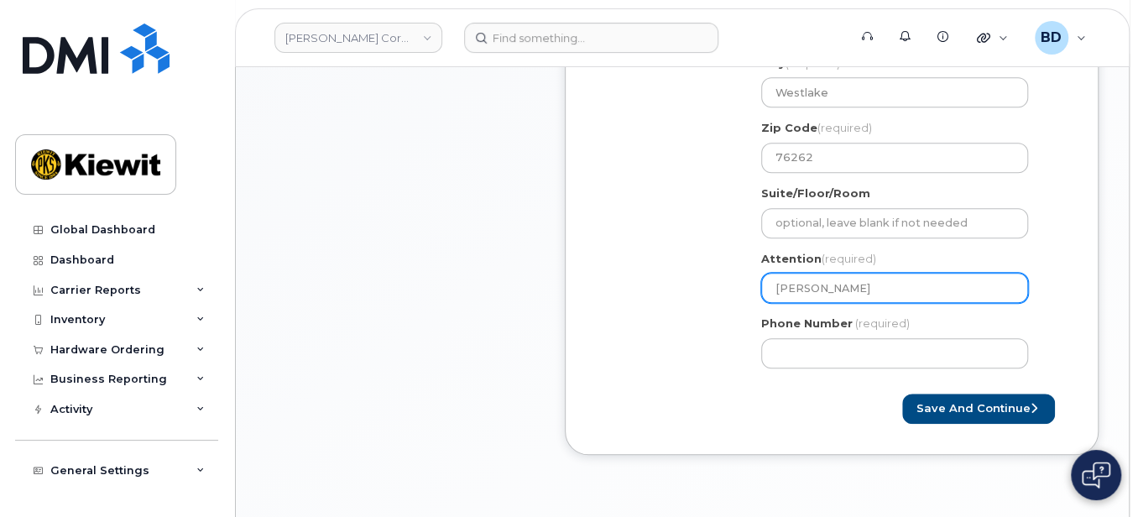
type input "Robins"
select select
type input "[PERSON_NAME]"
select select
type input "[PERSON_NAME]"
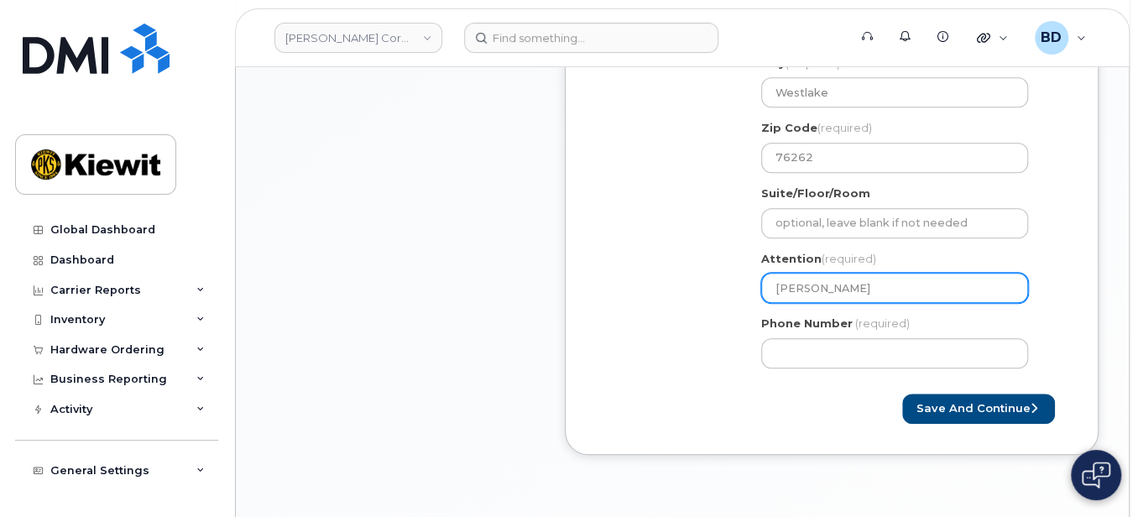
select select
type input "[PERSON_NAME]"
select select
type input "[PERSON_NAME]"
select select
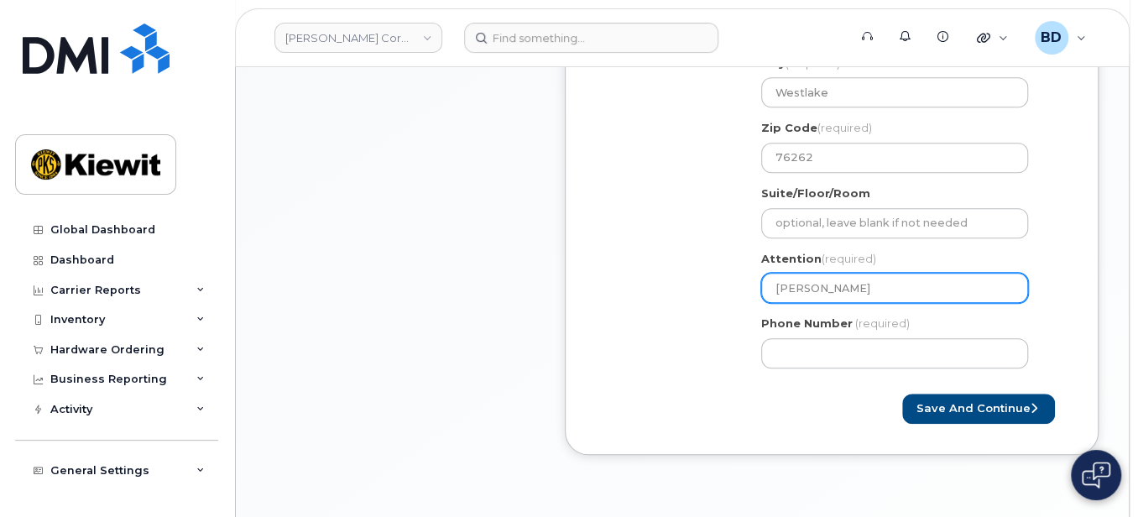
type input "[PERSON_NAME]"
select select
type input "[PERSON_NAME]"
select select
type input "[PERSON_NAME]"
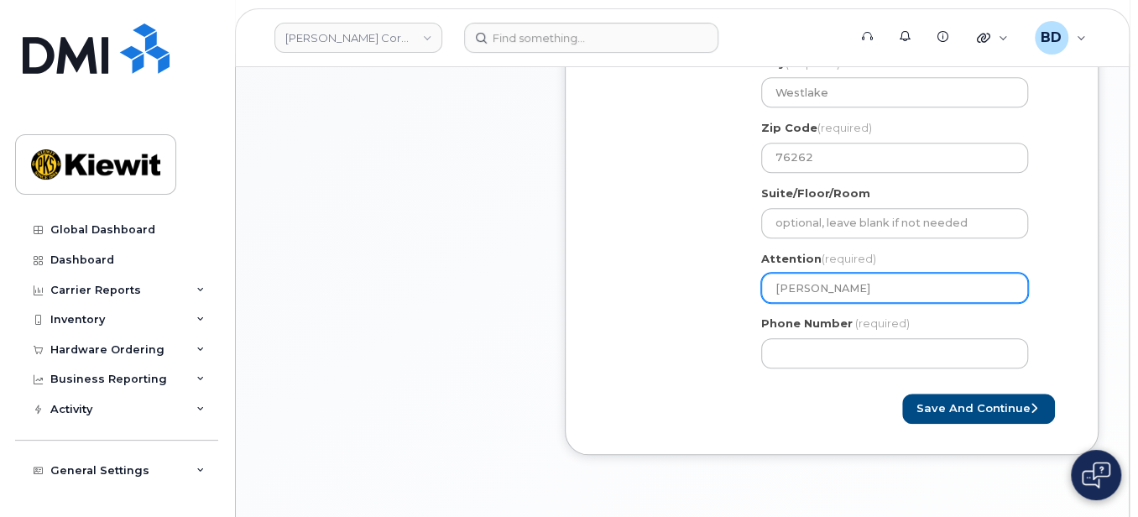
select select
type input "[PERSON_NAME]"
select select
type input "[PERSON_NAME]"
select select
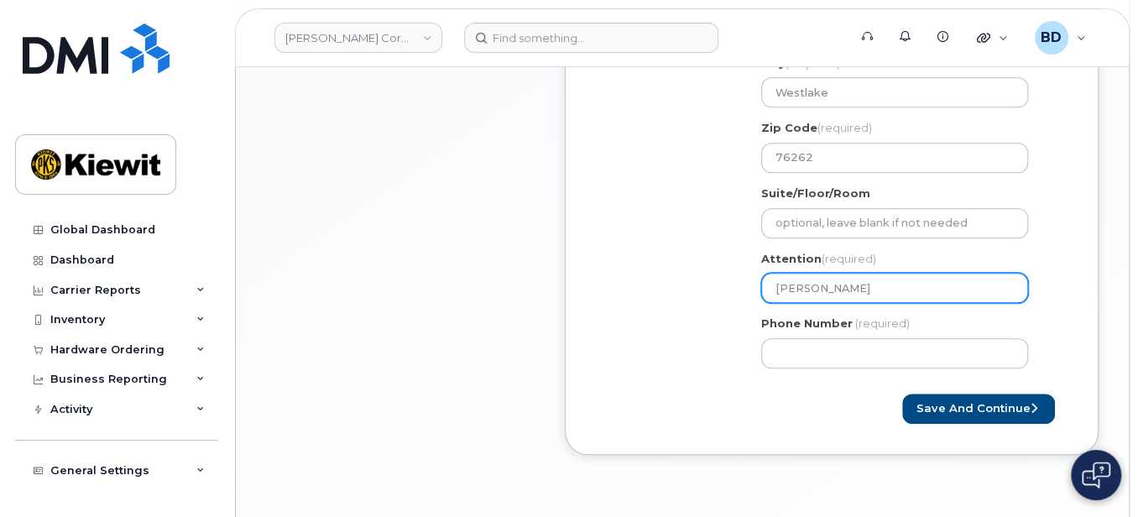
type input "[PERSON_NAME]/"
select select
type input "[PERSON_NAME]/E"
select select
type input "[PERSON_NAME]/Ed"
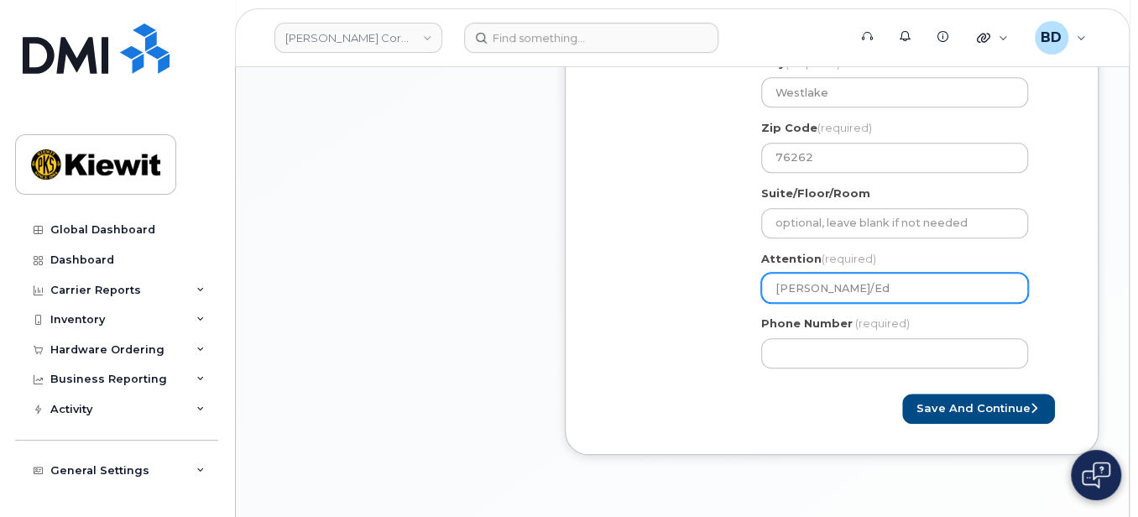
select select
type input "[PERSON_NAME]/[PERSON_NAME]"
select select
type input "[PERSON_NAME]/Edwa"
select select
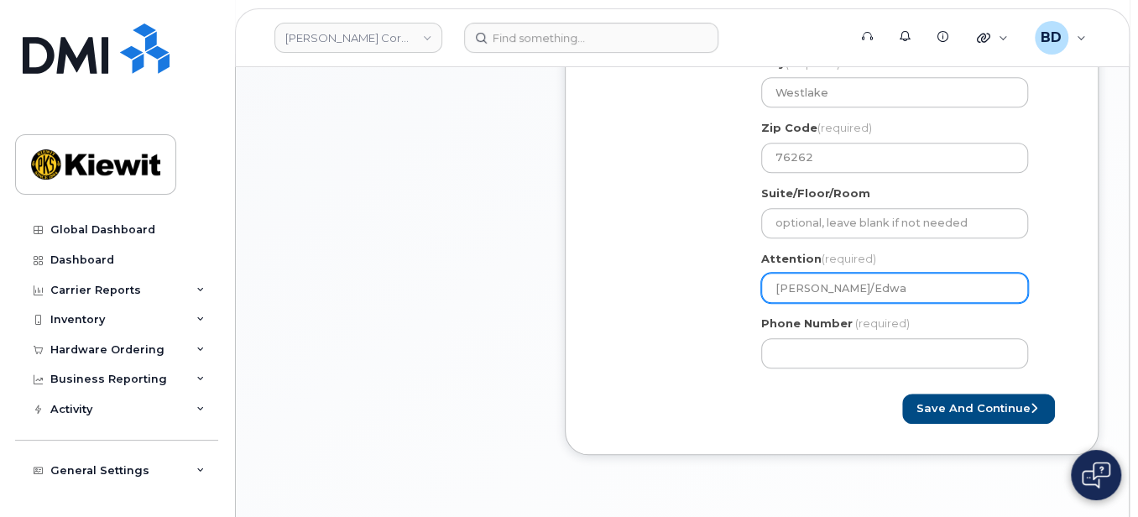
type input "[PERSON_NAME]/[PERSON_NAME]"
select select
type input "[PERSON_NAME]/[PERSON_NAME]"
select select
type input "[PERSON_NAME]/[PERSON_NAME]"
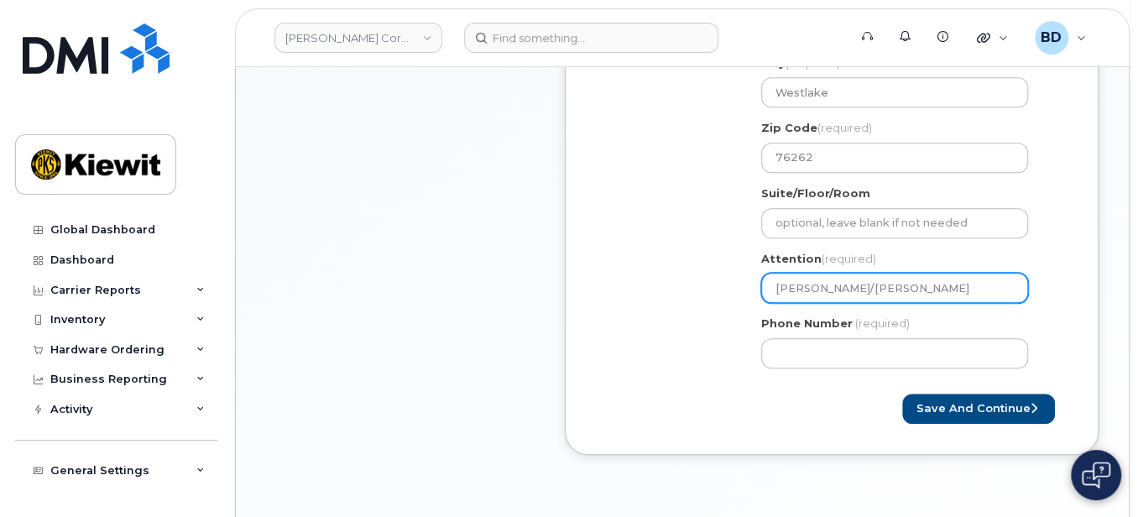
select select
type input "[PERSON_NAME]/[PERSON_NAME]"
select select
type input "Robin Winslett/Edward Wal"
select select
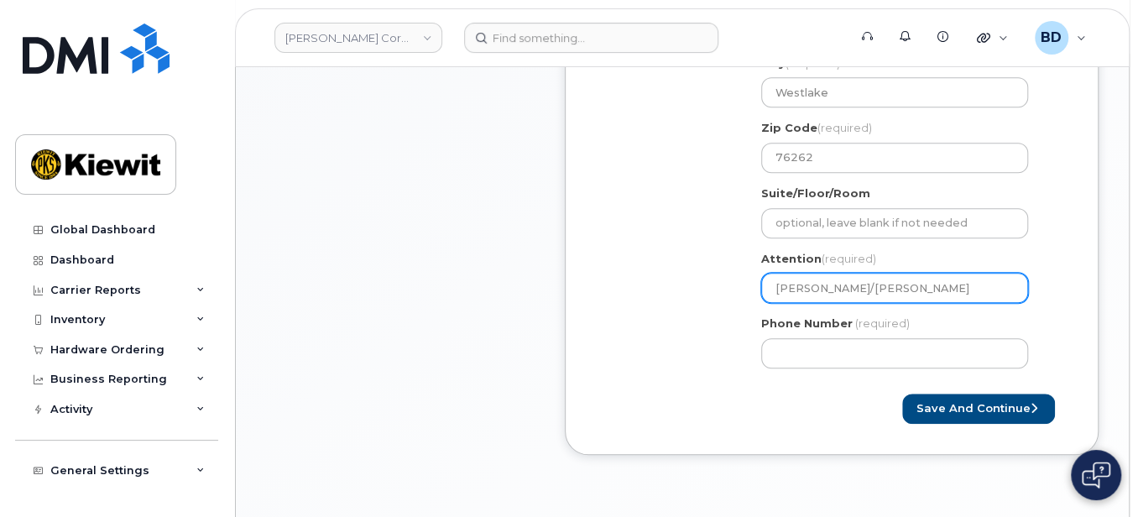
type input "Robin Winslett/Edward Walc"
select select
drag, startPoint x: 859, startPoint y: 286, endPoint x: 1022, endPoint y: 297, distance: 163.2
click at [1008, 295] on input "[PERSON_NAME]/[PERSON_NAME]" at bounding box center [894, 288] width 267 height 30
type input "[PERSON_NAME]/[PERSON_NAME]"
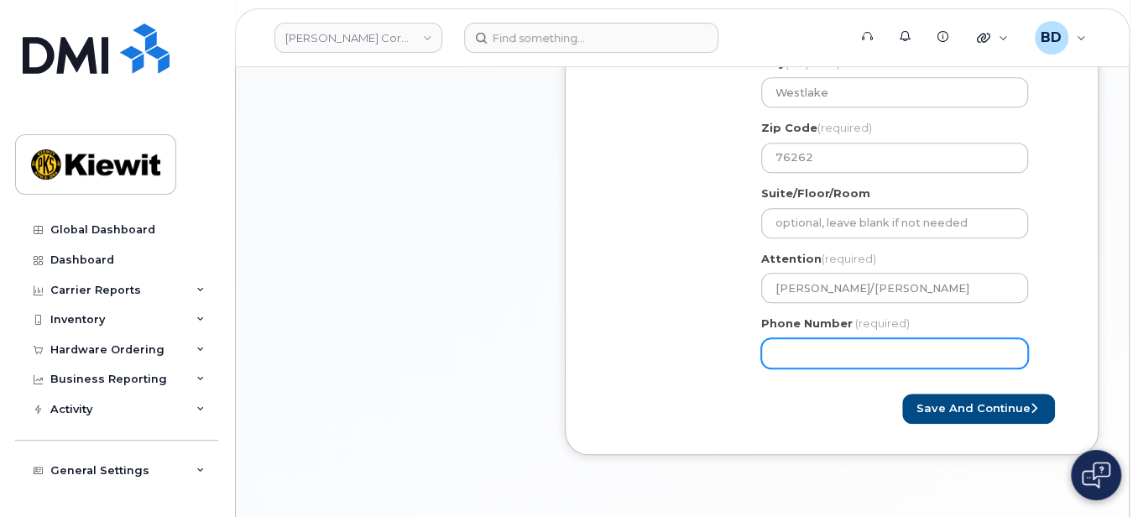
click at [830, 348] on input "Phone Number" at bounding box center [894, 353] width 267 height 30
type input "8777727707"
select select
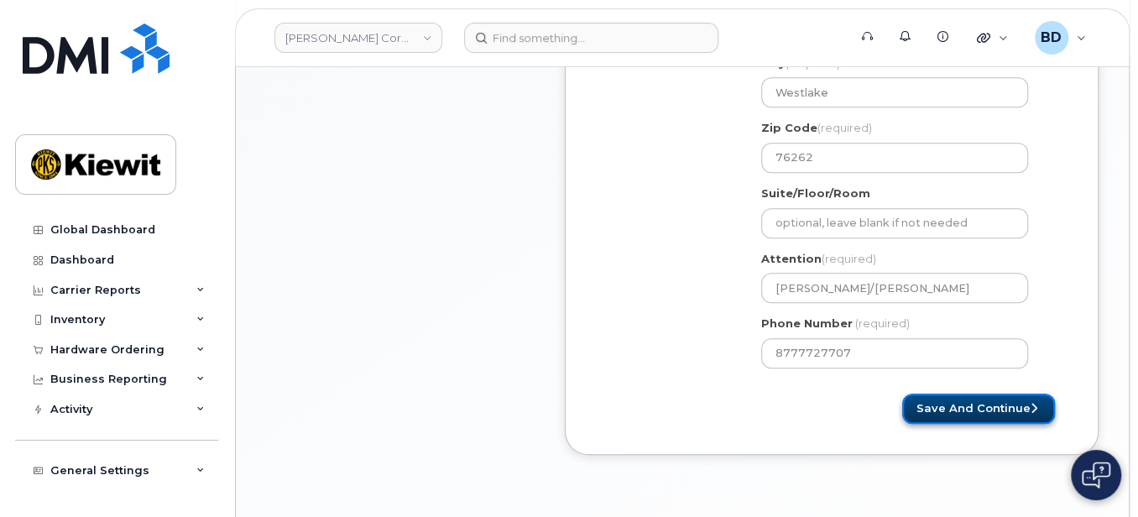
click at [949, 400] on button "Save and Continue" at bounding box center [978, 409] width 153 height 31
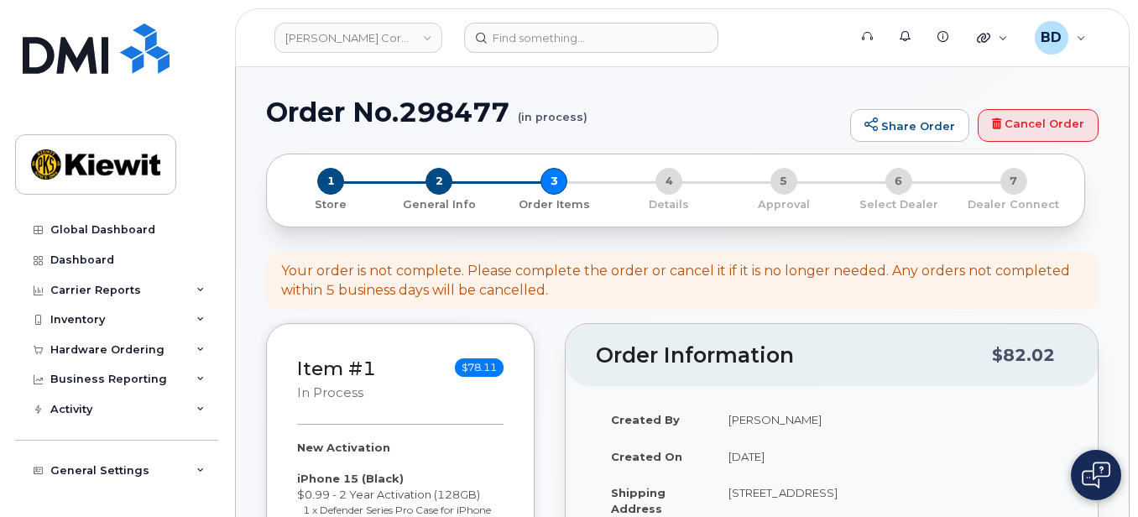
select select
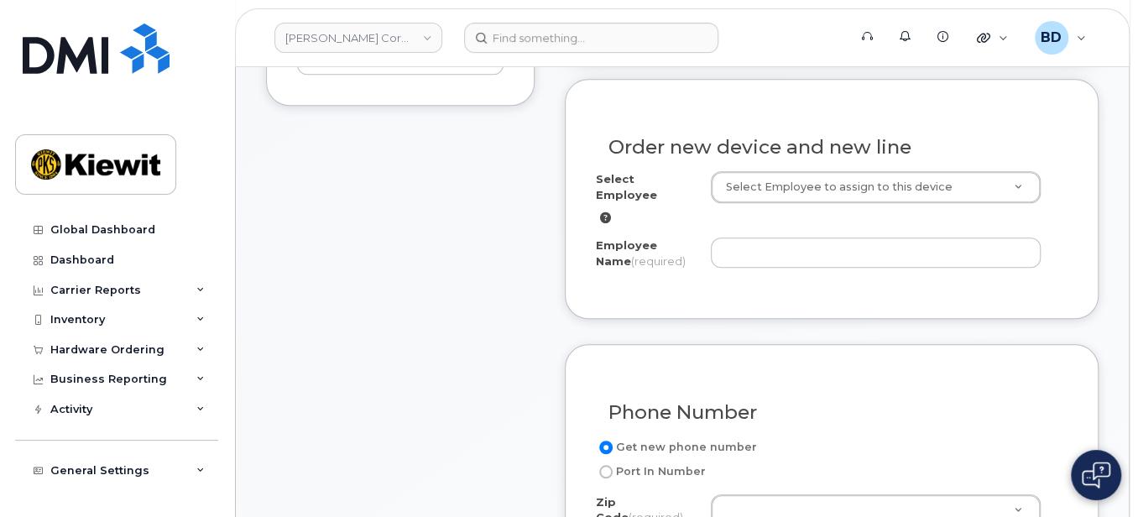
scroll to position [559, 0]
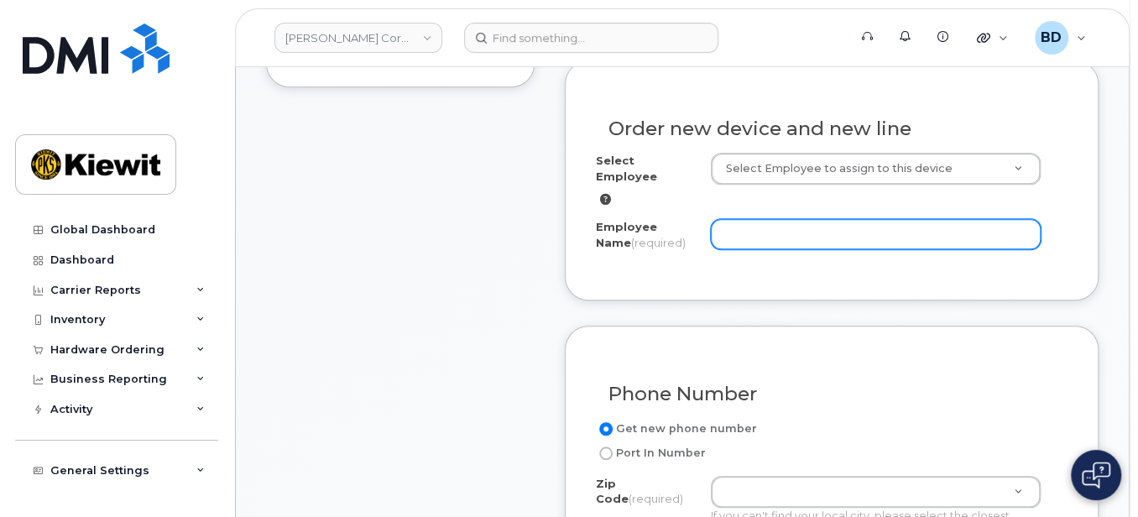
click at [771, 219] on input "Employee Name (required)" at bounding box center [876, 234] width 331 height 30
paste input "[PERSON_NAME]"
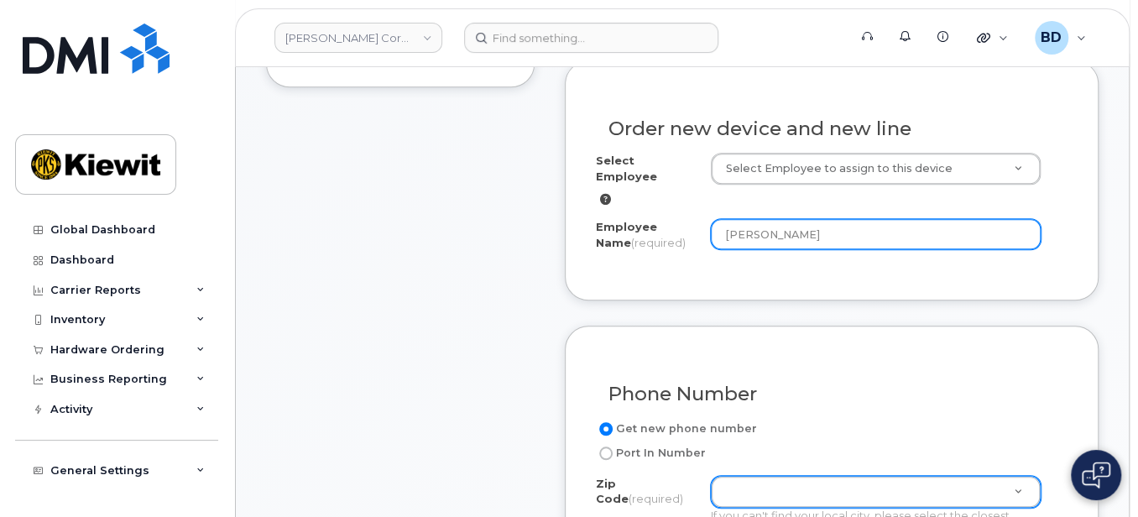
type input "[PERSON_NAME]"
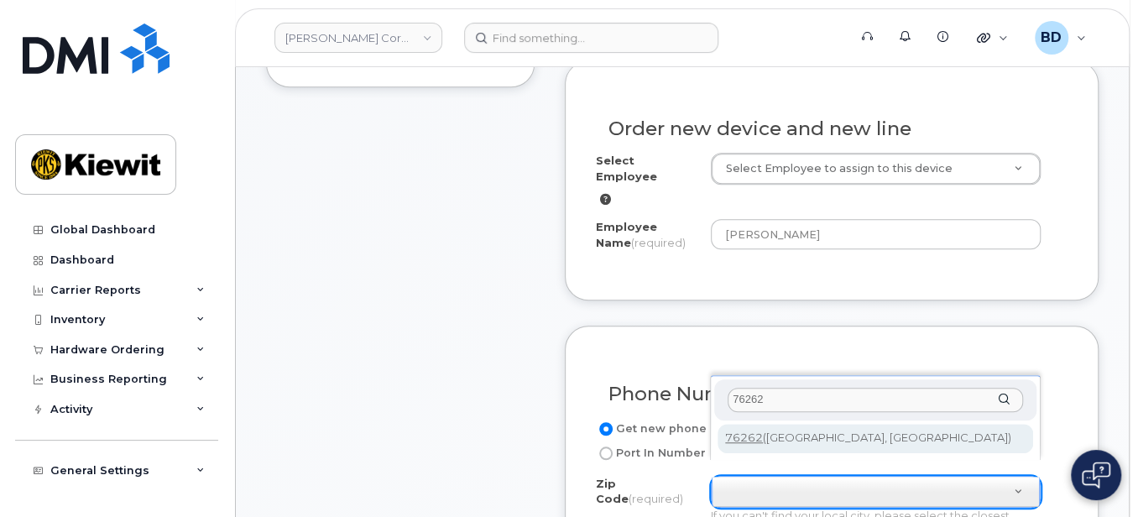
type input "76262"
type input "76262 (Roanoke, TX)"
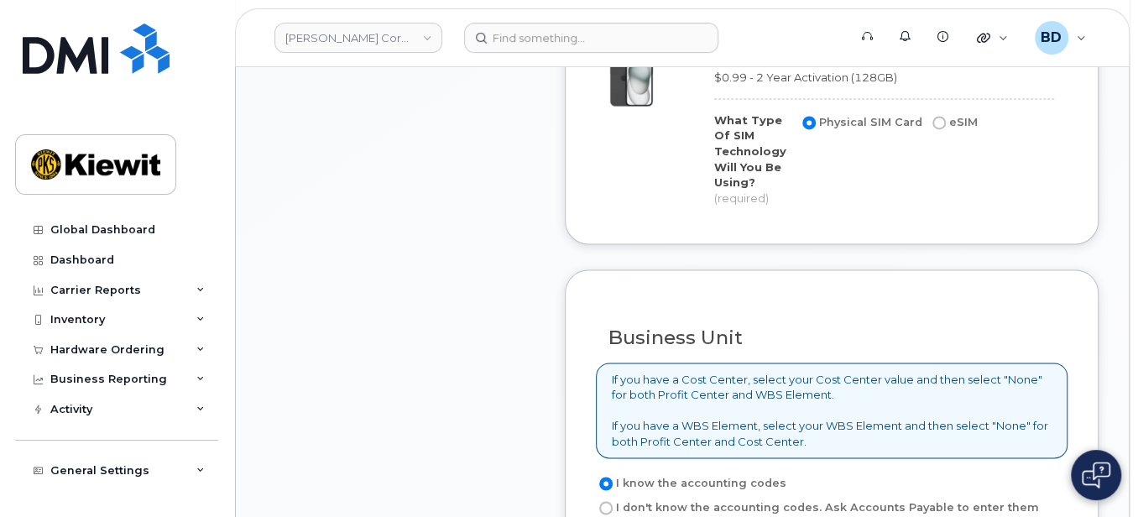
scroll to position [1566, 0]
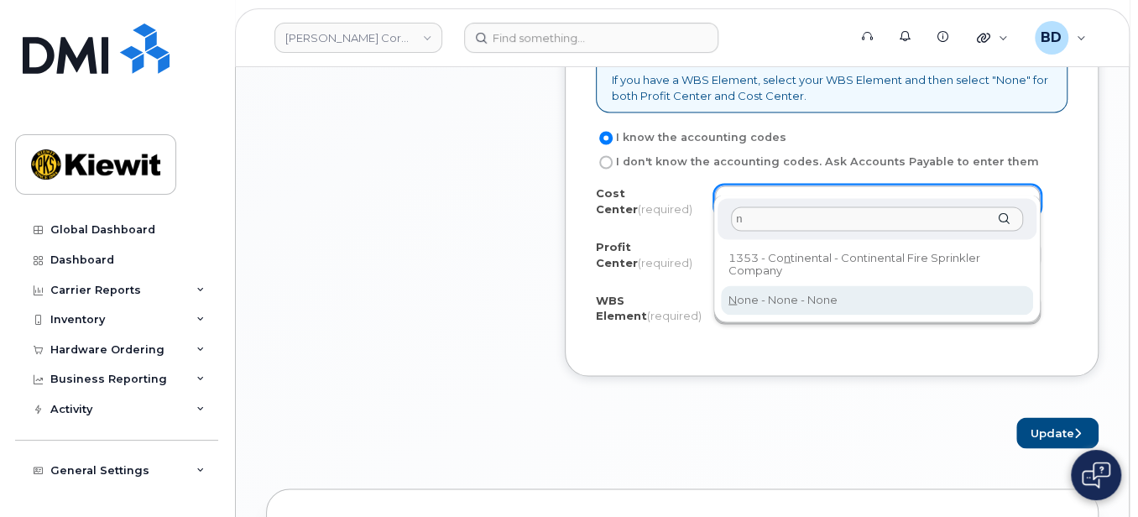
type input "n"
drag, startPoint x: 749, startPoint y: 306, endPoint x: 750, endPoint y: 283, distance: 22.7
type input "None"
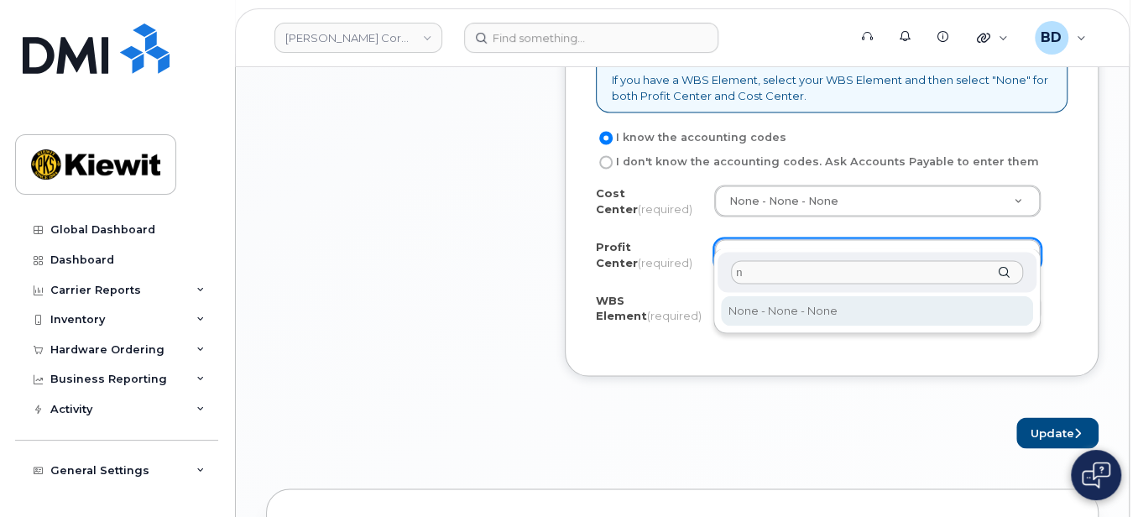
type input "n"
select select "None"
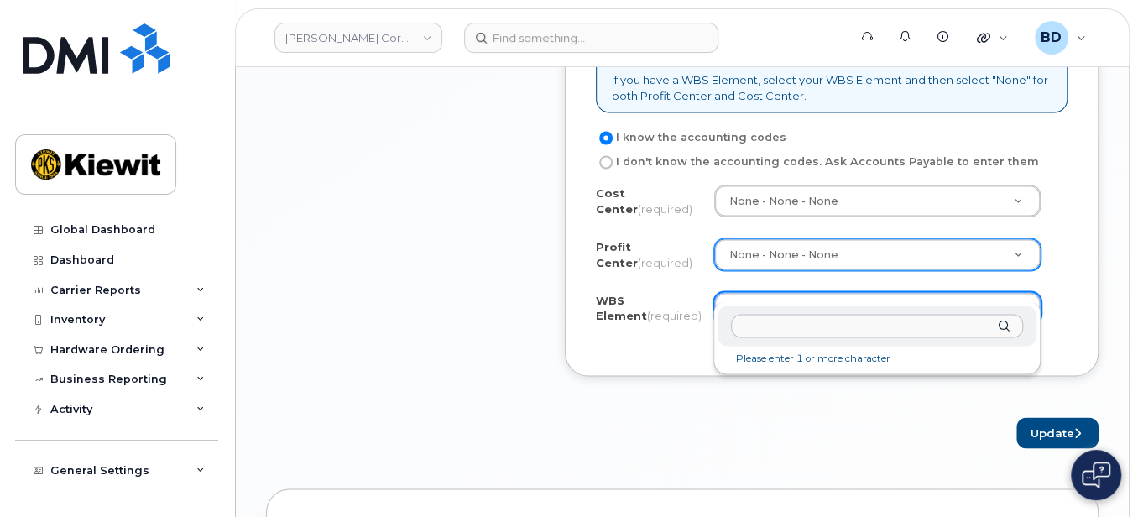
click at [784, 315] on input "text" at bounding box center [877, 326] width 292 height 24
paste input "110223.1631"
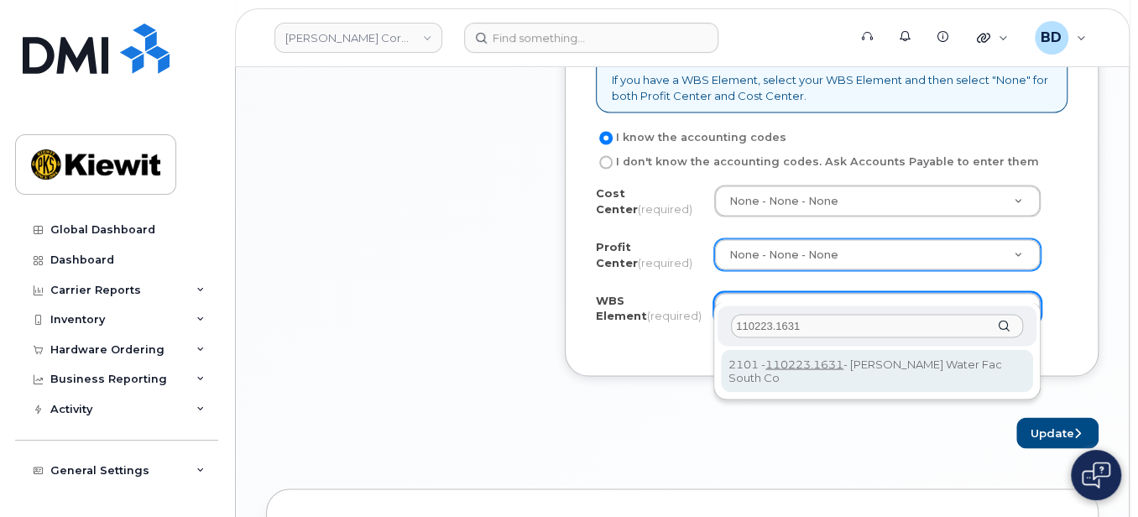
type input "110223.1631"
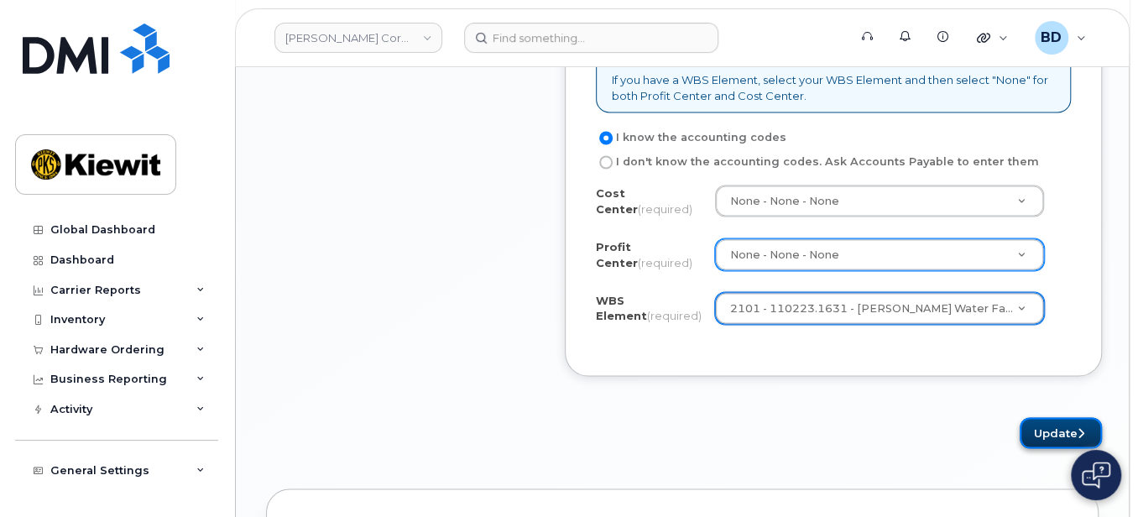
click at [1052, 417] on button "Update" at bounding box center [1061, 432] width 82 height 31
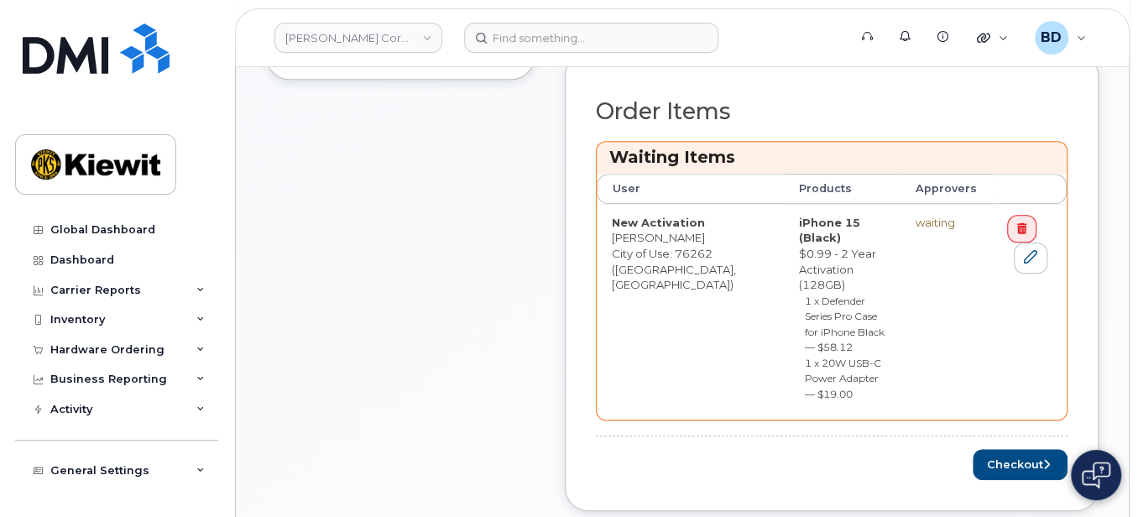
scroll to position [672, 0]
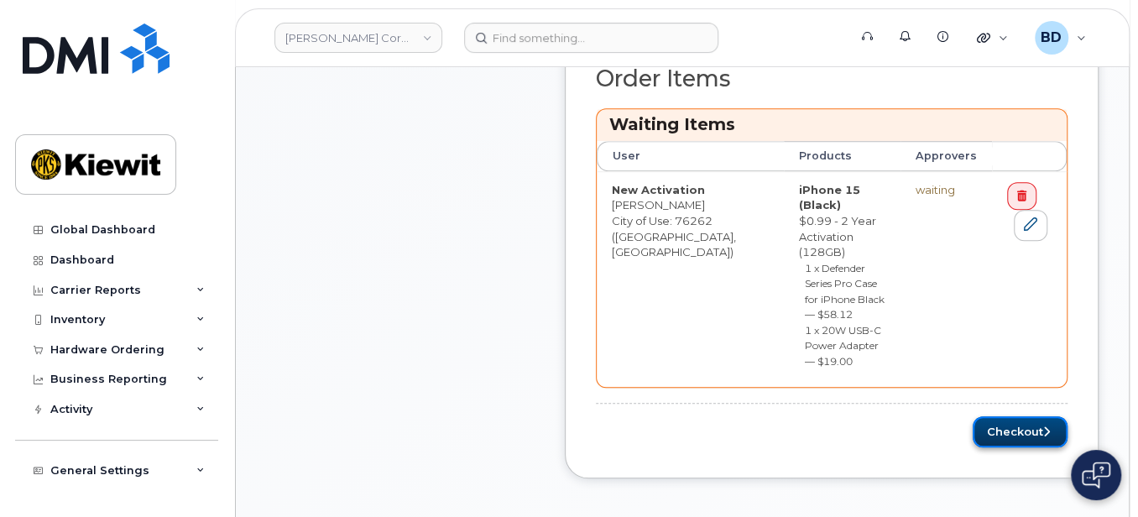
click at [1023, 416] on button "Checkout" at bounding box center [1020, 431] width 95 height 31
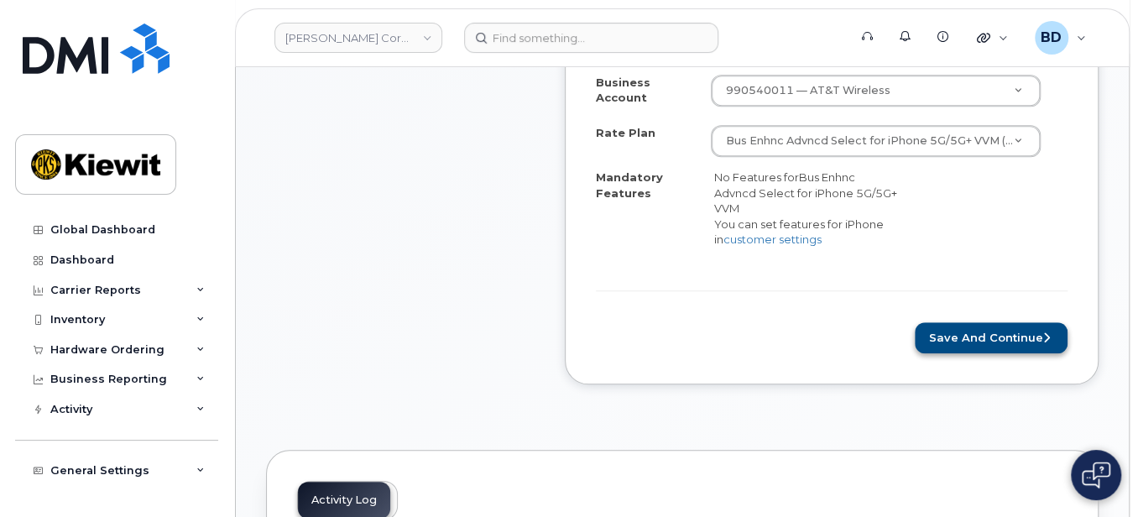
scroll to position [672, 0]
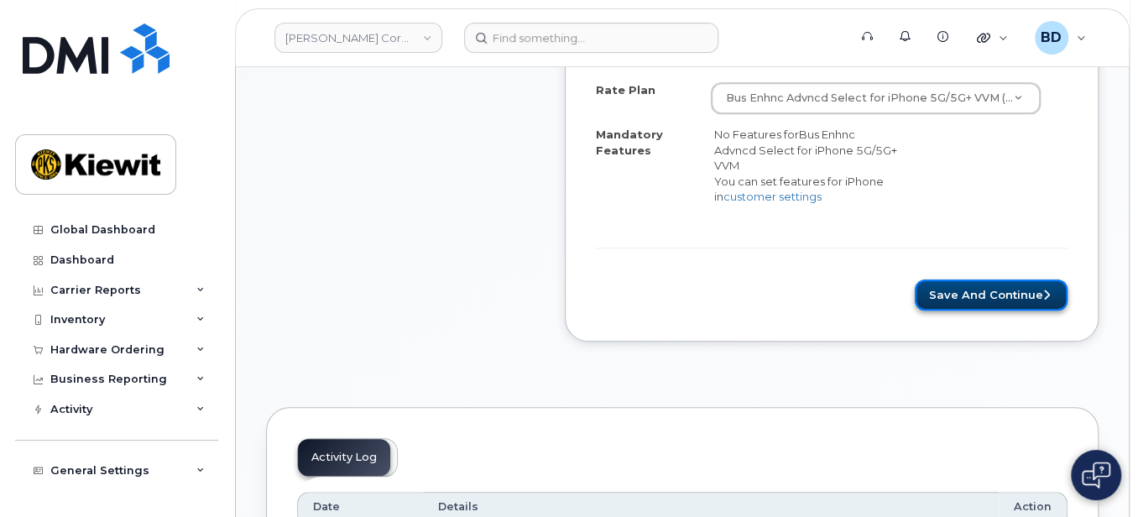
click at [956, 280] on button "Save and Continue" at bounding box center [991, 295] width 153 height 31
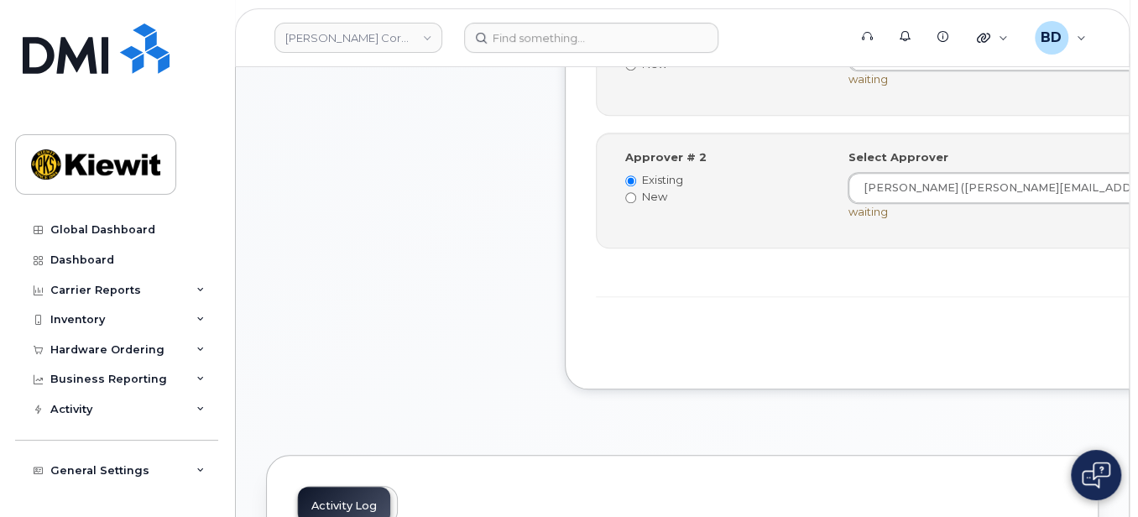
scroll to position [783, 0]
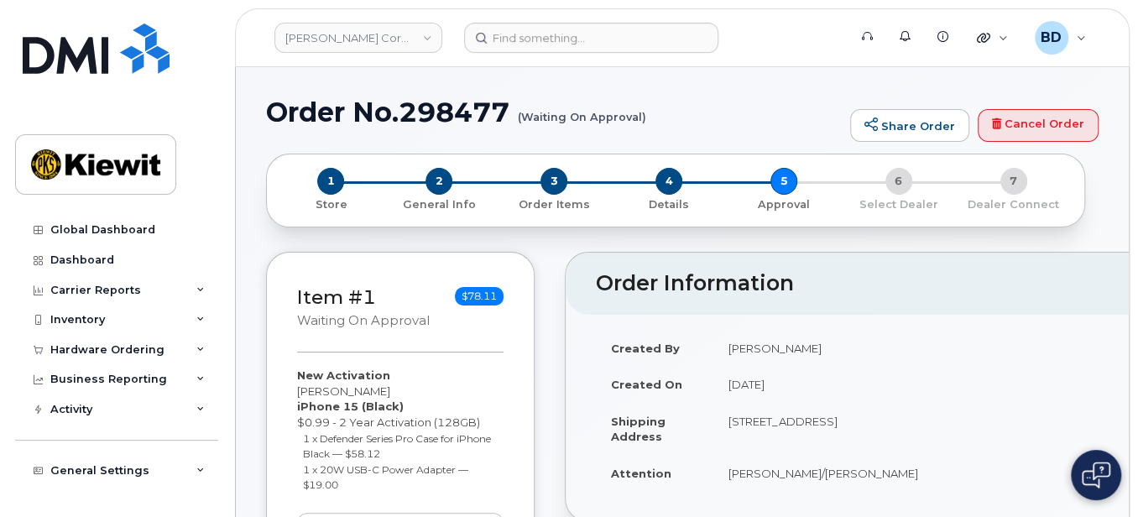
click at [438, 110] on h1 "Order No.298477 (Waiting On Approval)" at bounding box center [554, 111] width 576 height 29
copy h1 "298477"
click at [189, 347] on div "Hardware Ordering" at bounding box center [116, 350] width 203 height 30
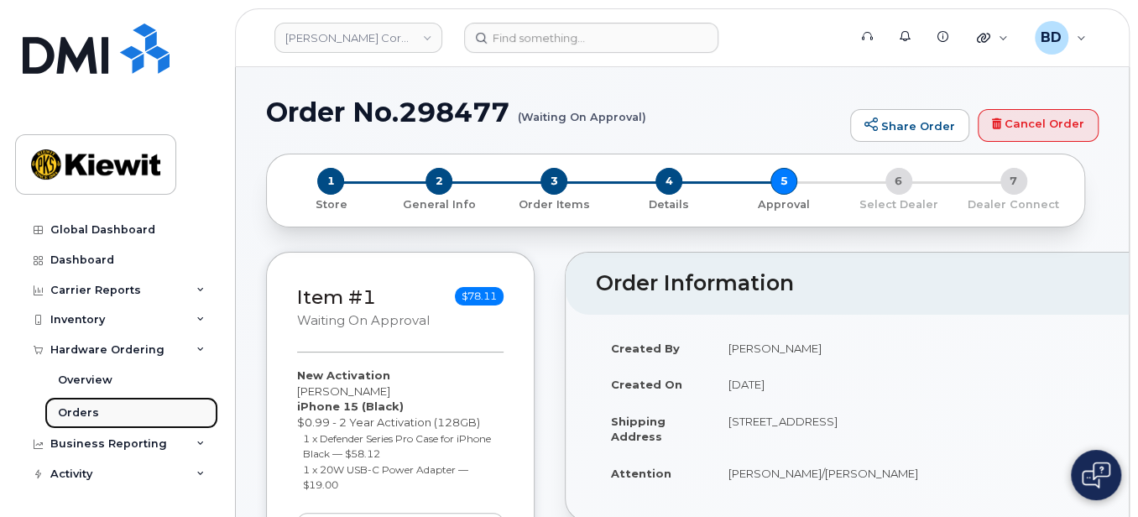
click at [93, 410] on div "Orders" at bounding box center [78, 412] width 41 height 15
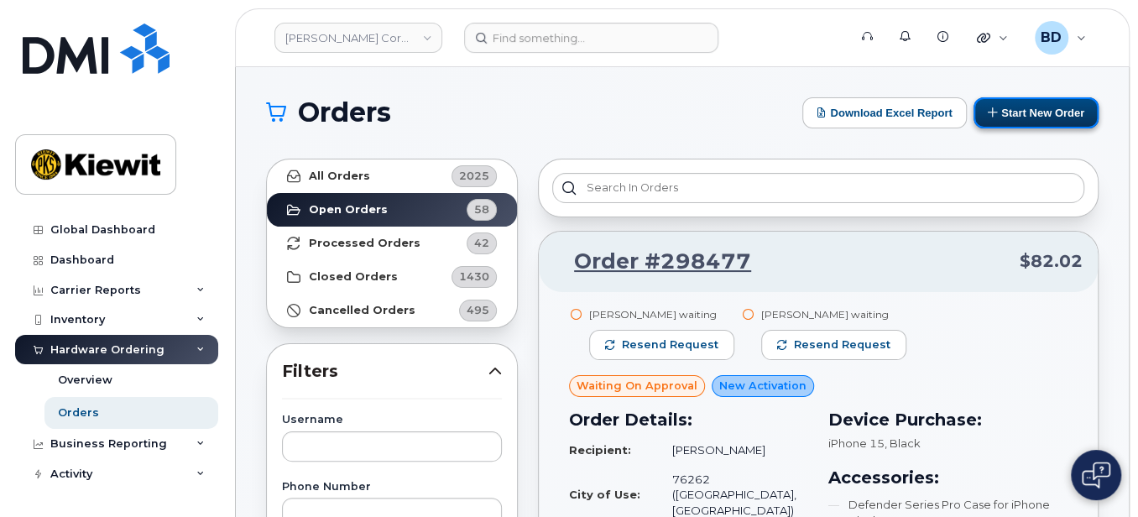
click at [1033, 100] on button "Start New Order" at bounding box center [1036, 112] width 125 height 31
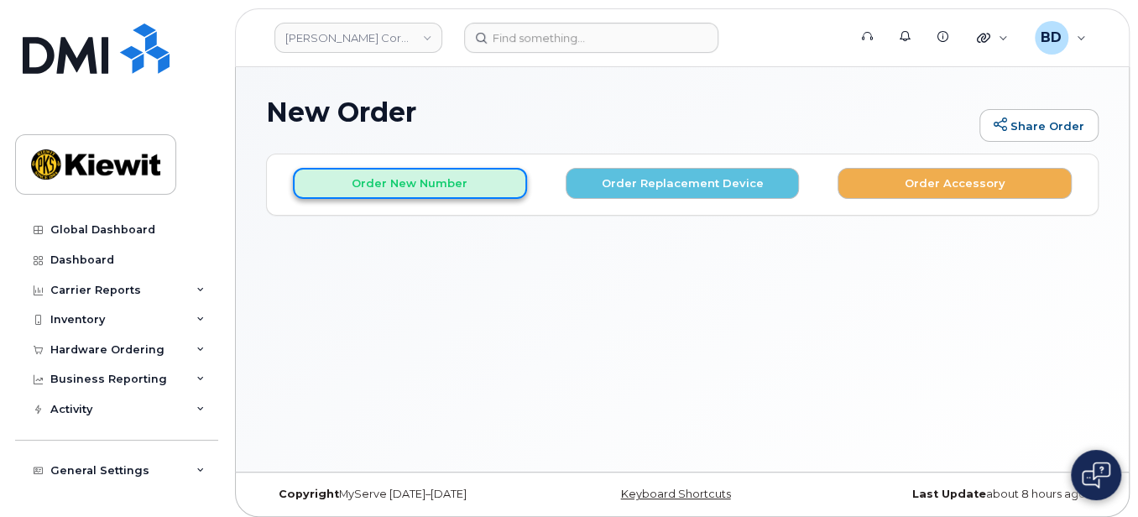
click at [449, 184] on button "Order New Number" at bounding box center [410, 183] width 234 height 31
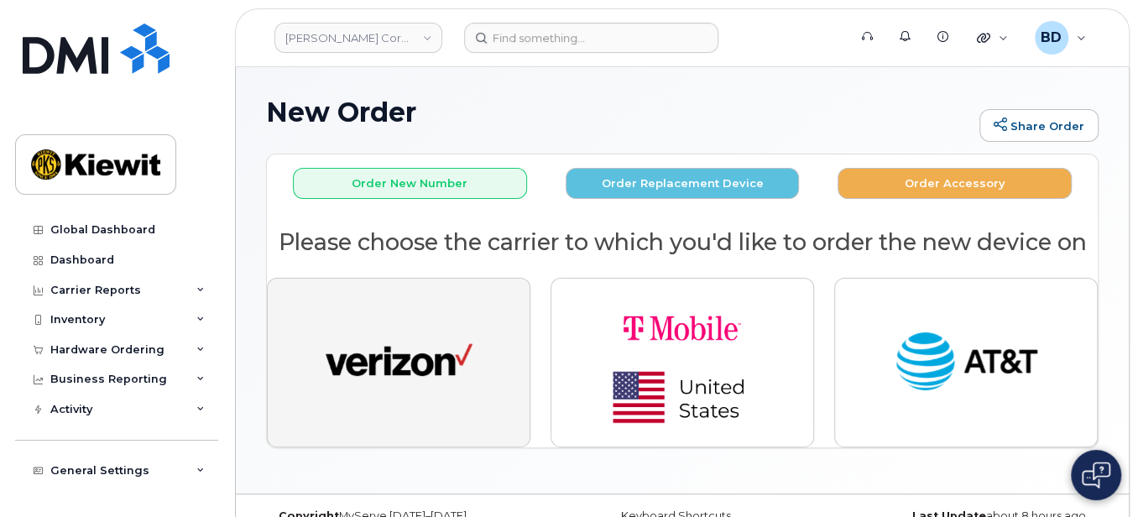
click at [403, 319] on button "button" at bounding box center [399, 363] width 264 height 170
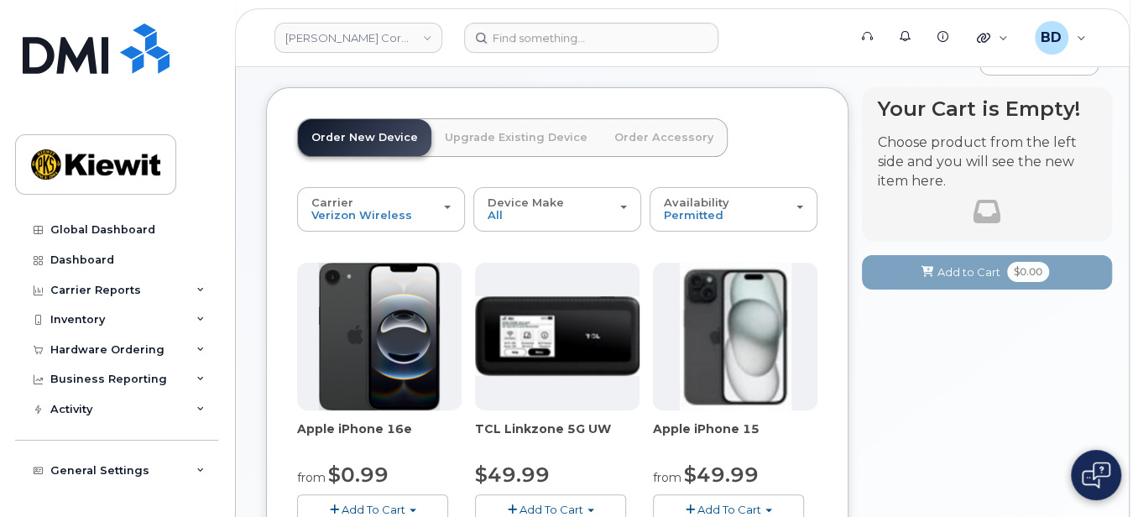
scroll to position [112, 0]
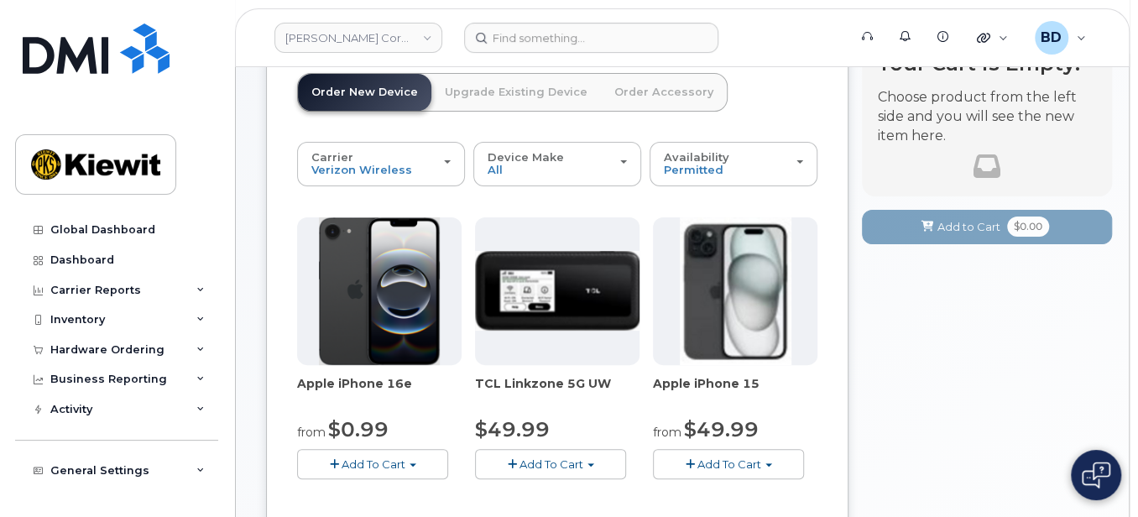
click at [761, 453] on button "Add To Cart" at bounding box center [728, 463] width 151 height 29
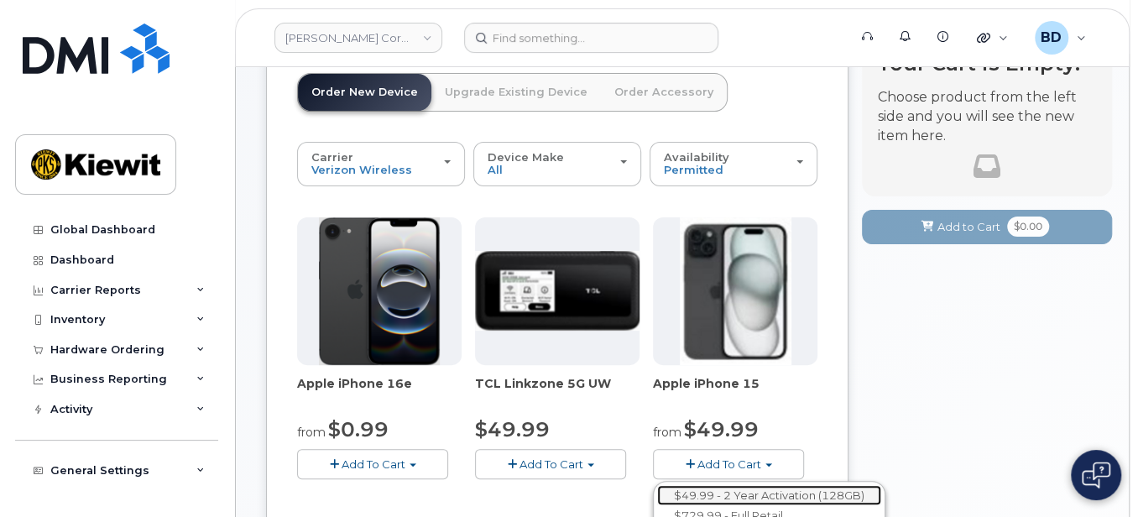
click at [731, 492] on link "$49.99 - 2 Year Activation (128GB)" at bounding box center [769, 495] width 224 height 21
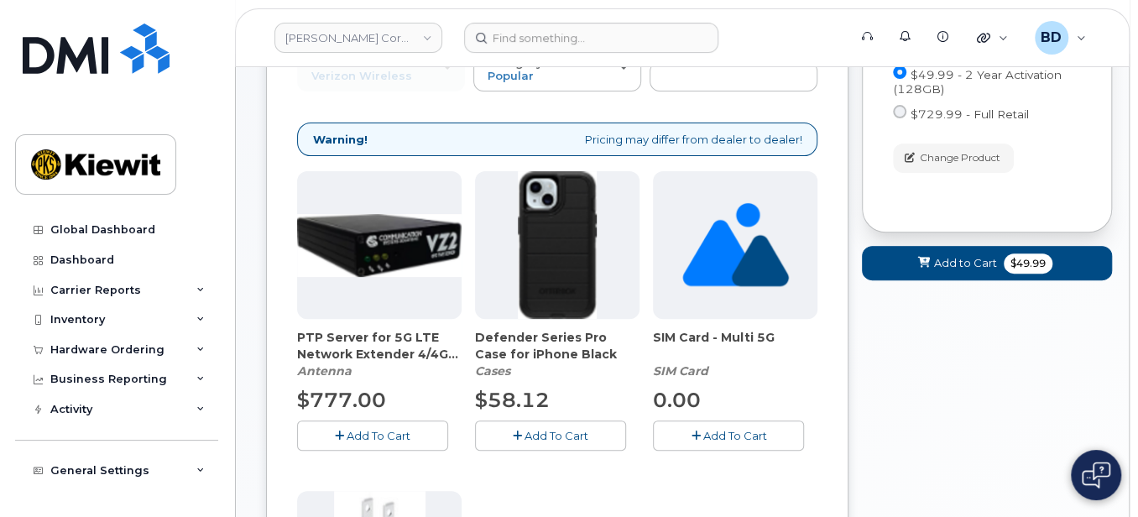
scroll to position [336, 0]
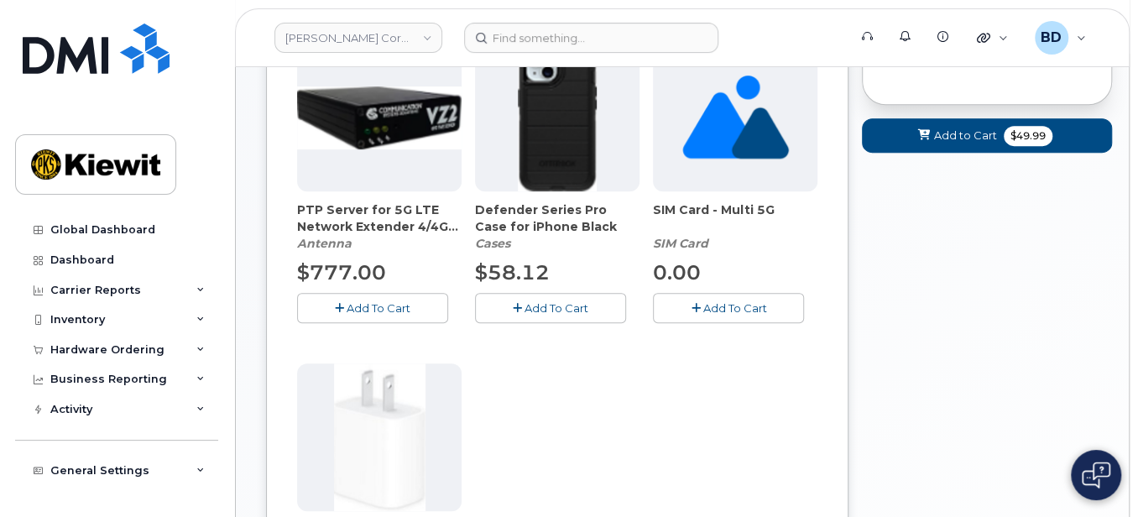
click at [540, 301] on span "Add To Cart" at bounding box center [557, 307] width 64 height 13
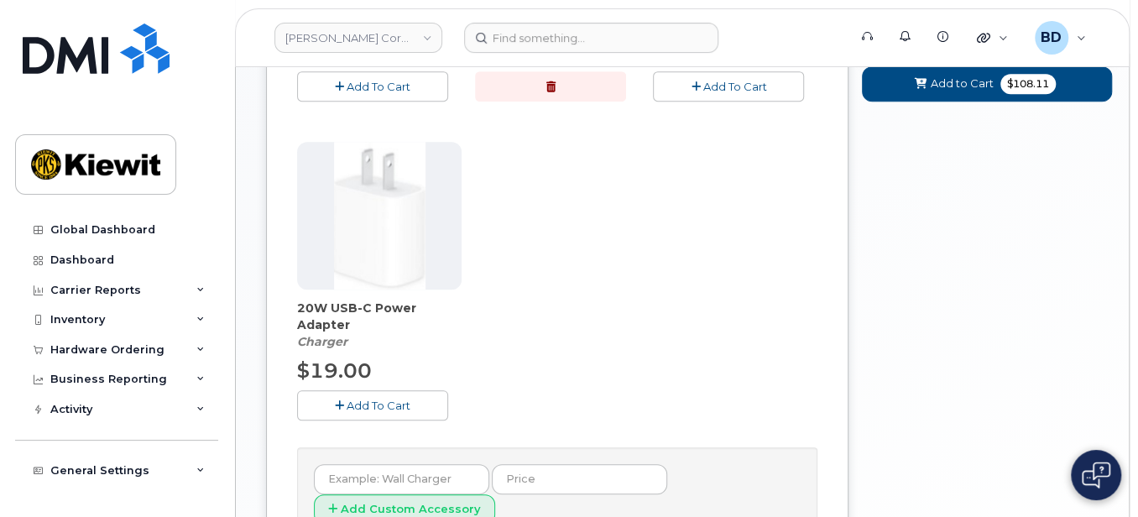
scroll to position [559, 0]
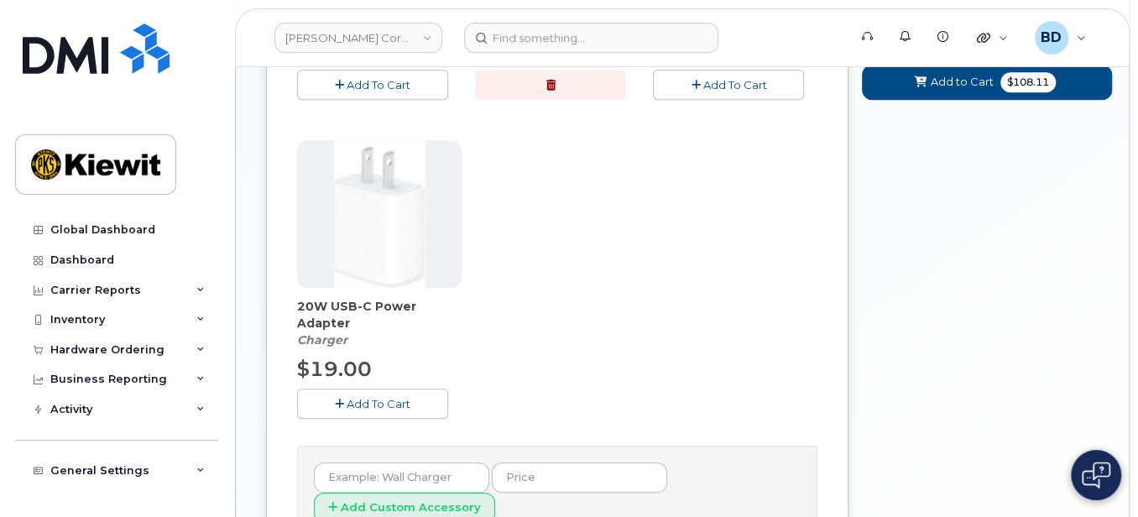
click at [383, 403] on span "Add To Cart" at bounding box center [379, 403] width 64 height 13
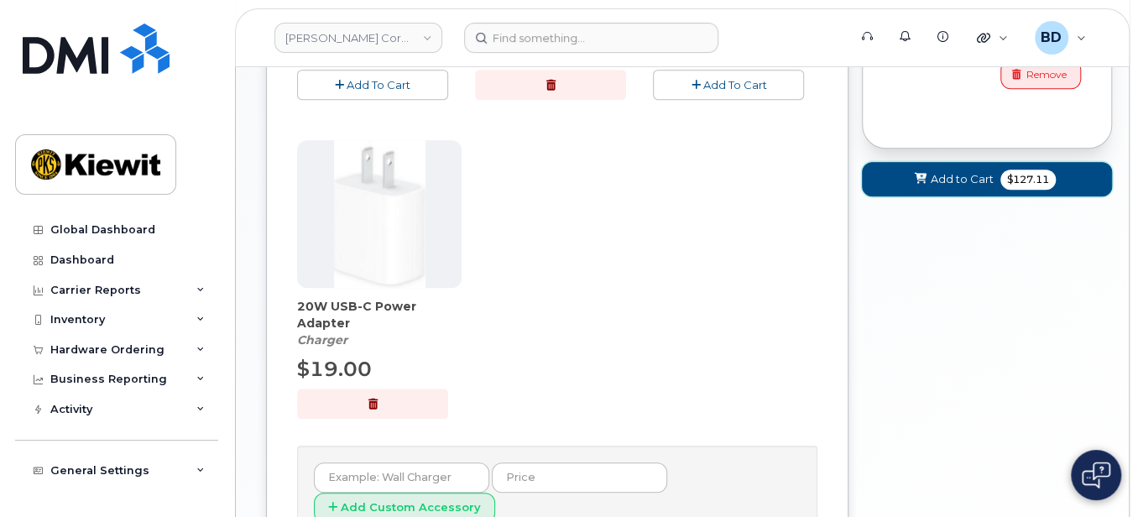
click at [978, 171] on span "Add to Cart" at bounding box center [962, 179] width 63 height 16
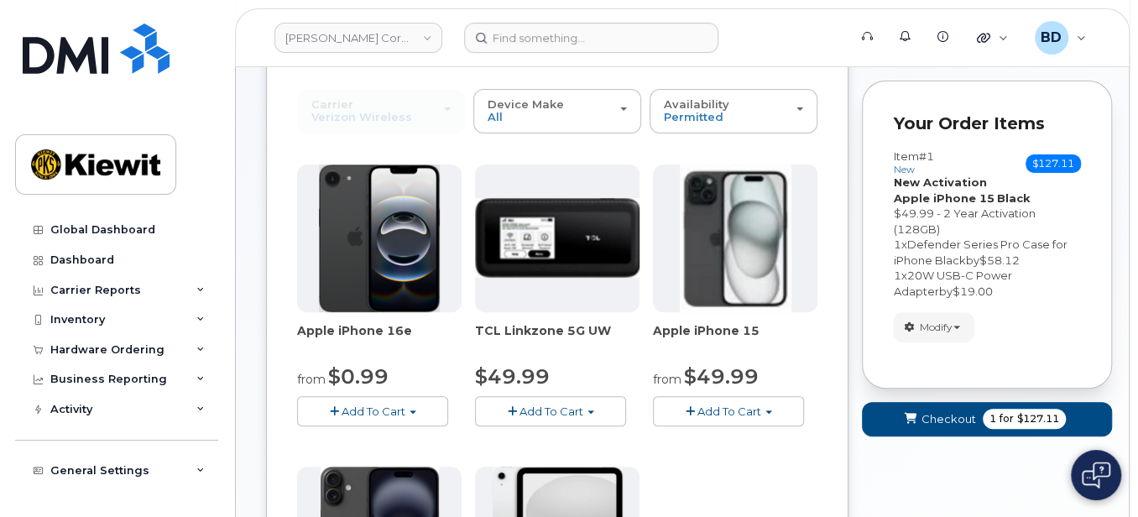
scroll to position [145, 0]
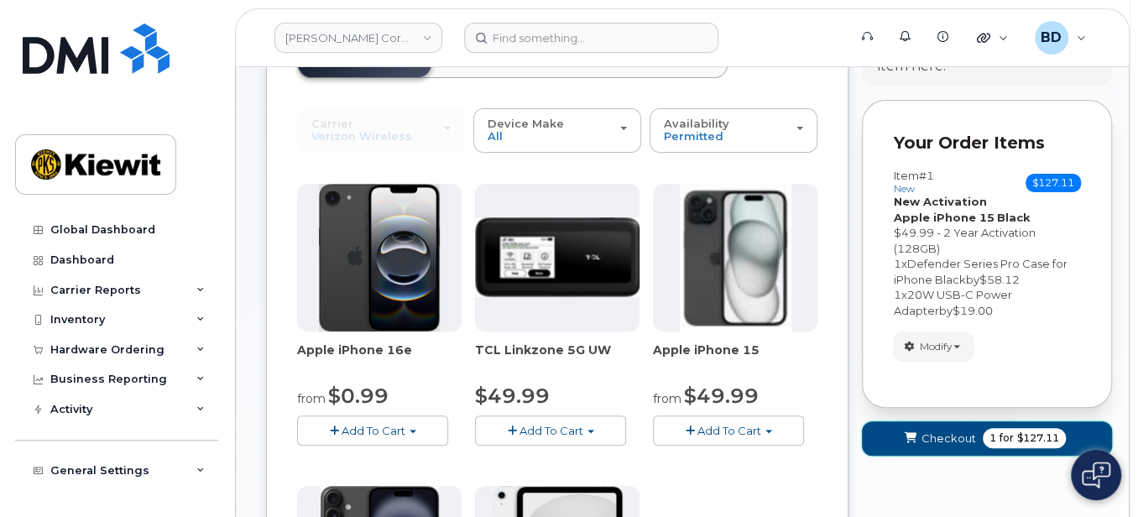
click at [949, 431] on span "Checkout" at bounding box center [949, 439] width 55 height 16
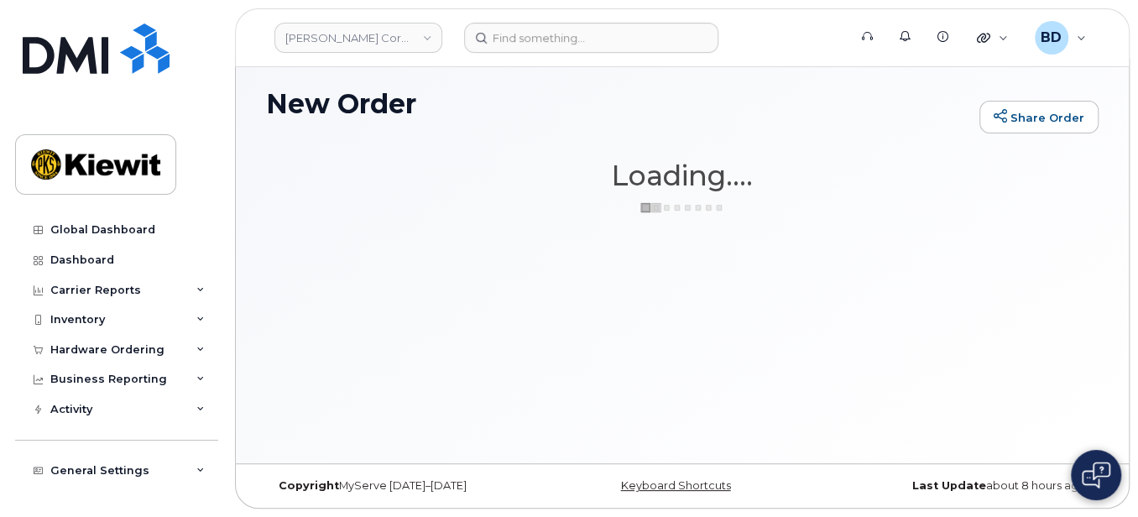
scroll to position [8, 0]
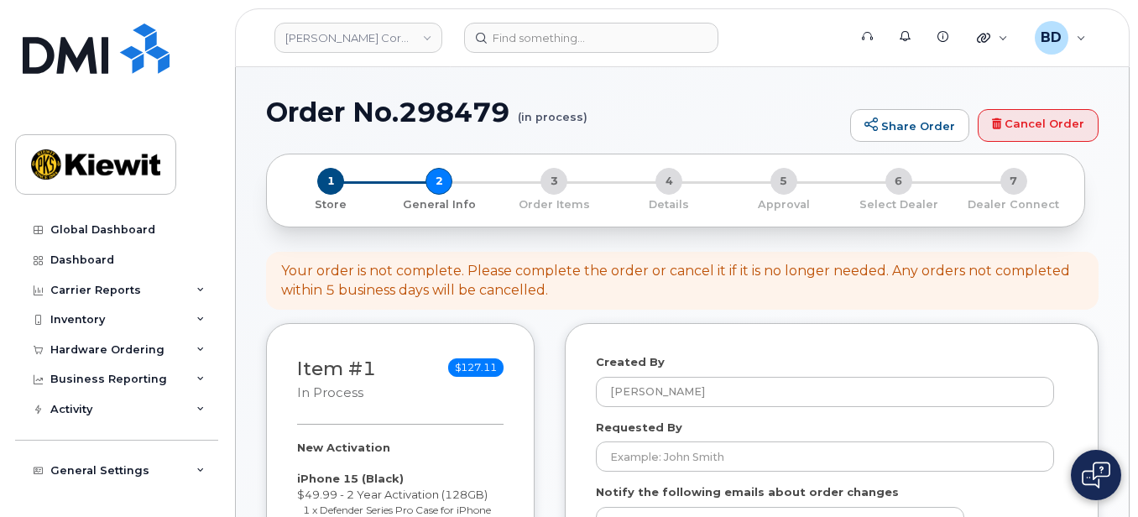
select select
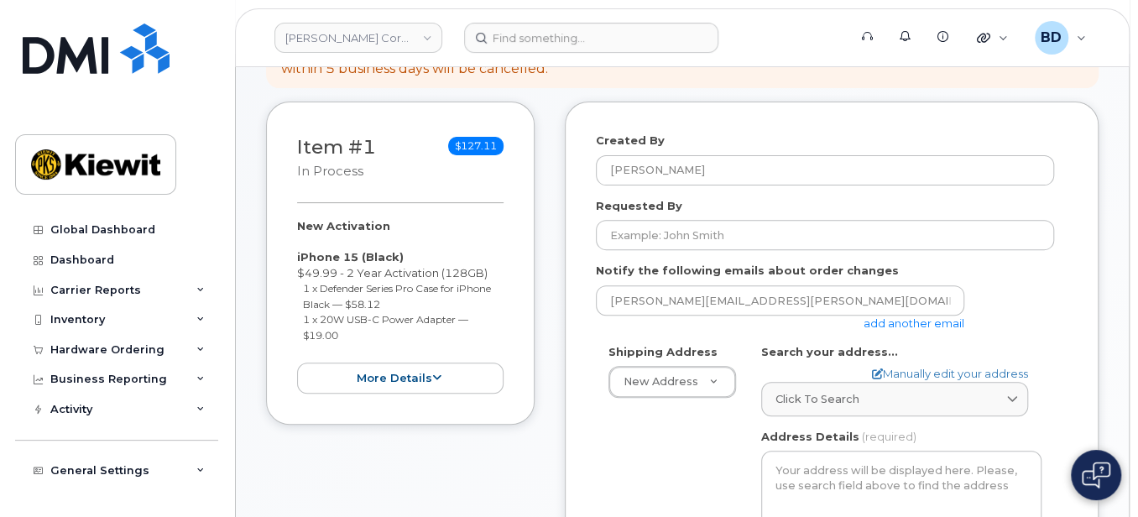
scroll to position [223, 0]
click at [907, 317] on link "add another email" at bounding box center [914, 321] width 101 height 13
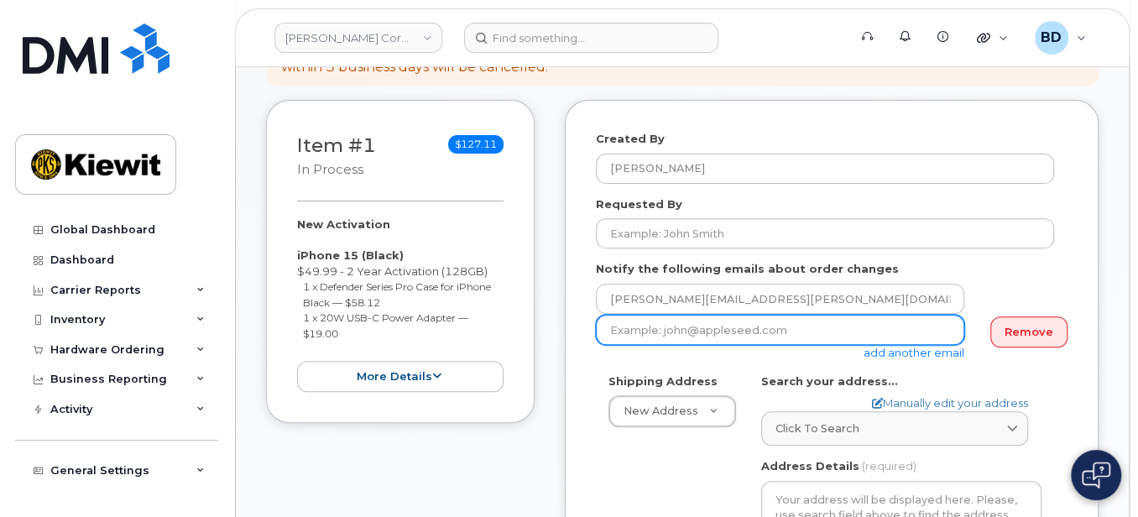
click at [617, 329] on input "email" at bounding box center [780, 330] width 369 height 30
paste input "[PERSON_NAME][EMAIL_ADDRESS][PERSON_NAME][DOMAIN_NAME]"
type input "[PERSON_NAME][EMAIL_ADDRESS][PERSON_NAME][DOMAIN_NAME]"
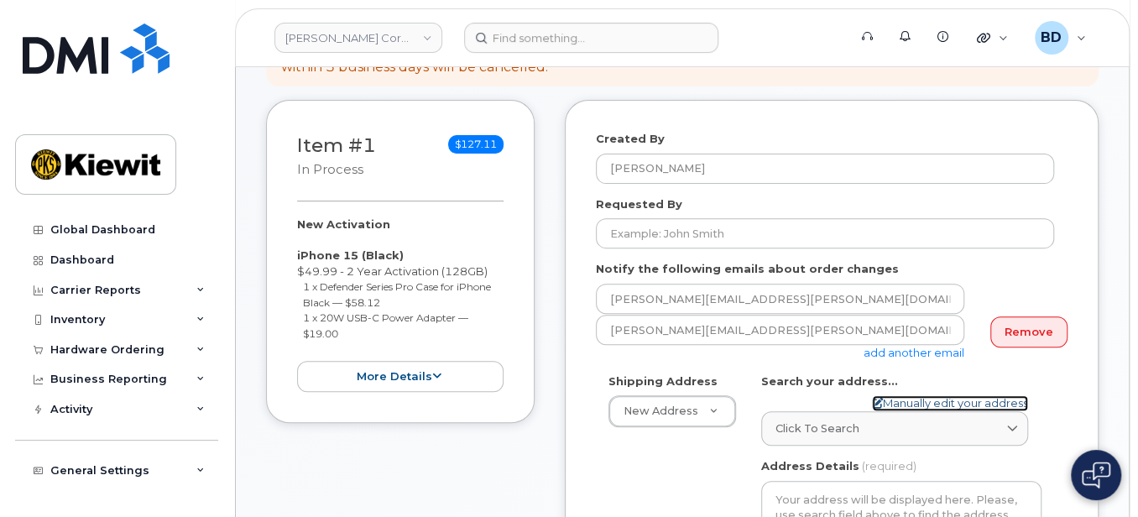
click at [913, 403] on link "Manually edit your address" at bounding box center [950, 403] width 156 height 16
select select
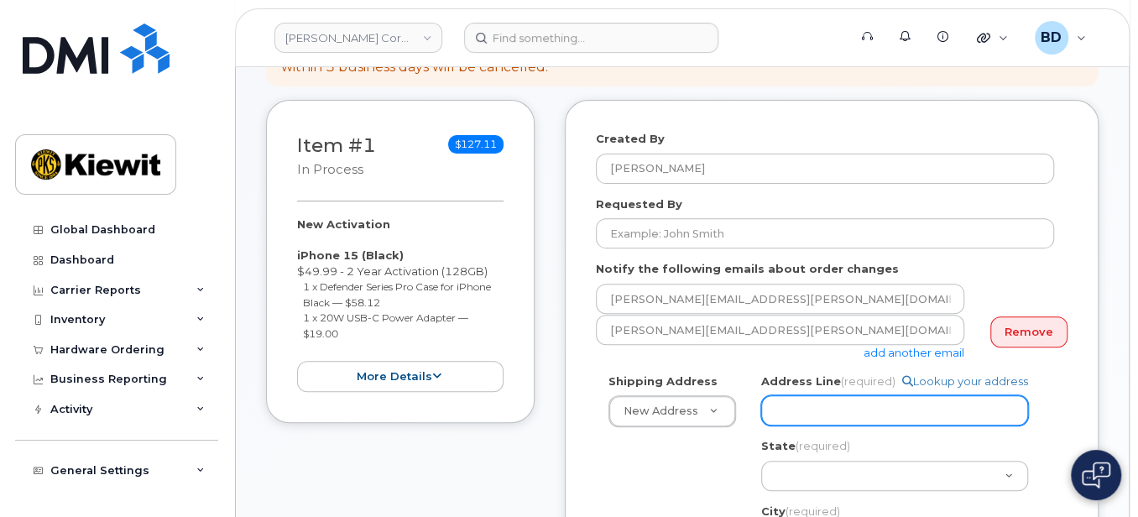
click at [858, 410] on input "Address Line (required)" at bounding box center [894, 410] width 267 height 30
paste input "[STREET_ADDRESS]"
select select
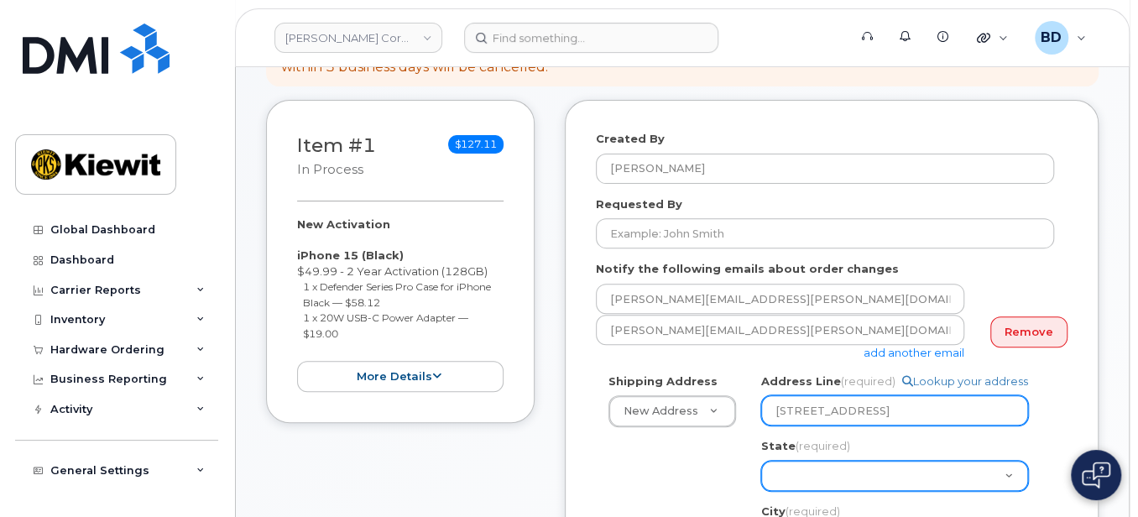
type input "[STREET_ADDRESS]"
click at [803, 477] on select "Alabama Alaska American Samoa Arizona Arkansas California Colorado Connecticut …" at bounding box center [894, 476] width 267 height 30
select select "ID"
click at [761, 461] on select "Alabama Alaska American Samoa Arizona Arkansas California Colorado Connecticut …" at bounding box center [894, 476] width 267 height 30
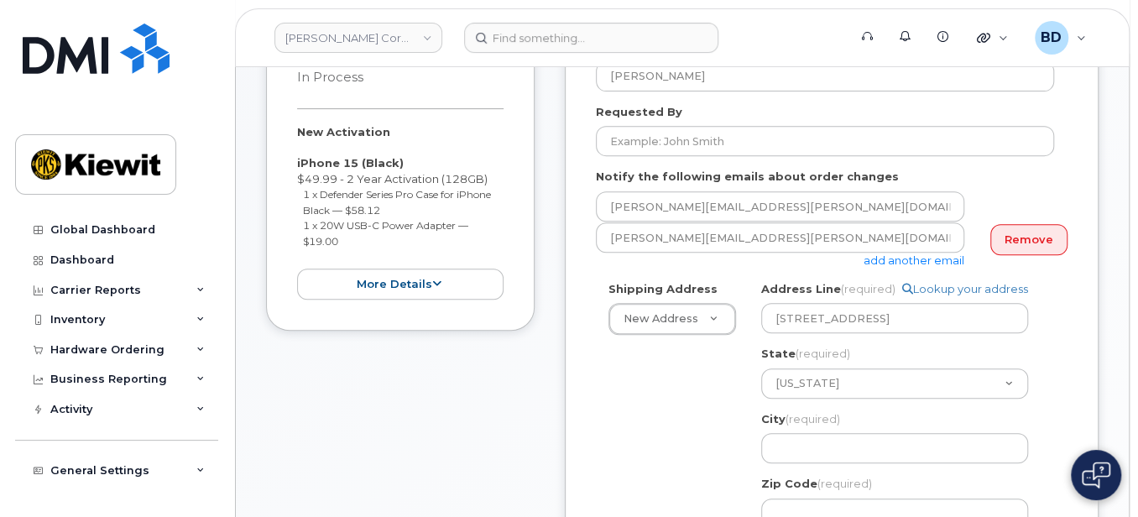
scroll to position [447, 0]
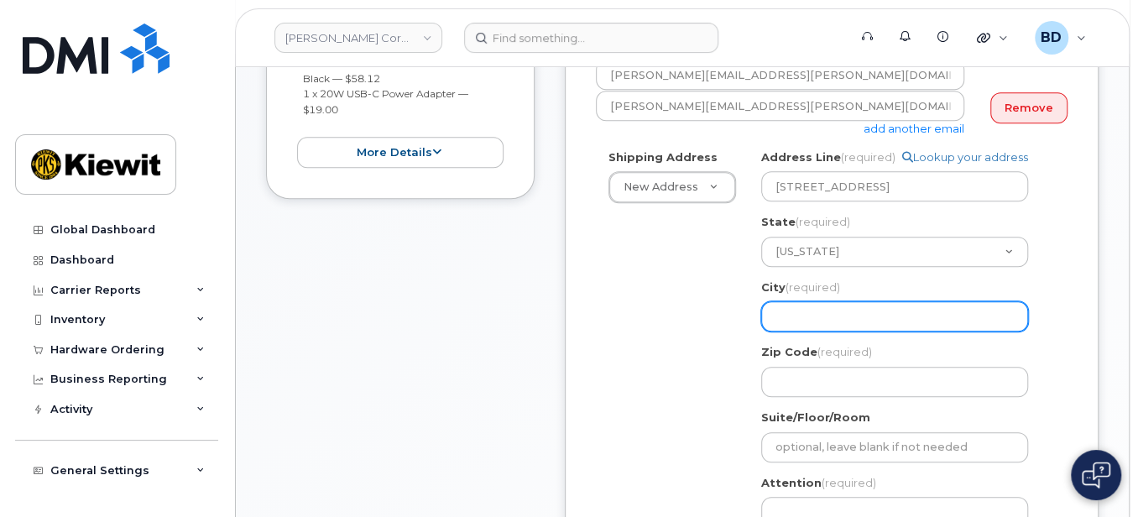
click at [799, 306] on input "City (required)" at bounding box center [894, 316] width 267 height 30
paste input "Idaho Falls"
select select
type input "Idaho Falls"
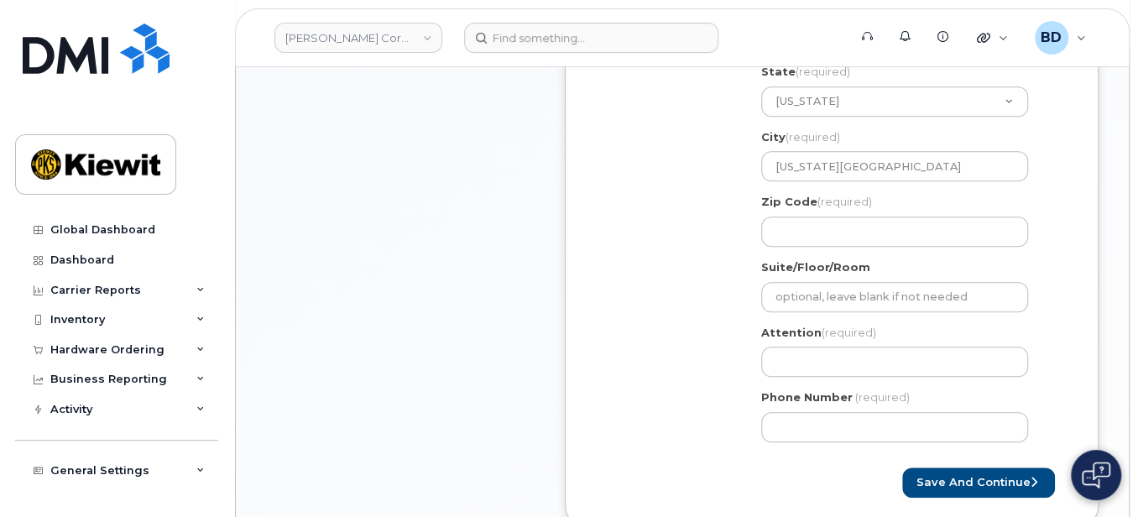
scroll to position [672, 0]
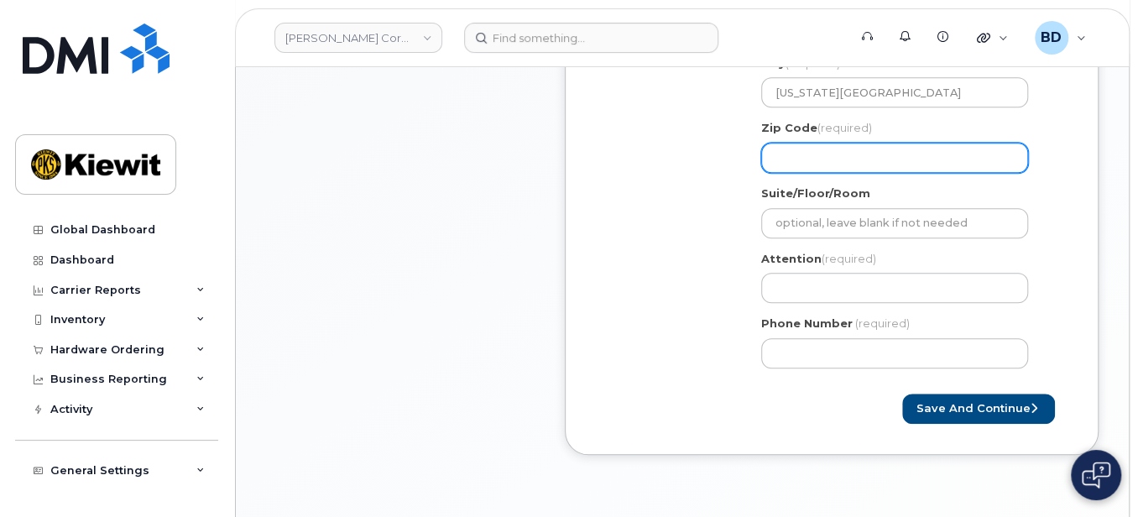
click at [771, 159] on input "Zip Code (required)" at bounding box center [894, 158] width 267 height 30
paste input "83402"
select select
type input "83402"
click at [529, 295] on div "Item #1 in process $127.11 New Activation iPhone 15 (Black) $49.99 - 2 Year Act…" at bounding box center [400, 66] width 269 height 829
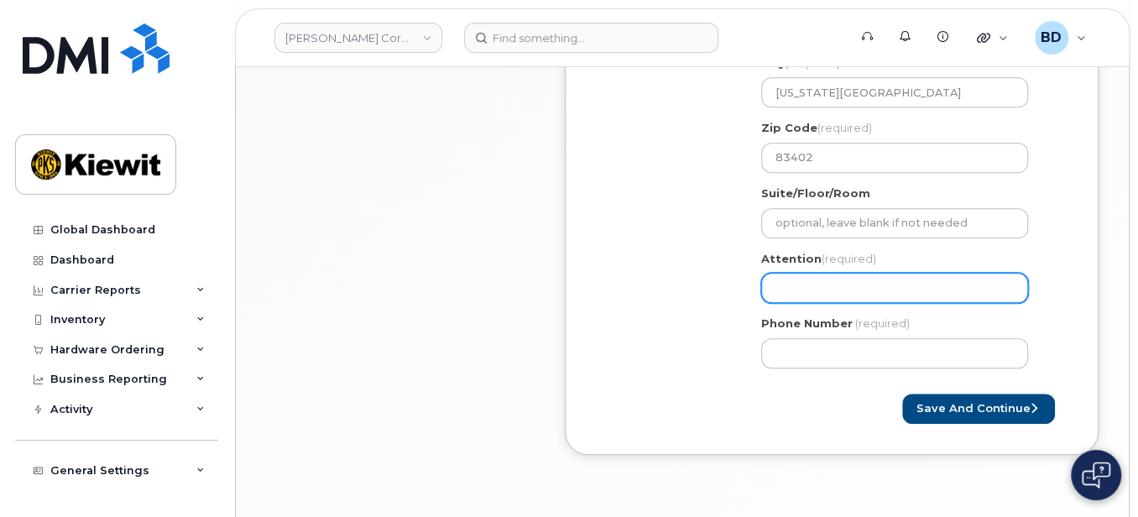
click at [789, 295] on input "Attention (required)" at bounding box center [894, 288] width 267 height 30
select select
type input "T"
select select
type input "Tr"
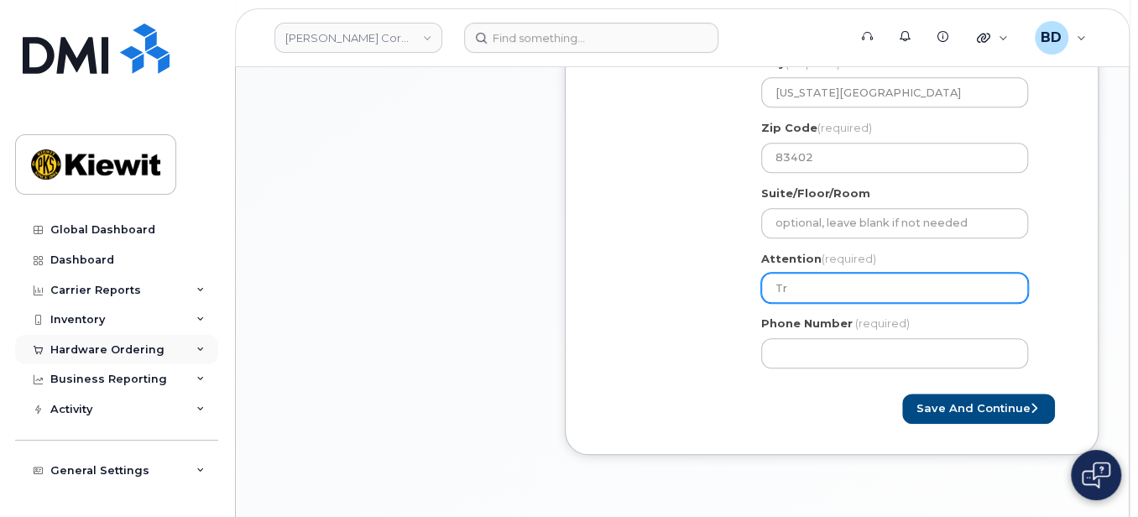
select select
type input "Tre"
select select
type input "Tren"
select select
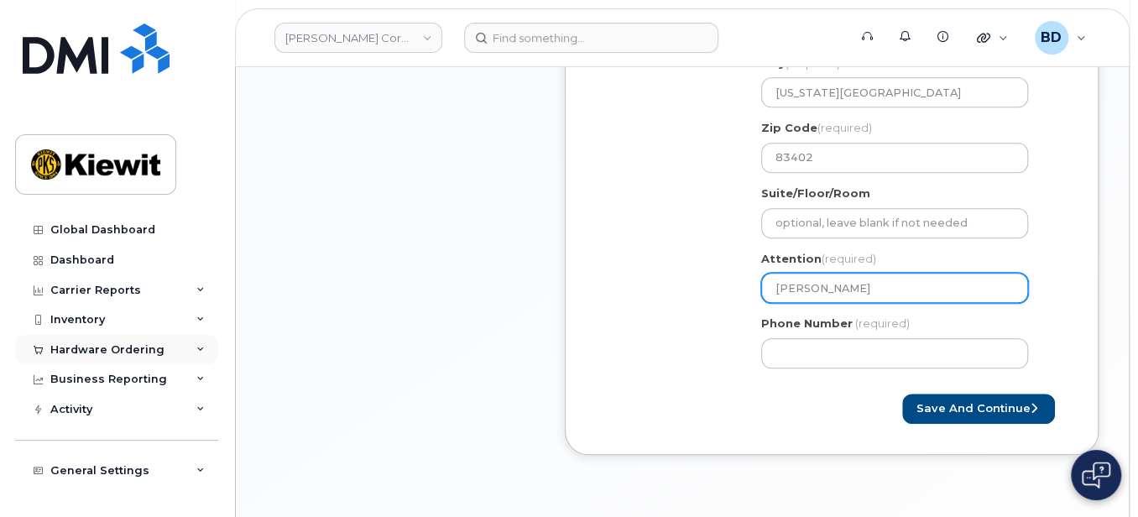
type input "Trent"
select select
type input "Trent N"
select select
type input "Trent Ni"
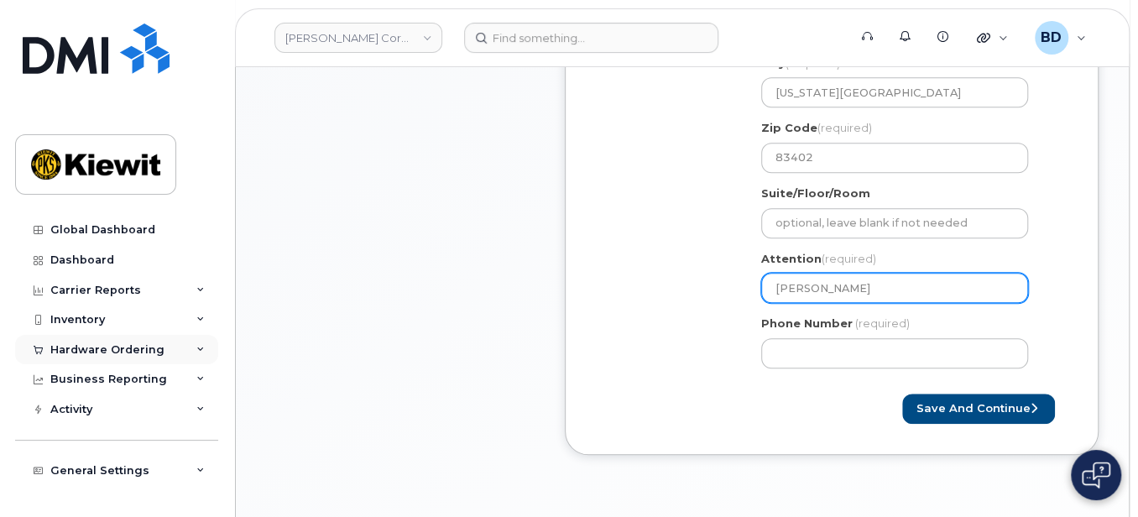
select select
type input "Trent Nie"
select select
type input "Trent Nier"
select select
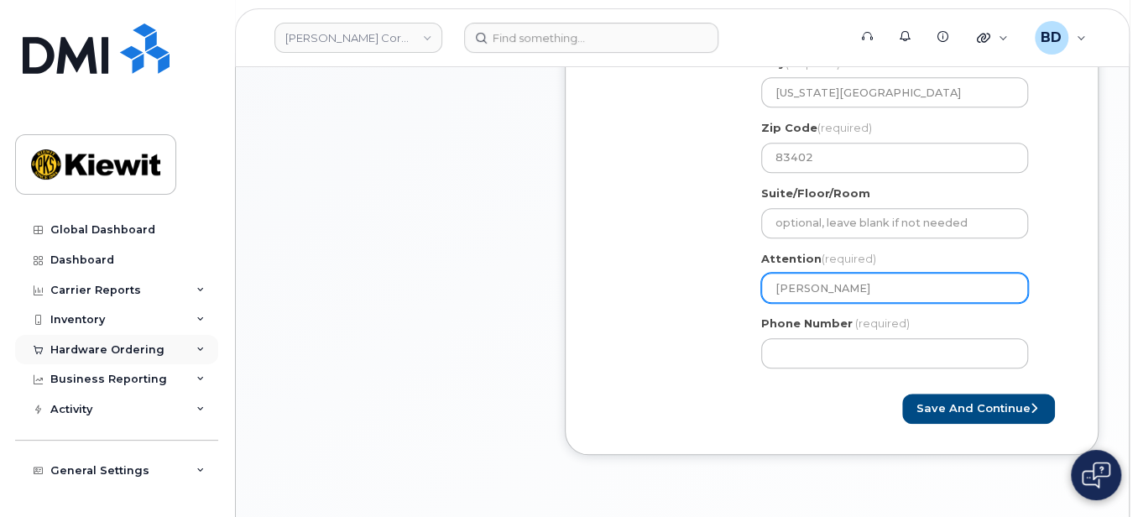
type input "Trent Nier/"
select select
type input "Trent Nier/B"
select select
type input "Trent Nier/Br"
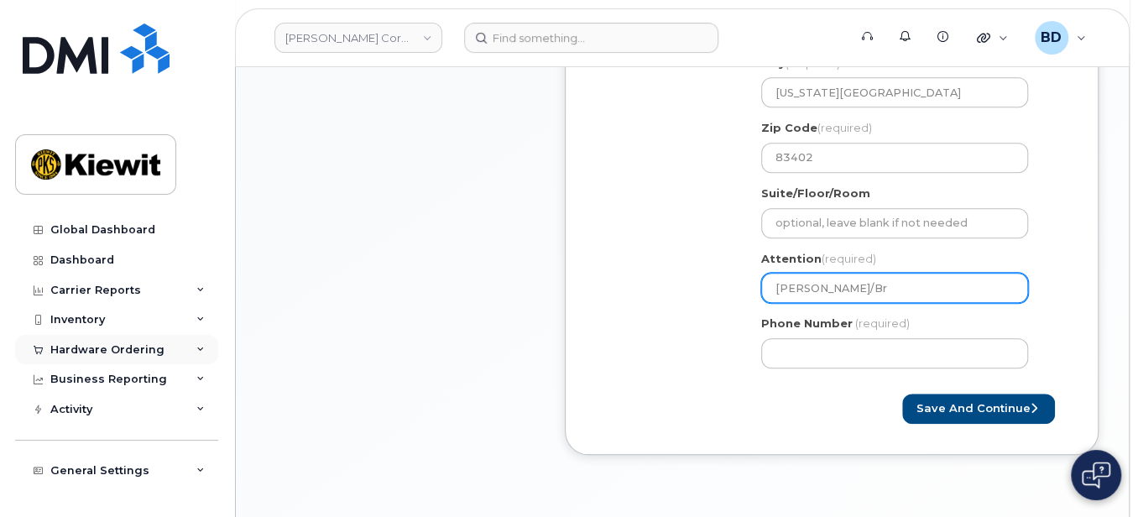
select select
type input "Trent Nier/Bre"
select select
type input "Trent Nier/Bren"
select select
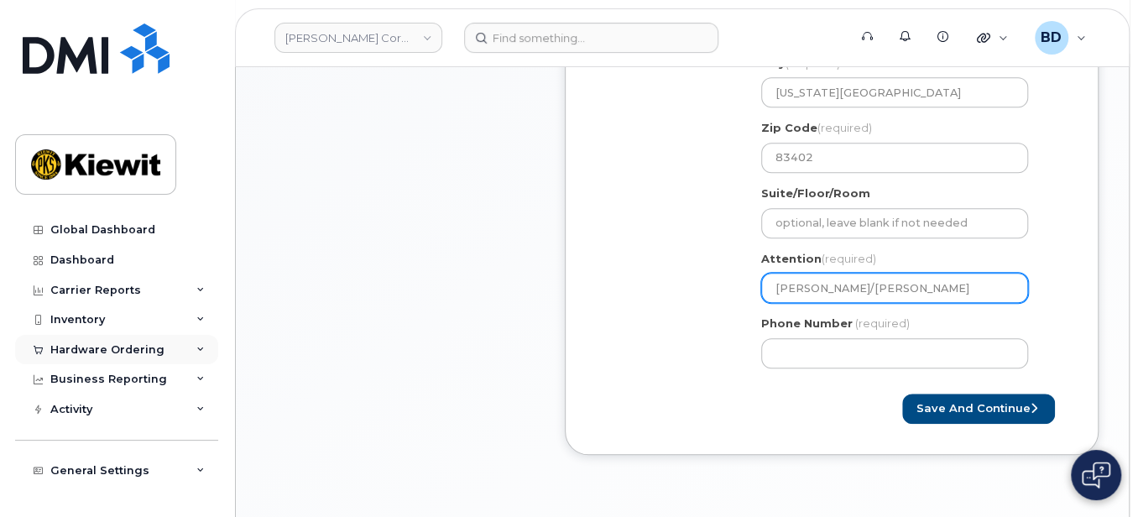
type input "Trent Nier/Brend"
select select
type input "Trent Nier/Brende"
select select
type input "Trent Nier/Brenden"
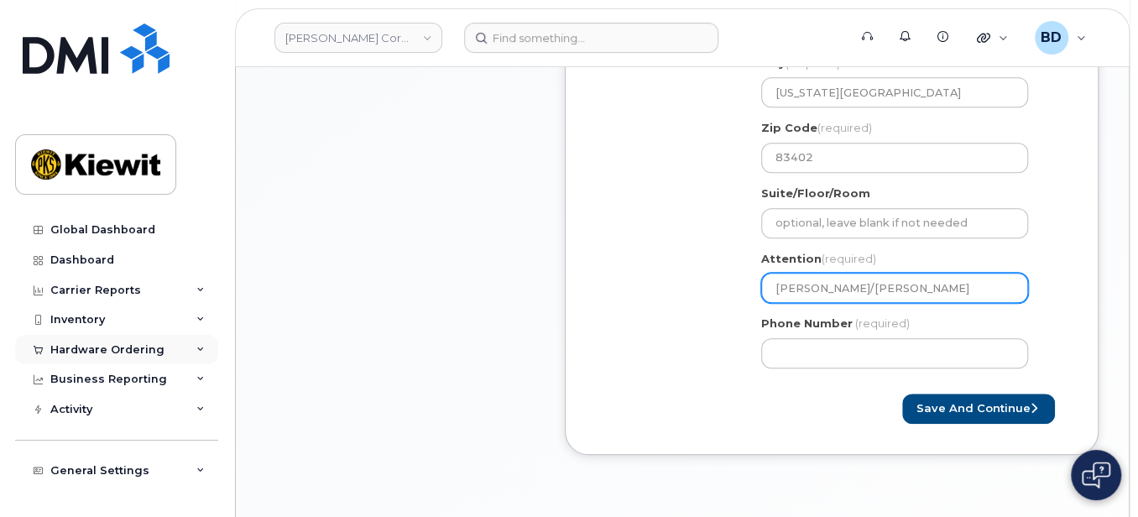
select select
type input "Trent Nier/Brenden S"
select select
type input "Trent Nier/Brenden So"
select select
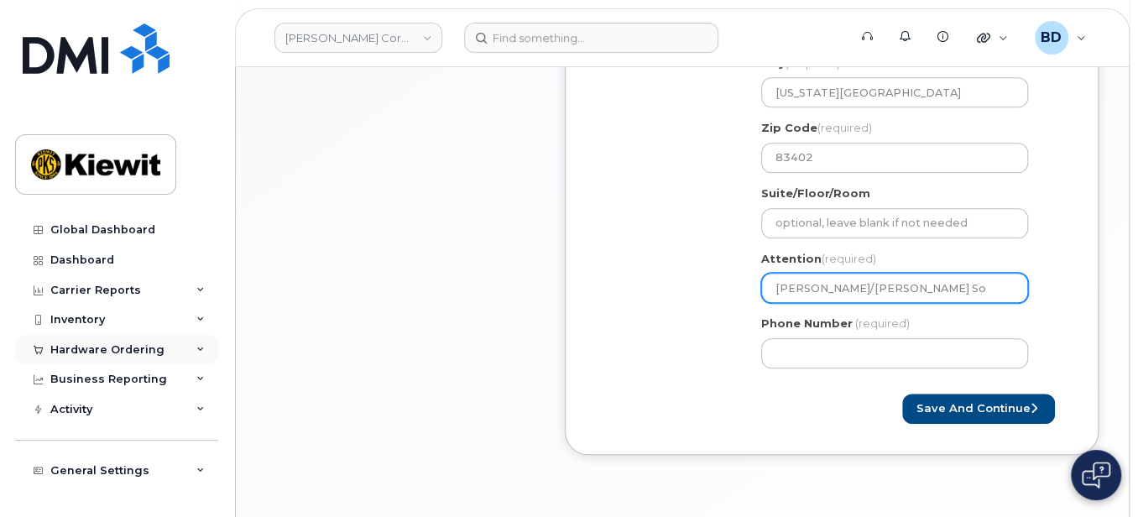
type input "Trent Nier/Brenden Sor"
select select
type input "Trent Nier/Brenden Sore"
select select
type input "Trent Nier/Brenden Soren"
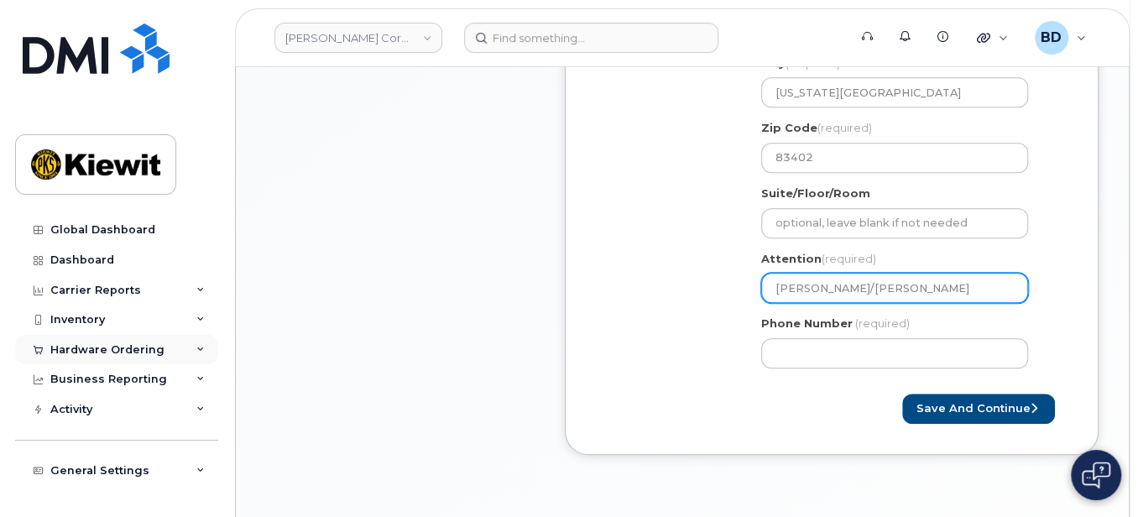
select select
type input "Trent Nier/Brenden Sorens"
select select
type input "Trent Nier/Brenden Sorense"
select select
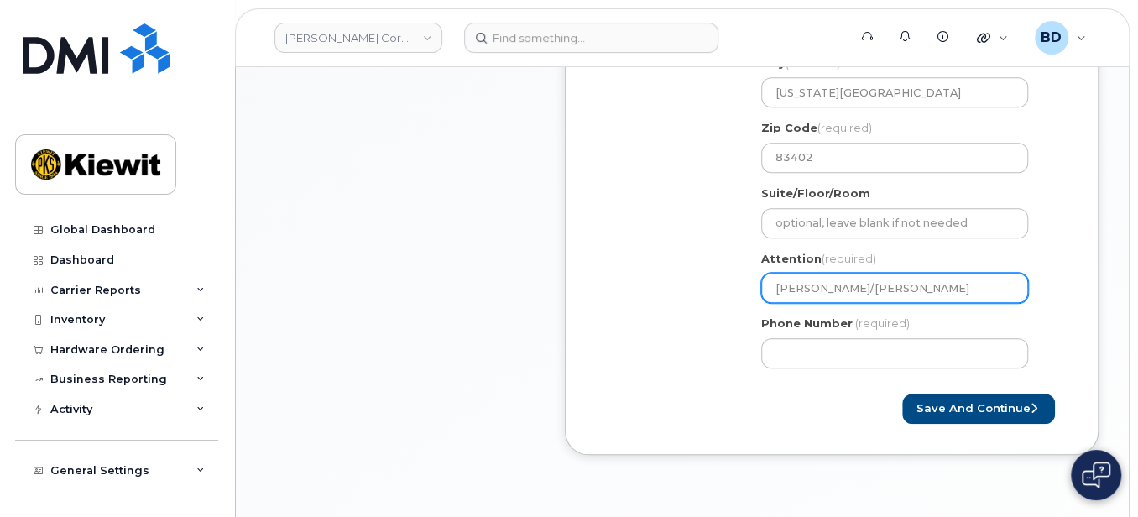
drag, startPoint x: 833, startPoint y: 295, endPoint x: 954, endPoint y: 287, distance: 122.0
click at [954, 287] on input "[PERSON_NAME]/[PERSON_NAME]" at bounding box center [894, 288] width 267 height 30
type input "[PERSON_NAME]/[PERSON_NAME]"
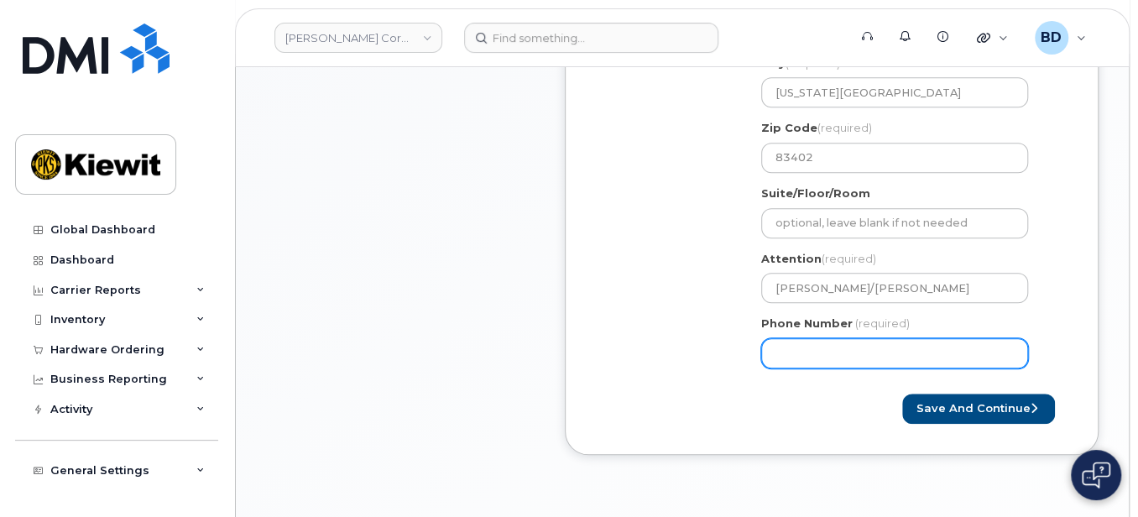
click at [792, 346] on input "Phone Number" at bounding box center [894, 353] width 267 height 30
type input "8777727707"
select select
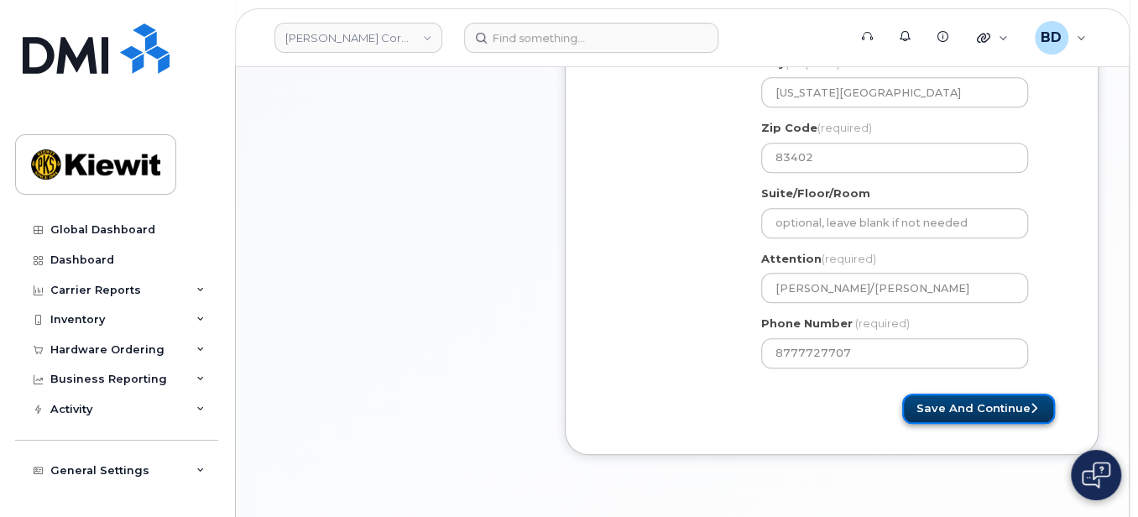
click at [1011, 407] on button "Save and Continue" at bounding box center [978, 409] width 153 height 31
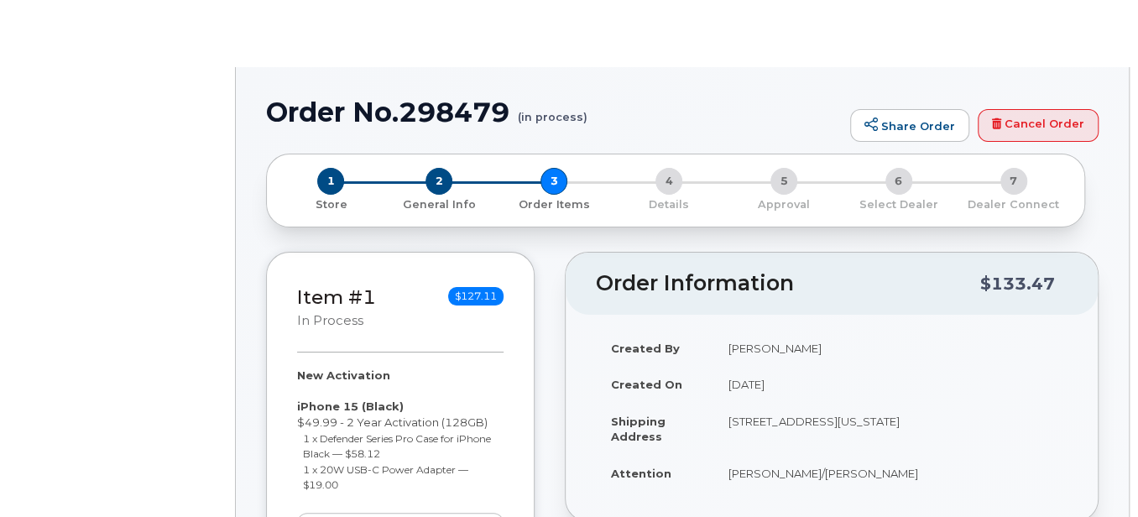
radio input "true"
select select
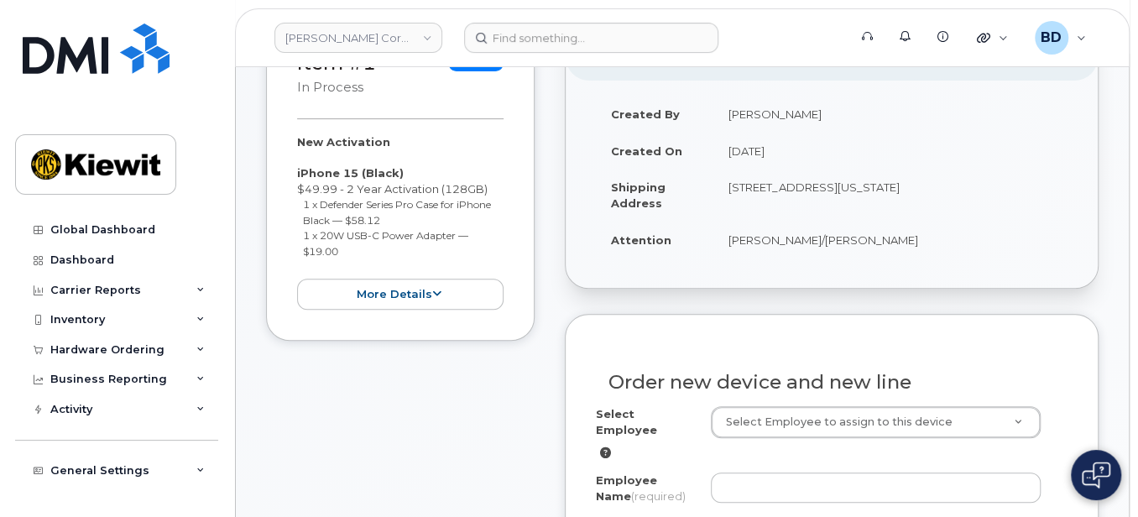
scroll to position [336, 0]
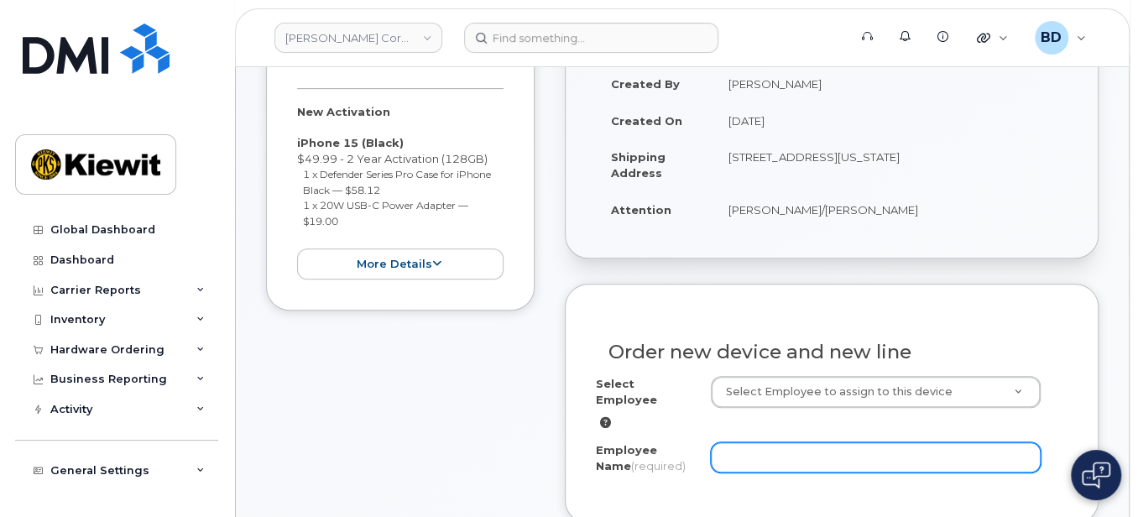
click at [742, 448] on input "Employee Name (required)" at bounding box center [876, 457] width 331 height 30
paste input "[PERSON_NAME]"
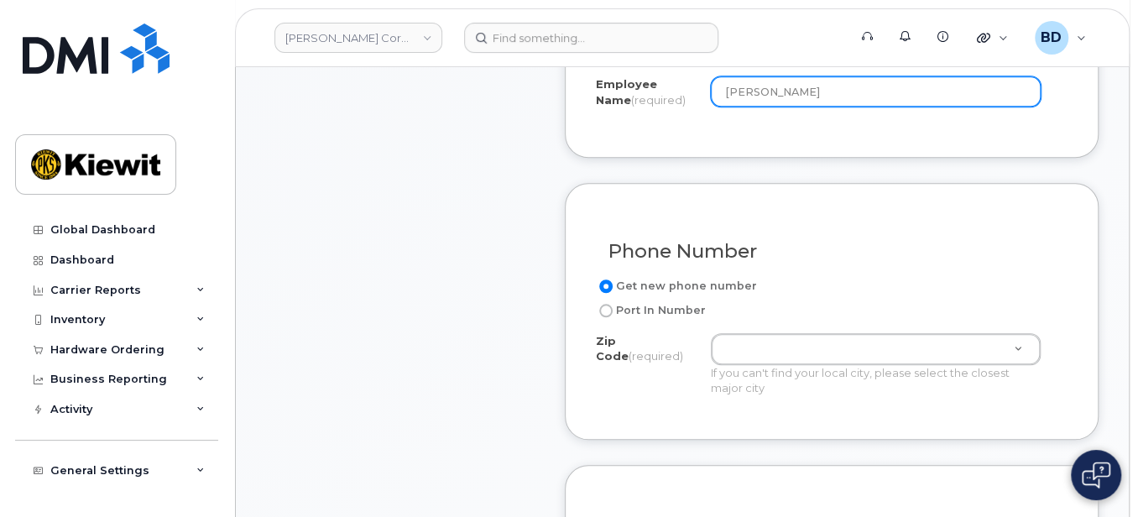
scroll to position [783, 0]
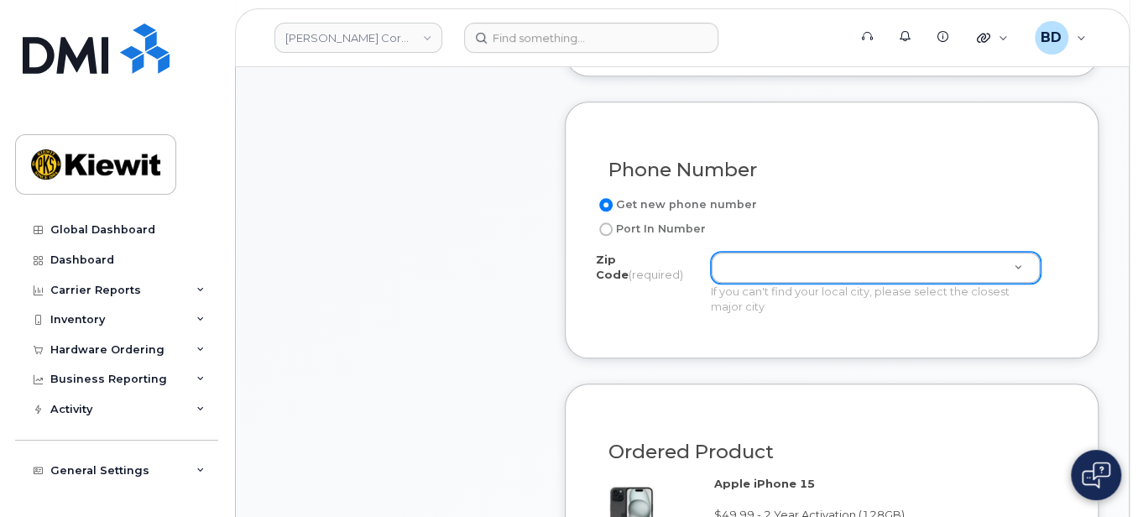
type input "[PERSON_NAME]"
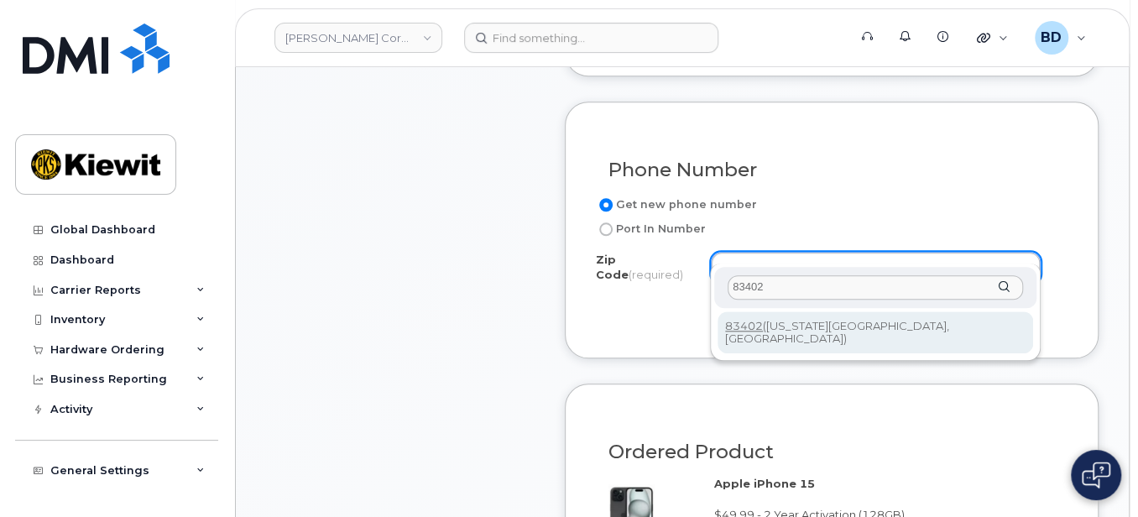
type input "83402"
type input "83402 (Idaho Falls, ID)"
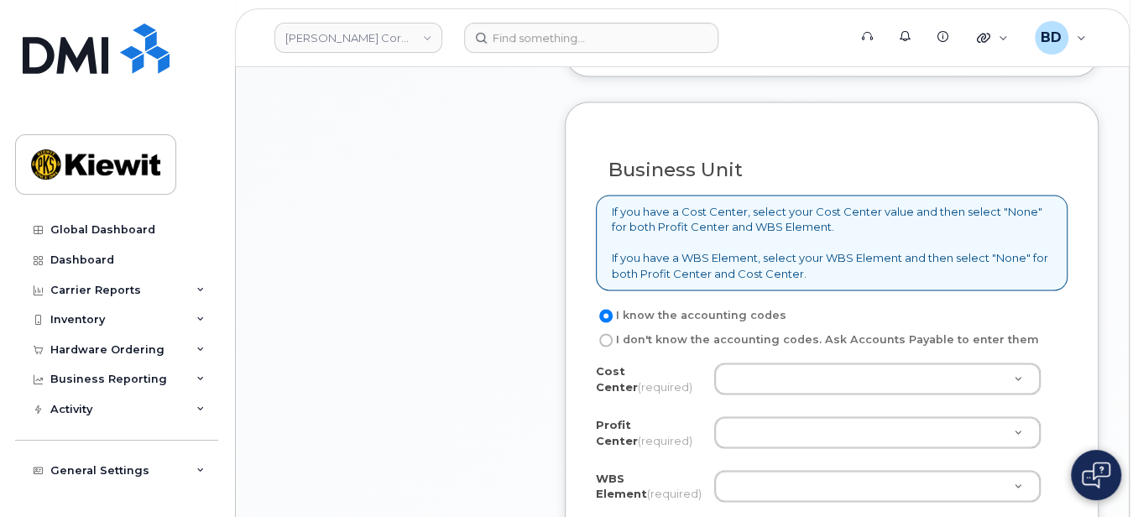
scroll to position [1455, 0]
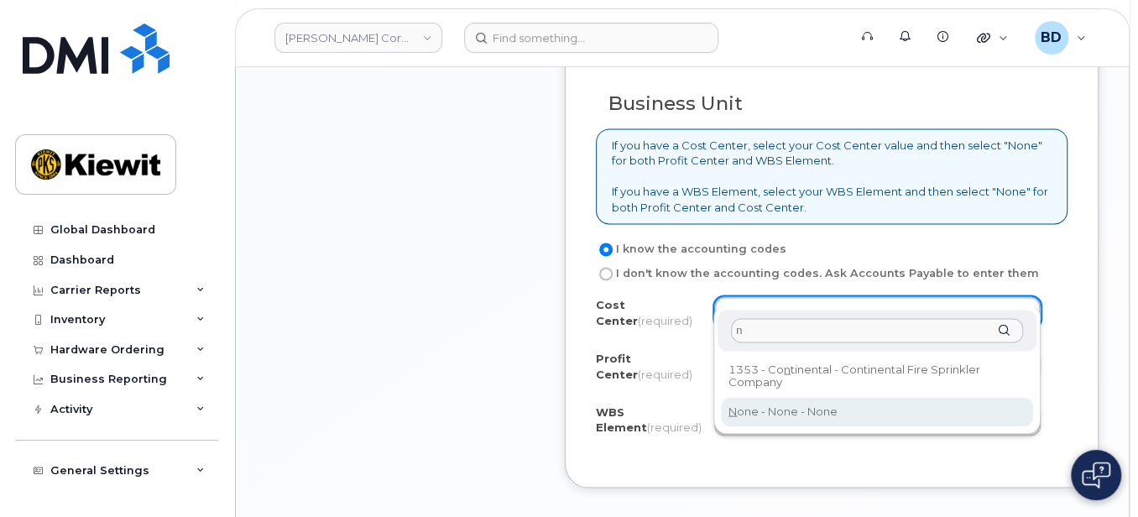
type input "n"
type input "None"
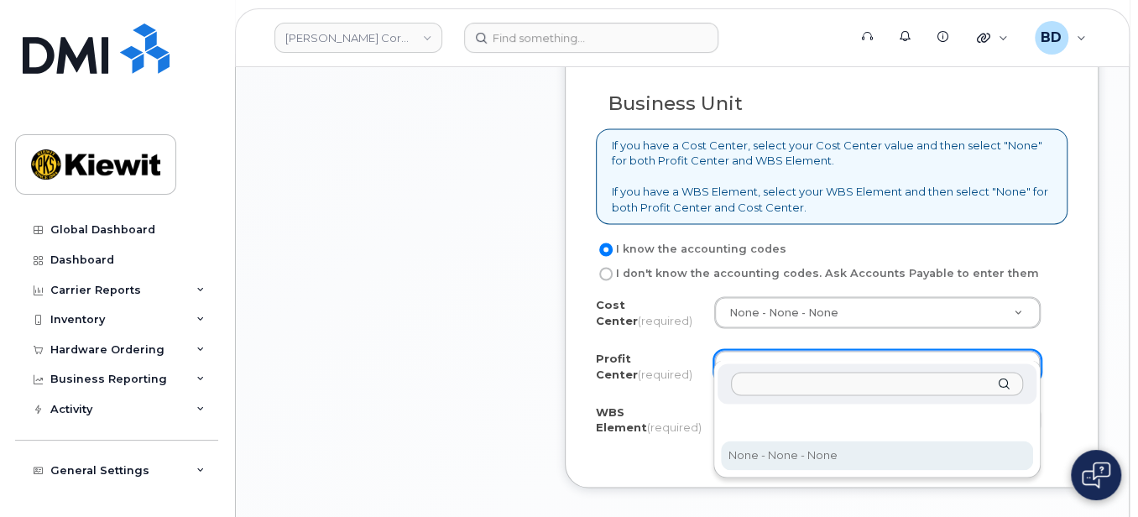
select select "None"
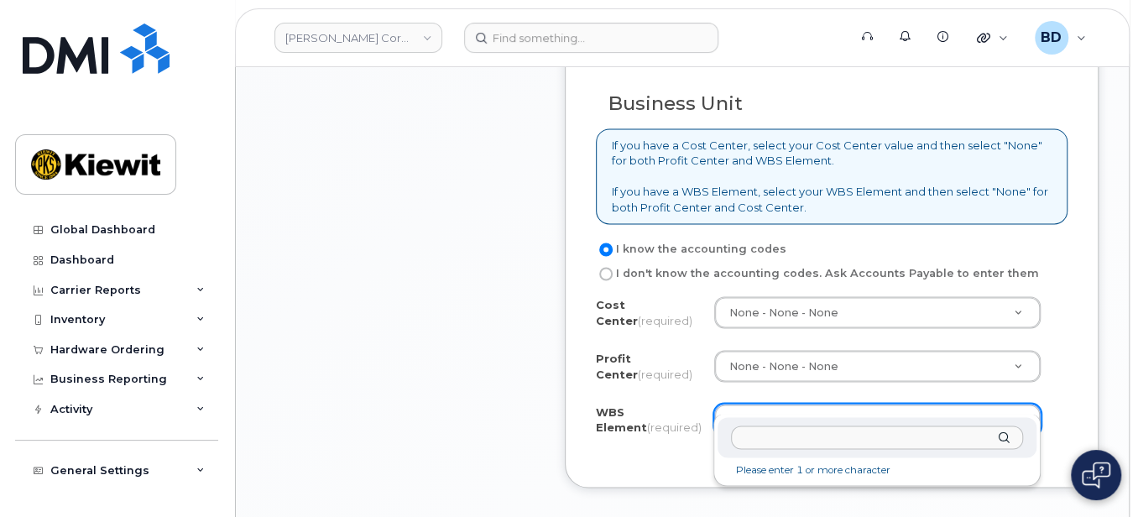
click at [758, 433] on input "text" at bounding box center [877, 438] width 292 height 24
click at [645, 428] on body "Kiewit Corporation Support Alerts Knowledge Base Quicklinks Suspend / Cancel De…" at bounding box center [569, 38] width 1138 height 2986
paste input "Cell Phone WBS Code: 104504.1270"
click at [887, 467] on li "No matches found" at bounding box center [877, 470] width 312 height 18
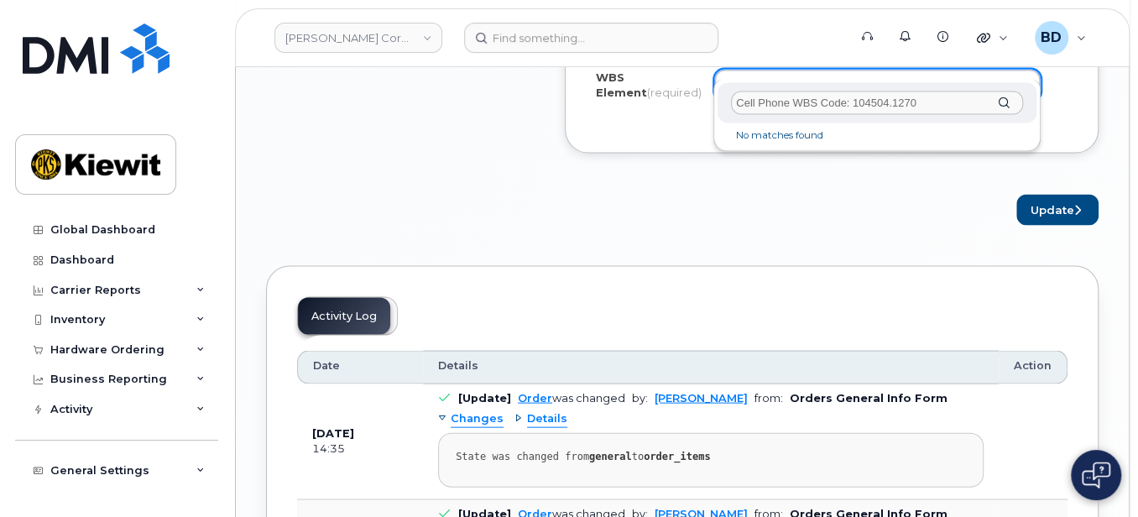
scroll to position [1791, 0]
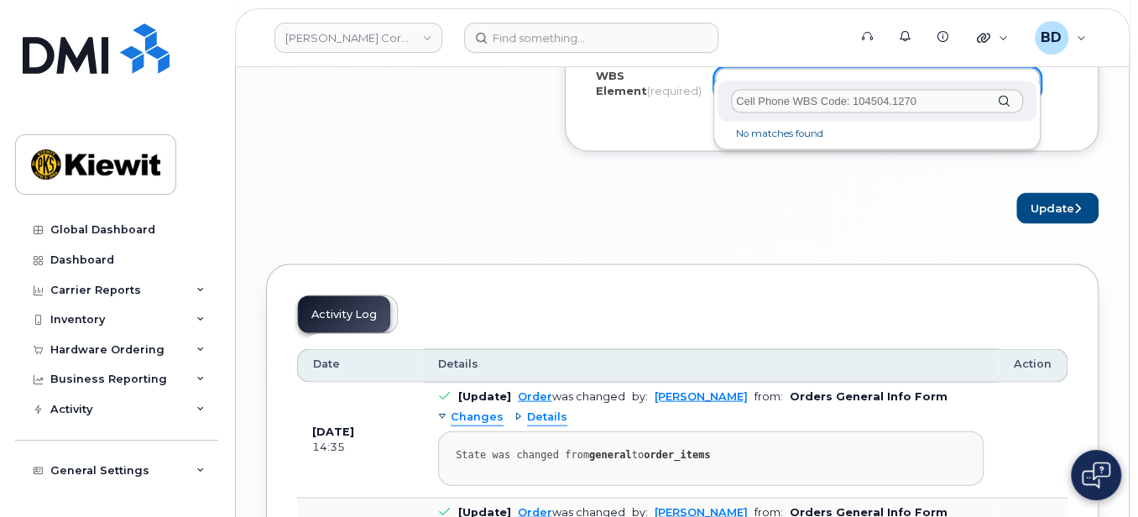
click at [887, 91] on input "Cell Phone WBS Code: 104504.1270" at bounding box center [877, 102] width 292 height 24
click at [929, 93] on input "Cell Phone WBS Code: 104504.1270" at bounding box center [877, 102] width 292 height 24
drag, startPoint x: 933, startPoint y: 106, endPoint x: 616, endPoint y: 121, distance: 316.8
drag, startPoint x: 986, startPoint y: 99, endPoint x: 665, endPoint y: 115, distance: 321.9
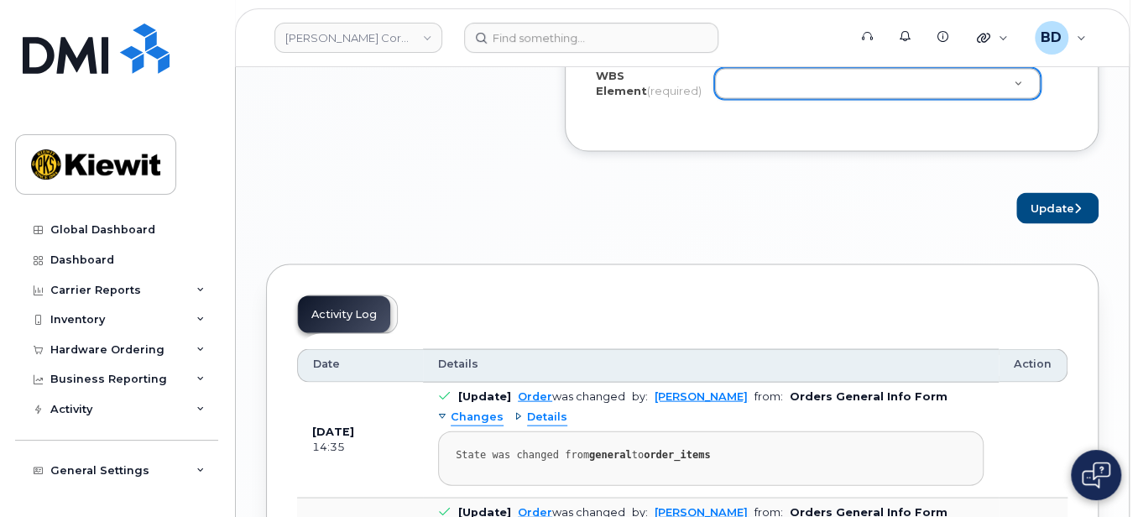
scroll to position [1455, 0]
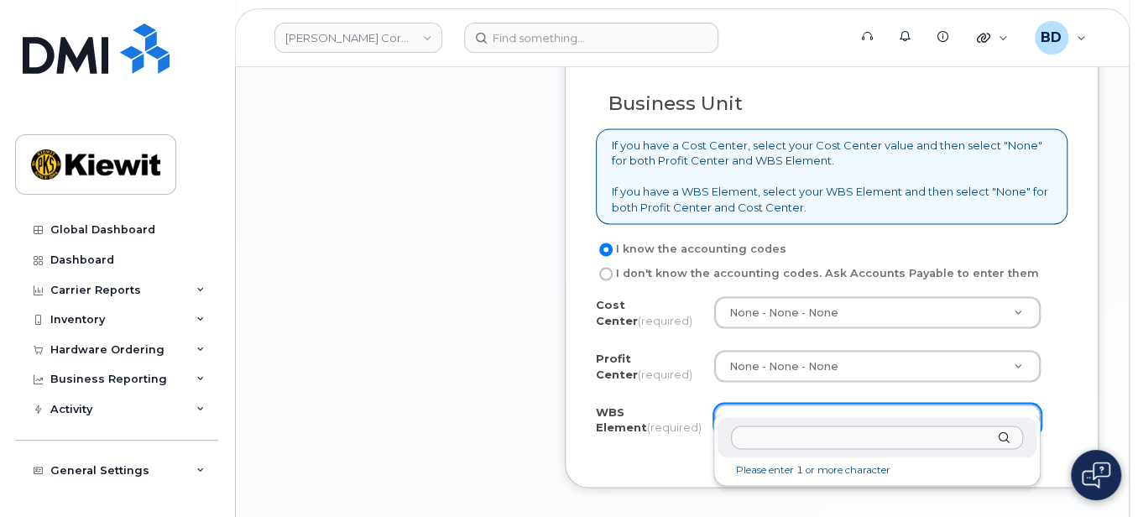
paste input "104504.1270"
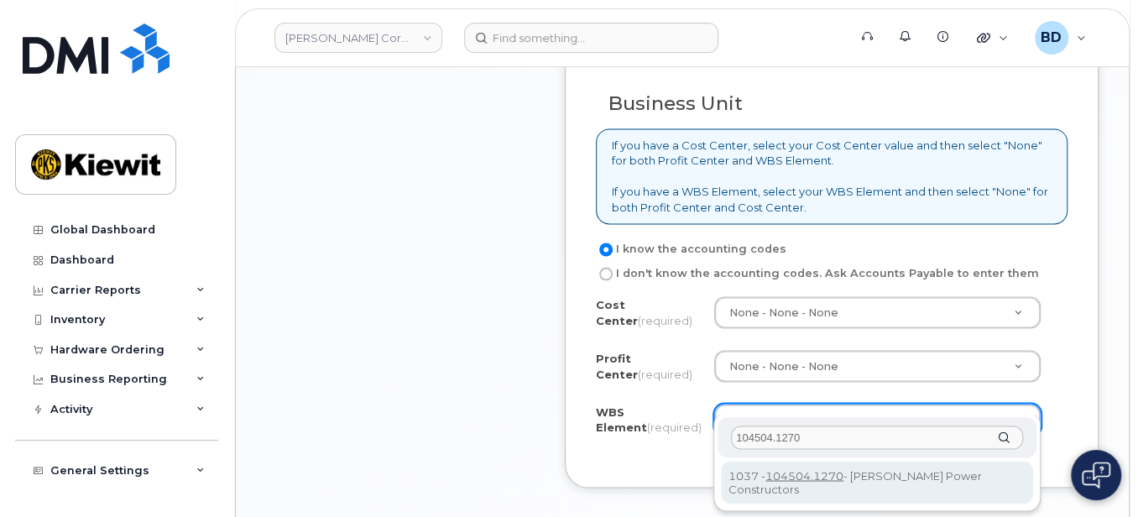
type input "104504.1270"
drag, startPoint x: 901, startPoint y: 473, endPoint x: 1082, endPoint y: 485, distance: 181.8
type input "104504.1270"
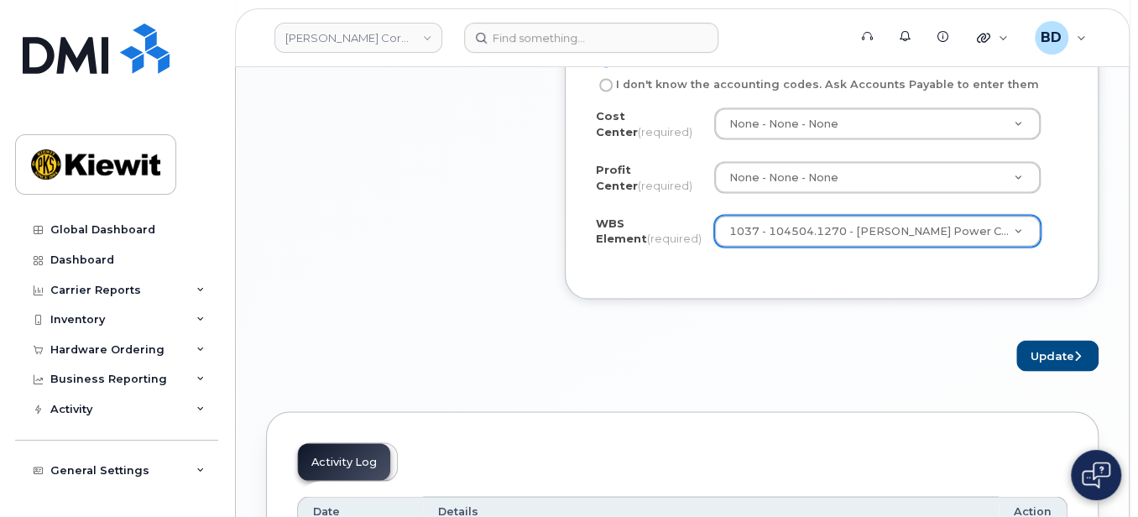
scroll to position [1566, 0]
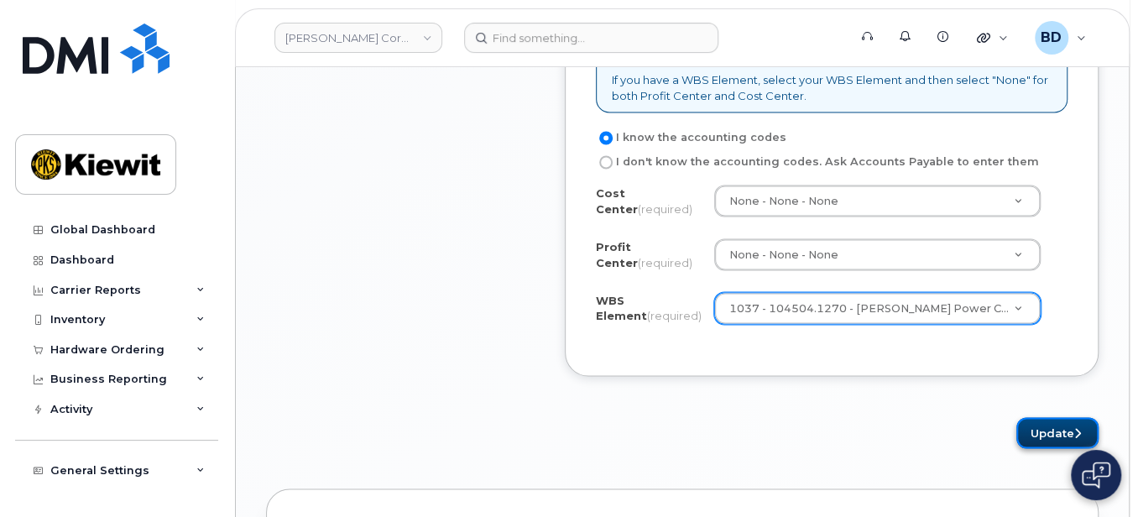
click at [1039, 417] on button "Update" at bounding box center [1058, 432] width 82 height 31
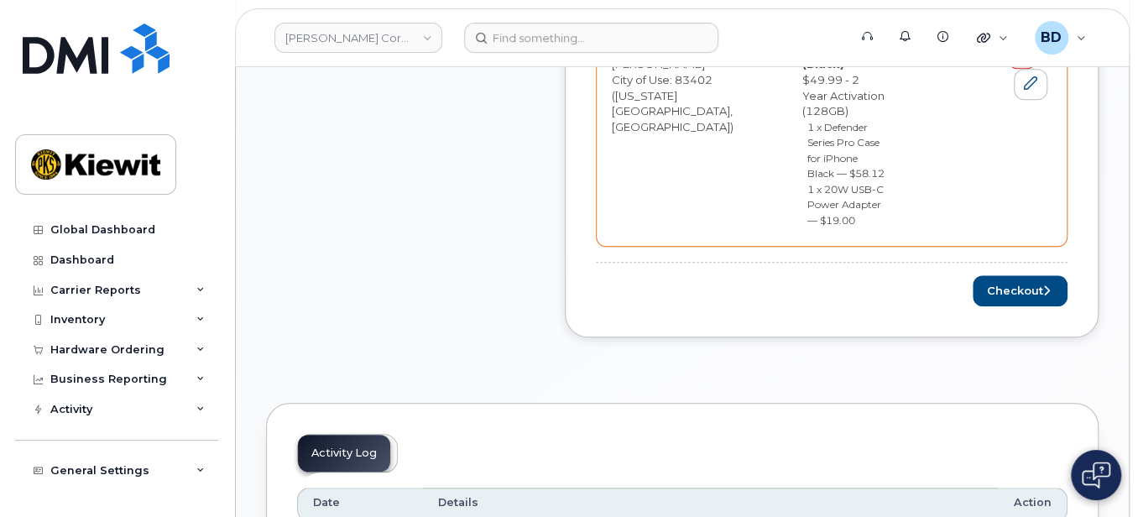
scroll to position [783, 0]
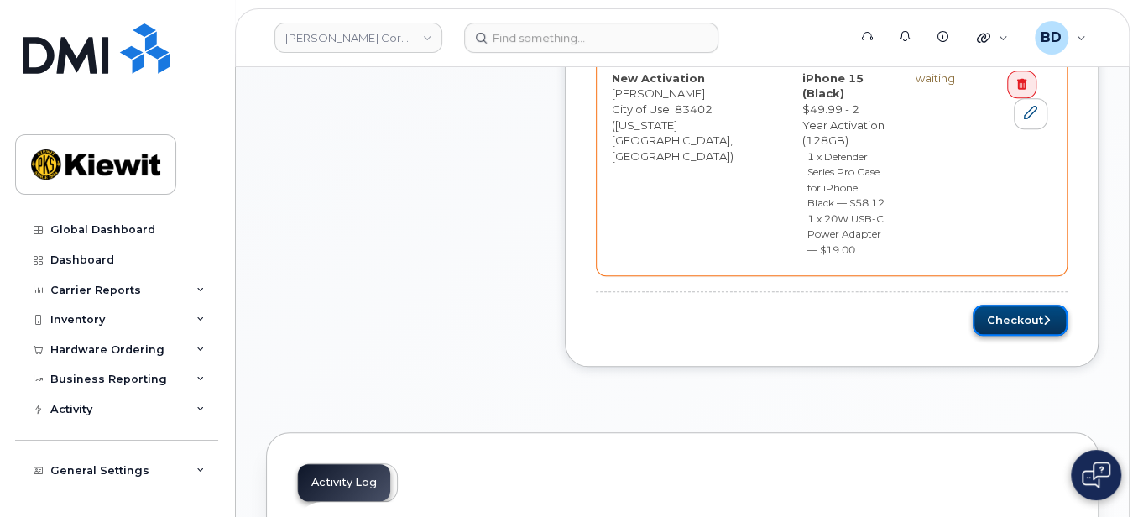
click at [1033, 305] on button "Checkout" at bounding box center [1020, 320] width 95 height 31
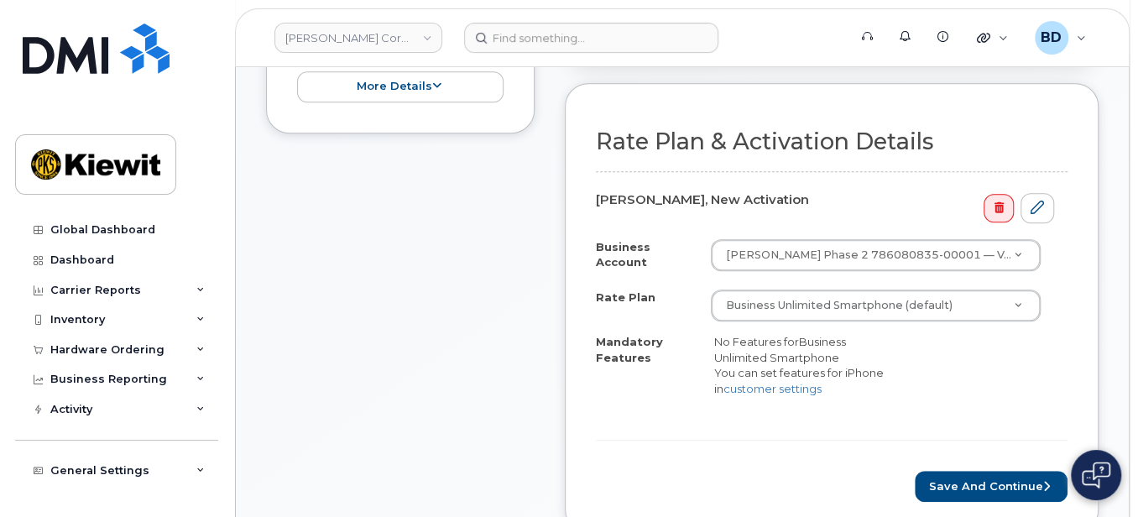
scroll to position [559, 0]
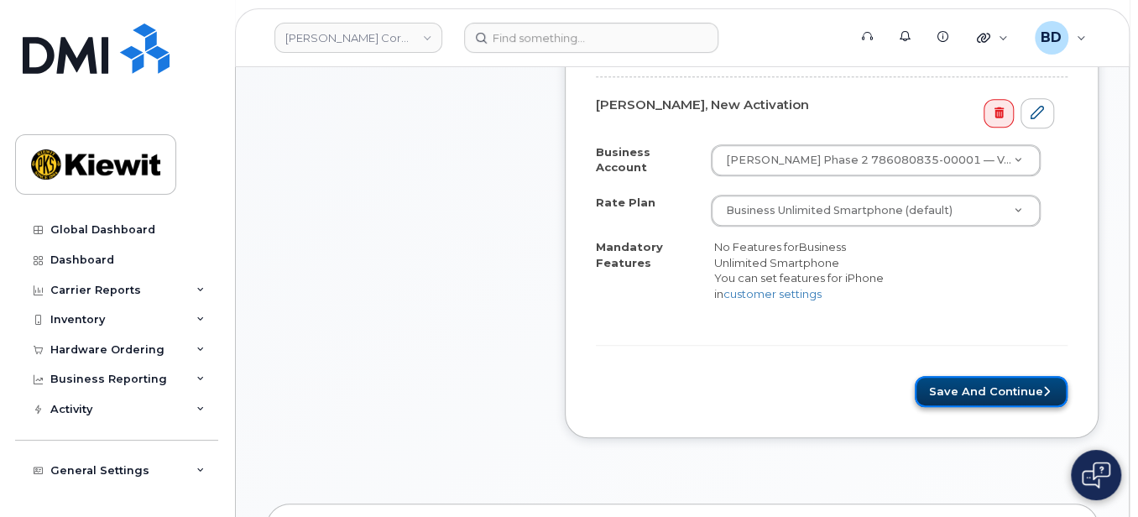
click at [974, 388] on button "Save and Continue" at bounding box center [991, 391] width 153 height 31
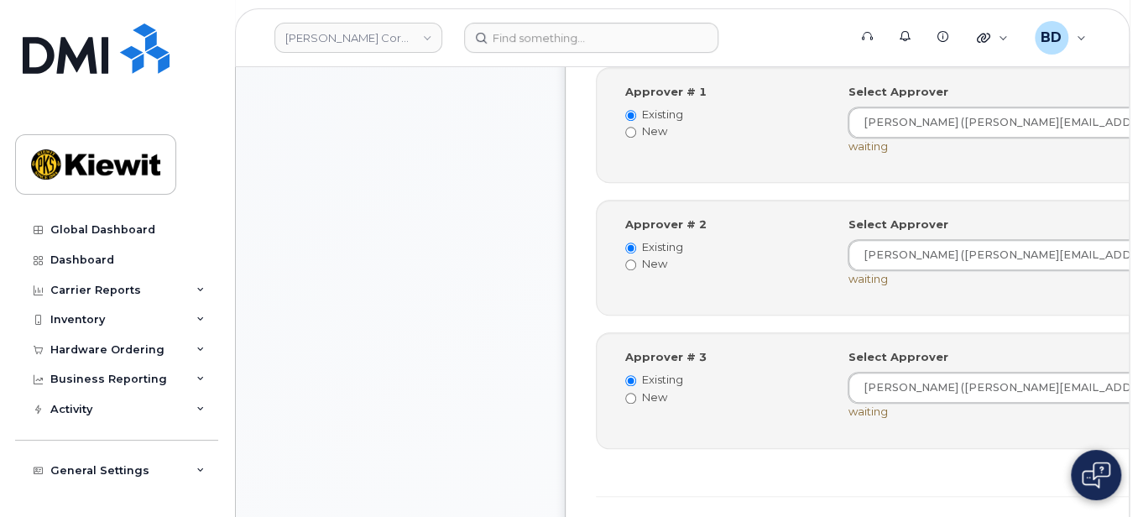
scroll to position [783, 0]
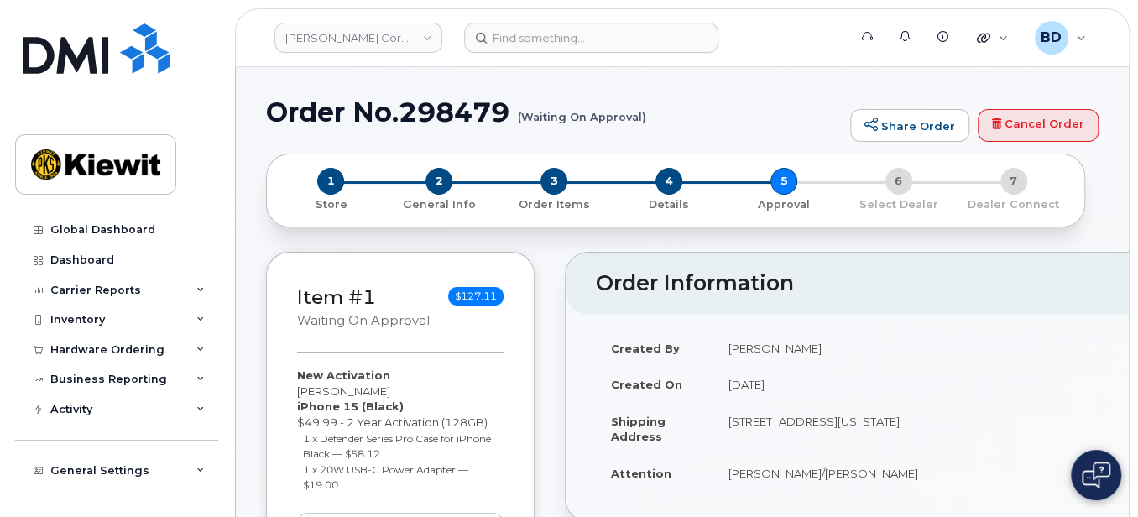
click at [447, 110] on h1 "Order No.298479 (Waiting On Approval)" at bounding box center [554, 111] width 576 height 29
copy h1 "298479"
click at [372, 34] on link "Kiewit Corporation" at bounding box center [359, 38] width 168 height 30
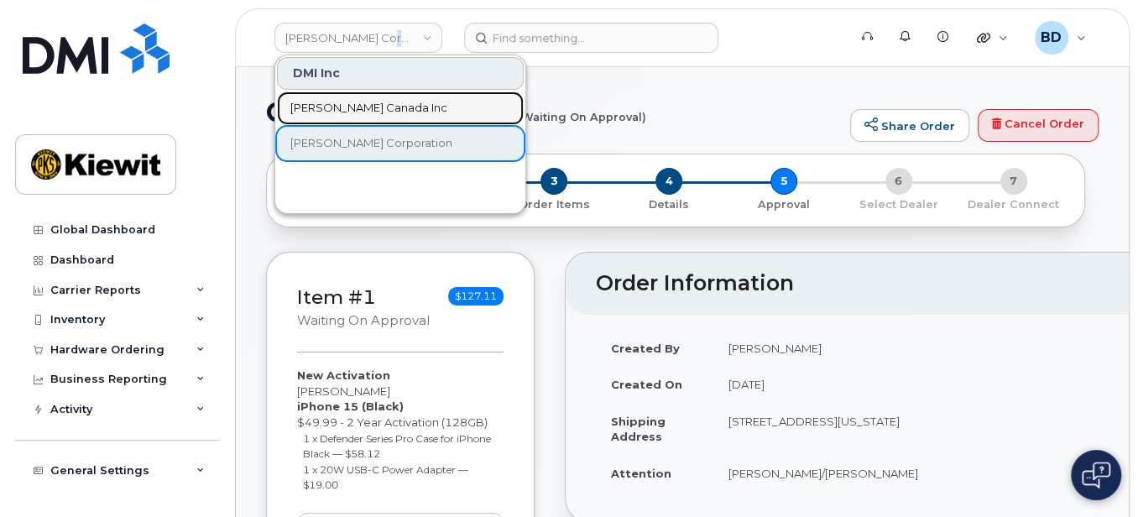
click at [379, 111] on span "[PERSON_NAME] Canada Inc" at bounding box center [368, 108] width 157 height 17
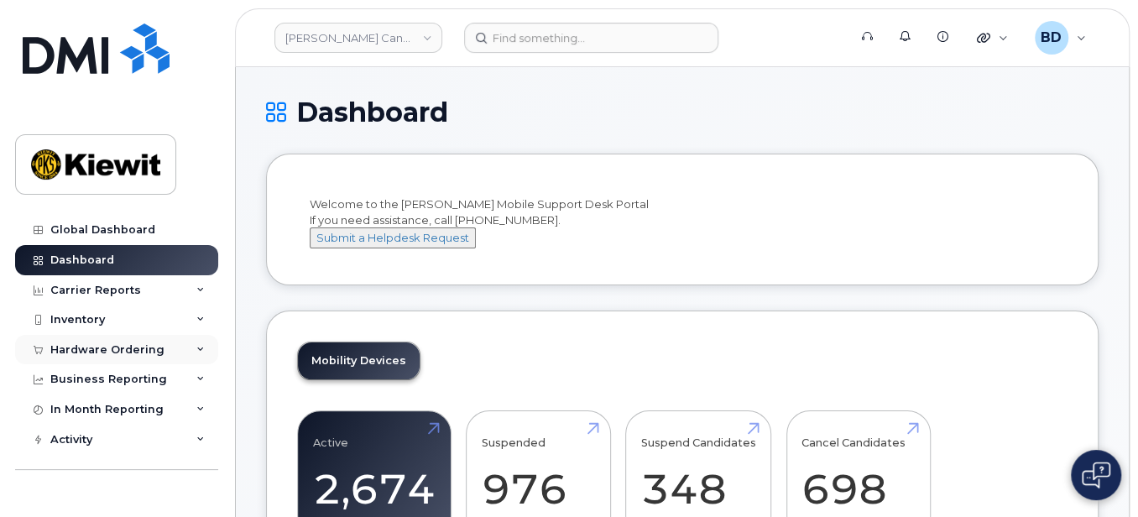
click at [187, 349] on div "Hardware Ordering" at bounding box center [116, 350] width 203 height 30
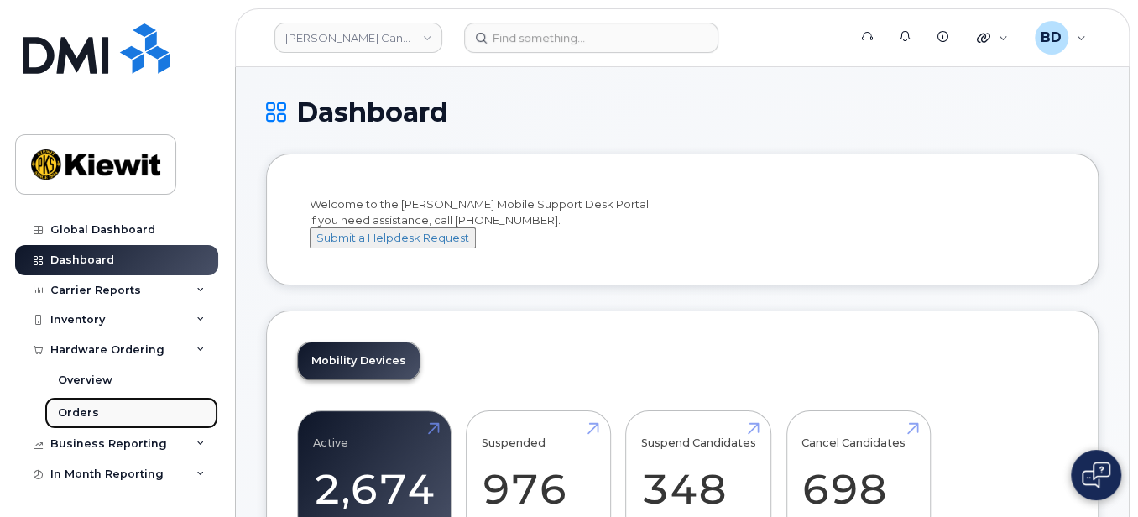
click at [153, 403] on link "Orders" at bounding box center [131, 413] width 174 height 32
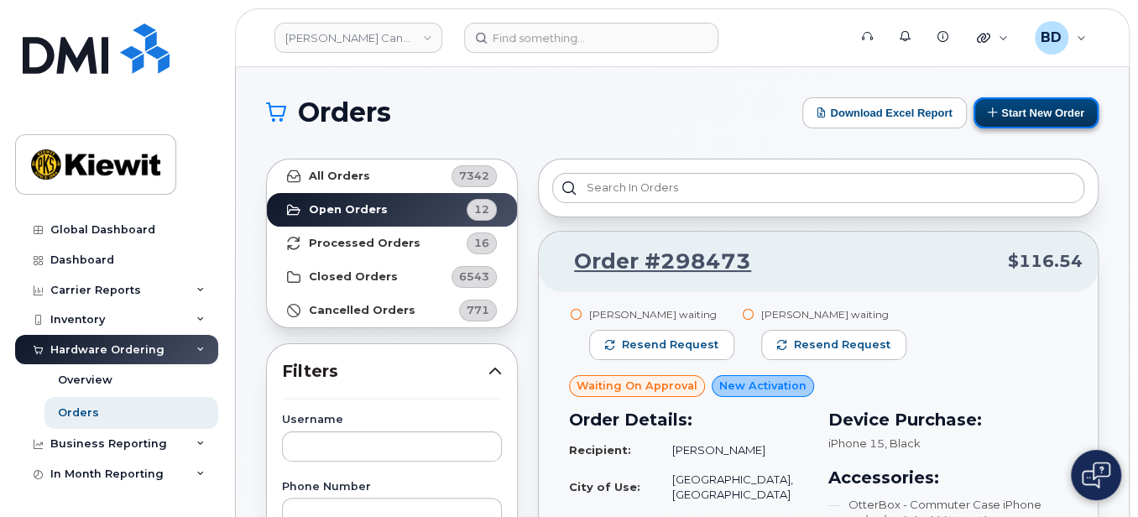
click at [1035, 110] on button "Start New Order" at bounding box center [1036, 112] width 125 height 31
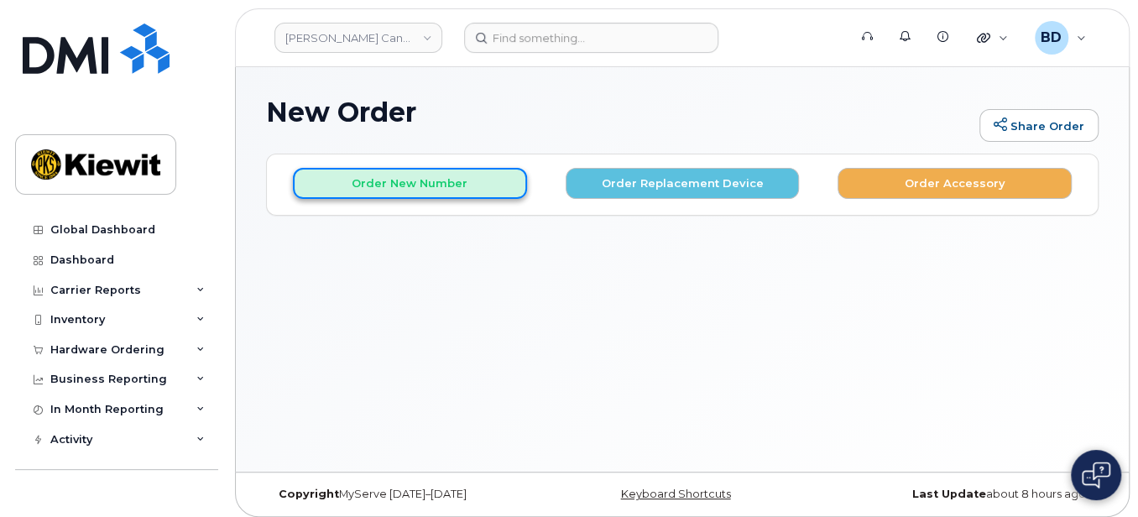
click at [459, 191] on button "Order New Number" at bounding box center [410, 183] width 234 height 31
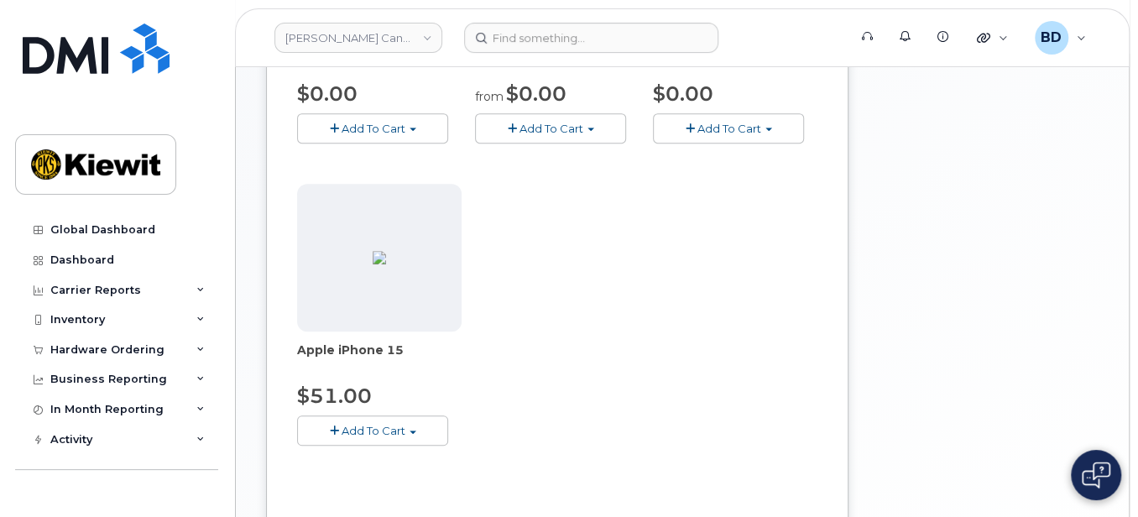
scroll to position [559, 0]
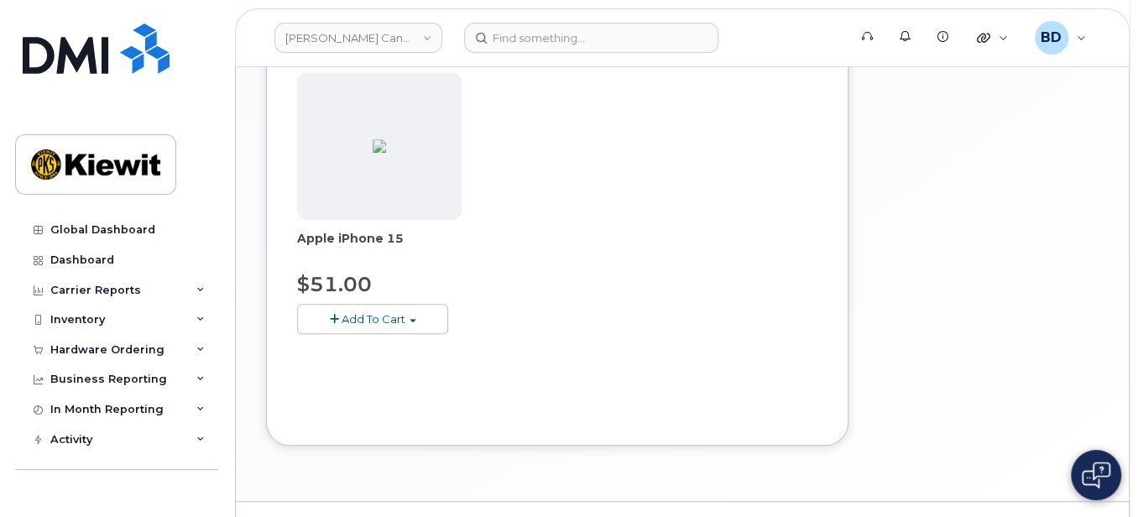
click at [373, 308] on button "Add To Cart" at bounding box center [372, 318] width 151 height 29
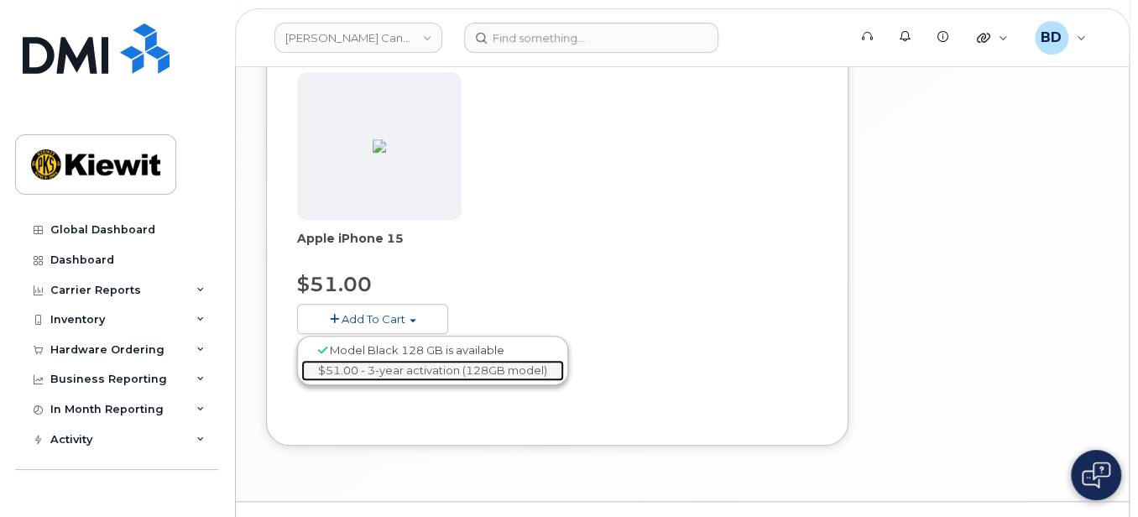
click at [371, 370] on link "$51.00 - 3-year activation (128GB model)" at bounding box center [432, 370] width 263 height 21
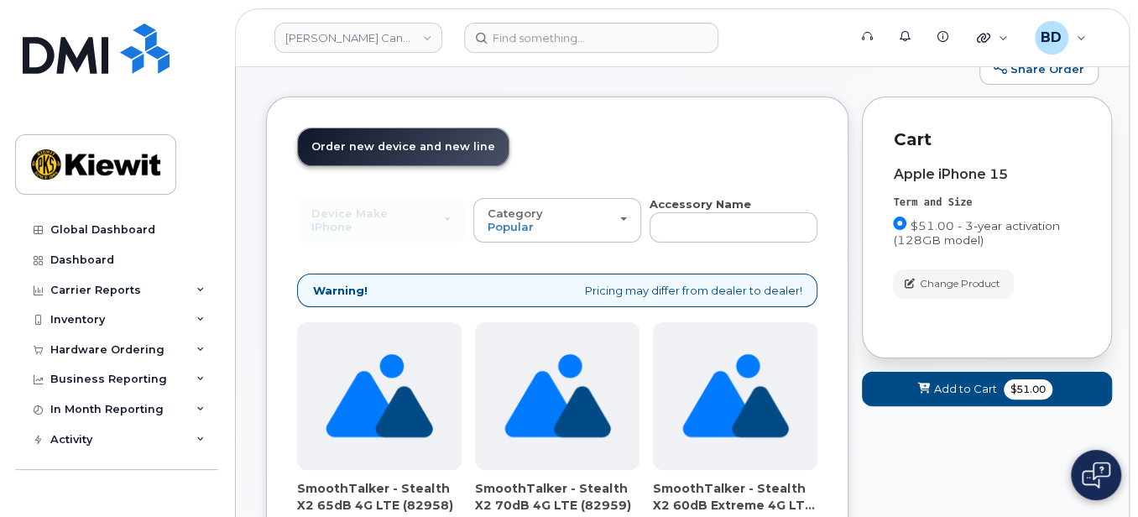
scroll to position [0, 0]
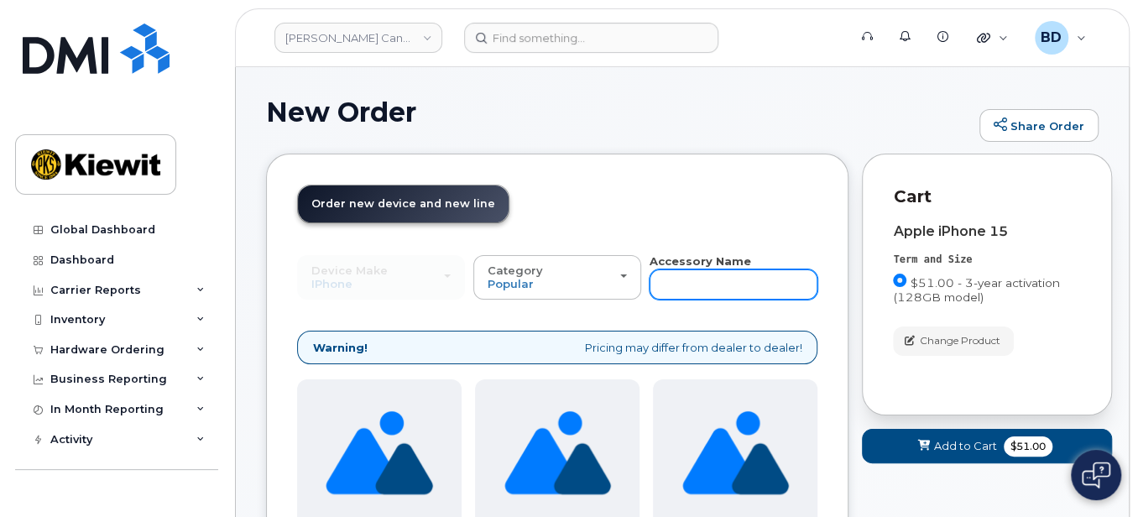
click at [669, 281] on input "text" at bounding box center [734, 284] width 168 height 30
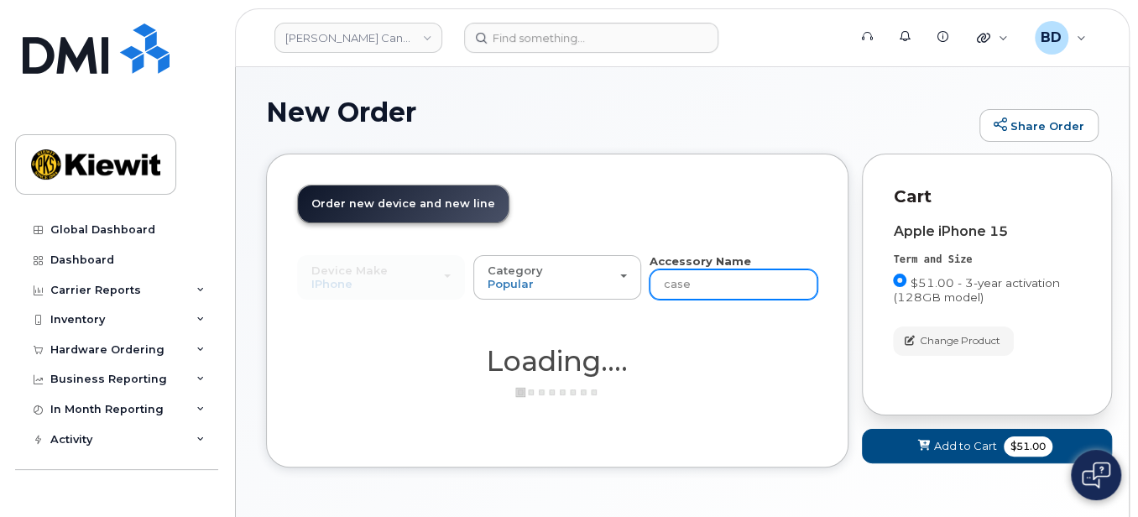
type input "case"
click at [686, 394] on div "Loading...." at bounding box center [557, 373] width 520 height 54
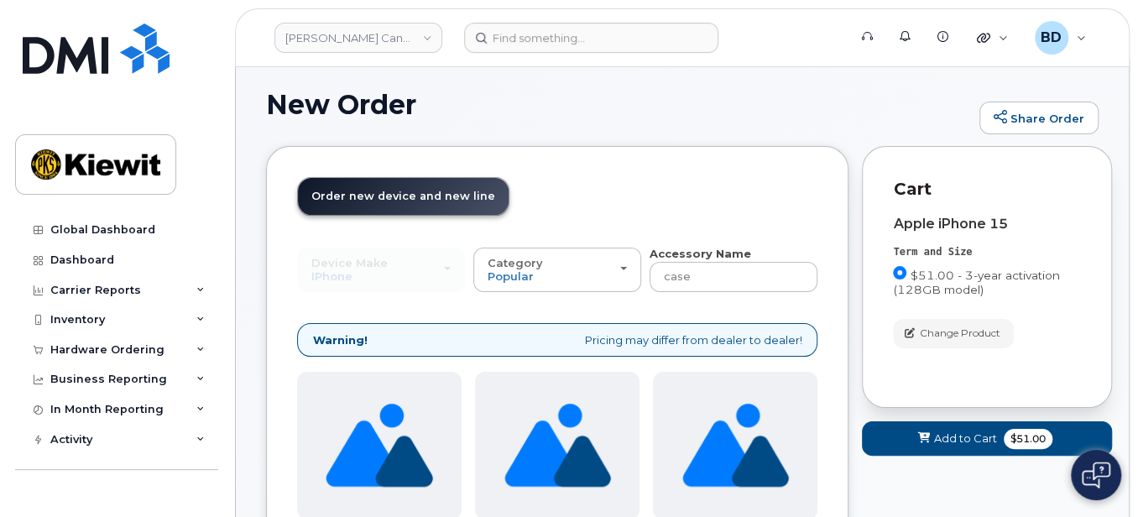
scroll to position [223, 0]
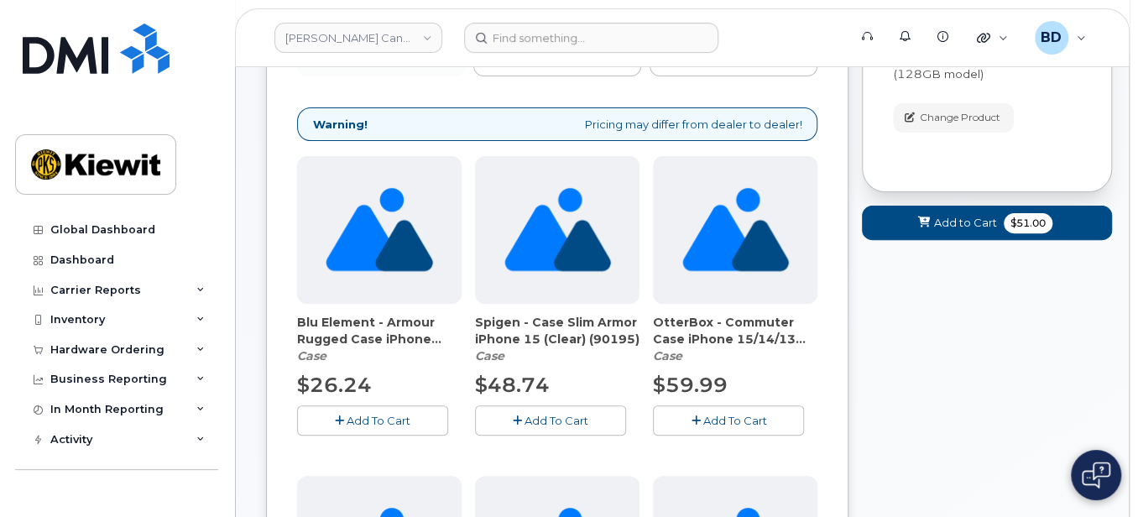
click at [714, 416] on span "Add To Cart" at bounding box center [735, 420] width 64 height 13
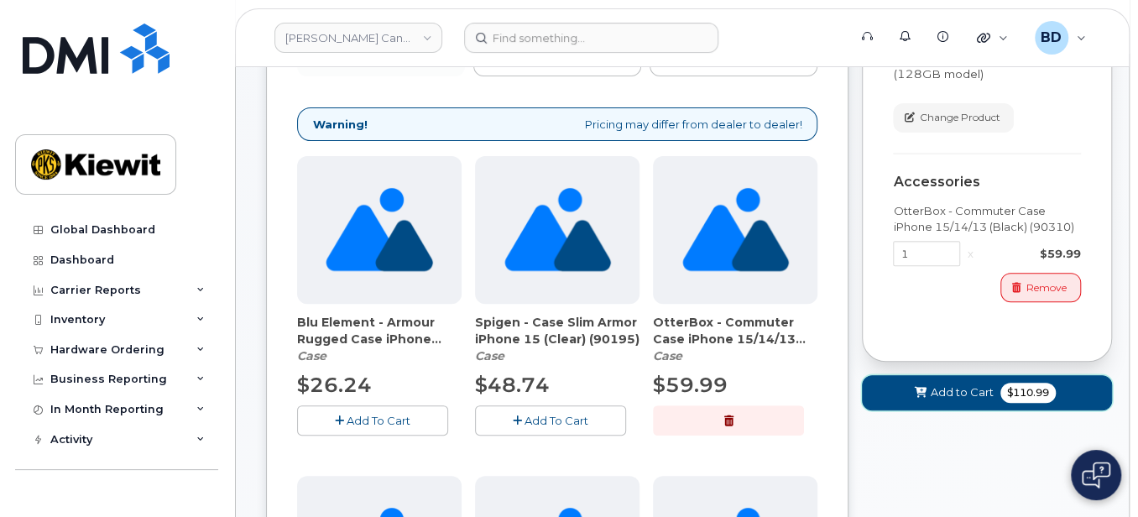
click at [923, 388] on icon at bounding box center [920, 393] width 12 height 11
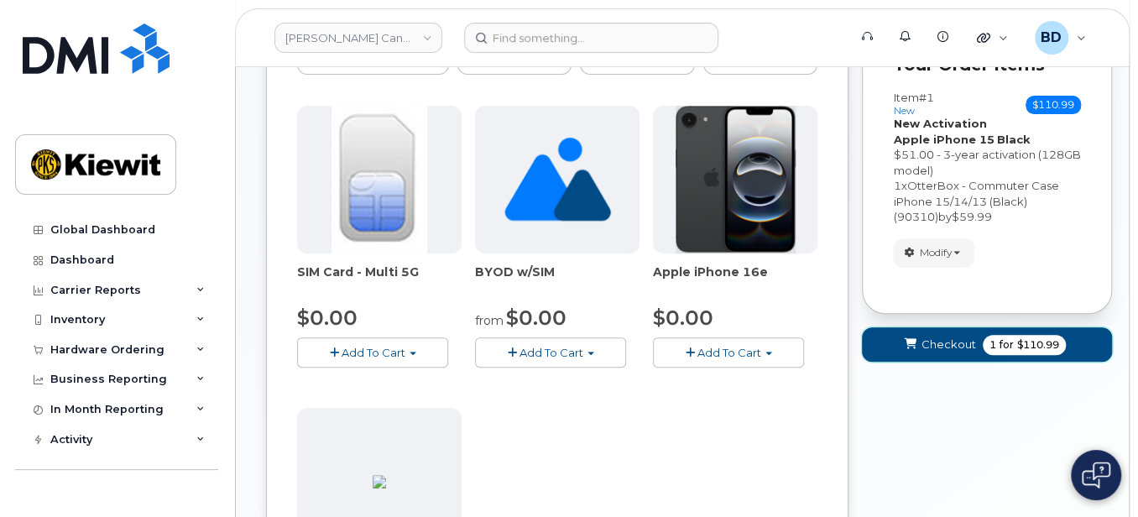
click at [941, 337] on span "Checkout" at bounding box center [949, 345] width 55 height 16
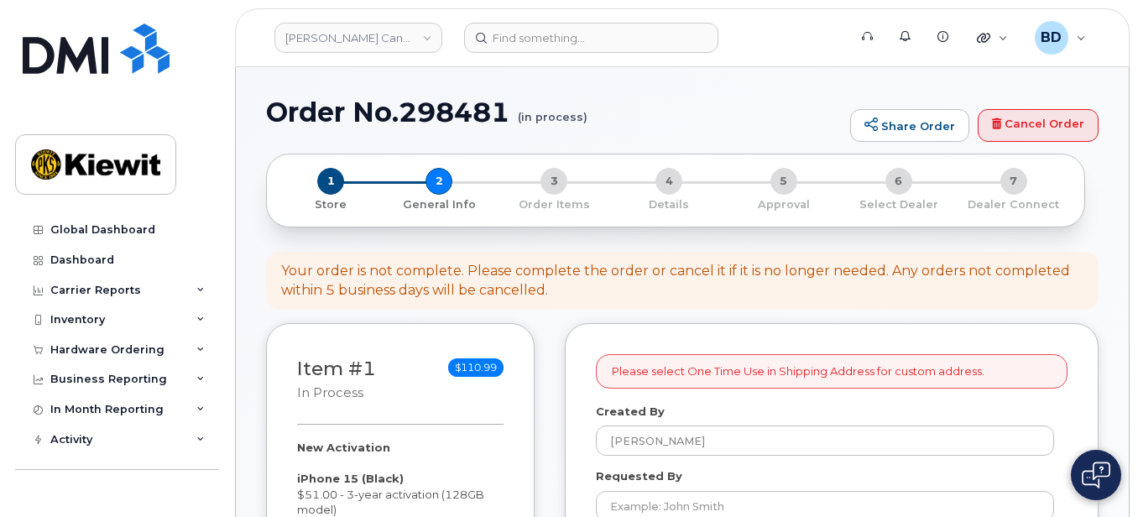
select select
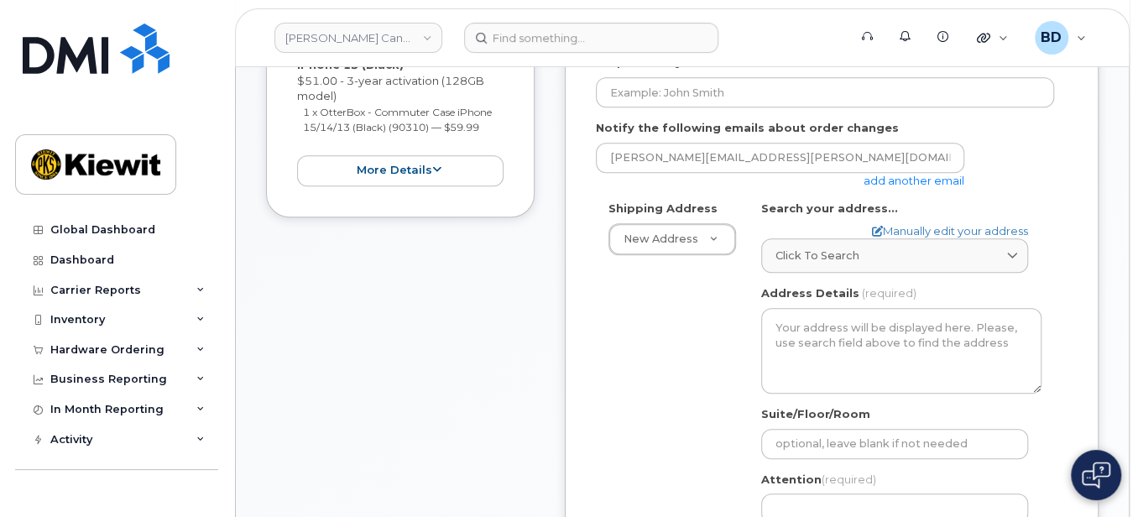
scroll to position [447, 0]
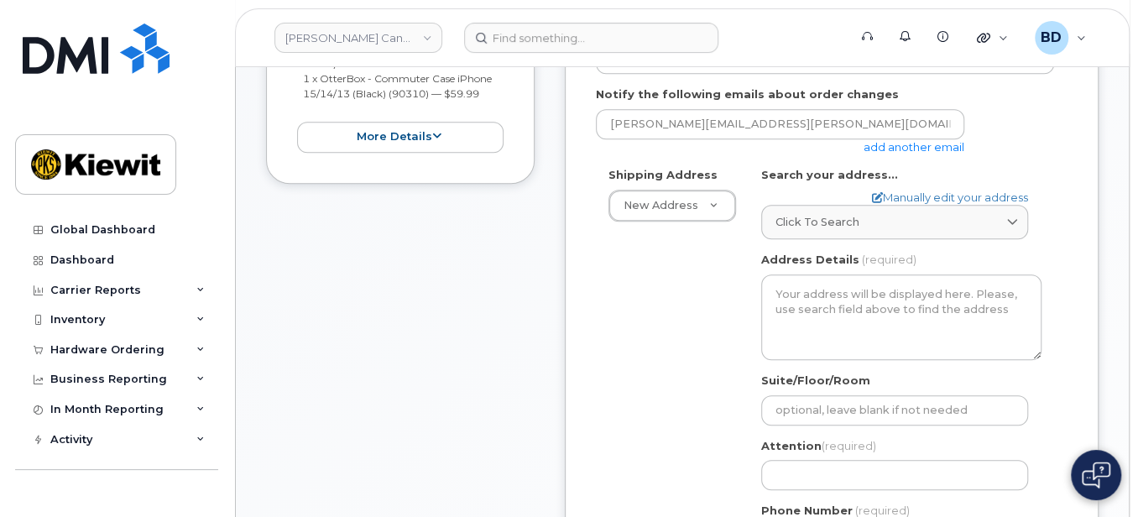
click at [909, 144] on link "add another email" at bounding box center [914, 146] width 101 height 13
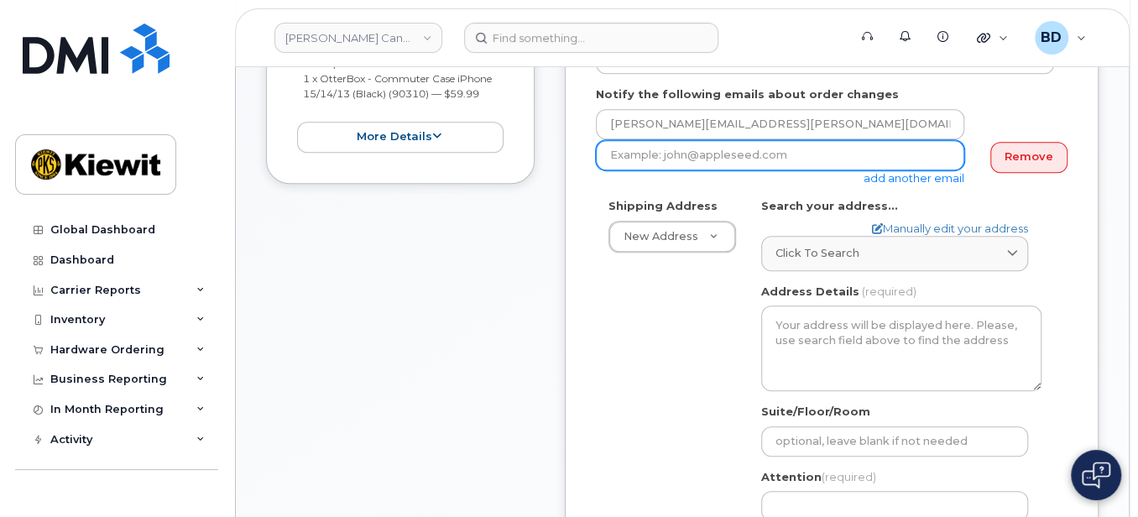
click at [629, 154] on input "email" at bounding box center [780, 155] width 369 height 30
paste input "[EMAIL_ADDRESS][PERSON_NAME][PERSON_NAME][DOMAIN_NAME]"
type input "jasmine.smith@kiewit.com"
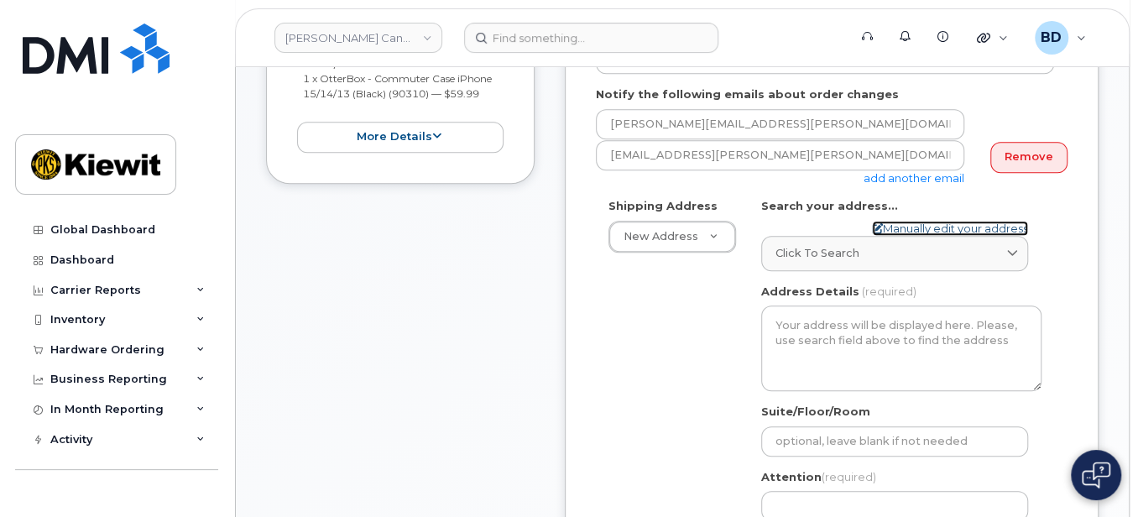
click at [903, 227] on link "Manually edit your address" at bounding box center [950, 229] width 156 height 16
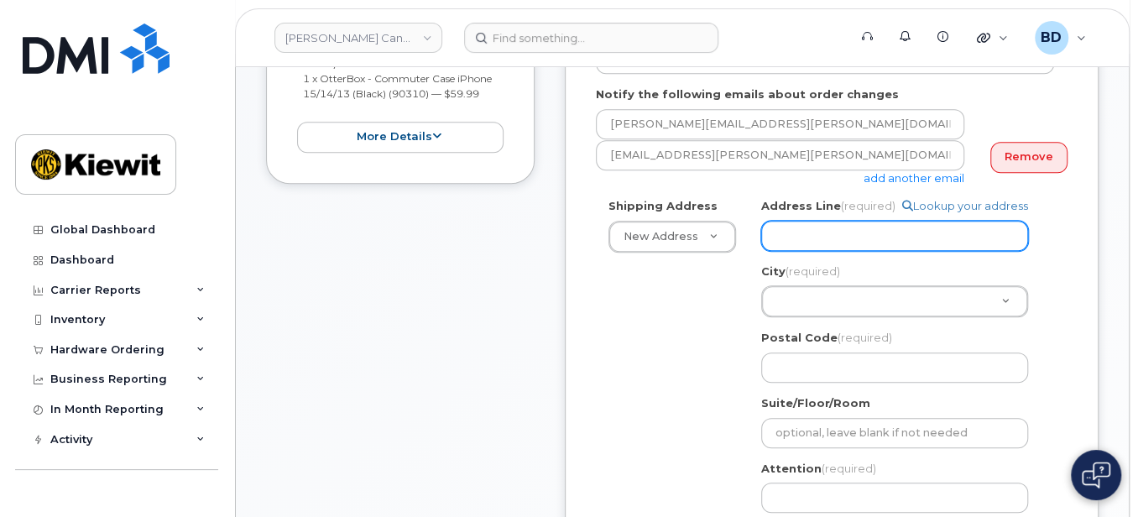
click at [791, 222] on input "Address Line (required)" at bounding box center [894, 236] width 267 height 30
paste input "310-4350 Still Creek Drive"
select select
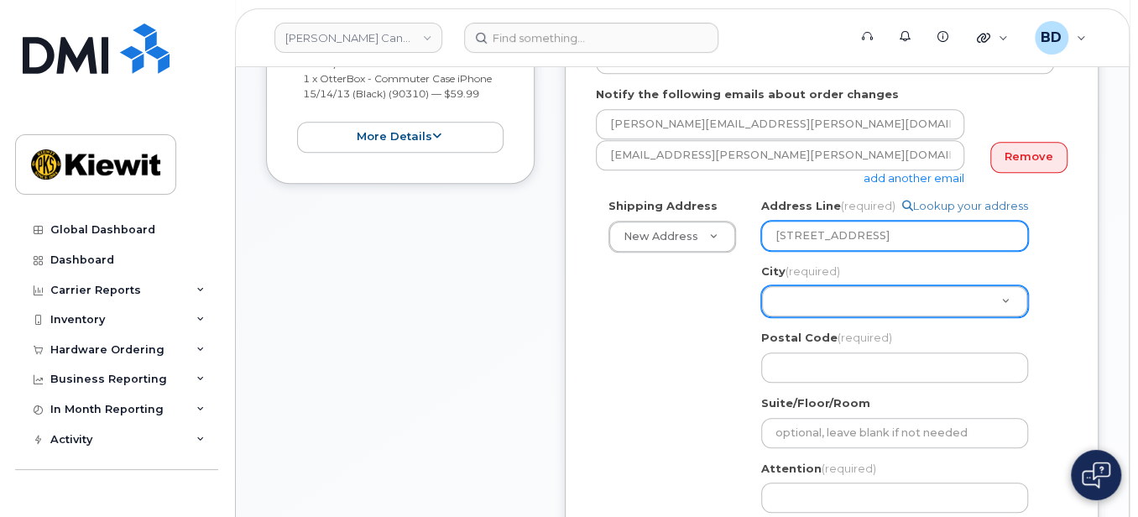
type input "310-4350 Still Creek Drive"
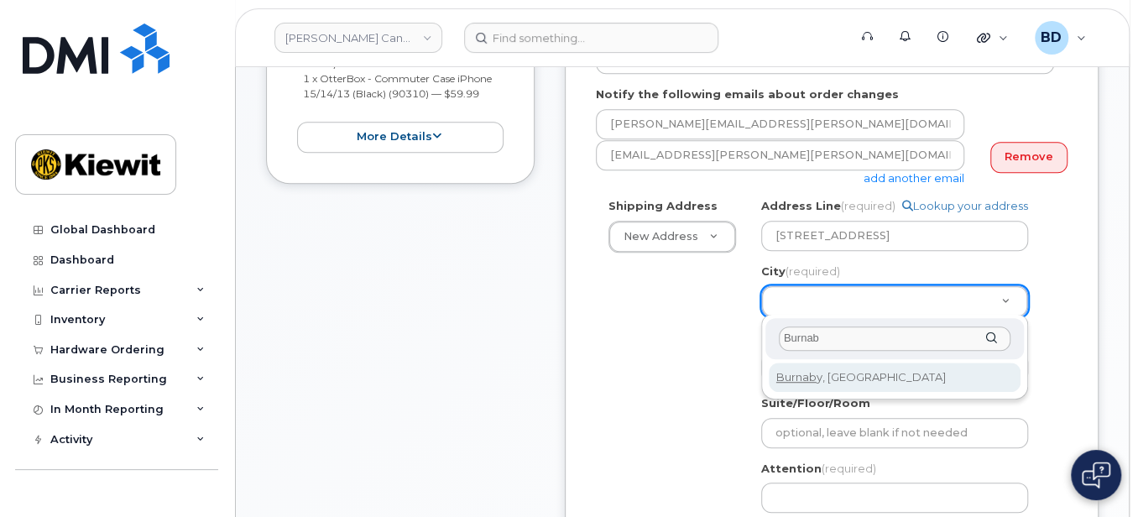
type input "Burnab"
select select
type input "622"
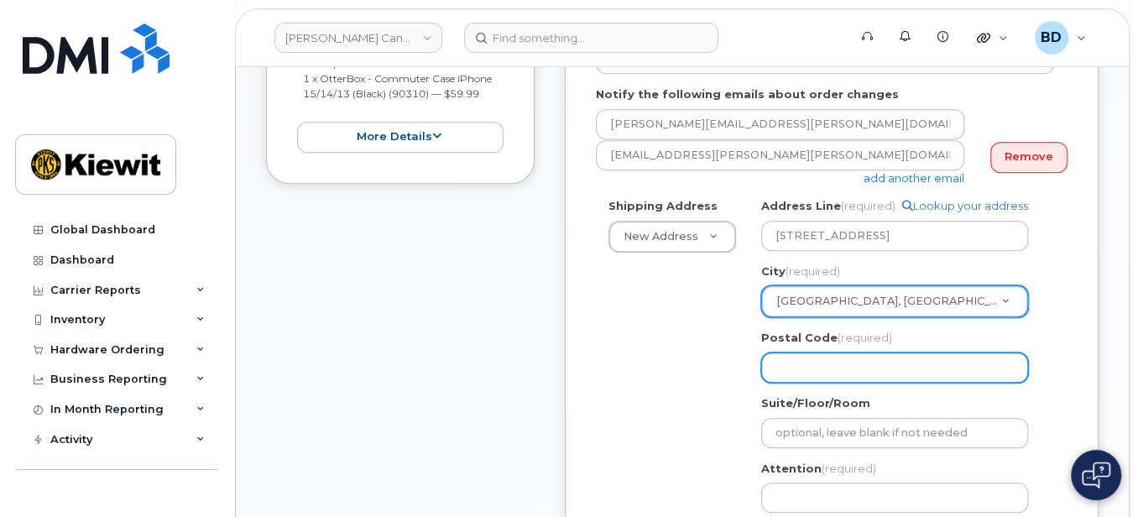
click at [798, 363] on input "Postal Code (required)" at bounding box center [894, 368] width 267 height 30
paste input "V5C 0G5"
select select
type input "V5C 0G5"
click at [800, 366] on input "V5C 0G5" at bounding box center [894, 368] width 267 height 30
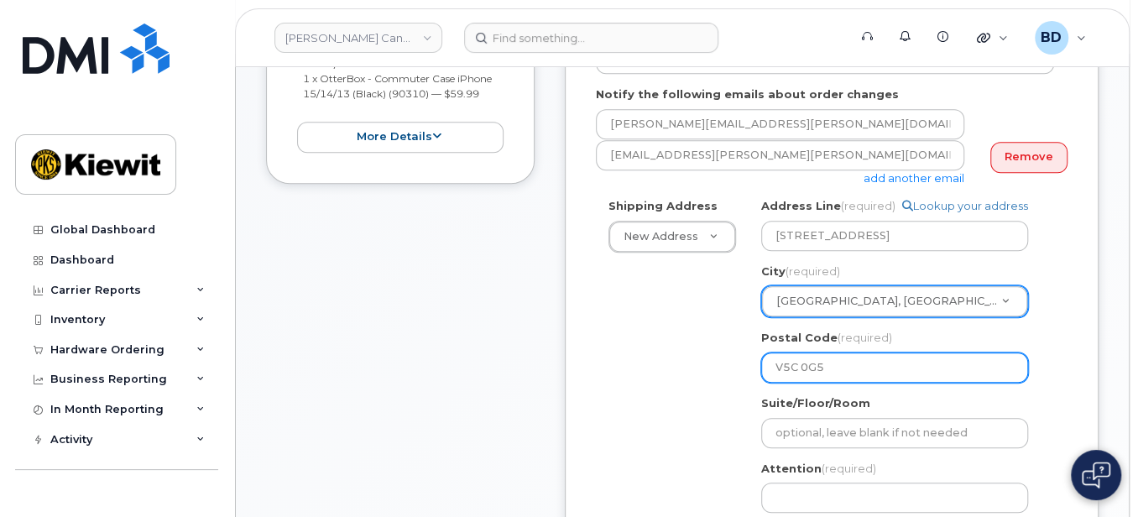
select select
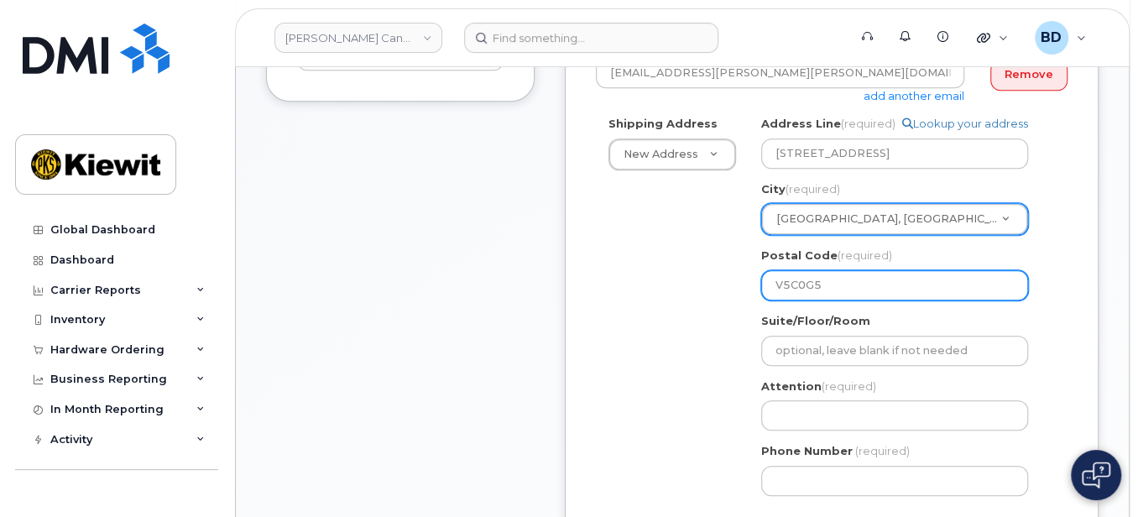
scroll to position [559, 0]
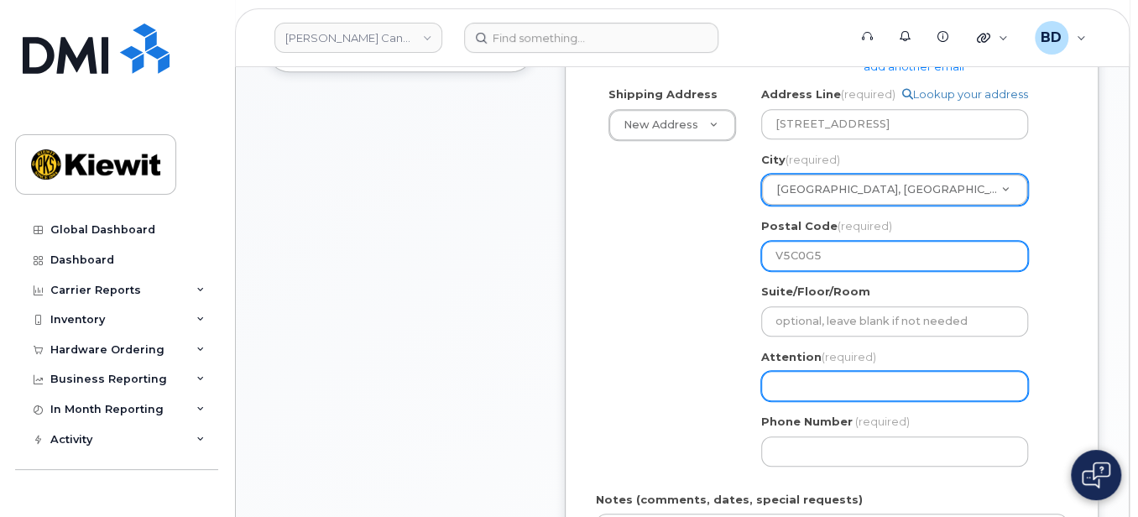
type input "V5C0G5"
click at [795, 376] on input "Attention (required)" at bounding box center [894, 386] width 267 height 30
select select
type input "A"
select select
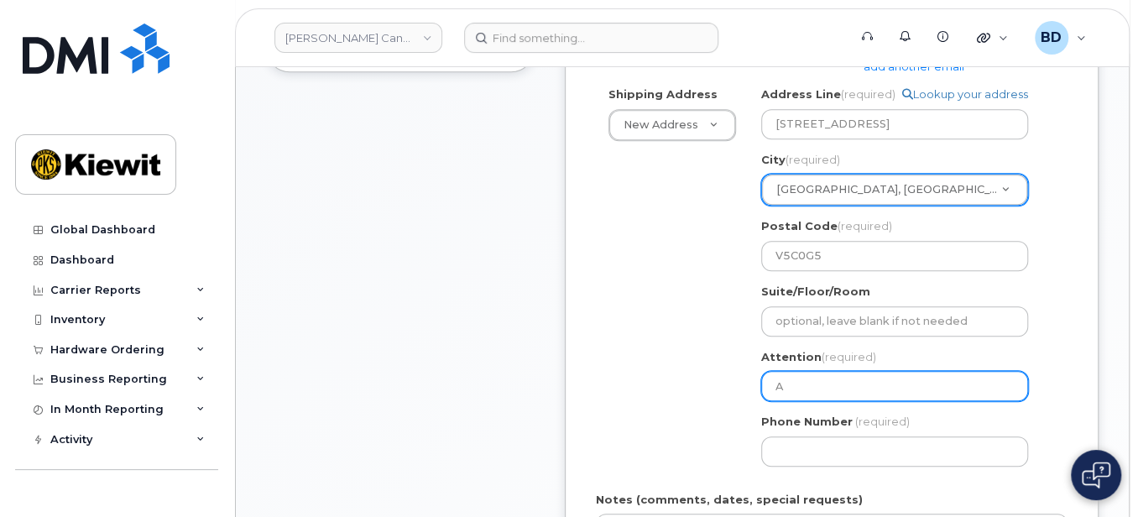
type input "Ab"
select select
type input "Abi"
select select
type input "Abi L"
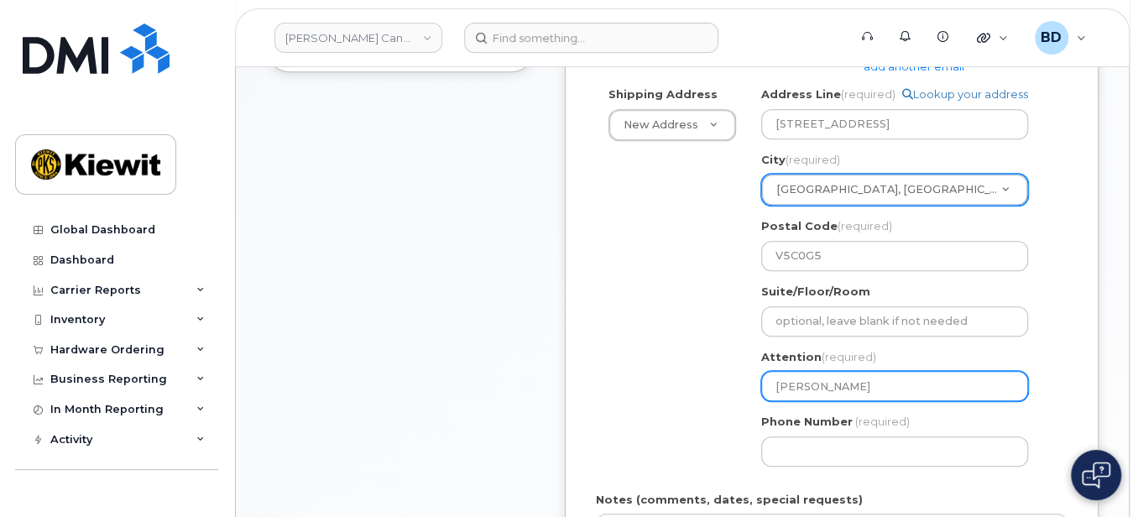
select select
type input "Abi Lo"
select select
type input "Abi Log"
select select
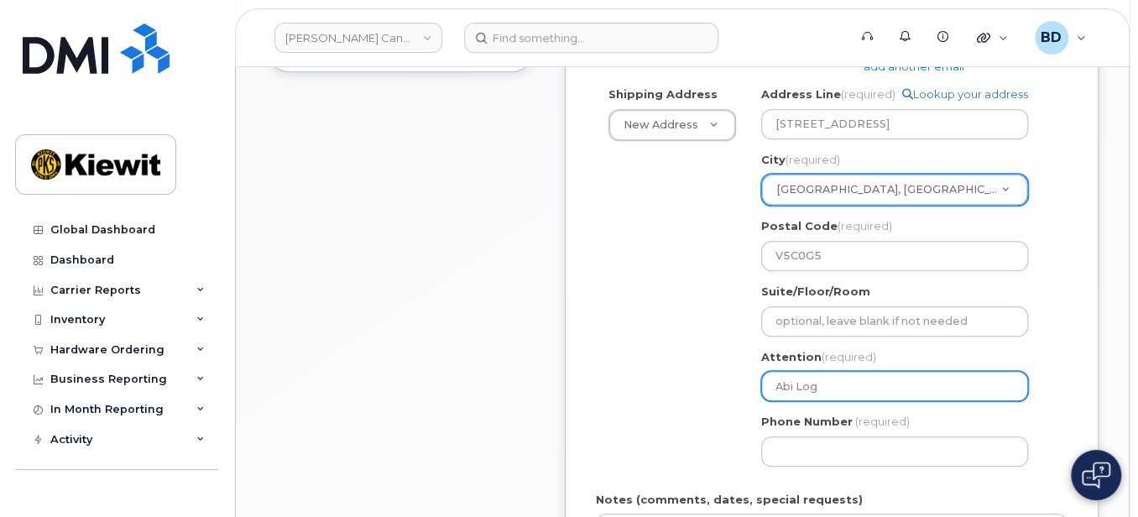
type input "Abi Loge"
select select
type input "Abi Logel"
select select
type input "Abi Logel."
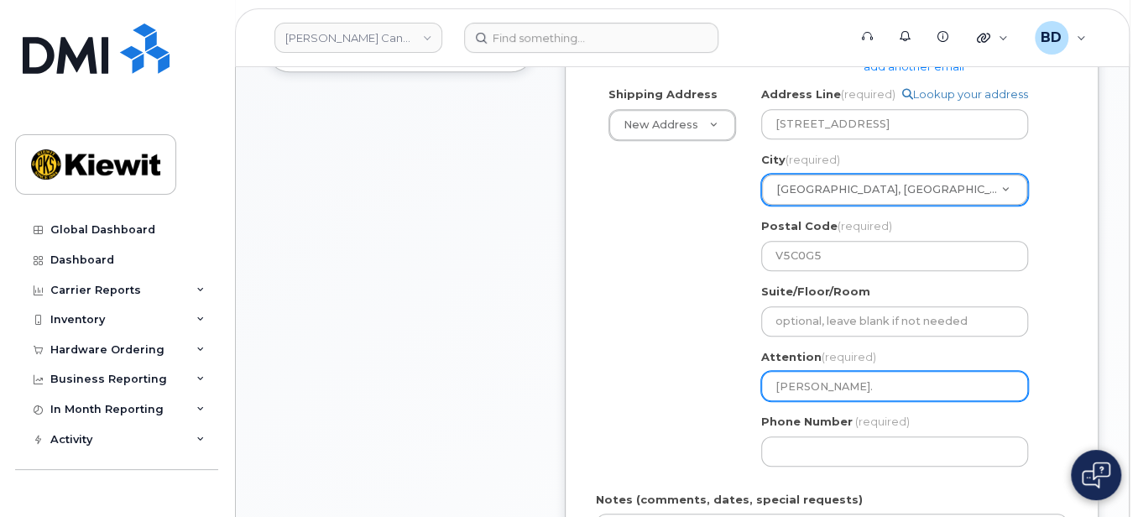
select select
type input "Abi Logel.I"
select select
type input "Abi Logel.Iv"
select select
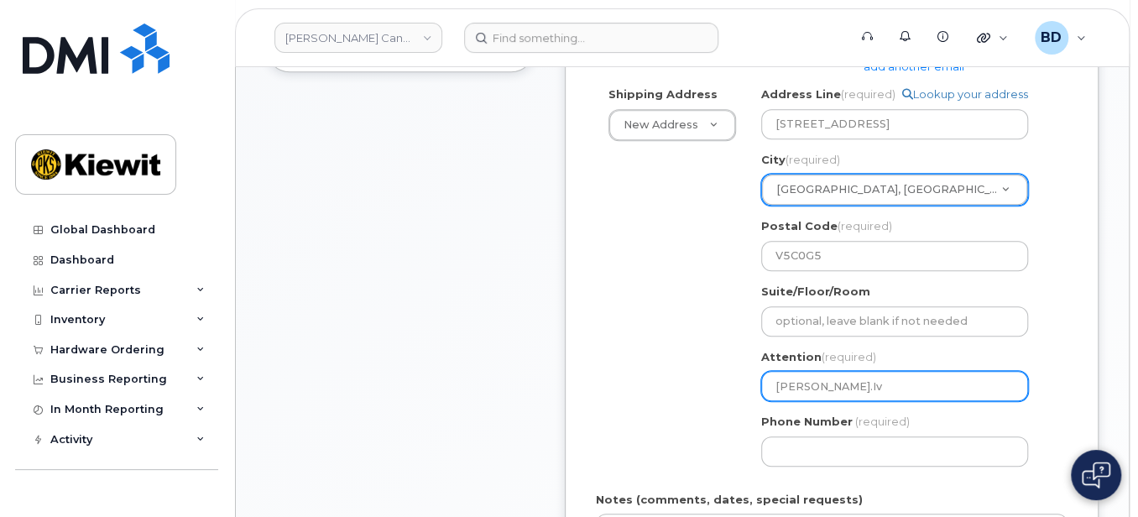
type input "Abi Logel.Ive"
select select
type input "Abi Logel.IveJ"
select select
type input "Abi Logel.Ive"
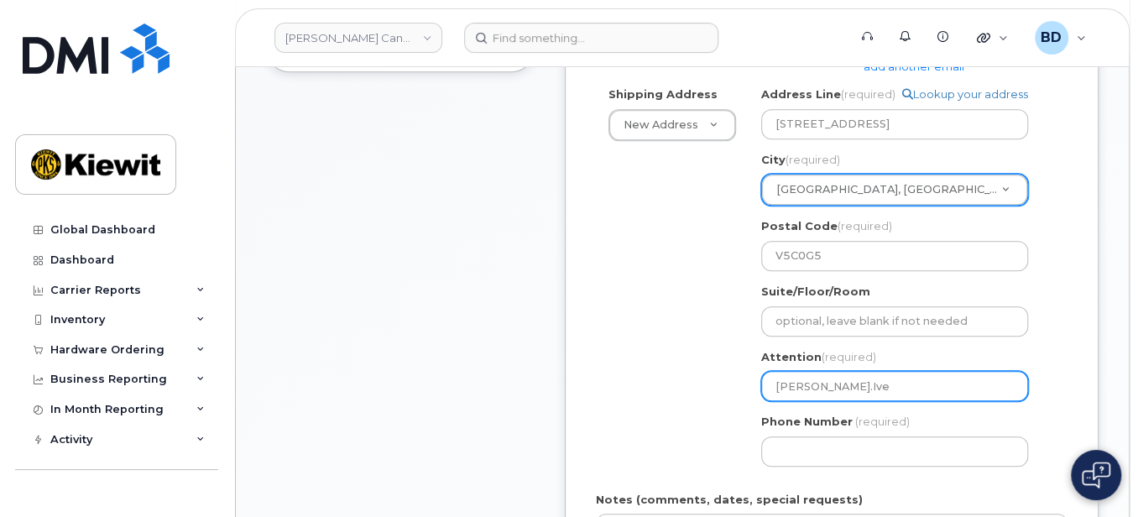
select select
type input "Abi Logel.Ive J"
select select
type input "Abi Logel.Ive Je"
select select
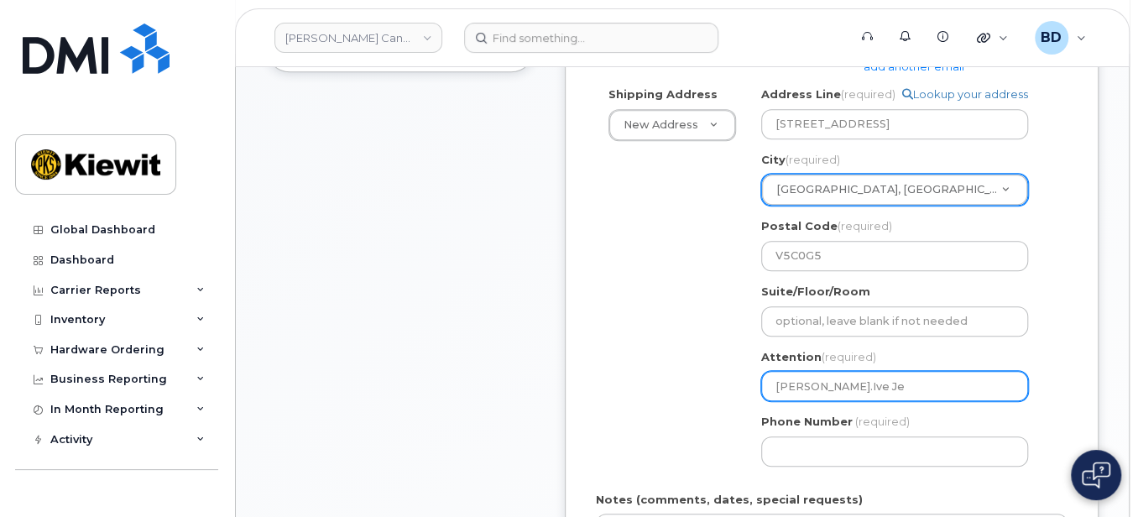
type input "Abi Logel.Ive Jea"
select select
type input "Abi Logel.Ive Jean"
select select
type input "Abi Logel.Ive Jean D"
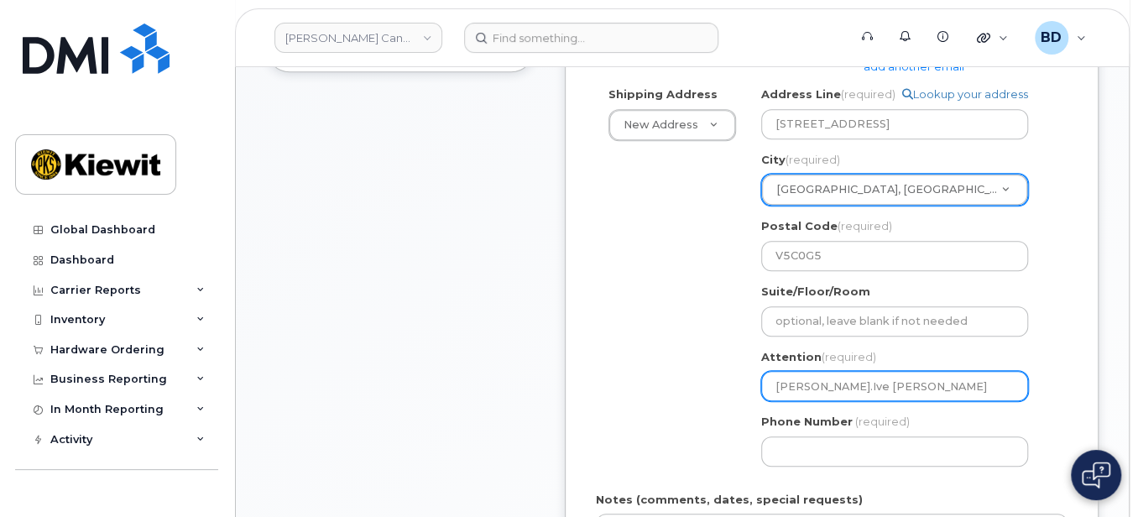
select select
type input "Abi Logel.Ive Jean Du"
select select
type input "Abi Logel.Ive Jean Dum"
select select
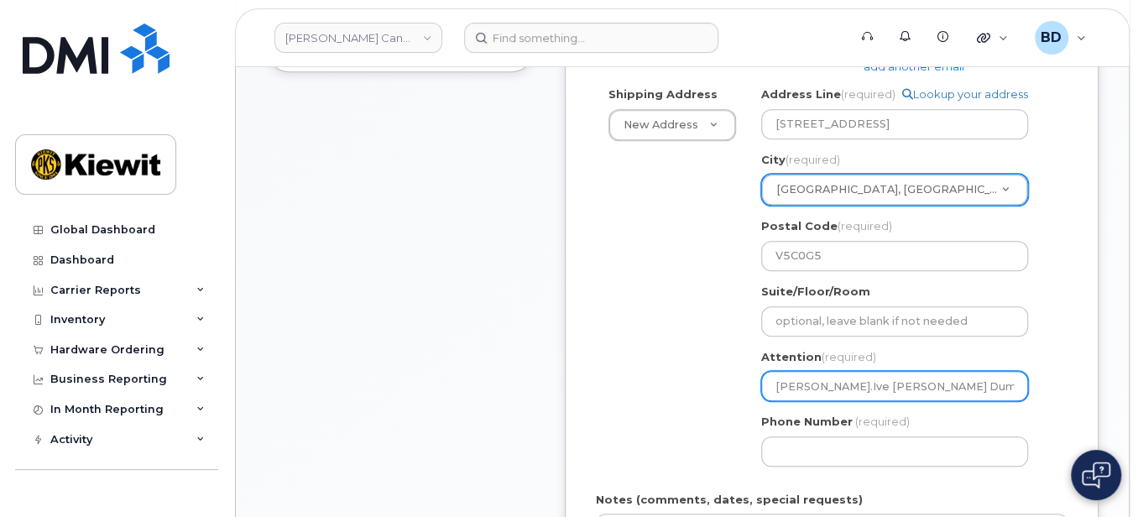
type input "Abi Logel.Ive Jean Duma"
select select
type input "Abi Logel.Ive Jean Dumay"
select select
type input "Abi Logel.Ive Jean Dumaya"
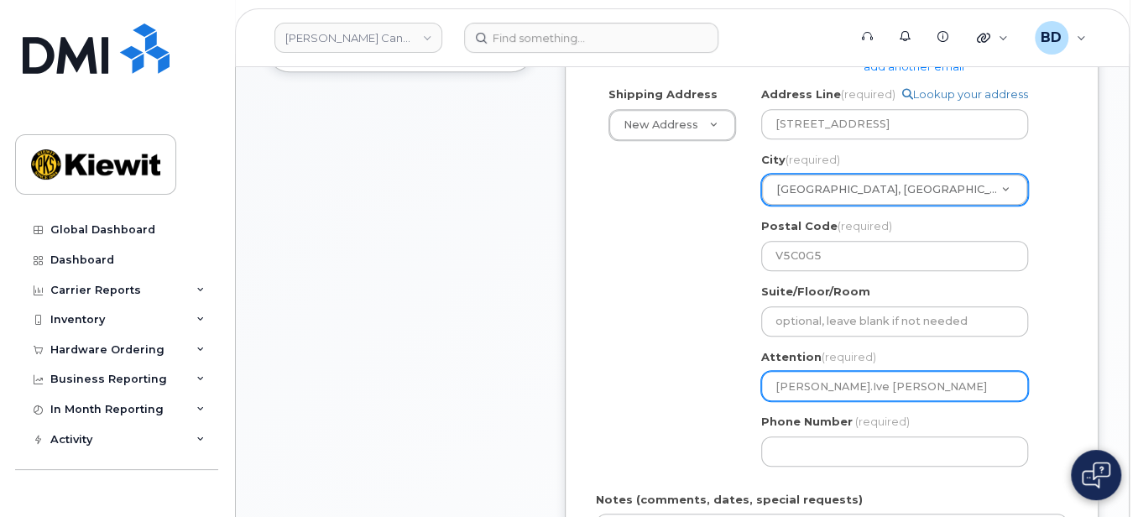
select select
type input "Abi Logel.Ive Jean Dumayas"
select select
type input "Abi LogelIve Jean Dumayas"
select select
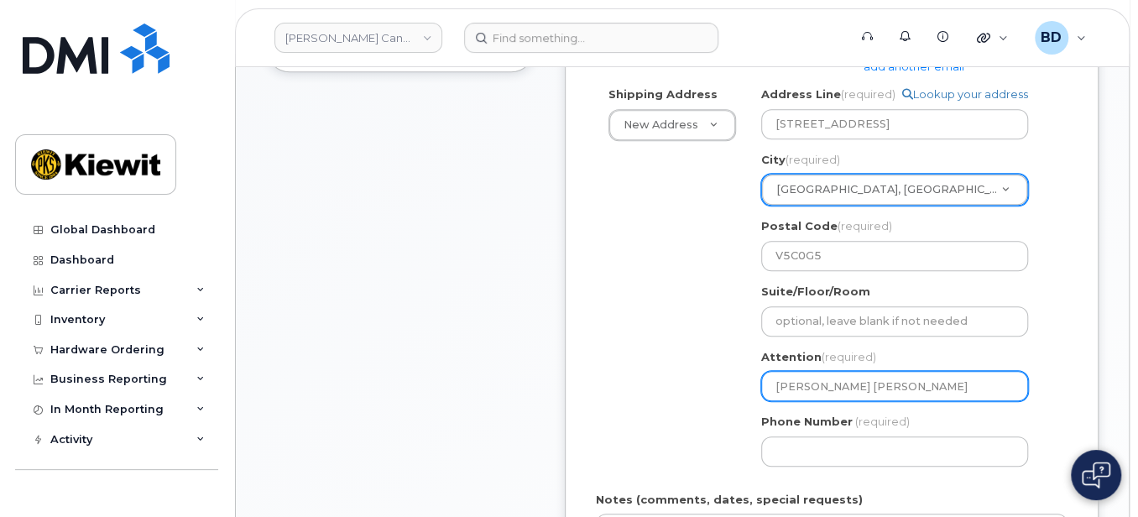
type input "Abi Logel/Ive Jean Dumayas"
select select
type input "Abi Logel/Iv Jean Dumayas"
select select
type input "[PERSON_NAME]/[PERSON_NAME]"
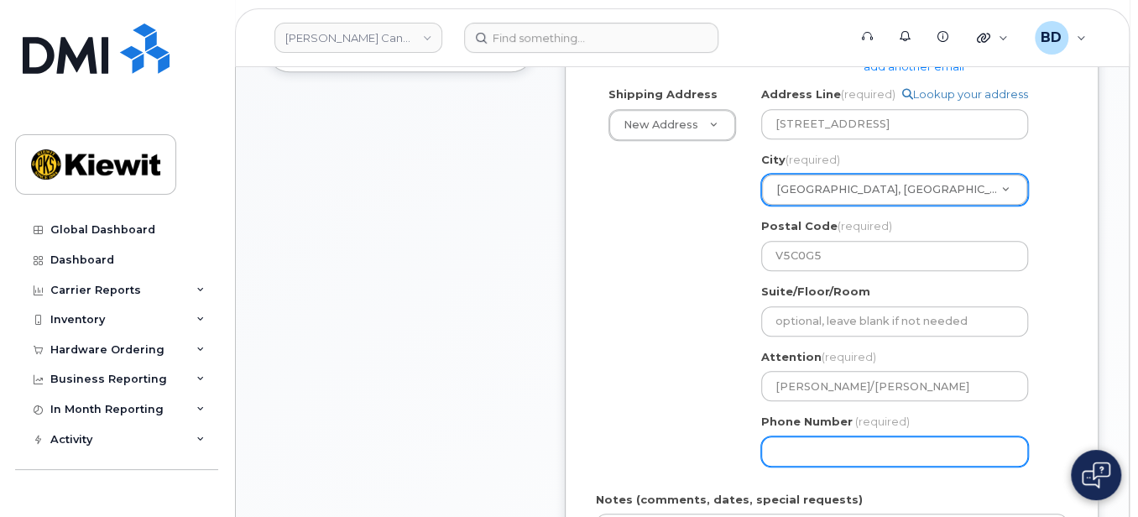
click at [800, 451] on input "Phone Number" at bounding box center [894, 452] width 267 height 30
type input "877772770"
select select
type input "8777727707"
select select
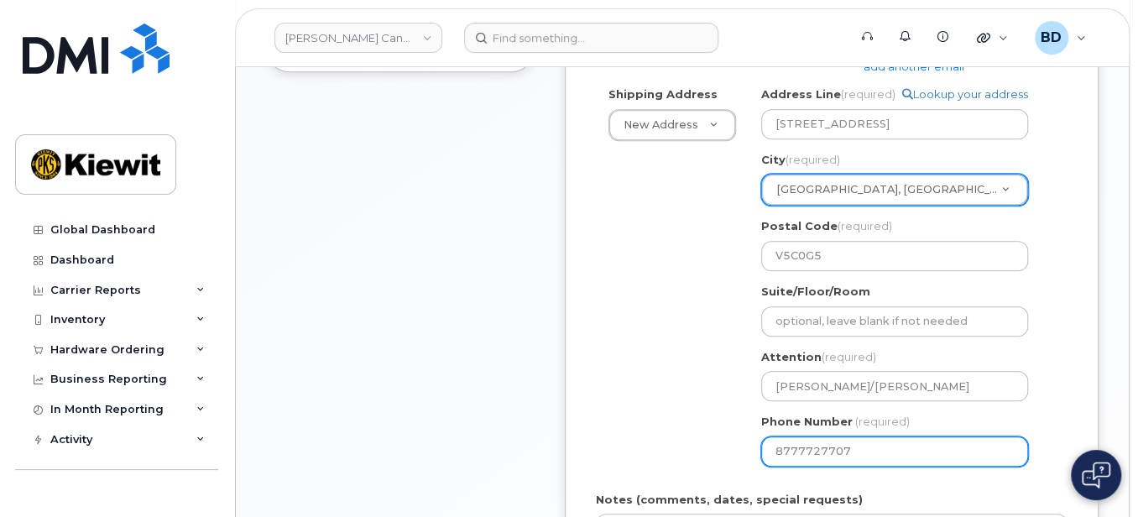
type input "8777727706"
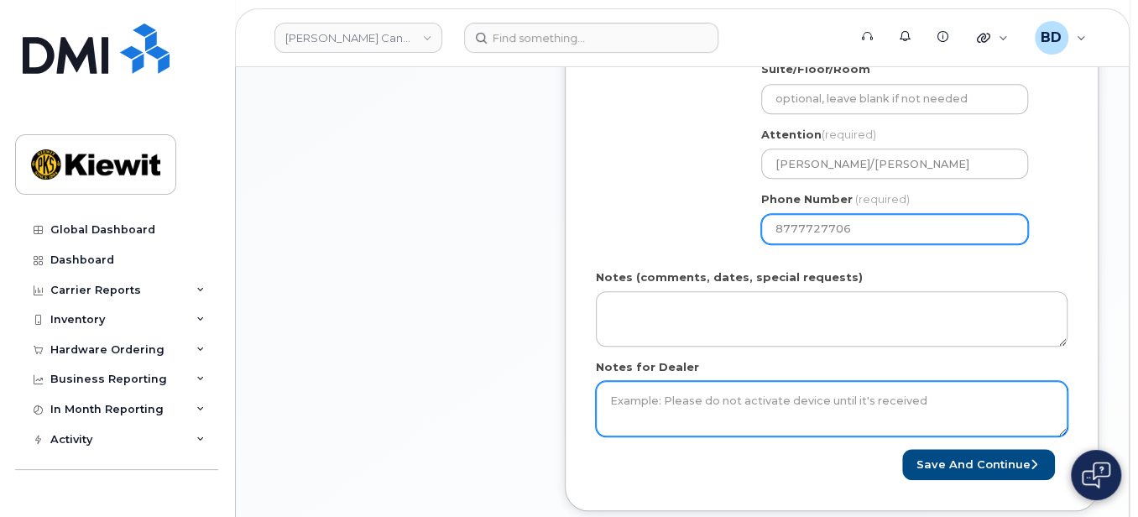
scroll to position [783, 0]
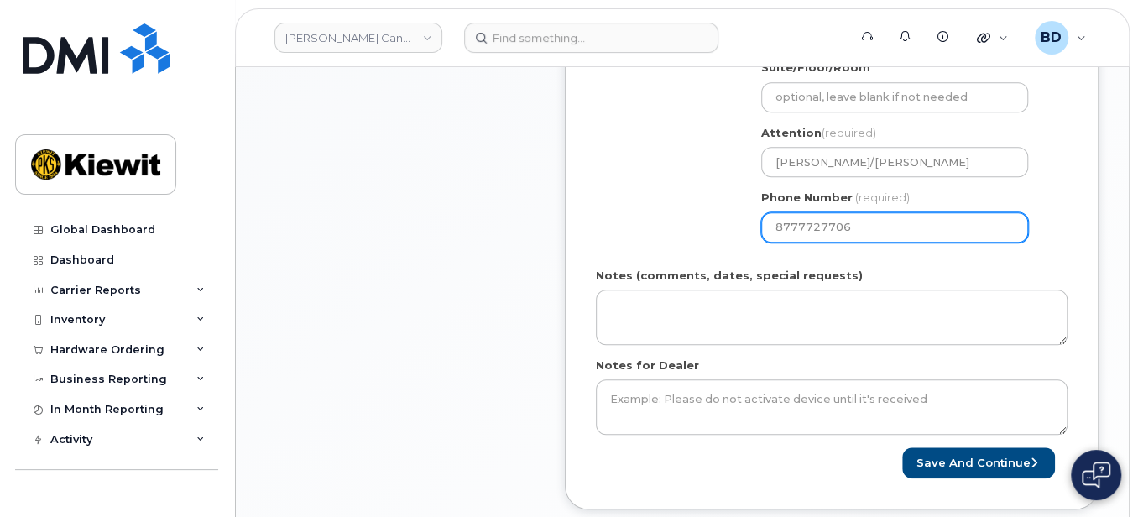
click at [865, 221] on input "8777727706" at bounding box center [894, 227] width 267 height 30
select select
type input "877772770"
select select
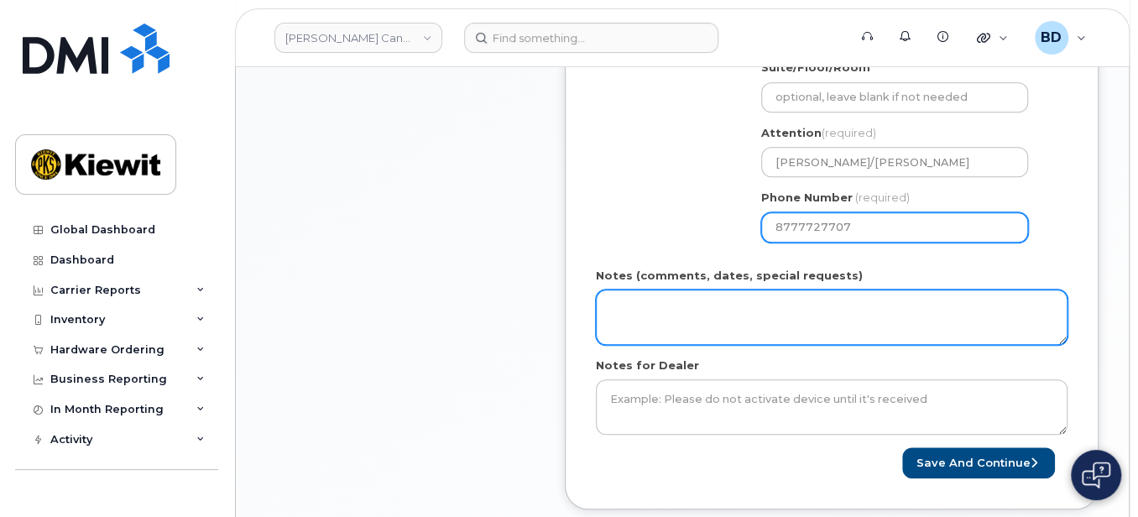
type input "8777727707"
click at [670, 322] on textarea "Notes (comments, dates, special requests)" at bounding box center [832, 317] width 472 height 55
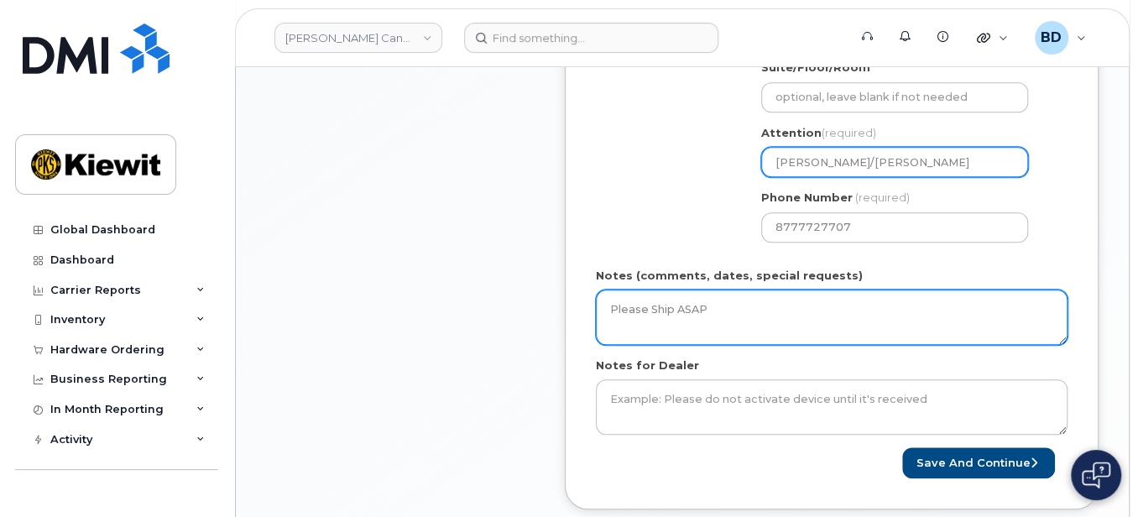
type textarea "Please Ship ASAP"
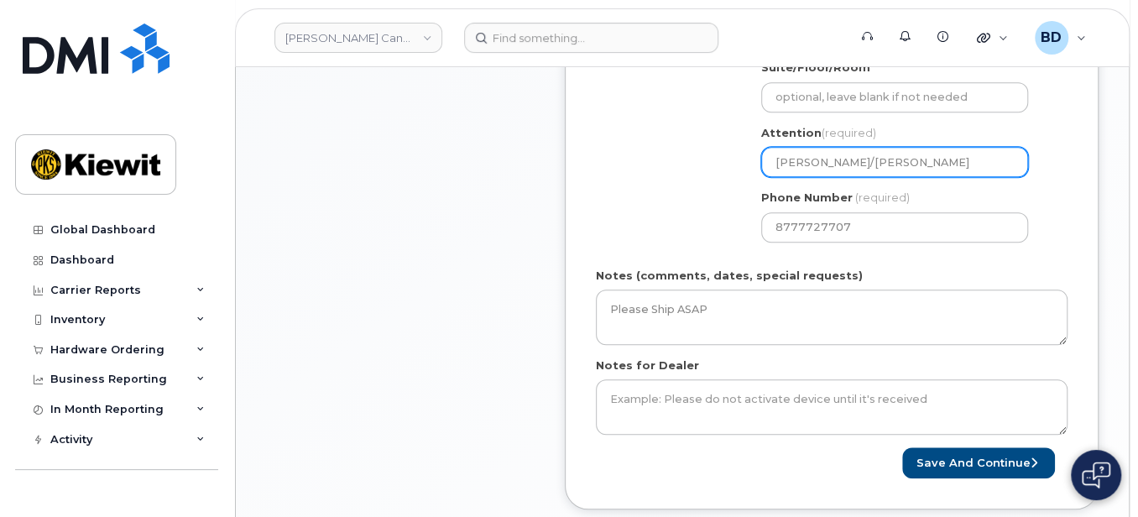
drag, startPoint x: 829, startPoint y: 154, endPoint x: 993, endPoint y: 146, distance: 164.7
click at [993, 147] on input "[PERSON_NAME]/[PERSON_NAME]" at bounding box center [894, 162] width 267 height 30
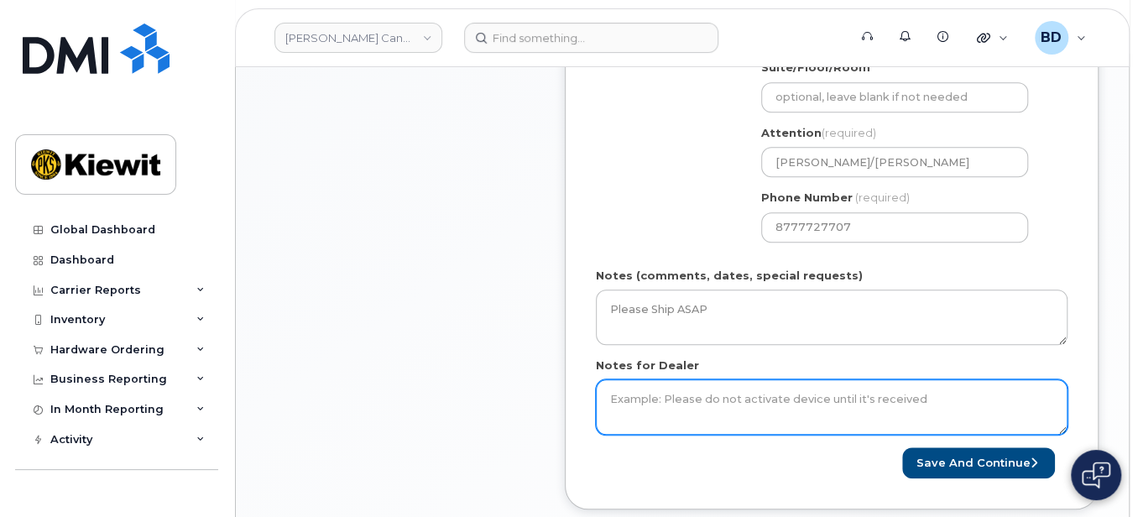
click at [634, 407] on textarea "Notes for Dealer" at bounding box center [832, 406] width 472 height 55
type textarea "Please Ship ASAP"
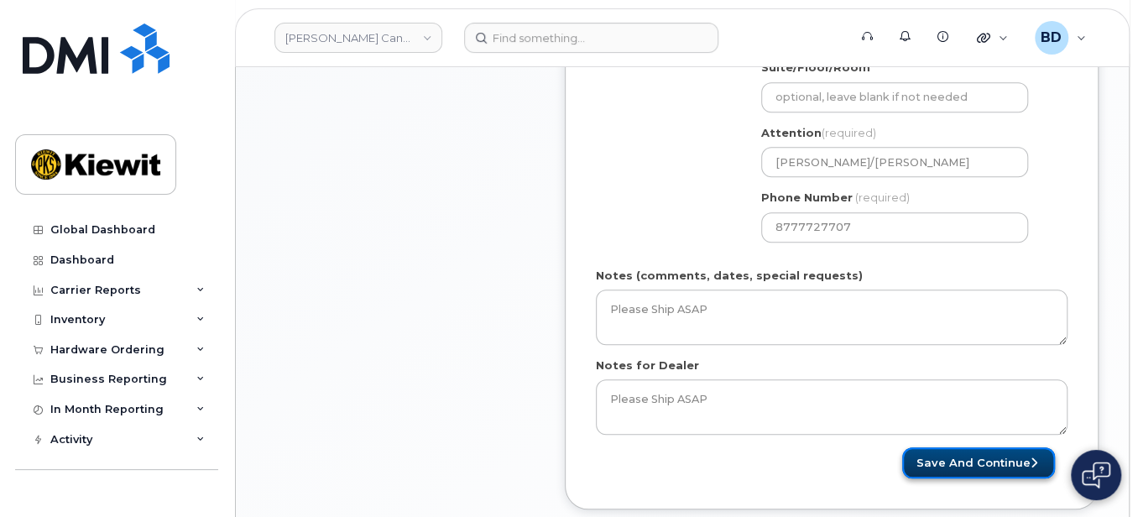
click at [937, 447] on button "Save and Continue" at bounding box center [978, 462] width 153 height 31
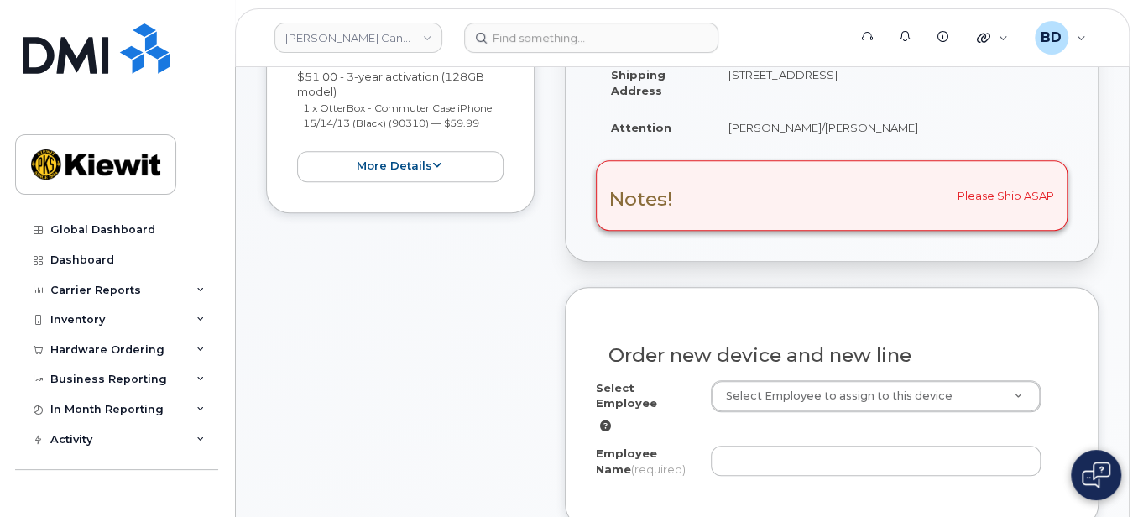
scroll to position [447, 0]
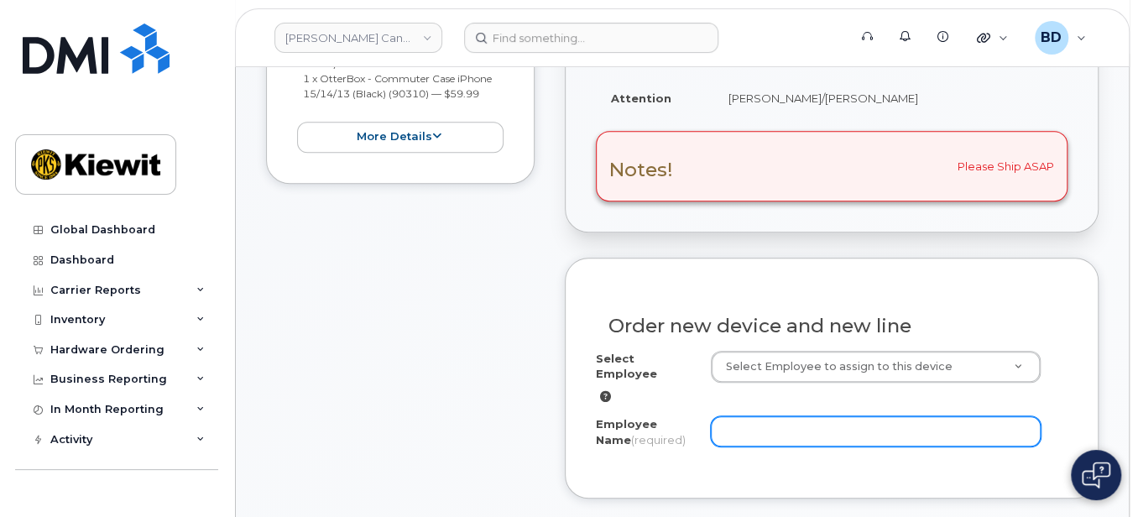
click at [809, 416] on input "Employee Name (required)" at bounding box center [876, 431] width 331 height 30
paste input "[PERSON_NAME]"
drag, startPoint x: 795, startPoint y: 352, endPoint x: 761, endPoint y: 410, distance: 68.1
click at [762, 416] on input "[PERSON_NAME]" at bounding box center [876, 431] width 331 height 30
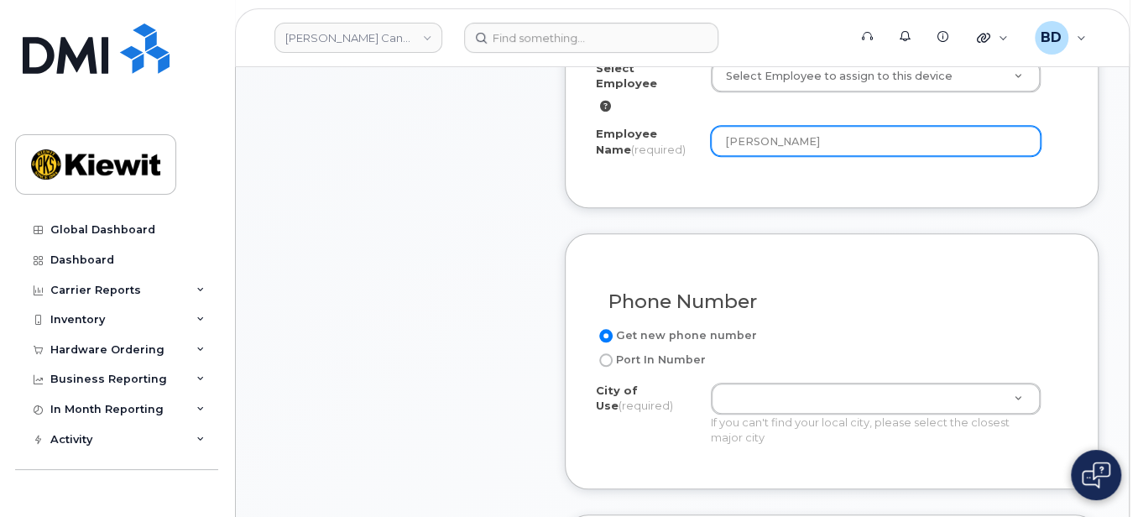
scroll to position [783, 0]
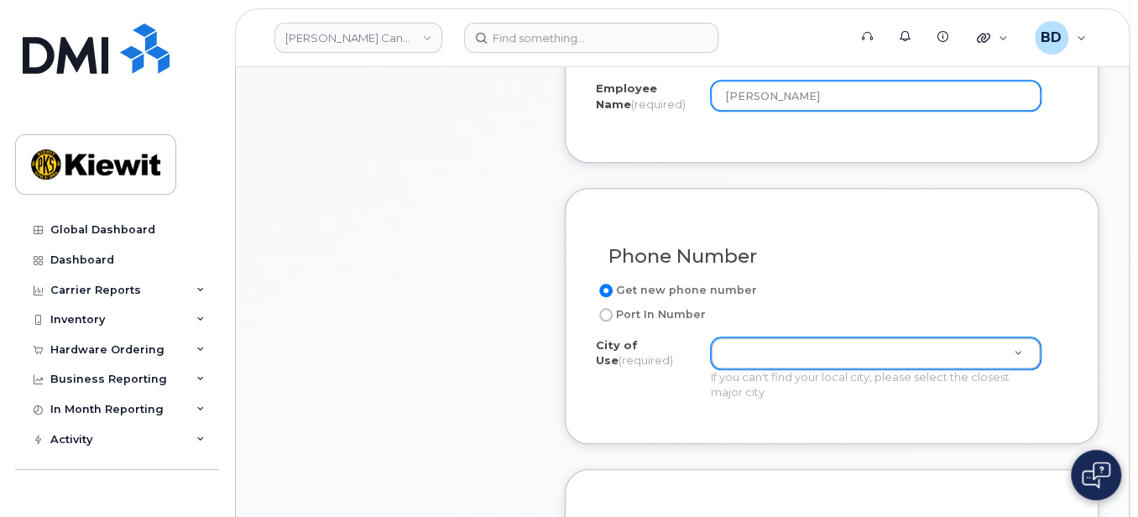
type input "[PERSON_NAME]"
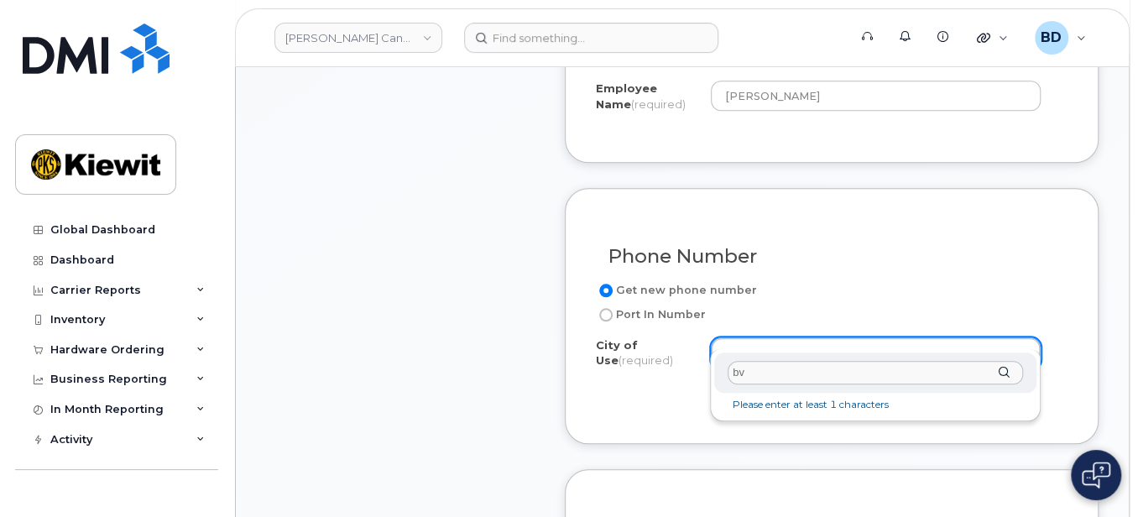
type input "b"
drag, startPoint x: 724, startPoint y: 366, endPoint x: 630, endPoint y: 365, distance: 94.9
drag, startPoint x: 847, startPoint y: 395, endPoint x: 814, endPoint y: 396, distance: 32.8
click at [835, 396] on div "burnab No matches found" at bounding box center [875, 385] width 331 height 72
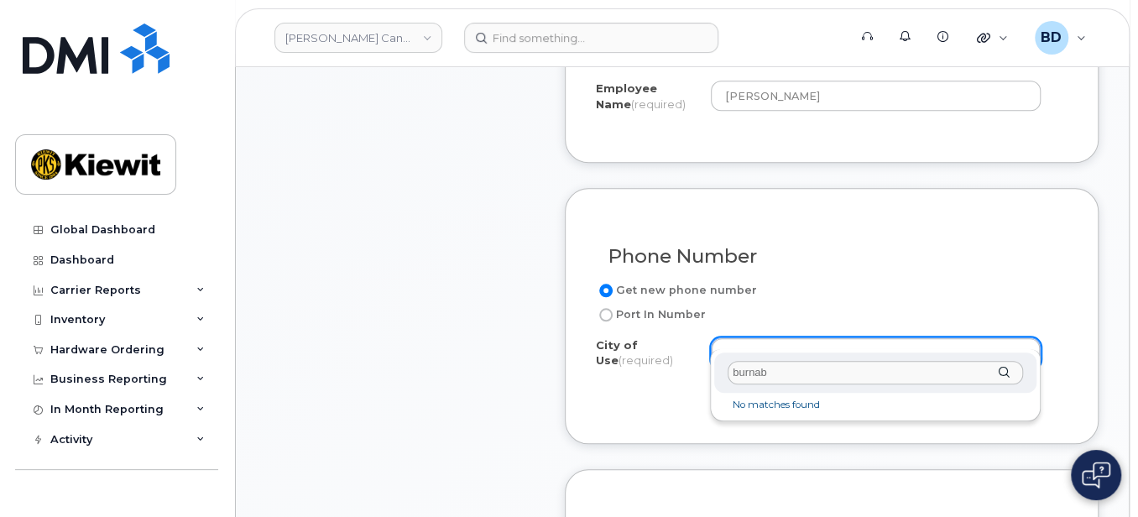
drag, startPoint x: 787, startPoint y: 379, endPoint x: 684, endPoint y: 387, distance: 103.6
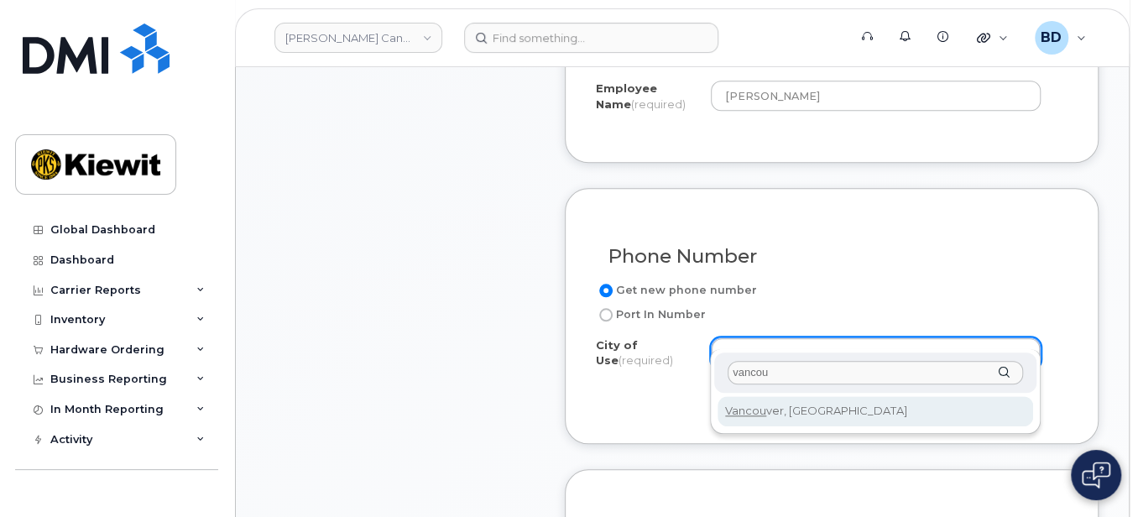
type input "vancou"
type input "964"
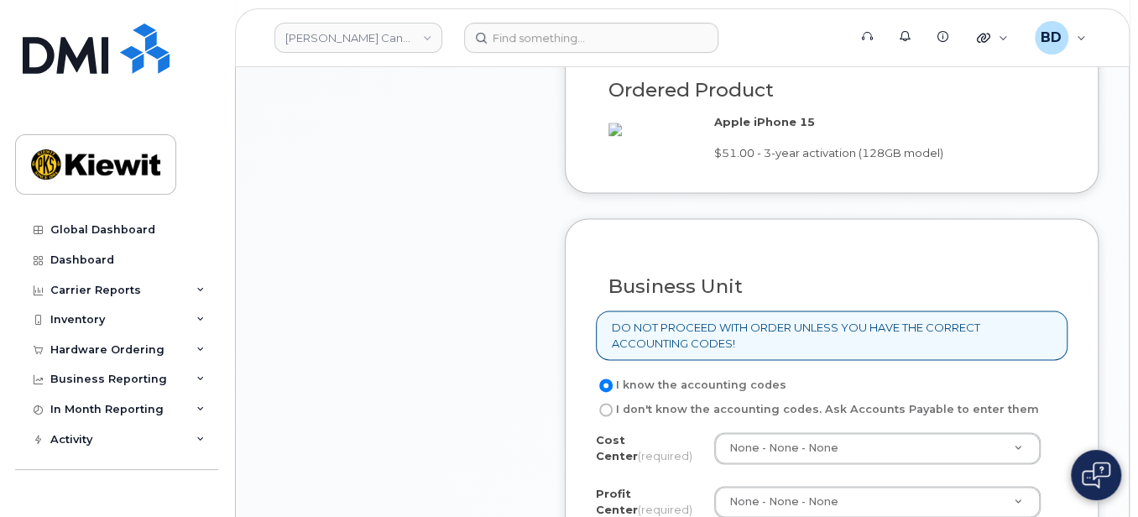
scroll to position [1343, 0]
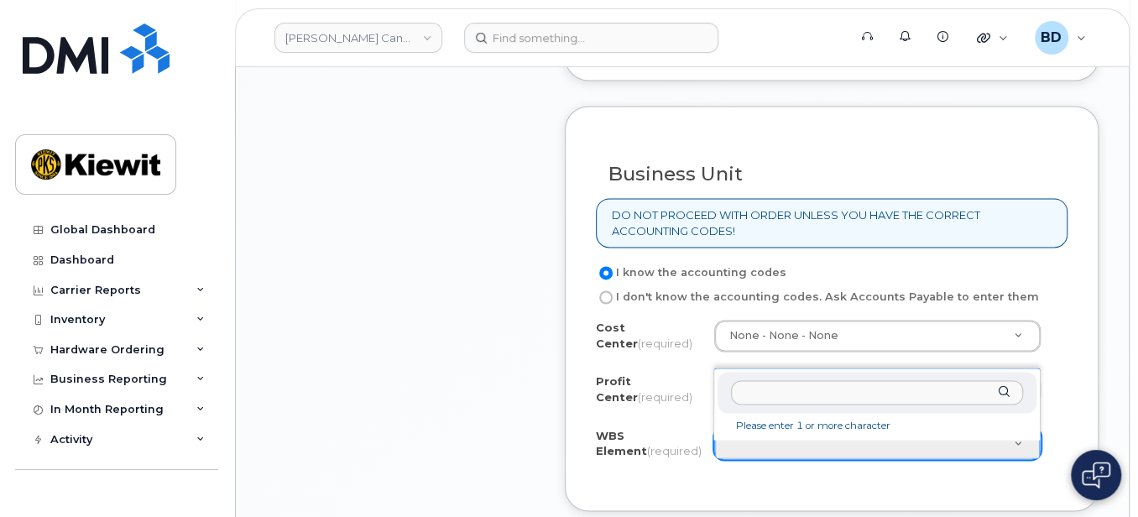
click at [747, 390] on input "text" at bounding box center [877, 392] width 292 height 24
paste input "105919.1227"
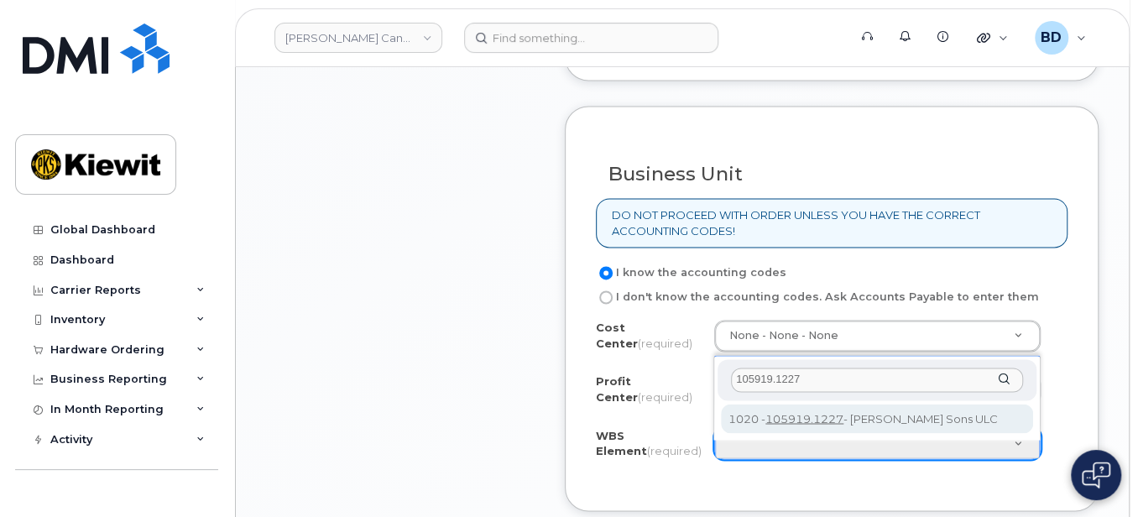
type input "105919.1227"
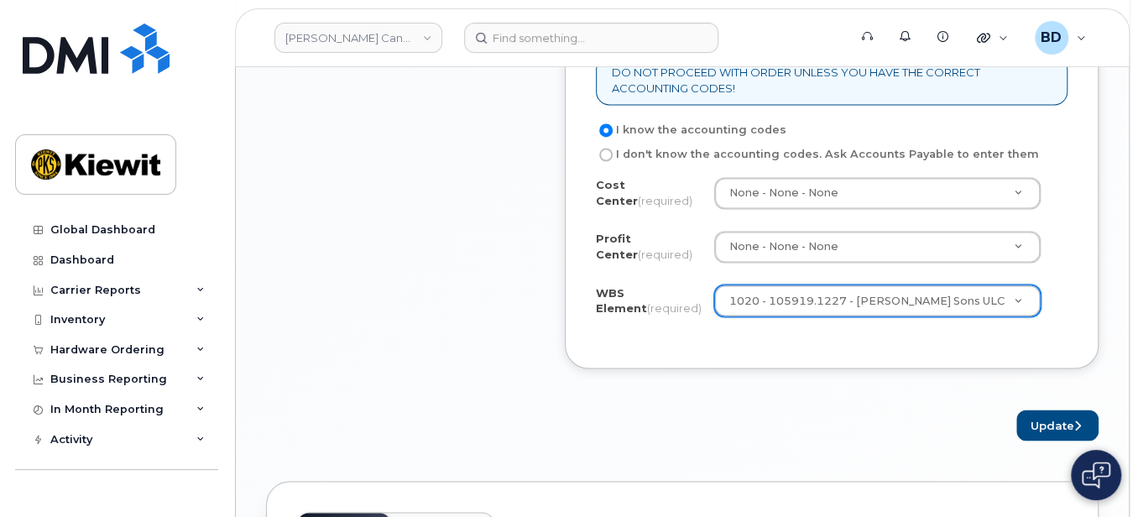
scroll to position [1566, 0]
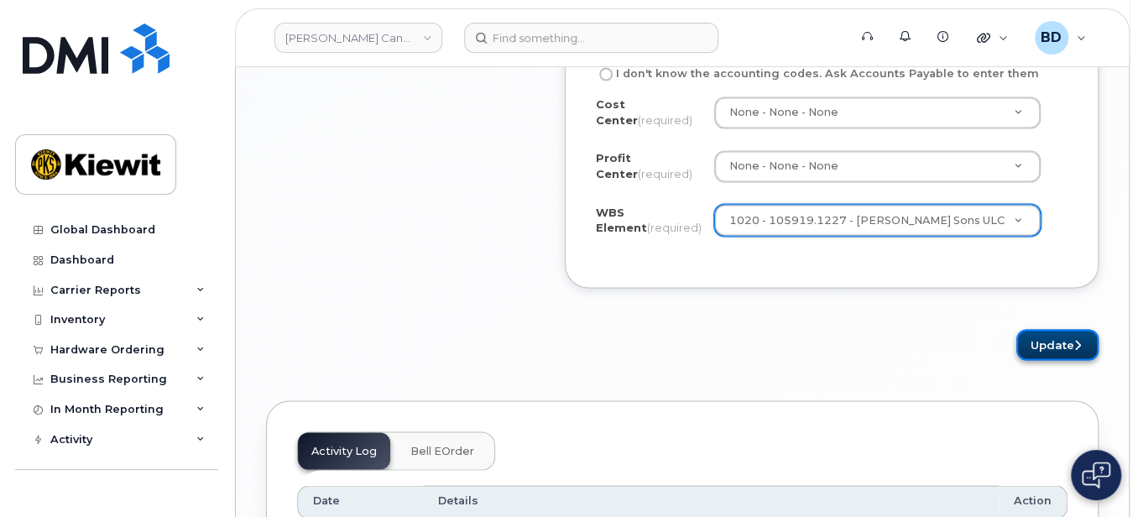
click at [1059, 358] on button "Update" at bounding box center [1058, 344] width 82 height 31
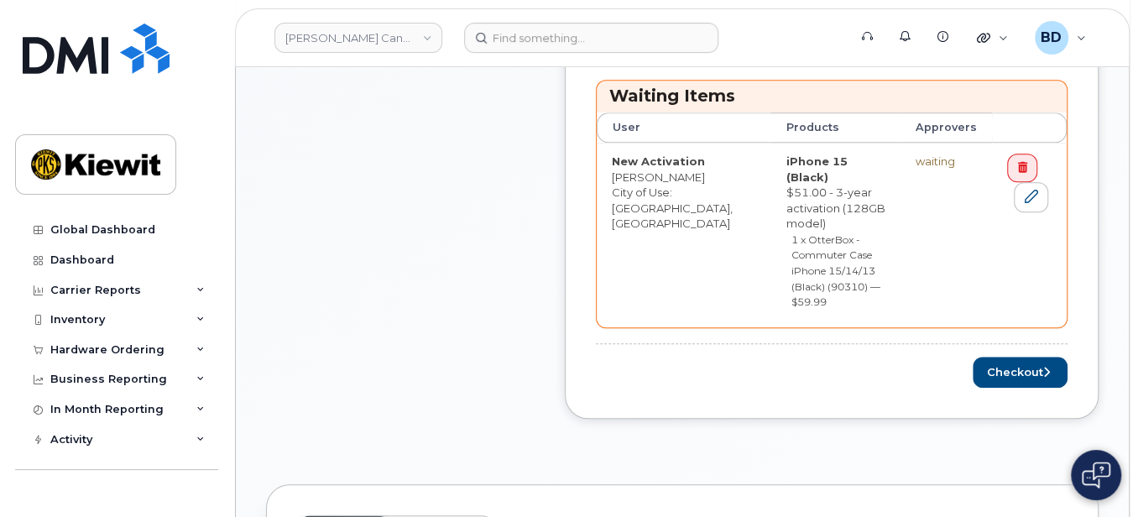
scroll to position [895, 0]
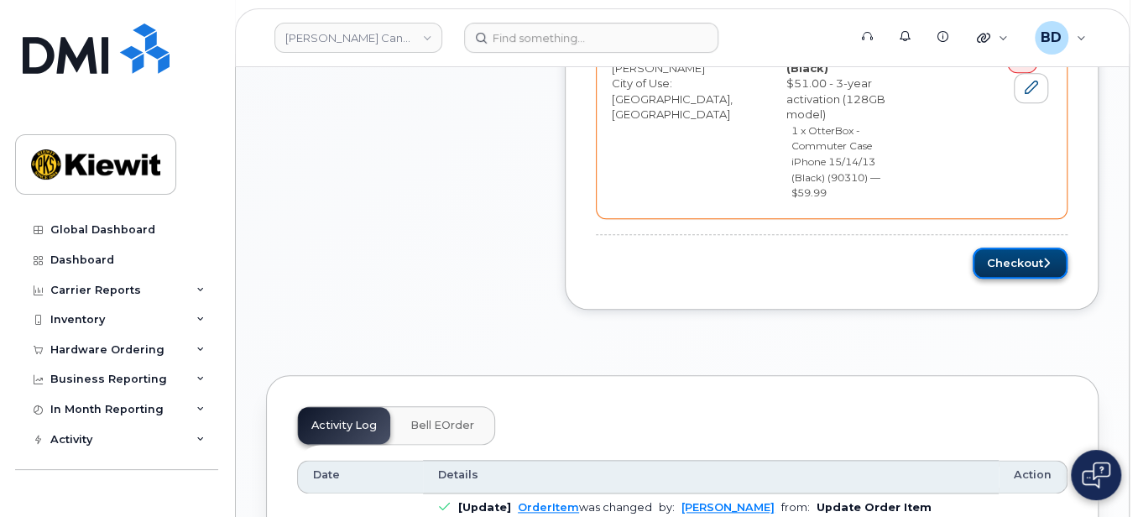
click at [1030, 248] on button "Checkout" at bounding box center [1020, 263] width 95 height 31
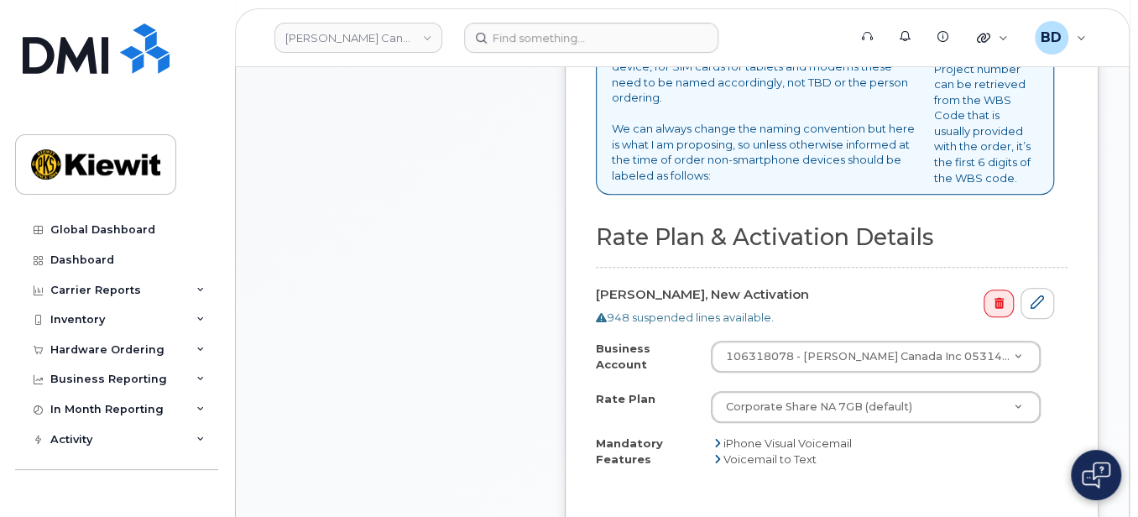
scroll to position [783, 0]
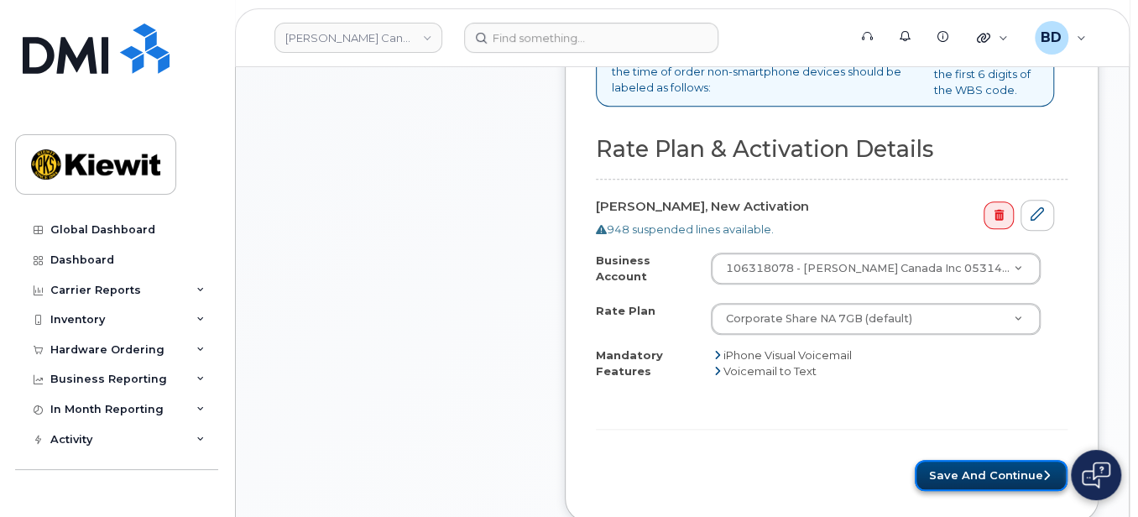
click at [967, 470] on button "Save and Continue" at bounding box center [991, 475] width 153 height 31
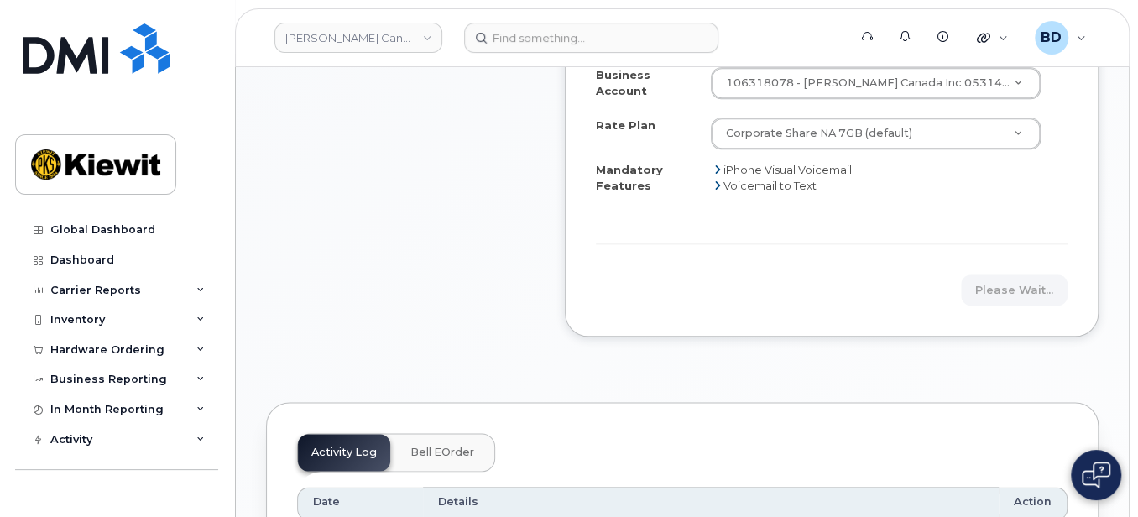
scroll to position [1007, 0]
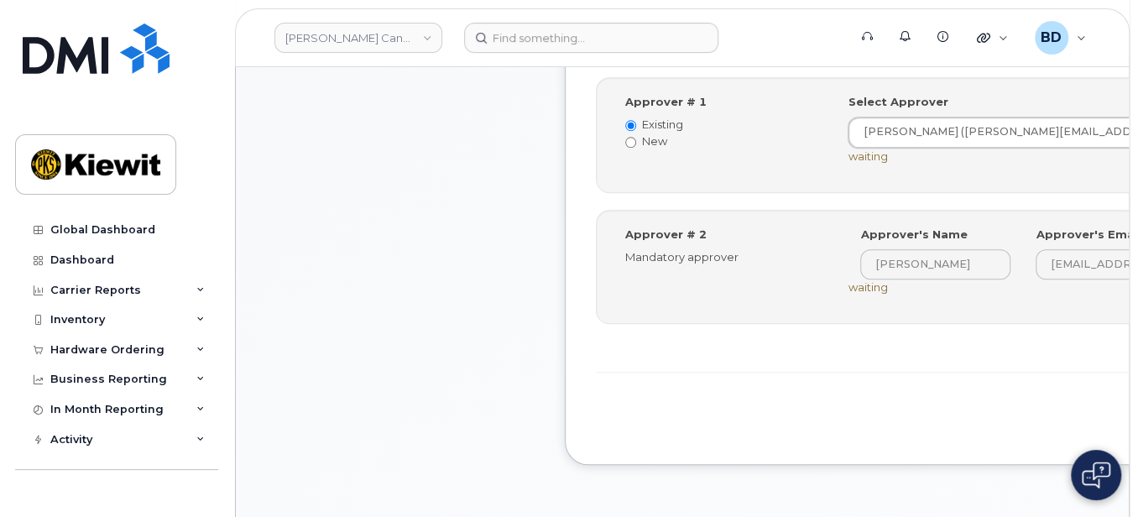
scroll to position [783, 0]
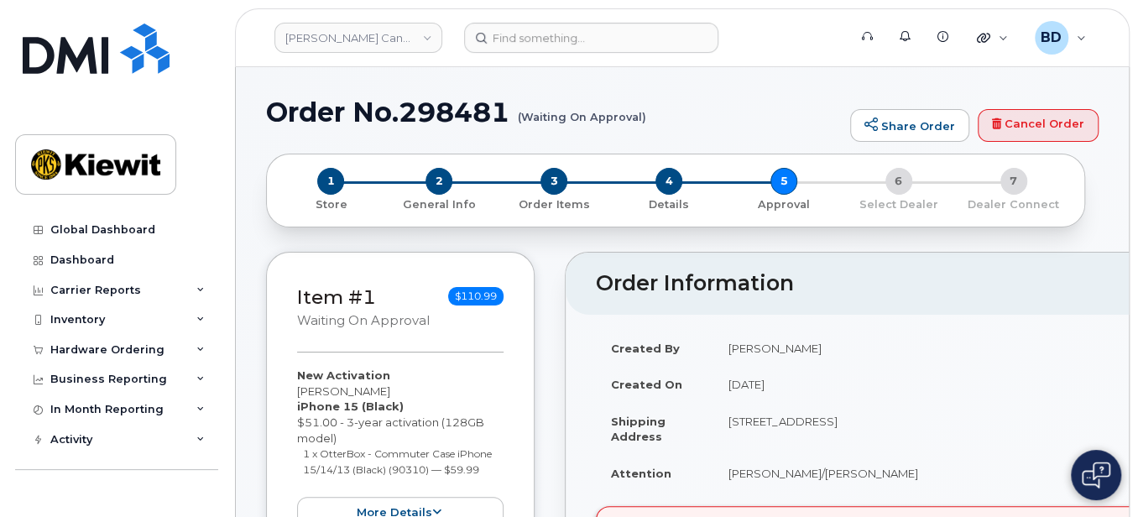
click at [458, 112] on h1 "Order No.298481 (Waiting On Approval)" at bounding box center [554, 111] width 576 height 29
copy h1 "298481"
